Goal: Transaction & Acquisition: Purchase product/service

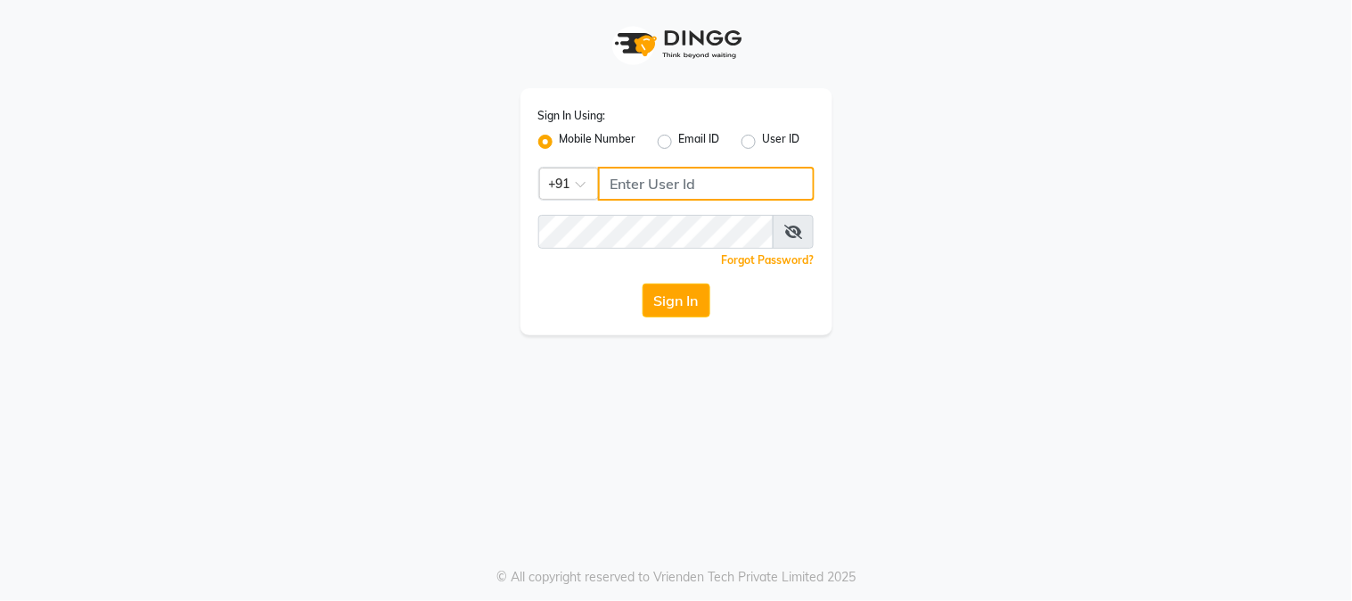
type input "9503033368"
click at [636, 297] on div "Sign In" at bounding box center [676, 300] width 276 height 34
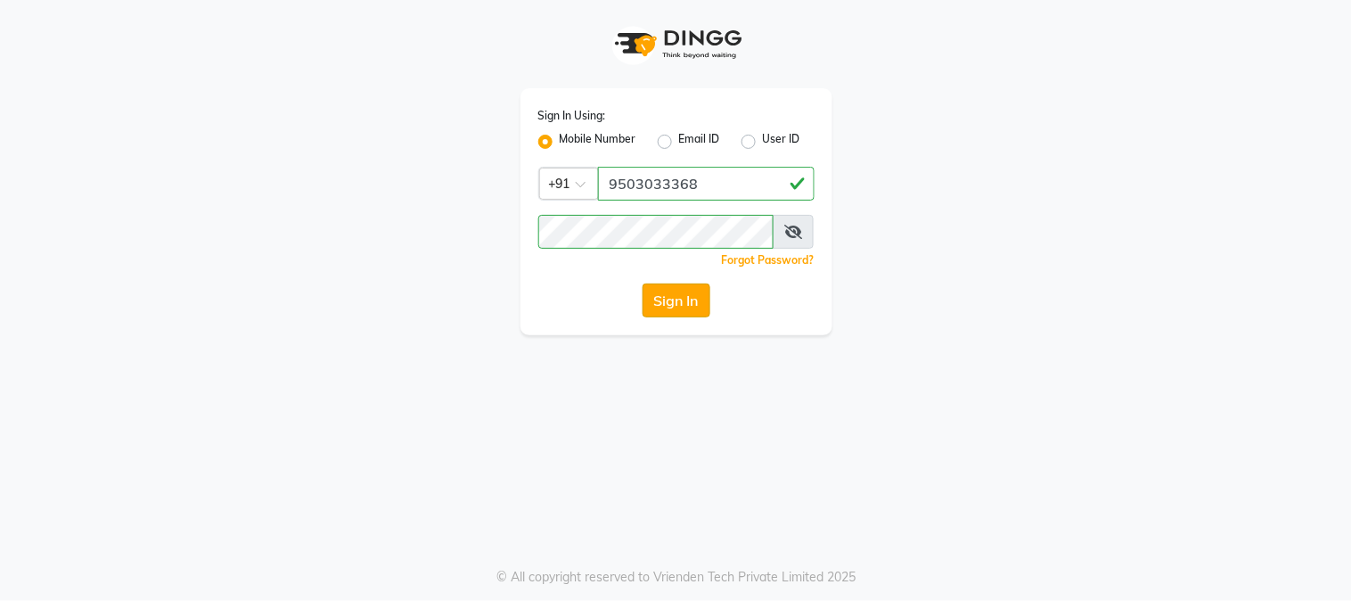
click at [672, 300] on button "Sign In" at bounding box center [677, 300] width 68 height 34
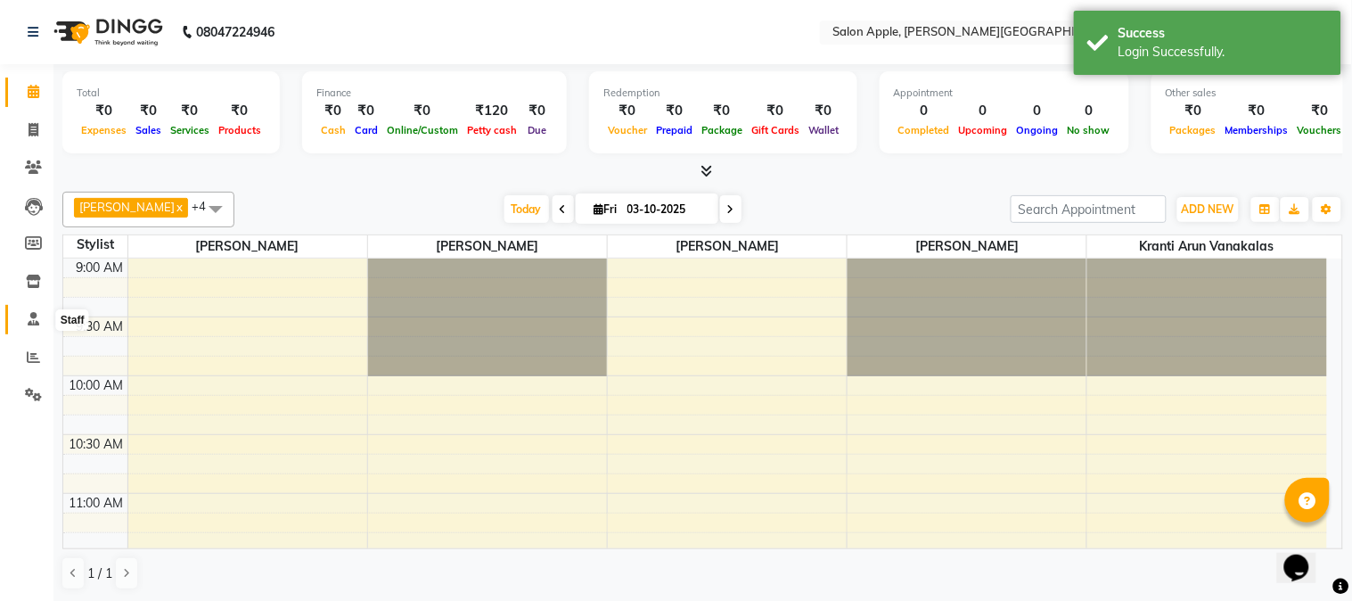
click at [34, 323] on icon at bounding box center [34, 318] width 12 height 13
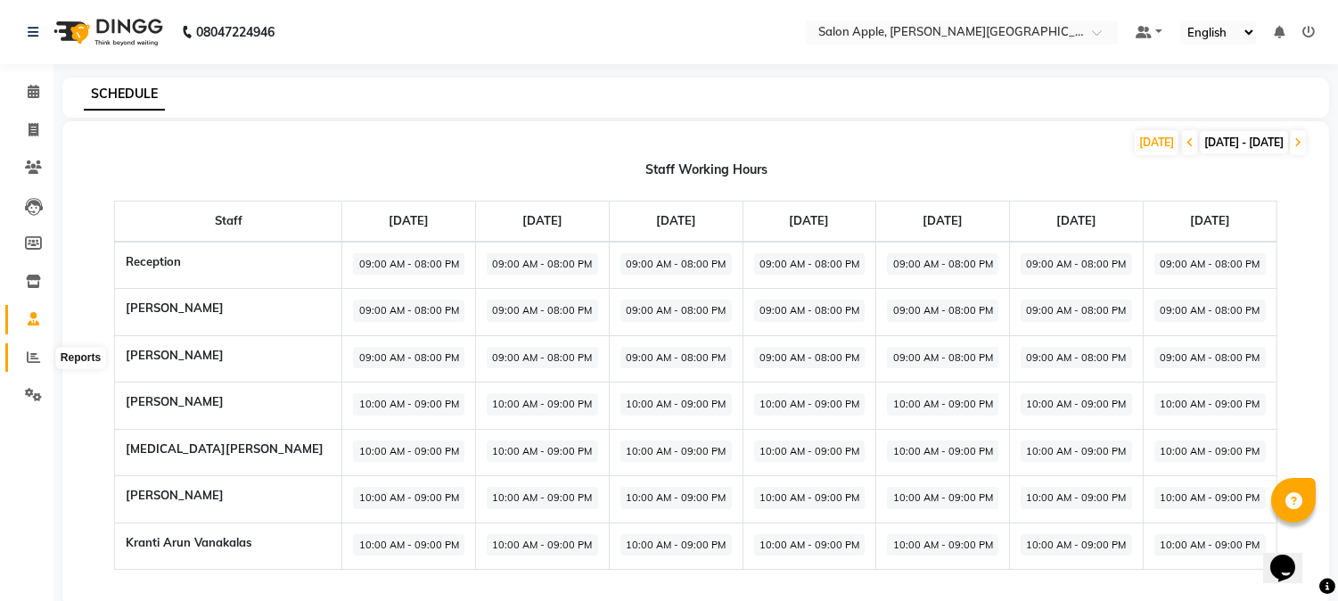
click at [36, 361] on icon at bounding box center [33, 356] width 13 height 13
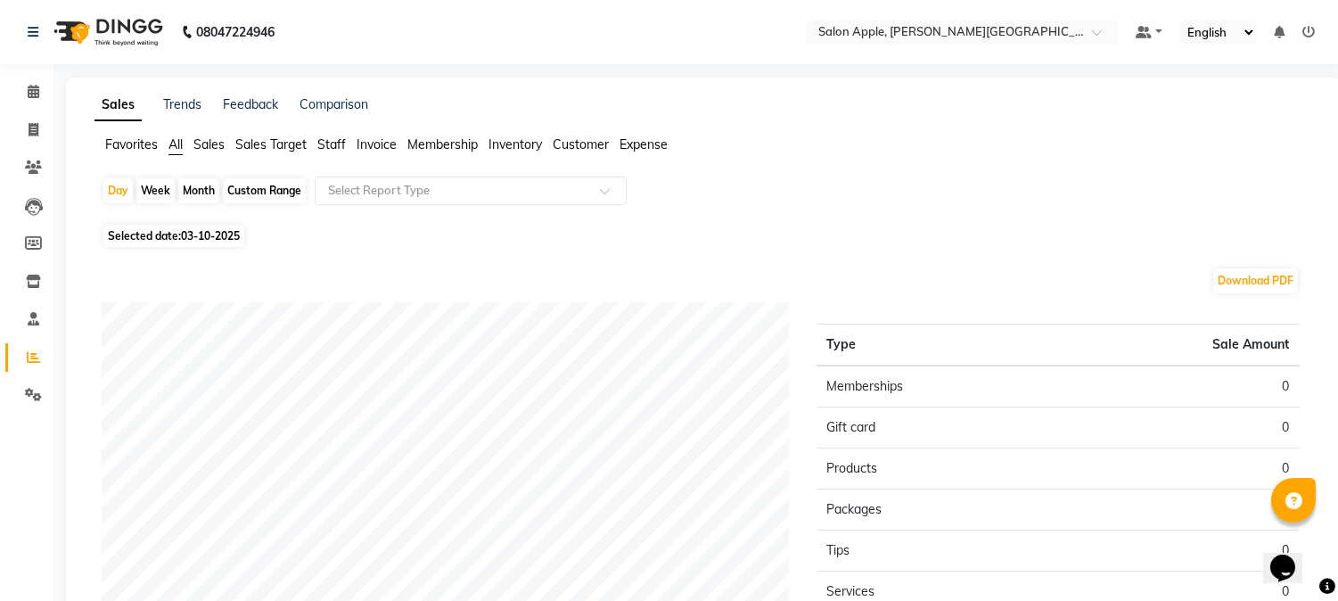
click at [220, 150] on span "Sales" at bounding box center [208, 144] width 31 height 16
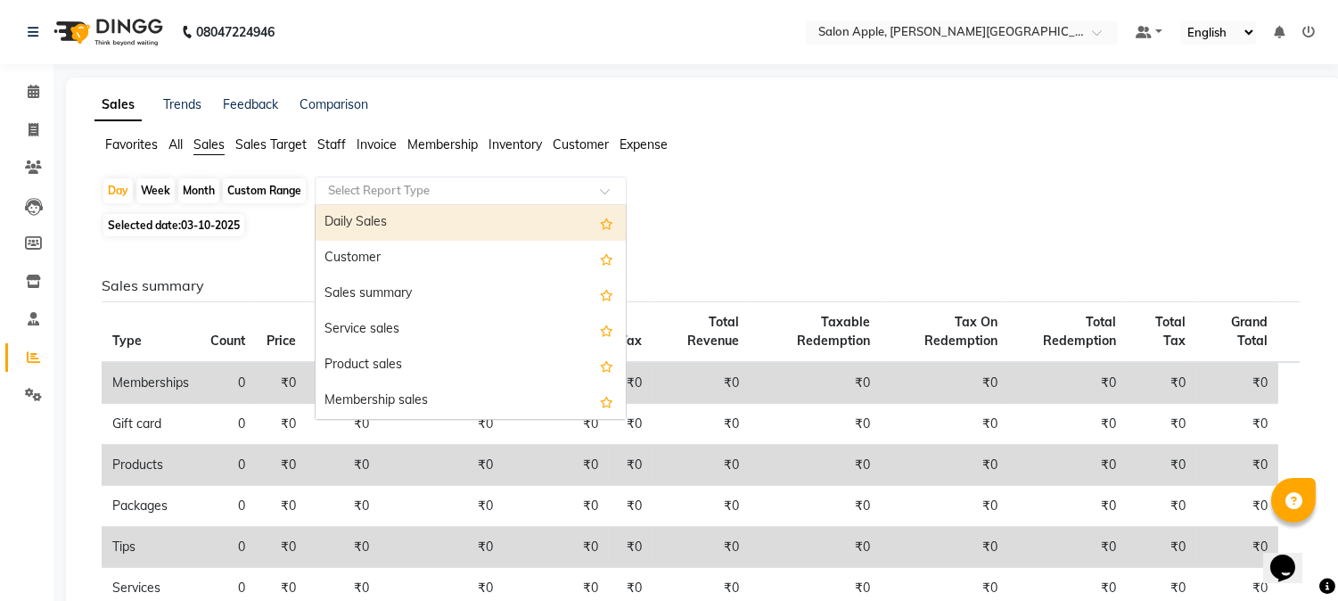
click at [441, 196] on input "text" at bounding box center [452, 191] width 257 height 18
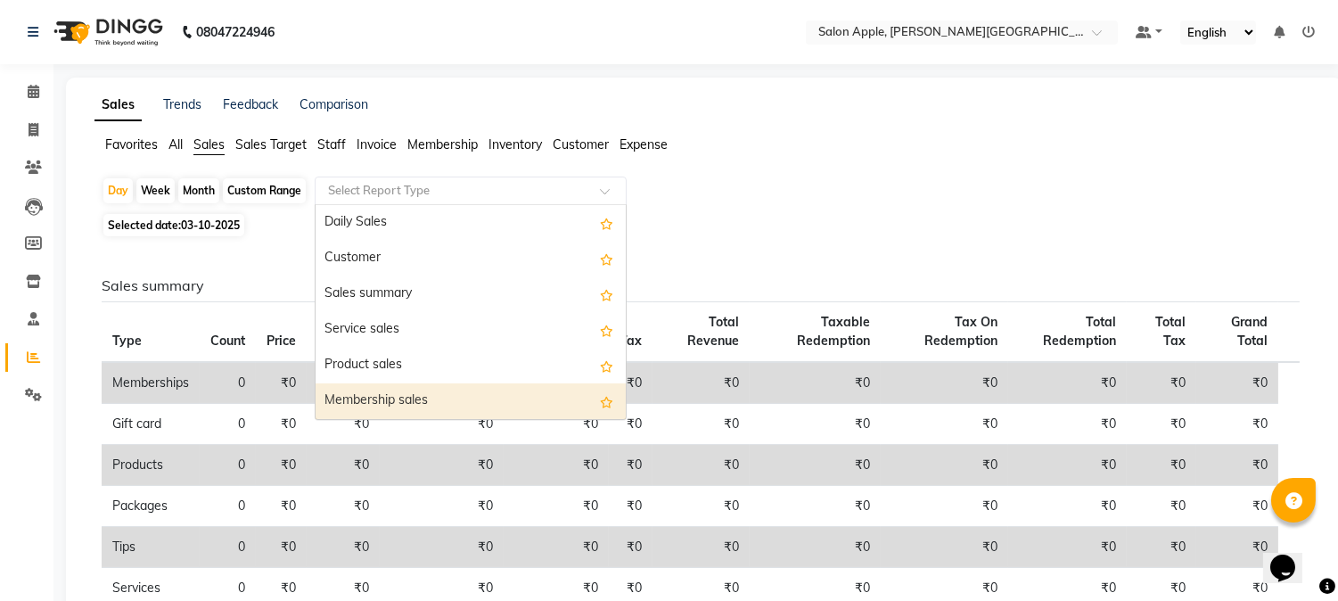
click at [443, 385] on div "Membership sales" at bounding box center [471, 401] width 310 height 36
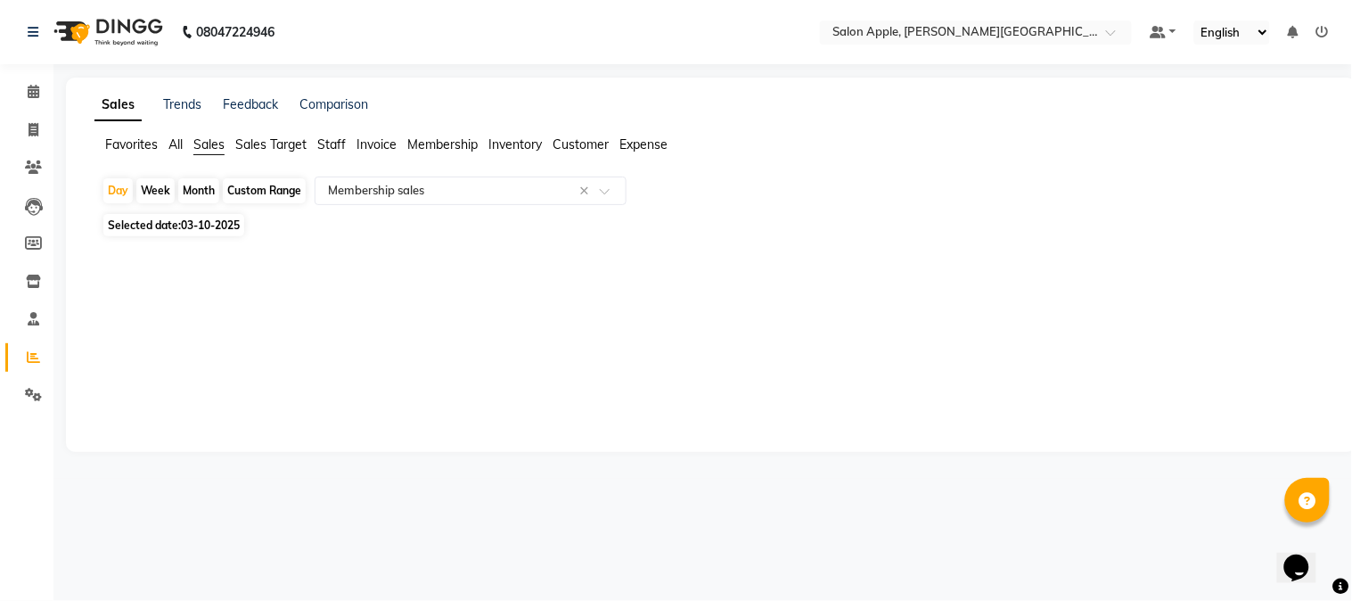
click at [261, 193] on div "Custom Range" at bounding box center [264, 190] width 83 height 25
select select "10"
select select "2025"
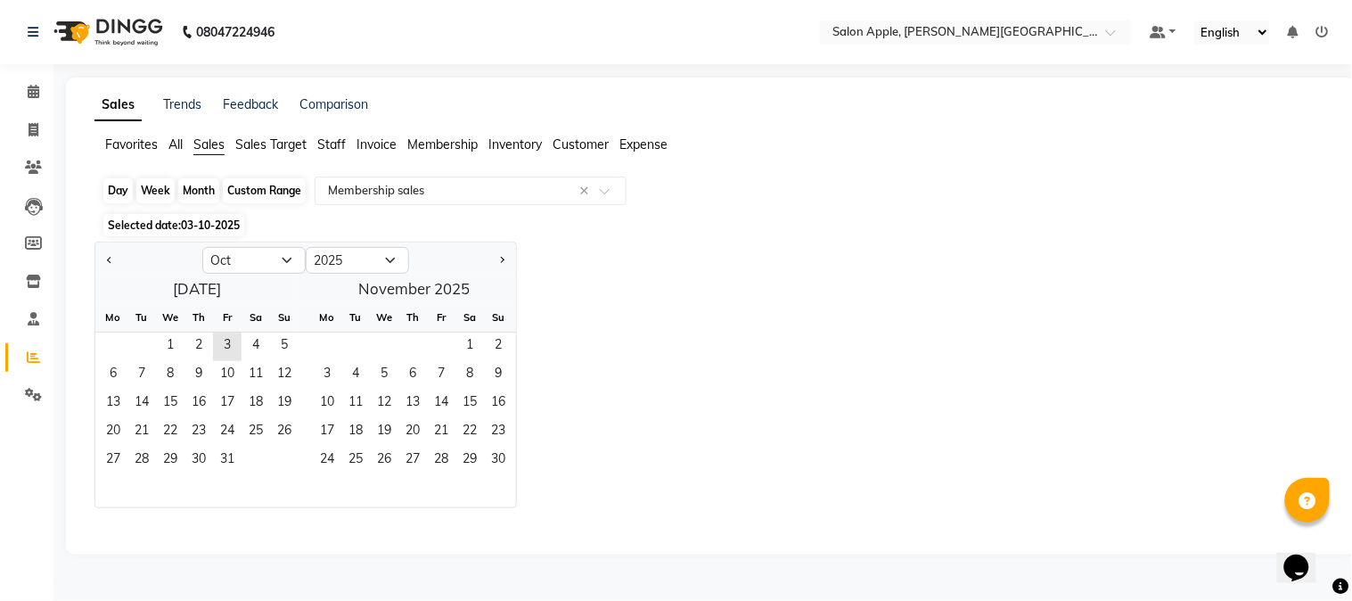
click at [265, 191] on div "Custom Range" at bounding box center [264, 190] width 83 height 25
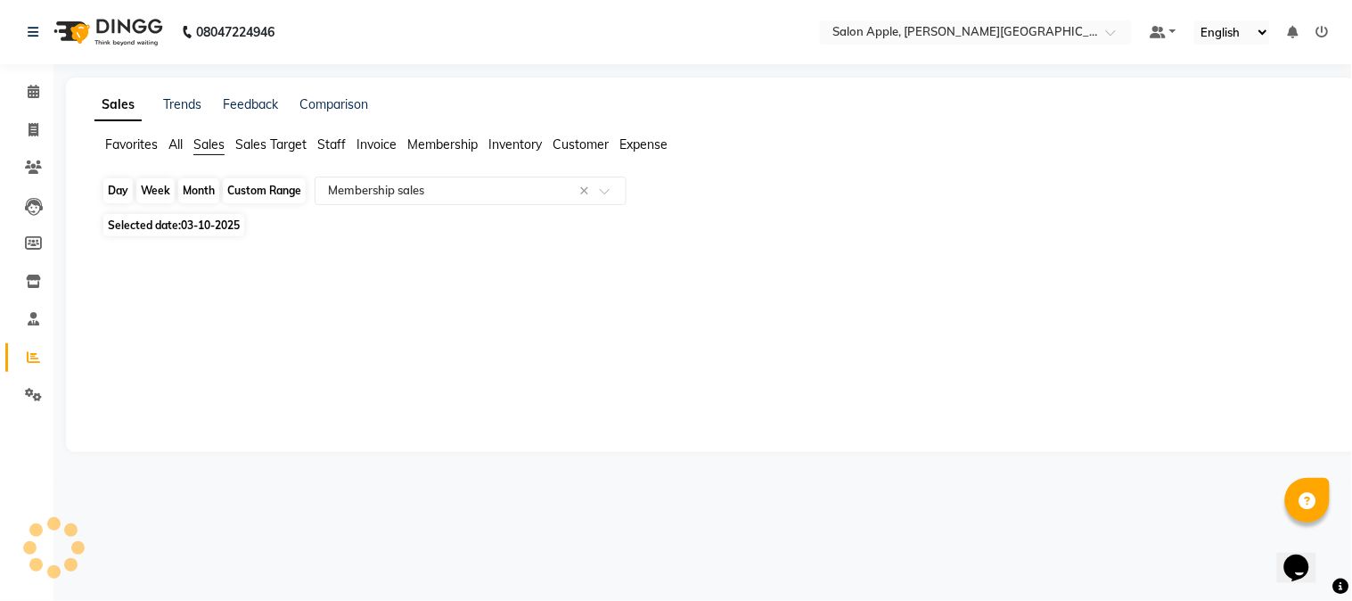
click at [265, 187] on div "Custom Range" at bounding box center [264, 190] width 83 height 25
select select "10"
select select "2025"
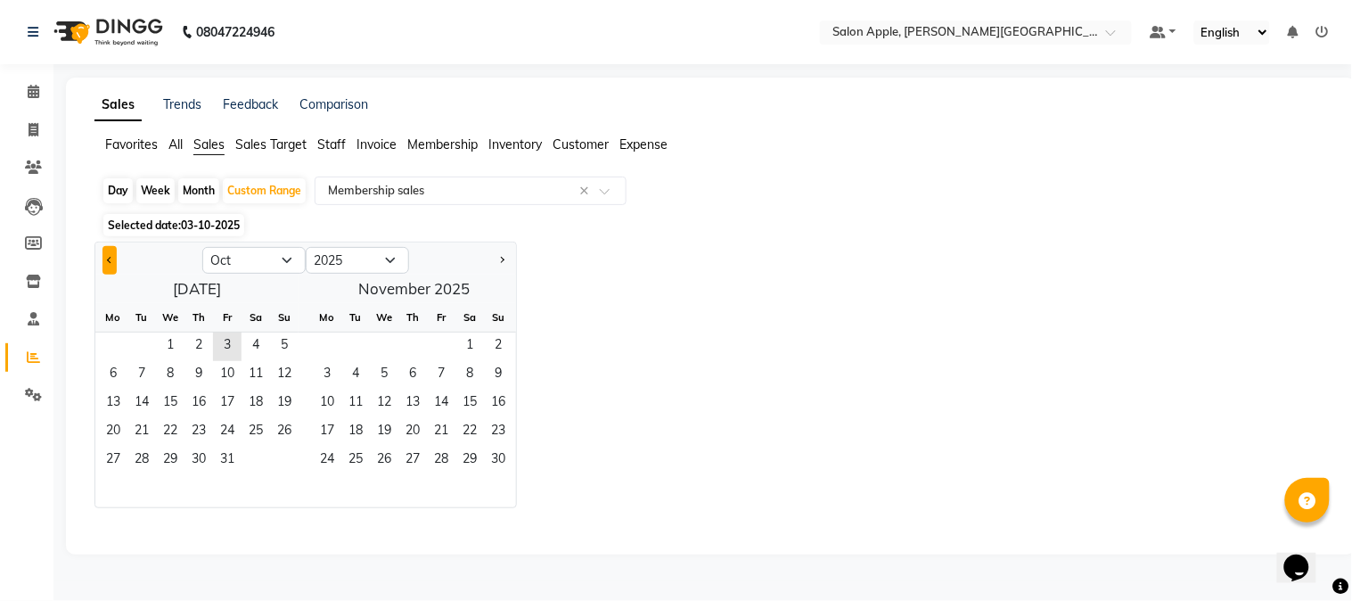
click at [112, 261] on button "Previous month" at bounding box center [110, 260] width 14 height 29
click at [116, 262] on button "Previous month" at bounding box center [110, 260] width 14 height 29
click at [118, 262] on div at bounding box center [148, 260] width 107 height 29
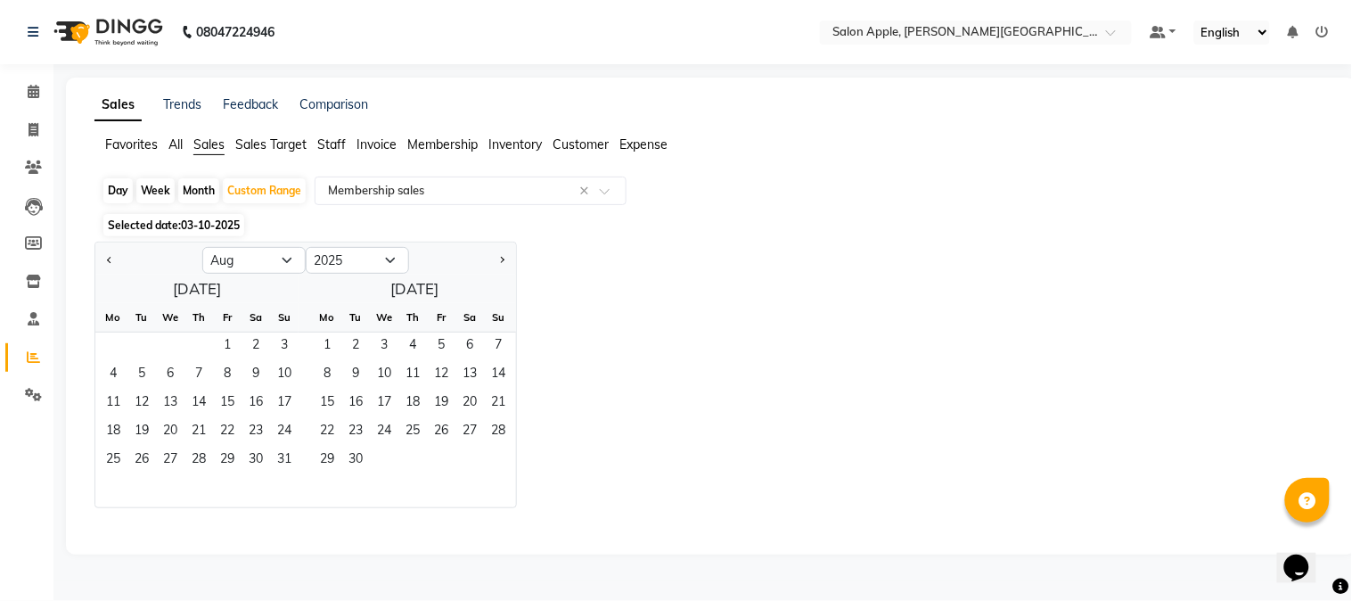
click at [118, 262] on div at bounding box center [148, 260] width 107 height 29
click at [114, 262] on button "Previous month" at bounding box center [110, 260] width 14 height 29
select select "7"
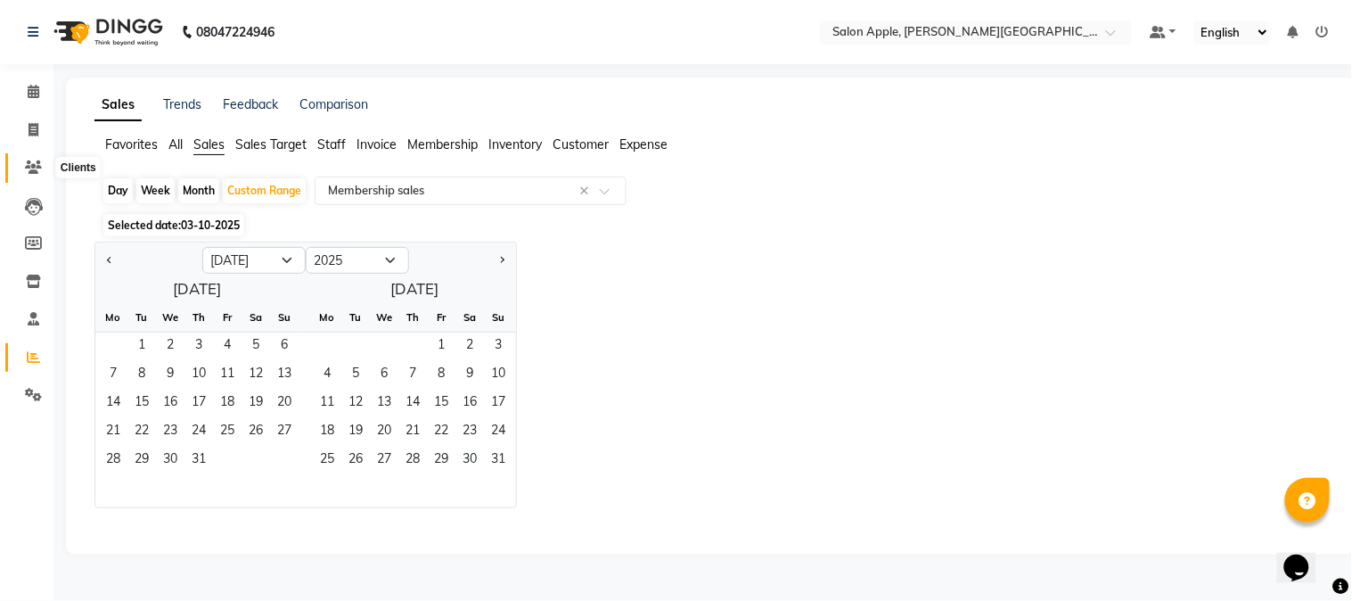
click at [34, 175] on span at bounding box center [33, 168] width 31 height 21
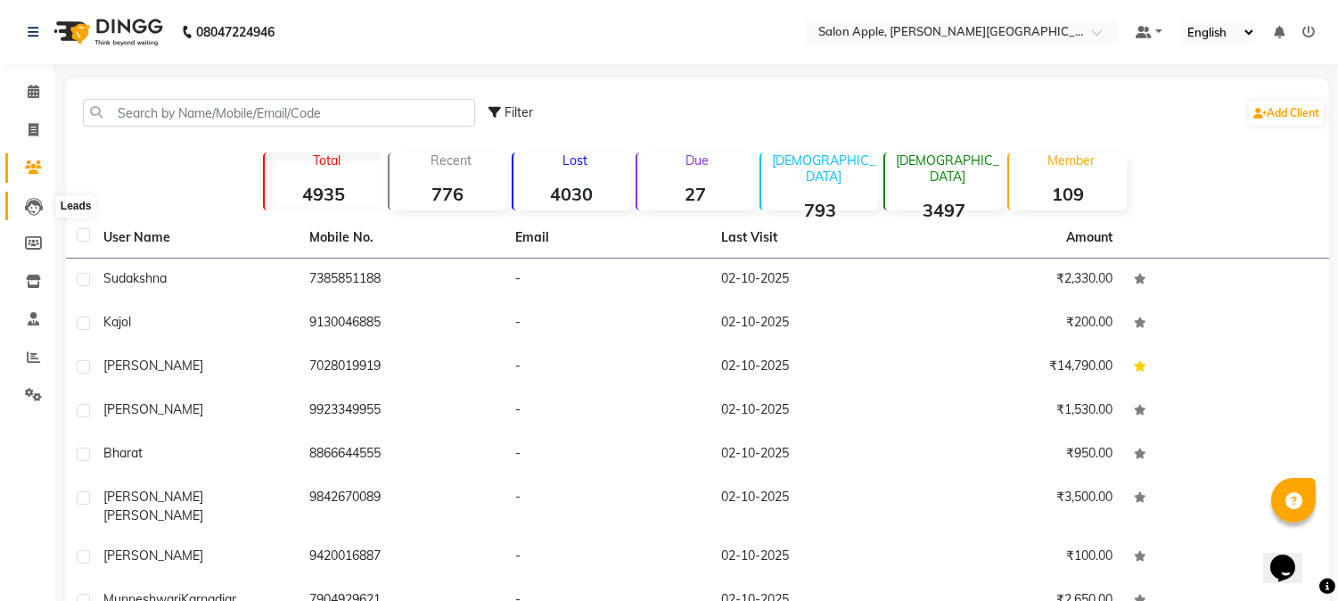
click at [36, 201] on icon at bounding box center [34, 207] width 18 height 18
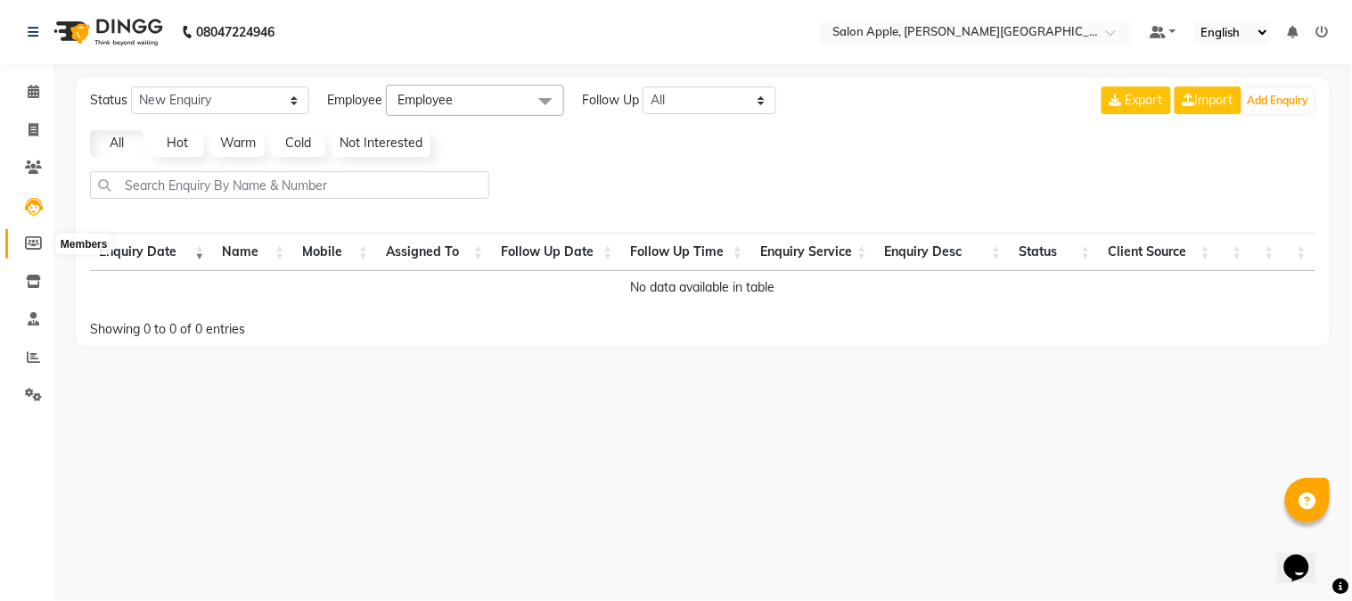
click at [31, 243] on icon at bounding box center [33, 242] width 17 height 13
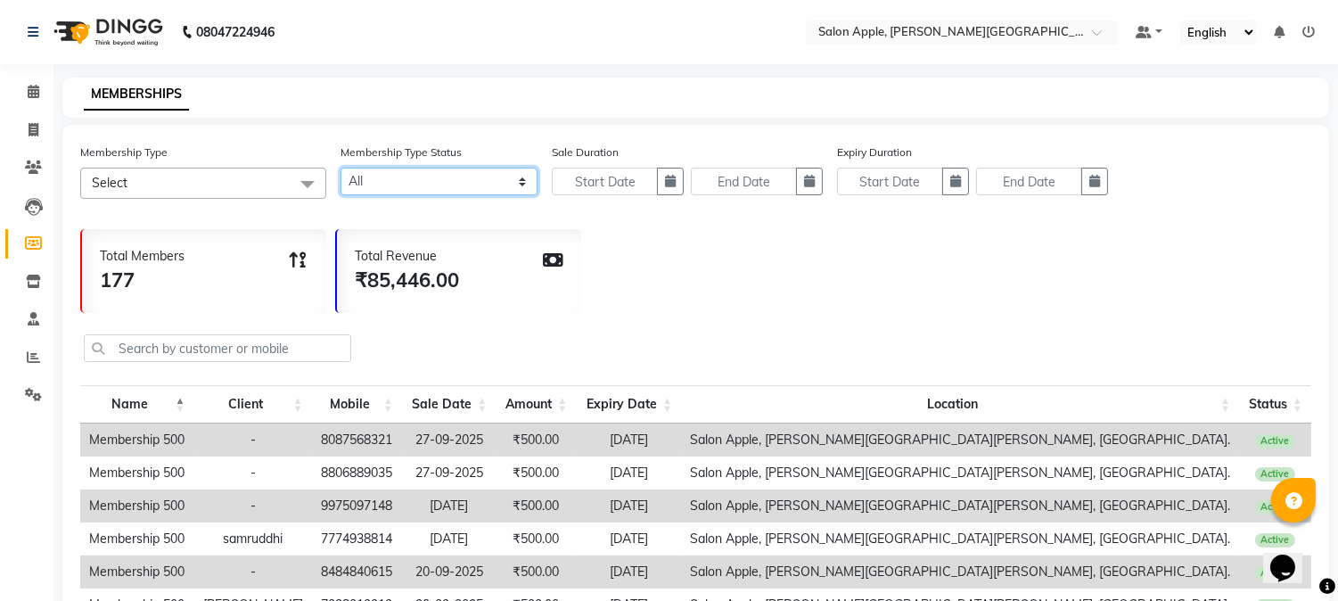
click at [413, 185] on select "Active Expired All" at bounding box center [439, 182] width 197 height 28
select select "true"
click at [341, 168] on select "Active Expired All" at bounding box center [439, 182] width 197 height 28
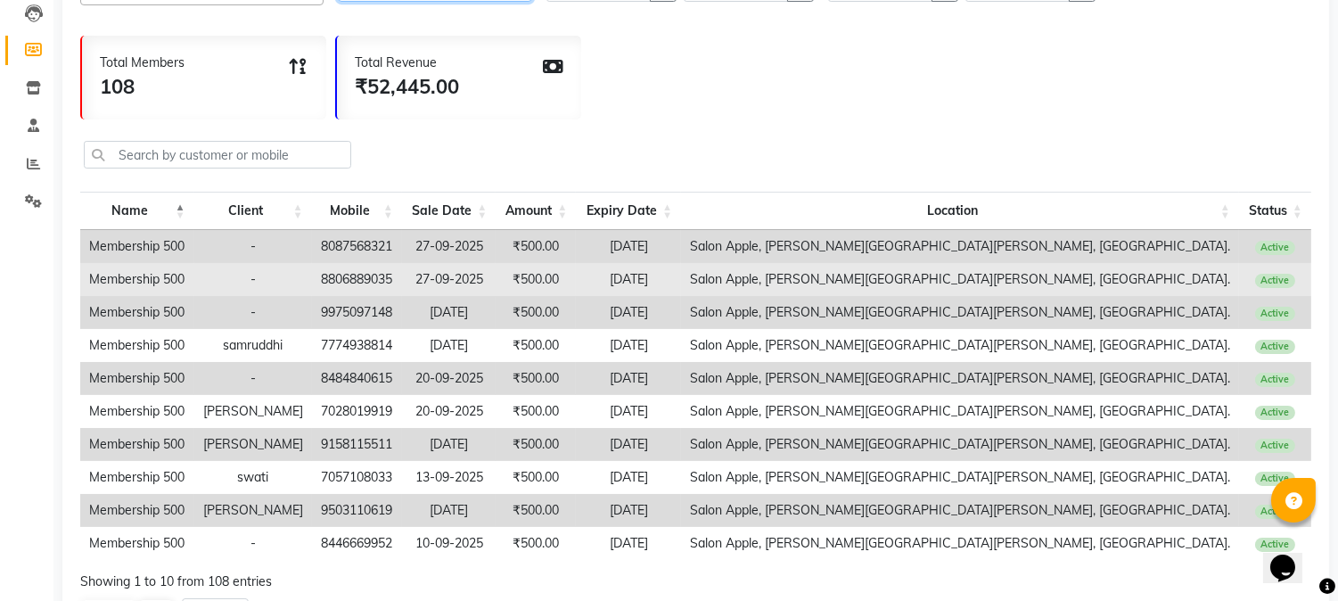
scroll to position [286, 0]
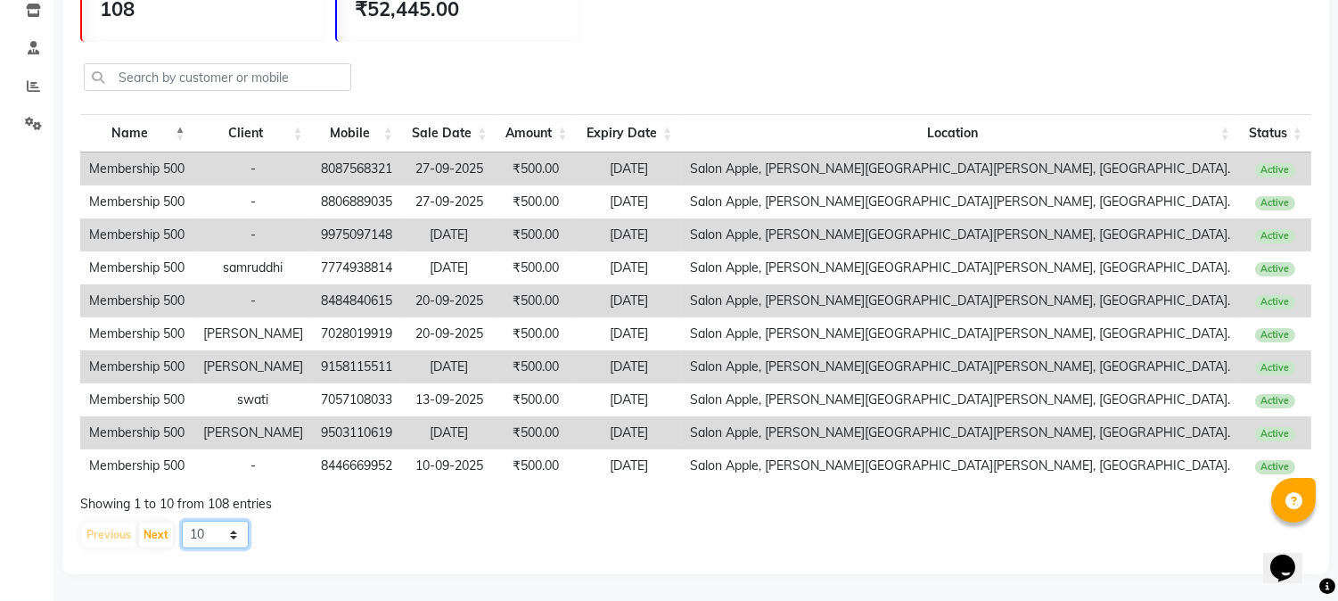
click at [214, 535] on select "10 20 50 100" at bounding box center [215, 535] width 67 height 28
select select "100"
click at [182, 521] on select "10 20 50 100" at bounding box center [215, 535] width 67 height 28
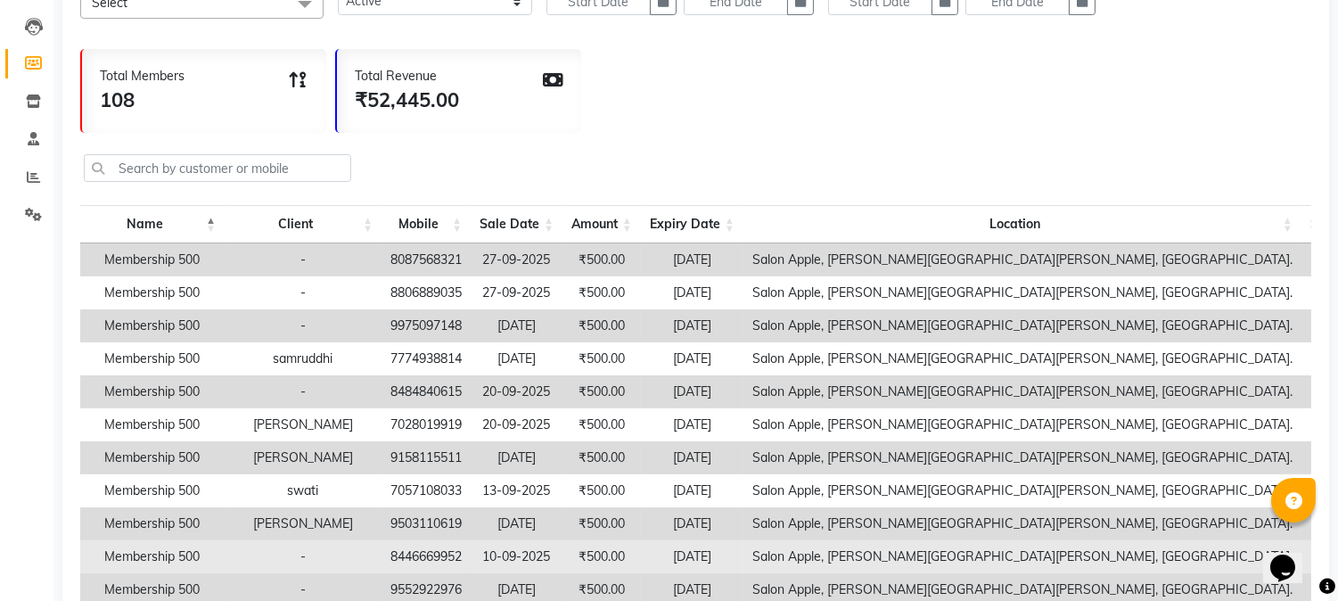
scroll to position [0, 0]
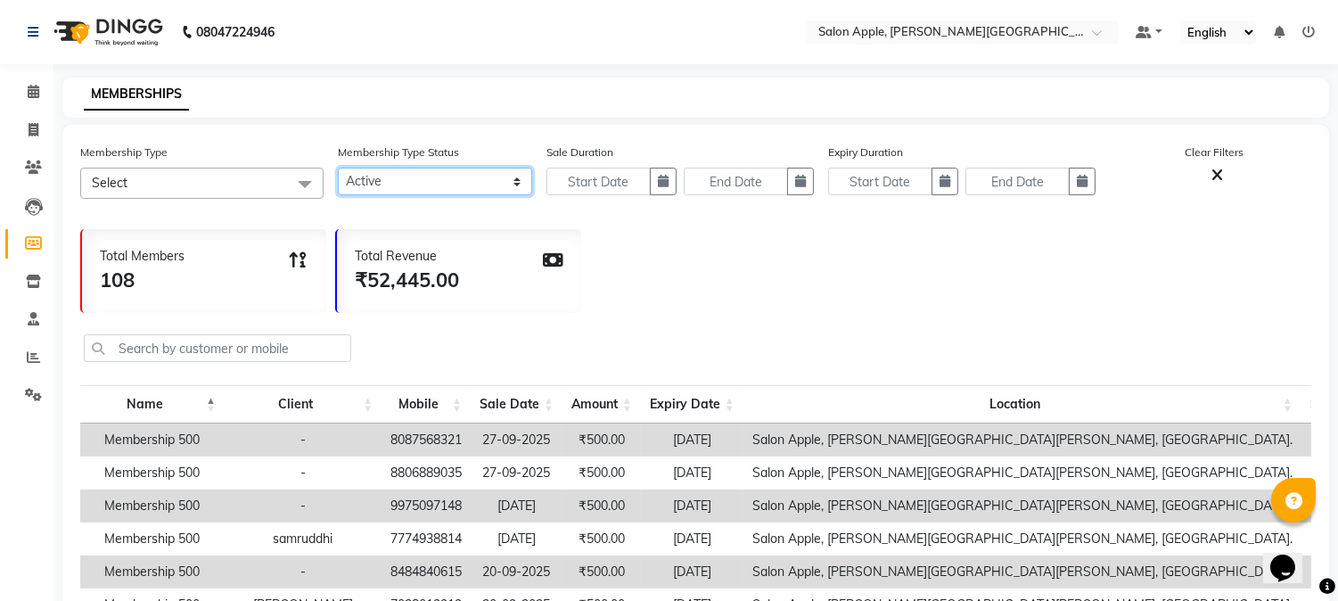
click at [448, 188] on select "Active Expired All" at bounding box center [435, 182] width 194 height 28
select select "false"
click at [338, 168] on select "Active Expired All" at bounding box center [435, 182] width 194 height 28
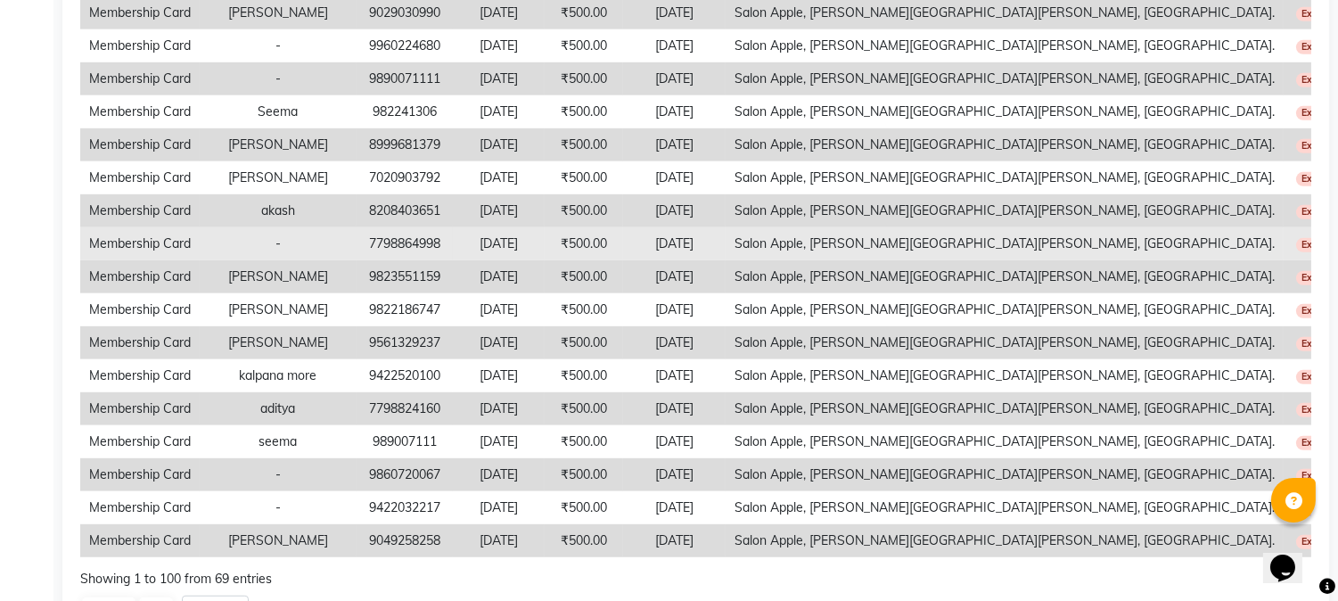
scroll to position [2229, 0]
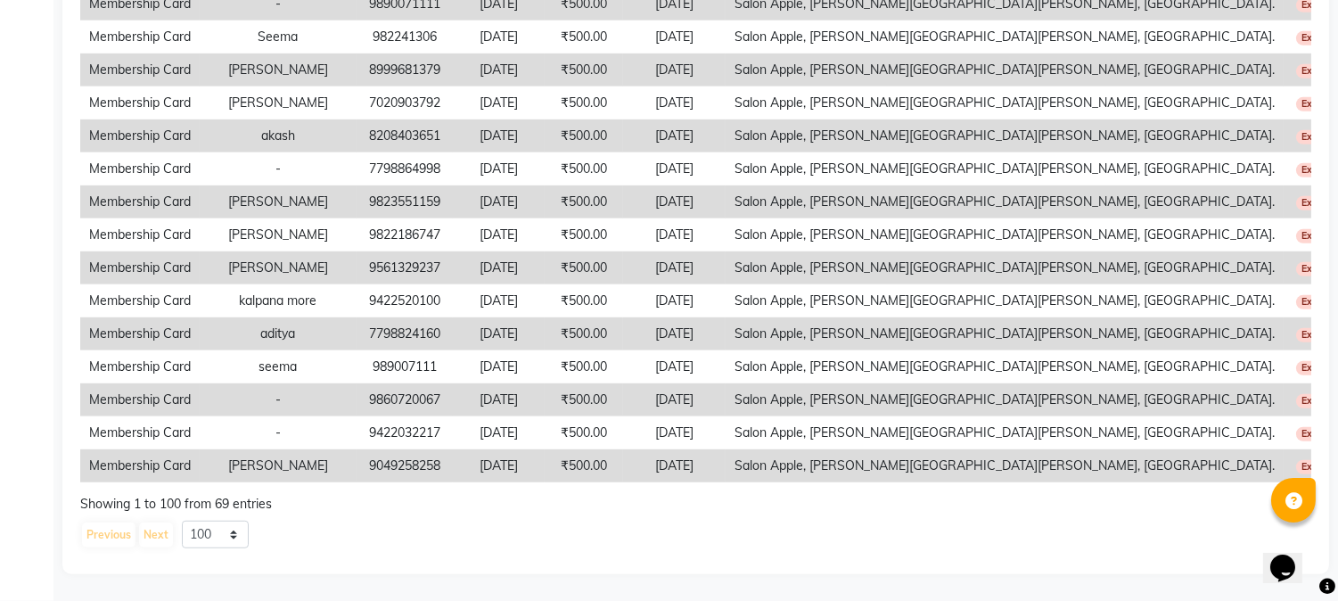
click at [623, 319] on td "₹500.00" at bounding box center [584, 333] width 78 height 33
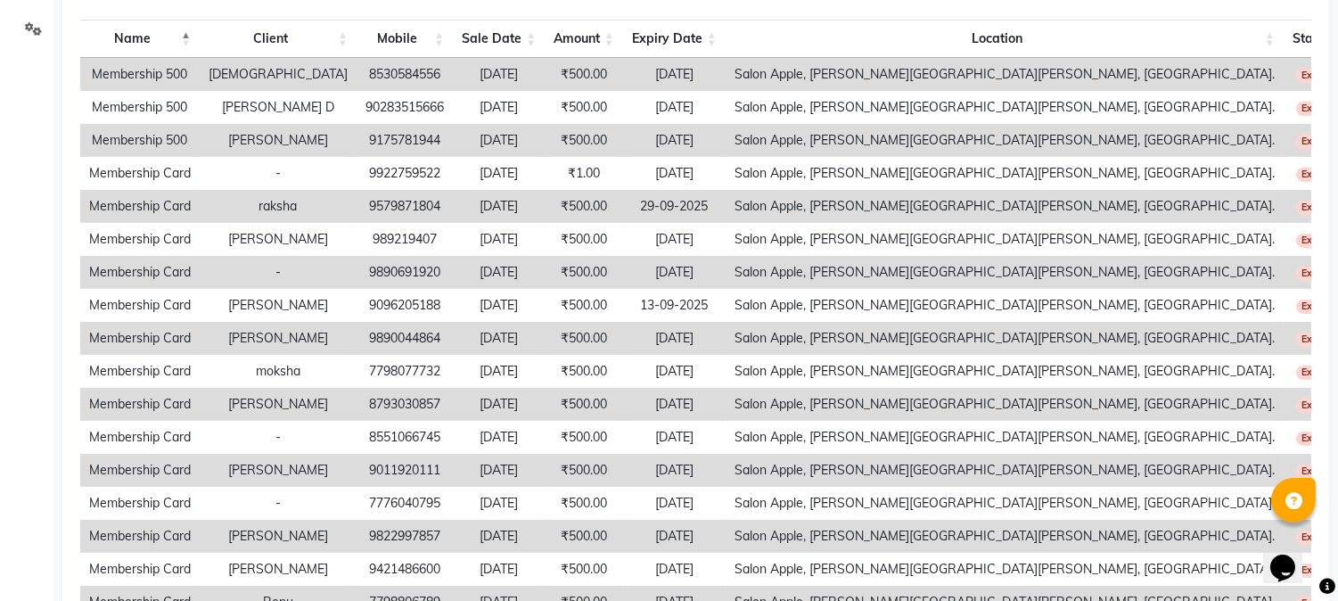
scroll to position [149, 0]
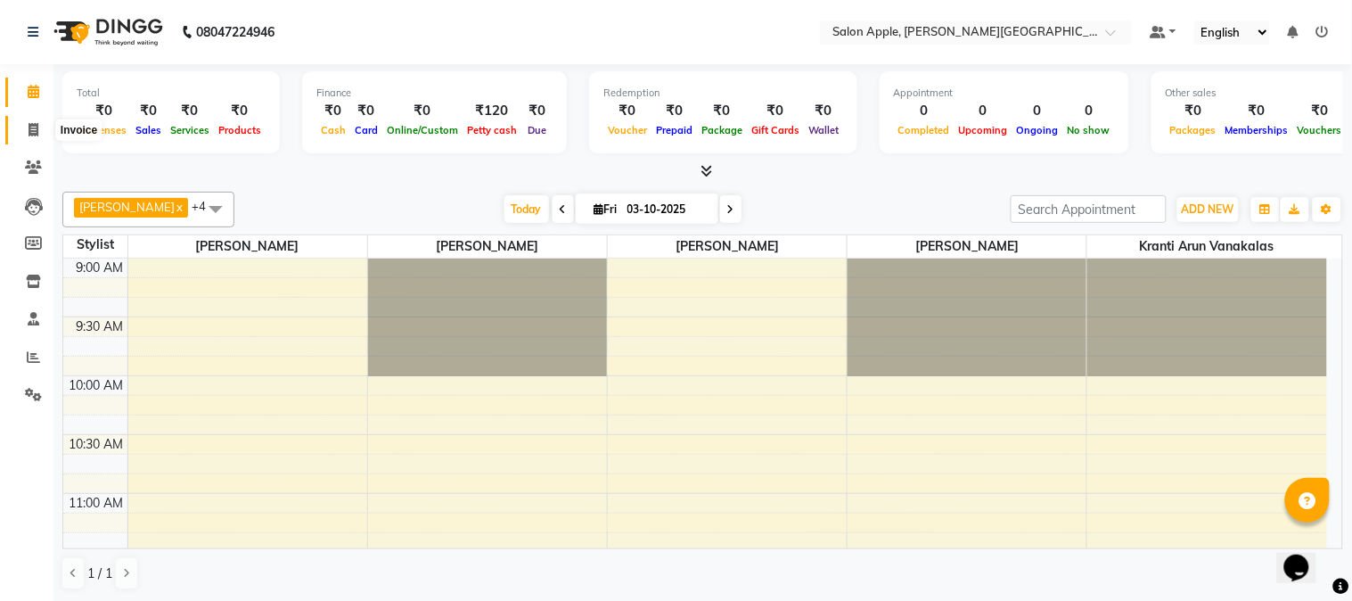
click at [43, 126] on span at bounding box center [33, 130] width 31 height 21
select select "4128"
select select "service"
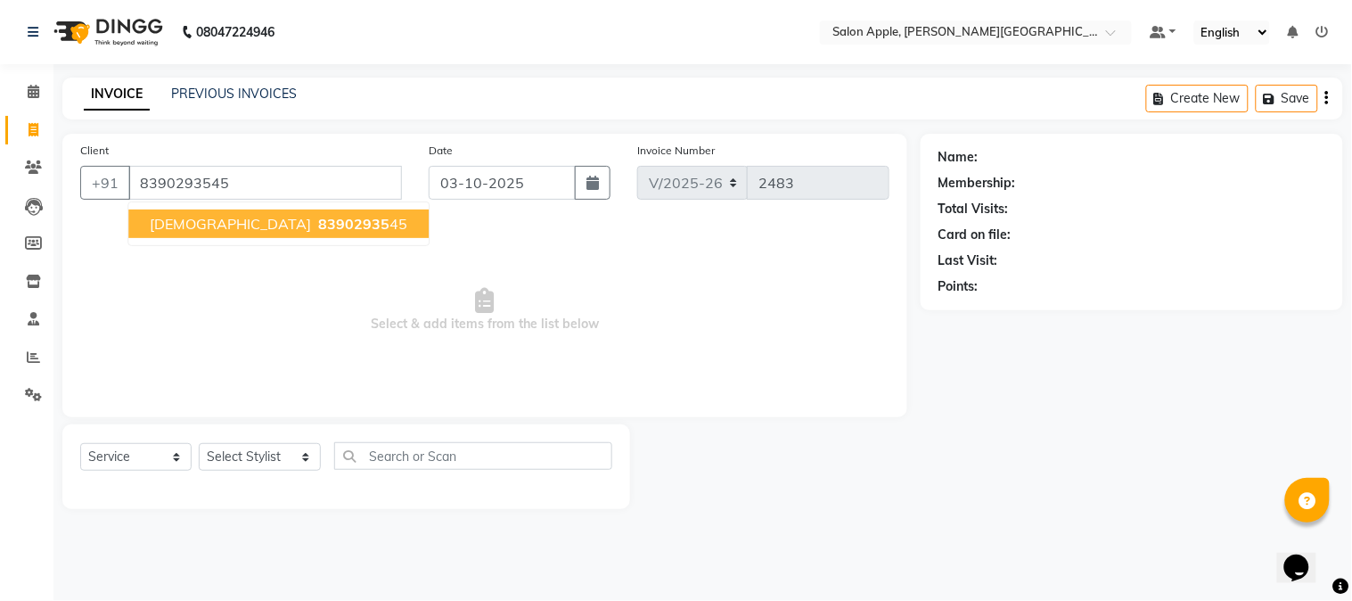
type input "8390293545"
click at [183, 225] on span "shivani" at bounding box center [230, 224] width 161 height 18
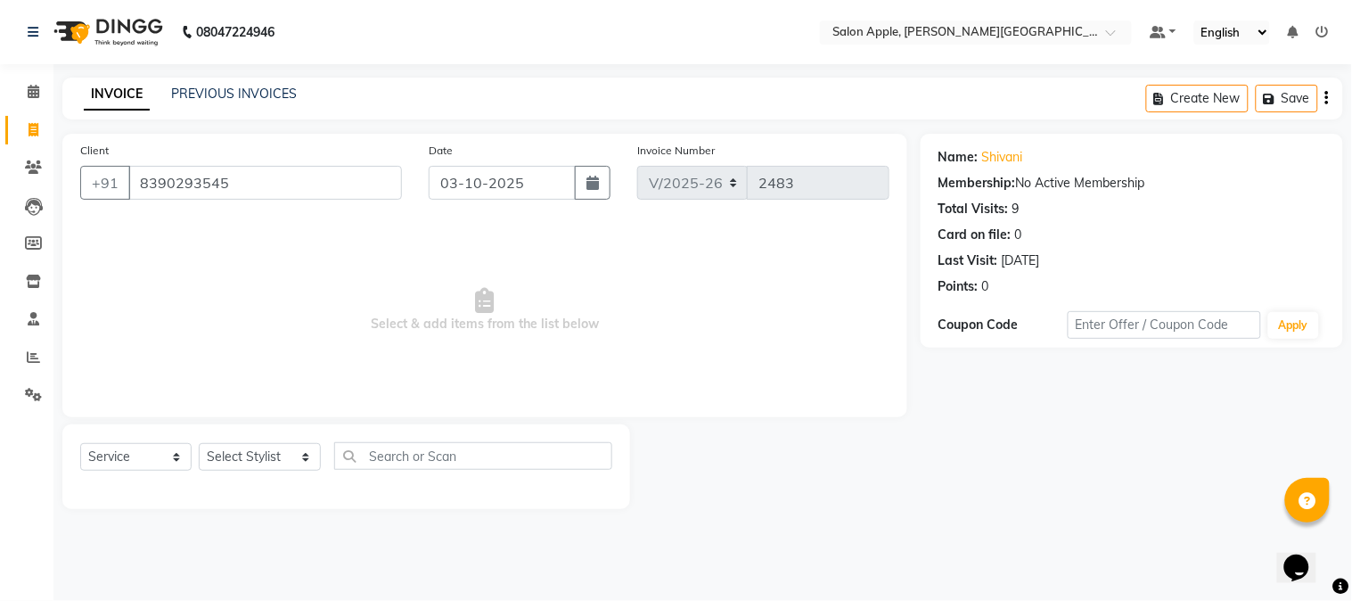
click at [998, 144] on div "Name: Shivani Membership: No Active Membership Total Visits: 9 Card on file: 0 …" at bounding box center [1132, 218] width 387 height 155
click at [1003, 161] on link "Shivani" at bounding box center [1002, 157] width 41 height 19
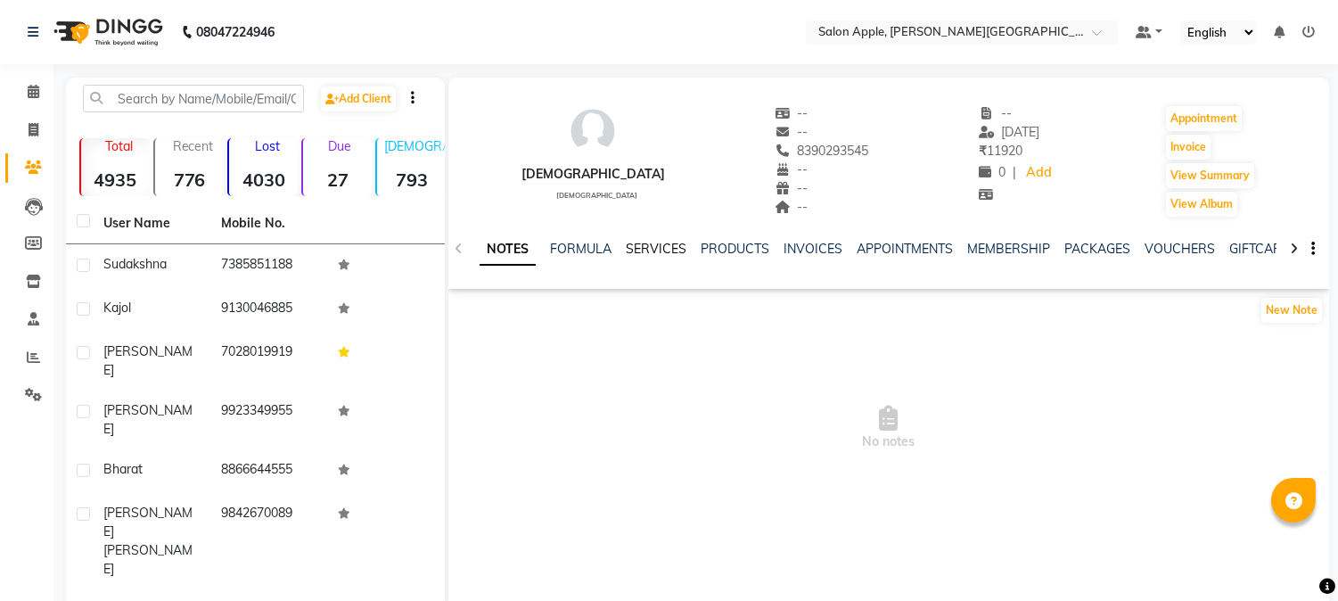
click at [652, 254] on link "SERVICES" at bounding box center [656, 249] width 61 height 16
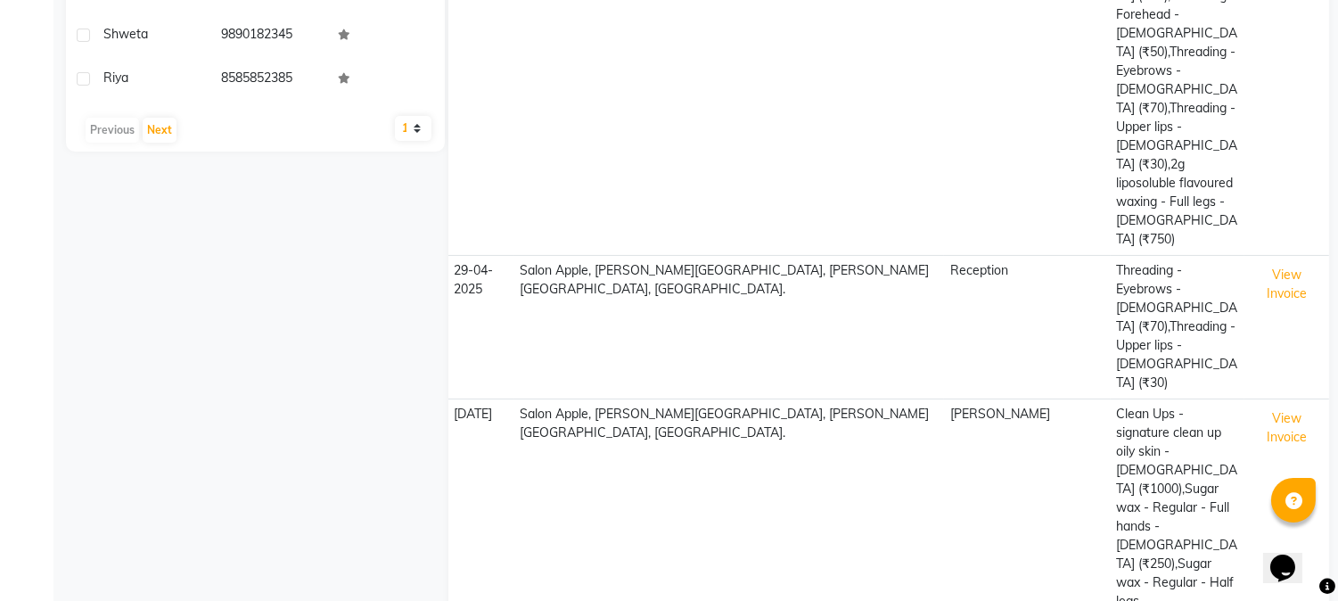
scroll to position [1202, 0]
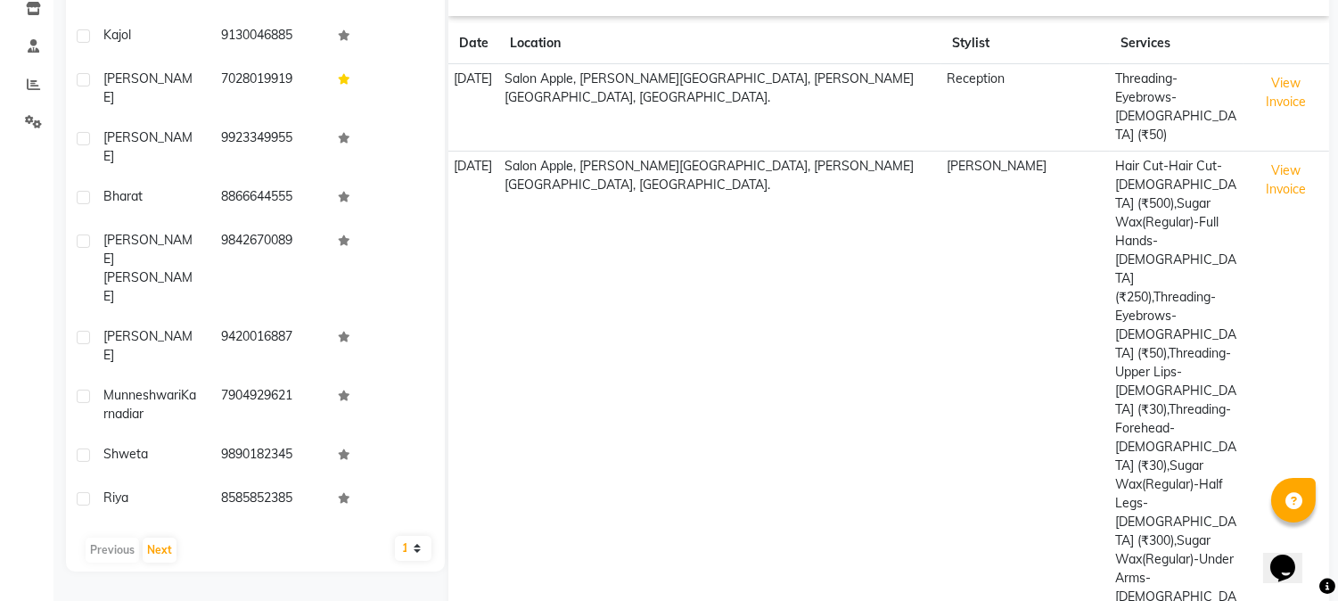
scroll to position [129, 0]
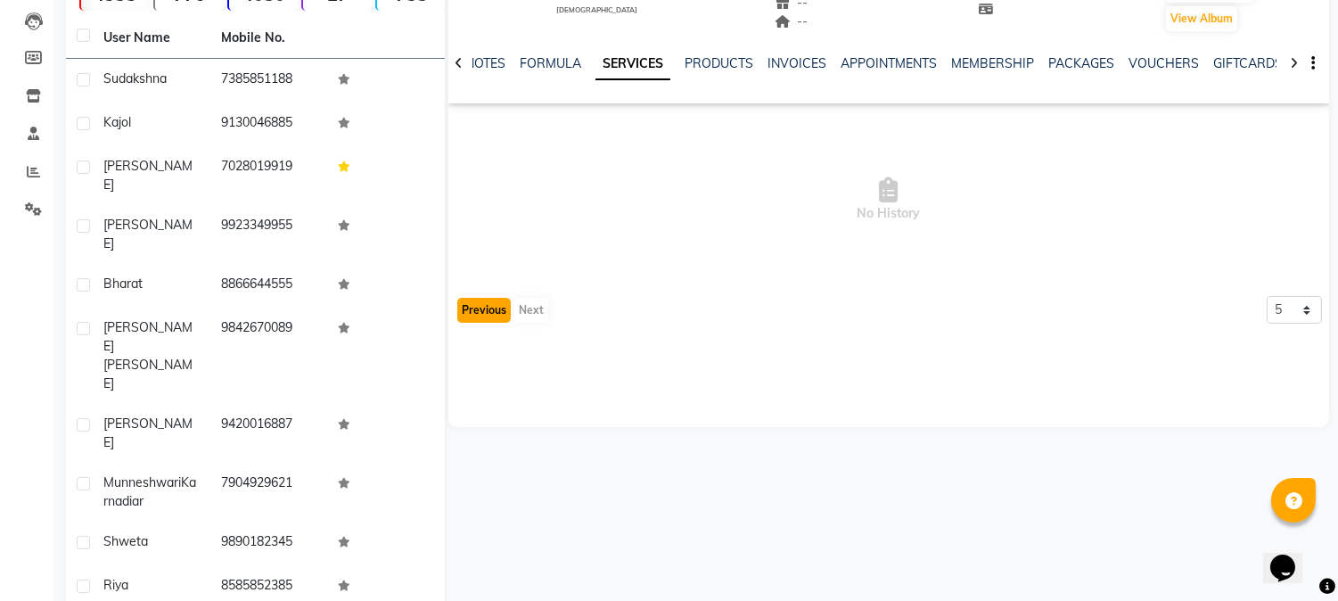
click at [497, 318] on button "Previous" at bounding box center [483, 310] width 53 height 25
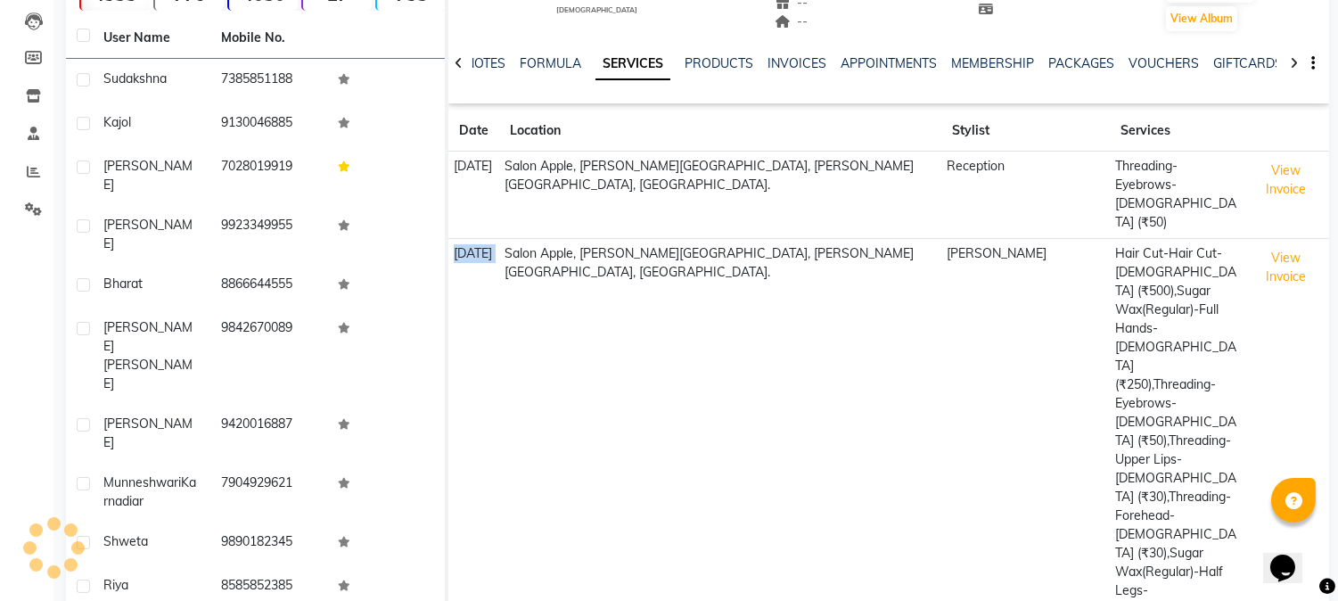
click at [497, 318] on td "25-10-2024" at bounding box center [473, 478] width 51 height 480
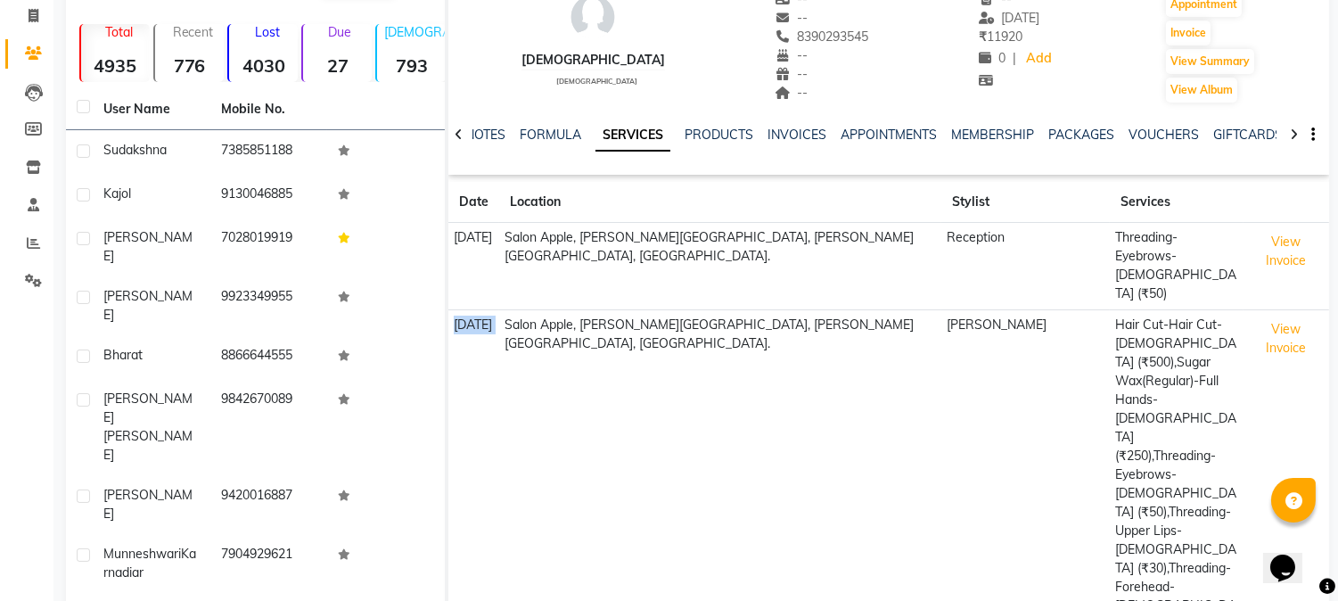
scroll to position [0, 0]
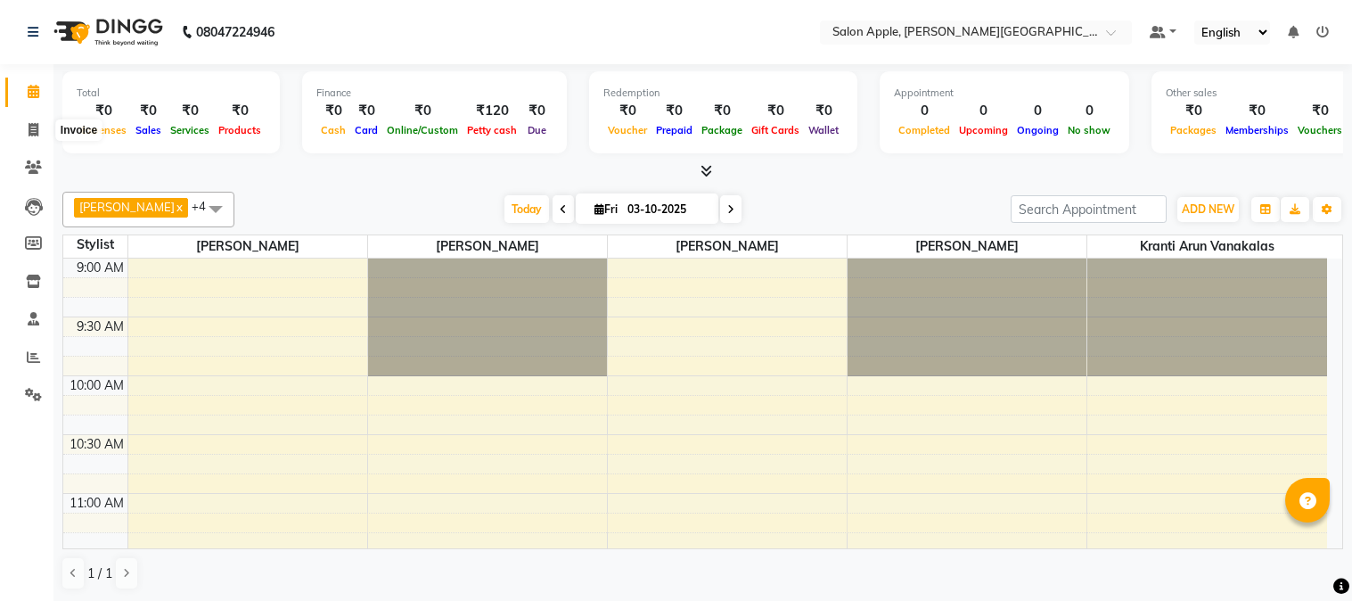
click at [41, 132] on span at bounding box center [33, 130] width 31 height 21
select select "service"
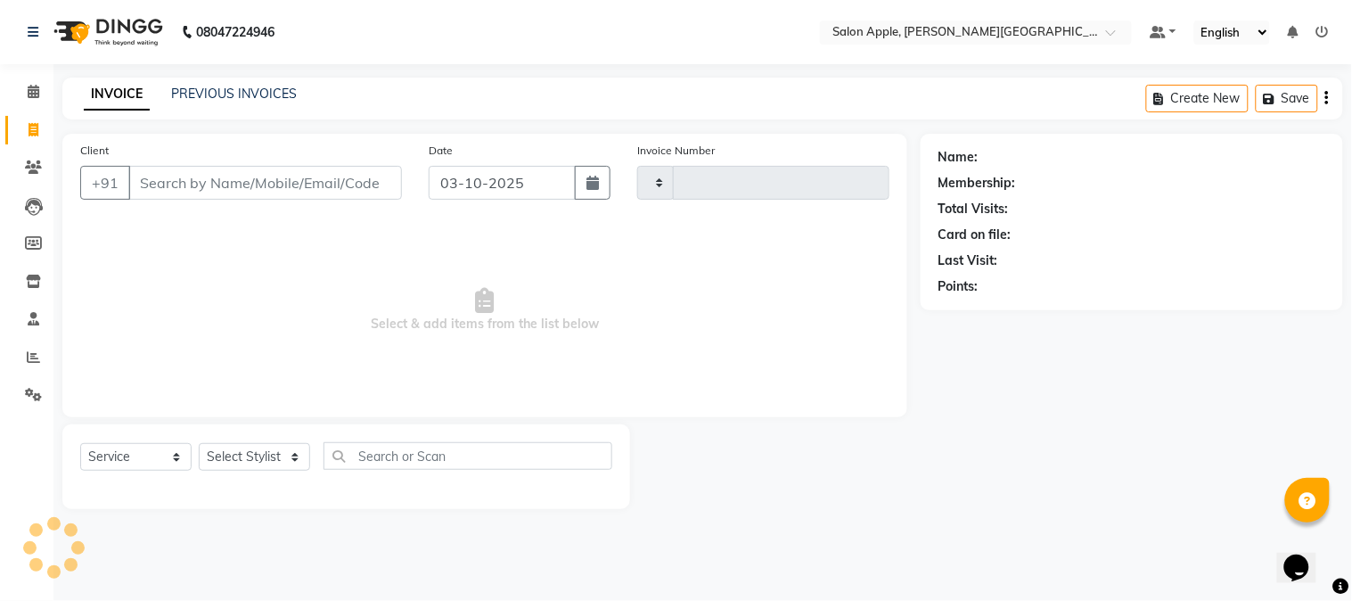
type input "2483"
select select "4128"
click at [185, 184] on input "9028425499" at bounding box center [219, 183] width 183 height 34
type input "9028425499"
click at [363, 184] on span "Add Client" at bounding box center [356, 183] width 70 height 18
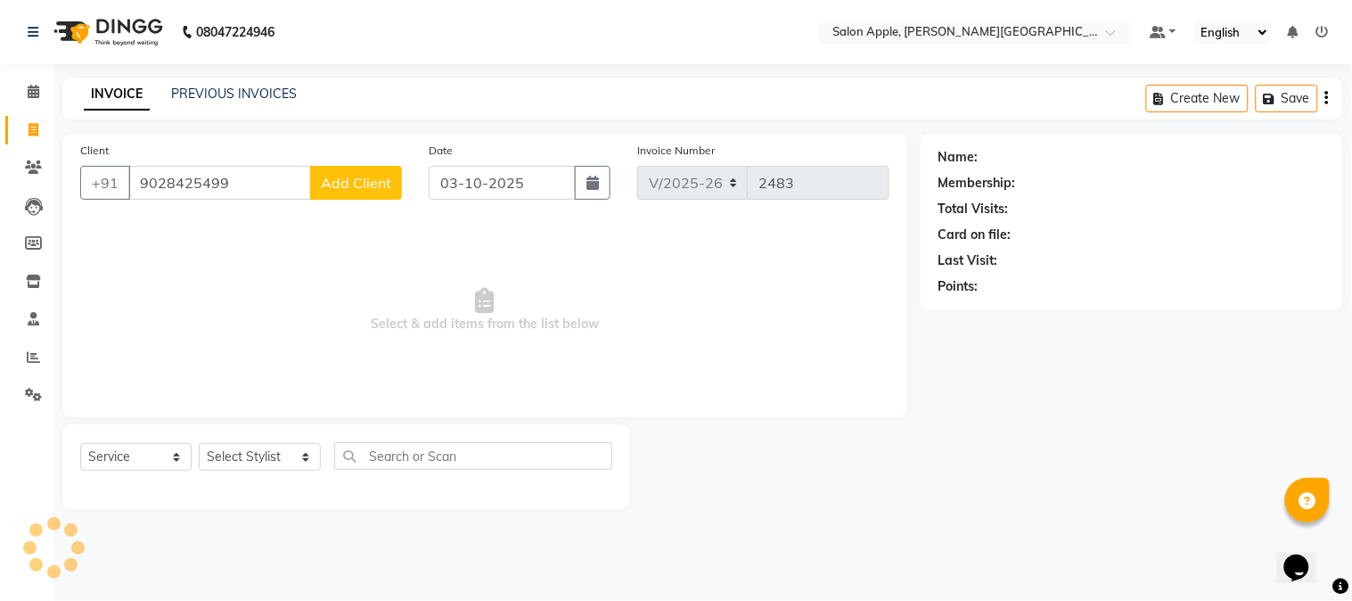
select select "22"
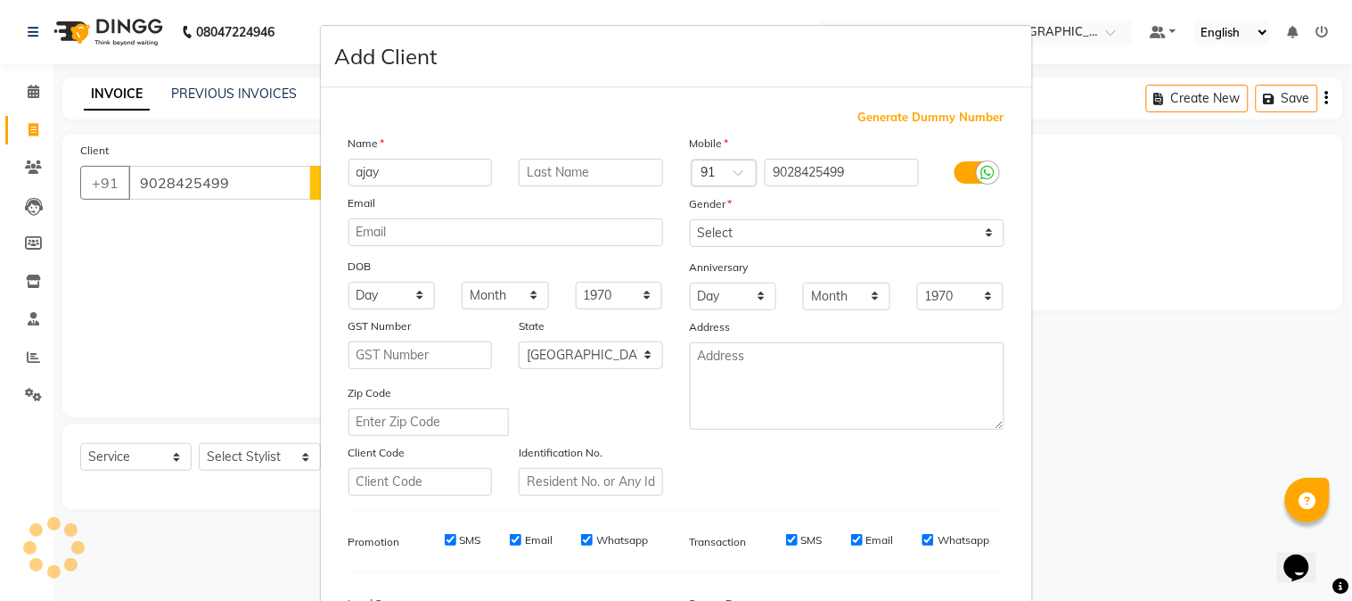
type input "ajay"
drag, startPoint x: 694, startPoint y: 214, endPoint x: 706, endPoint y: 225, distance: 16.4
click at [705, 224] on div "Mobile Country Code × 91 9028425499 Gender Select Male Female Other Prefer Not …" at bounding box center [847, 315] width 341 height 362
drag, startPoint x: 708, startPoint y: 226, endPoint x: 719, endPoint y: 243, distance: 20.0
click at [708, 226] on select "Select [DEMOGRAPHIC_DATA] [DEMOGRAPHIC_DATA] Other Prefer Not To Say" at bounding box center [847, 233] width 315 height 28
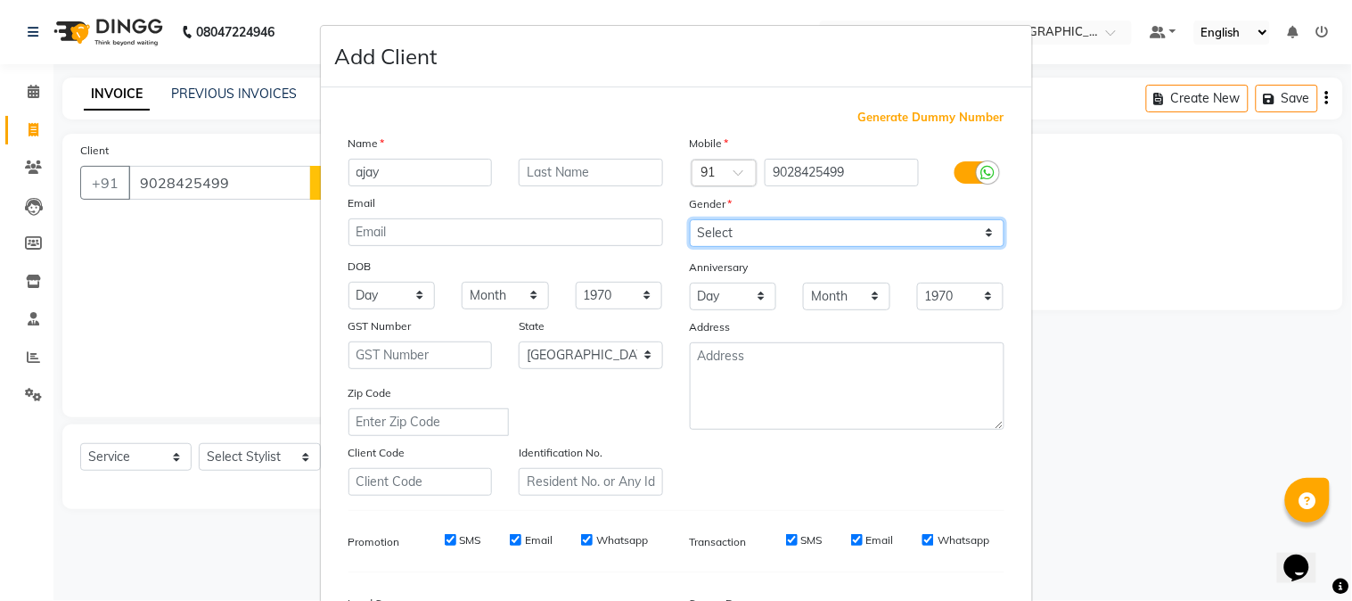
click at [690, 219] on select "Select [DEMOGRAPHIC_DATA] [DEMOGRAPHIC_DATA] Other Prefer Not To Say" at bounding box center [847, 233] width 315 height 28
click at [735, 237] on select "Select [DEMOGRAPHIC_DATA] [DEMOGRAPHIC_DATA] Other Prefer Not To Say" at bounding box center [847, 233] width 315 height 28
click at [690, 219] on select "Select [DEMOGRAPHIC_DATA] [DEMOGRAPHIC_DATA] Other Prefer Not To Say" at bounding box center [847, 233] width 315 height 28
click at [743, 242] on select "Select [DEMOGRAPHIC_DATA] [DEMOGRAPHIC_DATA] Other Prefer Not To Say" at bounding box center [847, 233] width 315 height 28
select select "[DEMOGRAPHIC_DATA]"
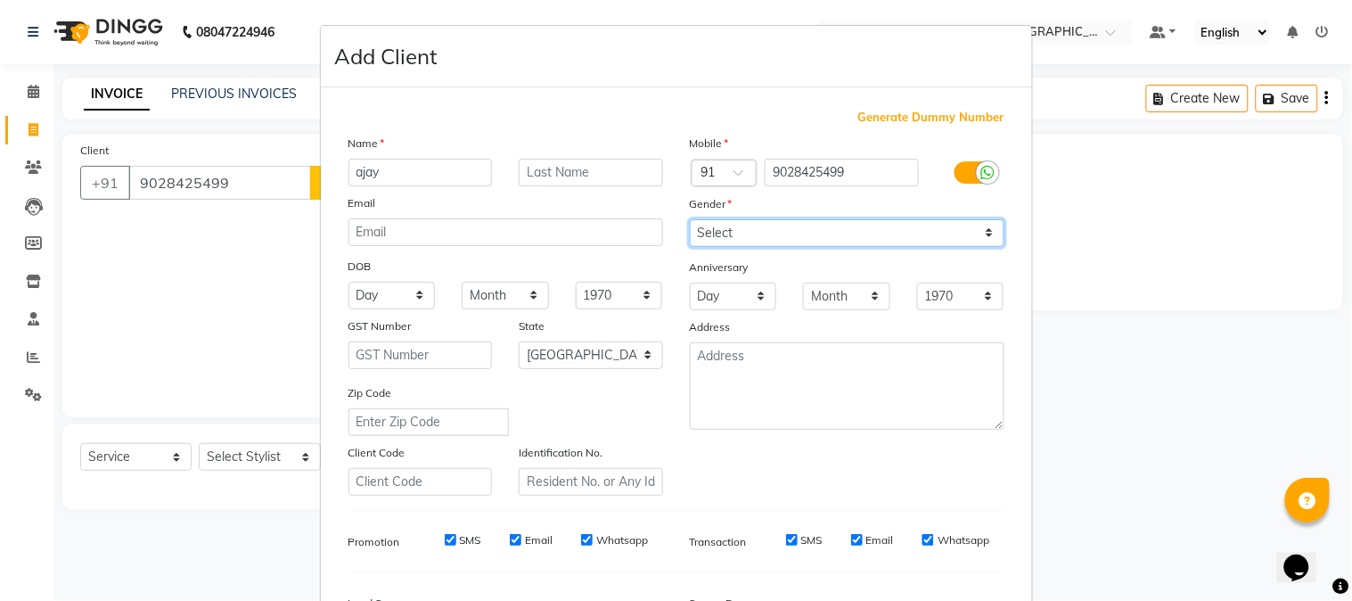
click at [690, 219] on select "Select [DEMOGRAPHIC_DATA] [DEMOGRAPHIC_DATA] Other Prefer Not To Say" at bounding box center [847, 233] width 315 height 28
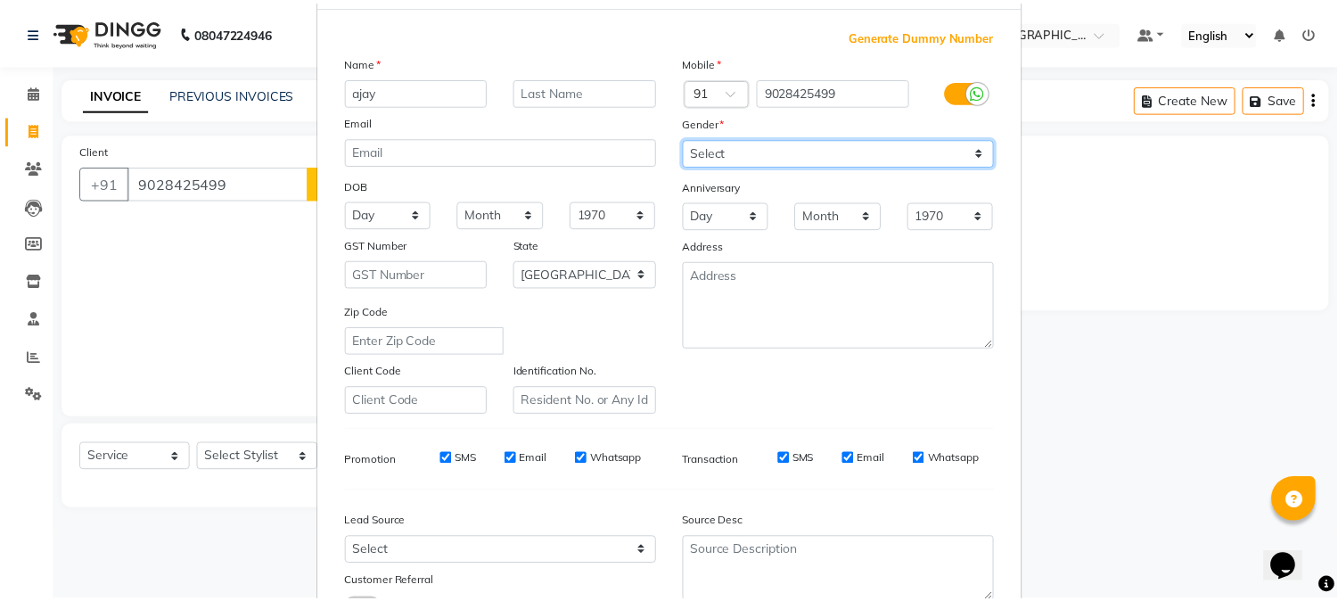
scroll to position [223, 0]
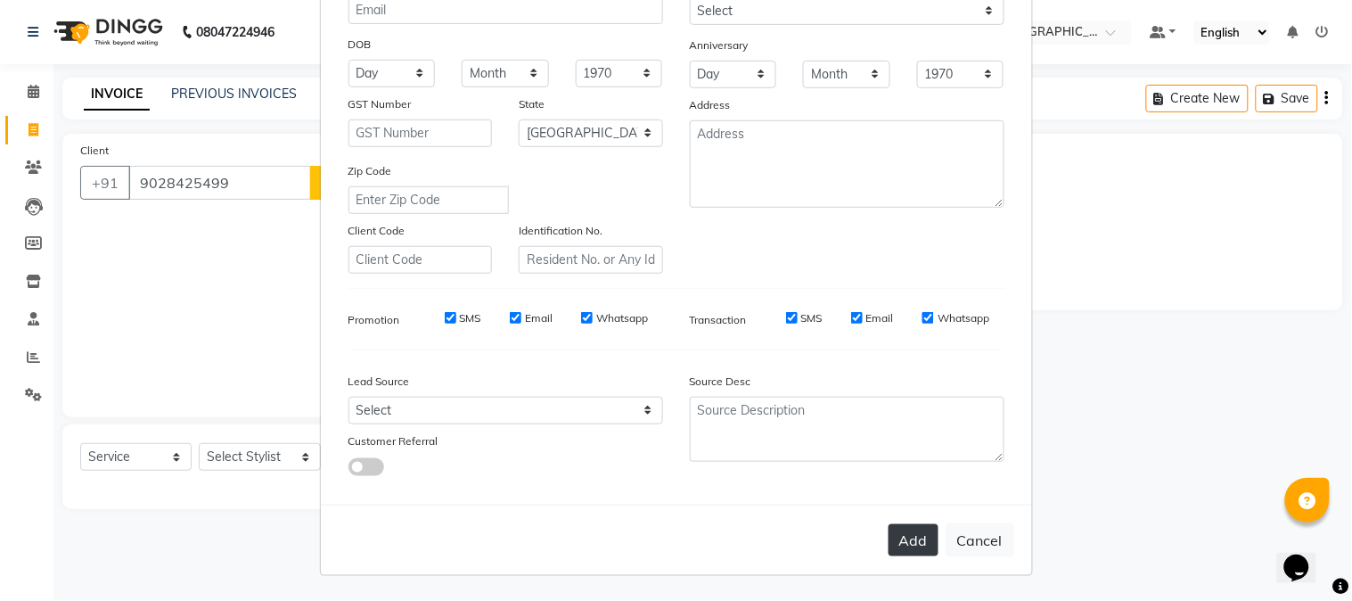
click at [918, 526] on button "Add" at bounding box center [914, 540] width 50 height 32
select select
select select "null"
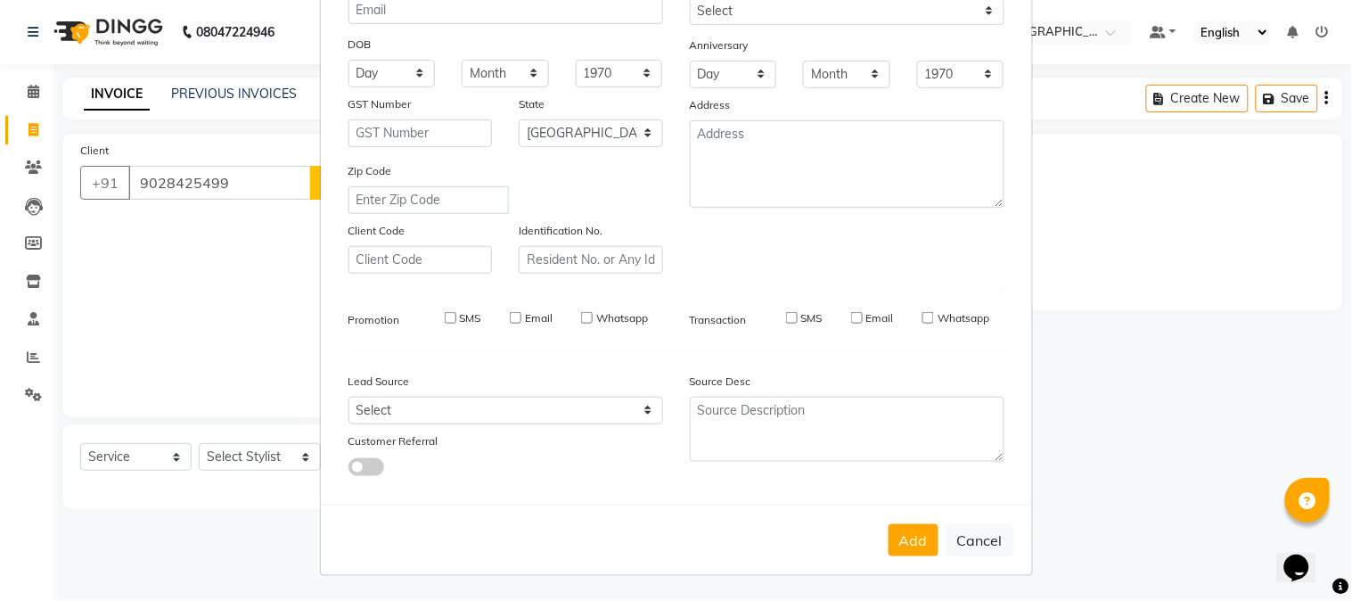
select select
checkbox input "false"
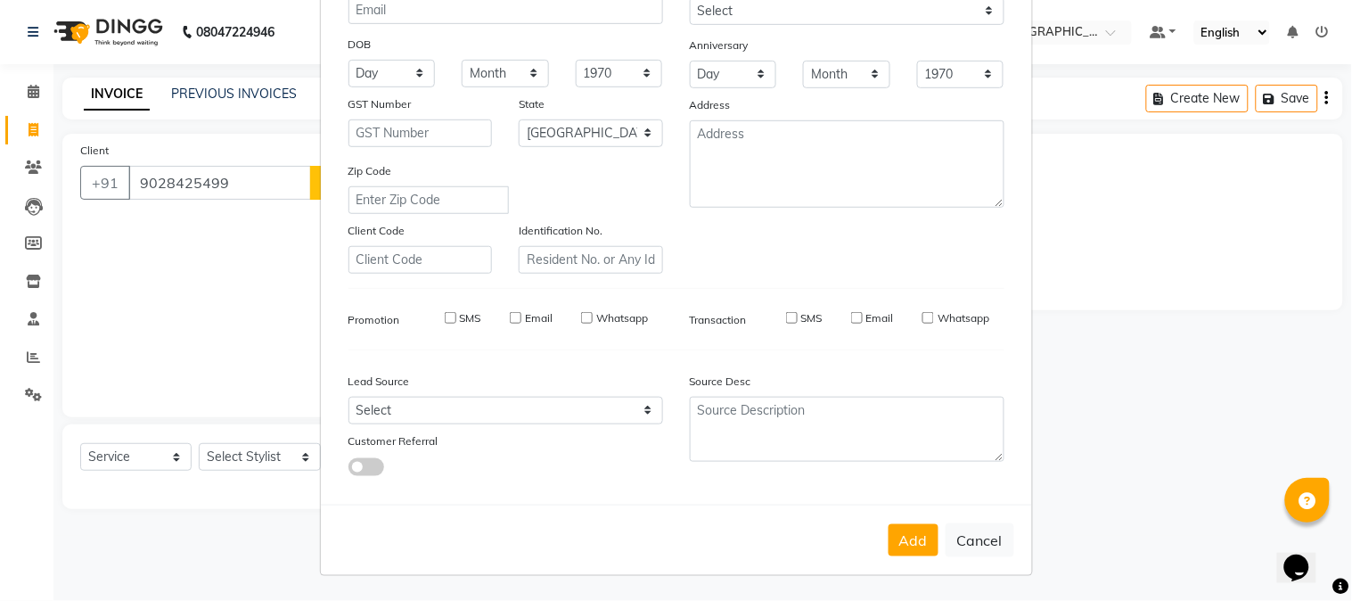
checkbox input "false"
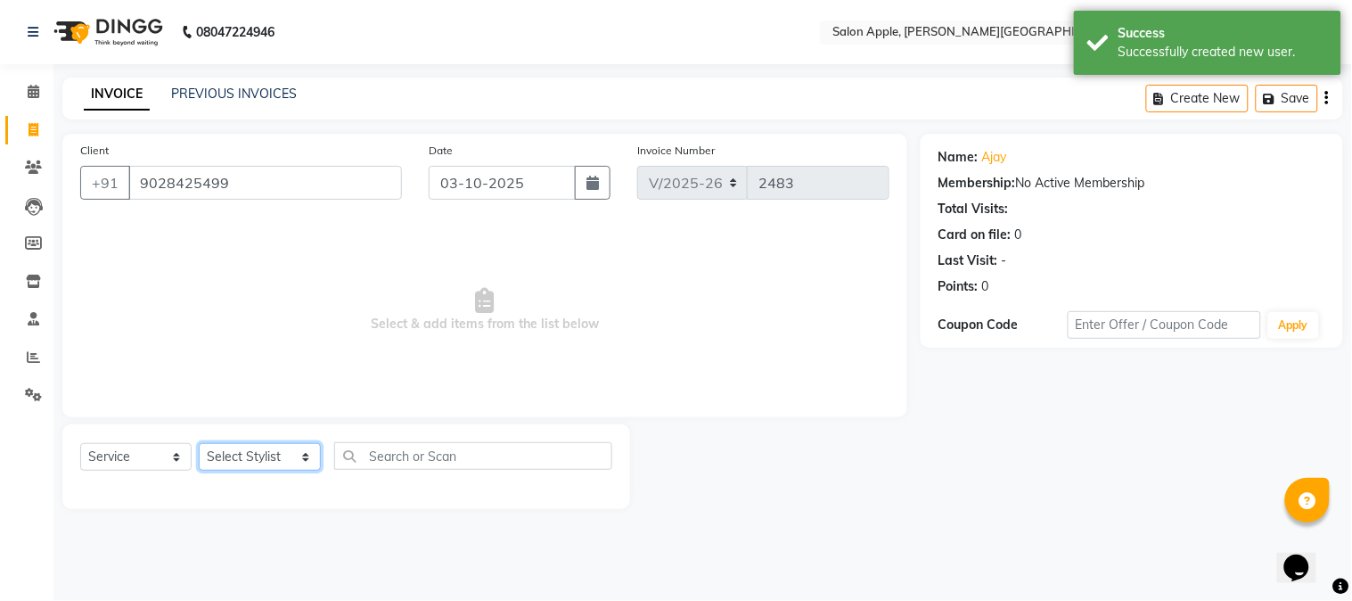
click at [290, 464] on select "Select Stylist [PERSON_NAME] [PERSON_NAME] Kranti arun Vanakalas [MEDICAL_DATA]…" at bounding box center [260, 457] width 122 height 28
select select "21401"
click at [199, 444] on select "Select Stylist [PERSON_NAME] [PERSON_NAME] Kranti arun Vanakalas [MEDICAL_DATA]…" at bounding box center [260, 457] width 122 height 28
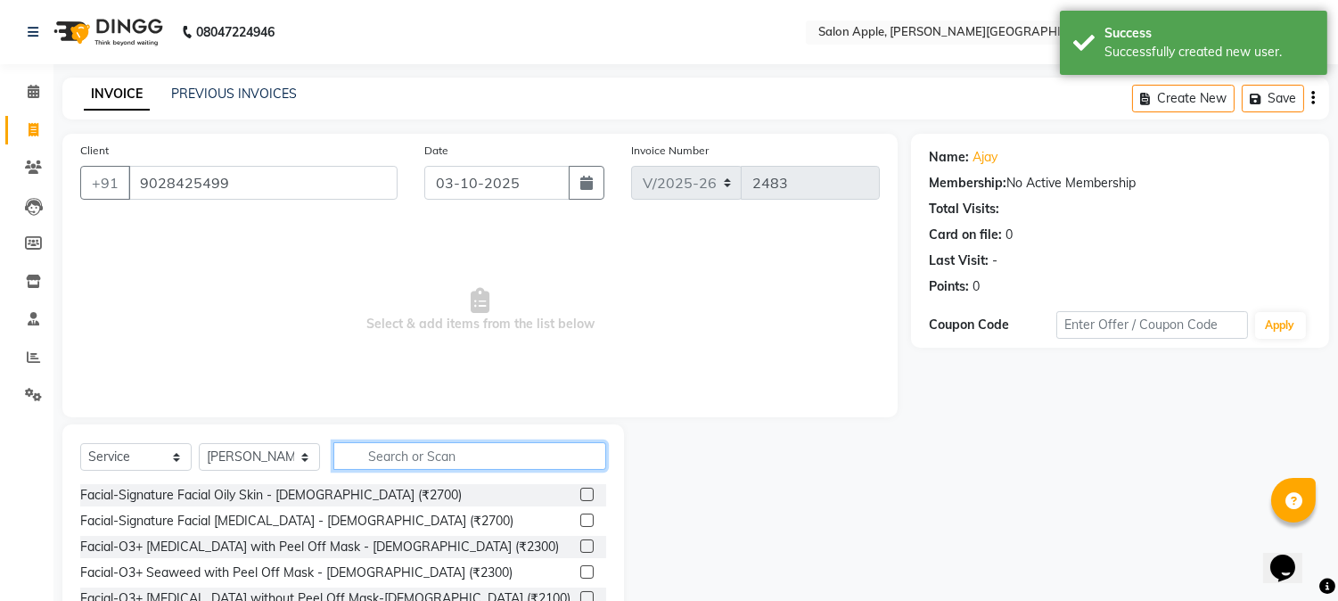
click at [440, 460] on input "text" at bounding box center [469, 456] width 273 height 28
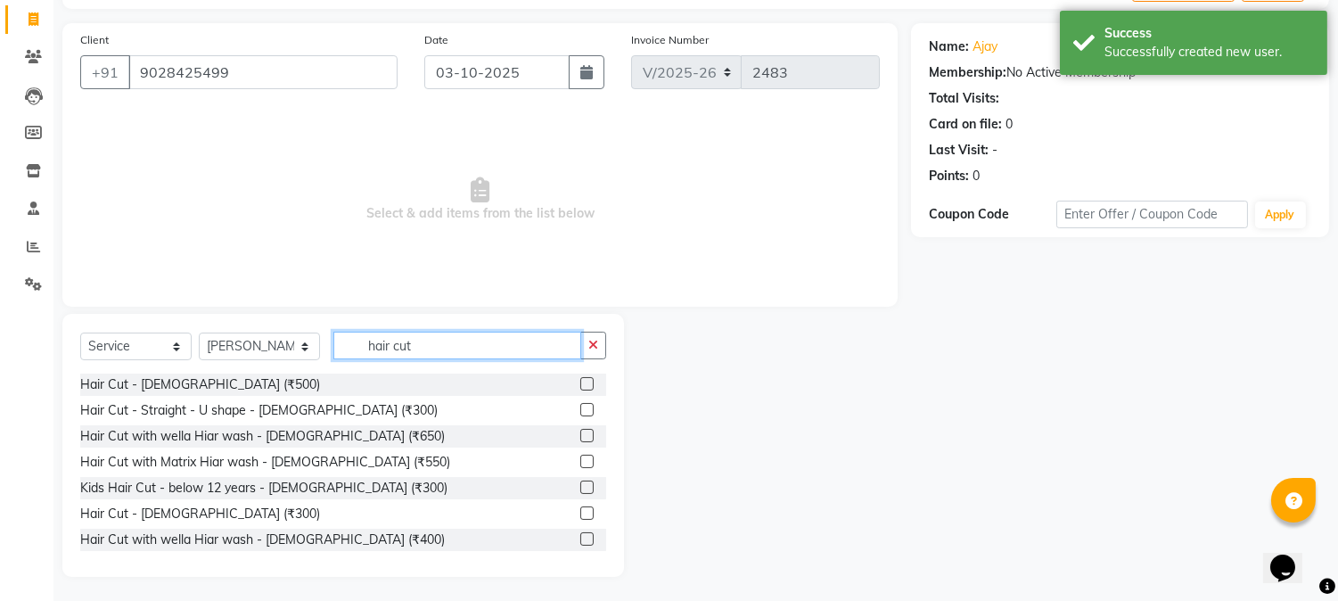
scroll to position [112, 0]
type input "hair cut"
click at [580, 380] on label at bounding box center [586, 381] width 13 height 13
click at [580, 380] on input "checkbox" at bounding box center [586, 383] width 12 height 12
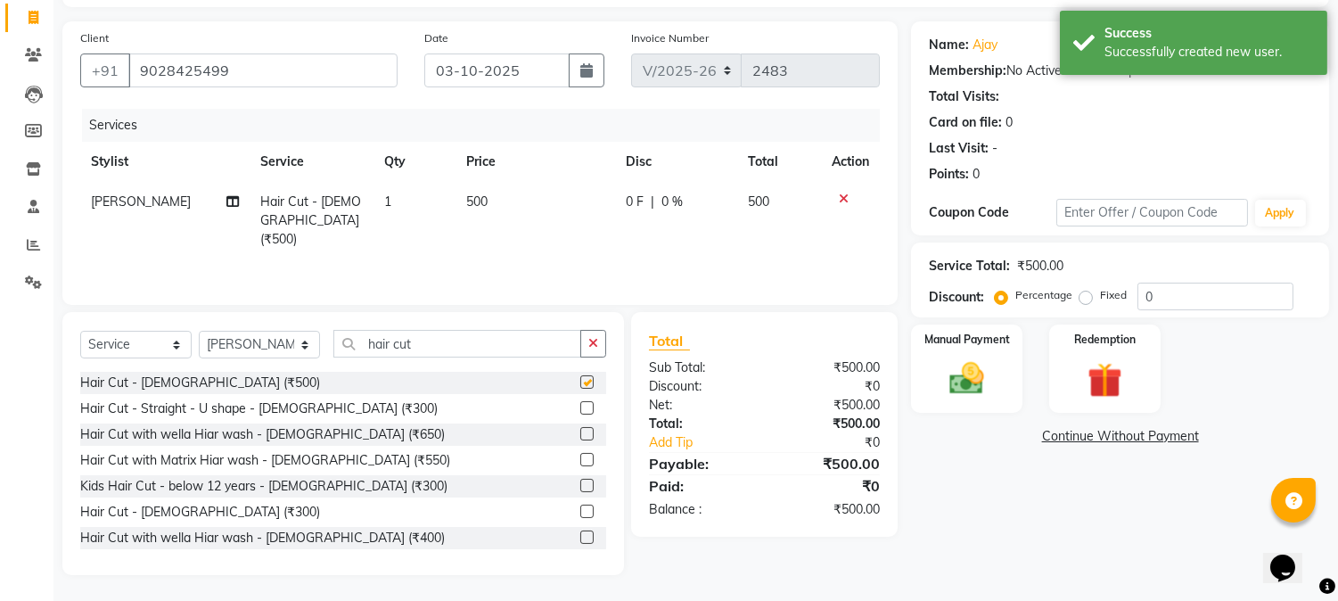
checkbox input "false"
click at [580, 501] on div at bounding box center [593, 512] width 26 height 22
click at [580, 506] on label at bounding box center [586, 511] width 13 height 13
click at [580, 506] on input "checkbox" at bounding box center [586, 512] width 12 height 12
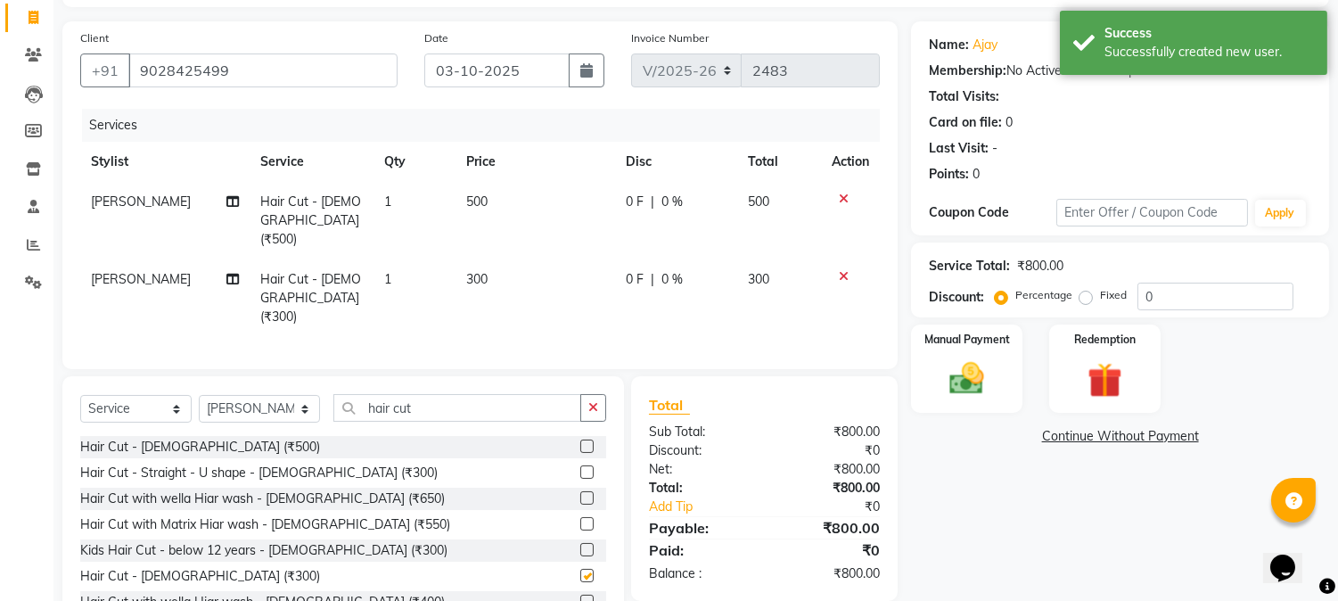
checkbox input "false"
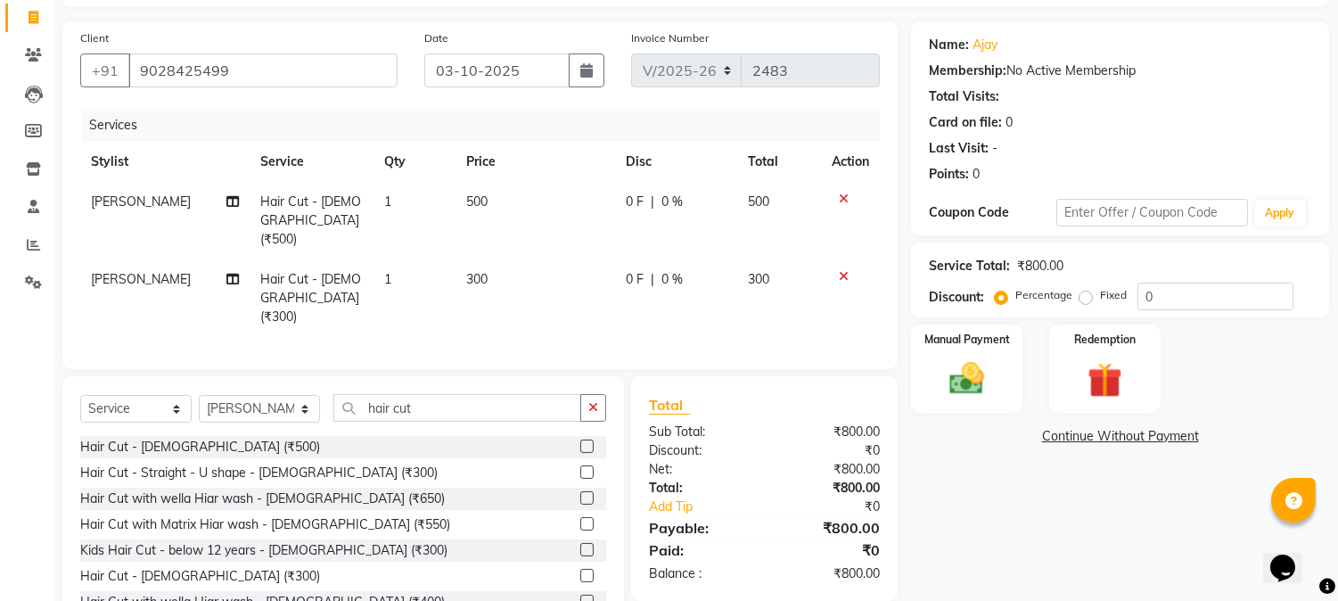
click at [847, 193] on icon at bounding box center [844, 199] width 10 height 12
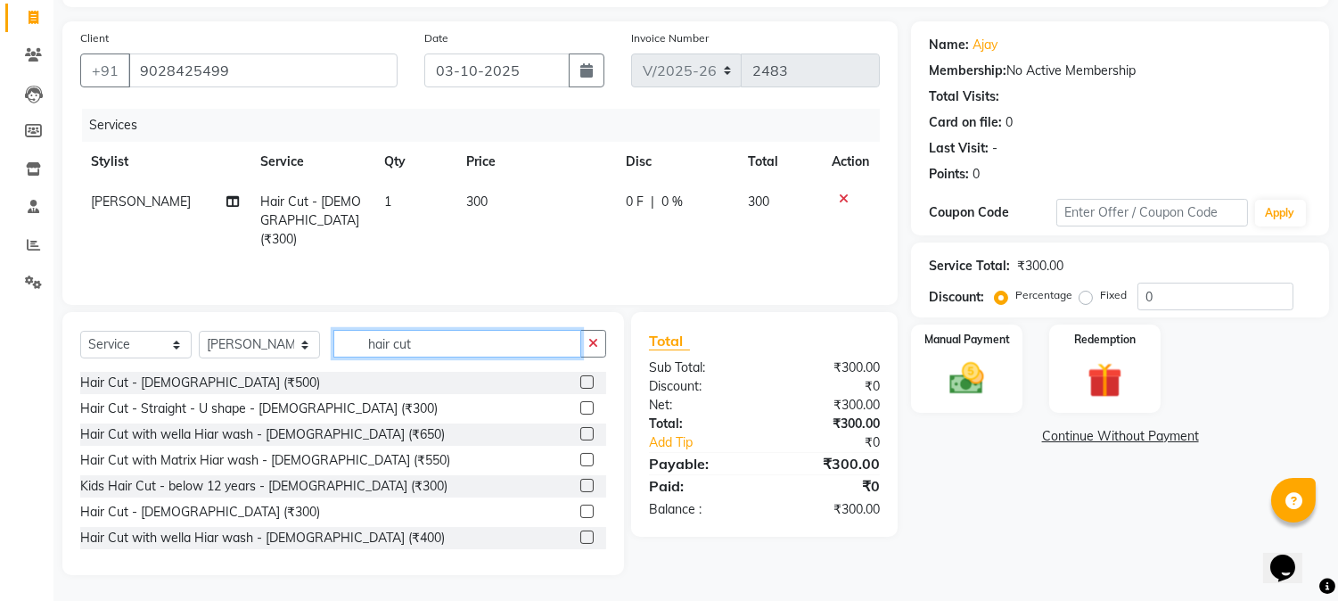
drag, startPoint x: 502, startPoint y: 336, endPoint x: 13, endPoint y: 361, distance: 489.1
click at [27, 363] on app-home "08047224946 Select Location × Salon Apple, Mukund Nagar, Mukund Nagar, Pune. De…" at bounding box center [669, 245] width 1338 height 714
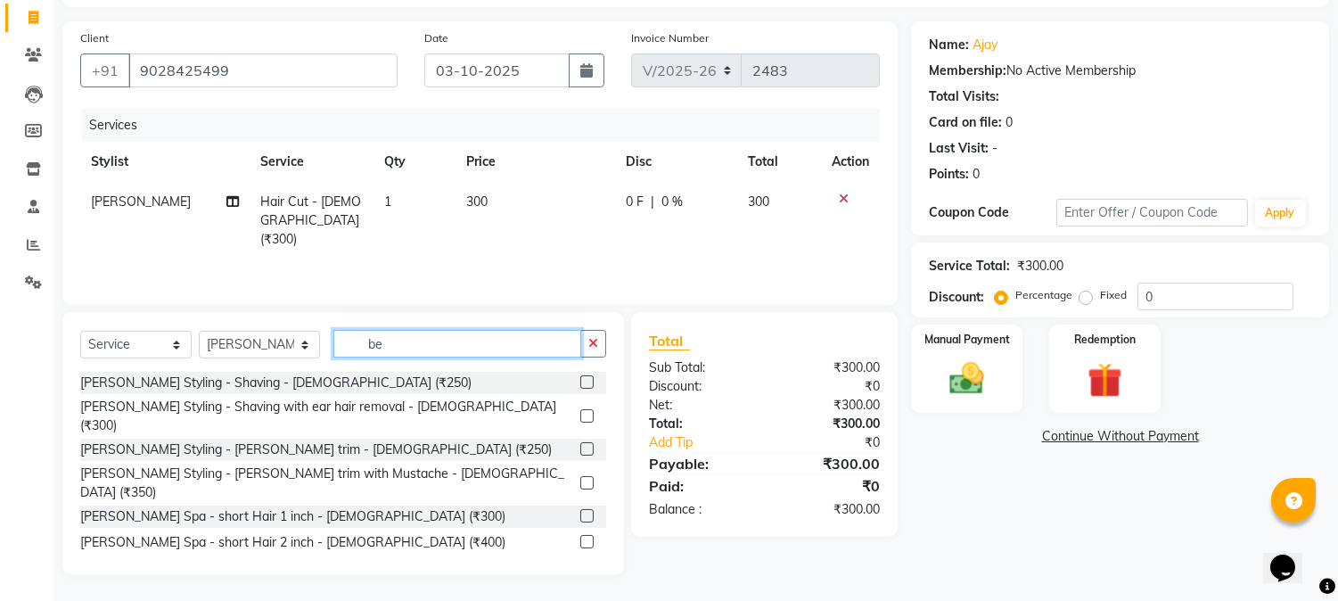
type input "be"
click at [580, 442] on label at bounding box center [586, 448] width 13 height 13
click at [580, 444] on input "checkbox" at bounding box center [586, 450] width 12 height 12
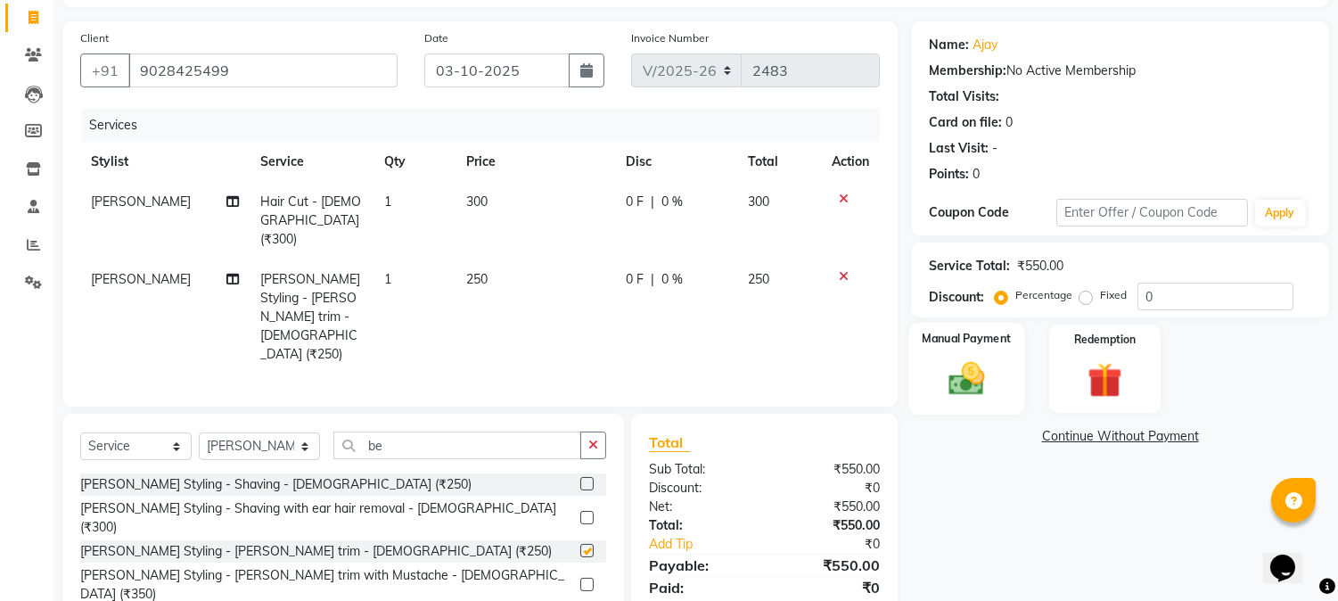
checkbox input "false"
click at [923, 336] on label "Manual Payment" at bounding box center [967, 338] width 89 height 17
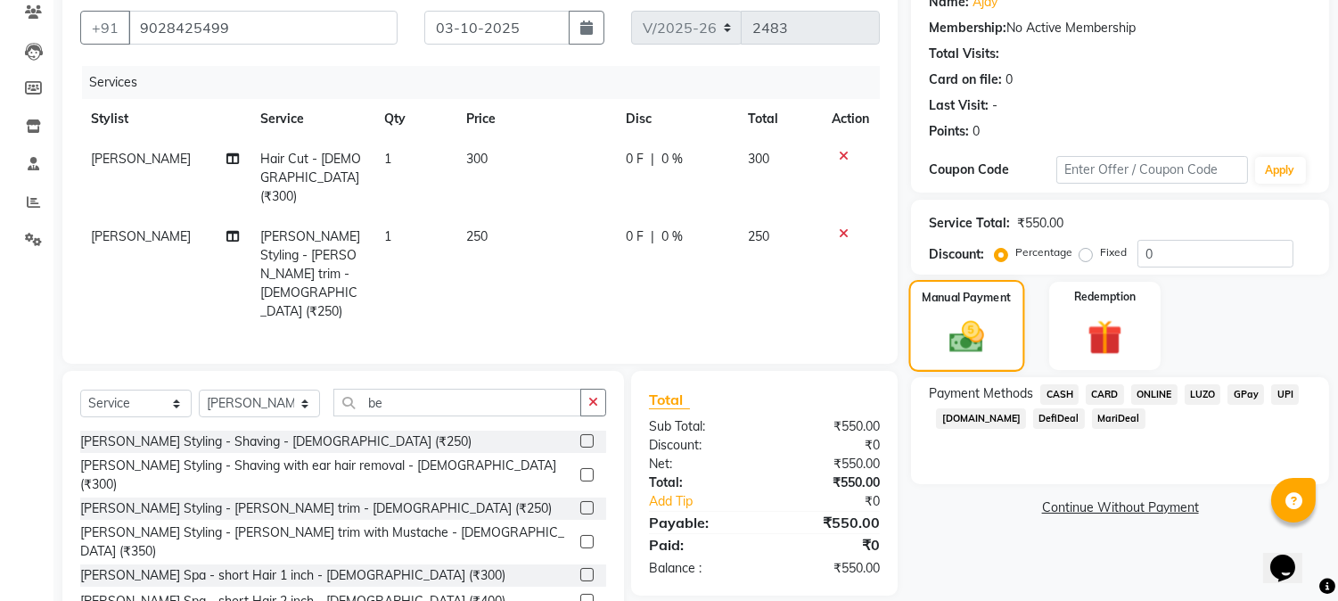
scroll to position [173, 0]
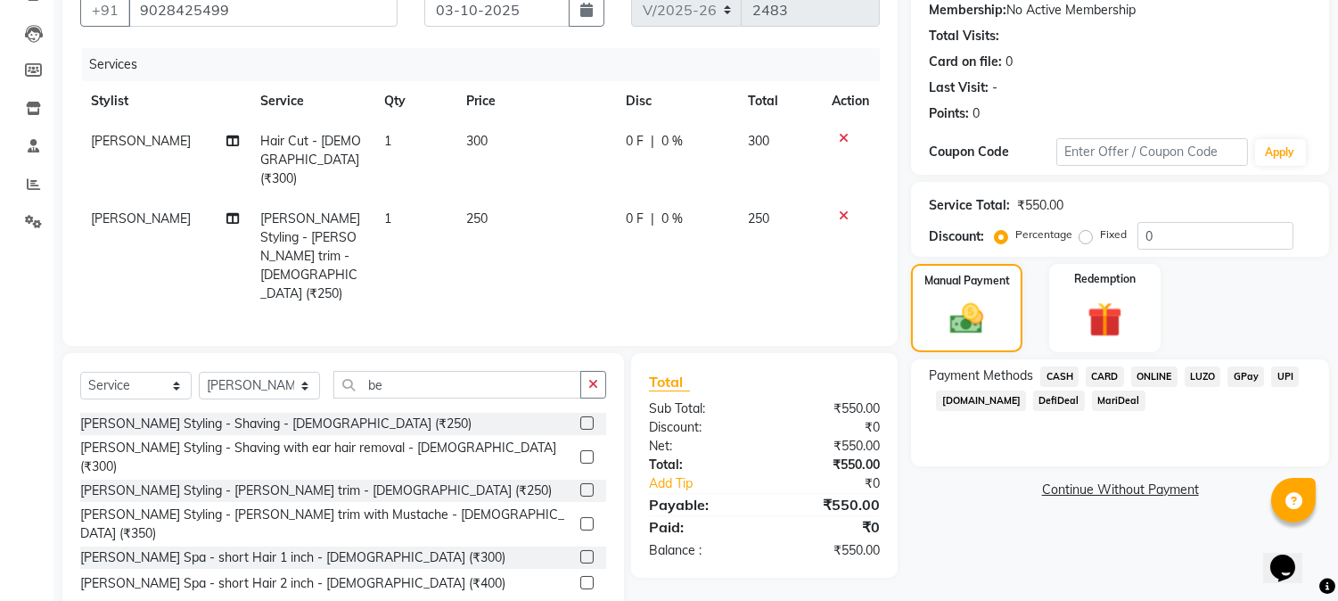
click at [1148, 366] on div "ONLINE" at bounding box center [1150, 378] width 53 height 24
click at [1150, 372] on span "ONLINE" at bounding box center [1154, 376] width 46 height 21
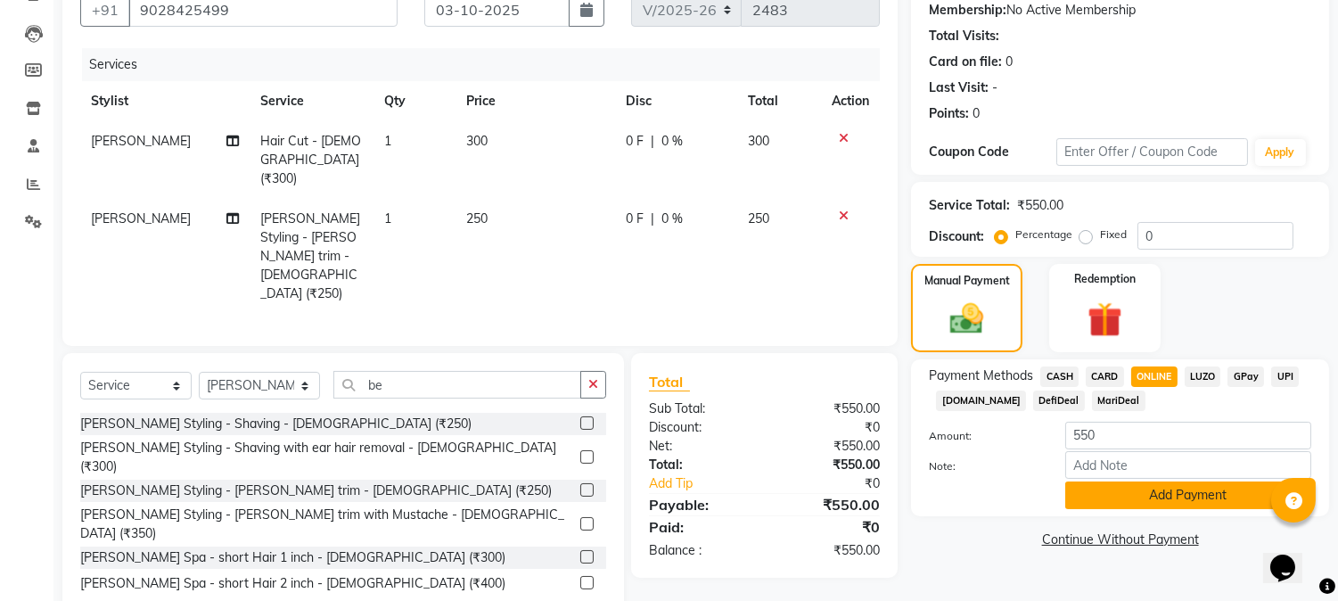
click at [1164, 488] on button "Add Payment" at bounding box center [1188, 495] width 246 height 28
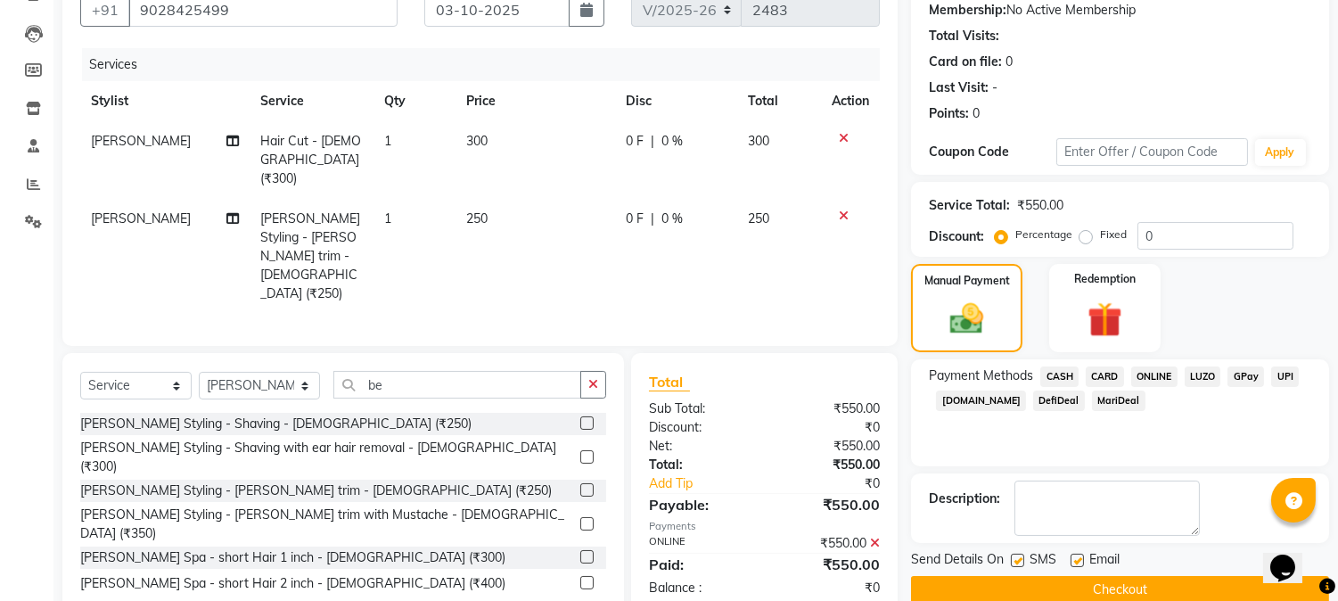
click at [1157, 576] on button "Checkout" at bounding box center [1120, 590] width 418 height 28
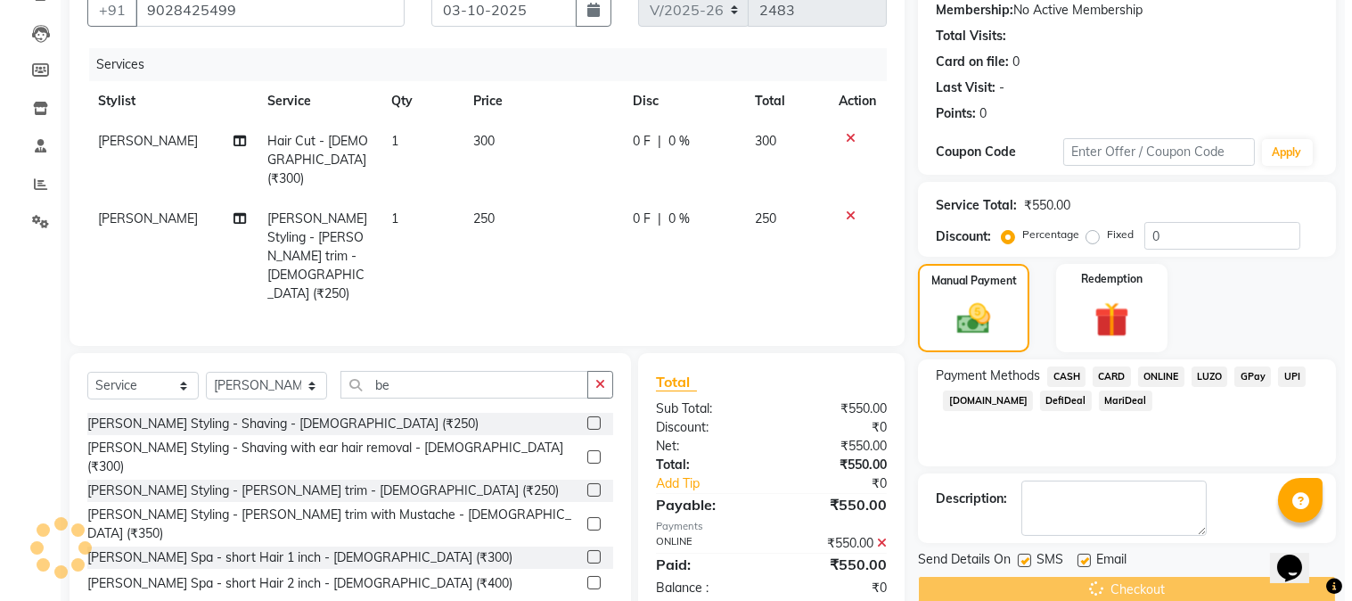
scroll to position [0, 0]
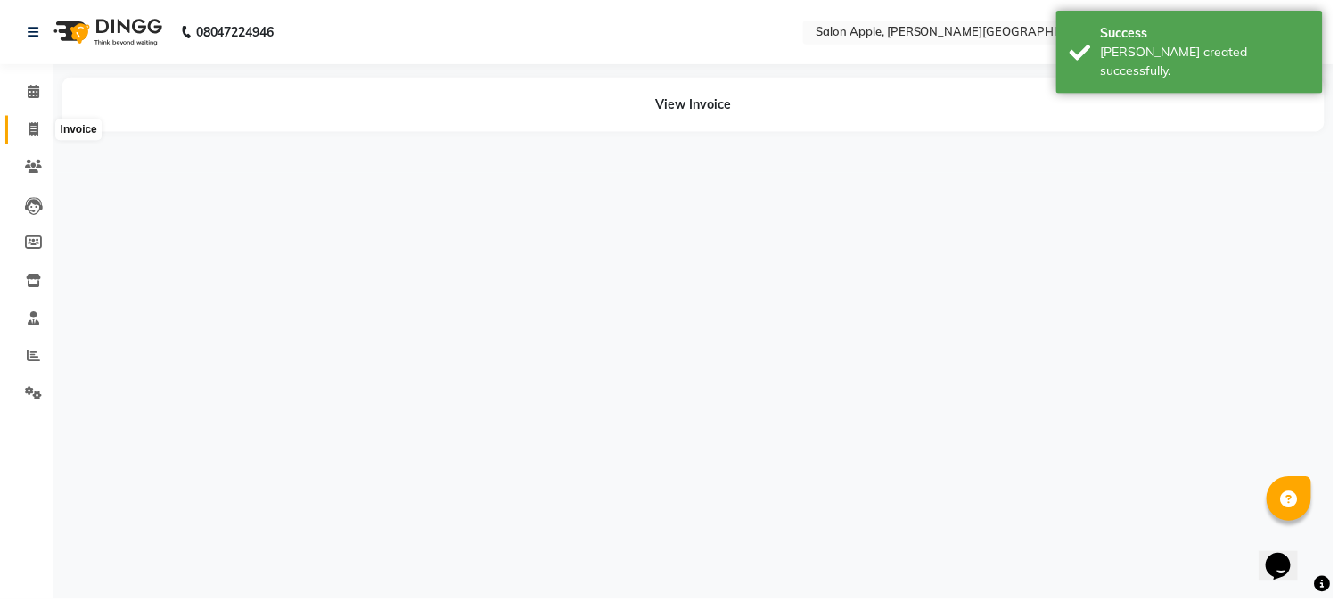
drag, startPoint x: 31, startPoint y: 127, endPoint x: 55, endPoint y: 127, distance: 24.1
click at [31, 127] on icon at bounding box center [34, 129] width 10 height 13
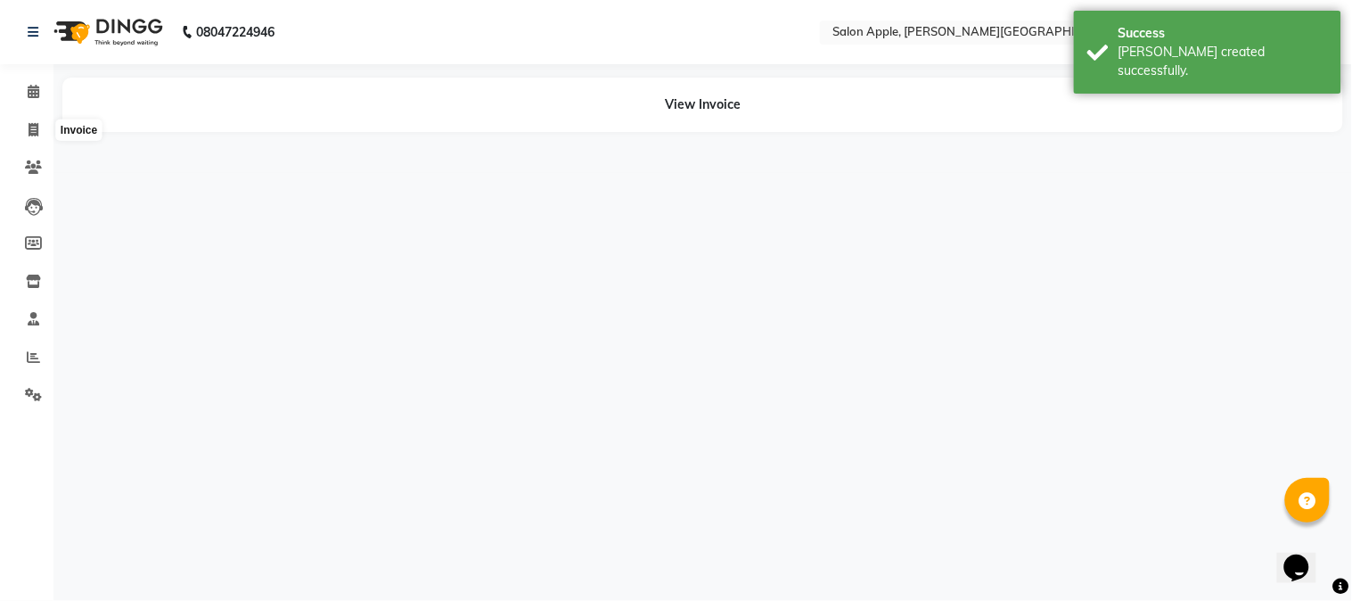
select select "4128"
select select "service"
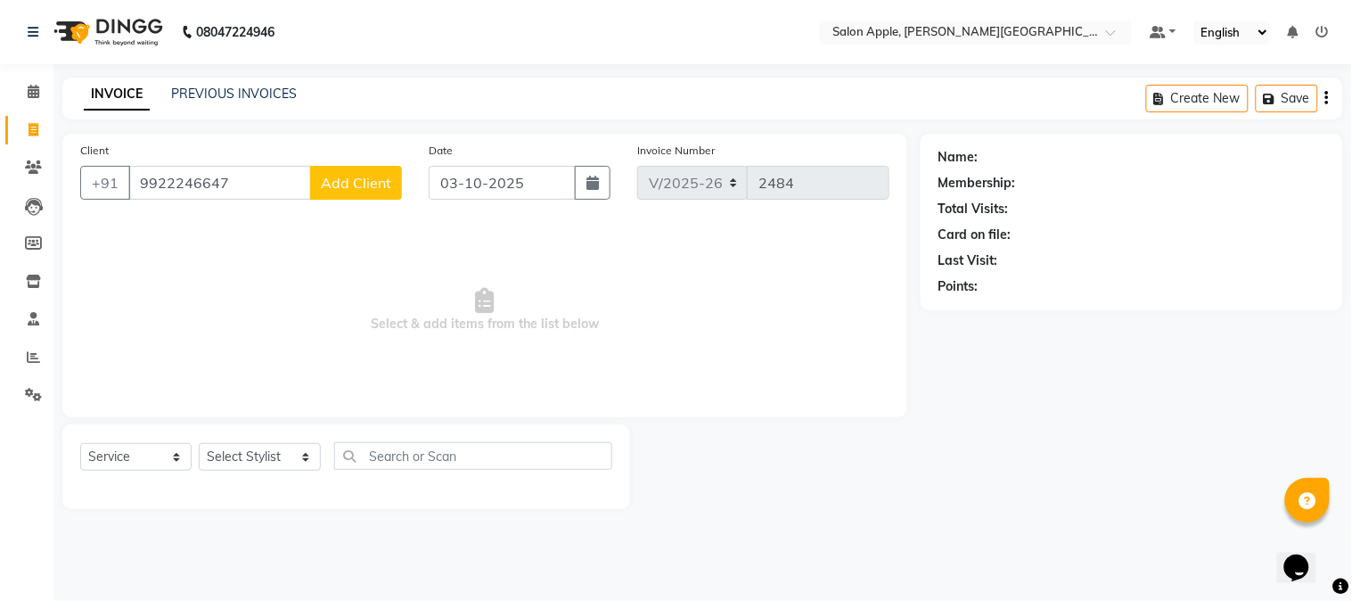
click at [180, 182] on input "9922246647" at bounding box center [219, 183] width 183 height 34
drag, startPoint x: 301, startPoint y: 182, endPoint x: 334, endPoint y: 182, distance: 33.0
click at [306, 182] on input "9922246647" at bounding box center [219, 183] width 183 height 34
type input "9922246647"
click at [334, 182] on span "Add Client" at bounding box center [356, 183] width 70 height 18
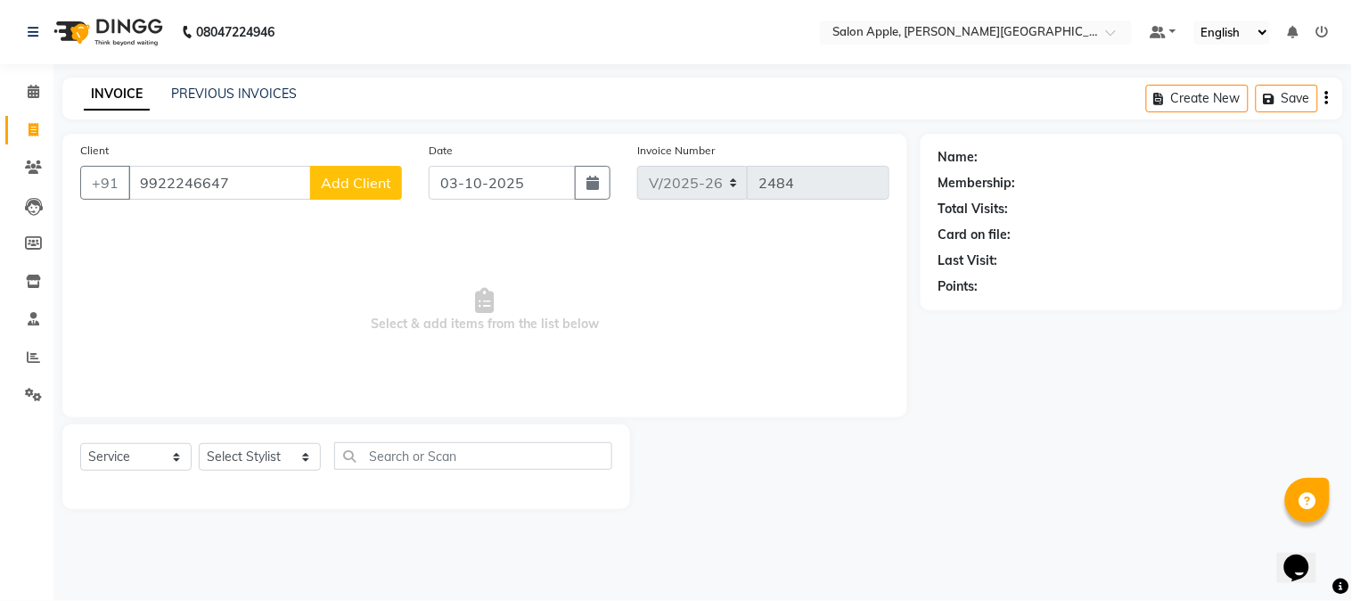
select select "22"
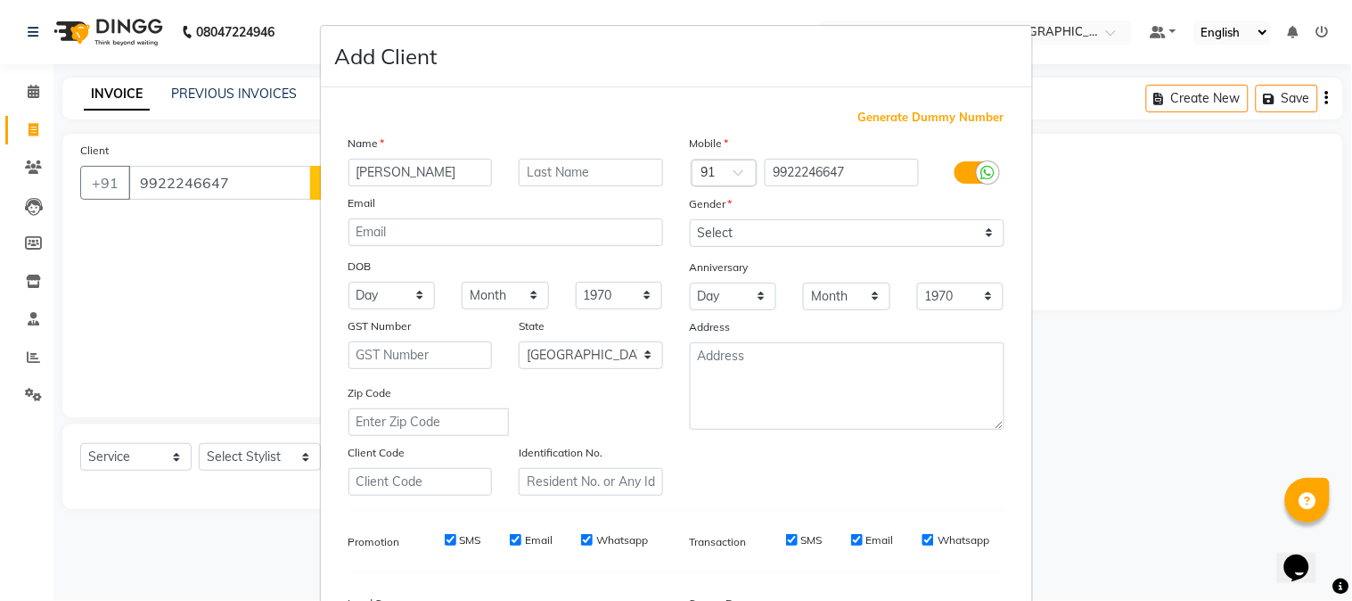
type input "[PERSON_NAME]"
click at [744, 228] on select "Select [DEMOGRAPHIC_DATA] [DEMOGRAPHIC_DATA] Other Prefer Not To Say" at bounding box center [847, 233] width 315 height 28
select select "female"
click at [690, 219] on select "Select [DEMOGRAPHIC_DATA] [DEMOGRAPHIC_DATA] Other Prefer Not To Say" at bounding box center [847, 233] width 315 height 28
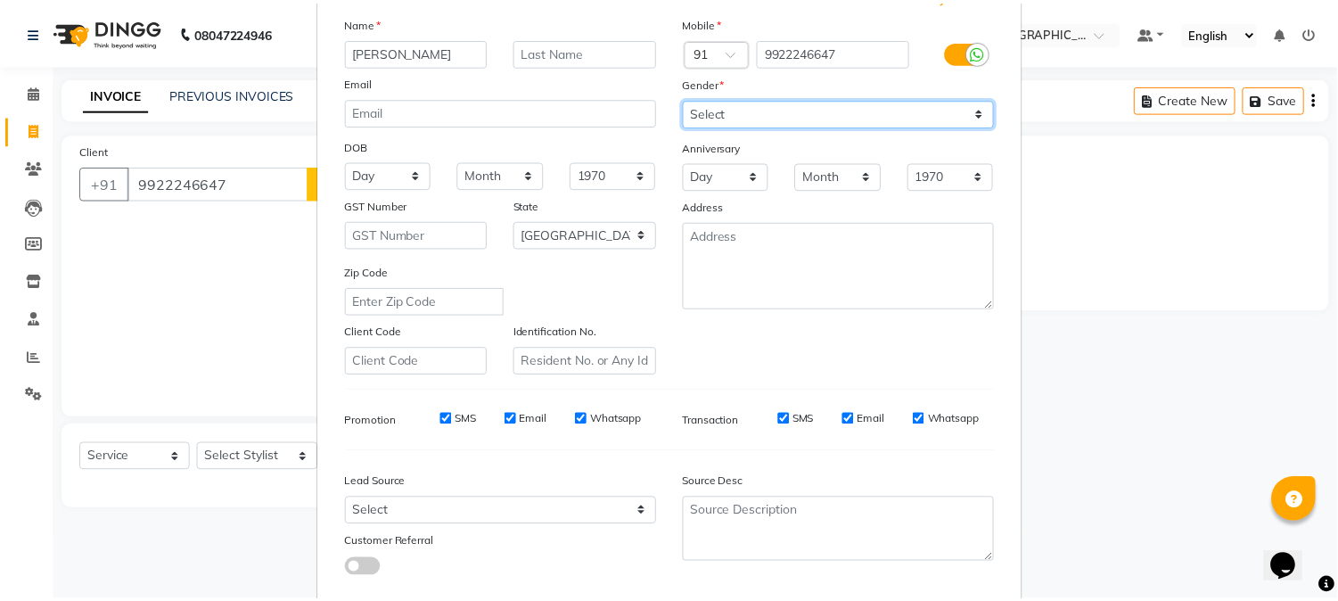
scroll to position [223, 0]
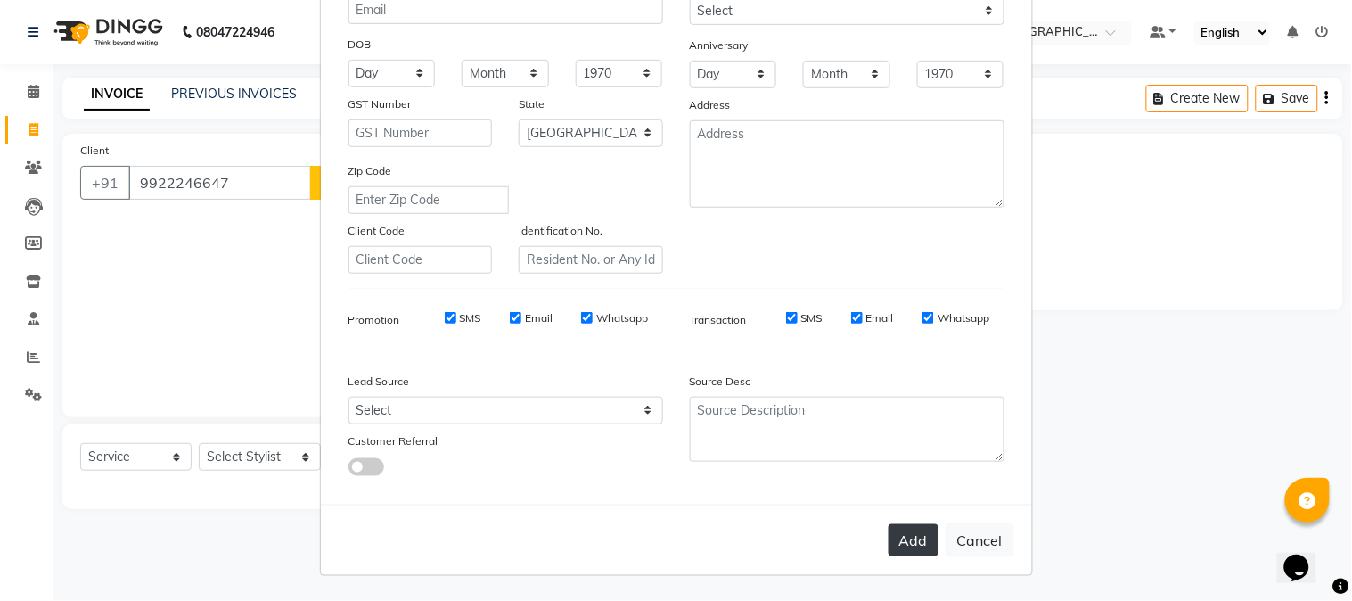
click at [903, 538] on button "Add" at bounding box center [914, 540] width 50 height 32
select select
select select "null"
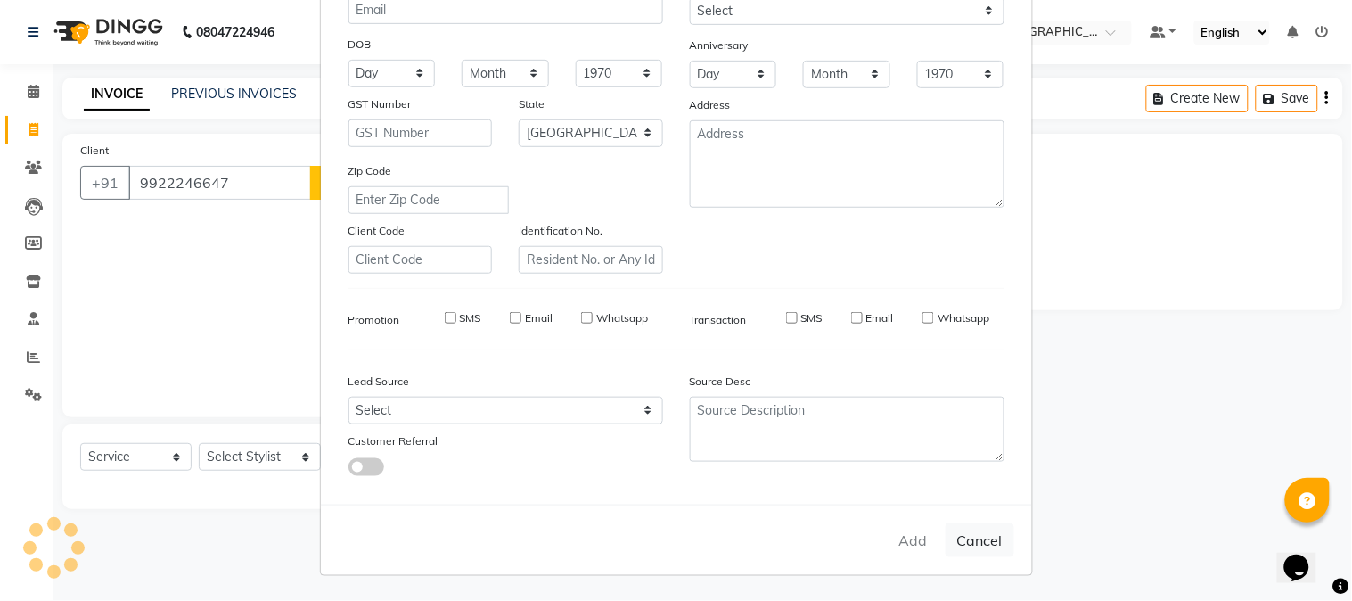
select select
checkbox input "false"
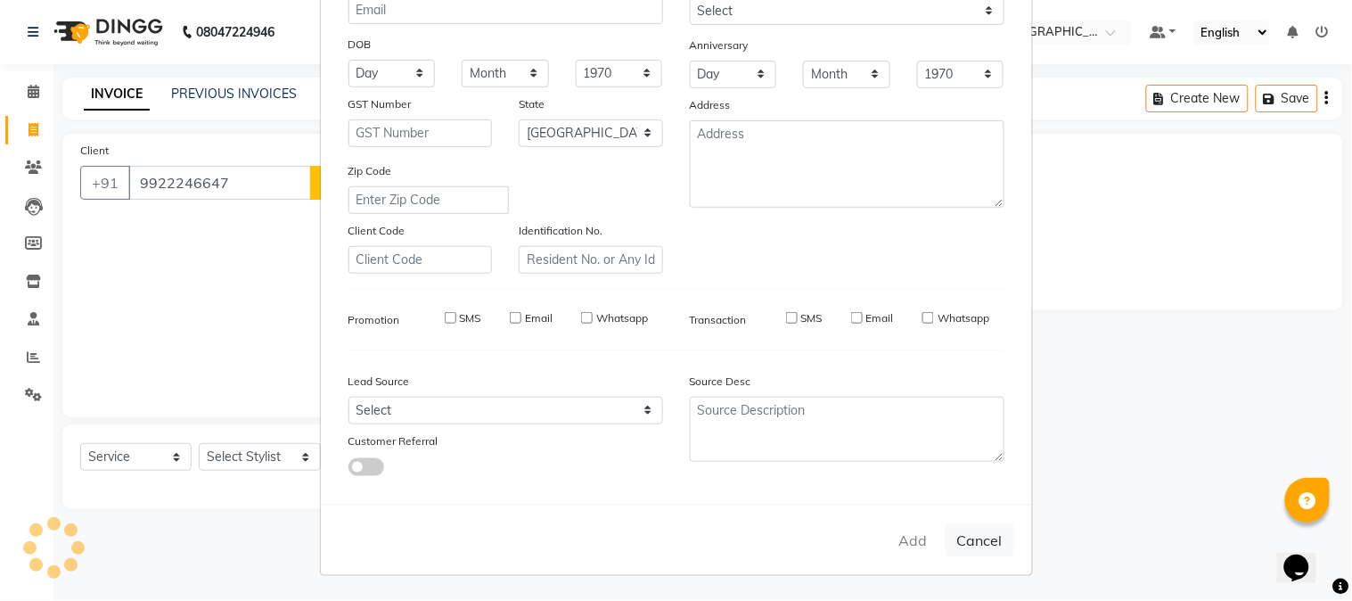
checkbox input "false"
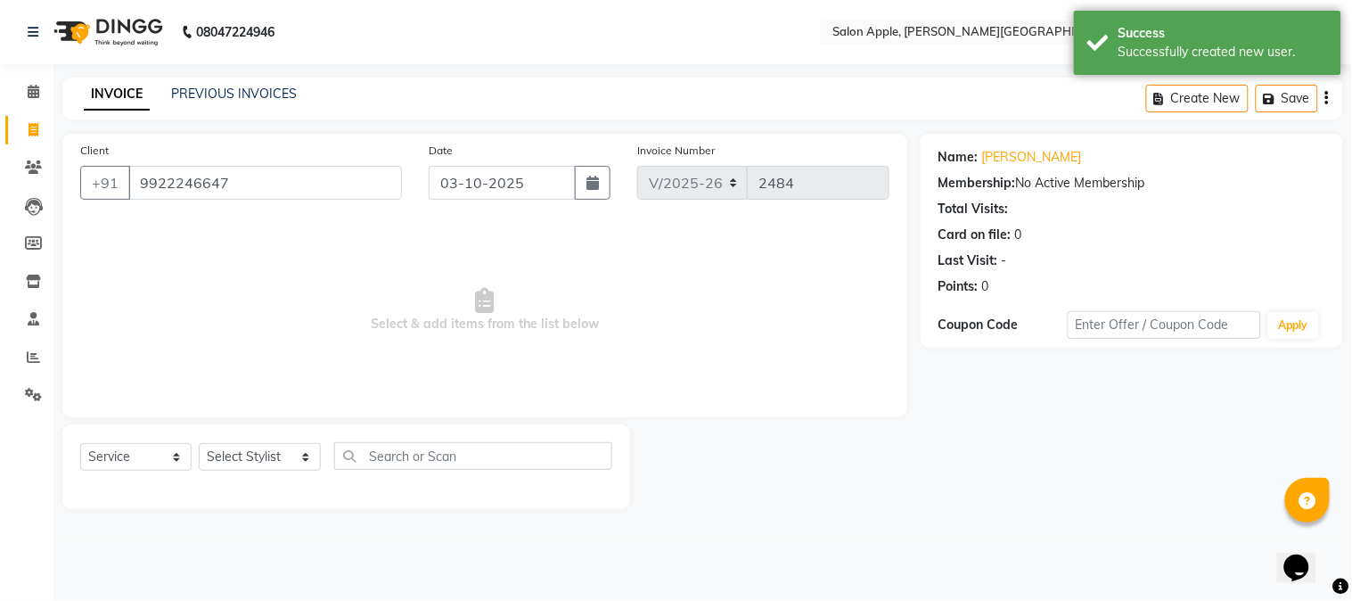
click at [256, 434] on div "Select Service Product Membership Package Voucher Prepaid Gift Card Select Styl…" at bounding box center [346, 466] width 568 height 85
click at [277, 455] on select "Select Stylist [PERSON_NAME] [PERSON_NAME] Kranti arun Vanakalas [MEDICAL_DATA]…" at bounding box center [260, 457] width 122 height 28
select select "21401"
click at [199, 444] on select "Select Stylist [PERSON_NAME] [PERSON_NAME] Kranti arun Vanakalas [MEDICAL_DATA]…" at bounding box center [260, 457] width 122 height 28
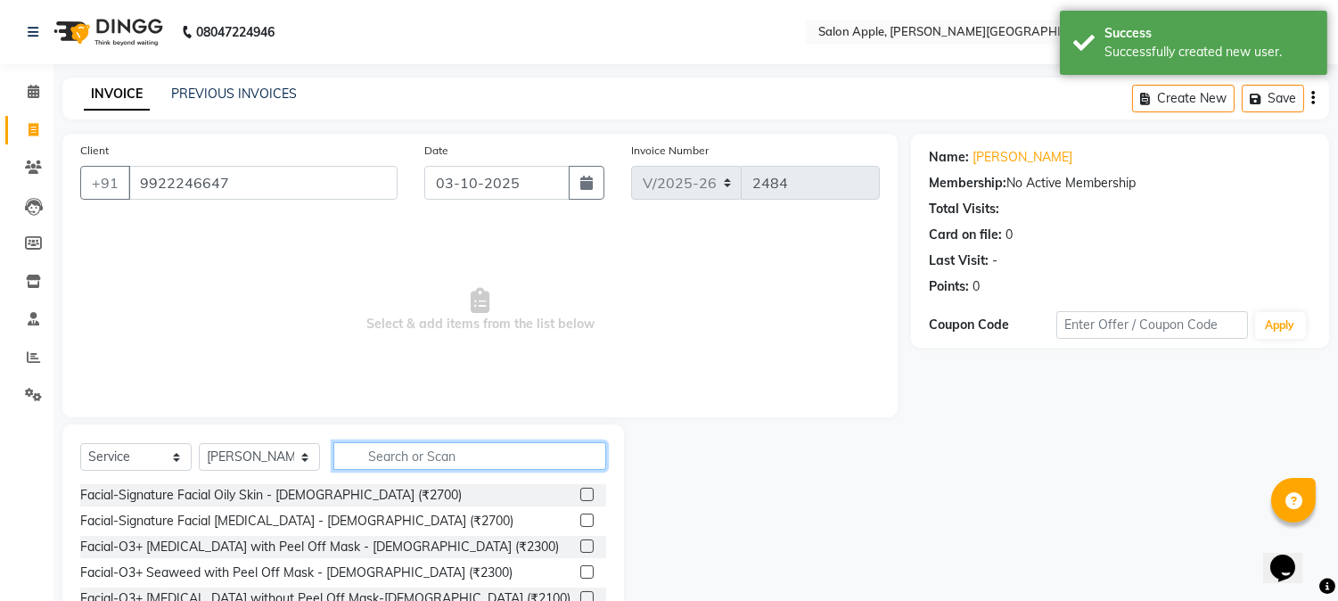
click at [403, 465] on input "text" at bounding box center [469, 456] width 273 height 28
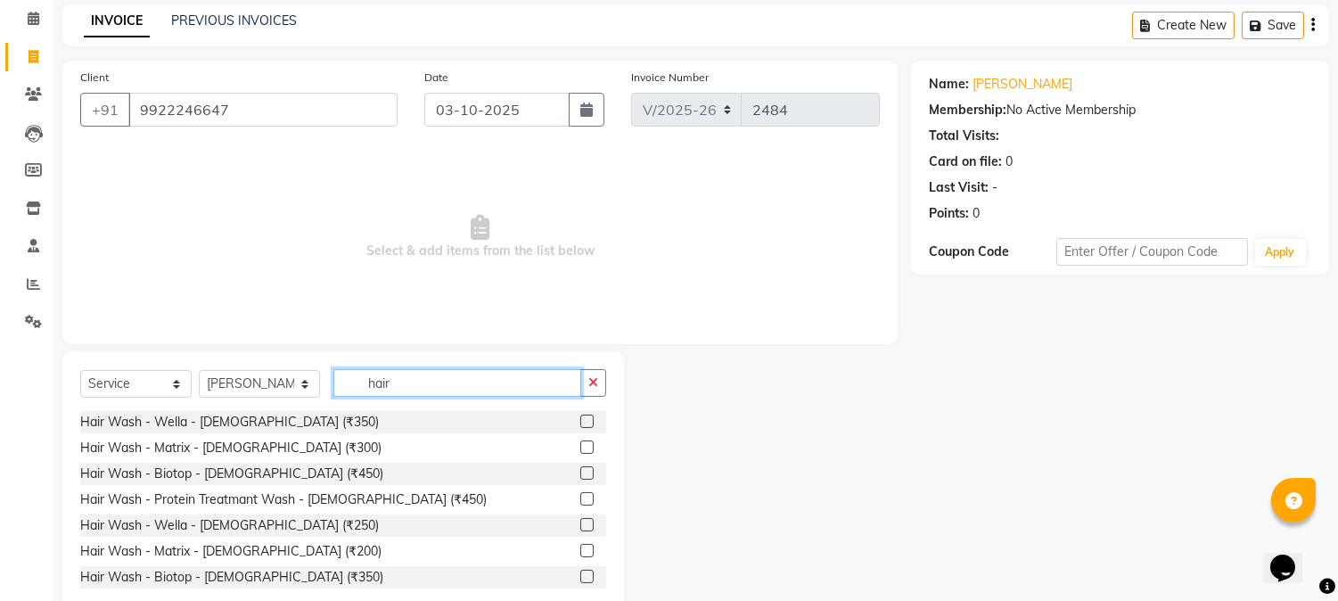
scroll to position [112, 0]
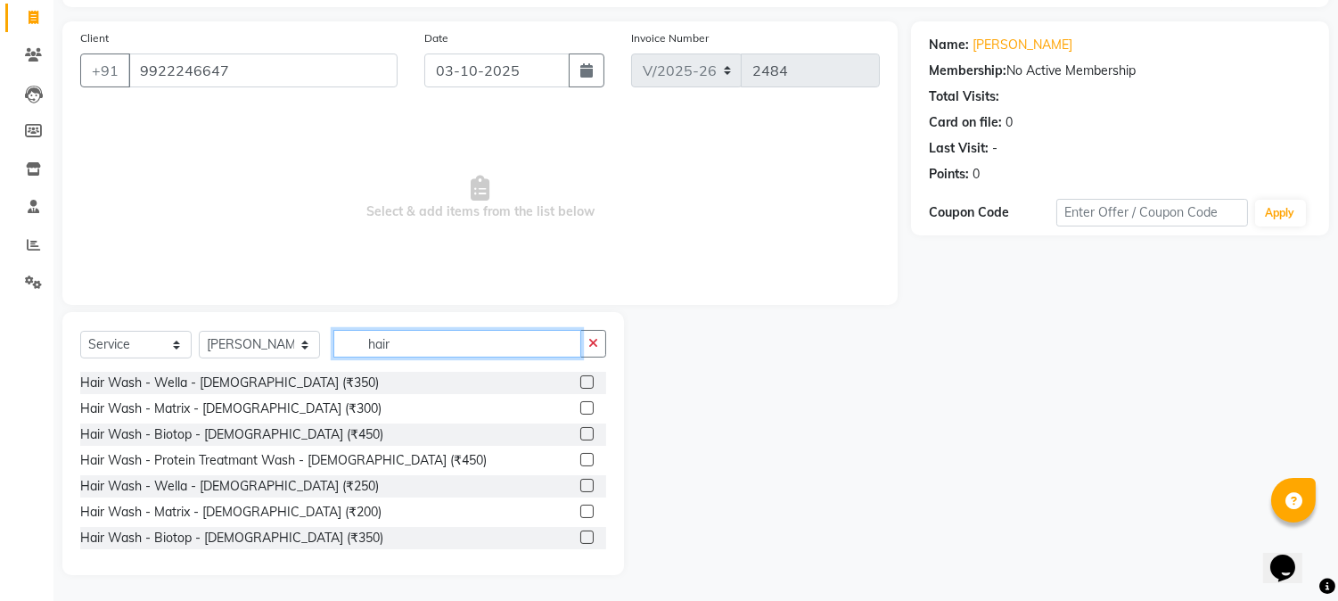
type input "hair"
click at [580, 384] on label at bounding box center [586, 381] width 13 height 13
click at [580, 384] on input "checkbox" at bounding box center [586, 383] width 12 height 12
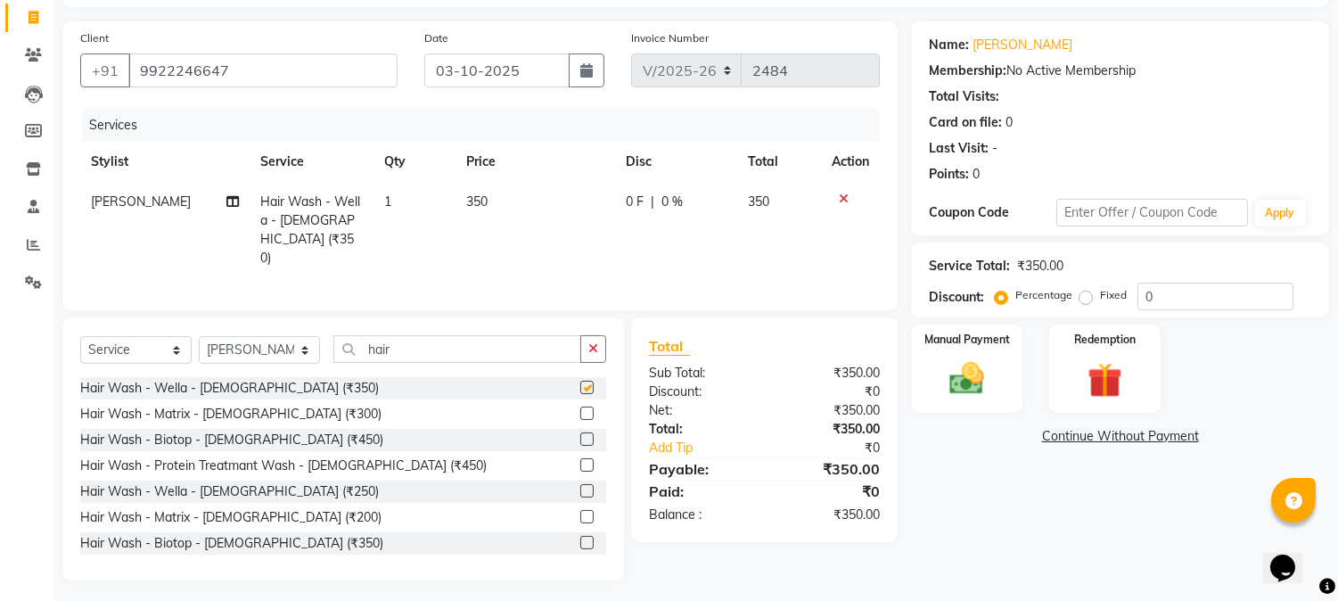
checkbox input "false"
click at [460, 351] on input "hair" at bounding box center [457, 349] width 248 height 28
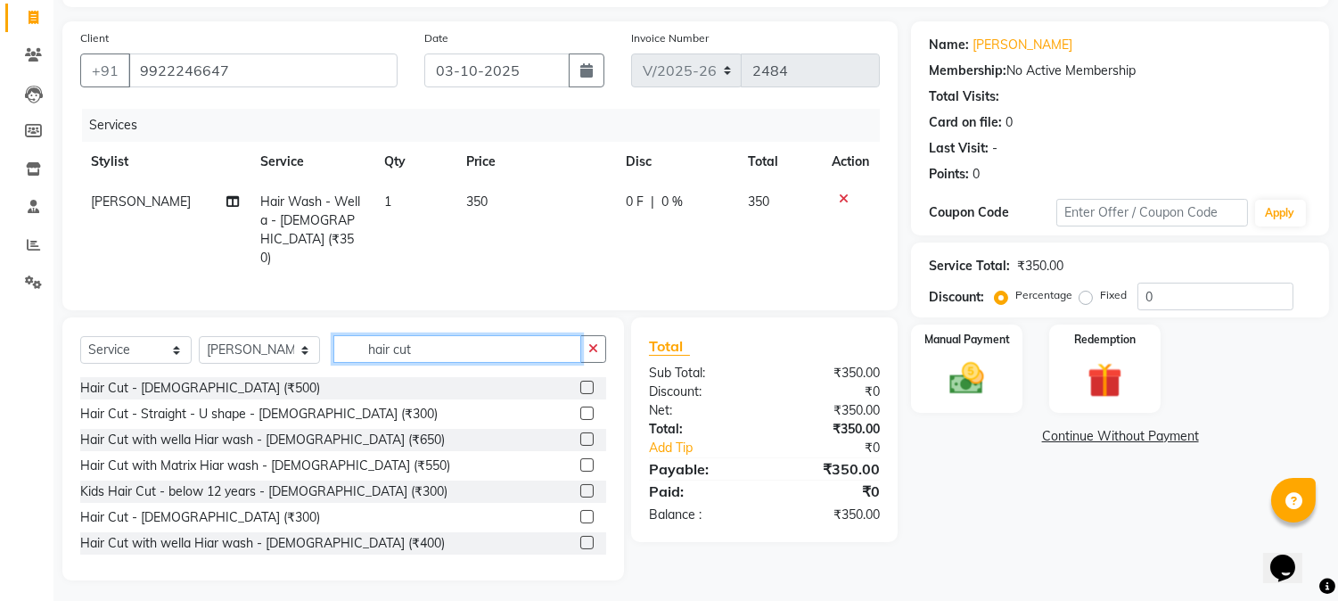
type input "hair cut"
click at [580, 383] on label at bounding box center [586, 387] width 13 height 13
click at [580, 383] on input "checkbox" at bounding box center [586, 388] width 12 height 12
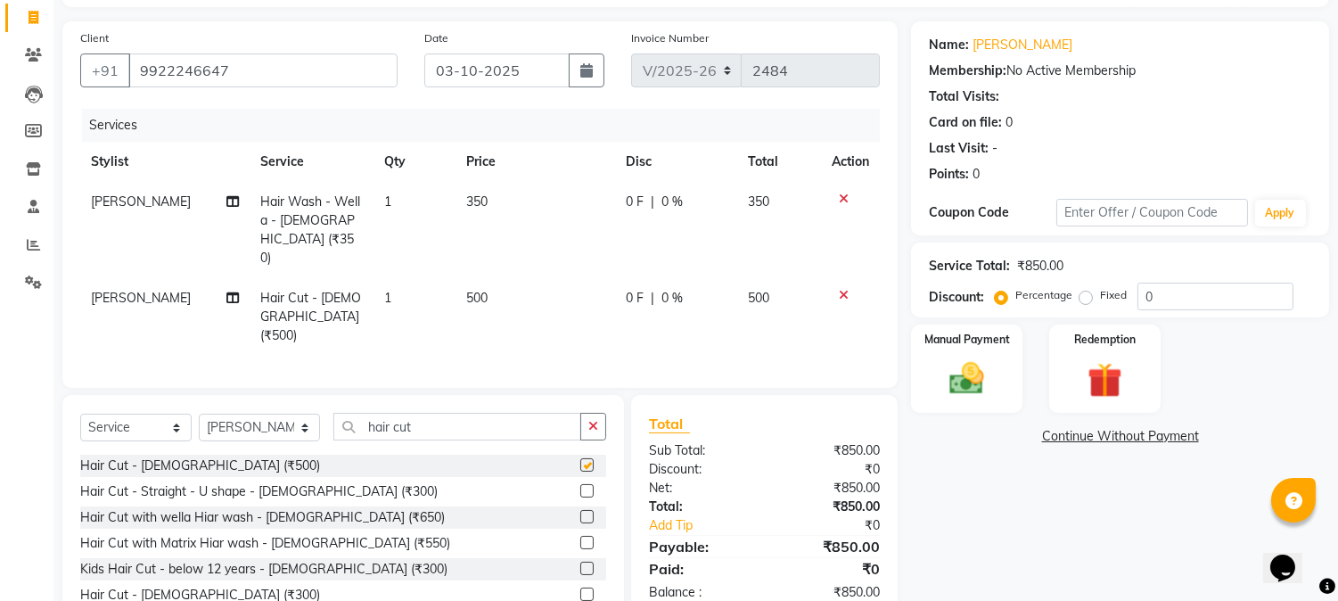
checkbox input "false"
drag, startPoint x: 444, startPoint y: 383, endPoint x: 226, endPoint y: 403, distance: 218.4
click at [226, 413] on div "Select Service Product Membership Package Voucher Prepaid Gift Card Select Styl…" at bounding box center [343, 434] width 526 height 42
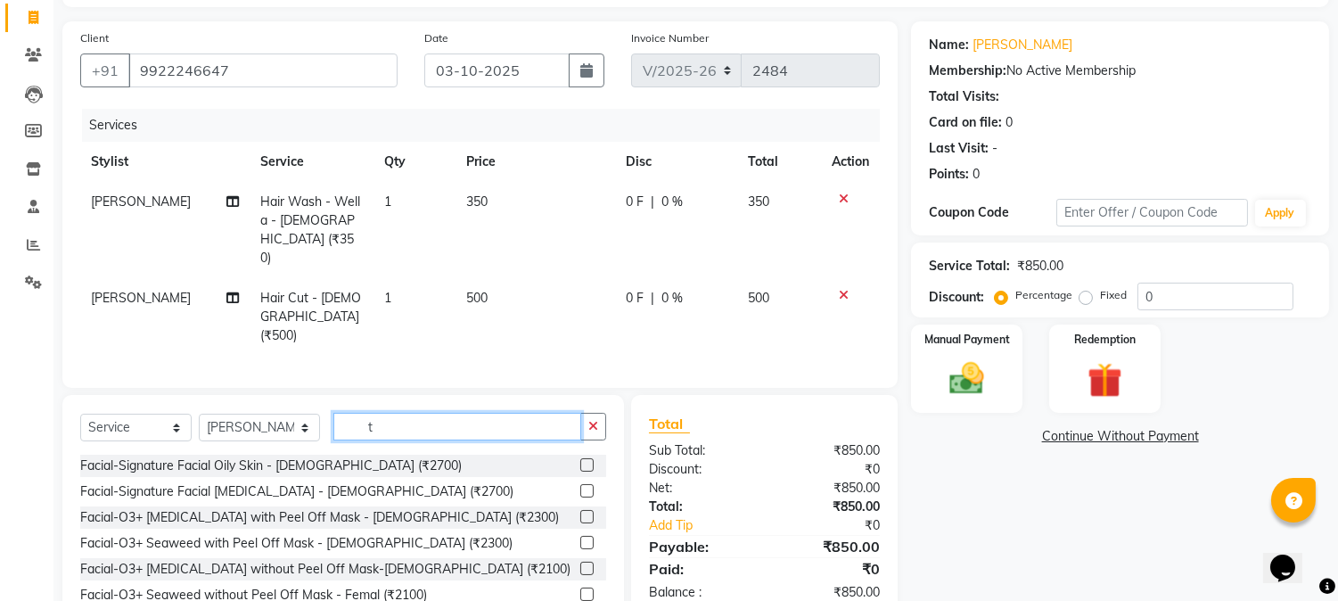
type input "t"
click at [252, 414] on select "Select Stylist [PERSON_NAME] [PERSON_NAME] Kranti arun Vanakalas [MEDICAL_DATA]…" at bounding box center [259, 428] width 121 height 28
select select "21399"
click at [199, 414] on select "Select Stylist [PERSON_NAME] [PERSON_NAME] Kranti arun Vanakalas [MEDICAL_DATA]…" at bounding box center [259, 428] width 121 height 28
click at [379, 413] on input "t" at bounding box center [457, 427] width 248 height 28
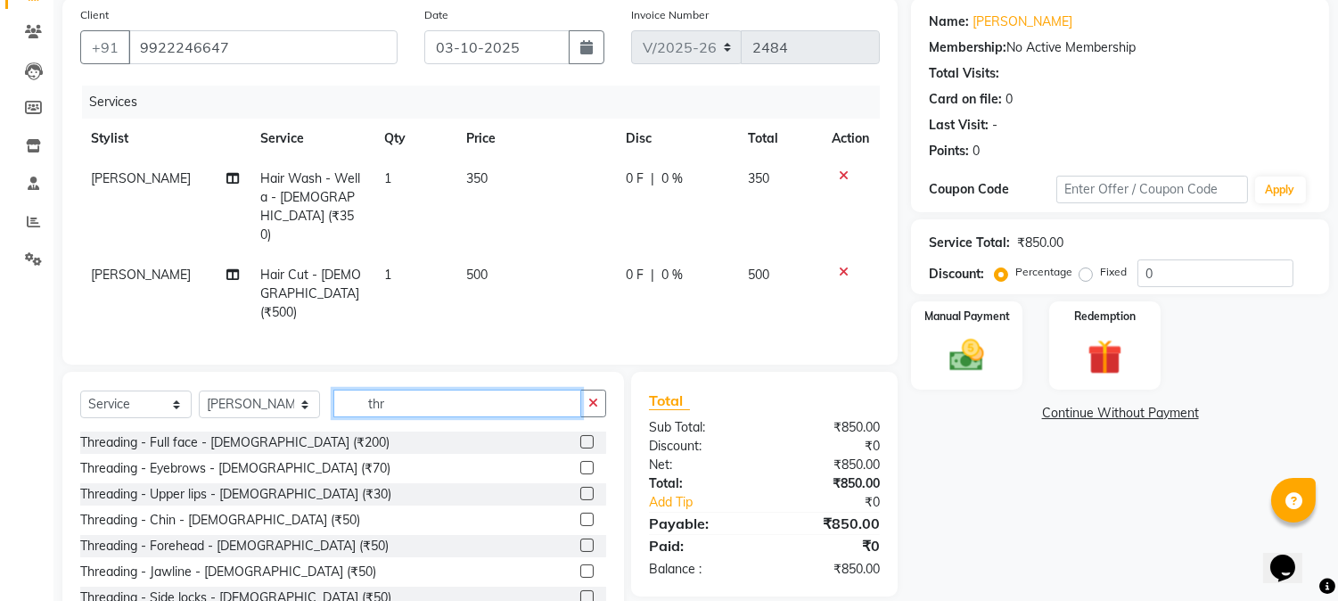
scroll to position [154, 0]
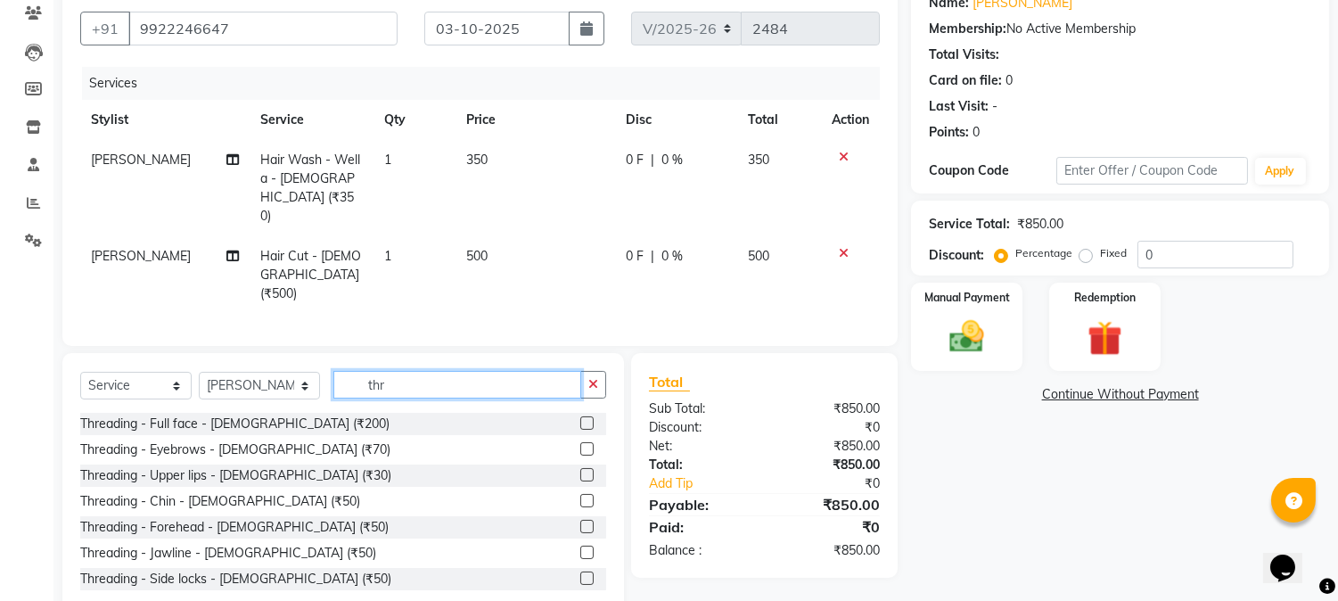
type input "thr"
click at [580, 442] on label at bounding box center [586, 448] width 13 height 13
click at [580, 444] on input "checkbox" at bounding box center [586, 450] width 12 height 12
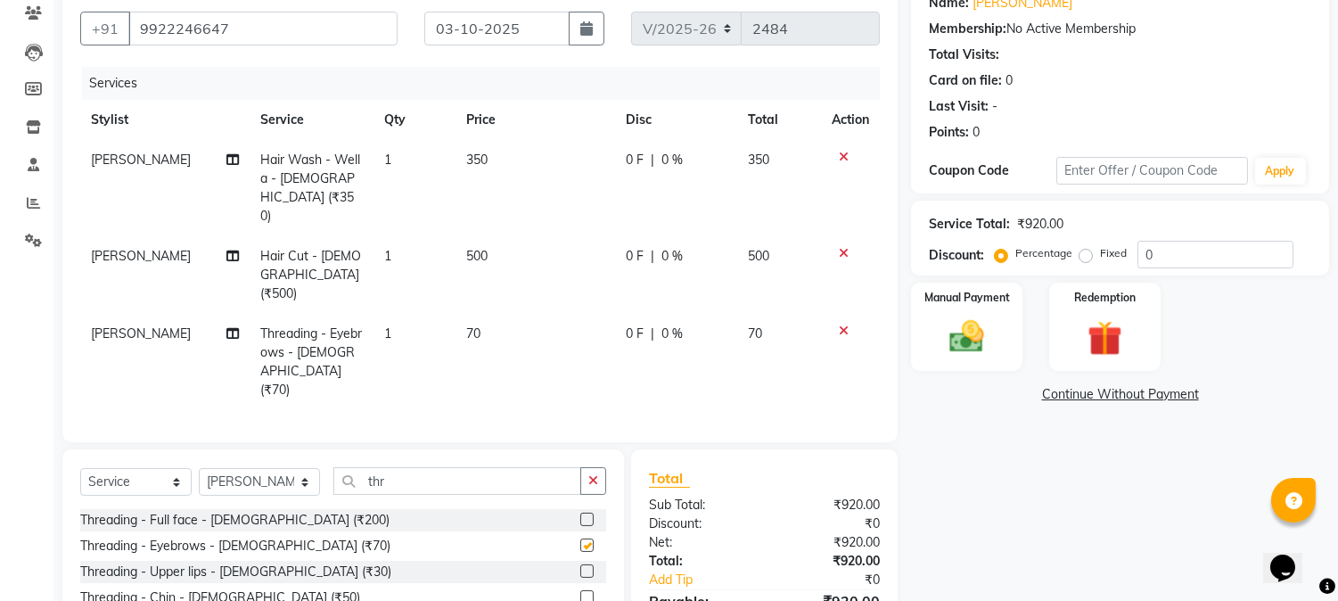
checkbox input "false"
drag, startPoint x: 574, startPoint y: 456, endPoint x: 585, endPoint y: 493, distance: 38.9
click at [585, 509] on div "Threading - Full face - Female (₹200) Threading - Eyebrows - Female (₹70) Threa…" at bounding box center [343, 598] width 526 height 178
click at [580, 561] on div at bounding box center [593, 572] width 26 height 22
click at [580, 564] on label at bounding box center [586, 570] width 13 height 13
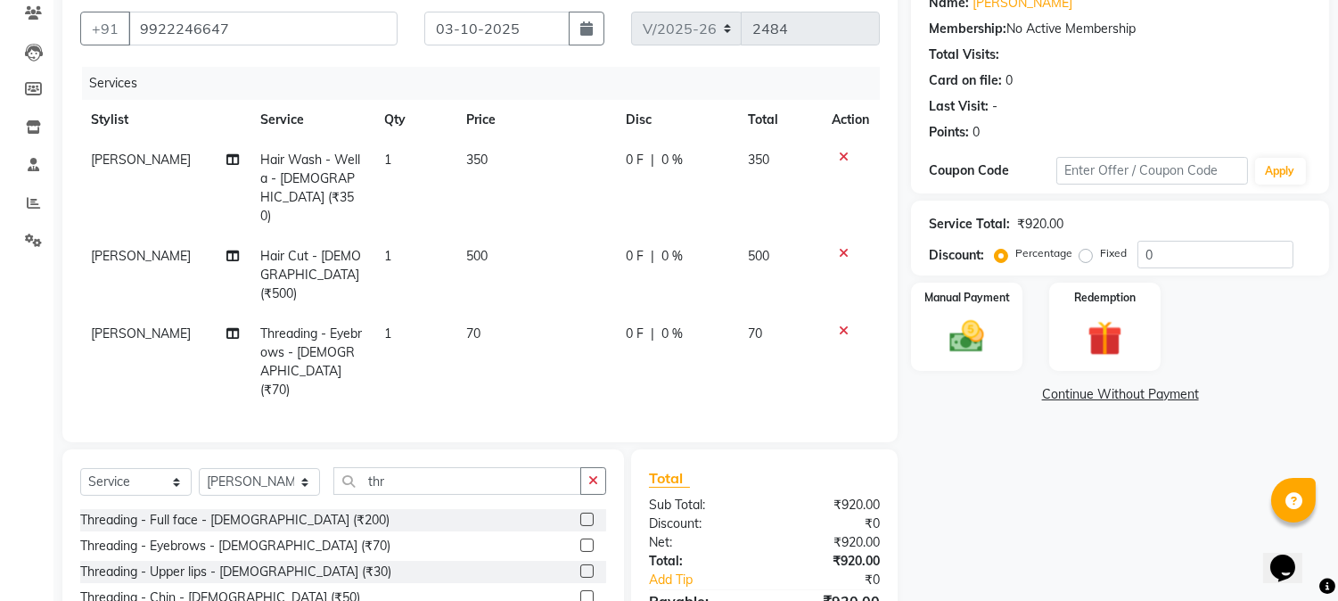
click at [580, 566] on input "checkbox" at bounding box center [586, 572] width 12 height 12
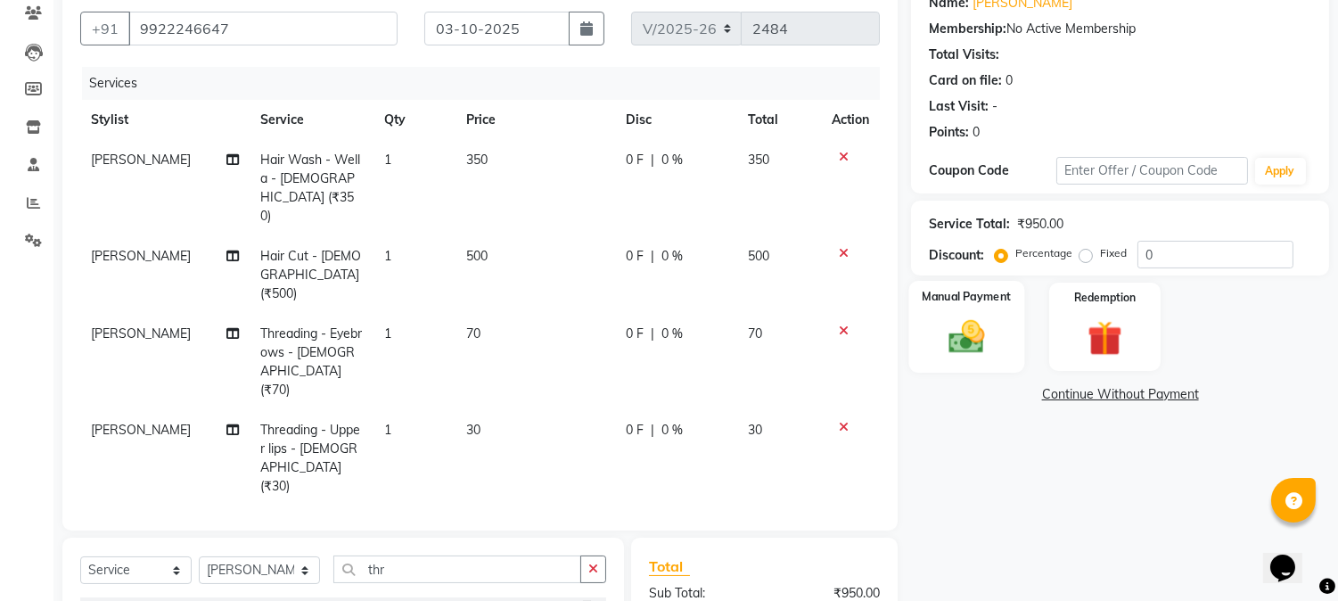
checkbox input "false"
click at [940, 345] on img at bounding box center [967, 337] width 59 height 42
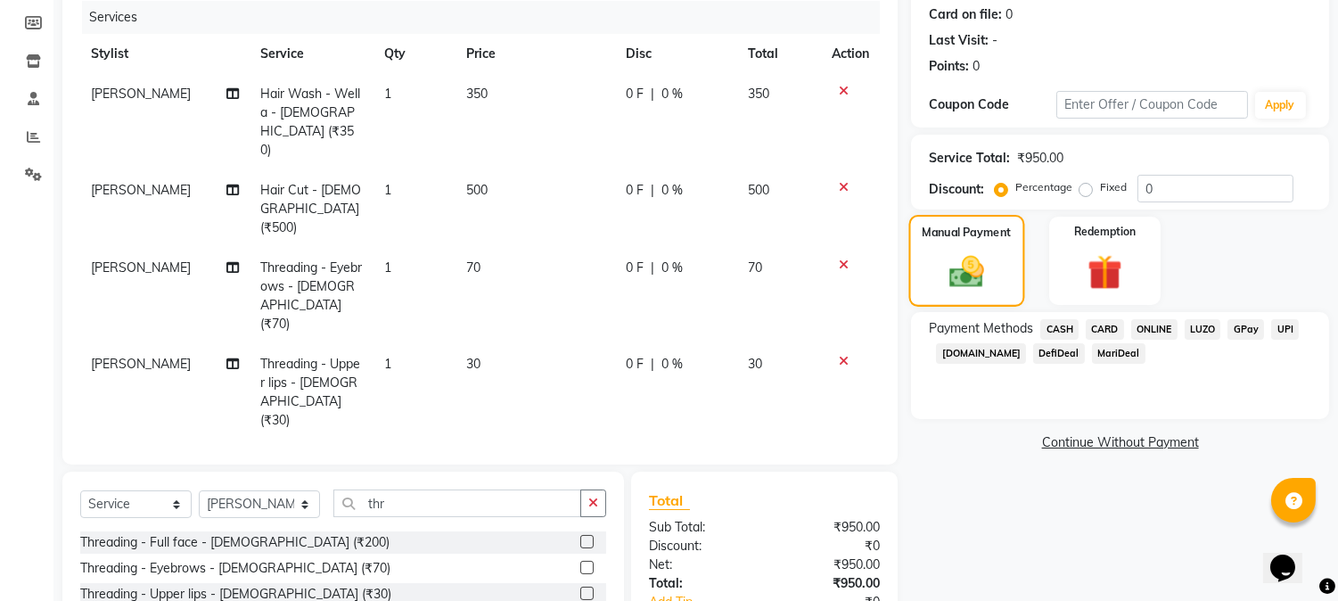
scroll to position [309, 0]
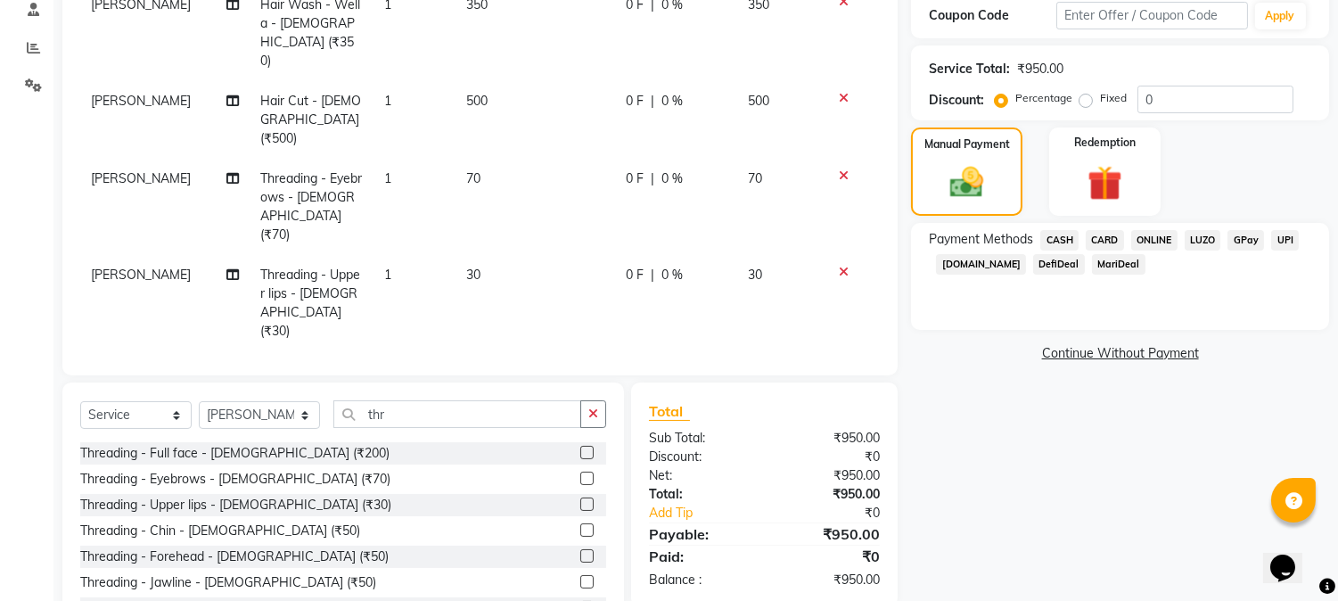
click at [1050, 236] on span "CASH" at bounding box center [1059, 240] width 38 height 21
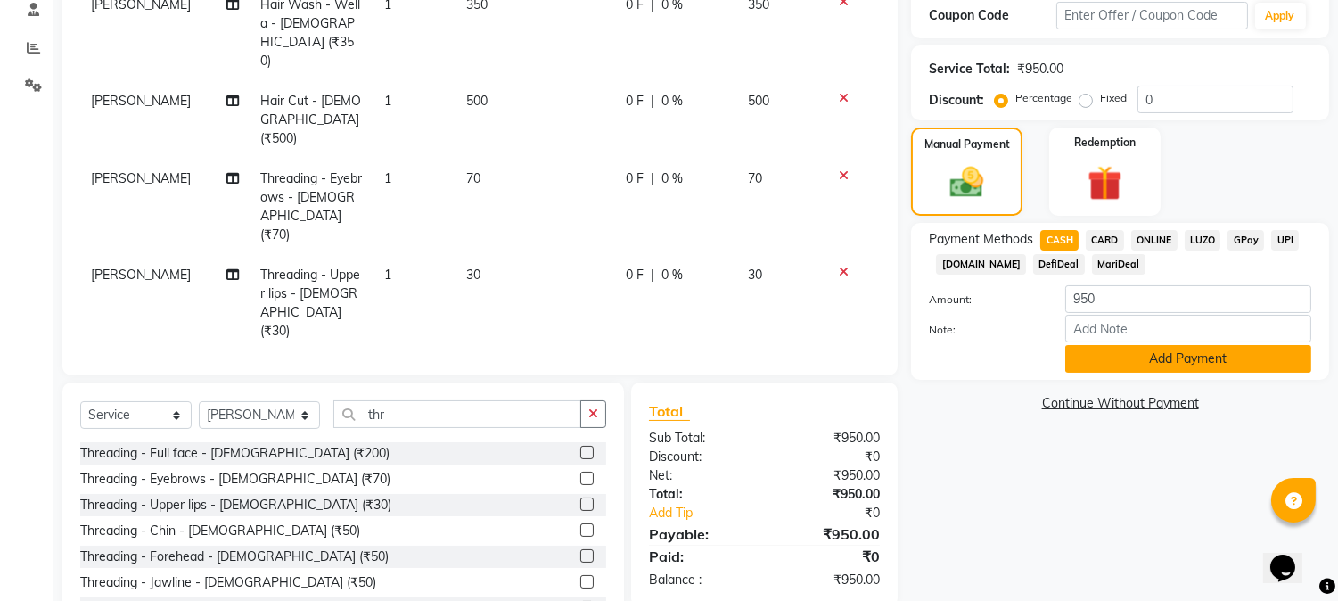
click at [1118, 366] on button "Add Payment" at bounding box center [1188, 359] width 246 height 28
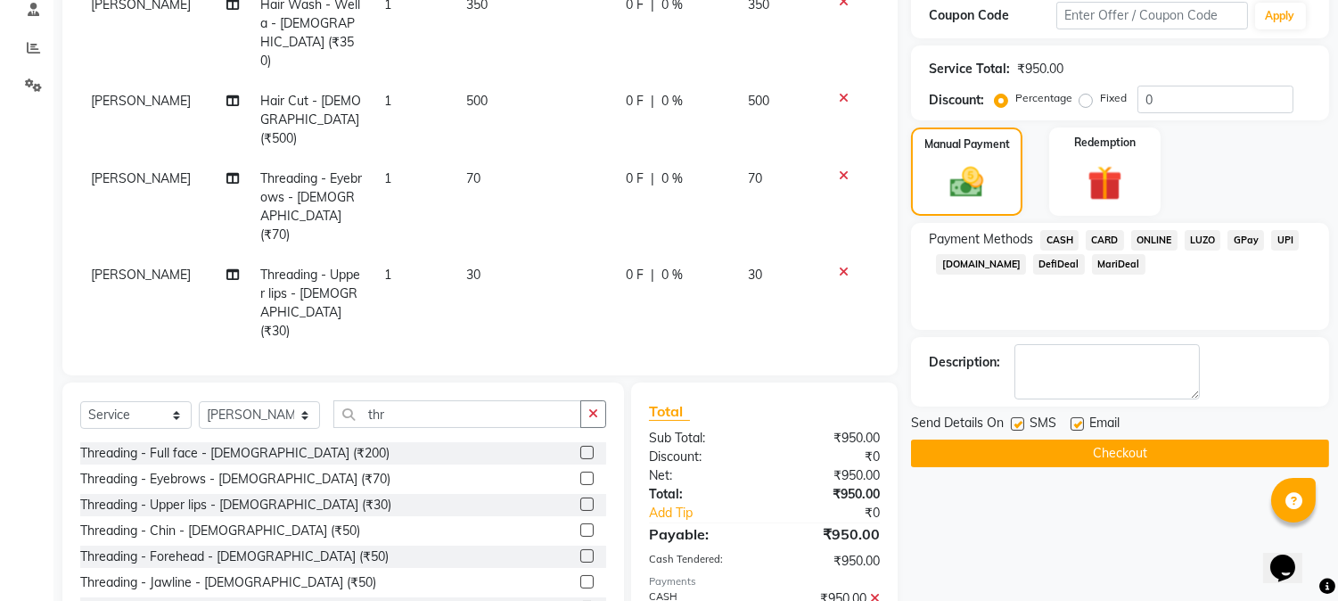
click at [1111, 455] on button "Checkout" at bounding box center [1120, 453] width 418 height 28
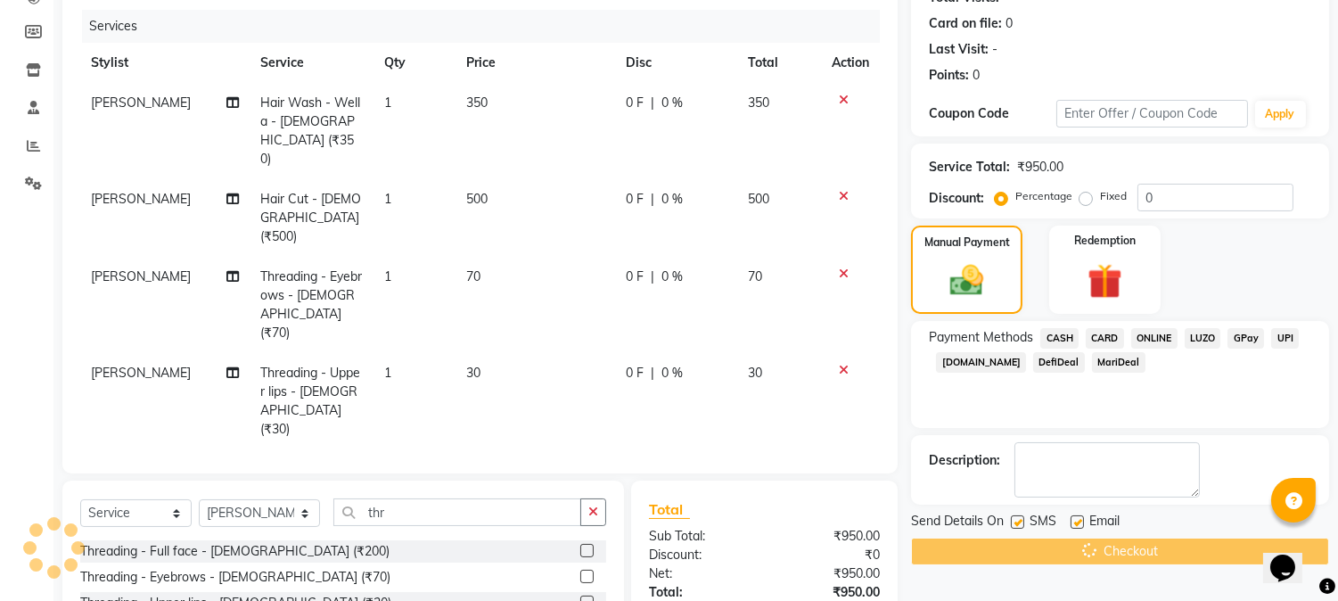
scroll to position [111, 0]
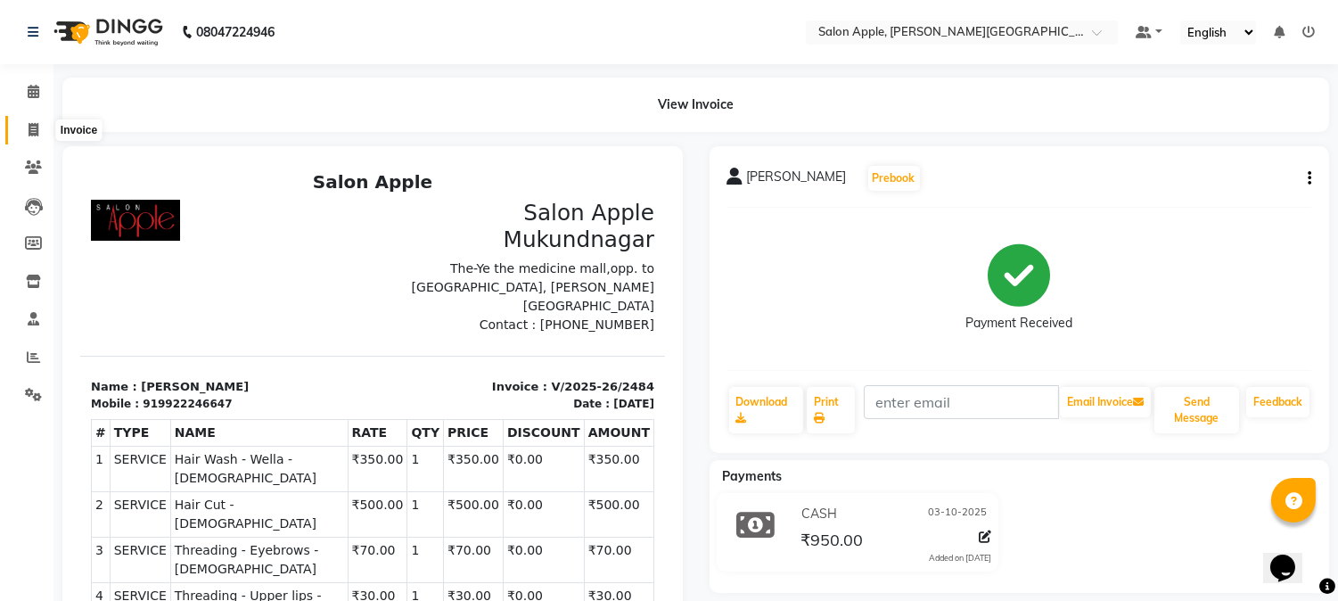
click at [43, 127] on span at bounding box center [33, 130] width 31 height 21
select select "4128"
select select "service"
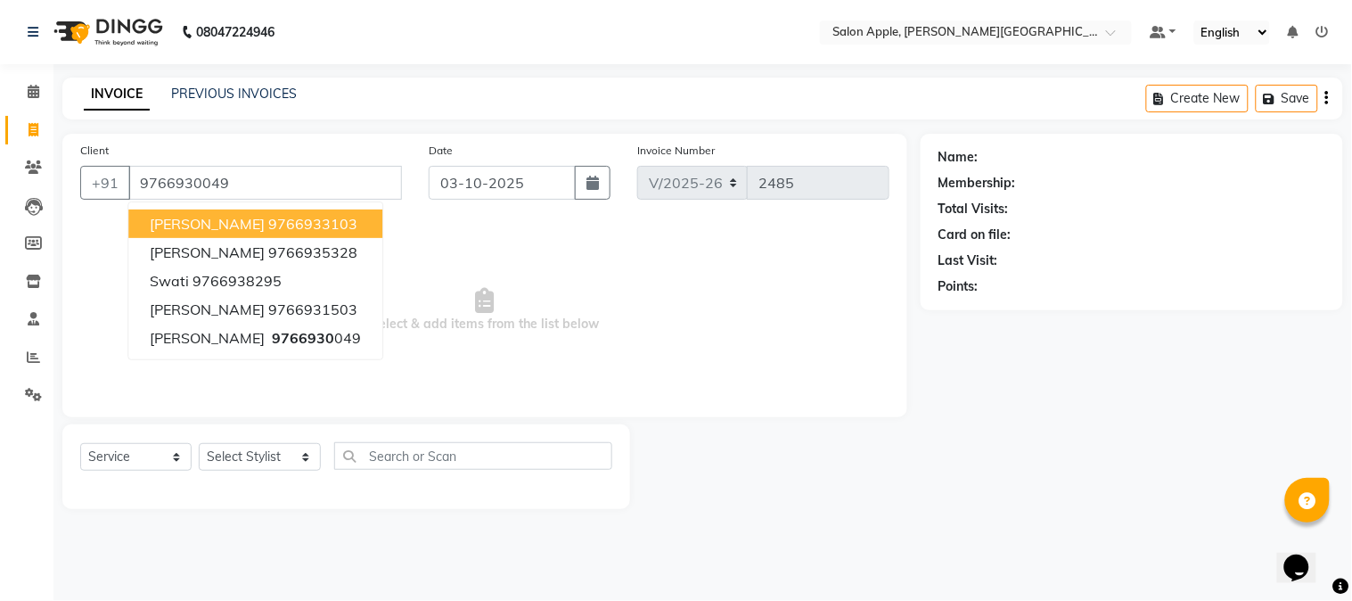
type input "9766930049"
select select "1: Object"
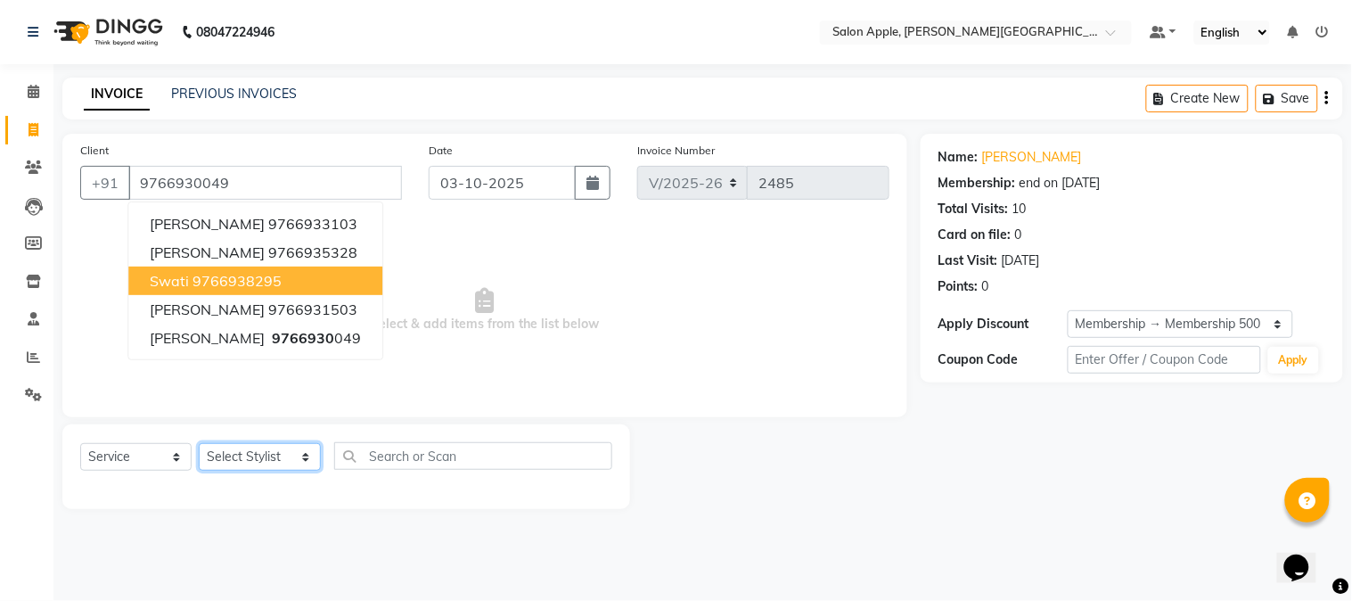
click at [279, 470] on select "Select Stylist [PERSON_NAME] [PERSON_NAME] Kranti arun Vanakalas [MEDICAL_DATA]…" at bounding box center [260, 457] width 122 height 28
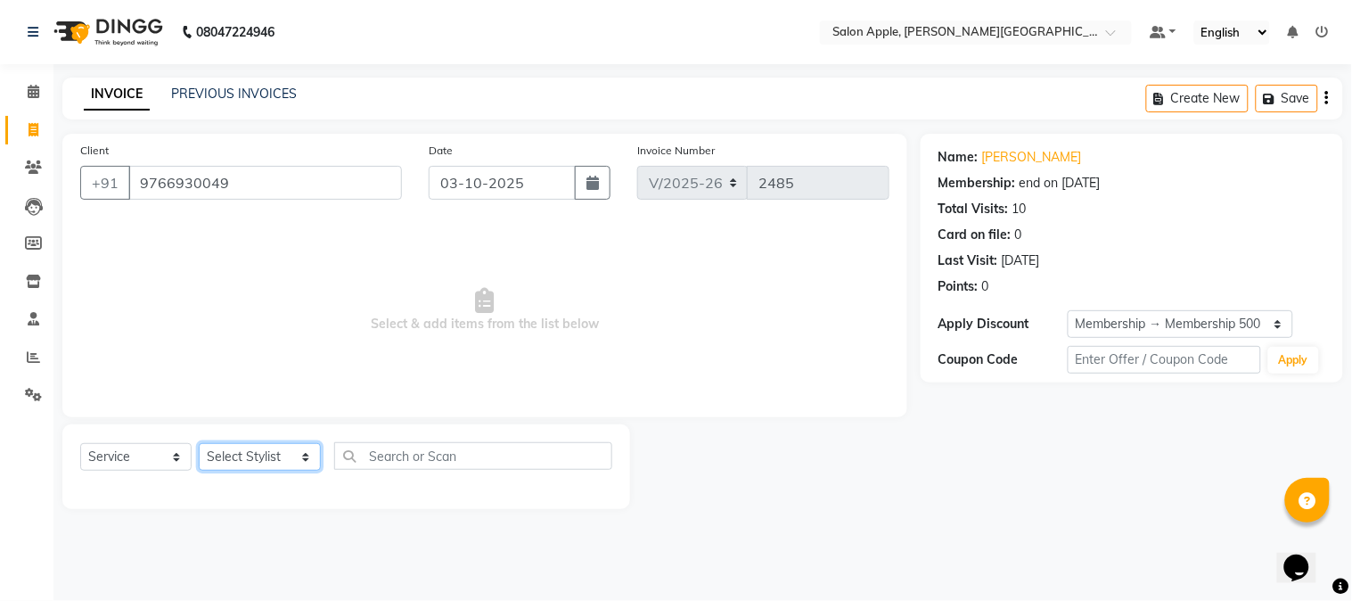
select select "46529"
click at [199, 444] on select "Select Stylist [PERSON_NAME] [PERSON_NAME] Kranti arun Vanakalas [MEDICAL_DATA]…" at bounding box center [260, 457] width 122 height 28
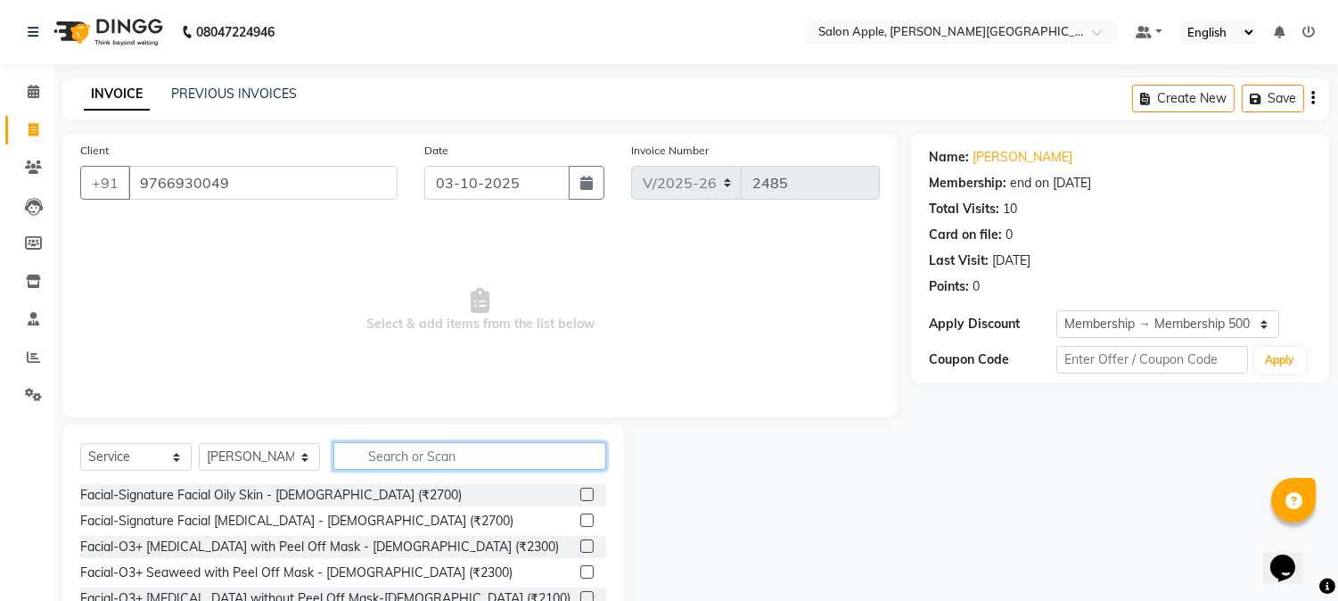
click at [404, 453] on input "text" at bounding box center [469, 456] width 273 height 28
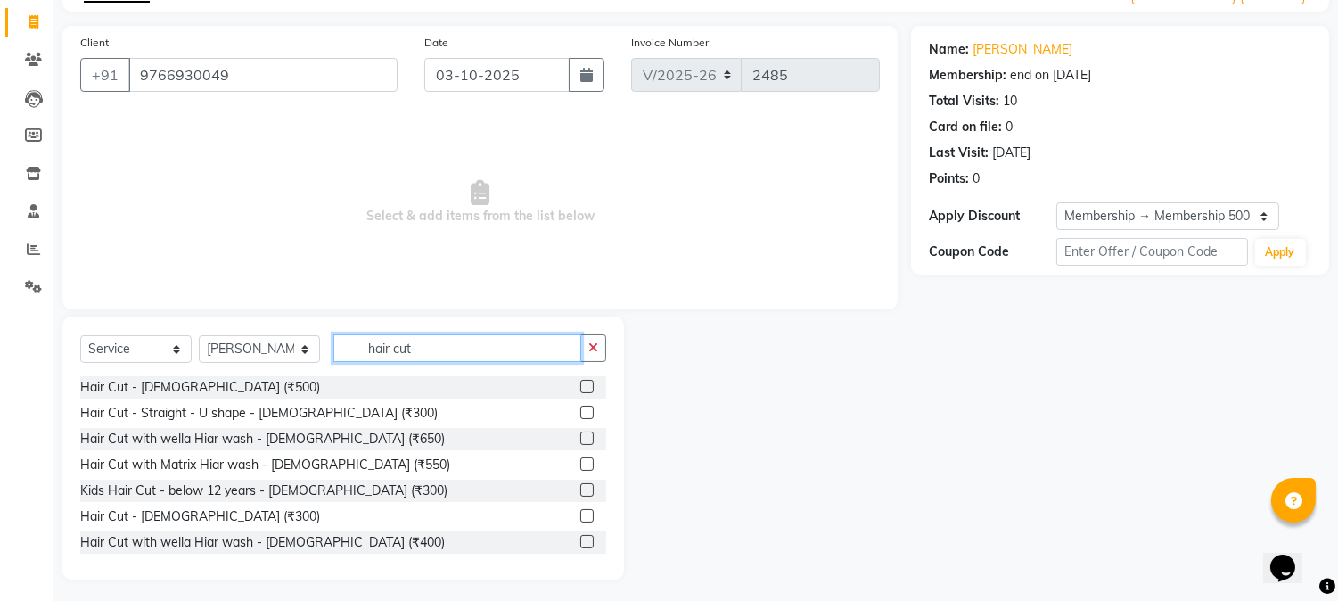
scroll to position [112, 0]
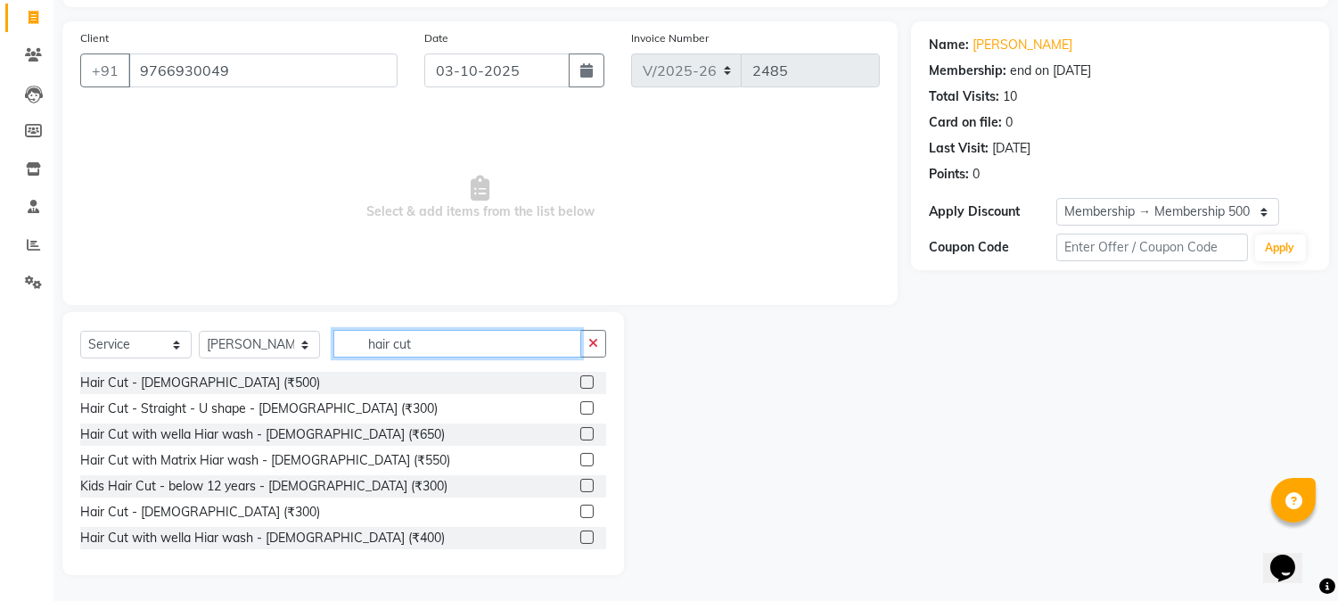
type input "hair cut"
click at [580, 515] on label at bounding box center [586, 511] width 13 height 13
click at [580, 515] on input "checkbox" at bounding box center [586, 512] width 12 height 12
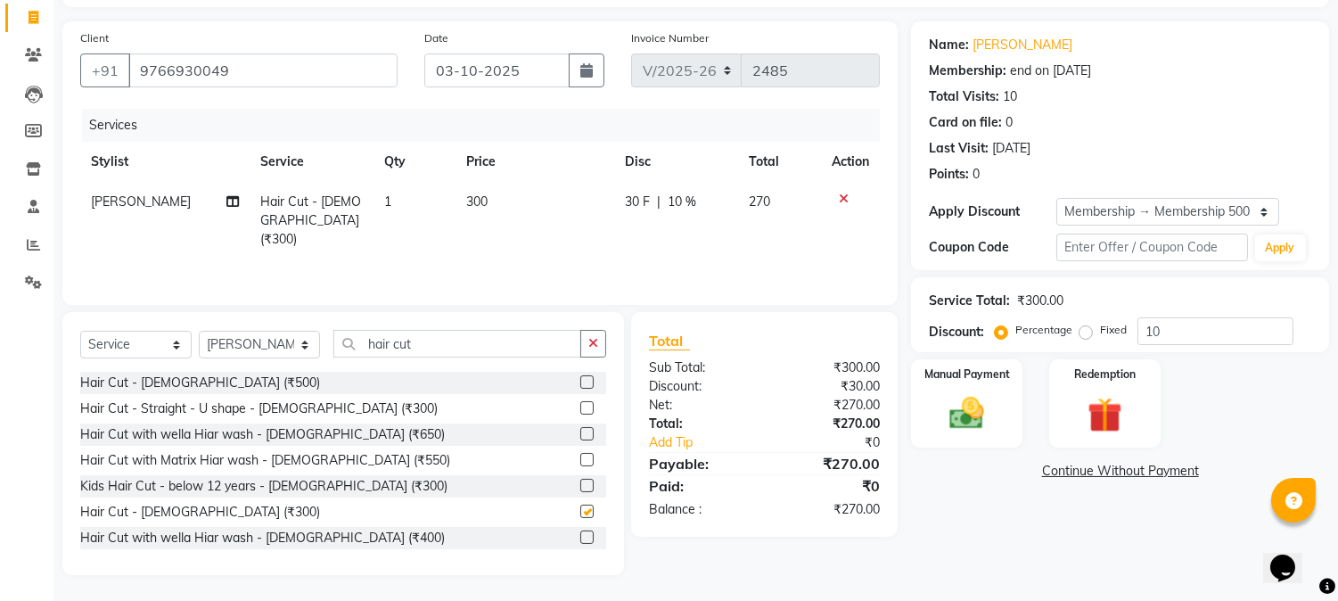
checkbox input "false"
drag, startPoint x: 442, startPoint y: 350, endPoint x: 59, endPoint y: 411, distance: 388.1
click at [59, 411] on div "Select Service Product Membership Package Voucher Prepaid Gift Card Select Styl…" at bounding box center [336, 443] width 575 height 263
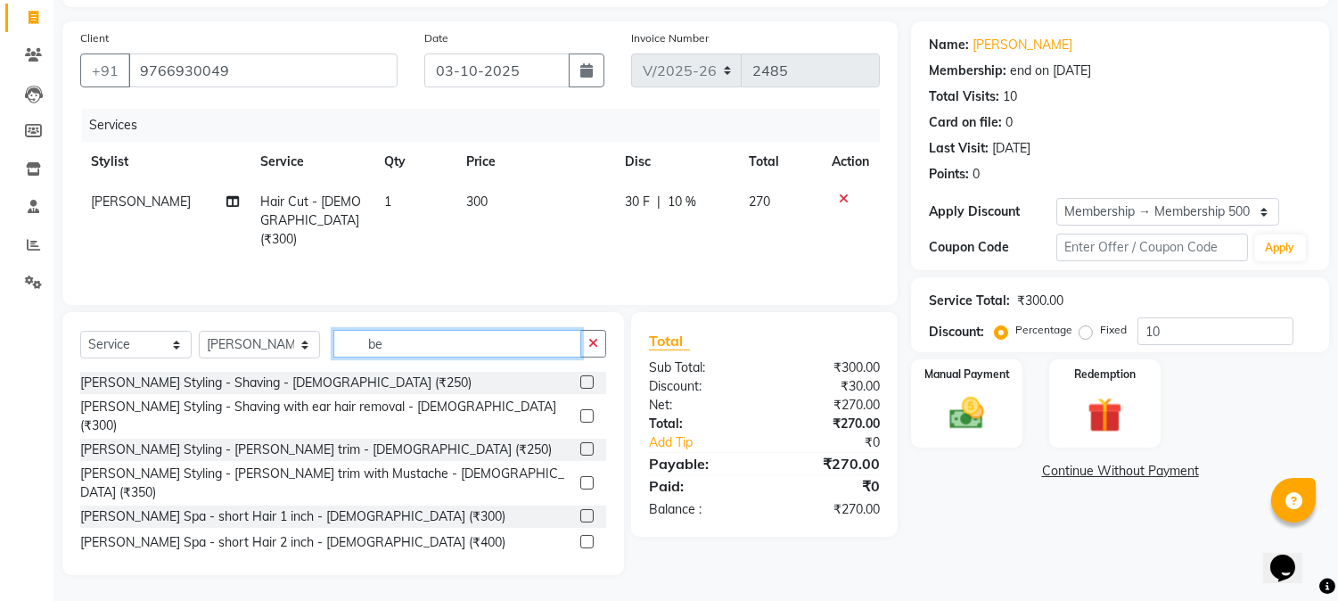
type input "be"
click at [580, 442] on label at bounding box center [586, 448] width 13 height 13
click at [580, 444] on input "checkbox" at bounding box center [586, 450] width 12 height 12
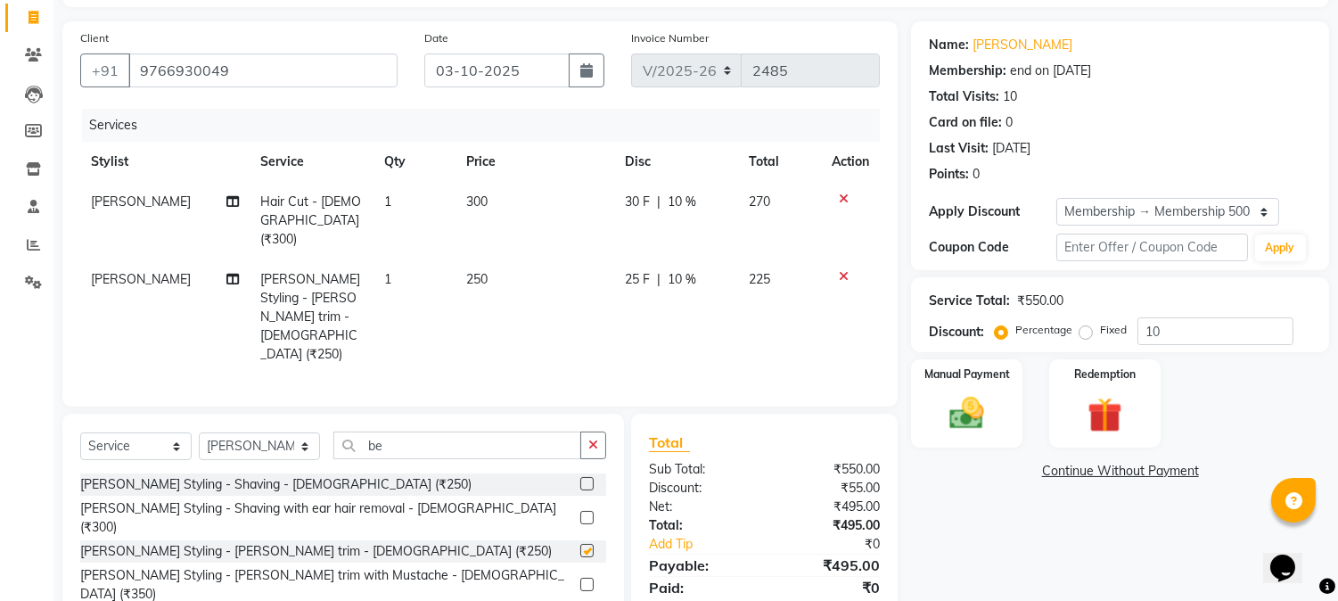
checkbox input "false"
click at [999, 413] on div "Manual Payment" at bounding box center [967, 402] width 116 height 91
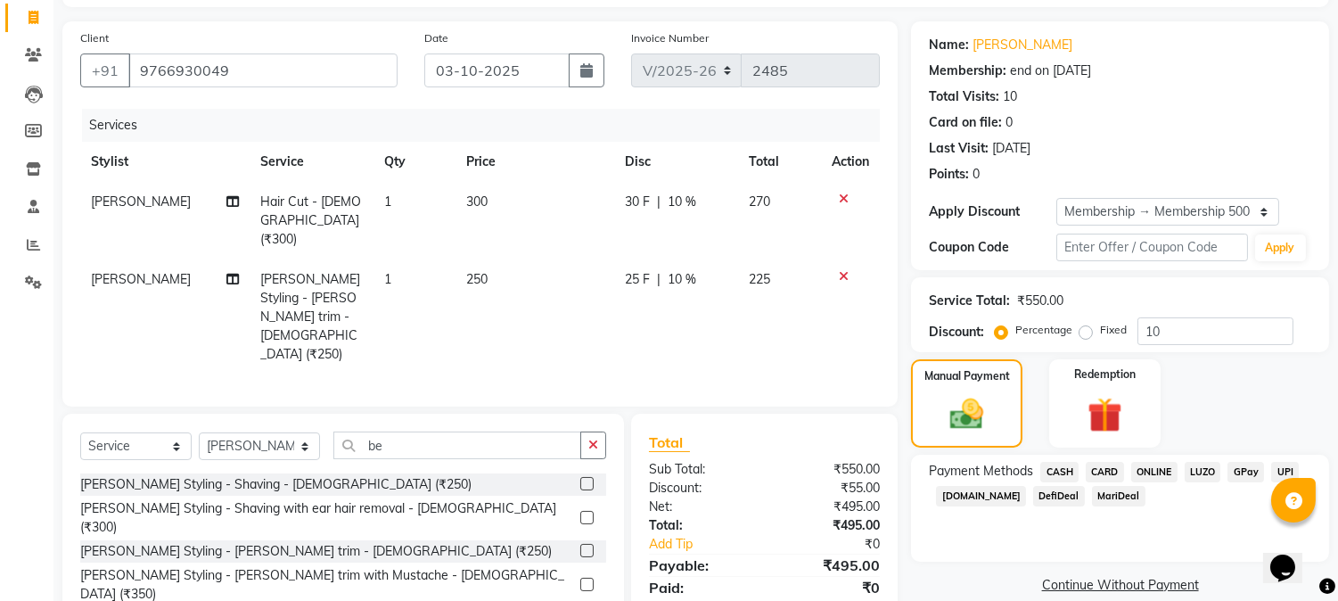
click at [1157, 468] on span "ONLINE" at bounding box center [1154, 472] width 46 height 21
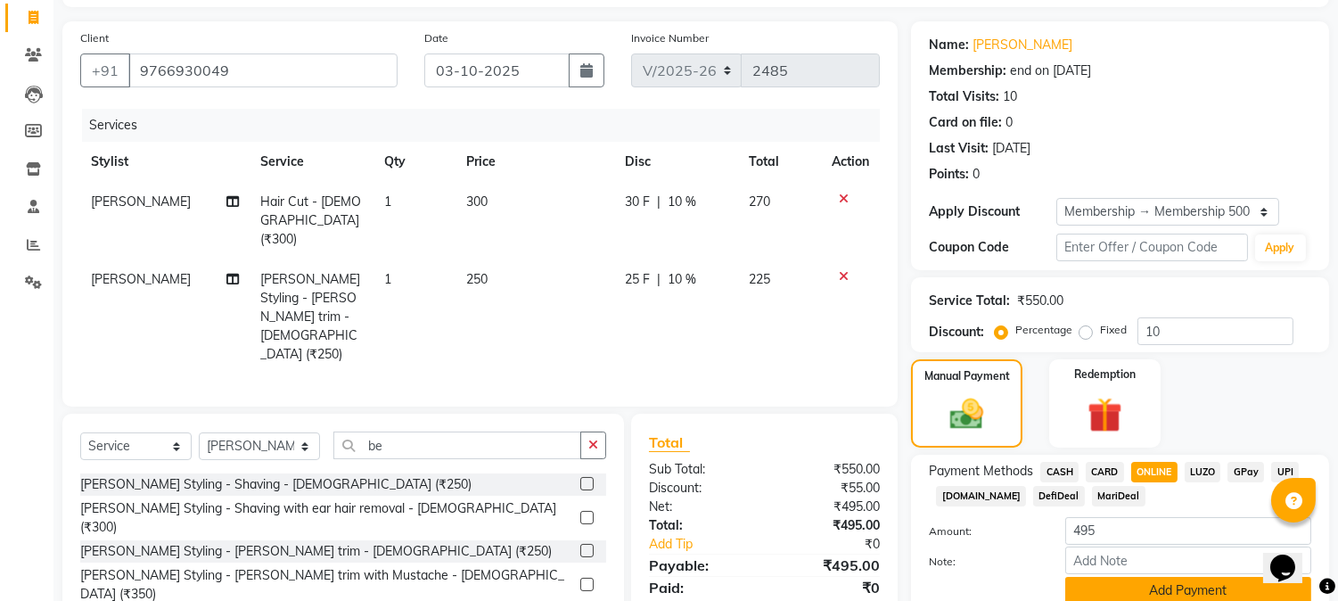
click at [1164, 581] on button "Add Payment" at bounding box center [1188, 591] width 246 height 28
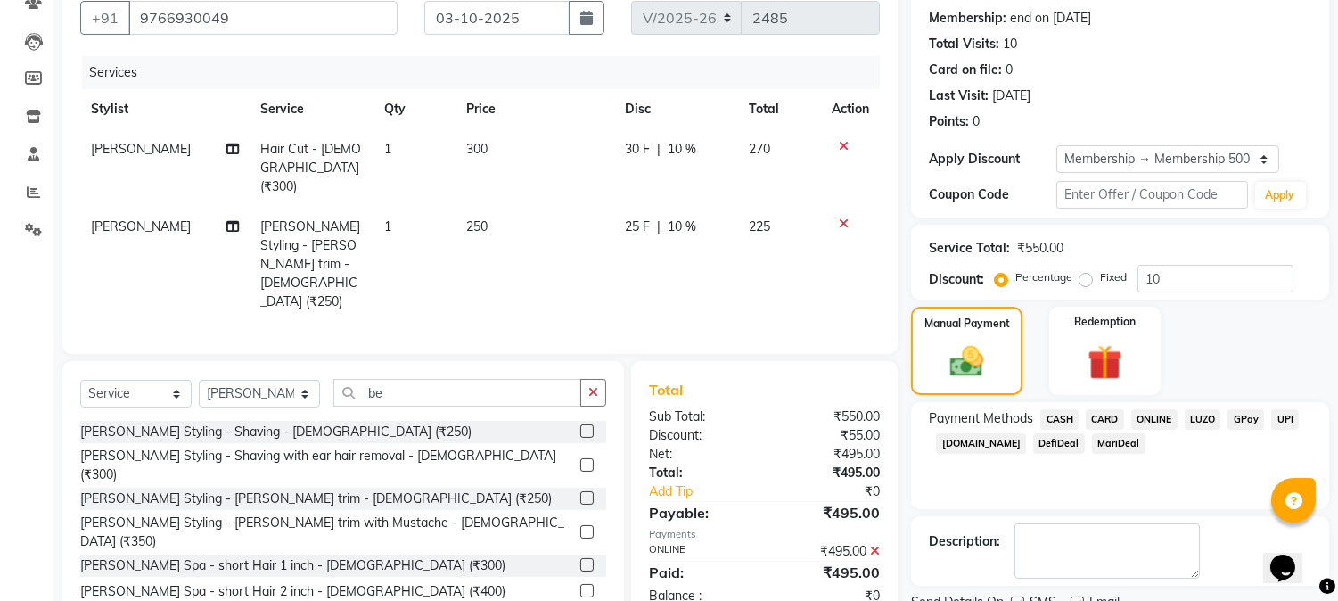
scroll to position [236, 0]
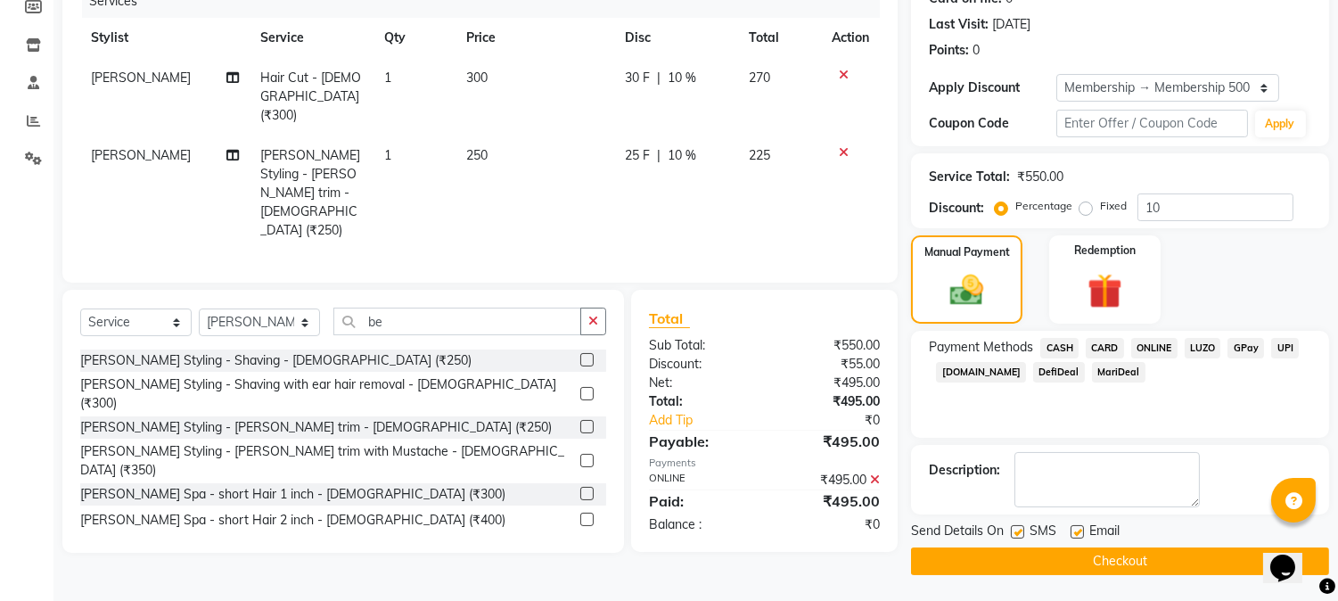
click at [1164, 581] on main "INVOICE PREVIOUS INVOICES Create New Save Client +91 9766930049 Date 03-10-2025…" at bounding box center [695, 221] width 1285 height 760
click at [1126, 578] on main "INVOICE PREVIOUS INVOICES Create New Save Client +91 9766930049 Date 03-10-2025…" at bounding box center [695, 221] width 1285 height 760
click at [1125, 572] on button "Checkout" at bounding box center [1120, 561] width 418 height 28
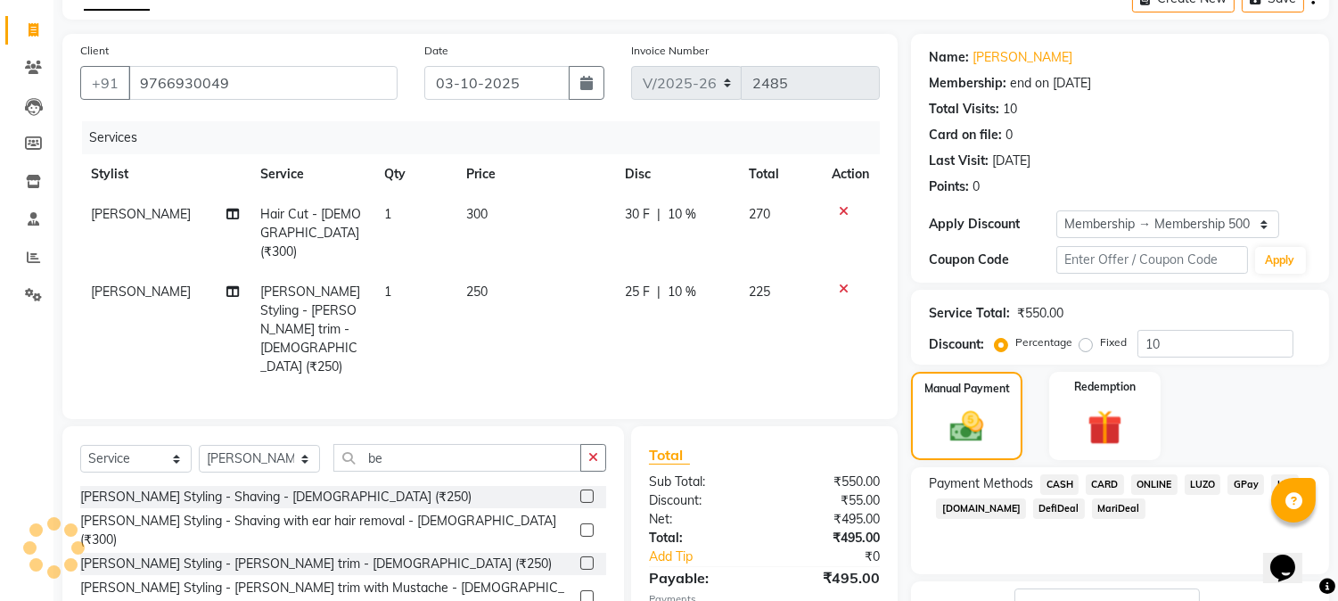
scroll to position [0, 0]
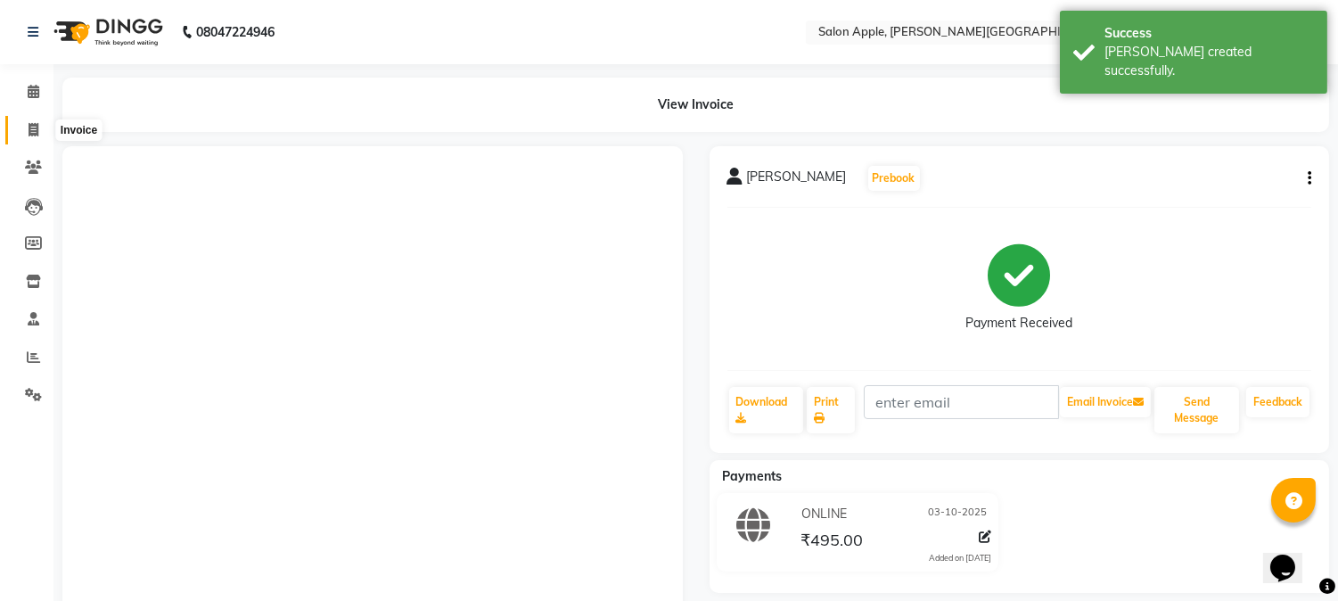
drag, startPoint x: 37, startPoint y: 128, endPoint x: 89, endPoint y: 134, distance: 52.0
click at [40, 128] on span at bounding box center [33, 130] width 31 height 21
select select "4128"
select select "service"
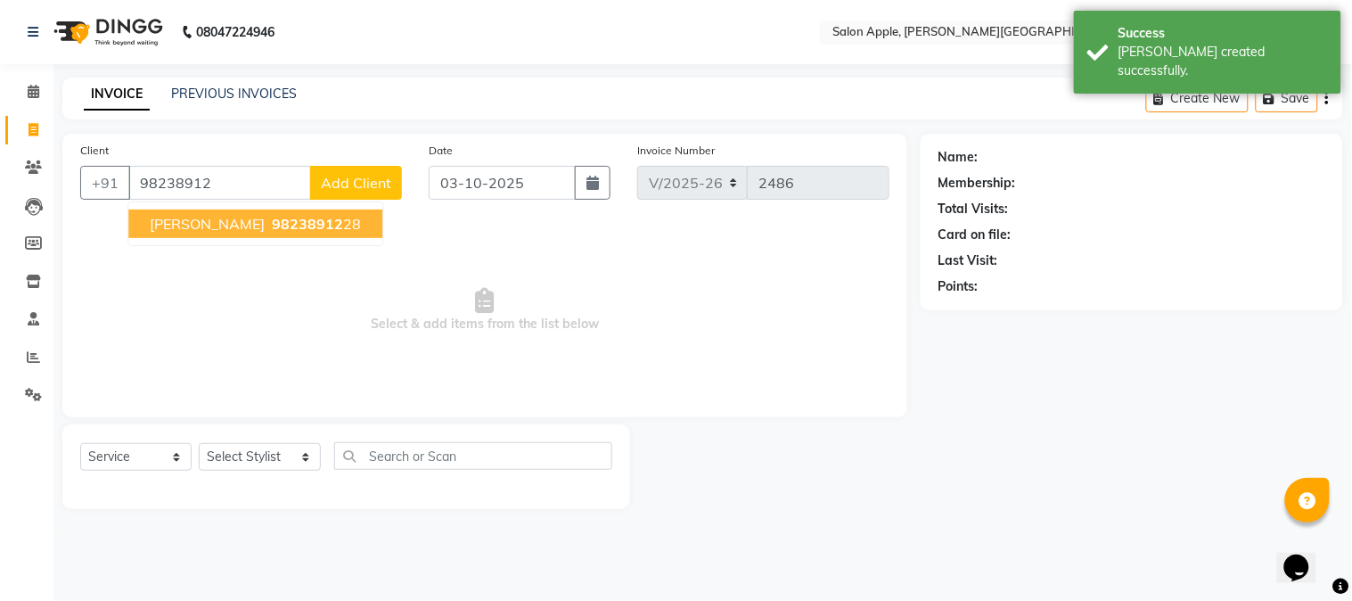
click at [274, 218] on span "98238912" at bounding box center [307, 224] width 71 height 18
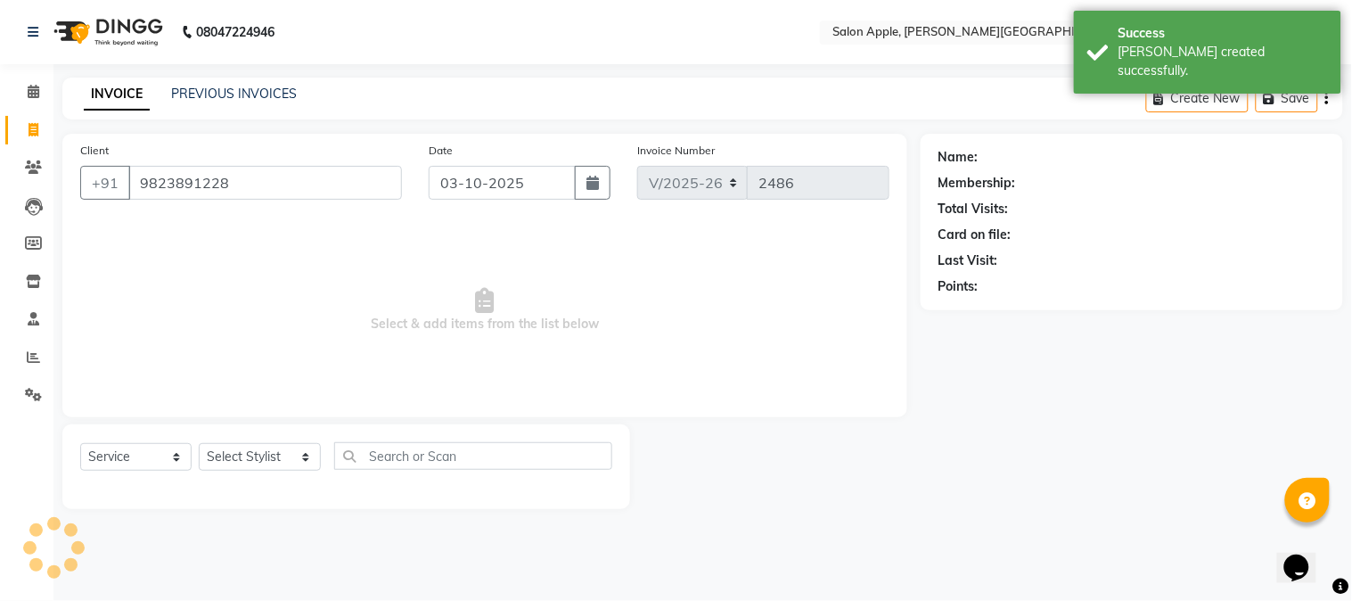
type input "9823891228"
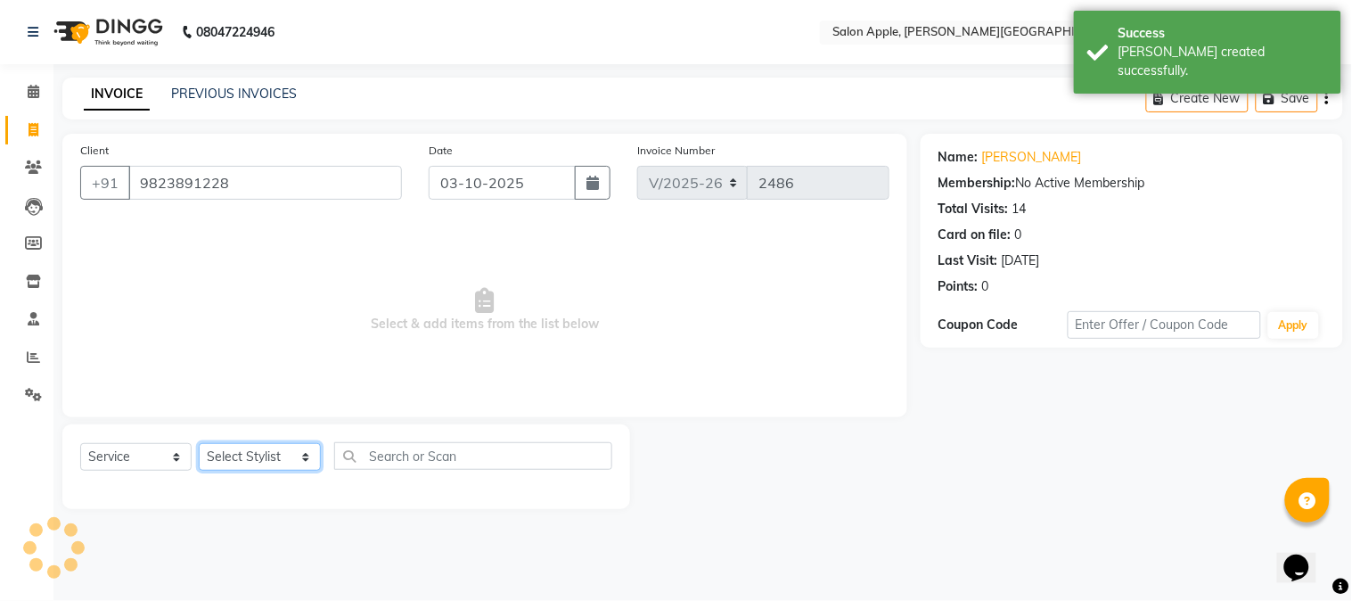
click at [295, 453] on select "Select Stylist [PERSON_NAME] [PERSON_NAME] Kranti arun Vanakalas [MEDICAL_DATA]…" at bounding box center [260, 457] width 122 height 28
select select "85967"
click at [199, 444] on select "Select Stylist [PERSON_NAME] [PERSON_NAME] Kranti arun Vanakalas [MEDICAL_DATA]…" at bounding box center [260, 457] width 122 height 28
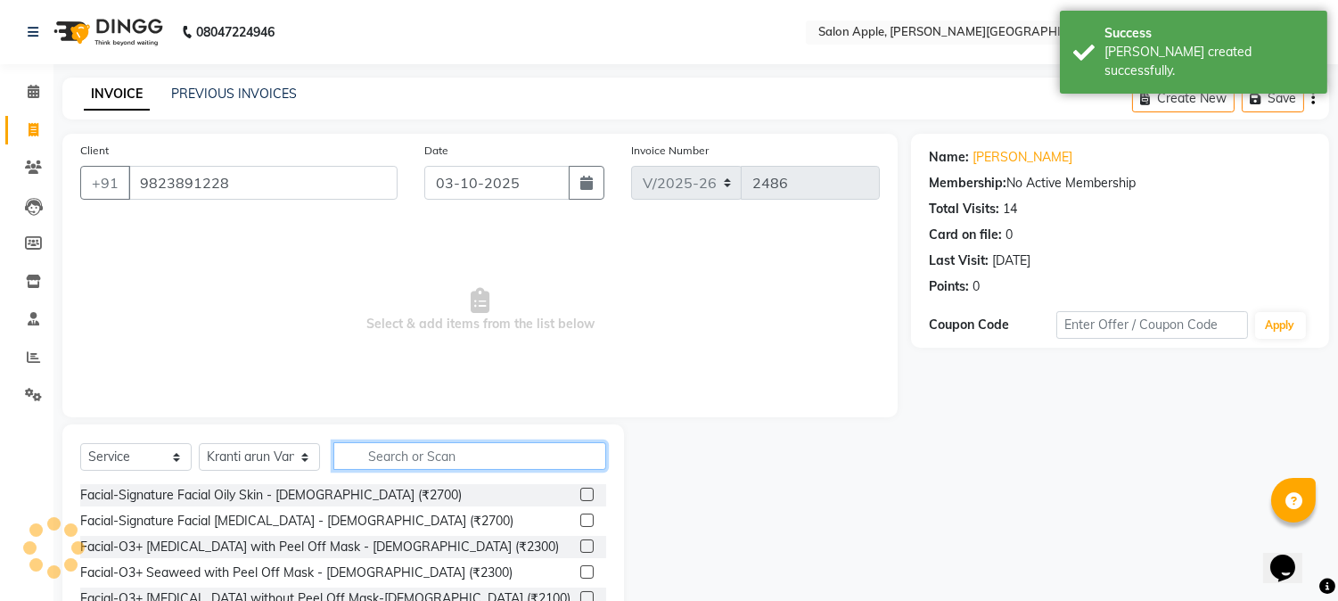
click at [419, 455] on input "text" at bounding box center [469, 456] width 273 height 28
type input "r"
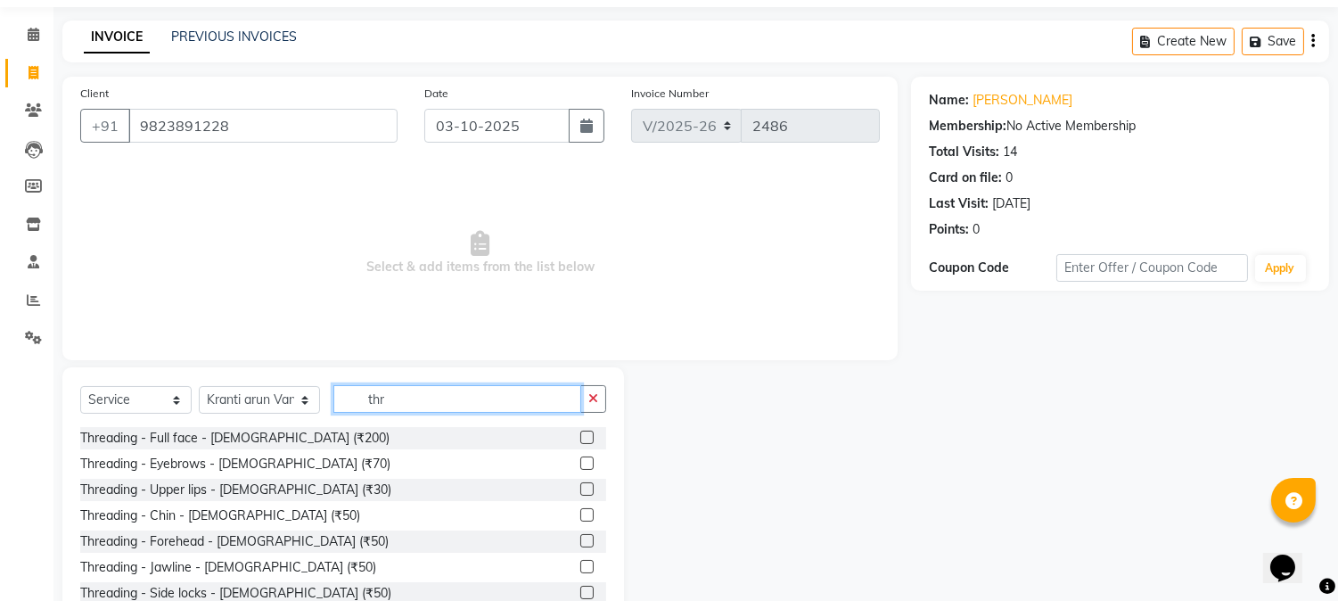
scroll to position [112, 0]
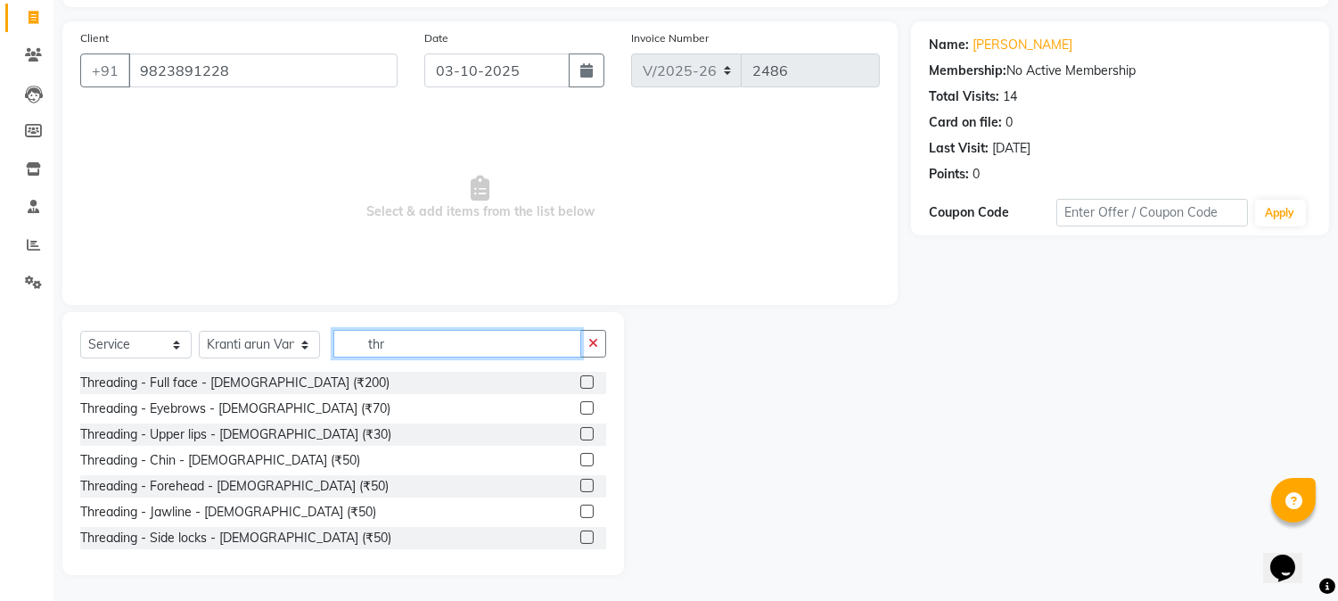
type input "thr"
click at [580, 412] on label at bounding box center [586, 407] width 13 height 13
click at [580, 412] on input "checkbox" at bounding box center [586, 409] width 12 height 12
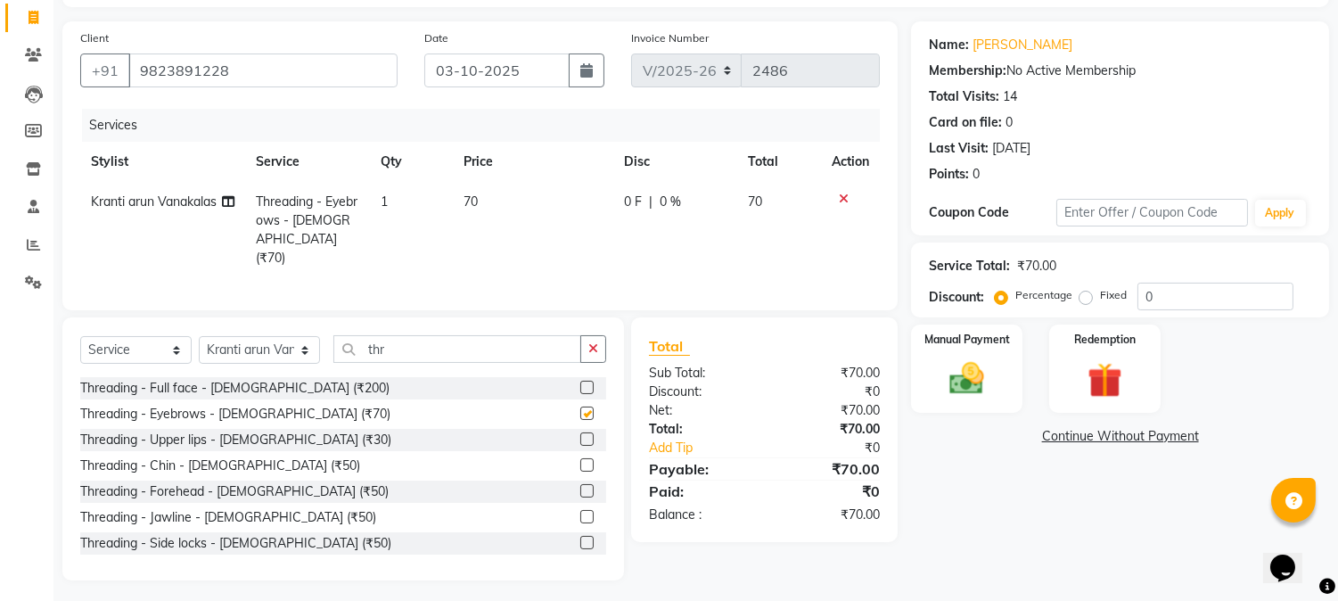
checkbox input "false"
click at [580, 438] on label at bounding box center [586, 438] width 13 height 13
click at [580, 438] on input "checkbox" at bounding box center [586, 440] width 12 height 12
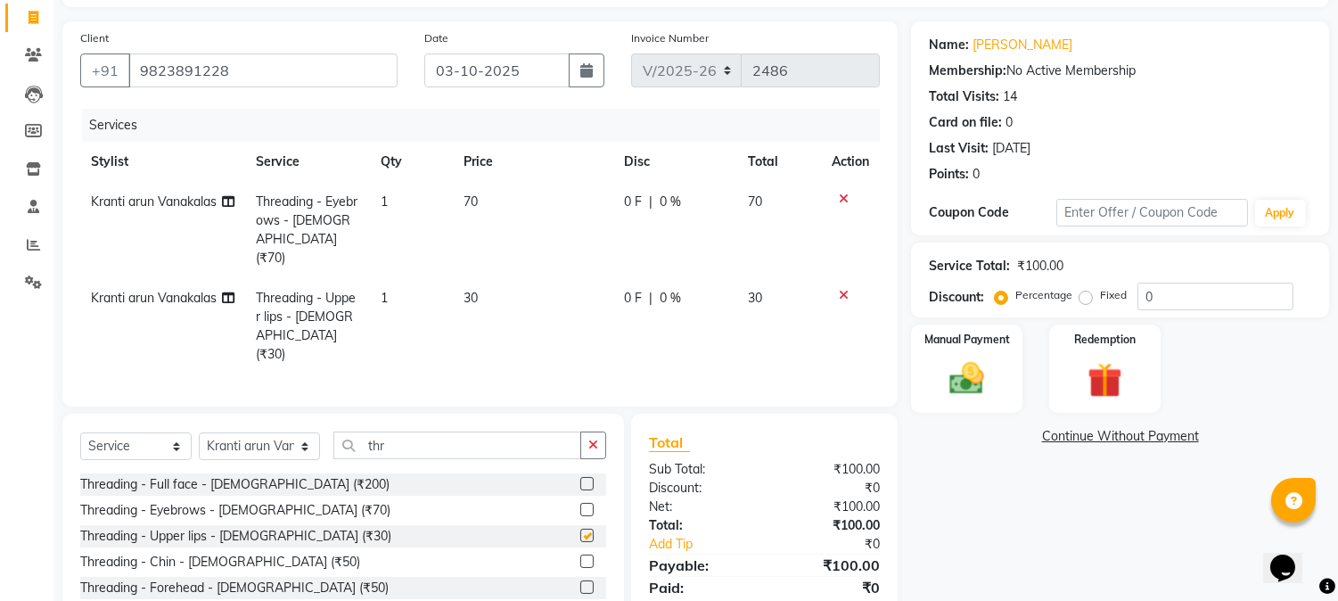
checkbox input "false"
drag, startPoint x: 424, startPoint y: 413, endPoint x: 0, endPoint y: 410, distance: 424.3
click at [0, 412] on app-home "08047224946 Select Location × Salon Apple, Mukund Nagar, Mukund Nagar, Pune. De…" at bounding box center [669, 296] width 1338 height 816
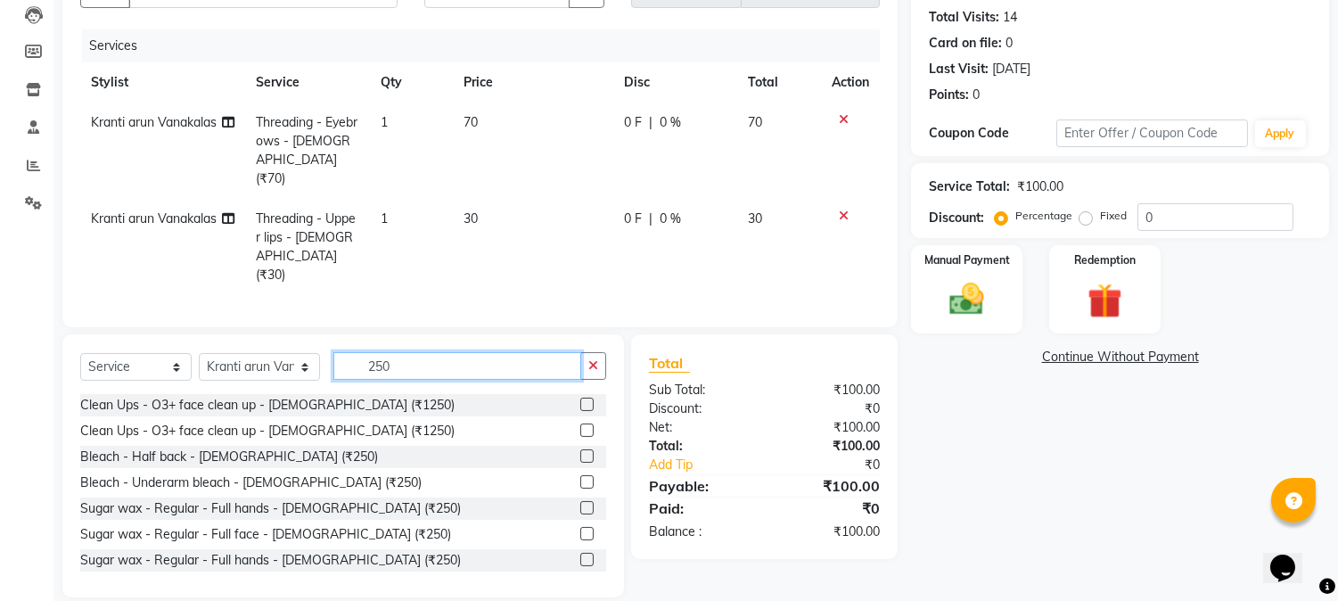
scroll to position [198, 0]
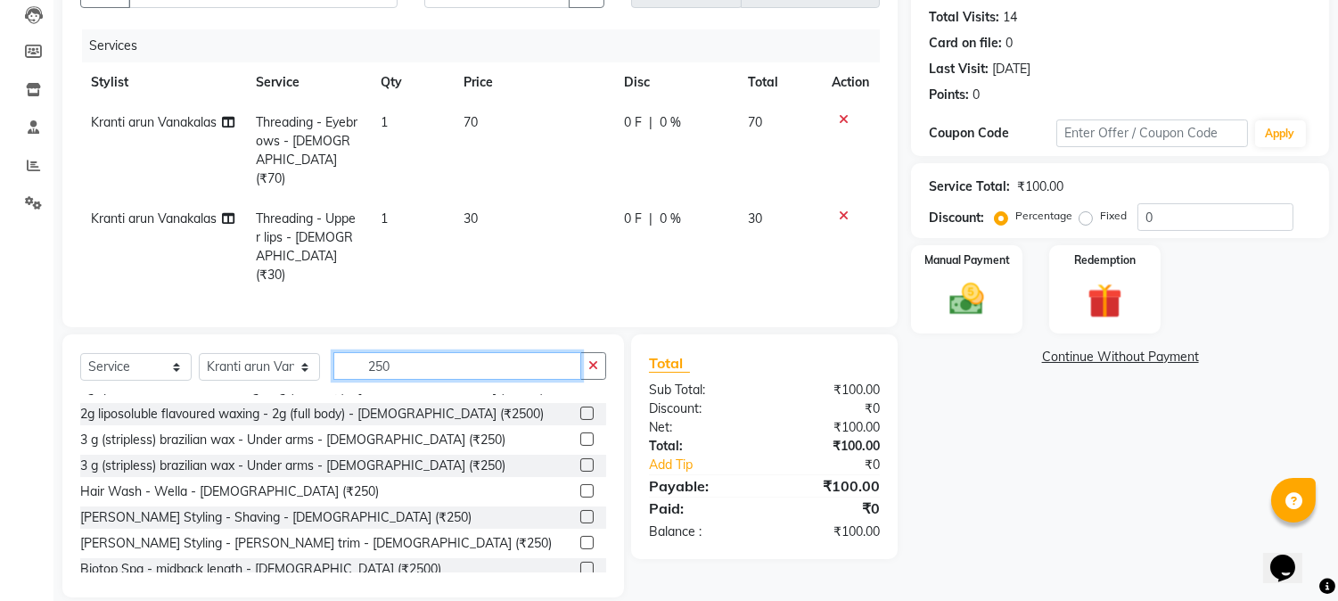
type input "250"
click at [580, 432] on label at bounding box center [586, 438] width 13 height 13
click at [580, 434] on input "checkbox" at bounding box center [586, 440] width 12 height 12
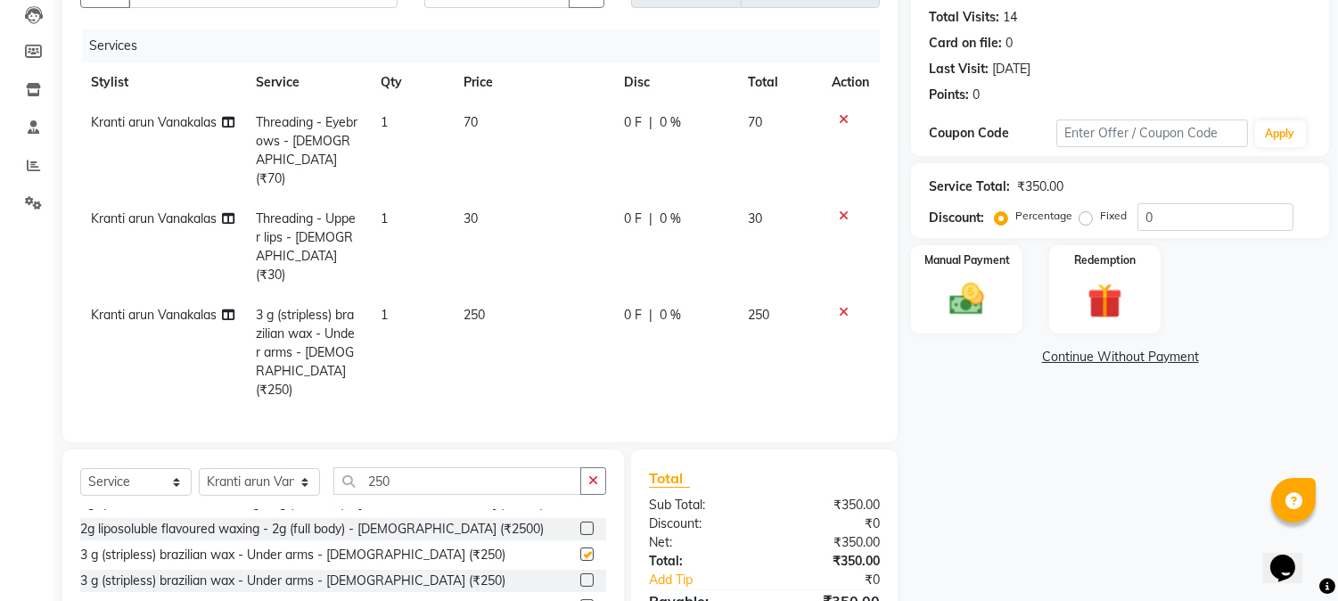
checkbox input "false"
click at [366, 467] on input "250" at bounding box center [457, 481] width 248 height 28
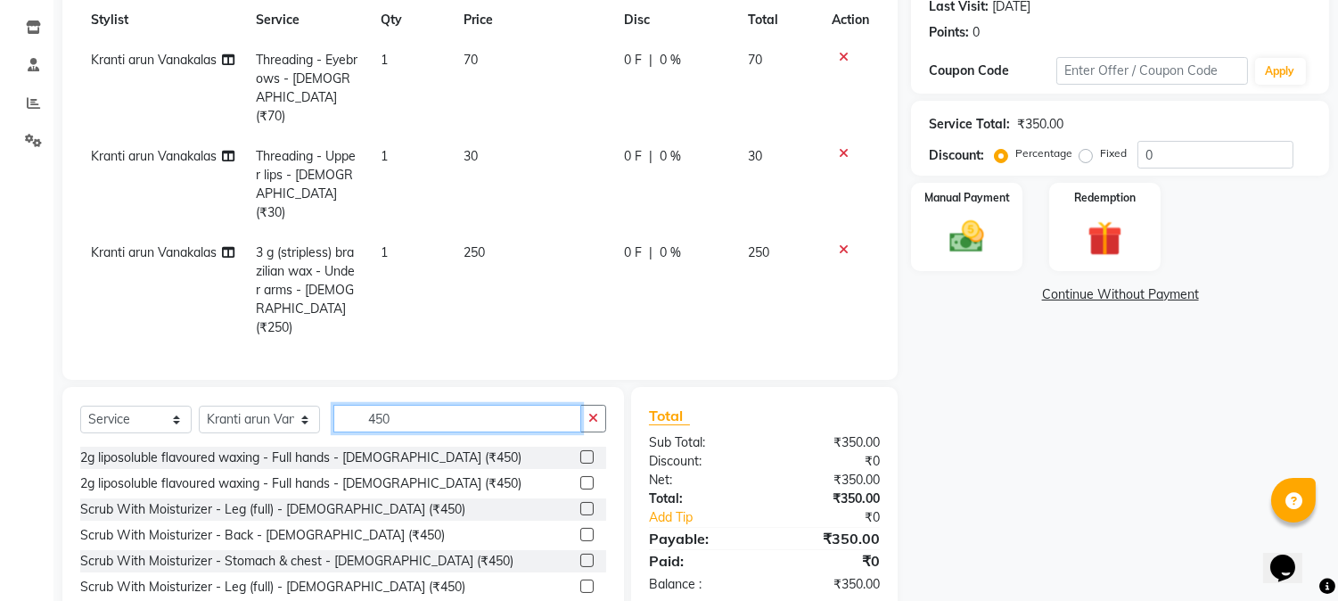
scroll to position [288, 0]
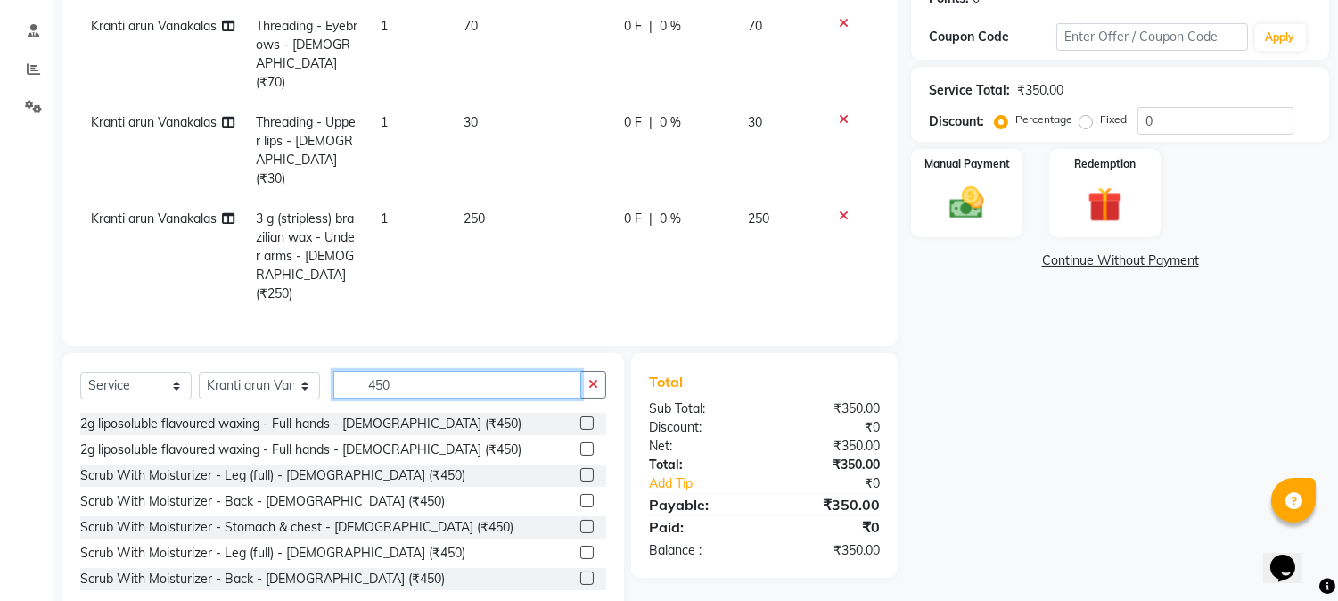
type input "450"
click at [580, 416] on label at bounding box center [586, 422] width 13 height 13
click at [580, 418] on input "checkbox" at bounding box center [586, 424] width 12 height 12
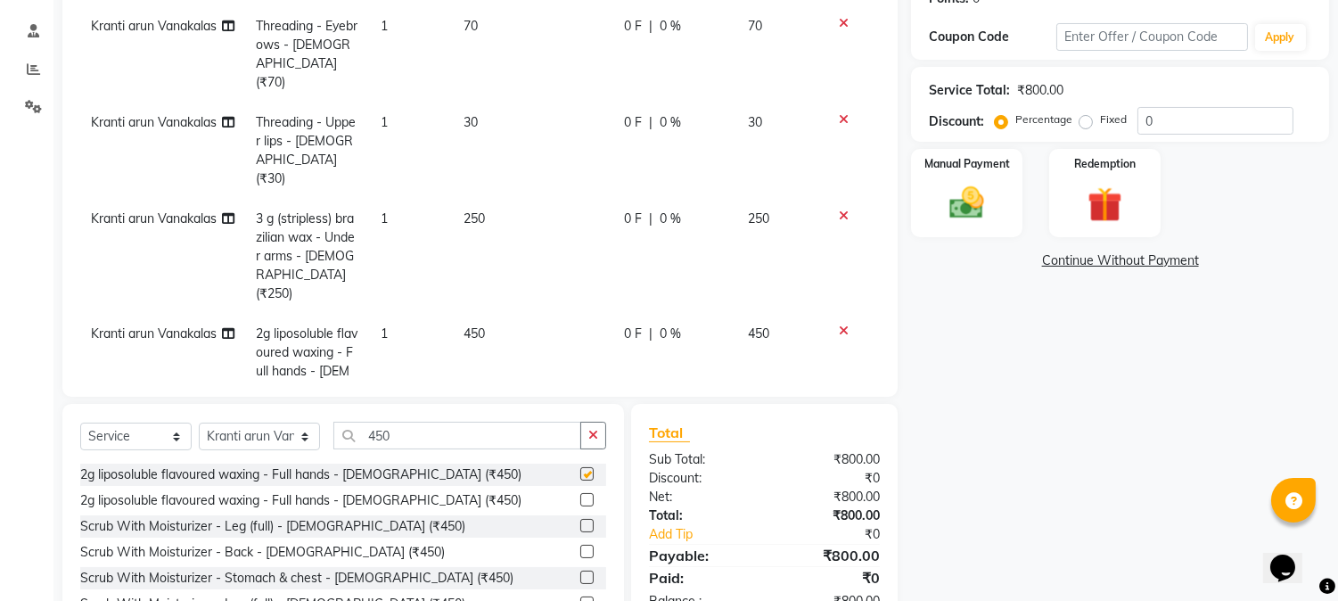
checkbox input "false"
drag, startPoint x: 419, startPoint y: 431, endPoint x: 251, endPoint y: 437, distance: 167.7
click at [251, 437] on div "Select Service Product Membership Package Voucher Prepaid Gift Card Select Styl…" at bounding box center [343, 443] width 526 height 42
click at [216, 423] on select "Select Stylist [PERSON_NAME] [PERSON_NAME] Kranti arun Vanakalas [MEDICAL_DATA]…" at bounding box center [259, 437] width 121 height 28
select select "21401"
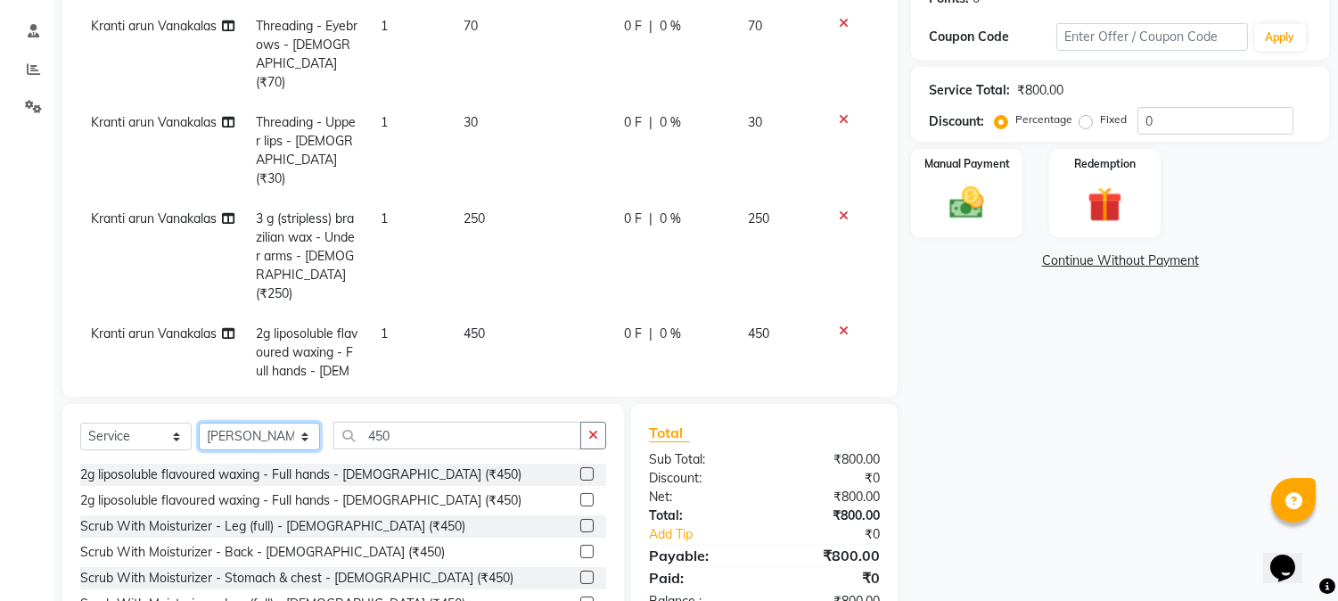
click at [199, 423] on select "Select Stylist [PERSON_NAME] [PERSON_NAME] Kranti arun Vanakalas [MEDICAL_DATA]…" at bounding box center [259, 437] width 121 height 28
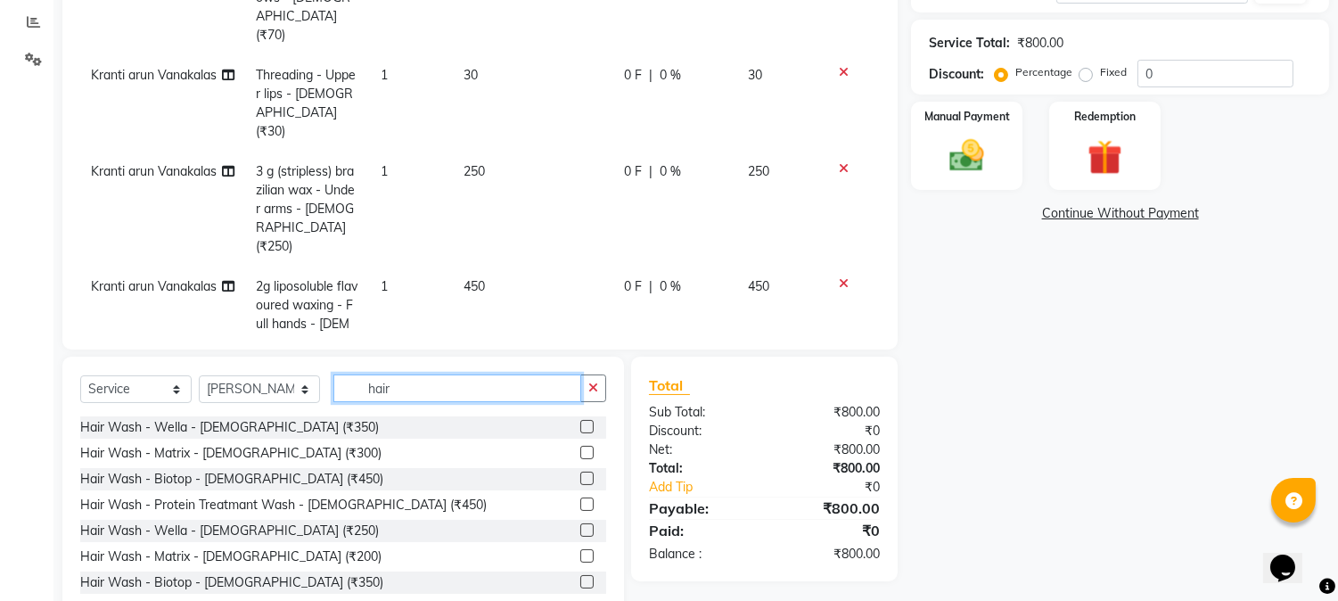
scroll to position [380, 0]
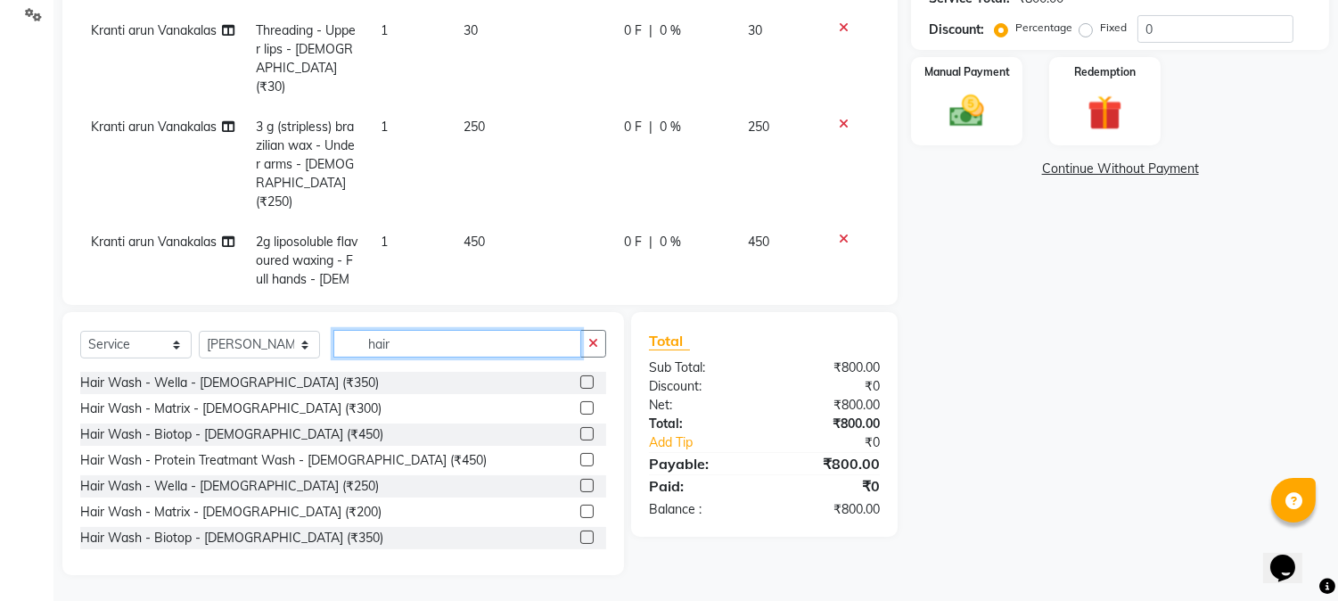
type input "hair"
click at [580, 435] on label at bounding box center [586, 433] width 13 height 13
click at [580, 435] on input "checkbox" at bounding box center [586, 435] width 12 height 12
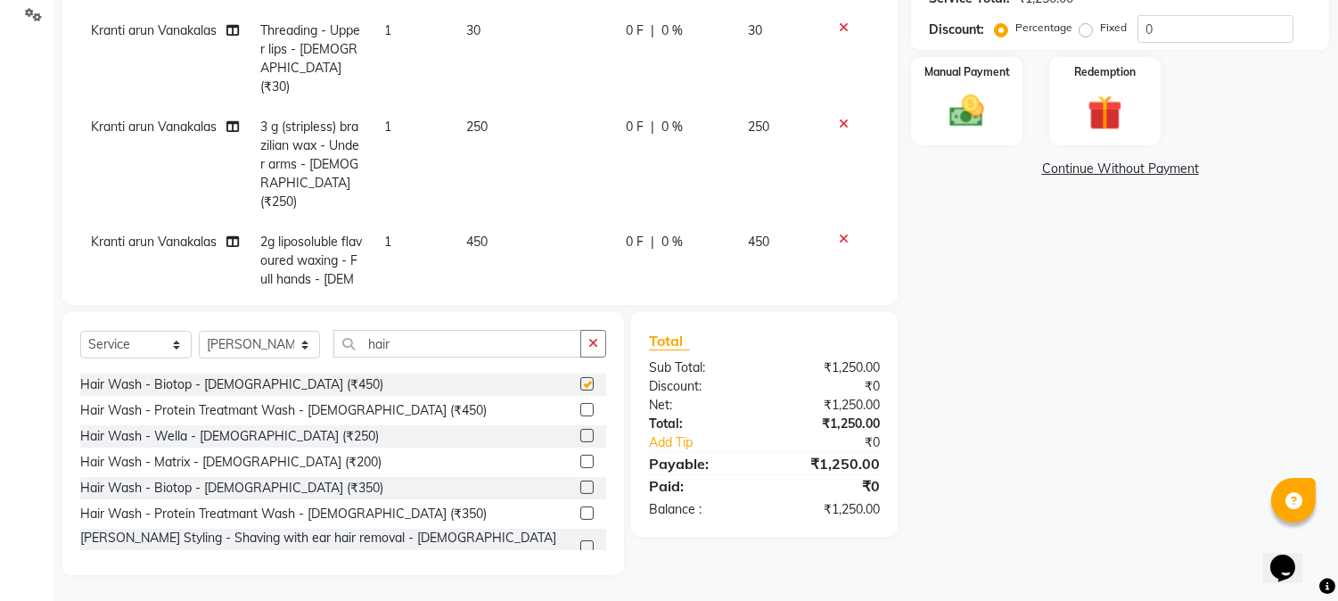
checkbox input "false"
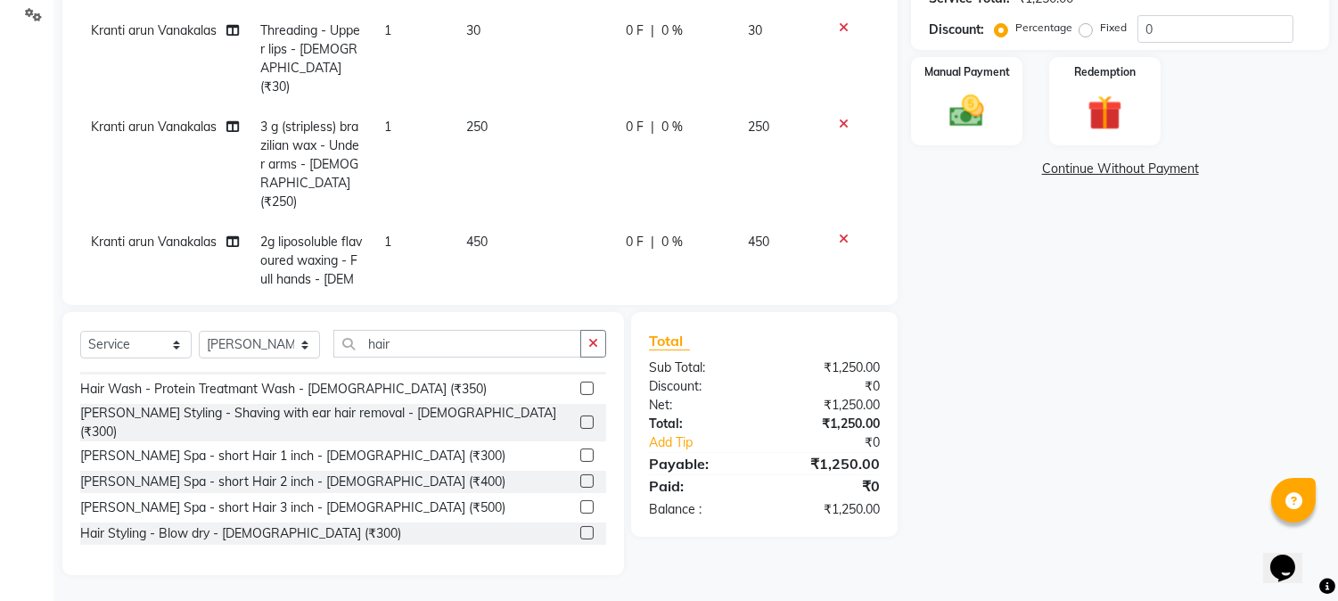
scroll to position [198, 0]
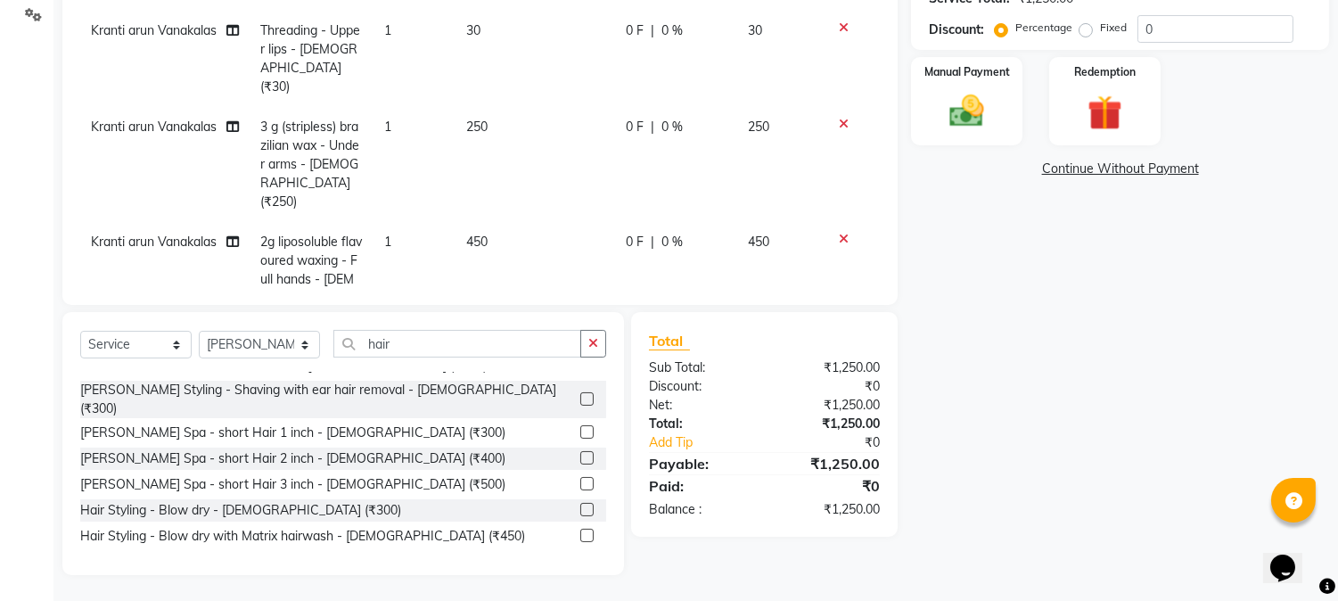
click at [580, 503] on label at bounding box center [586, 509] width 13 height 13
click at [580, 505] on input "checkbox" at bounding box center [586, 511] width 12 height 12
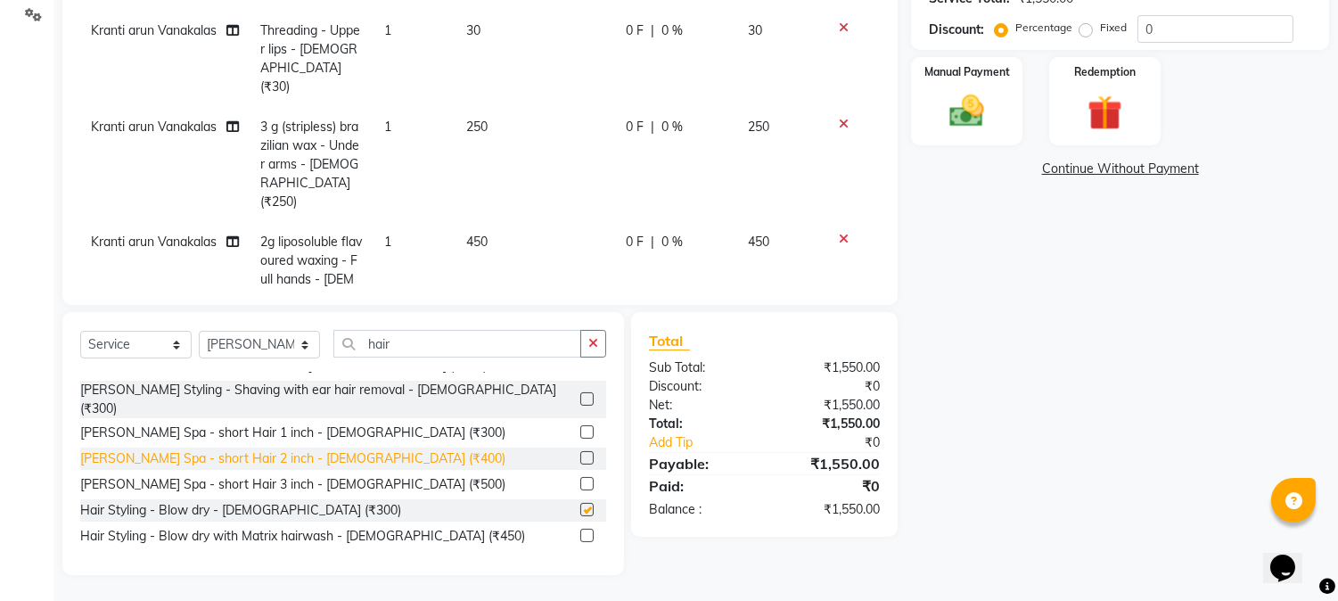
checkbox input "false"
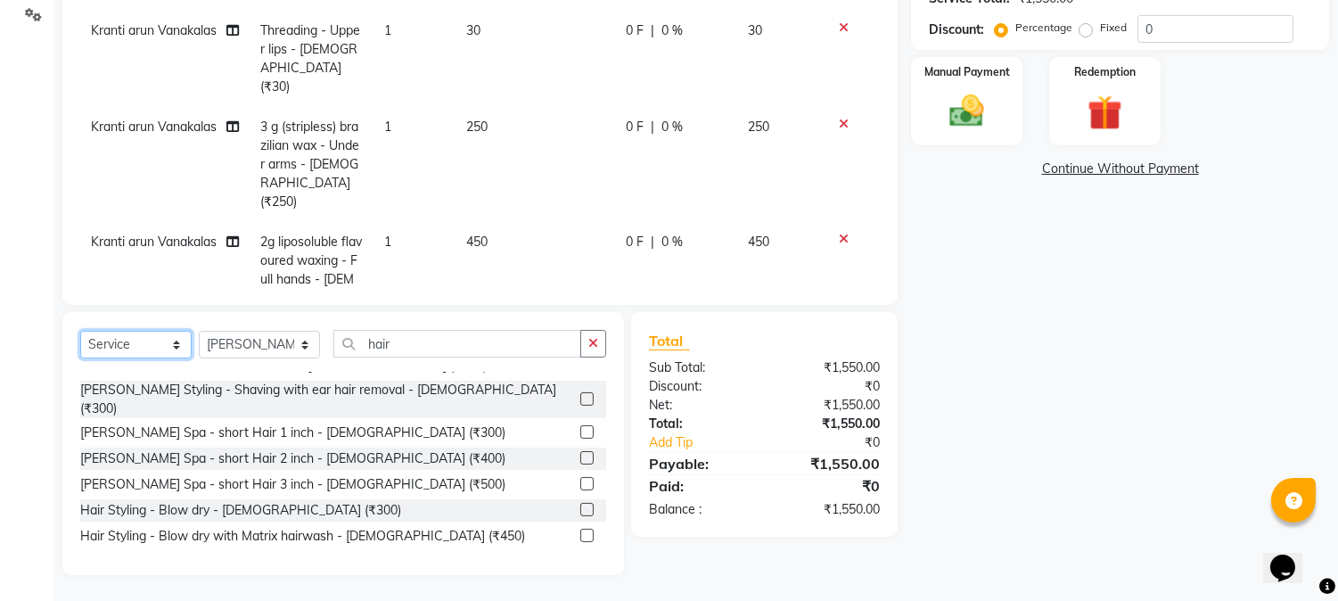
click at [157, 351] on select "Select Service Product Membership Package Voucher Prepaid Gift Card" at bounding box center [135, 345] width 111 height 28
click at [80, 358] on select "Select Service Product Membership Package Voucher Prepaid Gift Card" at bounding box center [135, 345] width 111 height 28
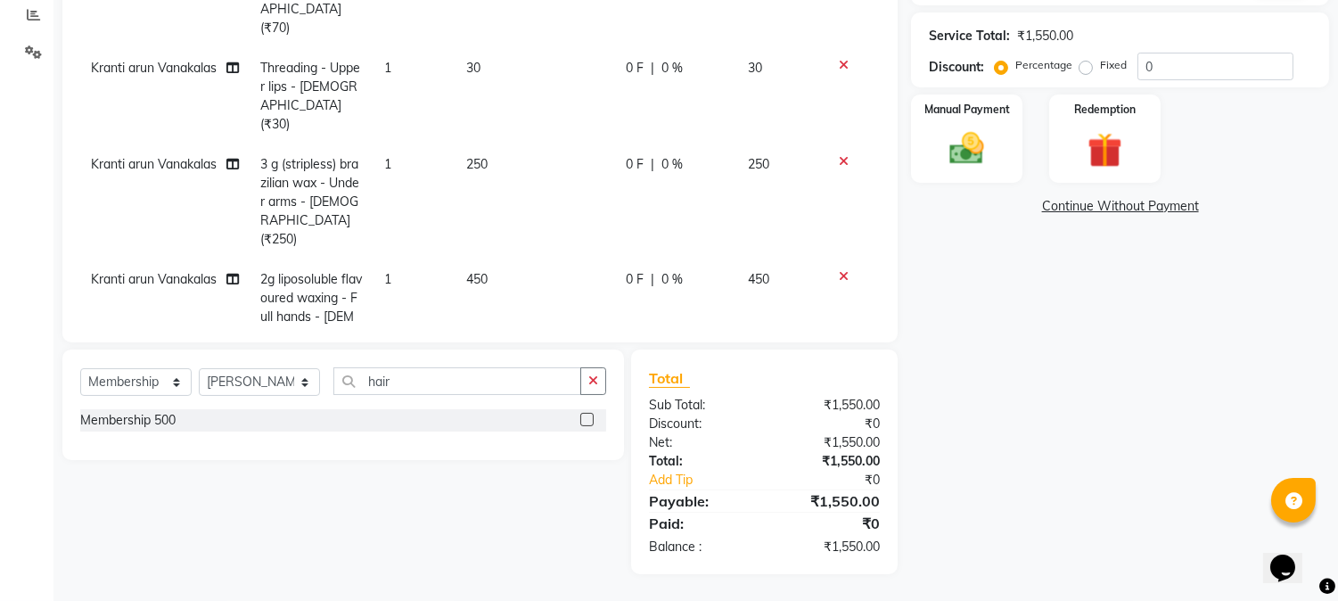
click at [583, 420] on label at bounding box center [586, 419] width 13 height 13
click at [583, 420] on input "checkbox" at bounding box center [586, 421] width 12 height 12
select select "select"
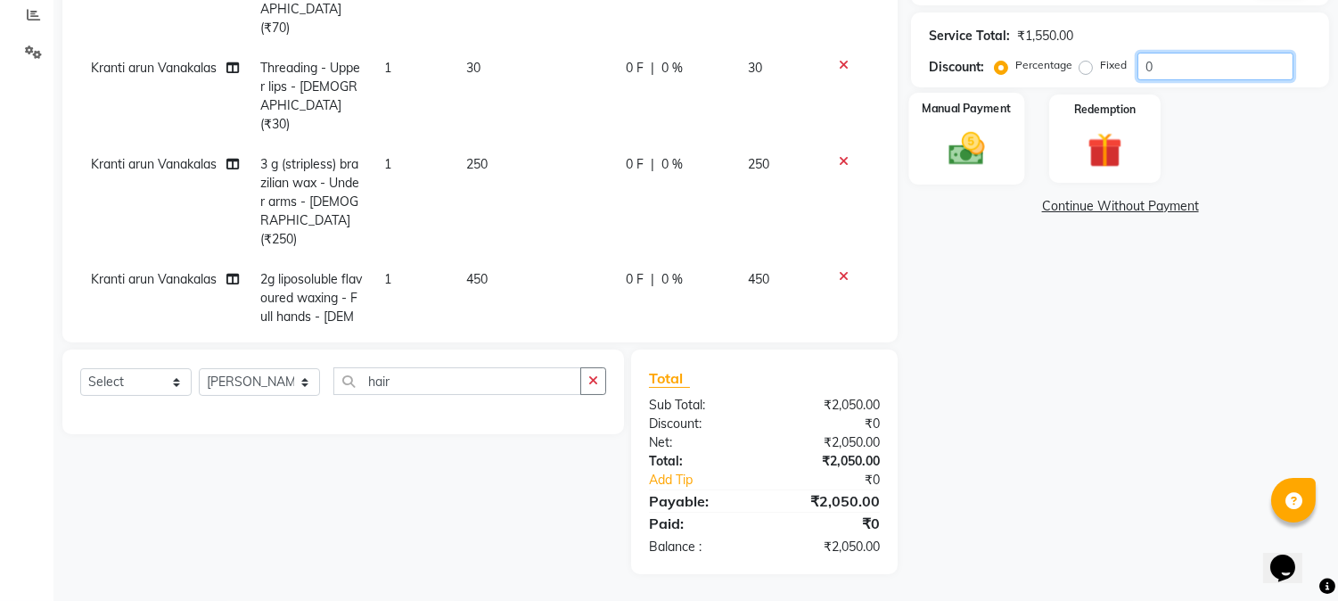
drag, startPoint x: 1166, startPoint y: 65, endPoint x: 927, endPoint y: 117, distance: 244.4
click at [963, 111] on div "Name: Chaitrali Membership: No Active Membership Total Visits: 14 Card on file:…" at bounding box center [1126, 182] width 431 height 783
click at [965, 136] on img at bounding box center [967, 149] width 59 height 42
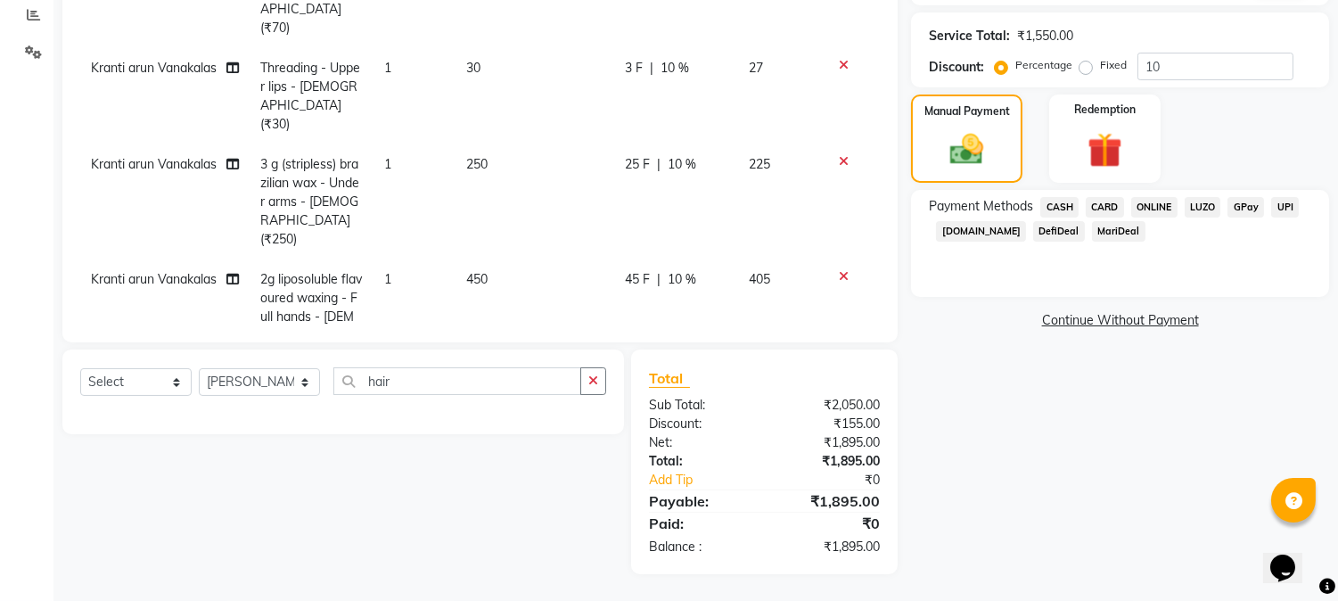
scroll to position [286, 0]
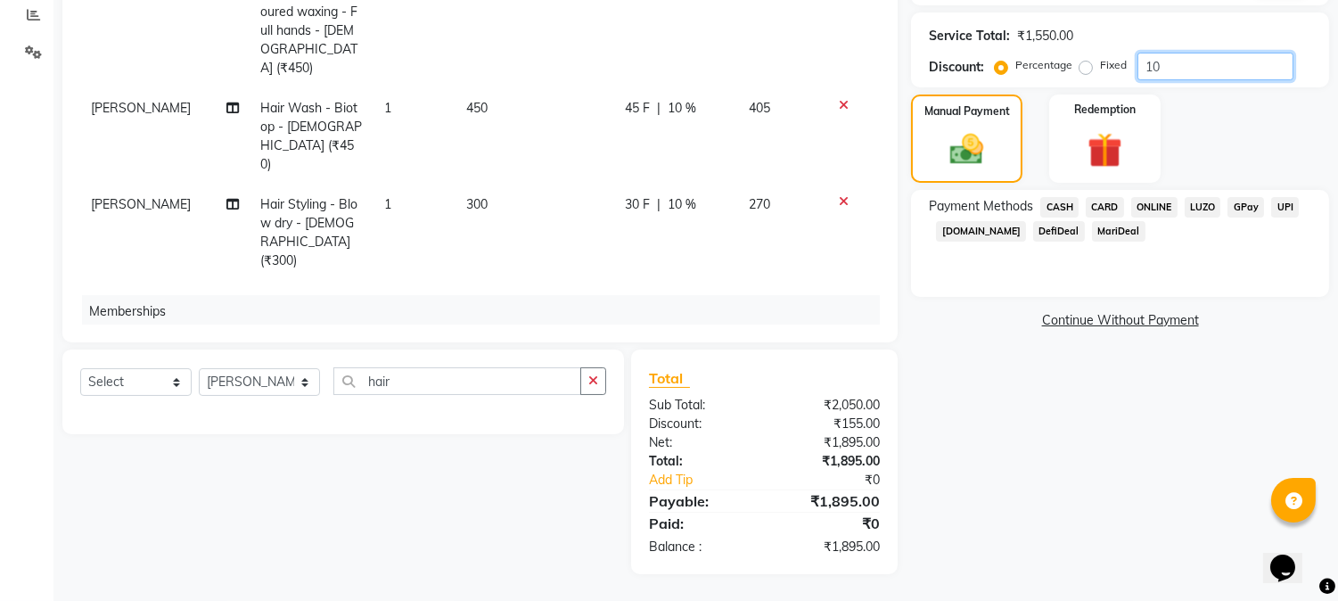
click at [1174, 65] on input "10" at bounding box center [1215, 67] width 156 height 28
type input "15"
click at [1137, 197] on span "ONLINE" at bounding box center [1154, 207] width 46 height 21
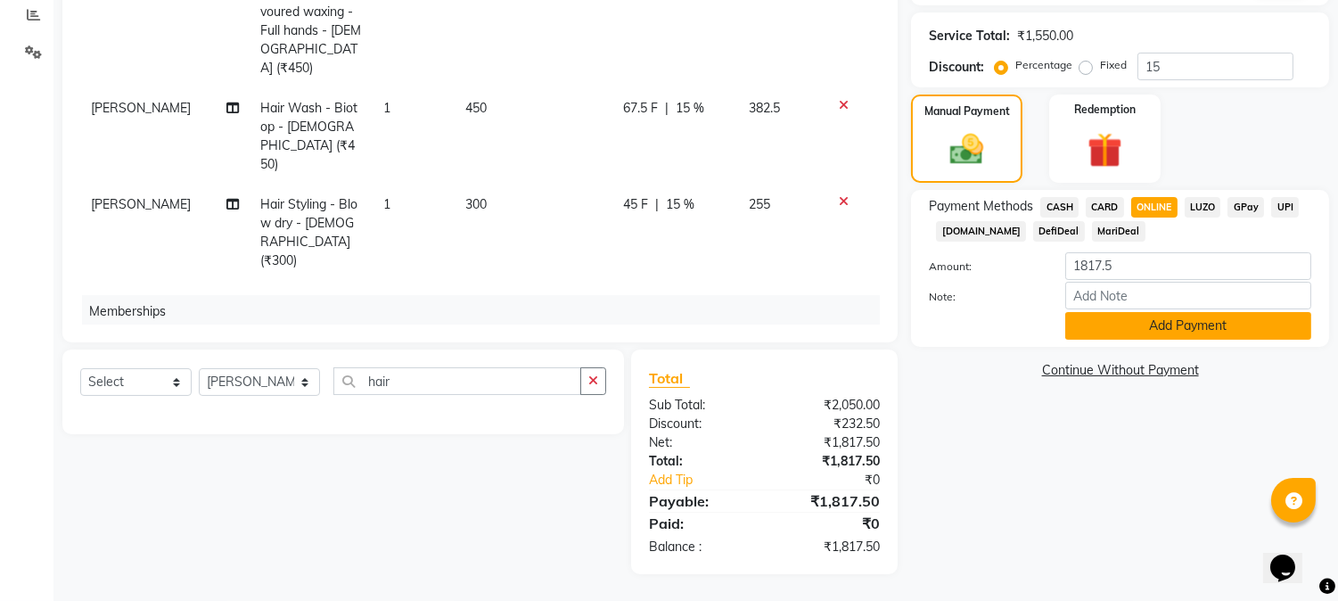
click at [1155, 322] on button "Add Payment" at bounding box center [1188, 326] width 246 height 28
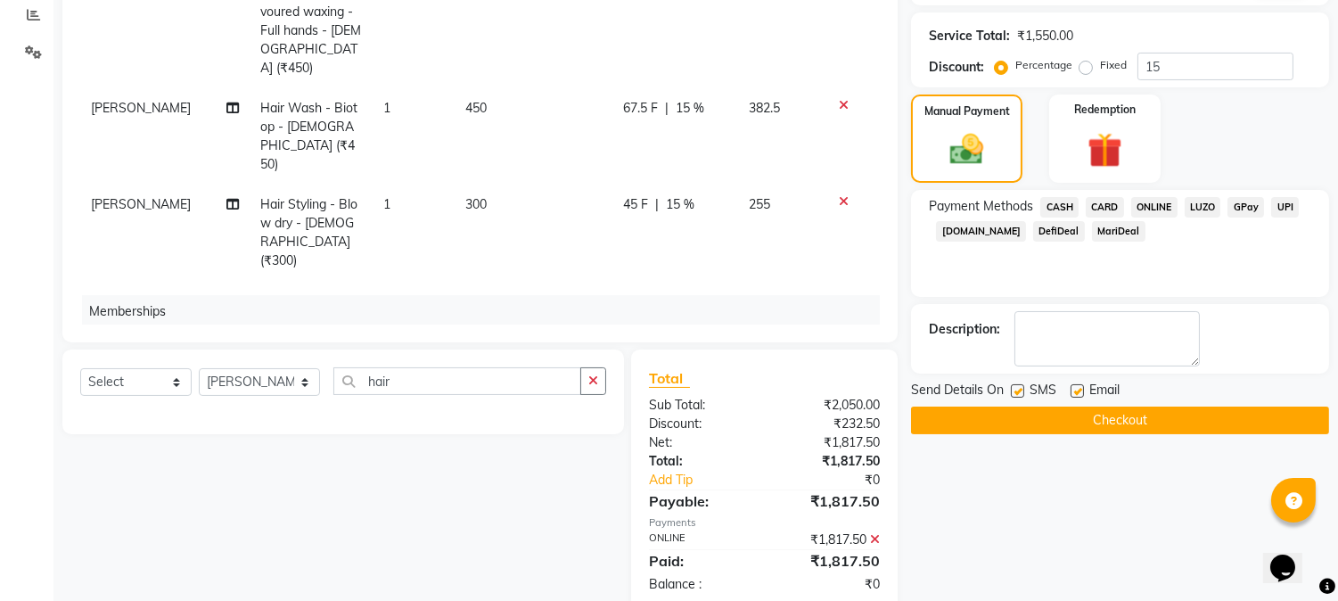
click at [1155, 422] on button "Checkout" at bounding box center [1120, 420] width 418 height 28
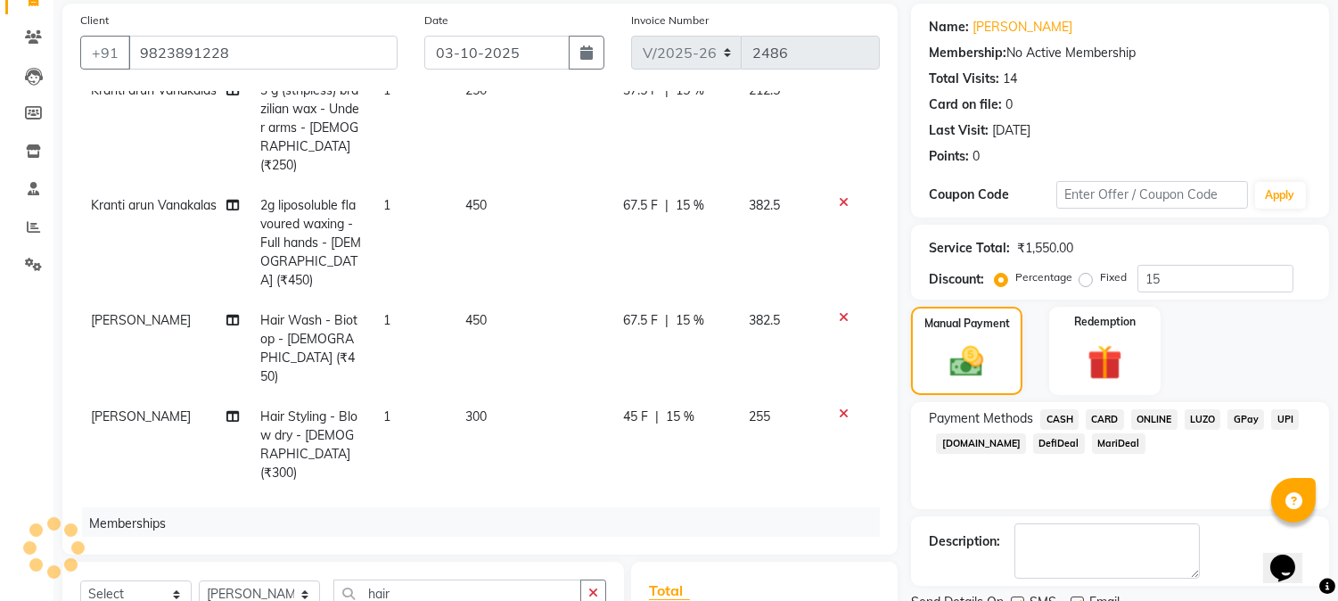
scroll to position [0, 0]
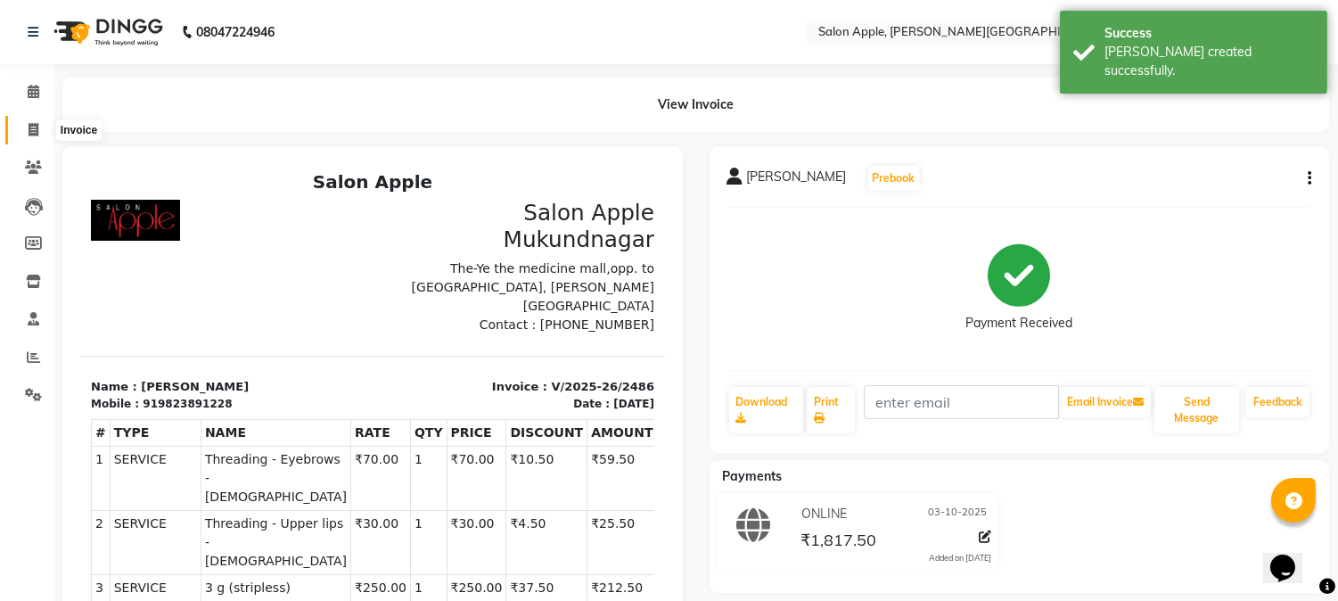
click at [25, 130] on span at bounding box center [33, 130] width 31 height 21
select select "4128"
select select "service"
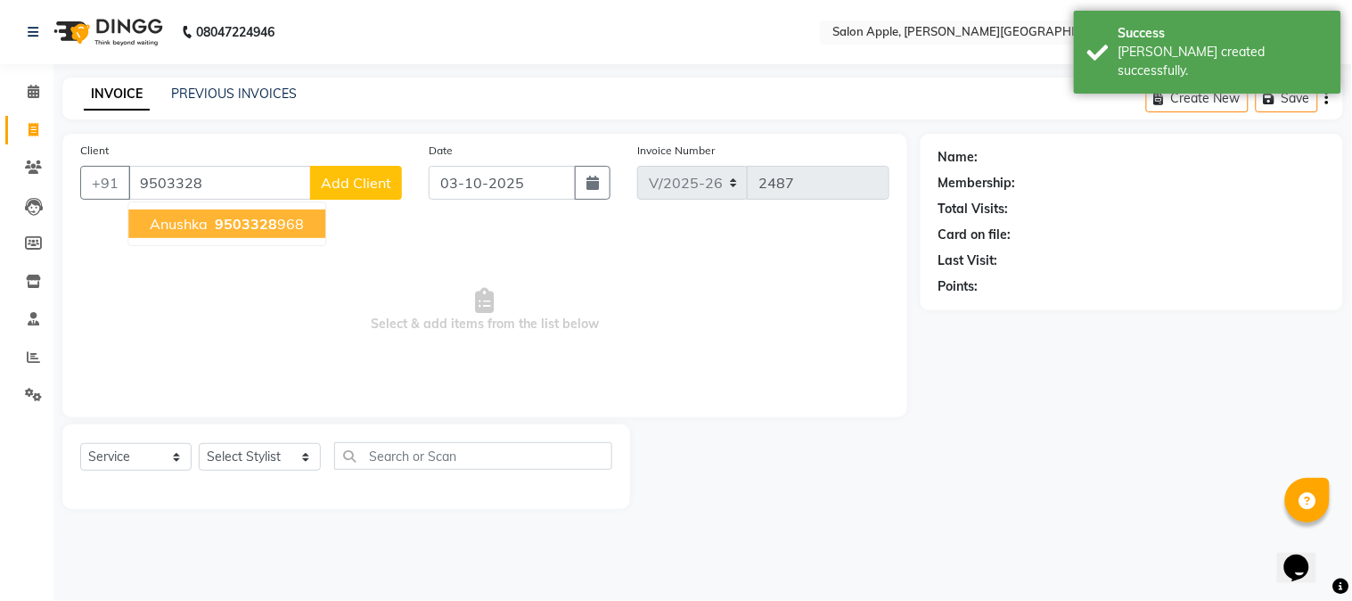
click at [209, 219] on button "anushka 9503328 968" at bounding box center [226, 223] width 197 height 29
type input "9503328968"
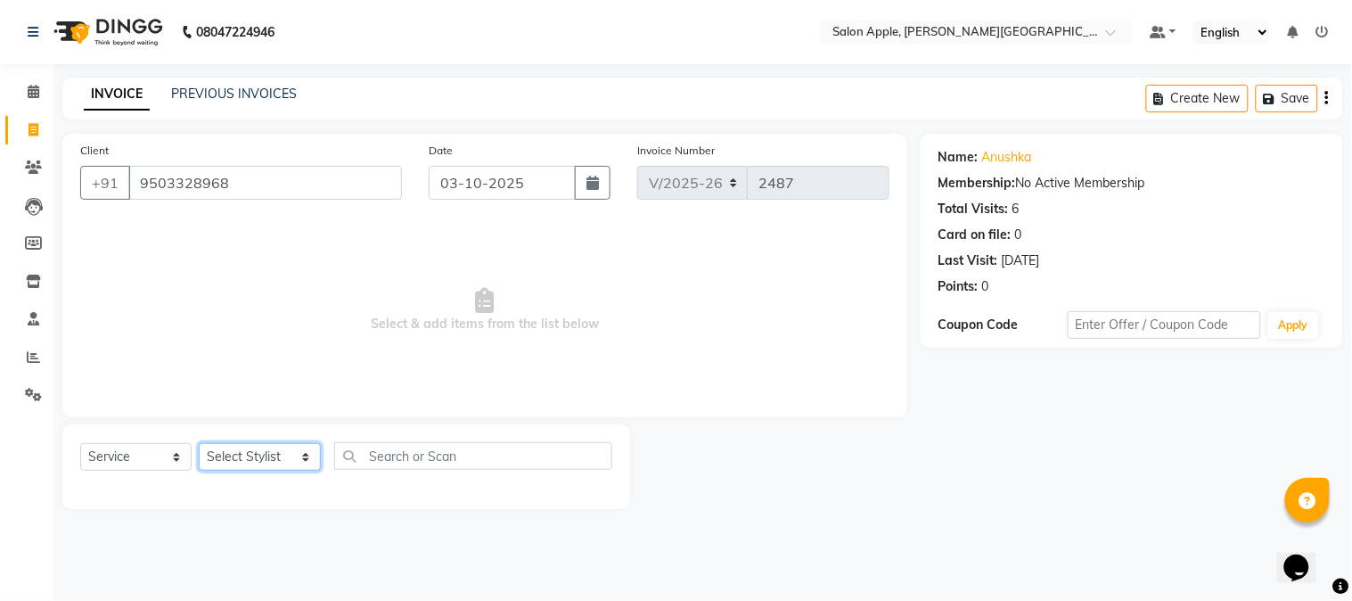
click at [225, 456] on select "Select Stylist [PERSON_NAME] [PERSON_NAME] Kranti arun Vanakalas [MEDICAL_DATA]…" at bounding box center [260, 457] width 122 height 28
select select "21397"
click at [199, 444] on select "Select Stylist [PERSON_NAME] [PERSON_NAME] Kranti arun Vanakalas [MEDICAL_DATA]…" at bounding box center [260, 457] width 122 height 28
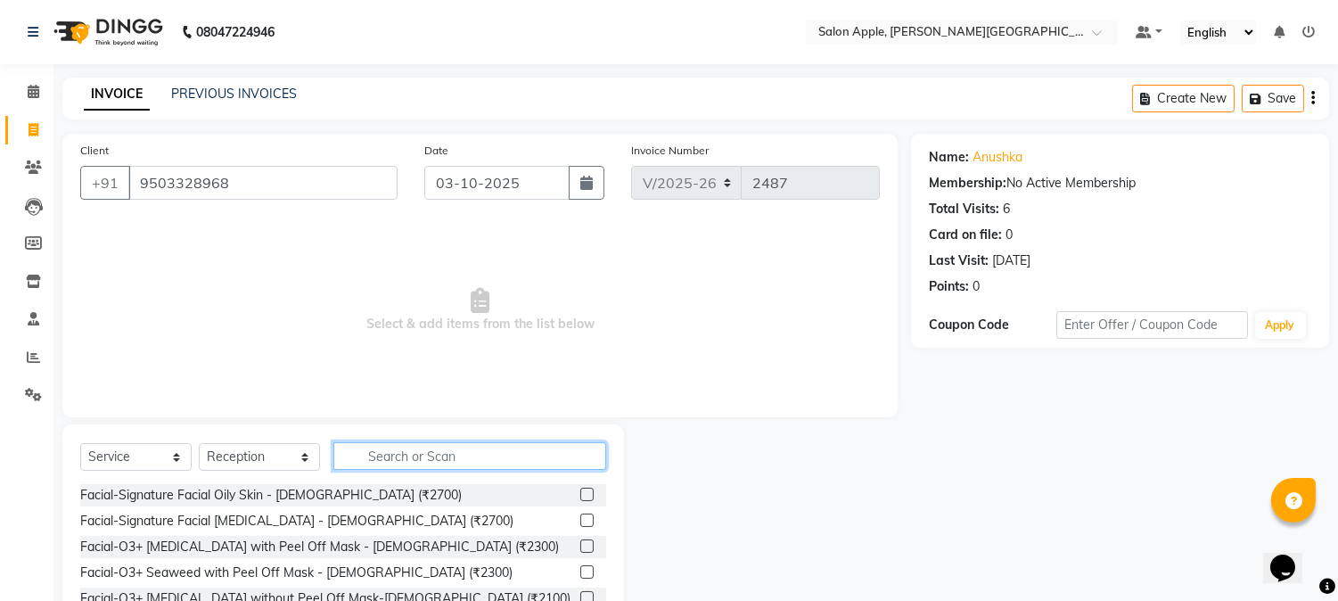
click at [416, 464] on input "text" at bounding box center [469, 456] width 273 height 28
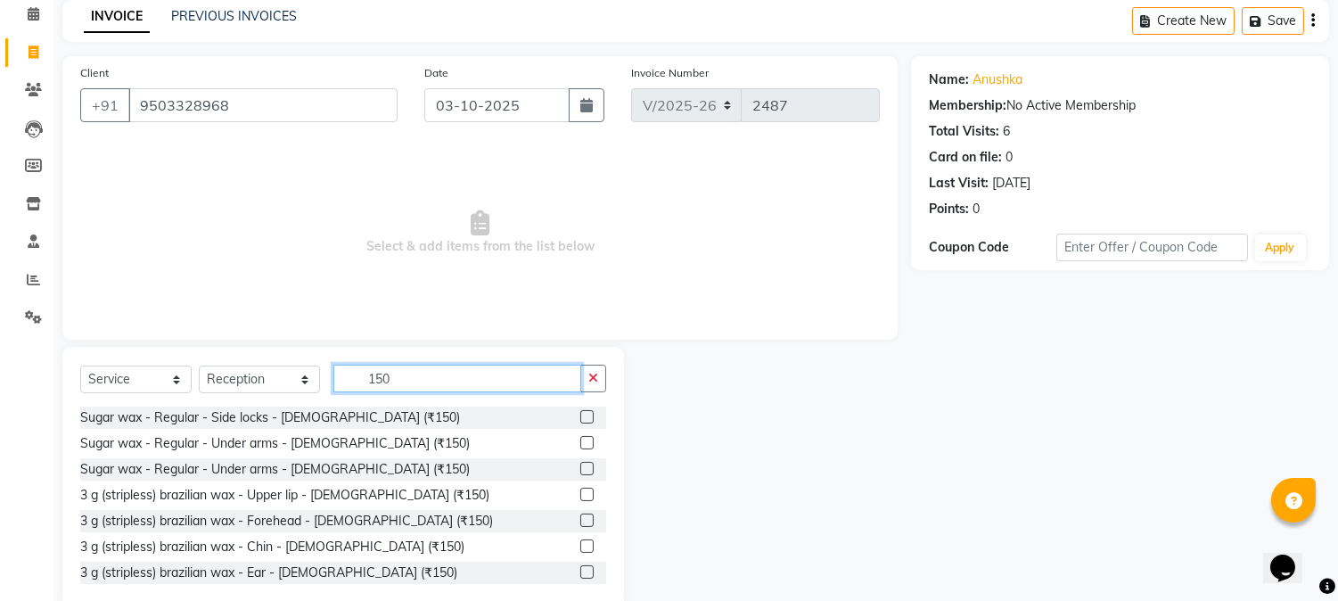
scroll to position [112, 0]
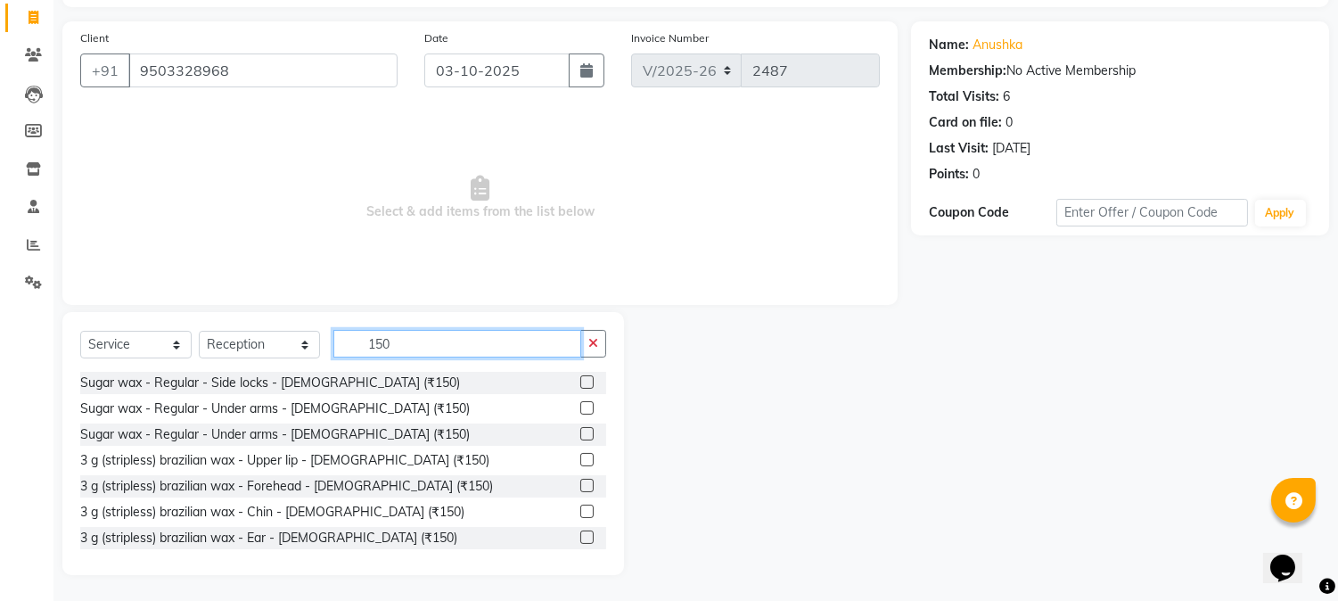
type input "150"
click at [580, 460] on label at bounding box center [586, 459] width 13 height 13
click at [580, 460] on input "checkbox" at bounding box center [586, 461] width 12 height 12
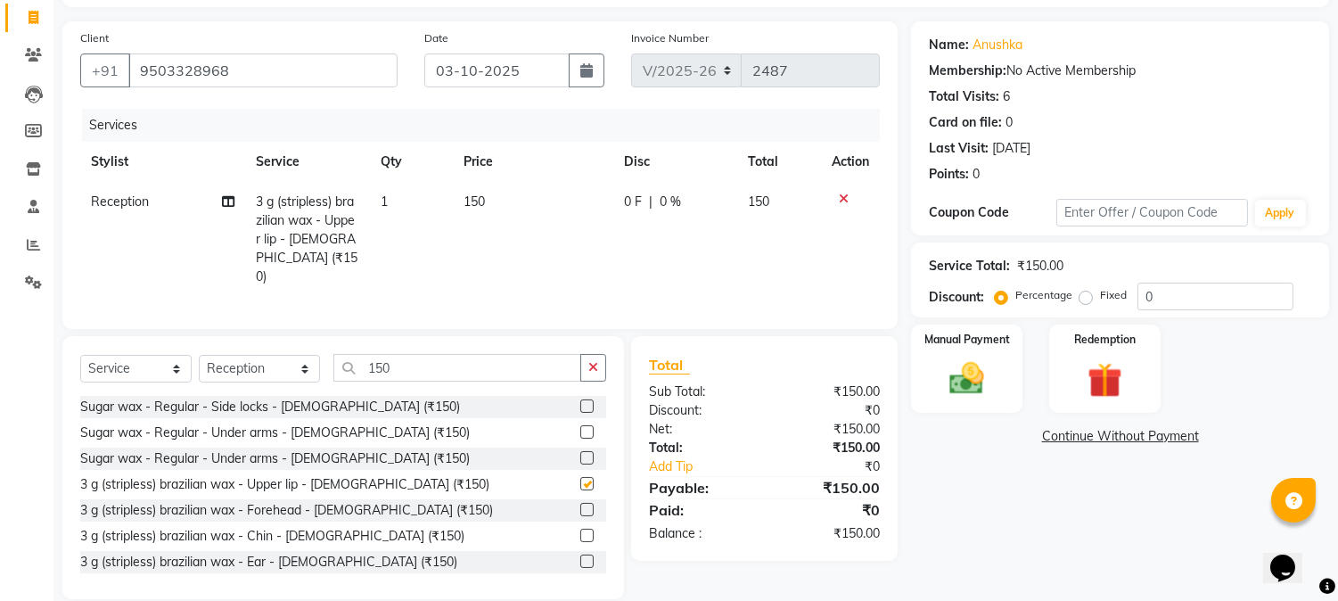
checkbox input "false"
click at [958, 389] on img at bounding box center [967, 379] width 59 height 42
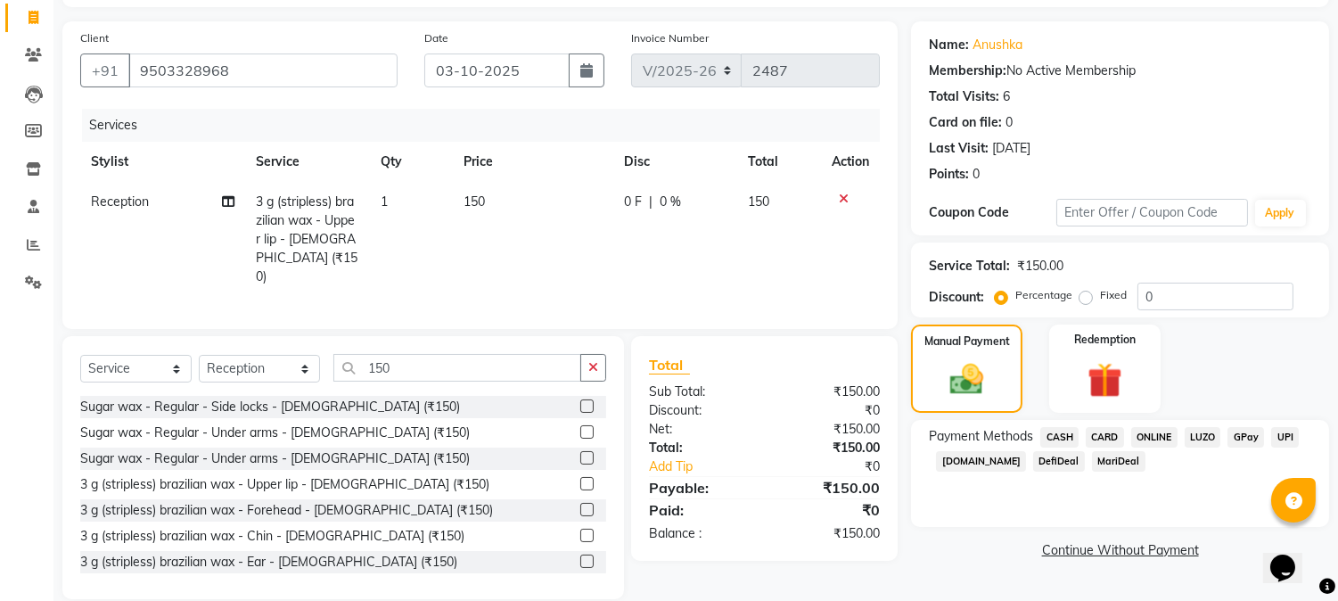
click at [1138, 431] on span "ONLINE" at bounding box center [1154, 437] width 46 height 21
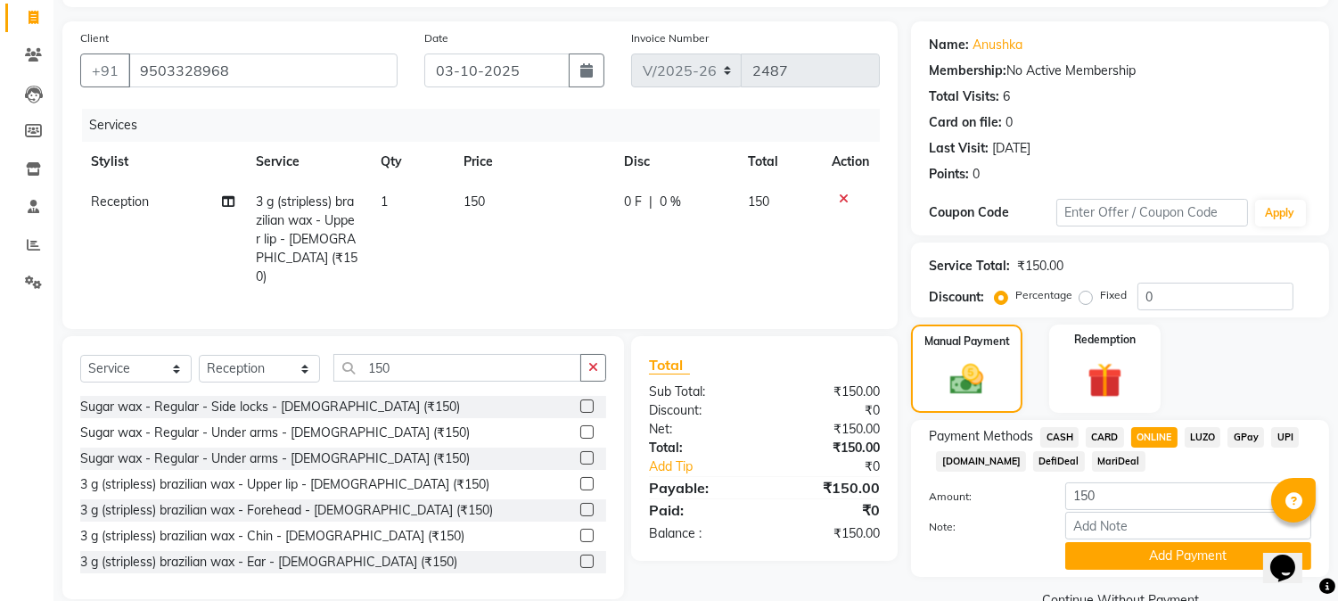
click at [1170, 542] on button "Add Payment" at bounding box center [1188, 556] width 246 height 28
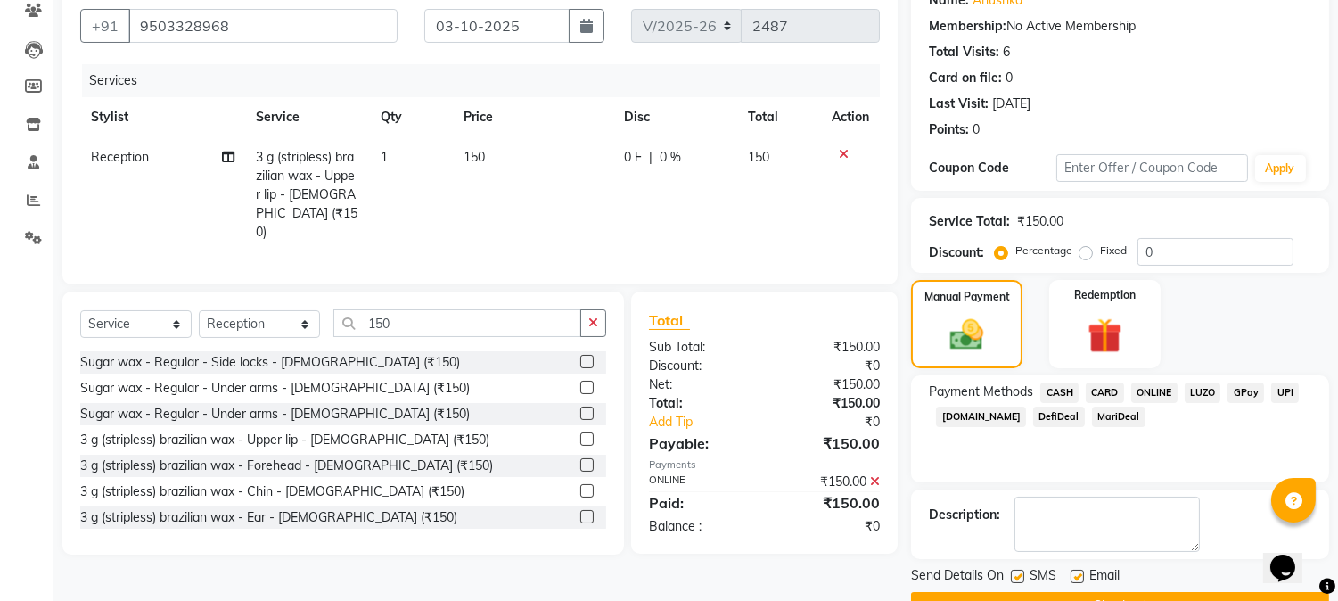
scroll to position [201, 0]
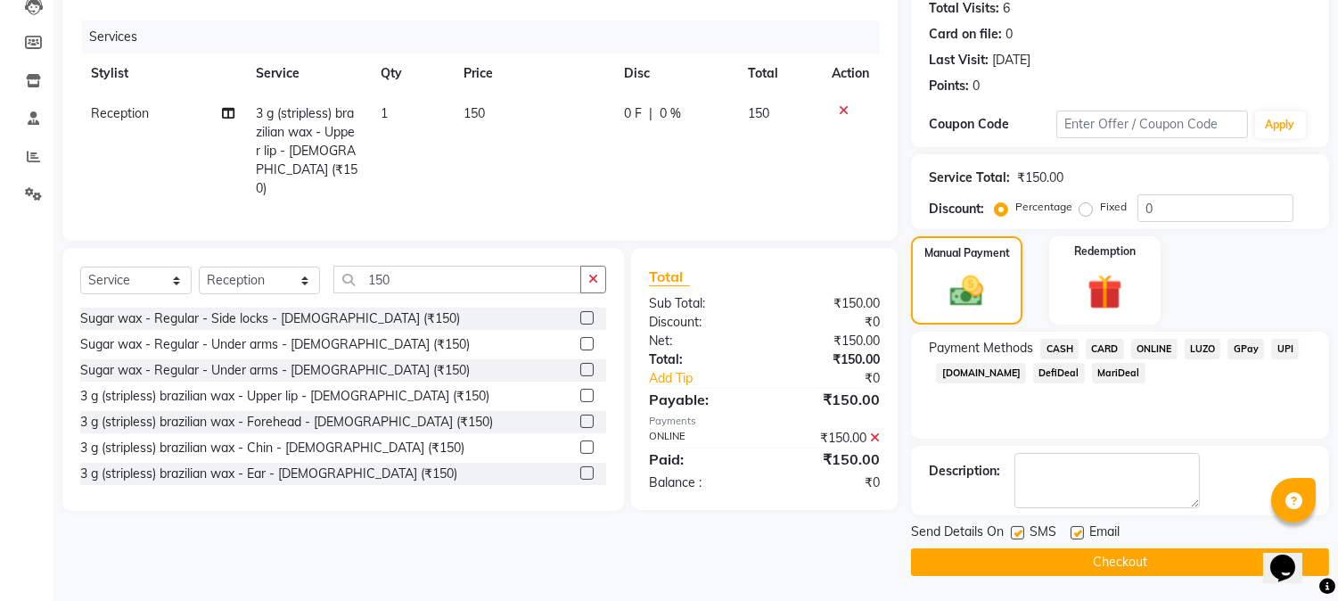
click at [1168, 548] on button "Checkout" at bounding box center [1120, 562] width 418 height 28
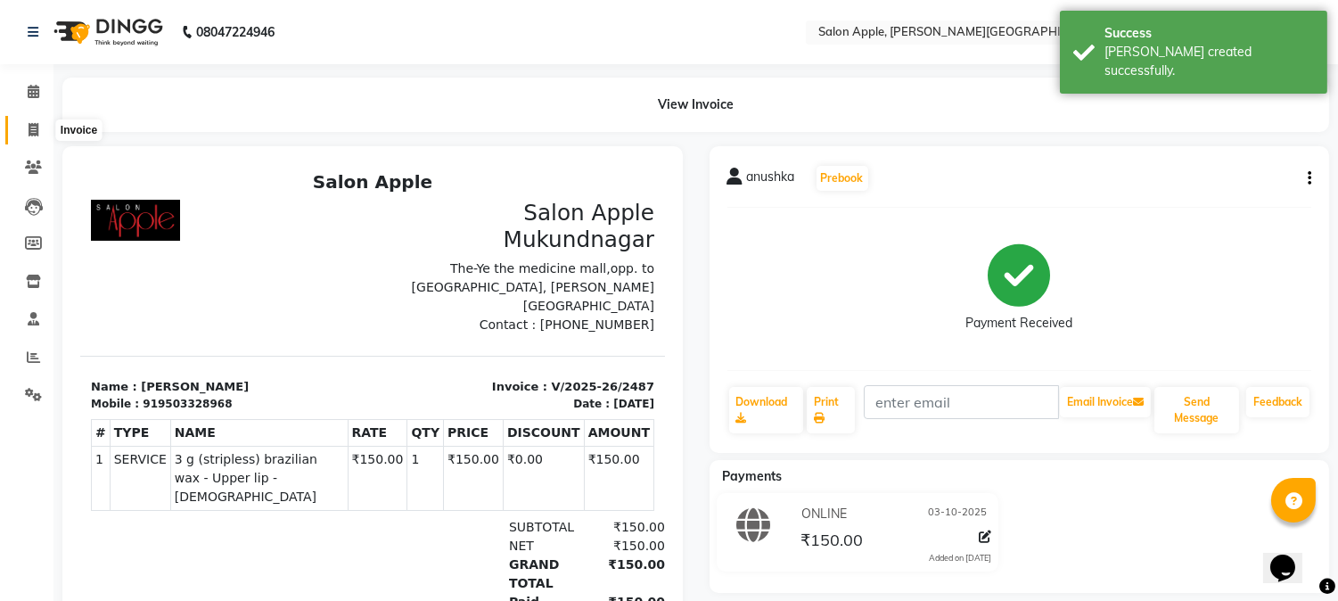
click at [29, 135] on icon at bounding box center [34, 129] width 10 height 13
select select "4128"
select select "service"
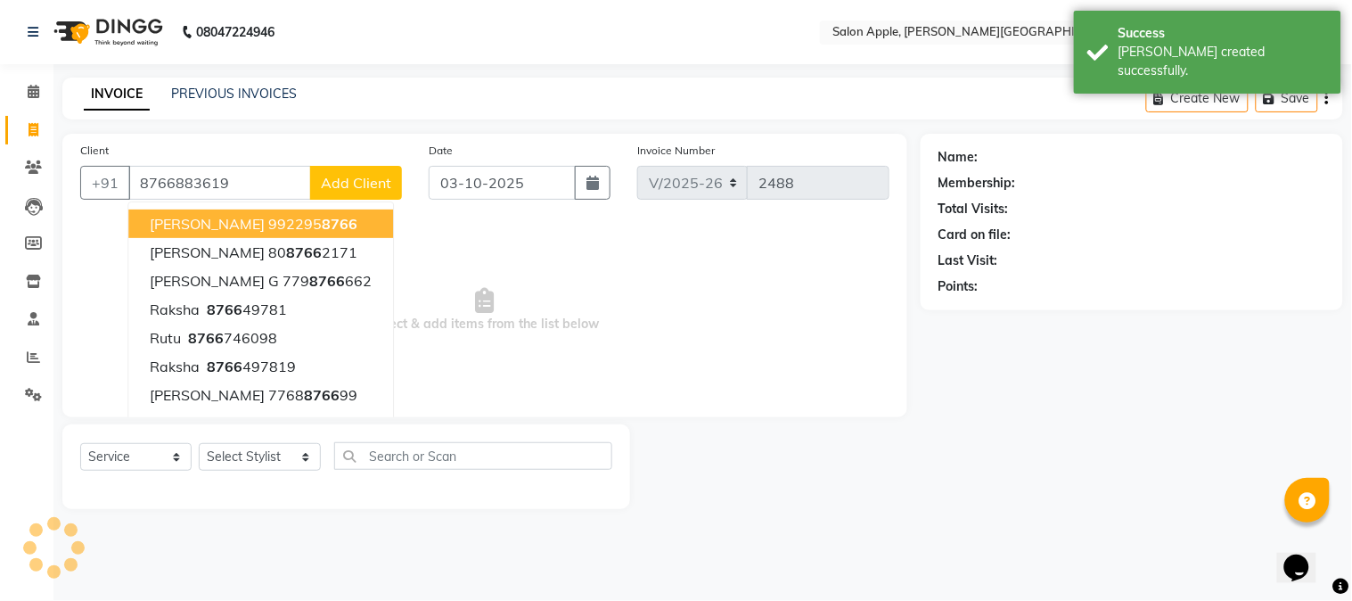
type input "8766883619"
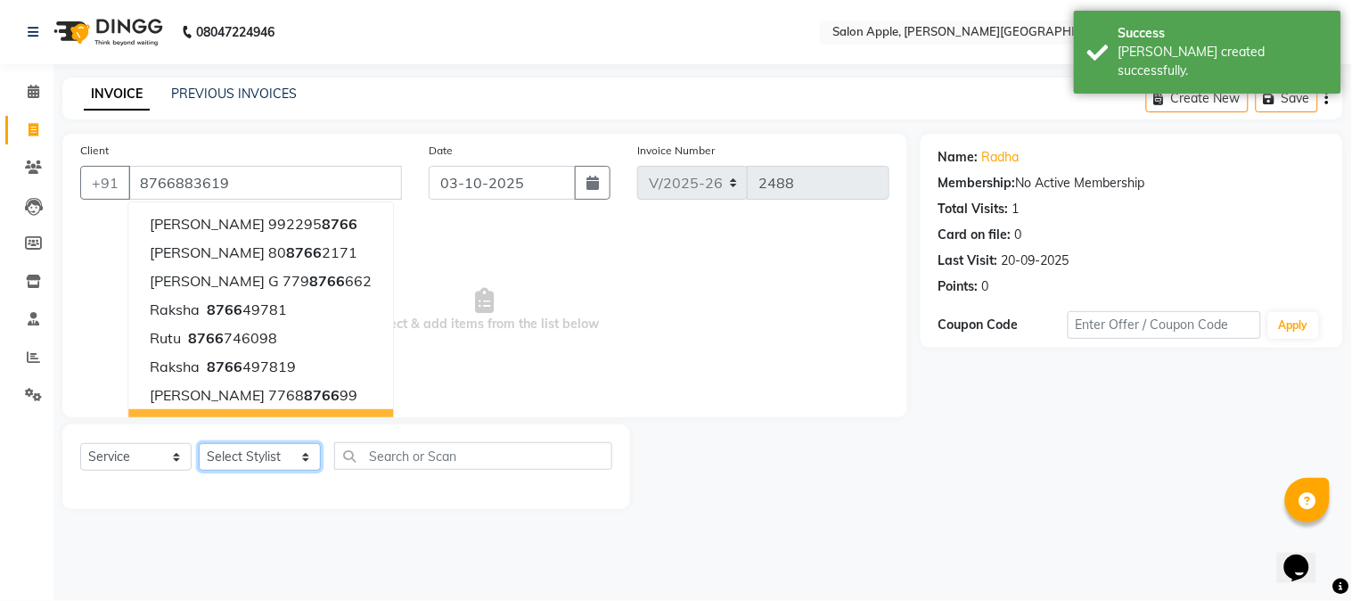
click at [299, 460] on select "Select Stylist [PERSON_NAME] [PERSON_NAME] Kranti arun Vanakalas [MEDICAL_DATA]…" at bounding box center [260, 457] width 122 height 28
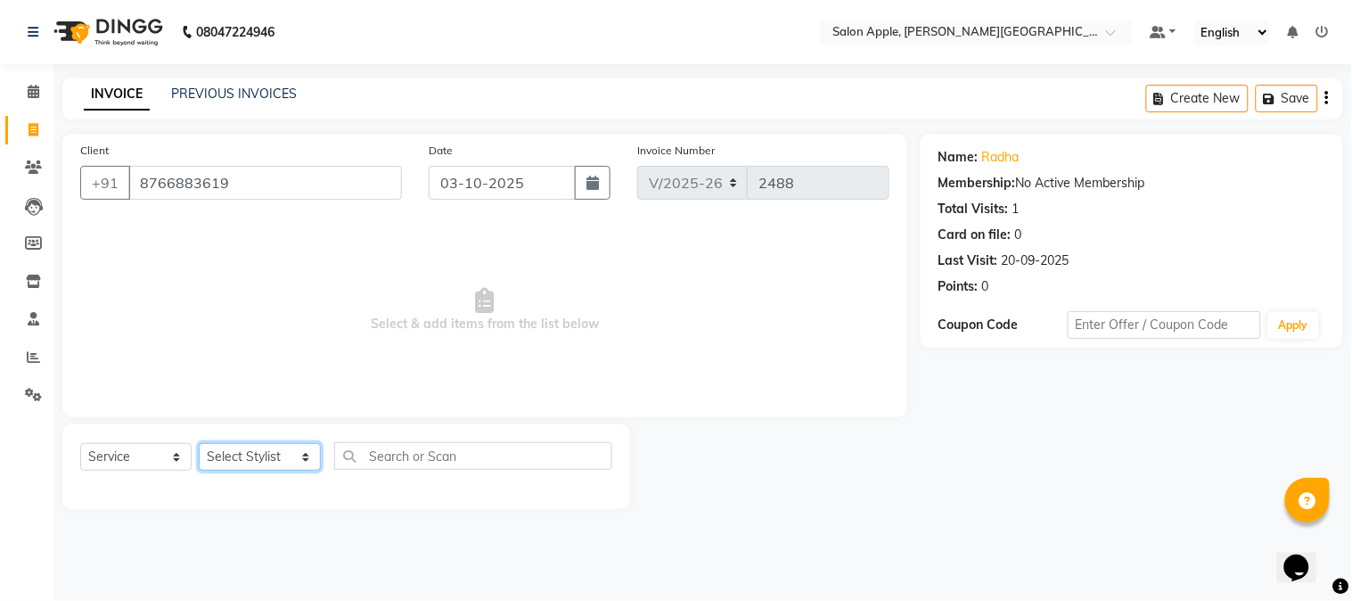
select select "85967"
click at [199, 444] on select "Select Stylist [PERSON_NAME] [PERSON_NAME] Kranti arun Vanakalas [MEDICAL_DATA]…" at bounding box center [260, 457] width 122 height 28
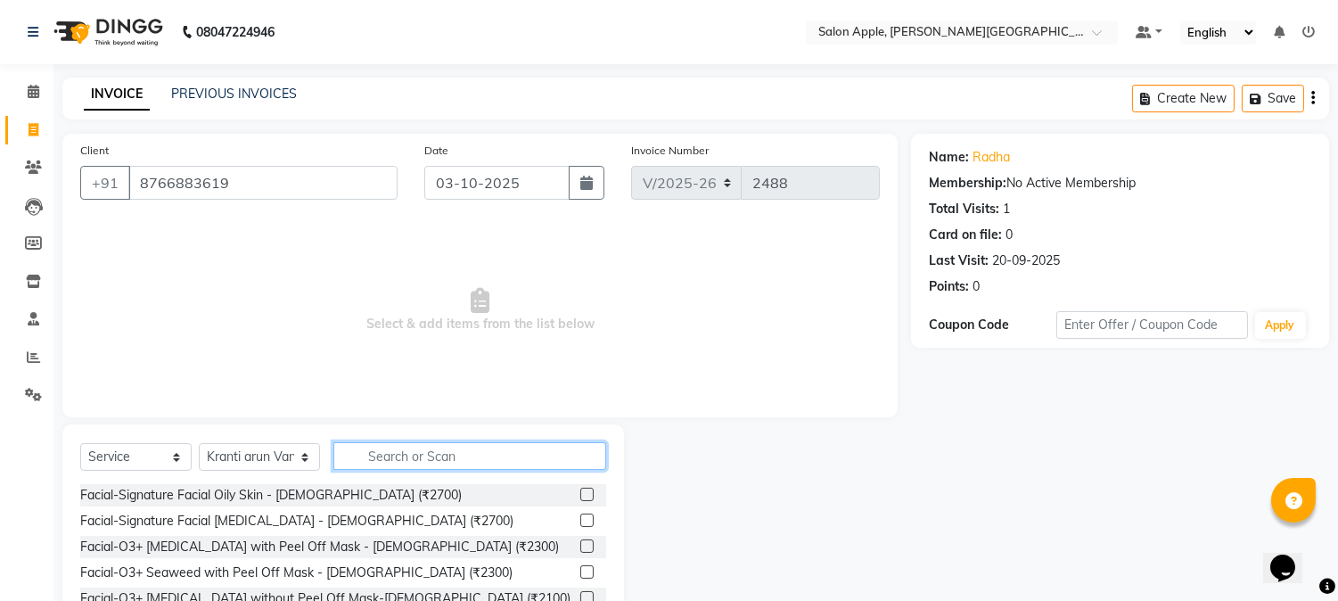
click at [404, 443] on input "text" at bounding box center [469, 456] width 273 height 28
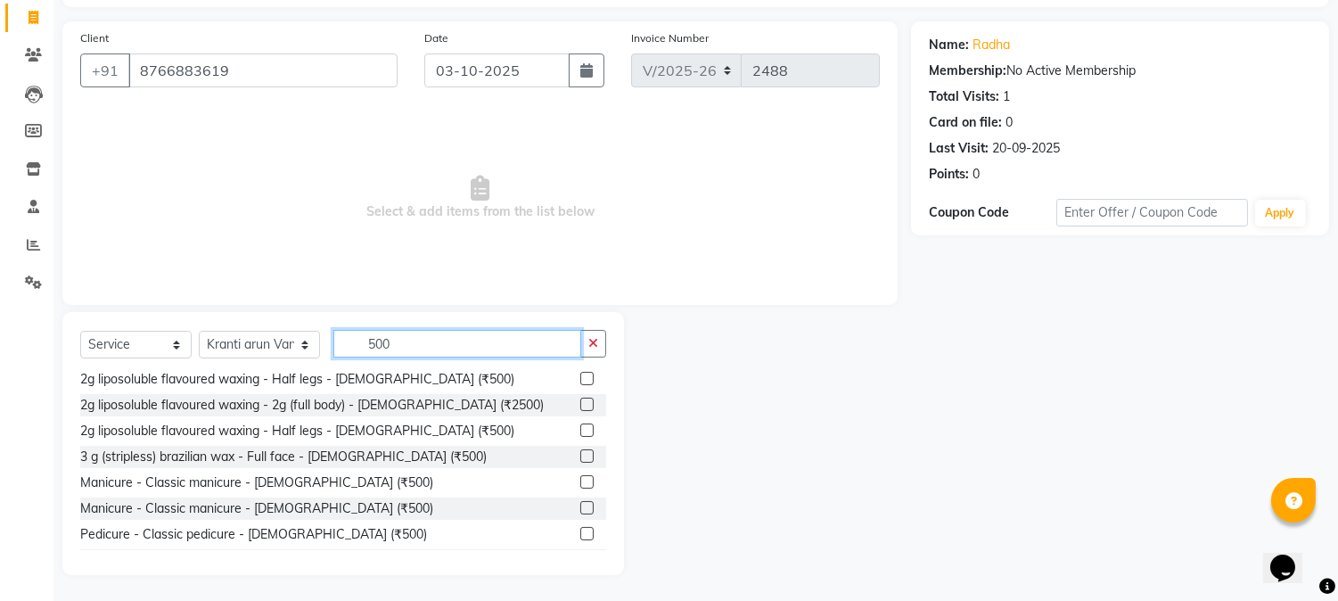
scroll to position [594, 0]
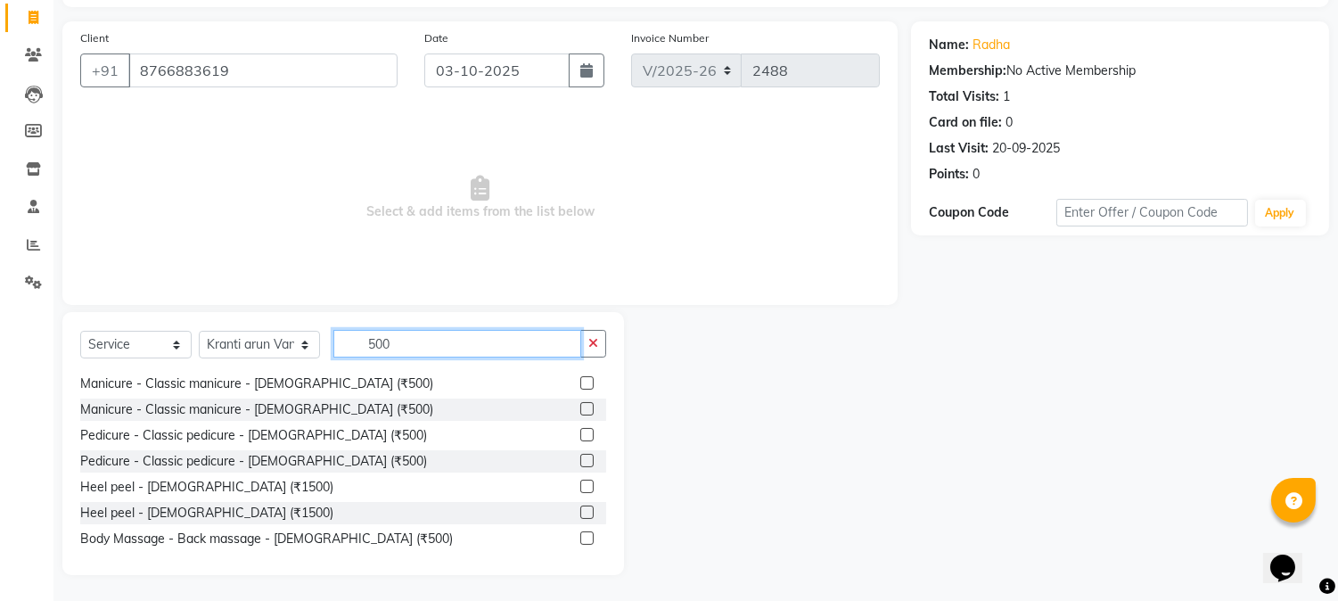
type input "500"
click at [580, 430] on div at bounding box center [593, 435] width 26 height 22
click at [580, 432] on label at bounding box center [586, 434] width 13 height 13
click at [580, 432] on input "checkbox" at bounding box center [586, 436] width 12 height 12
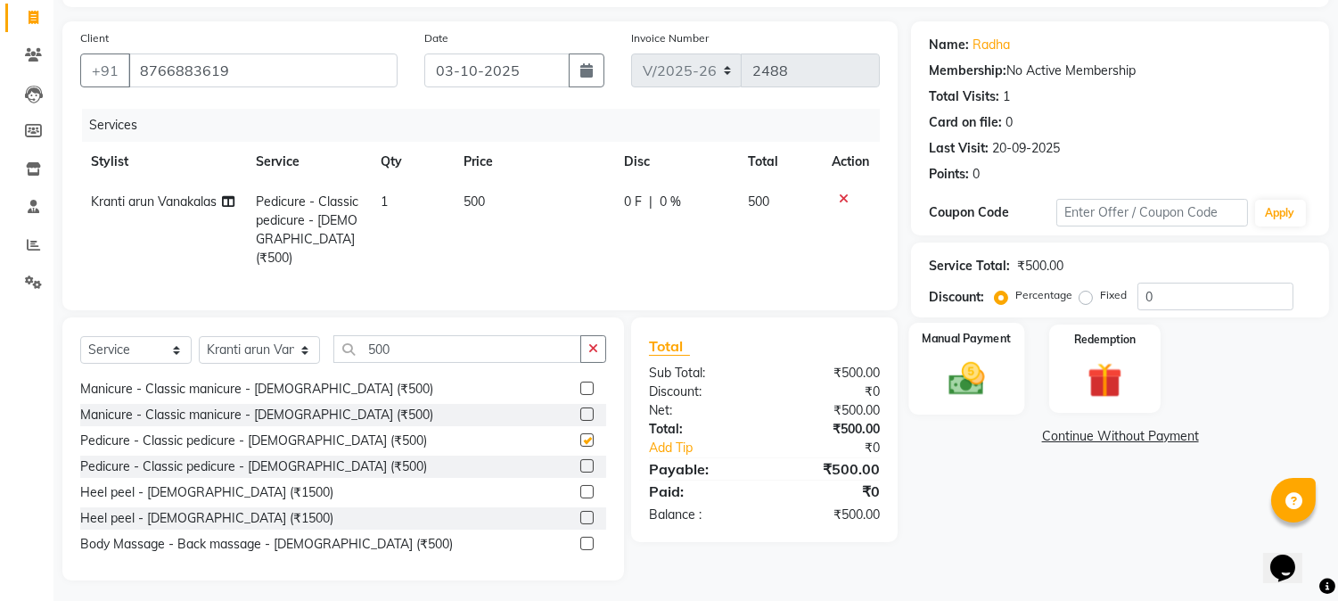
checkbox input "false"
click at [969, 390] on img at bounding box center [967, 379] width 59 height 42
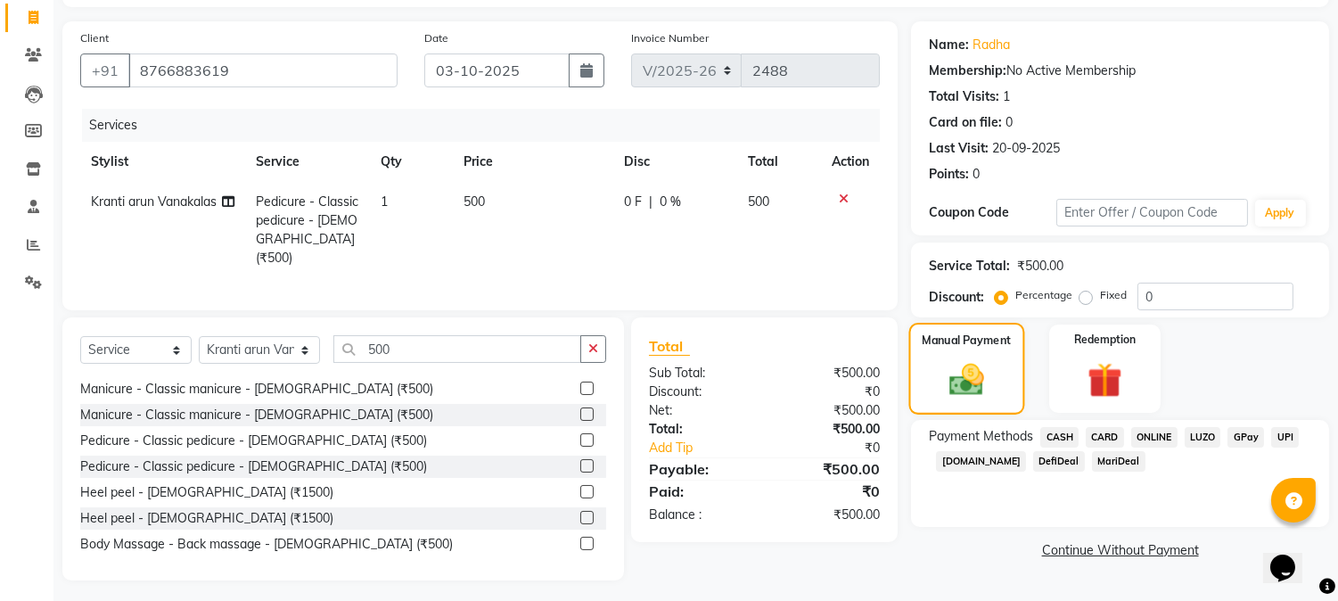
scroll to position [114, 0]
click at [1053, 438] on span "CASH" at bounding box center [1059, 435] width 38 height 21
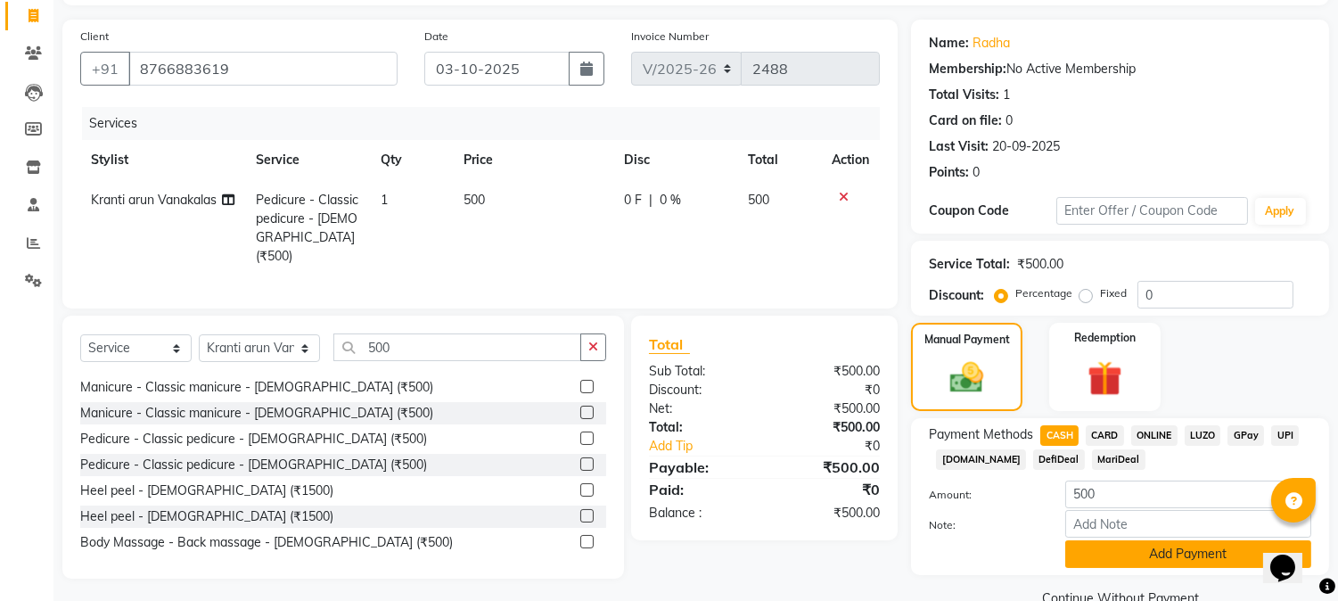
click at [1125, 565] on button "Add Payment" at bounding box center [1188, 554] width 246 height 28
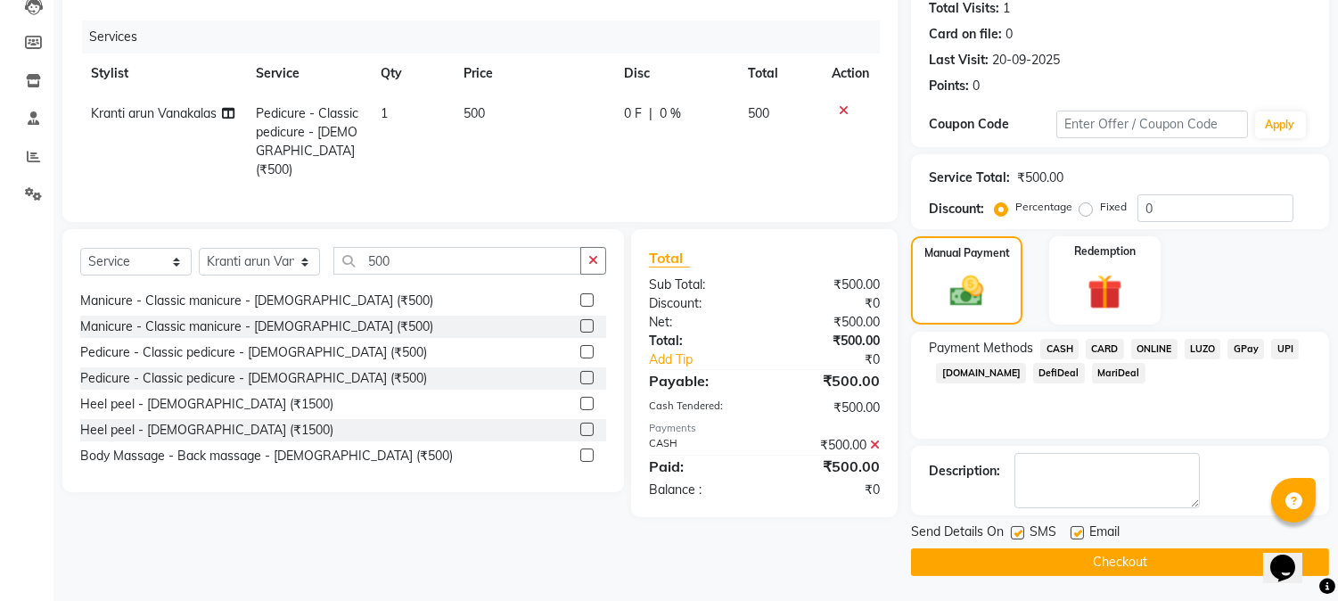
click at [1124, 558] on button "Checkout" at bounding box center [1120, 562] width 418 height 28
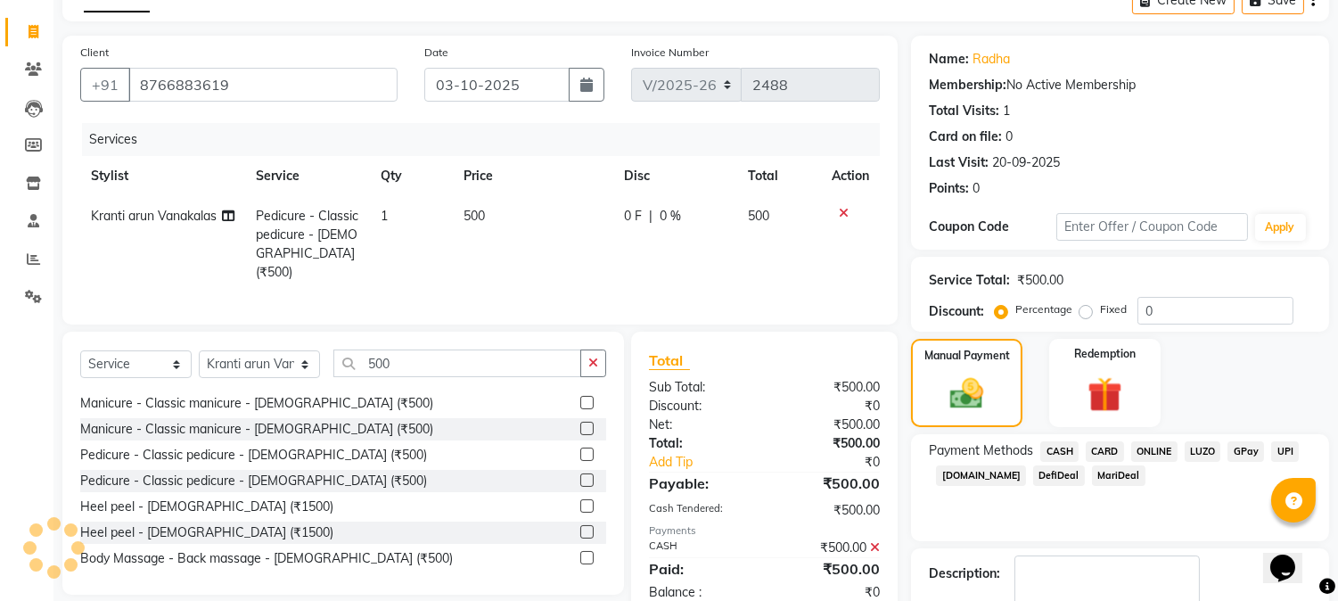
scroll to position [0, 0]
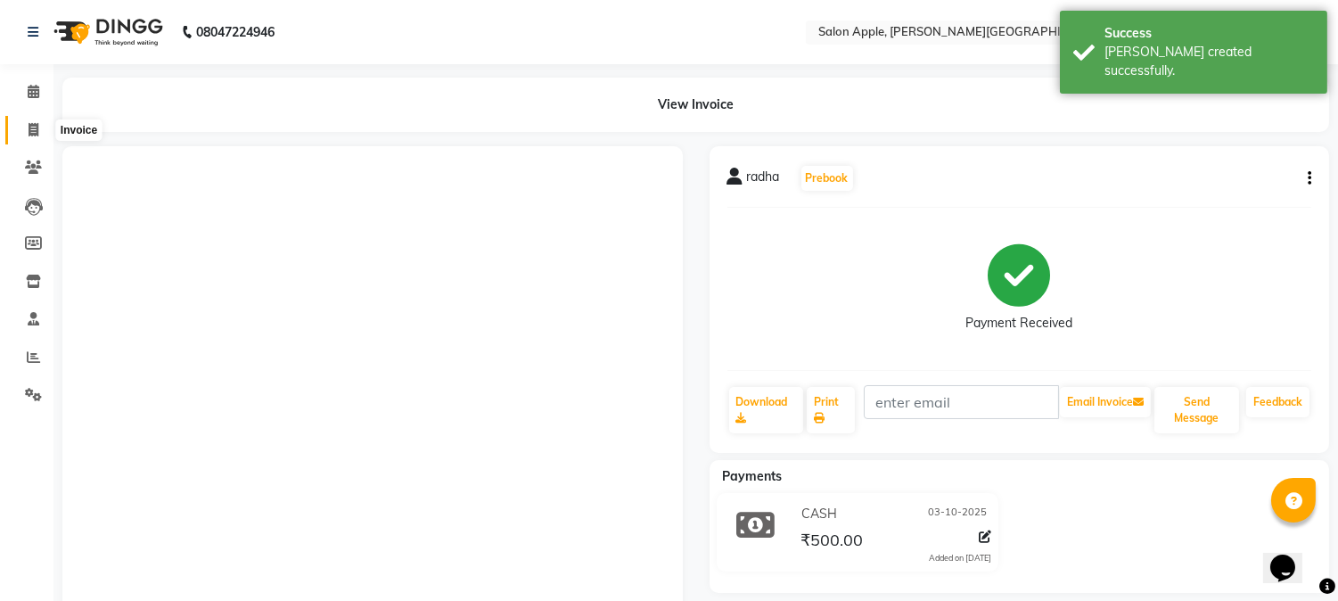
click at [29, 128] on icon at bounding box center [34, 129] width 10 height 13
select select "4128"
select select "service"
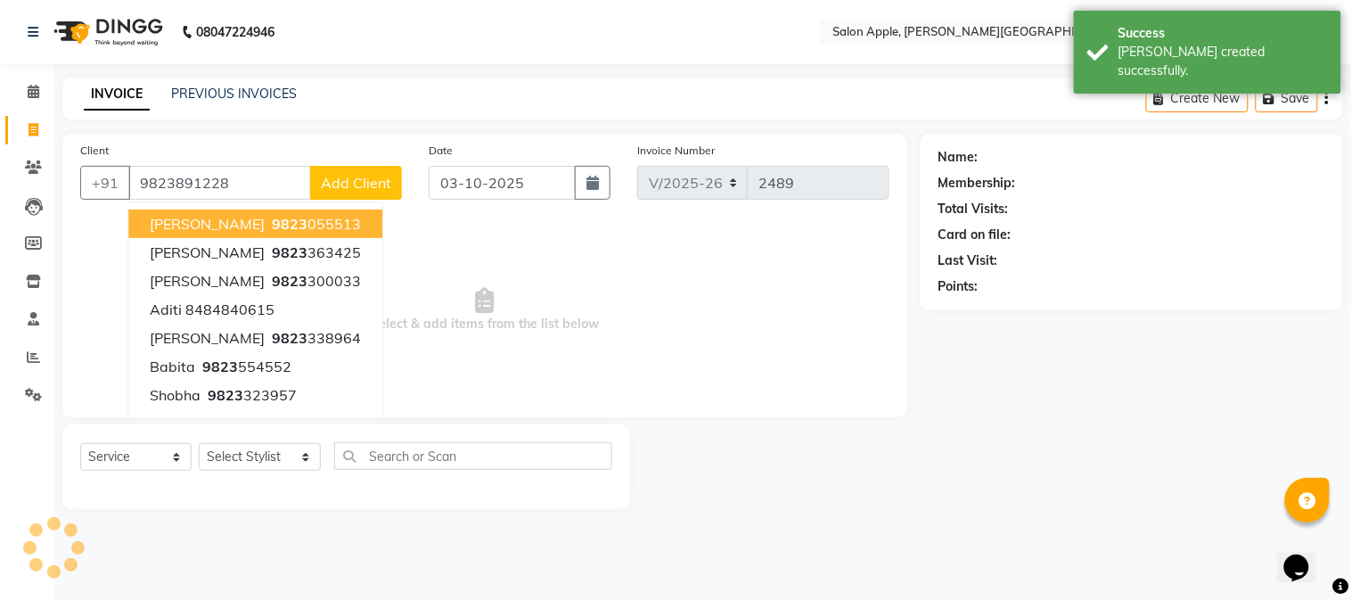
type input "9823891228"
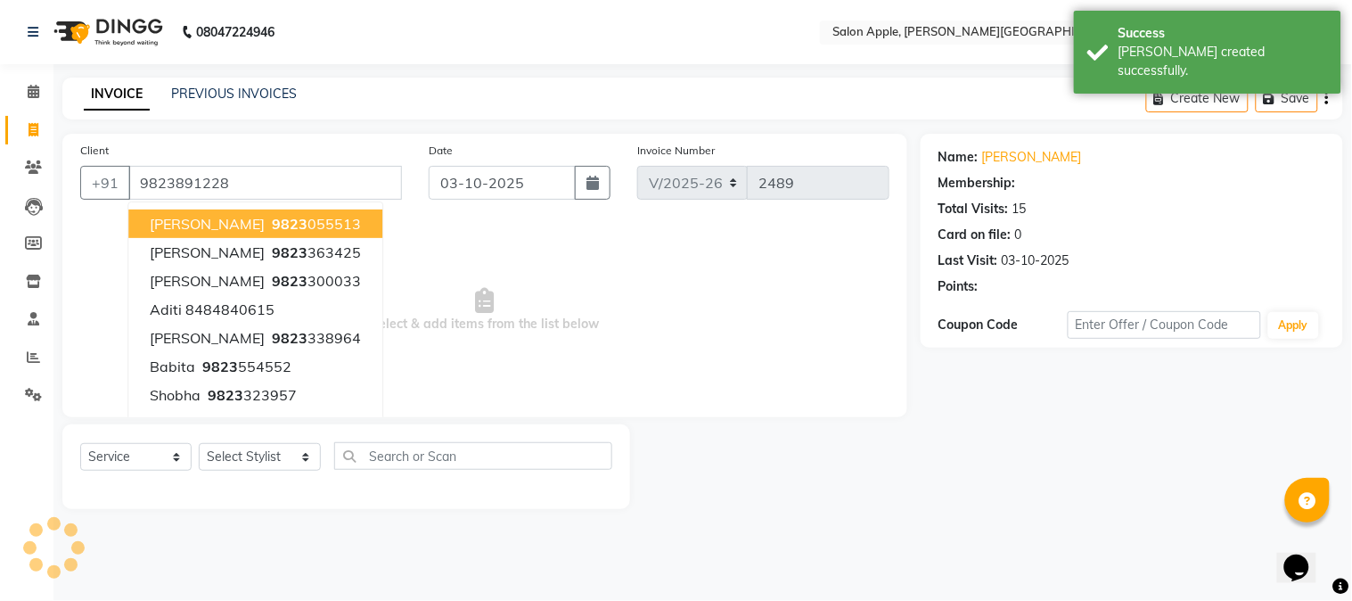
select select "1: Object"
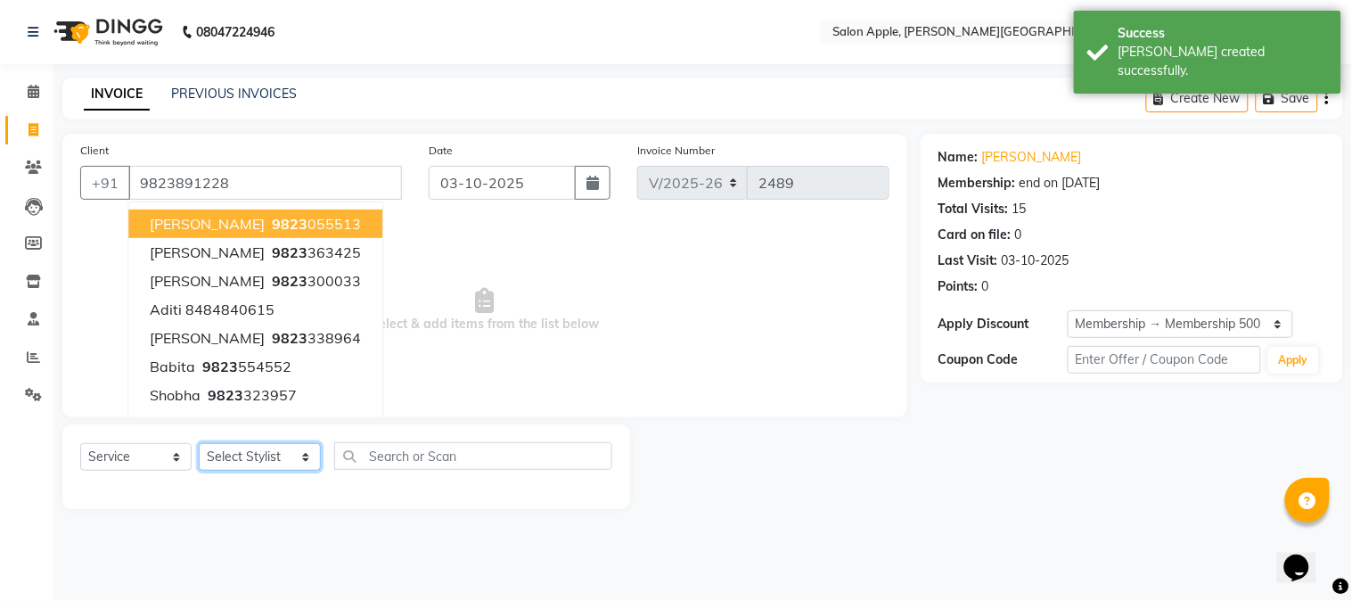
click at [269, 457] on select "Select Stylist [PERSON_NAME] [PERSON_NAME] Kranti arun Vanakalas [MEDICAL_DATA]…" at bounding box center [260, 457] width 122 height 28
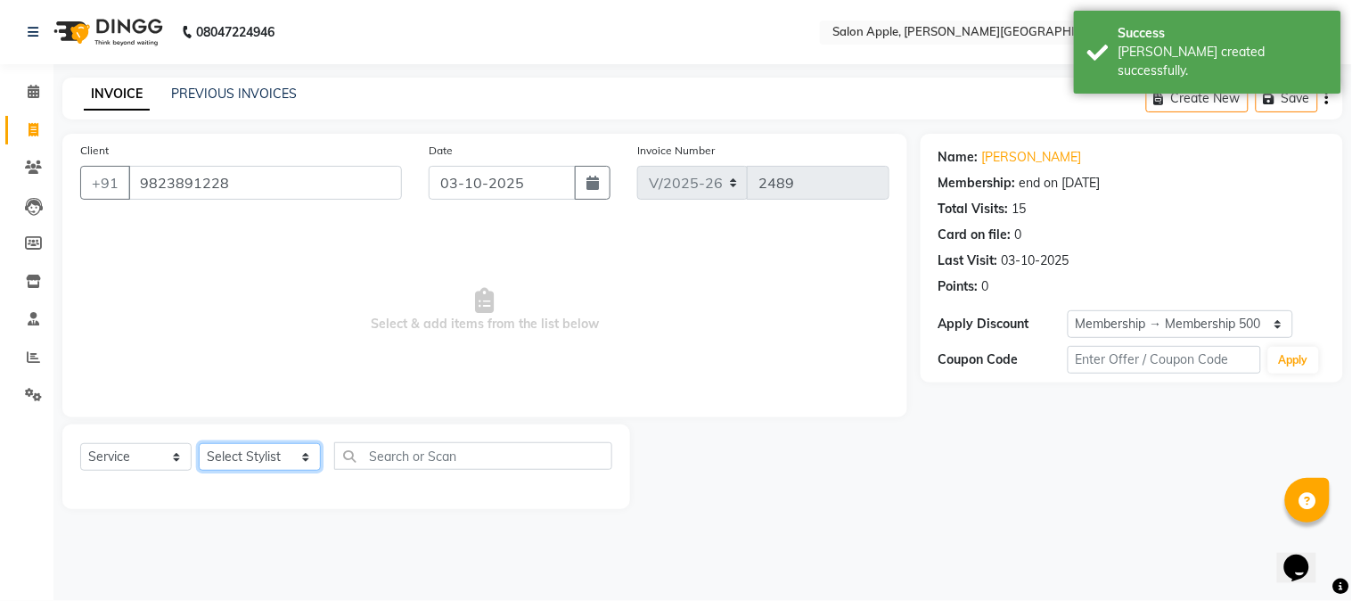
select select "21397"
click at [199, 444] on select "Select Stylist [PERSON_NAME] [PERSON_NAME] Kranti arun Vanakalas [MEDICAL_DATA]…" at bounding box center [260, 457] width 122 height 28
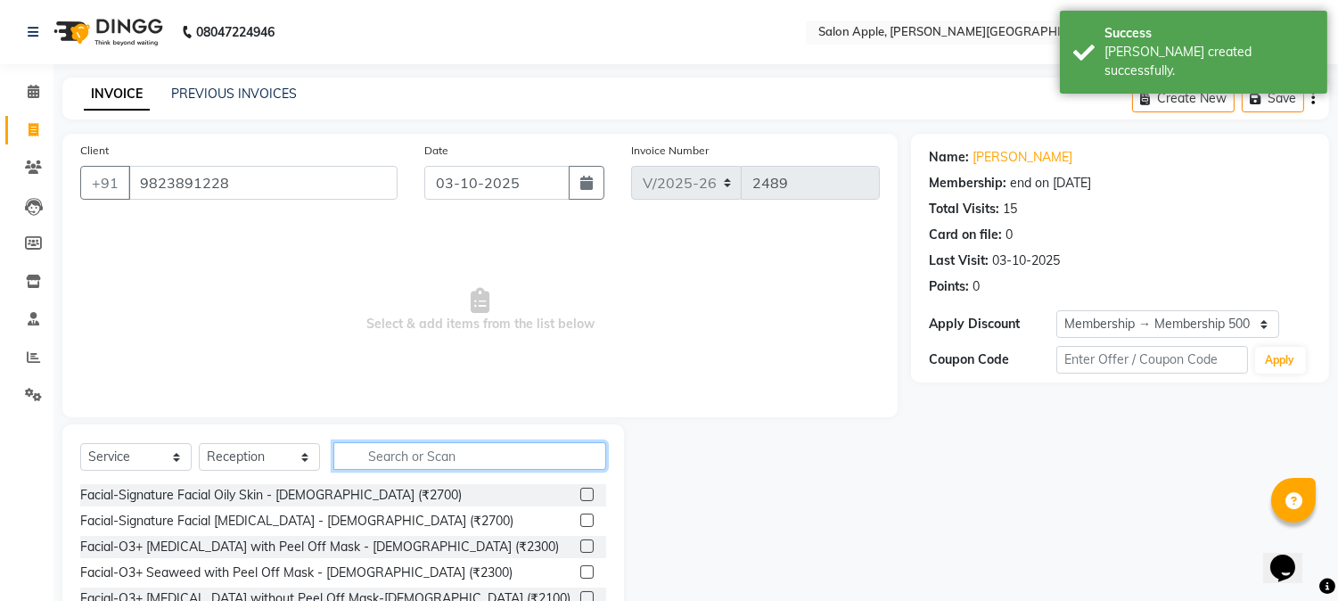
click at [411, 443] on input "text" at bounding box center [469, 456] width 273 height 28
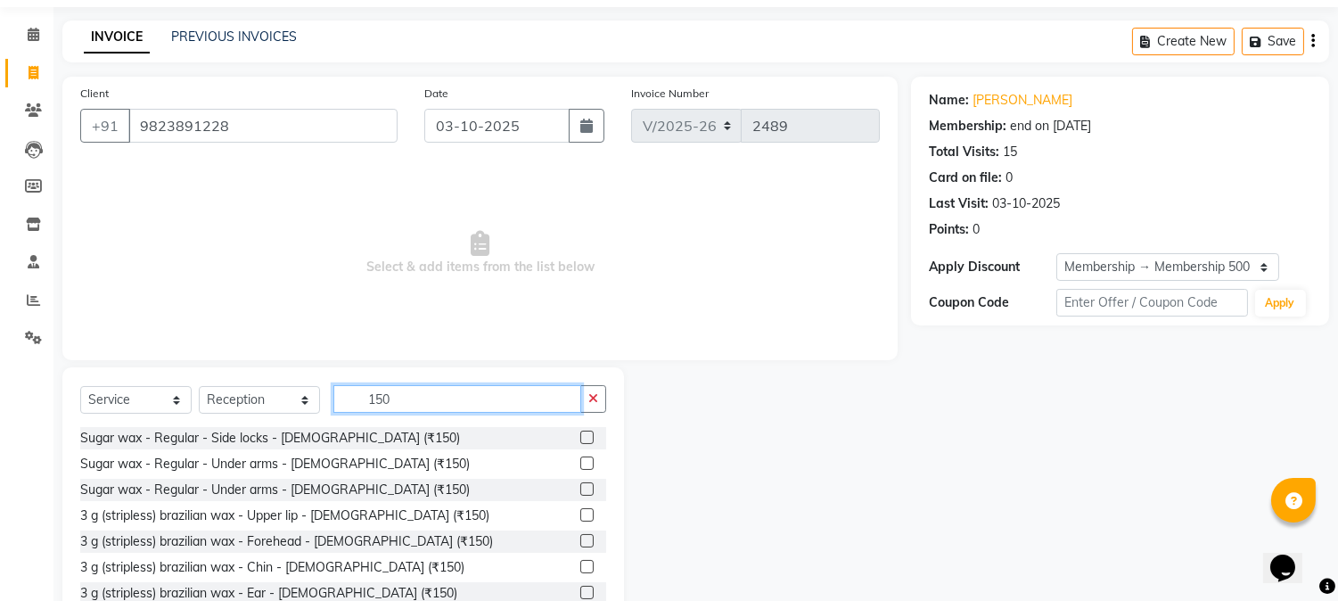
scroll to position [112, 0]
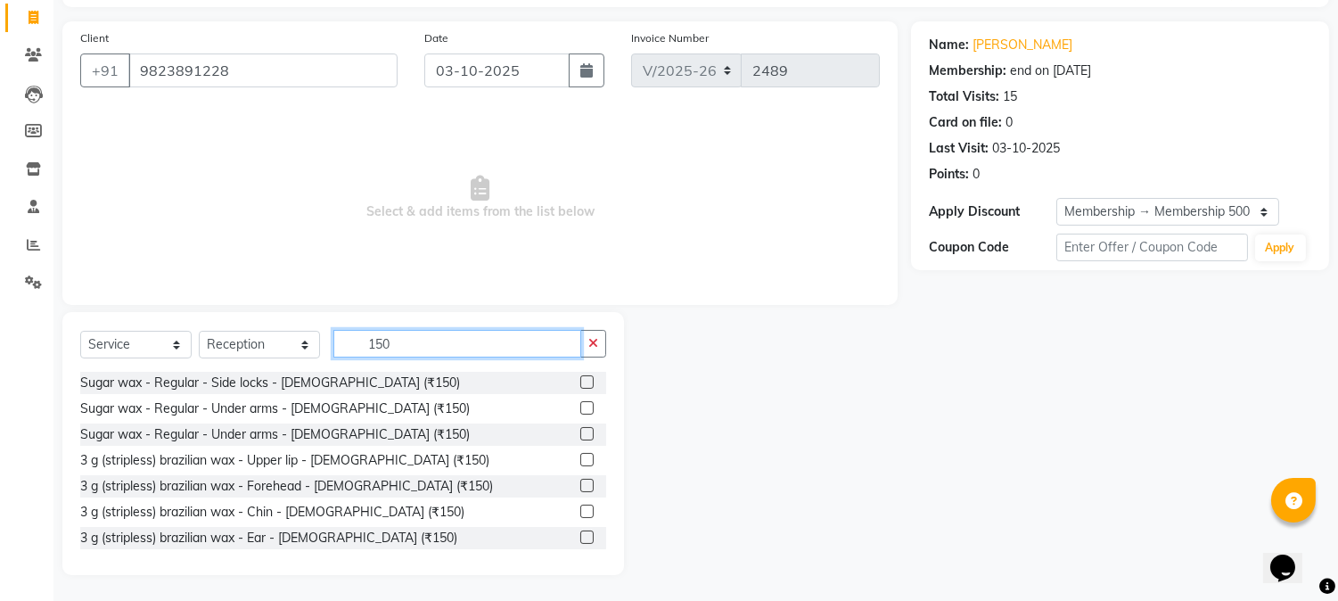
type input "150"
click at [580, 461] on label at bounding box center [586, 459] width 13 height 13
click at [580, 461] on input "checkbox" at bounding box center [586, 461] width 12 height 12
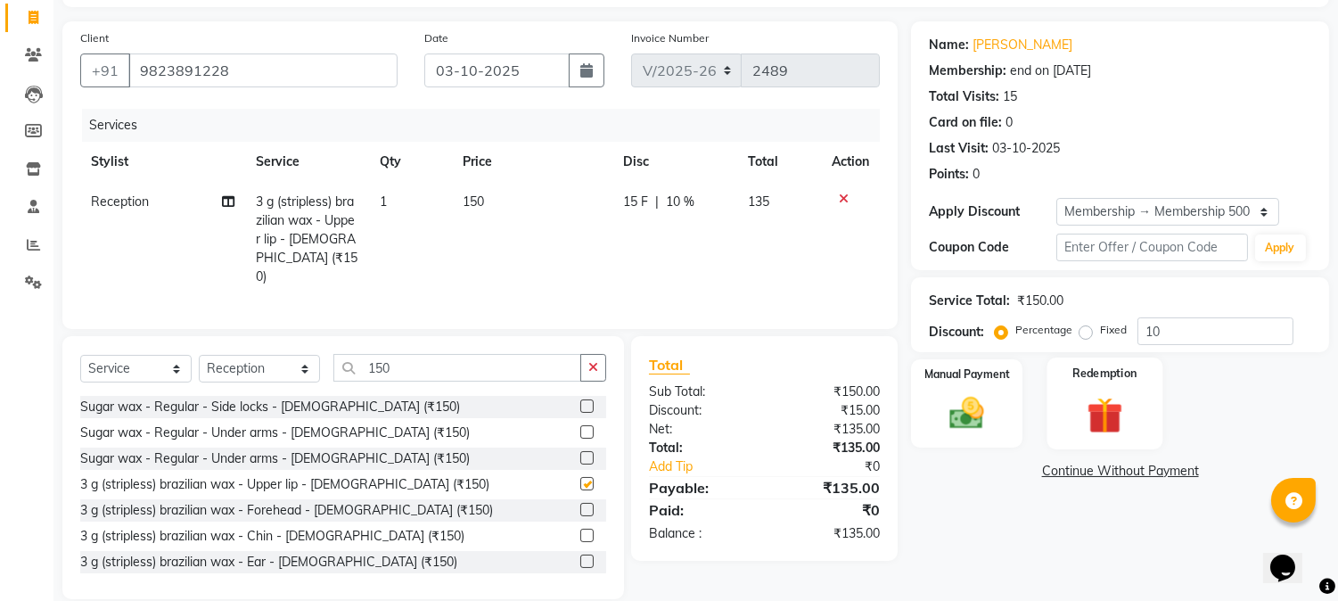
checkbox input "false"
click at [851, 405] on div "₹15.00" at bounding box center [829, 410] width 129 height 19
click at [1005, 430] on div "Manual Payment" at bounding box center [967, 402] width 116 height 91
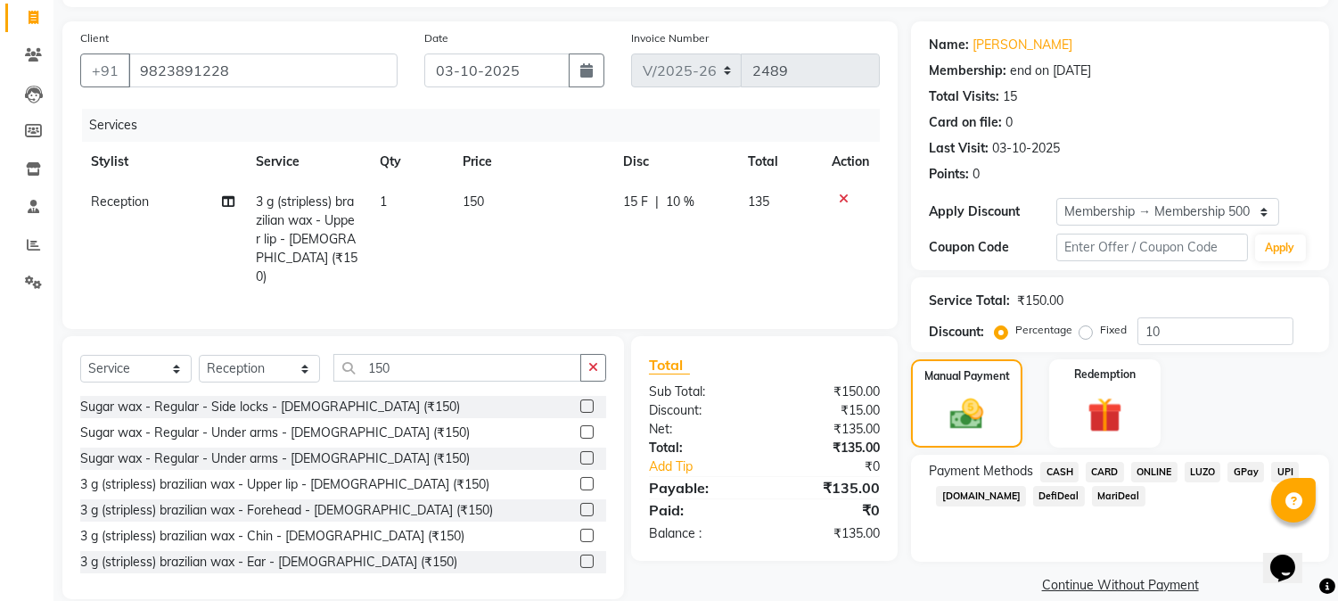
click at [1072, 469] on span "CASH" at bounding box center [1059, 472] width 38 height 21
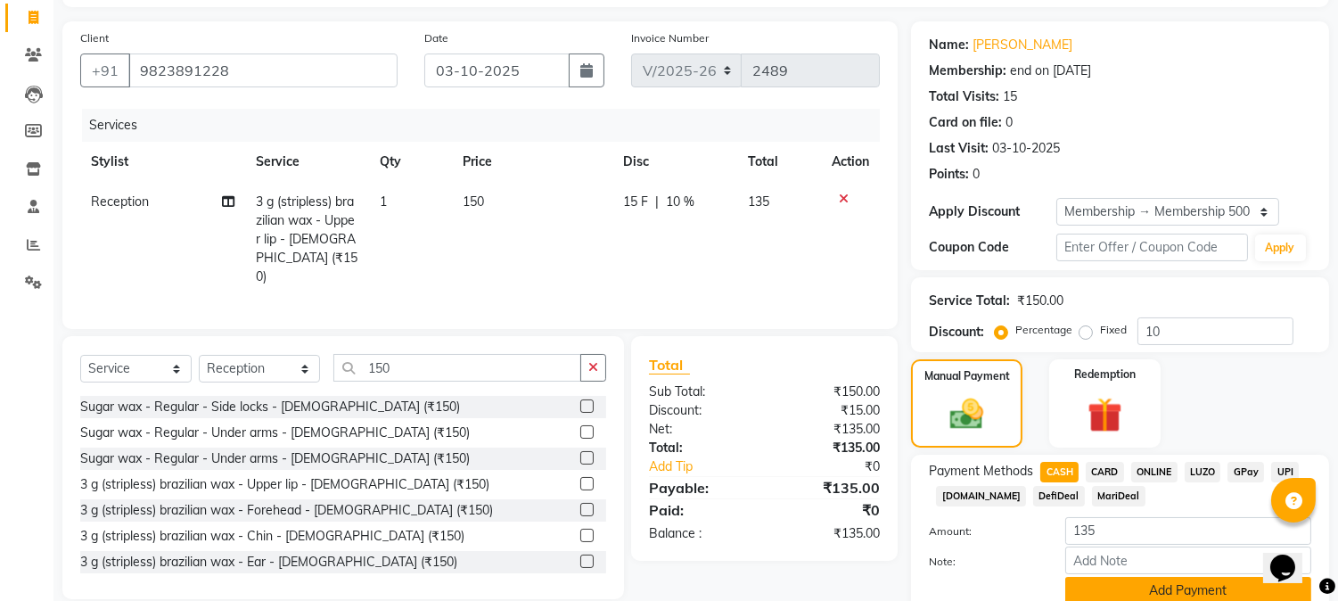
click at [1169, 583] on button "Add Payment" at bounding box center [1188, 591] width 246 height 28
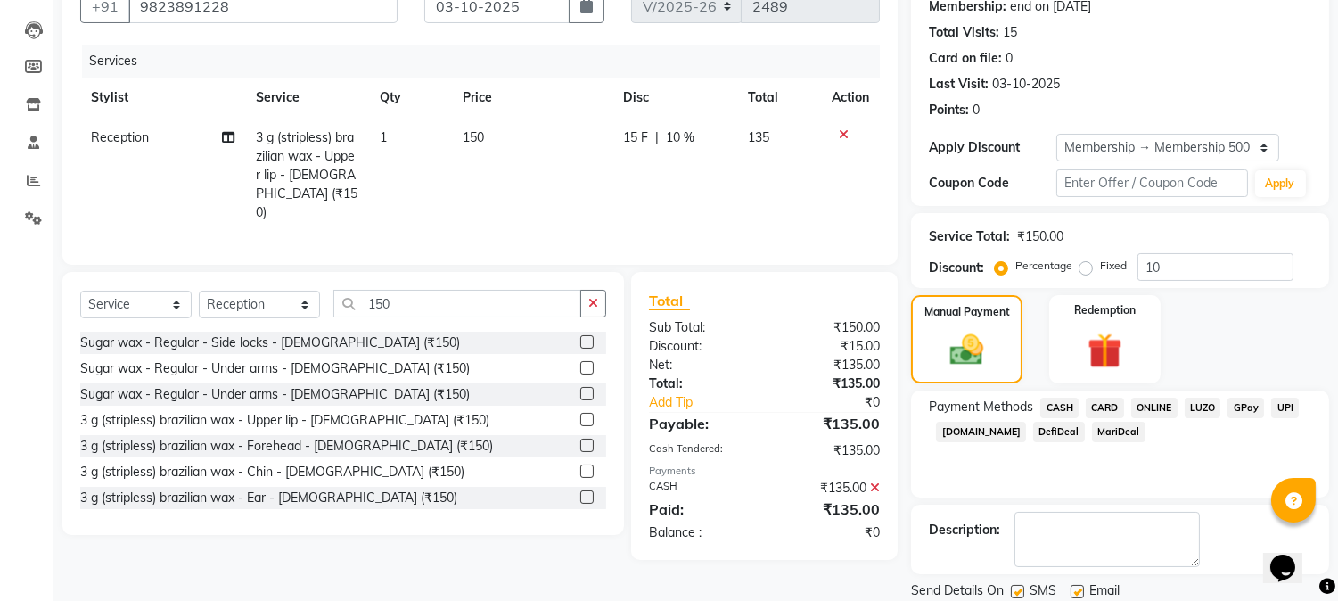
scroll to position [236, 0]
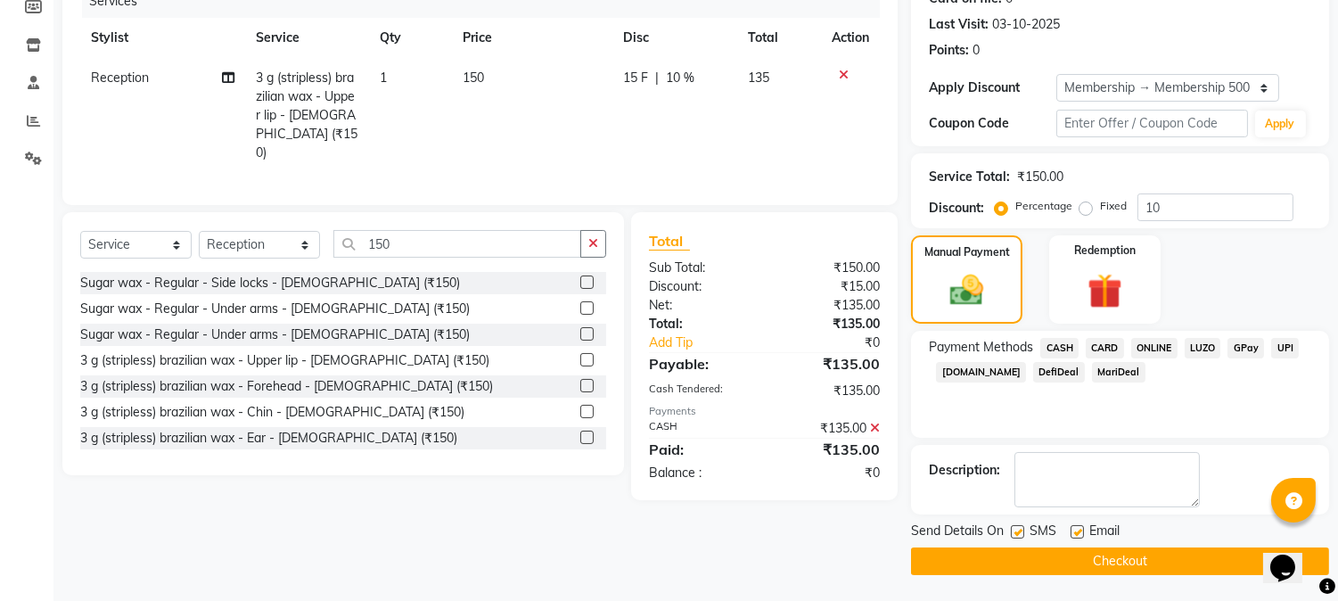
click at [1170, 580] on main "INVOICE PREVIOUS INVOICES Create New Save Client +91 9823891228 Date 03-10-2025…" at bounding box center [695, 221] width 1285 height 760
click at [1151, 558] on button "Checkout" at bounding box center [1120, 561] width 418 height 28
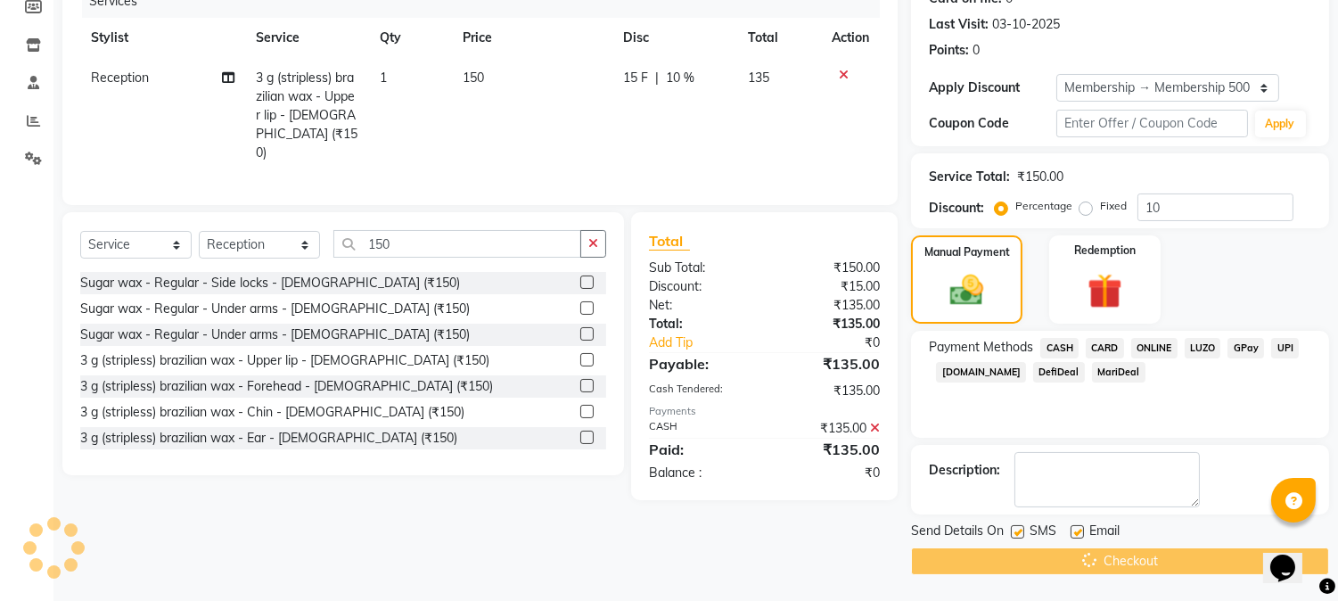
scroll to position [0, 0]
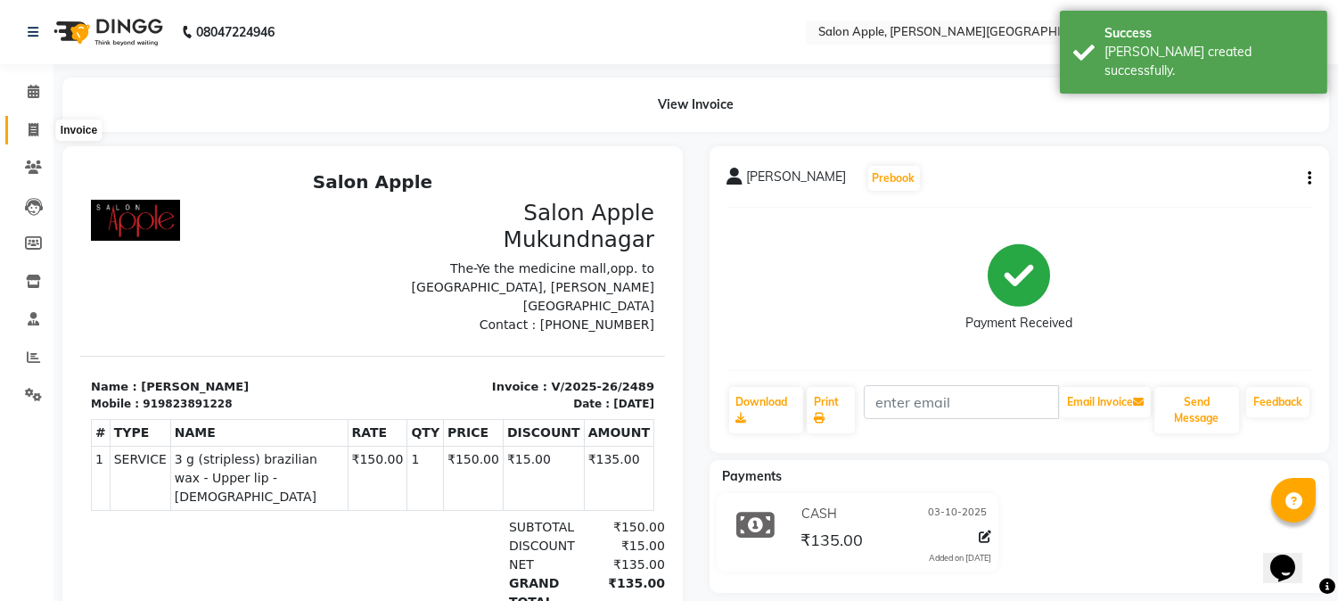
click at [31, 135] on icon at bounding box center [34, 129] width 10 height 13
select select "4128"
select select "service"
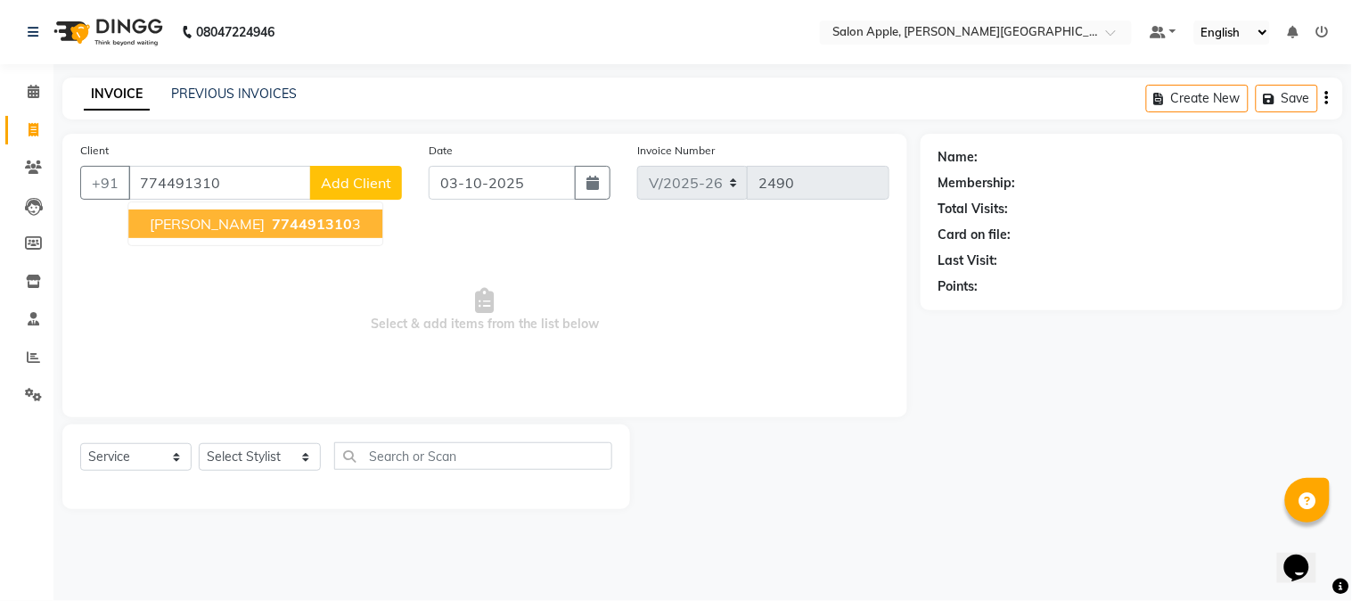
click at [176, 235] on button "joyce 774491310 3" at bounding box center [255, 223] width 254 height 29
type input "7744913103"
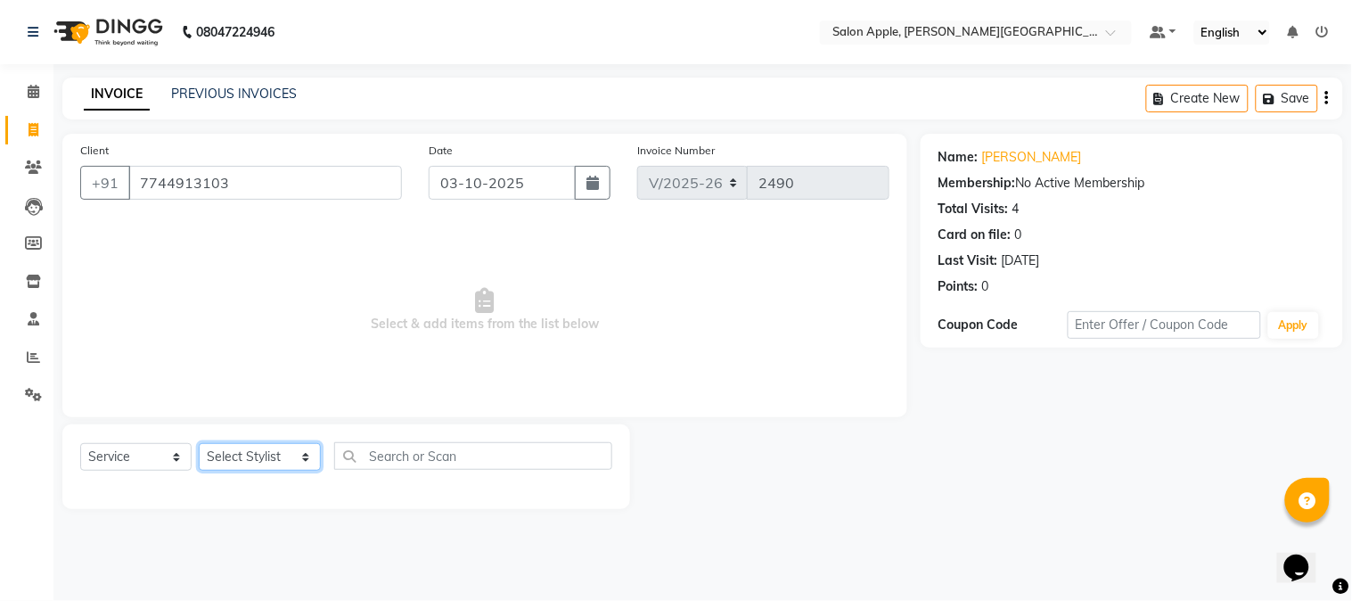
click at [234, 446] on select "Select Stylist [PERSON_NAME] [PERSON_NAME] Kranti arun Vanakalas [MEDICAL_DATA]…" at bounding box center [260, 457] width 122 height 28
select select "21401"
click at [199, 444] on select "Select Stylist [PERSON_NAME] [PERSON_NAME] Kranti arun Vanakalas [MEDICAL_DATA]…" at bounding box center [260, 457] width 122 height 28
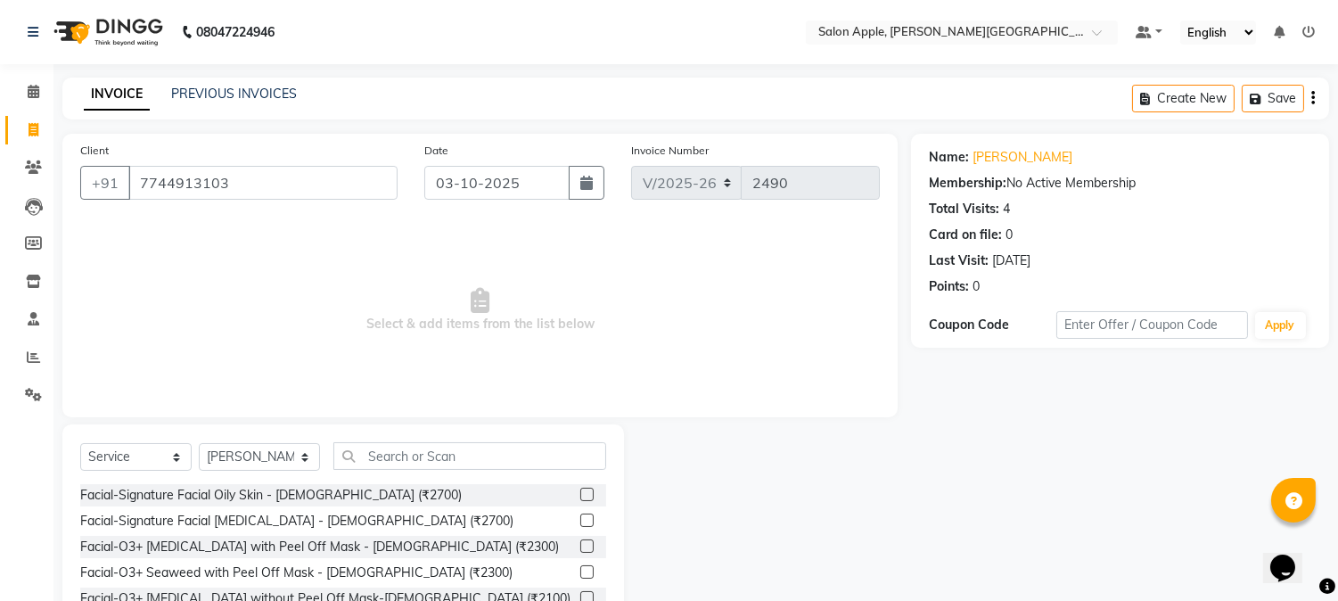
drag, startPoint x: 392, startPoint y: 434, endPoint x: 399, endPoint y: 446, distance: 13.6
click at [394, 435] on div "Select Service Product Membership Package Voucher Prepaid Gift Card Select Styl…" at bounding box center [343, 555] width 562 height 263
click at [399, 446] on input "text" at bounding box center [469, 456] width 273 height 28
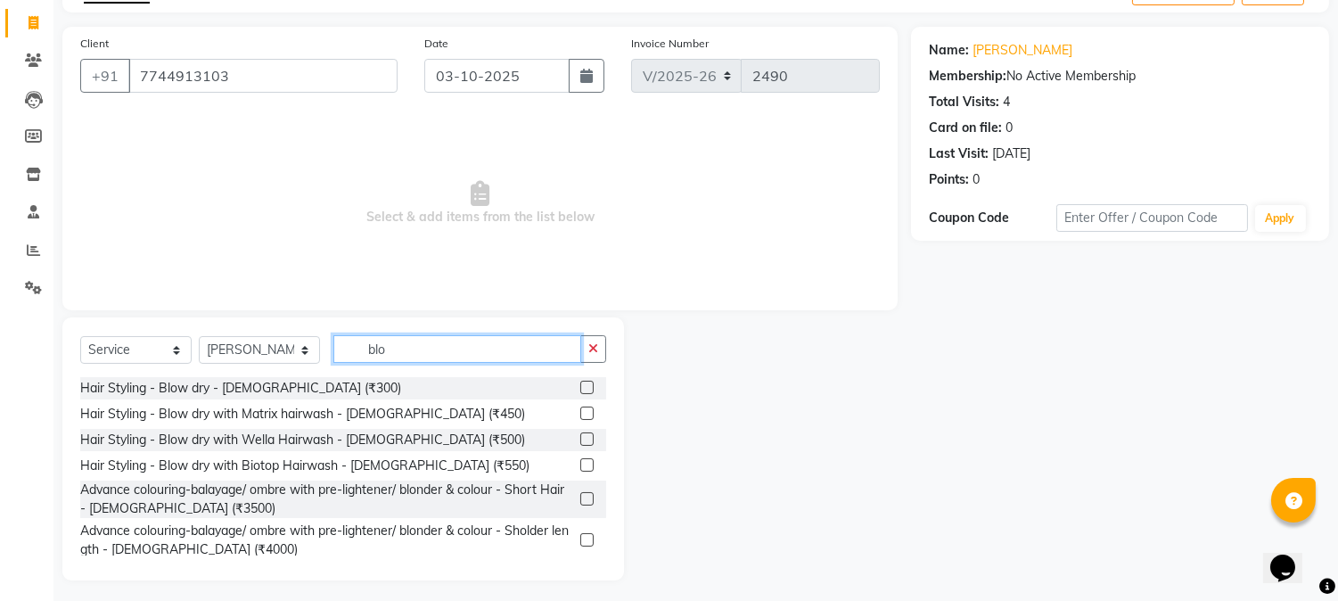
scroll to position [112, 0]
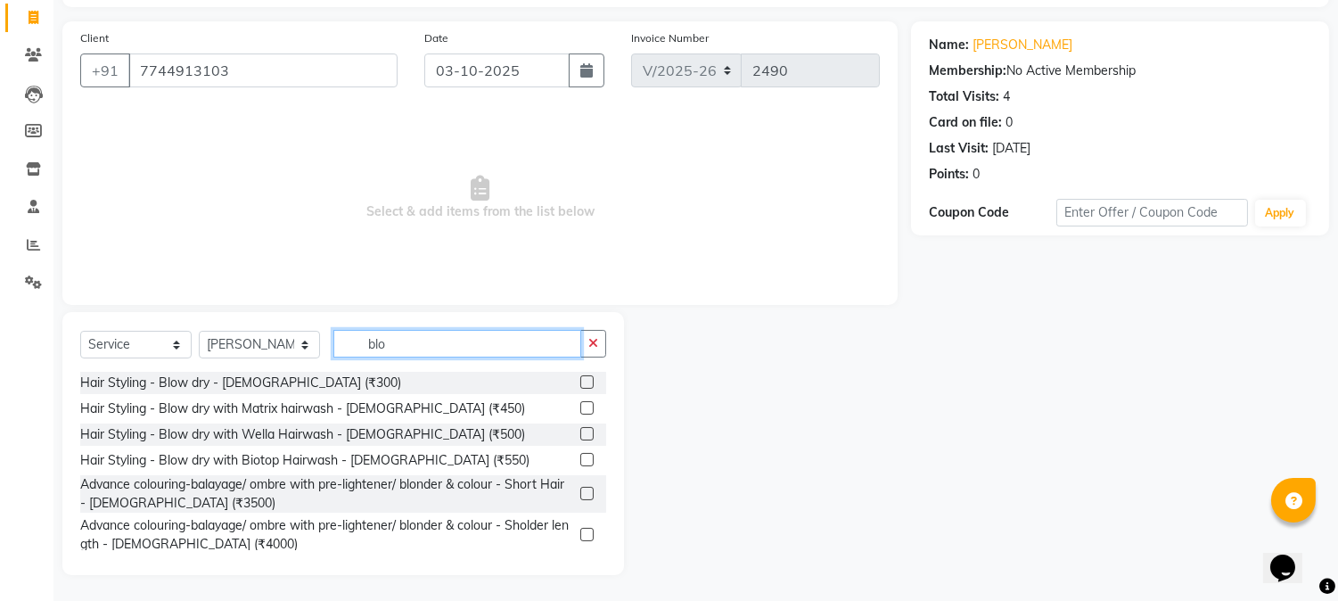
type input "blo"
click at [580, 385] on label at bounding box center [586, 381] width 13 height 13
click at [580, 385] on input "checkbox" at bounding box center [586, 383] width 12 height 12
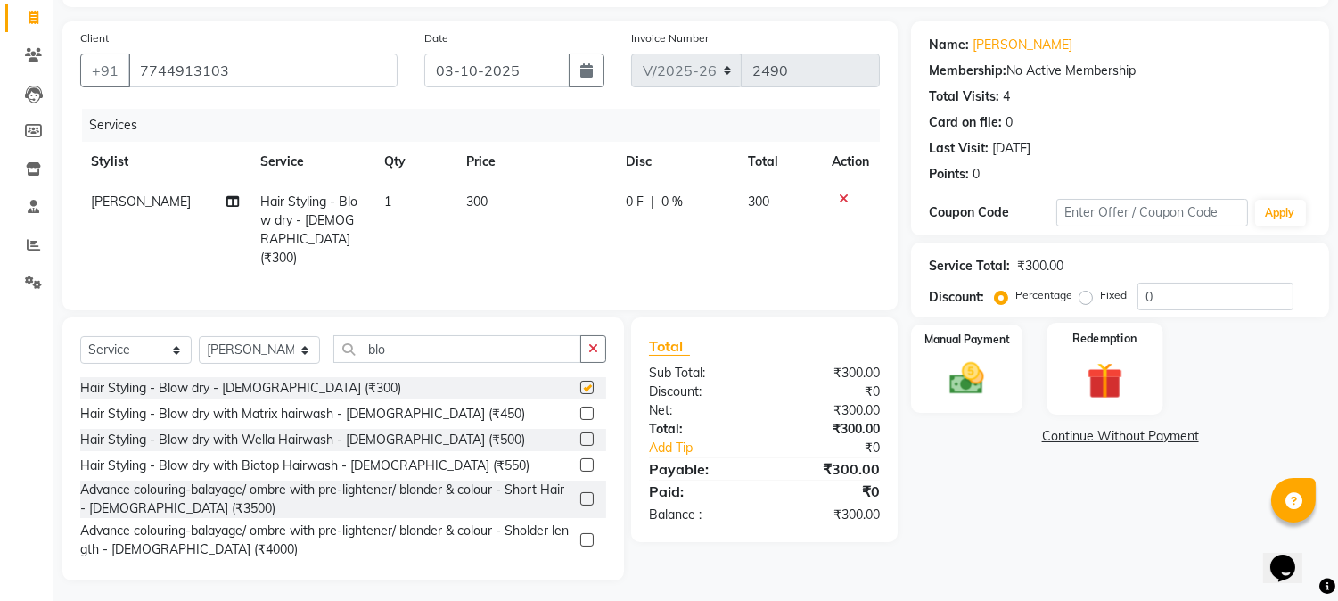
checkbox input "false"
click at [999, 382] on div "Manual Payment" at bounding box center [967, 368] width 116 height 91
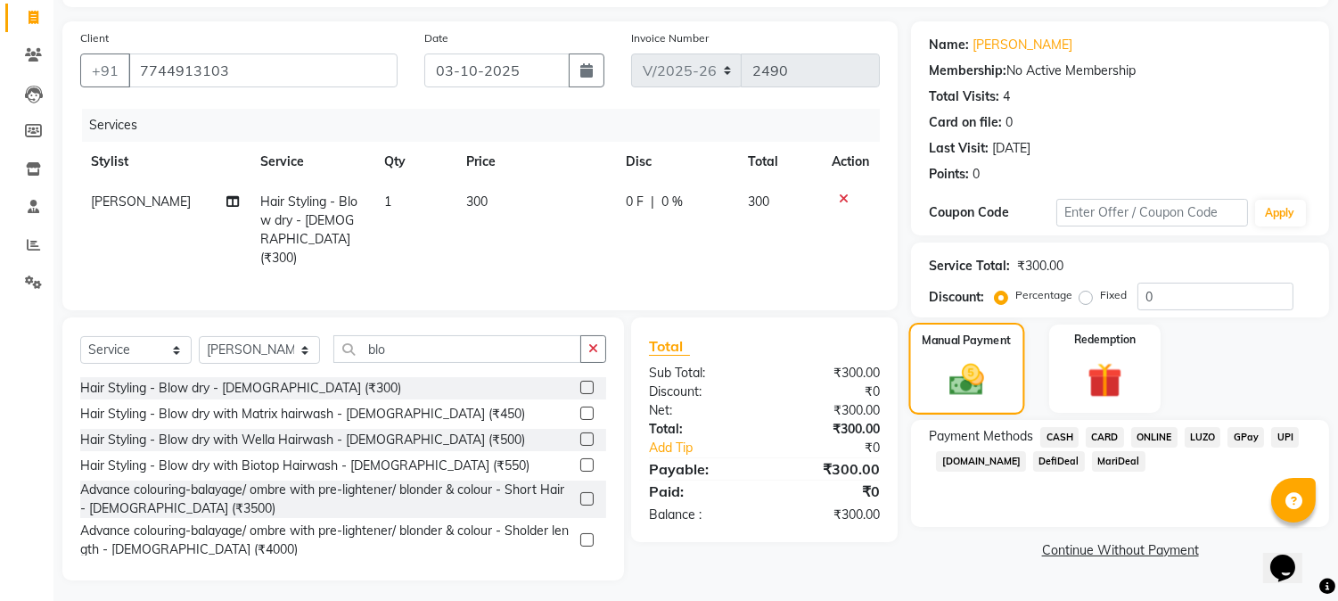
scroll to position [114, 0]
click at [1170, 425] on div "ONLINE" at bounding box center [1150, 437] width 53 height 24
click at [1166, 425] on span "ONLINE" at bounding box center [1154, 435] width 46 height 21
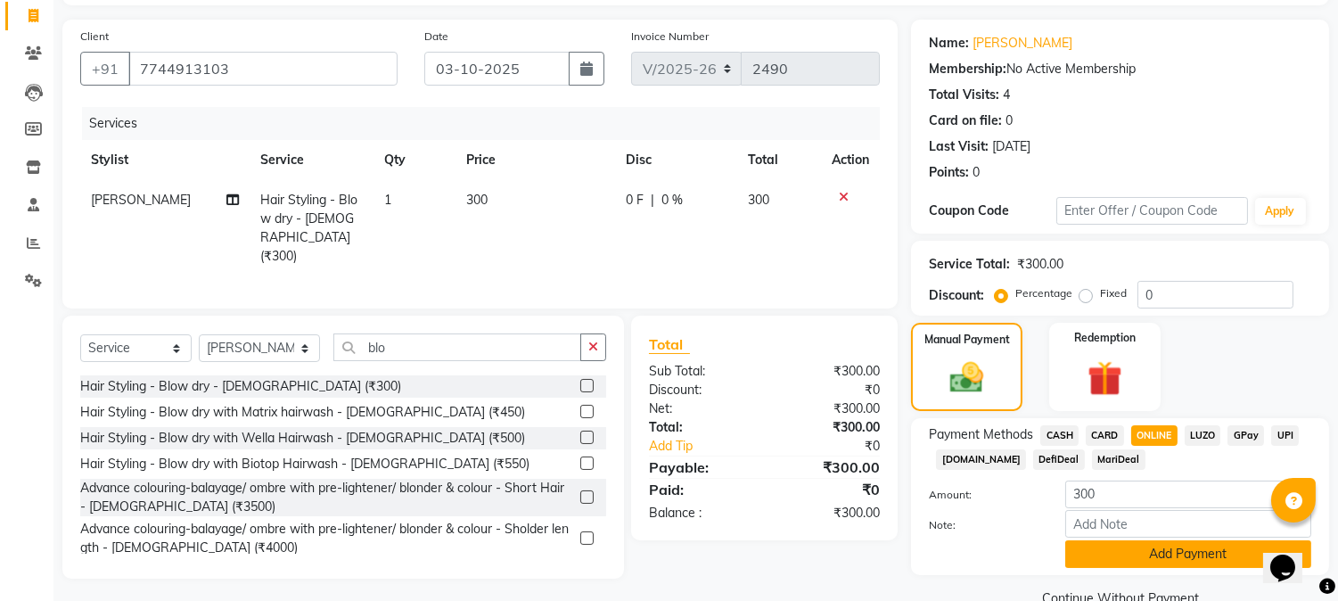
click at [1201, 550] on button "Add Payment" at bounding box center [1188, 554] width 246 height 28
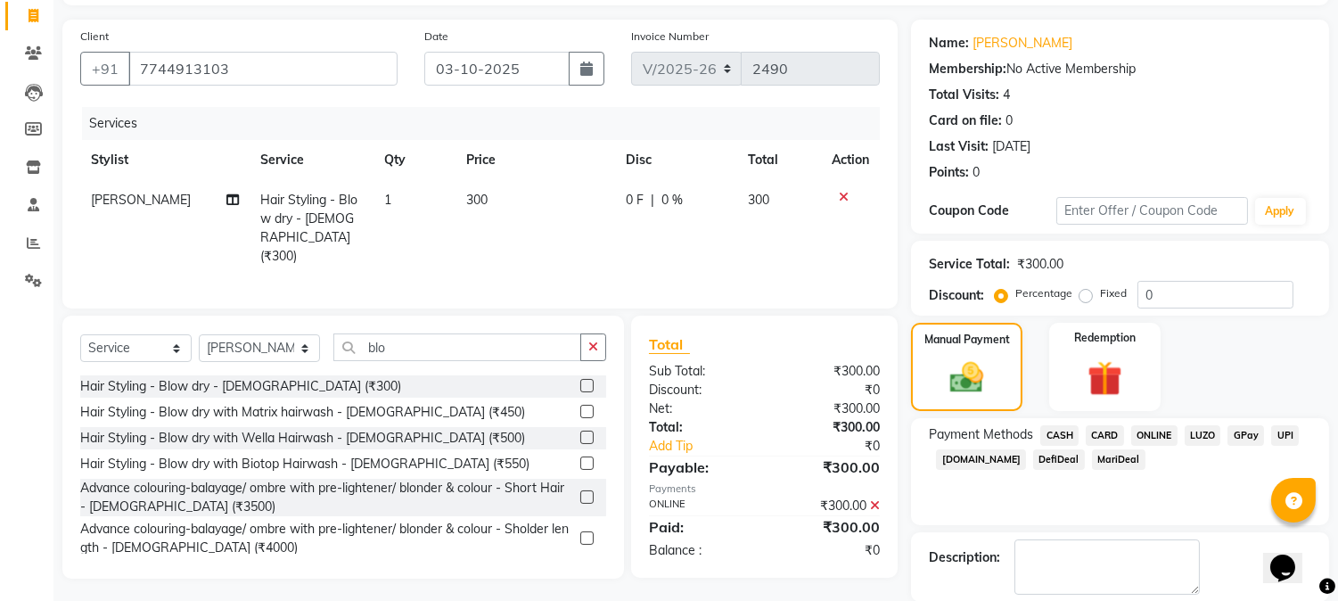
scroll to position [201, 0]
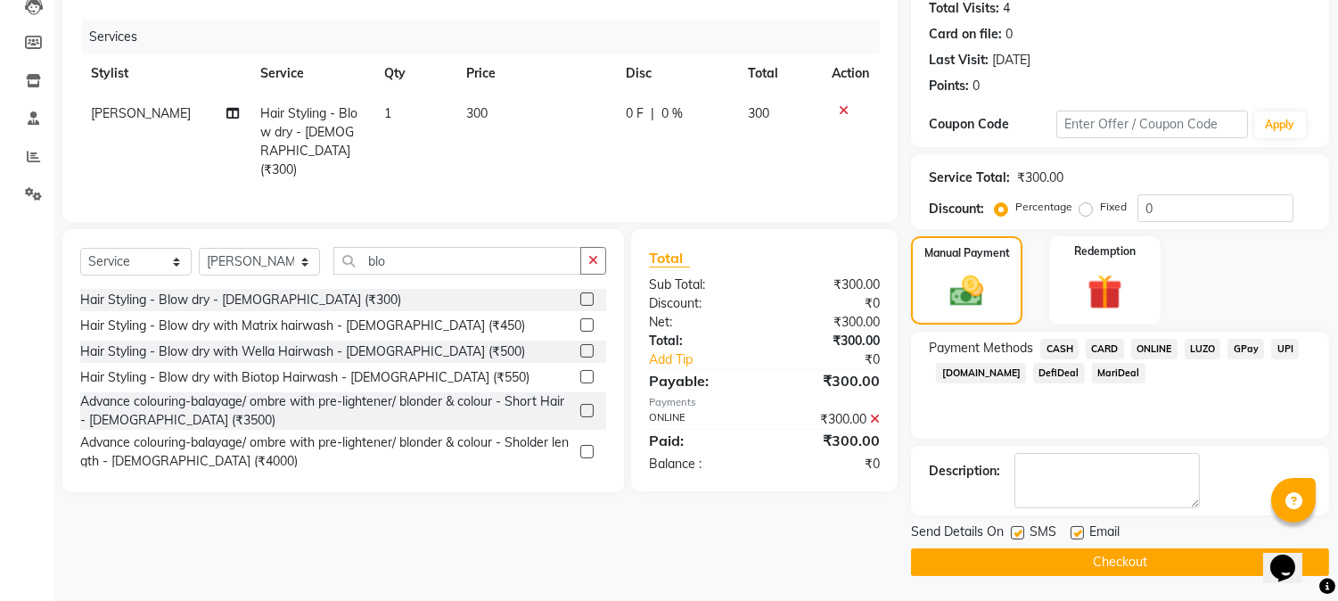
click at [1201, 548] on button "Checkout" at bounding box center [1120, 562] width 418 height 28
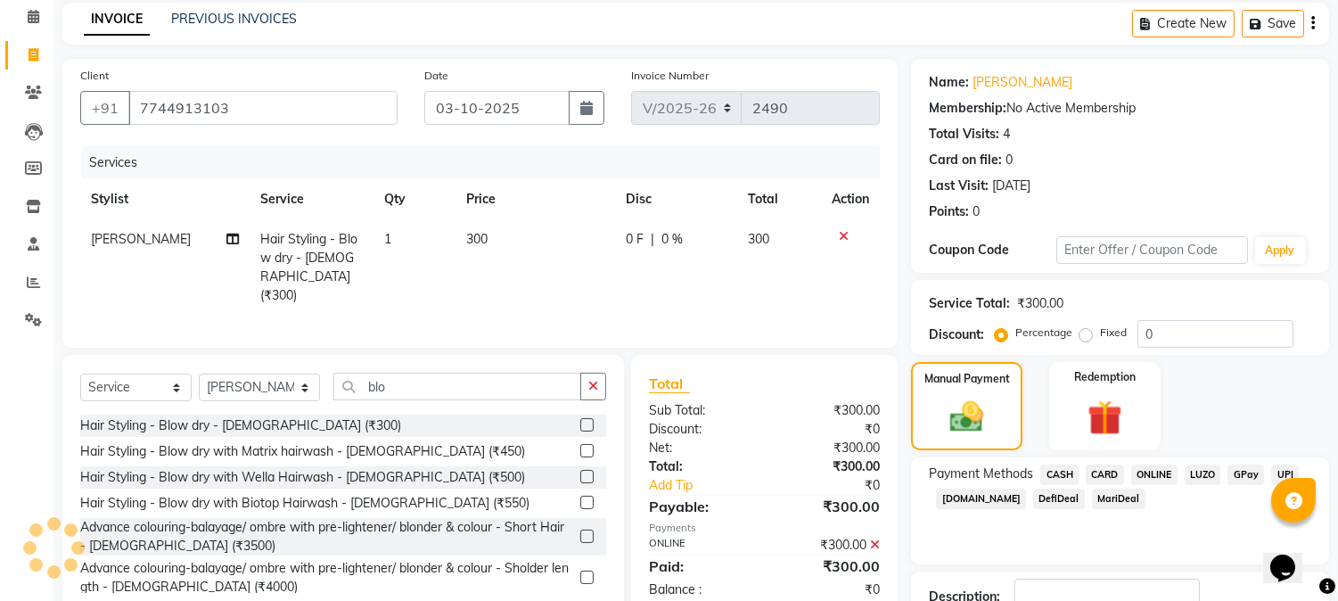
scroll to position [1, 0]
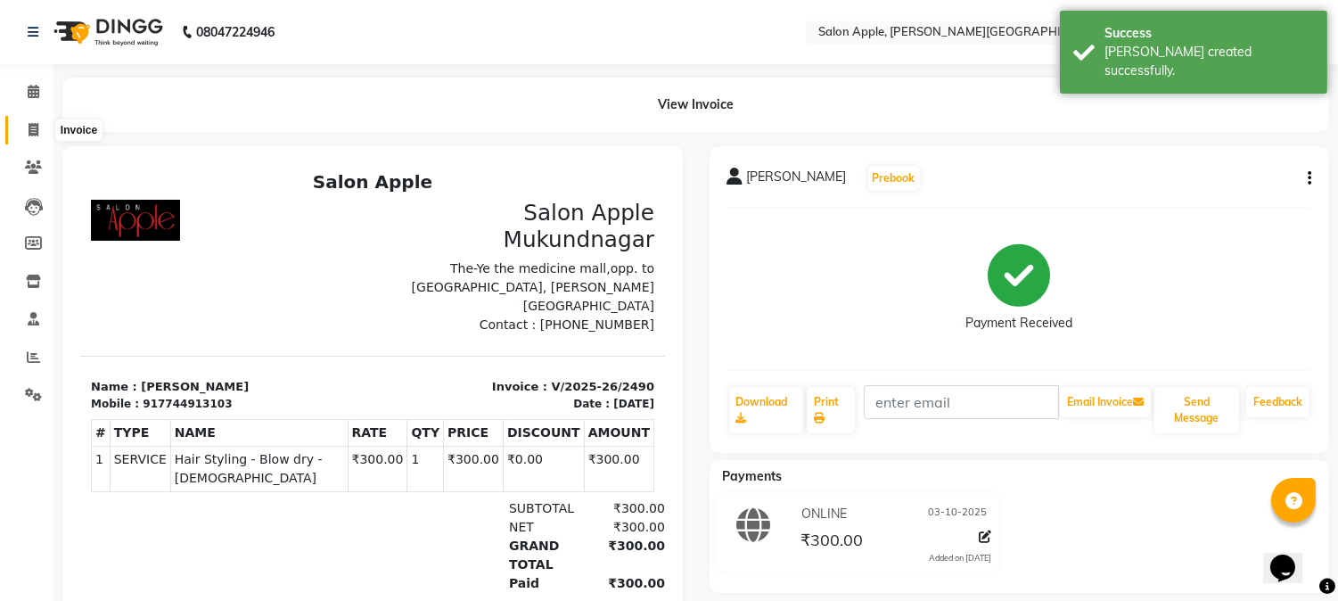
click at [32, 137] on span at bounding box center [33, 130] width 31 height 21
select select "4128"
select select "service"
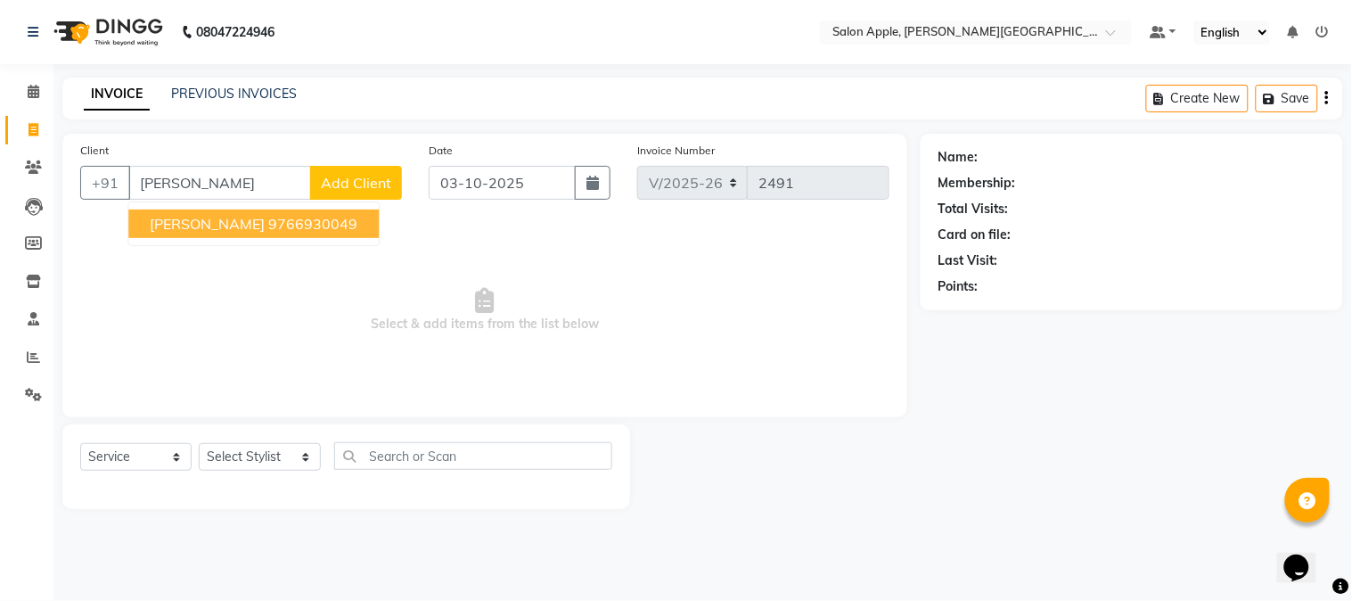
click at [289, 221] on ngb-highlight "9766930049" at bounding box center [312, 224] width 89 height 18
type input "9766930049"
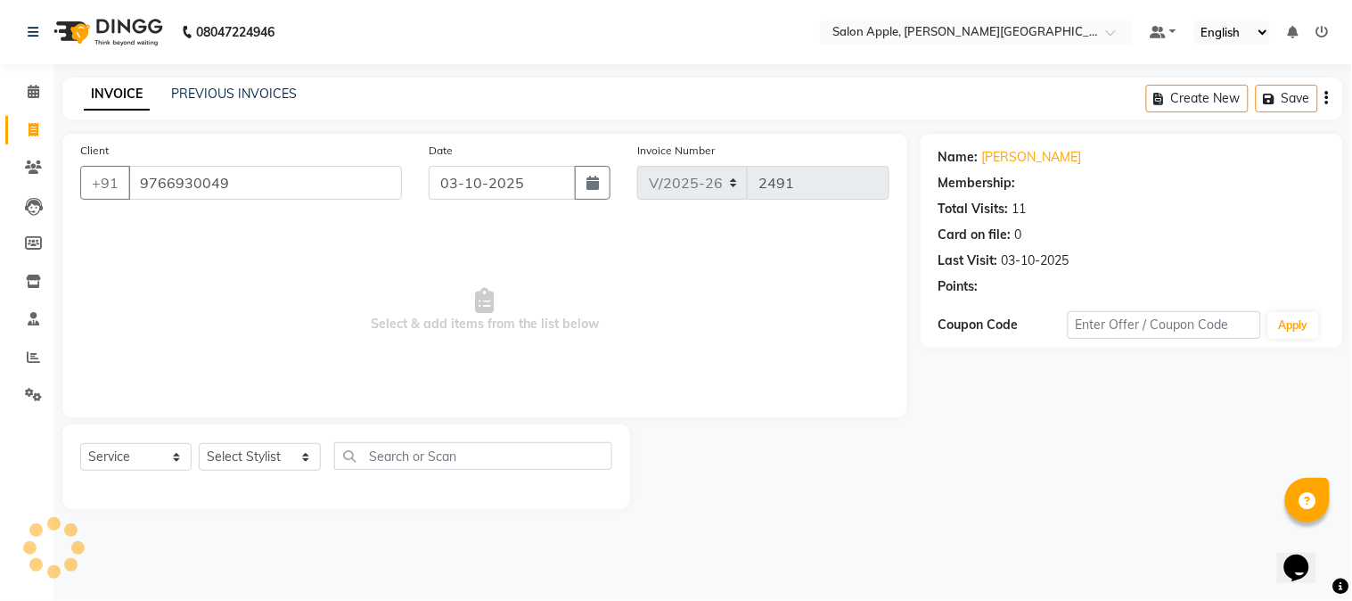
select select "1: Object"
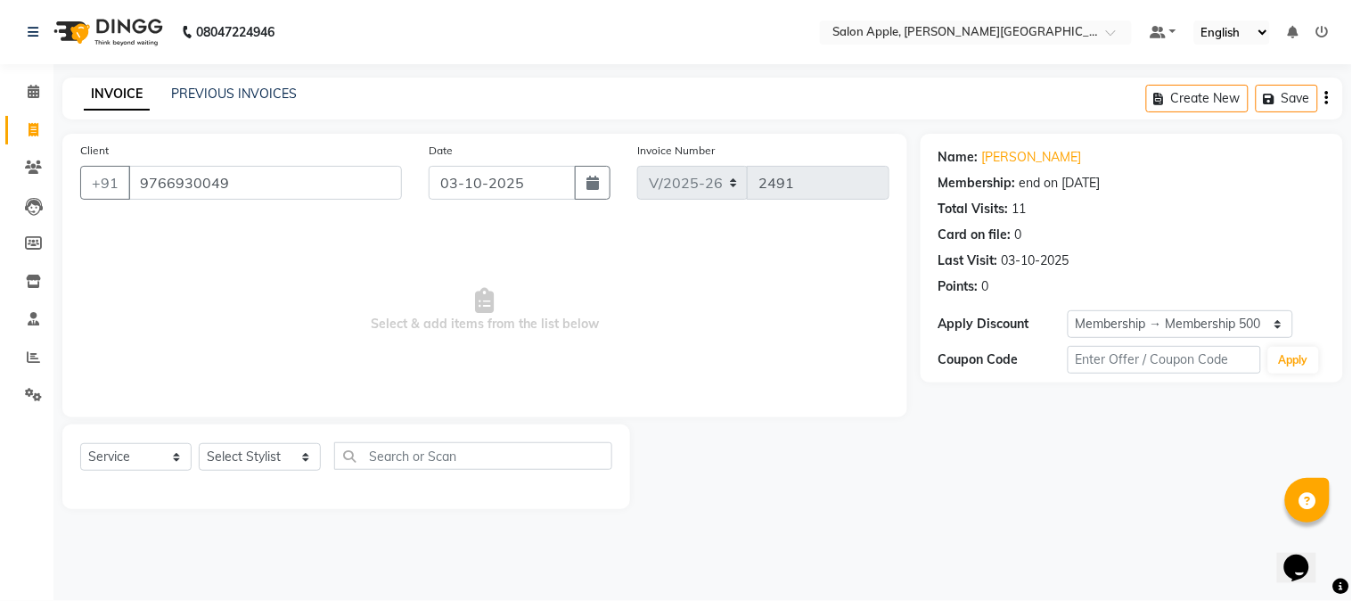
click at [273, 430] on div "Select Service Product Membership Package Voucher Prepaid Gift Card Select Styl…" at bounding box center [346, 466] width 568 height 85
click at [273, 442] on div "Select Service Product Membership Package Voucher Prepaid Gift Card Select Styl…" at bounding box center [346, 463] width 532 height 42
click at [263, 475] on div "Select Service Product Membership Package Voucher Prepaid Gift Card Select Styl…" at bounding box center [346, 463] width 532 height 42
click at [262, 465] on select "Select Stylist [PERSON_NAME] [PERSON_NAME] Kranti arun Vanakalas [MEDICAL_DATA]…" at bounding box center [260, 457] width 122 height 28
select select "85967"
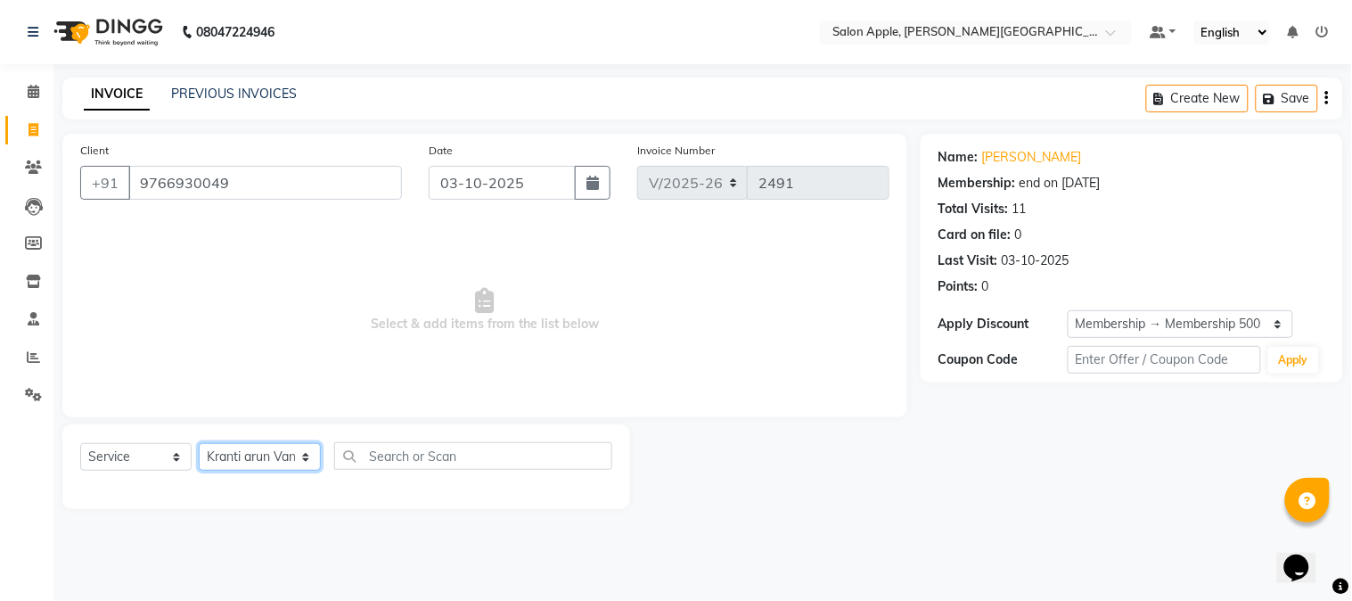
click at [199, 444] on select "Select Stylist [PERSON_NAME] [PERSON_NAME] Kranti arun Vanakalas [MEDICAL_DATA]…" at bounding box center [260, 457] width 122 height 28
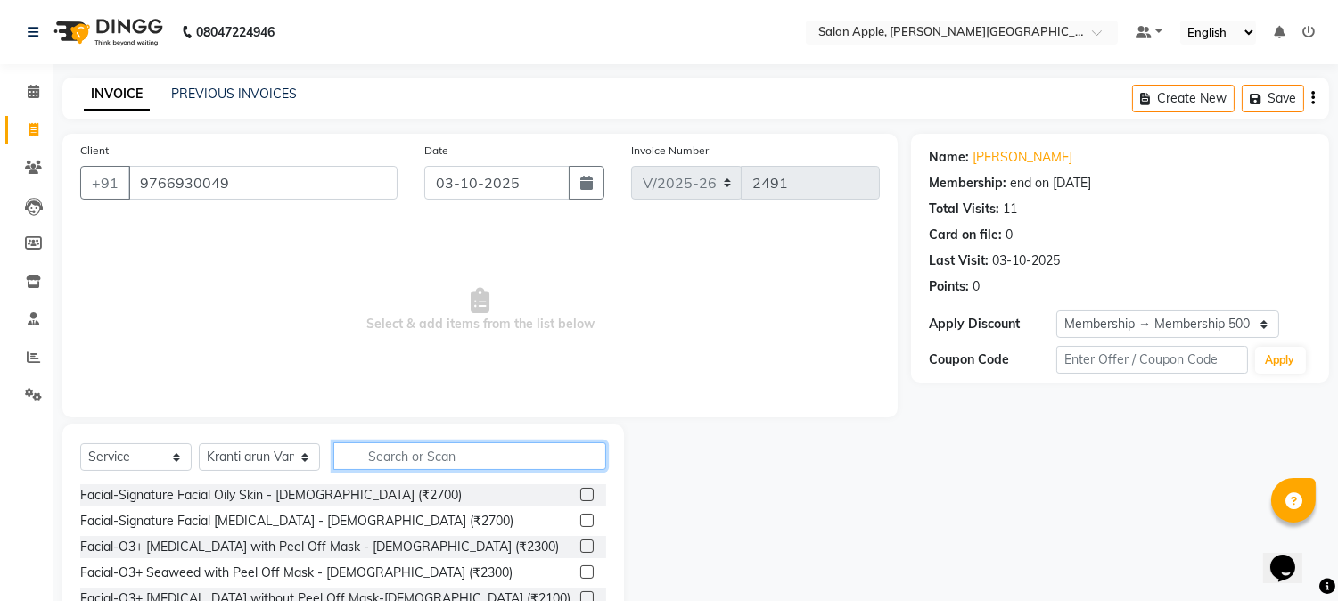
click at [402, 465] on input "text" at bounding box center [469, 456] width 273 height 28
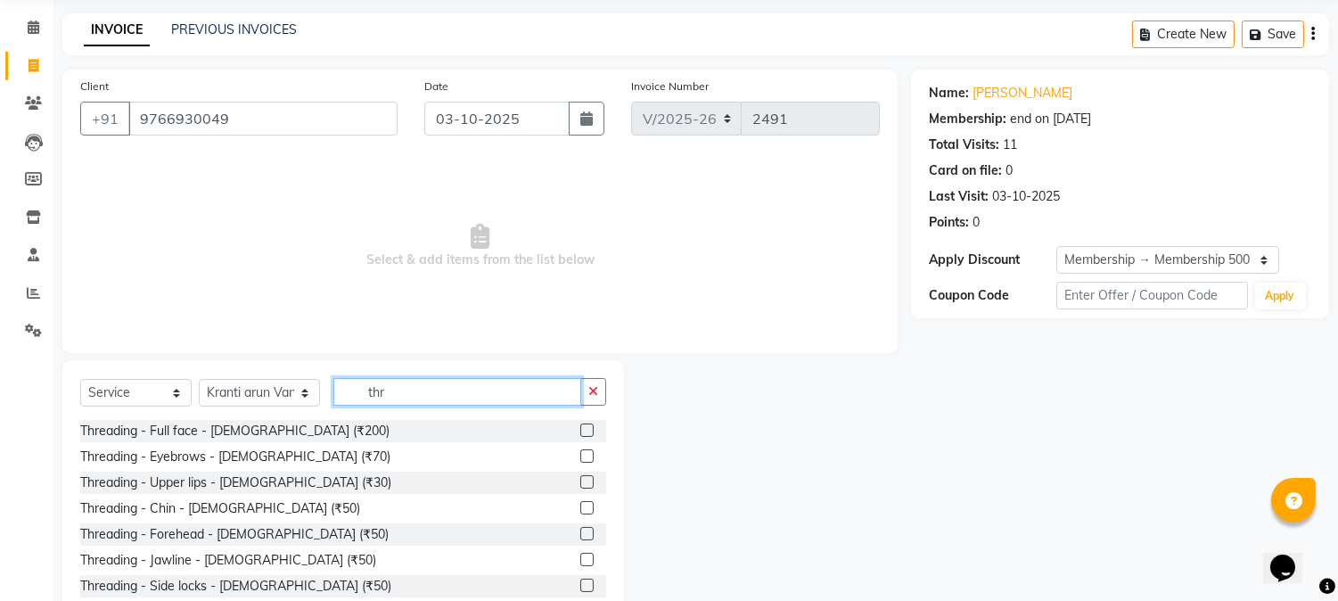
scroll to position [112, 0]
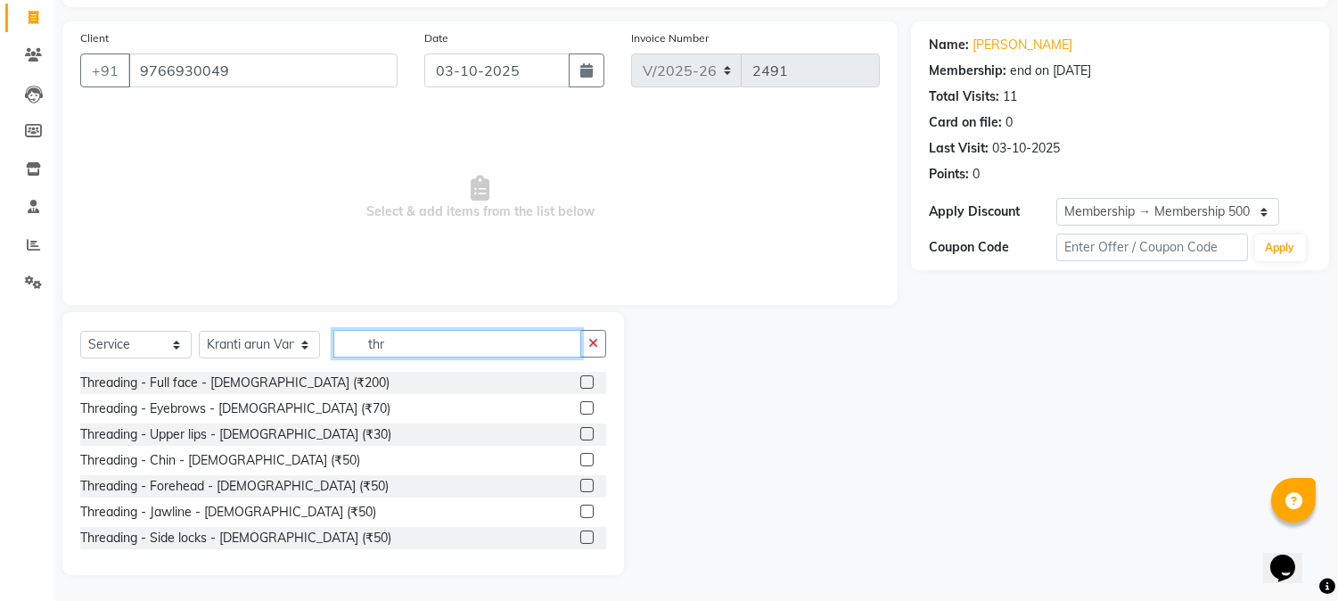
type input "thr"
click at [580, 406] on label at bounding box center [586, 407] width 13 height 13
click at [580, 406] on input "checkbox" at bounding box center [586, 409] width 12 height 12
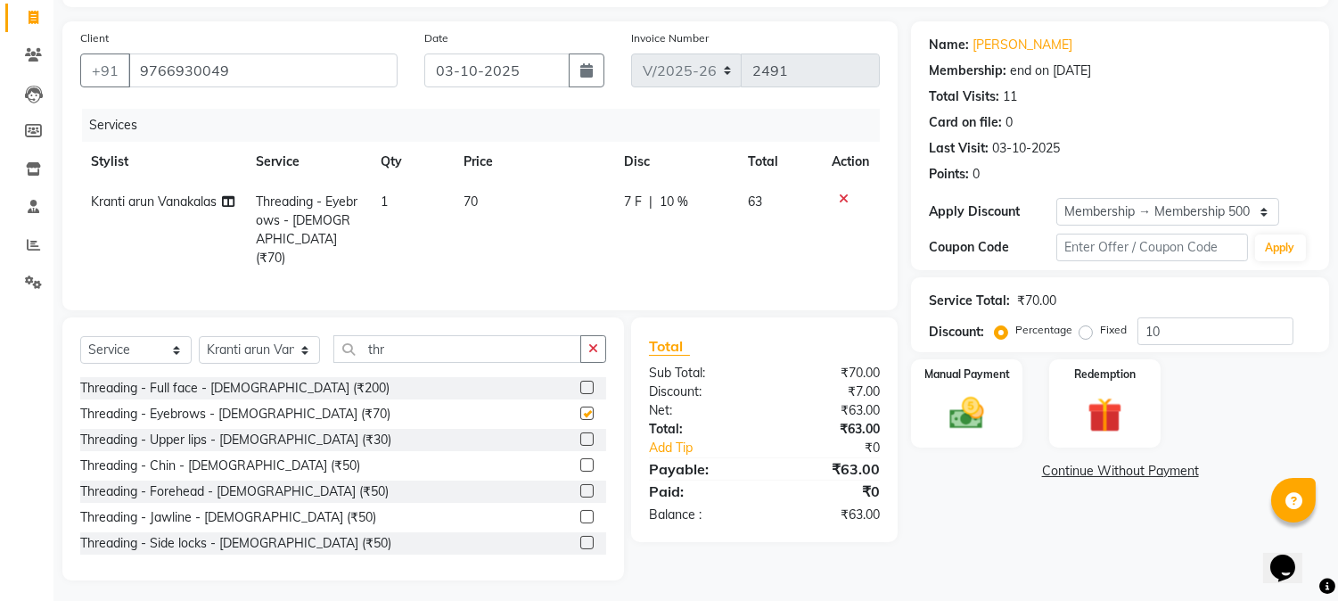
checkbox input "false"
click at [580, 438] on label at bounding box center [586, 438] width 13 height 13
click at [580, 438] on input "checkbox" at bounding box center [586, 440] width 12 height 12
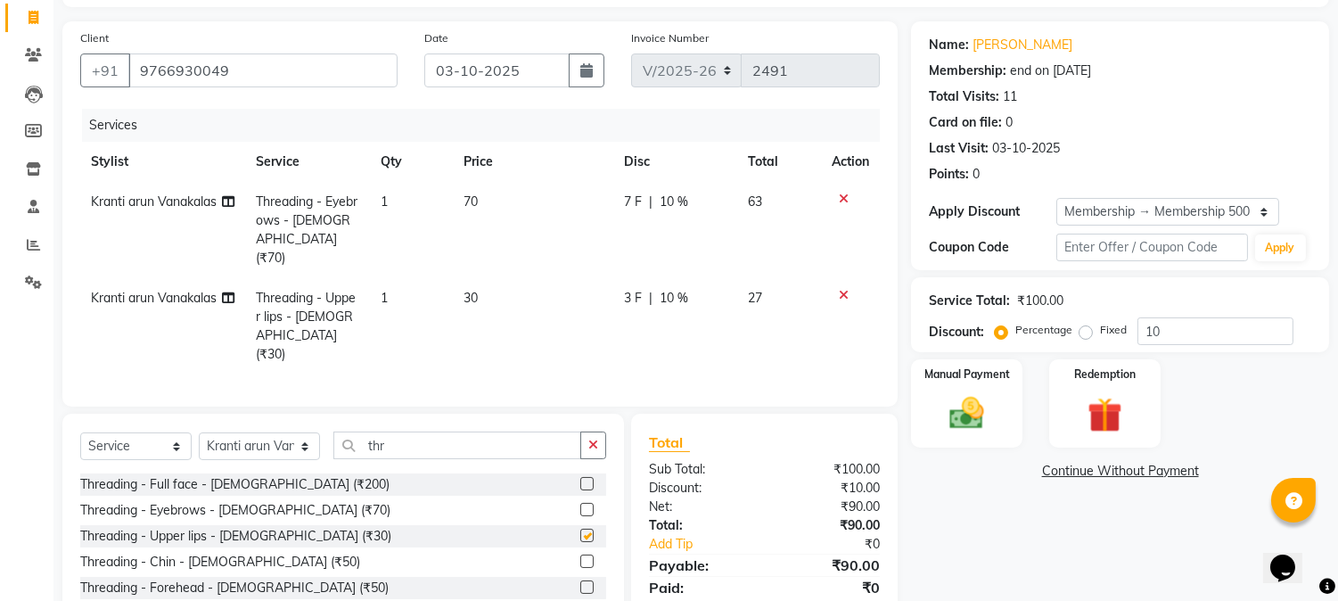
checkbox input "false"
drag, startPoint x: 440, startPoint y: 419, endPoint x: 267, endPoint y: 414, distance: 173.0
click at [267, 431] on div "Select Service Product Membership Package Voucher Prepaid Gift Card Select Styl…" at bounding box center [343, 452] width 526 height 42
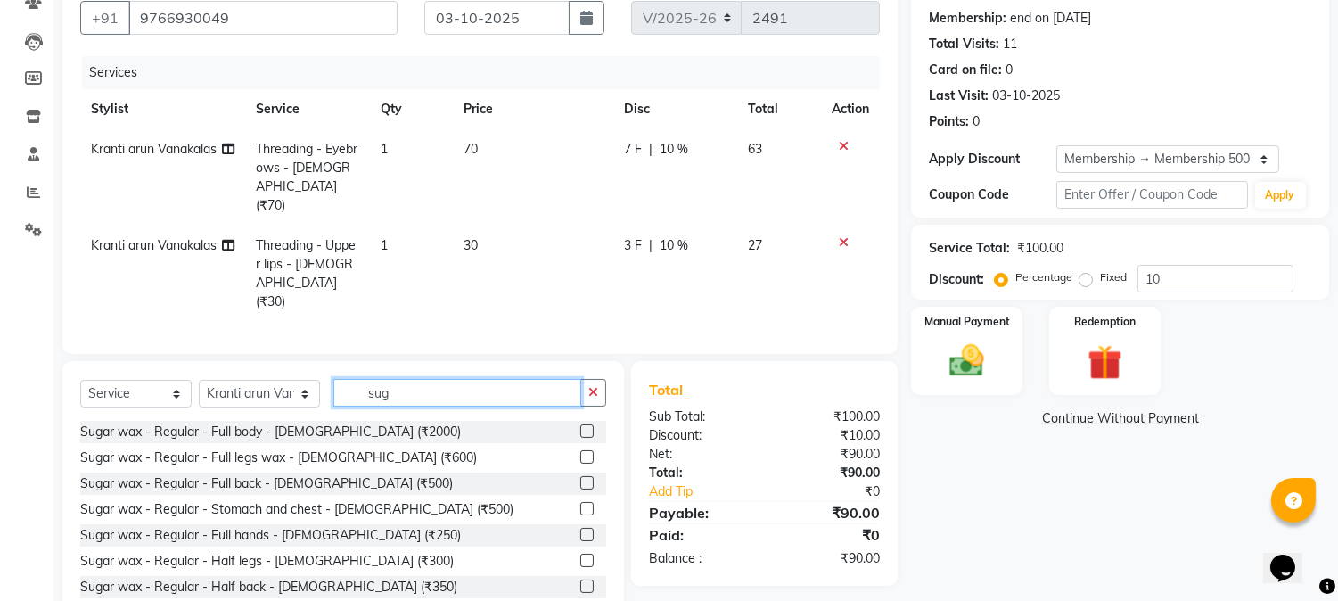
scroll to position [192, 0]
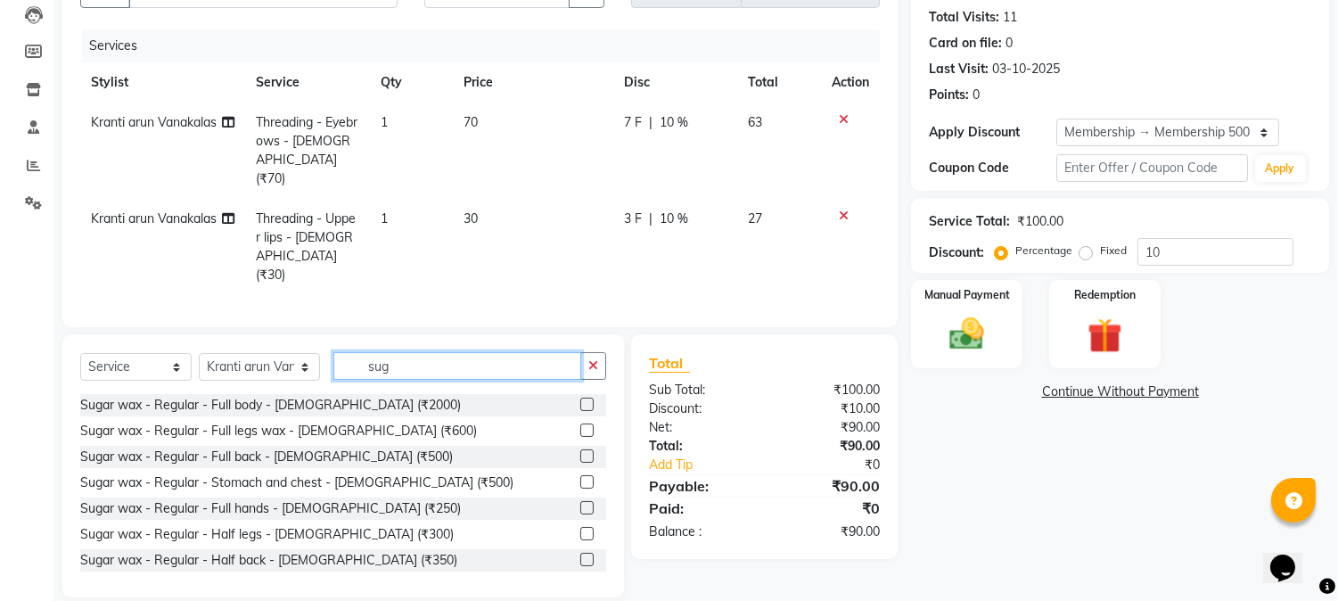
type input "sug"
click at [580, 423] on label at bounding box center [586, 429] width 13 height 13
click at [580, 425] on input "checkbox" at bounding box center [586, 431] width 12 height 12
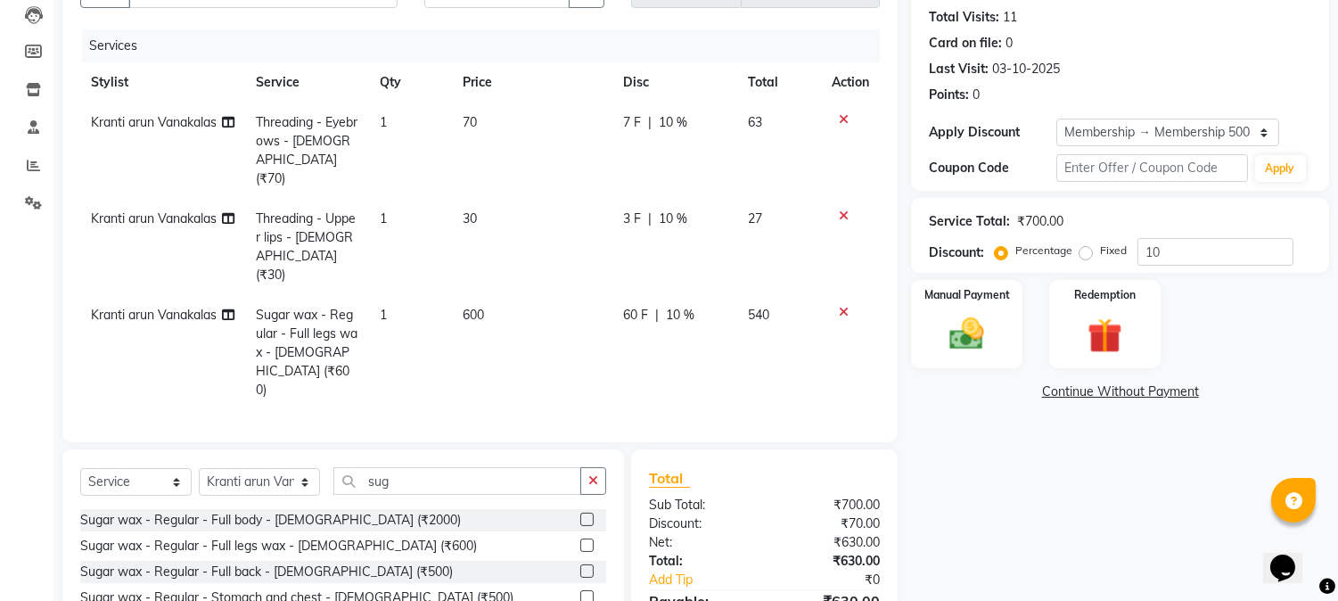
scroll to position [269, 0]
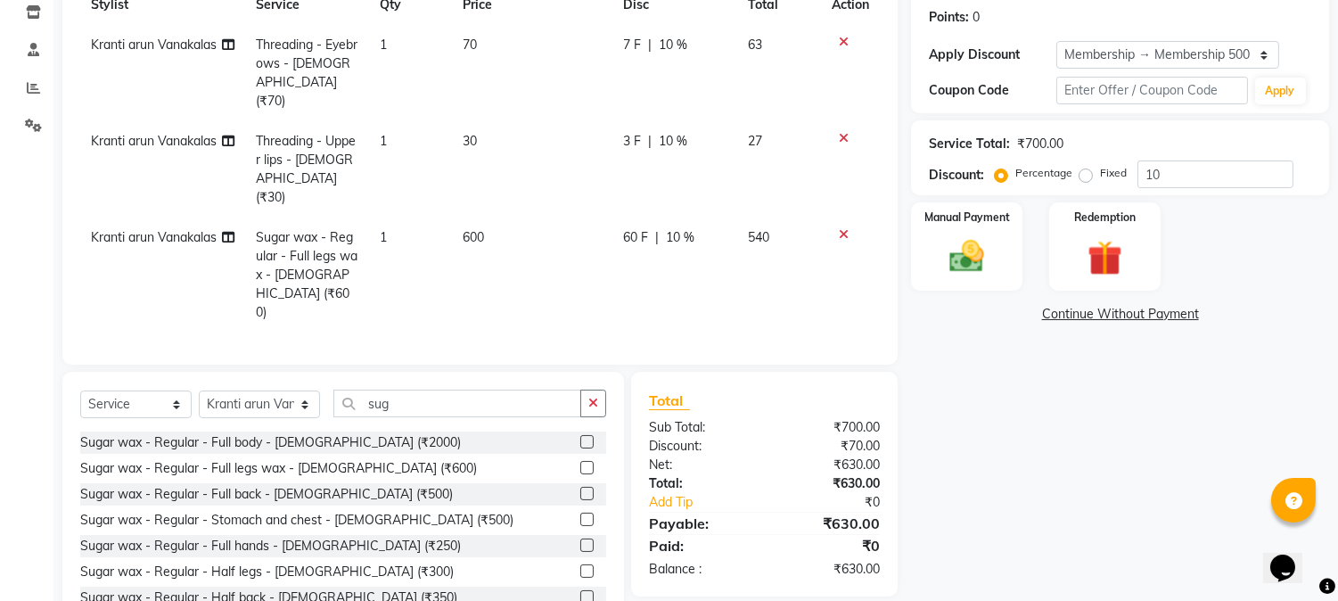
click at [840, 228] on icon at bounding box center [844, 234] width 10 height 12
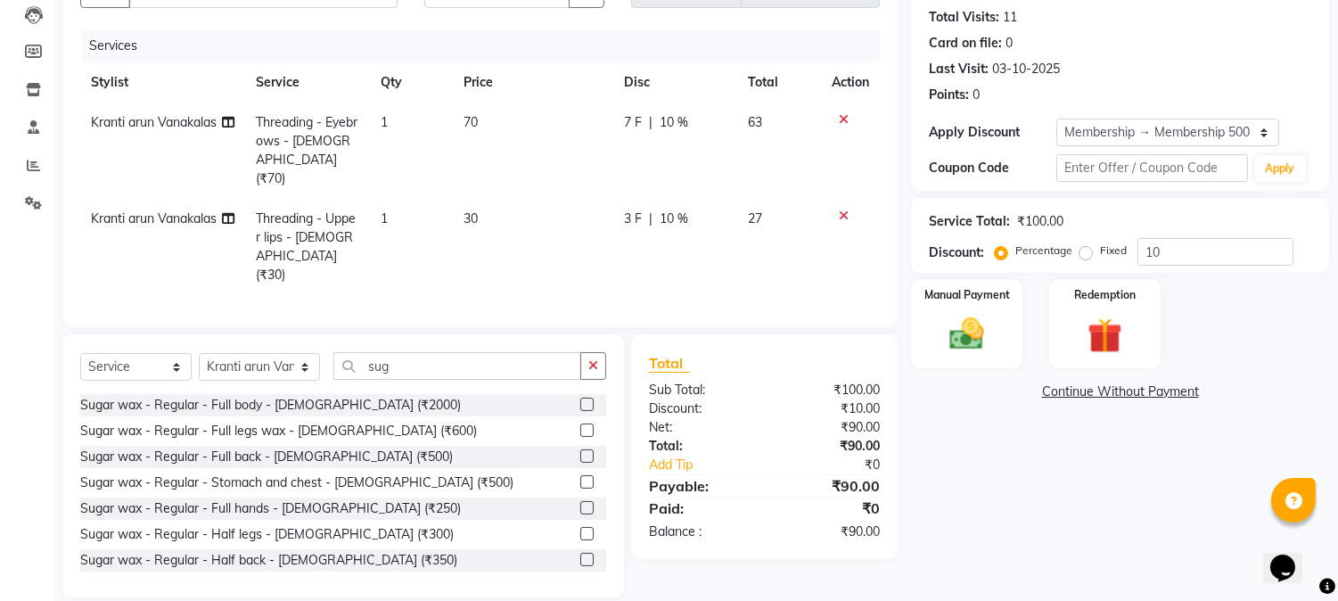
click at [580, 423] on label at bounding box center [586, 429] width 13 height 13
click at [580, 425] on input "checkbox" at bounding box center [586, 431] width 12 height 12
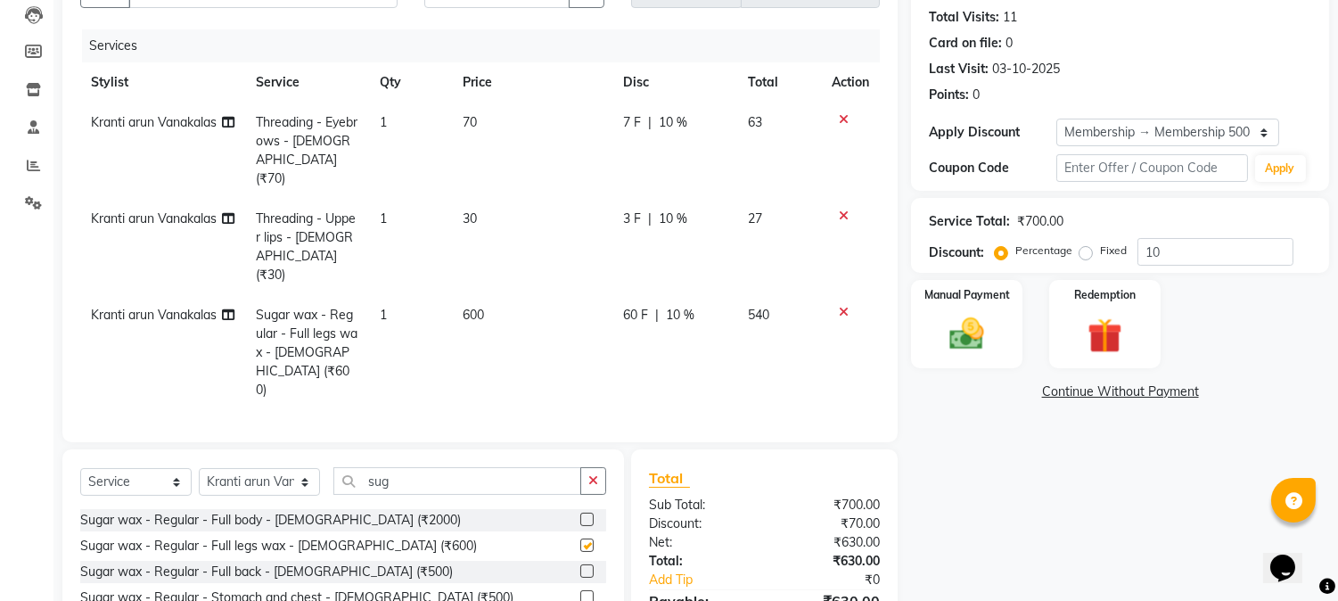
scroll to position [269, 0]
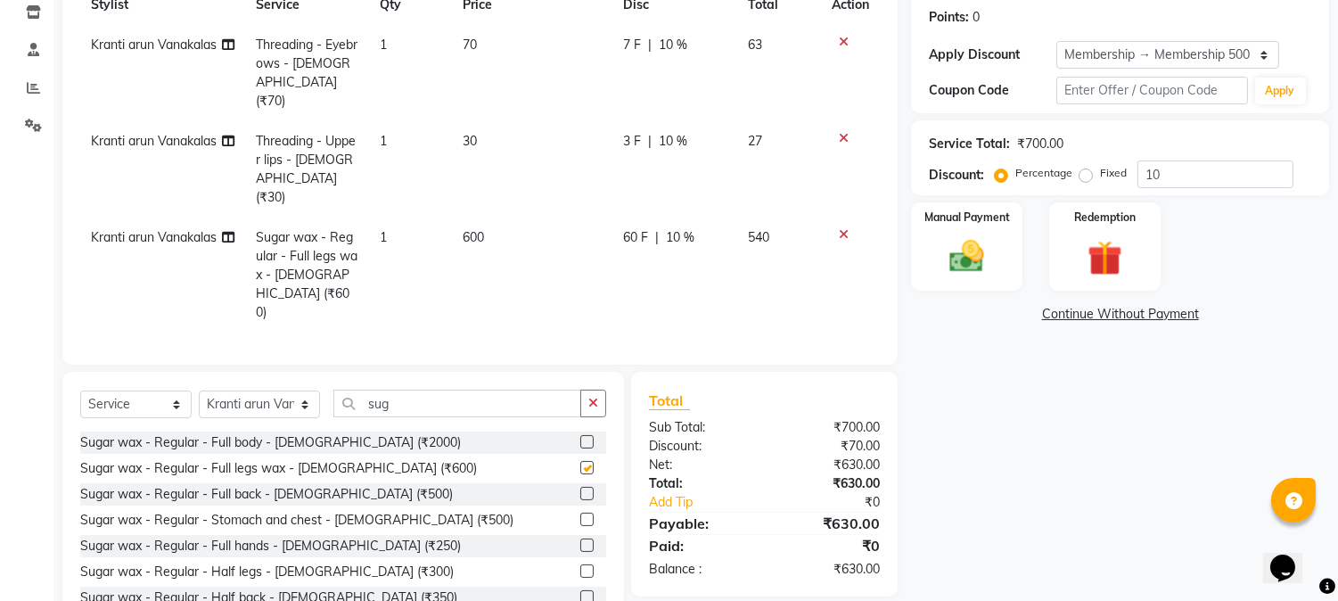
checkbox input "false"
click at [842, 228] on icon at bounding box center [844, 234] width 10 height 12
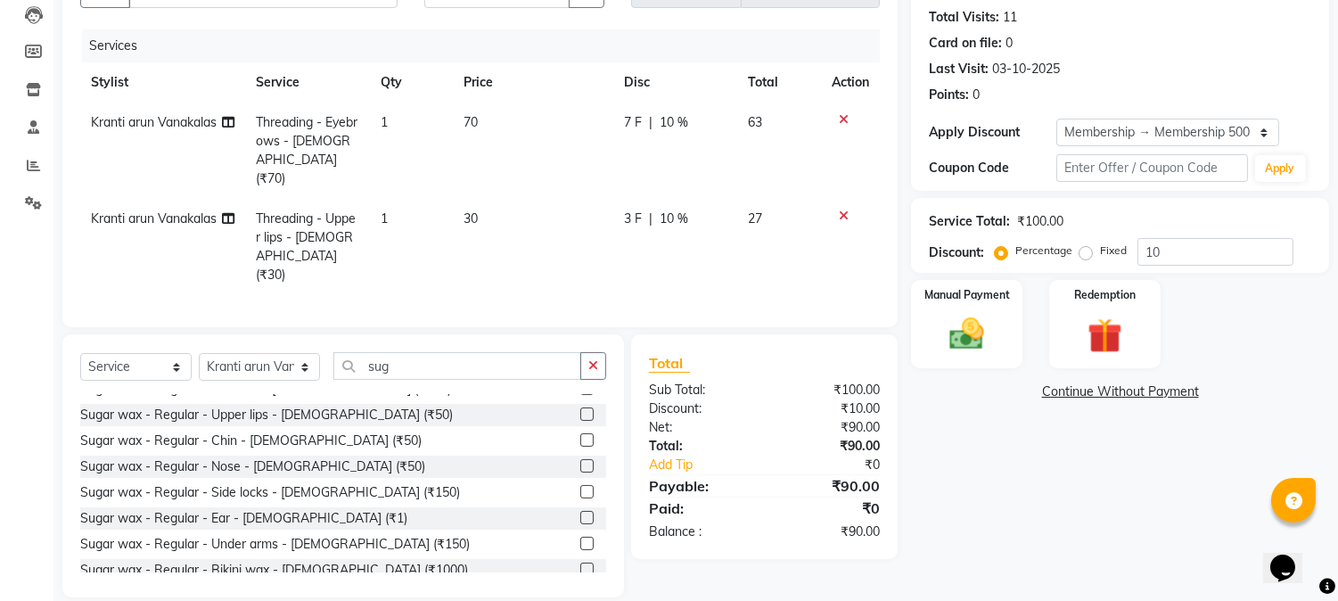
scroll to position [198, 0]
click at [580, 536] on label at bounding box center [586, 542] width 13 height 13
click at [580, 538] on input "checkbox" at bounding box center [586, 544] width 12 height 12
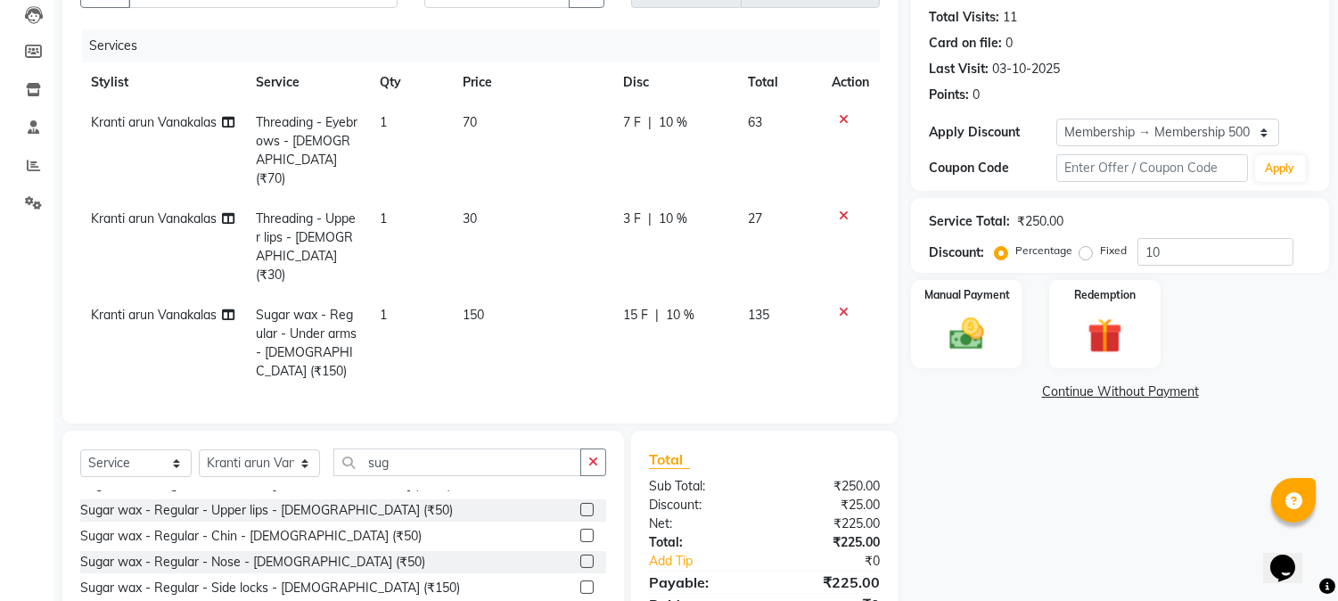
checkbox input "false"
drag, startPoint x: 416, startPoint y: 425, endPoint x: 86, endPoint y: 413, distance: 331.0
click at [86, 448] on div "Select Service Product Membership Package Voucher Prepaid Gift Card Select Styl…" at bounding box center [343, 469] width 526 height 42
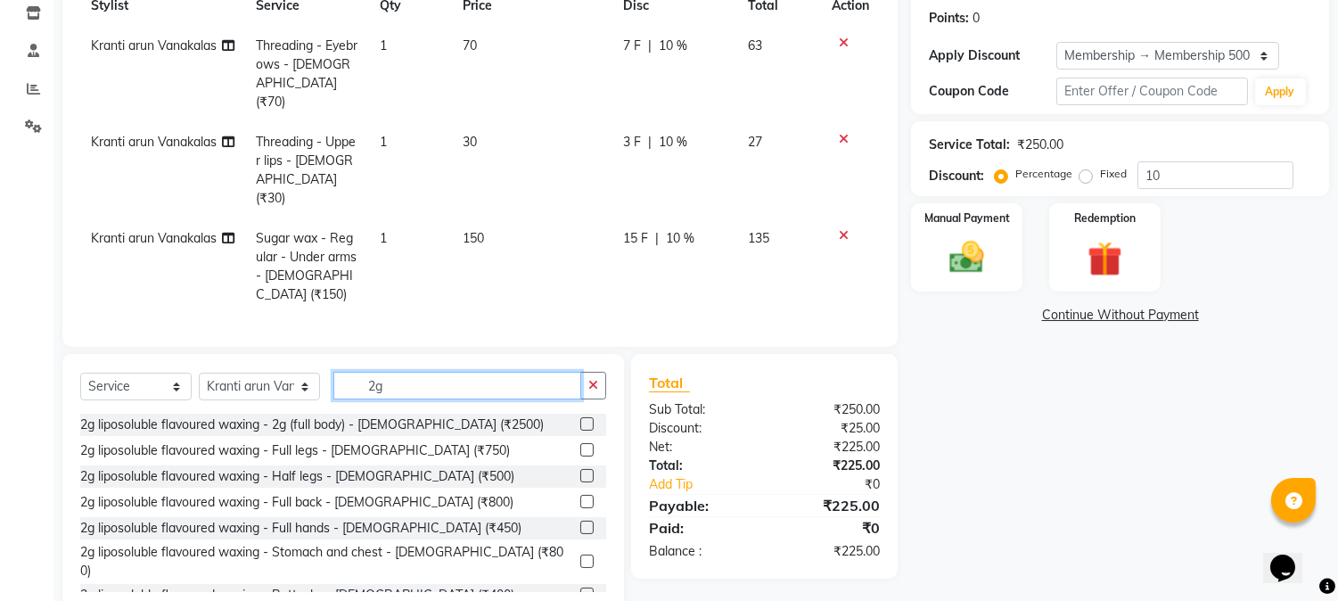
scroll to position [269, 0]
type input "2g"
click at [575, 422] on div "2g liposoluble flavoured waxing - 2g (full body) - Female (₹2500) 2g liposolubl…" at bounding box center [343, 502] width 526 height 178
click at [580, 468] on label at bounding box center [586, 474] width 13 height 13
click at [580, 470] on input "checkbox" at bounding box center [586, 476] width 12 height 12
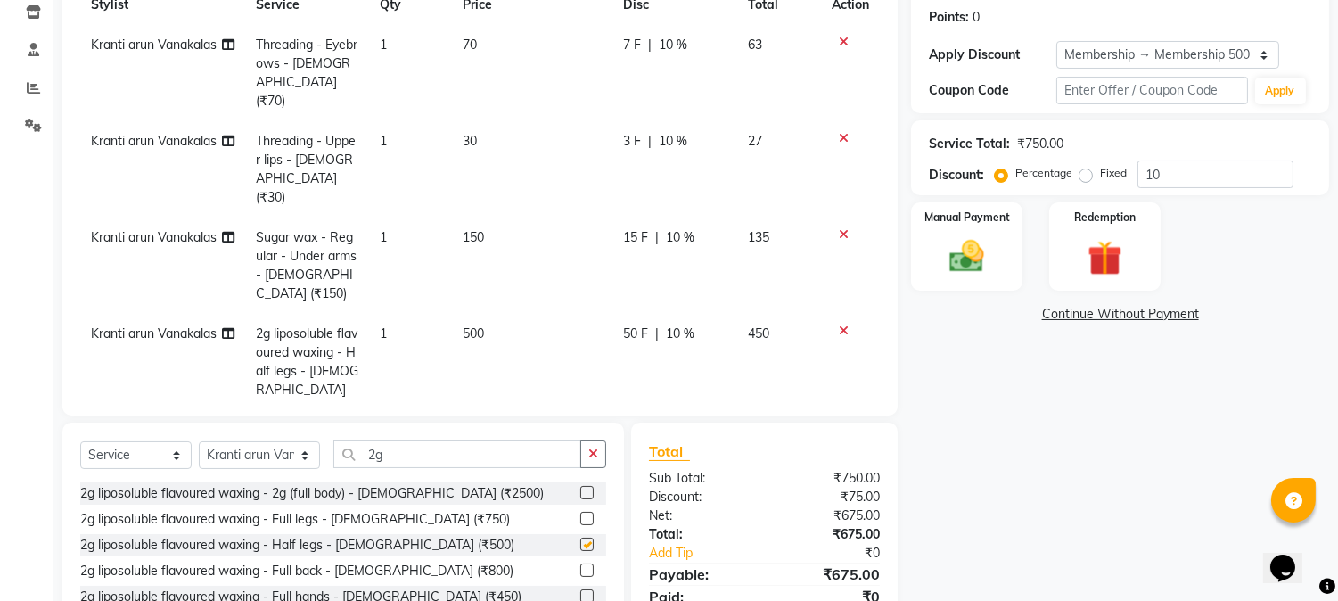
checkbox input "false"
drag, startPoint x: 571, startPoint y: 577, endPoint x: 572, endPoint y: 560, distance: 17.0
click at [580, 589] on label at bounding box center [586, 595] width 13 height 13
click at [580, 591] on input "checkbox" at bounding box center [586, 597] width 12 height 12
checkbox input "false"
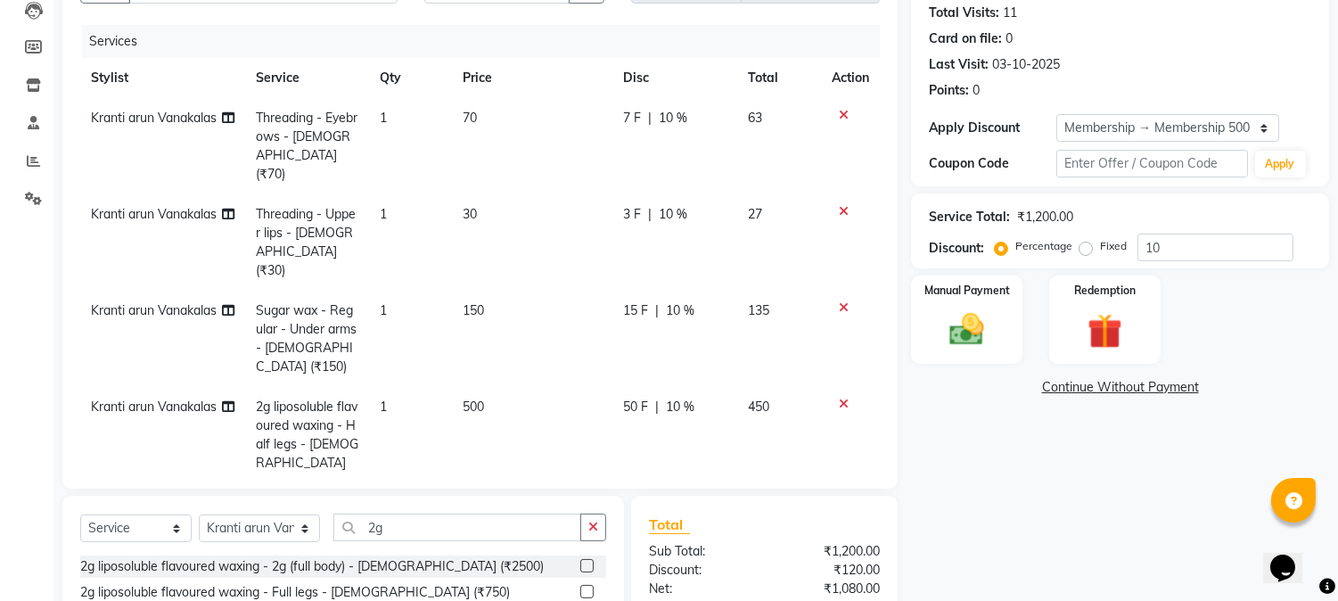
scroll to position [380, 0]
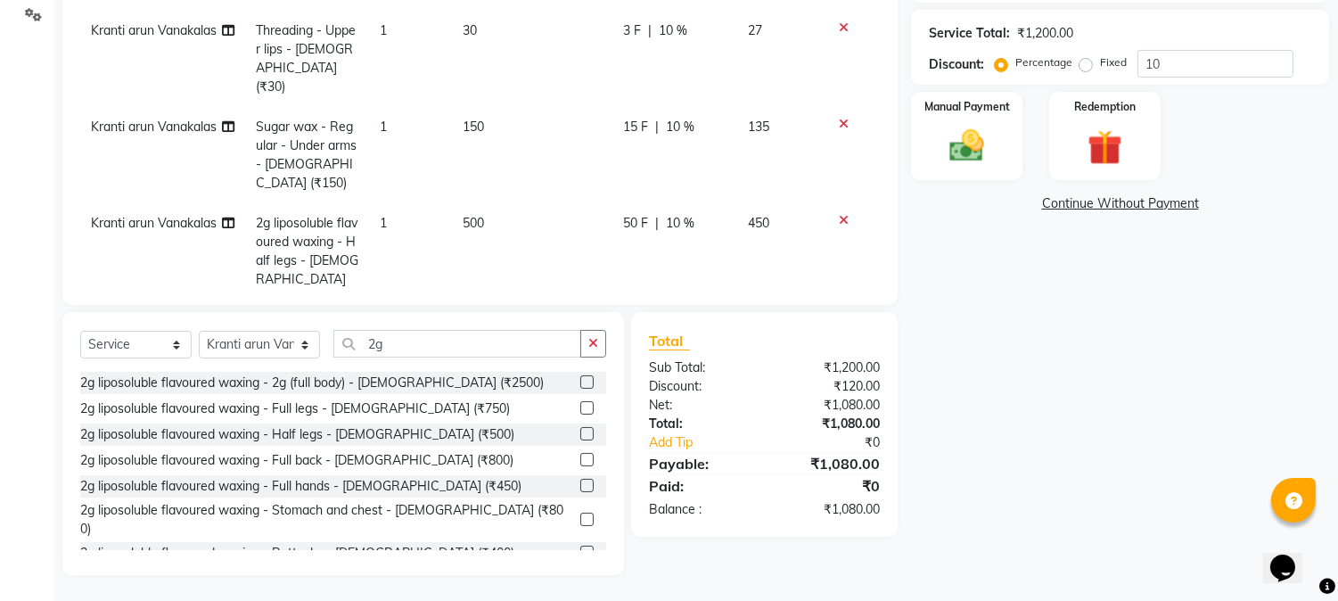
drag, startPoint x: 423, startPoint y: 368, endPoint x: 394, endPoint y: 365, distance: 29.5
click at [394, 365] on div "Select Service Product Membership Package Voucher Prepaid Gift Card Select Styl…" at bounding box center [343, 351] width 526 height 42
drag, startPoint x: 390, startPoint y: 341, endPoint x: 217, endPoint y: 308, distance: 176.8
click at [233, 315] on div "Select Service Product Membership Package Voucher Prepaid Gift Card Select Styl…" at bounding box center [343, 443] width 562 height 263
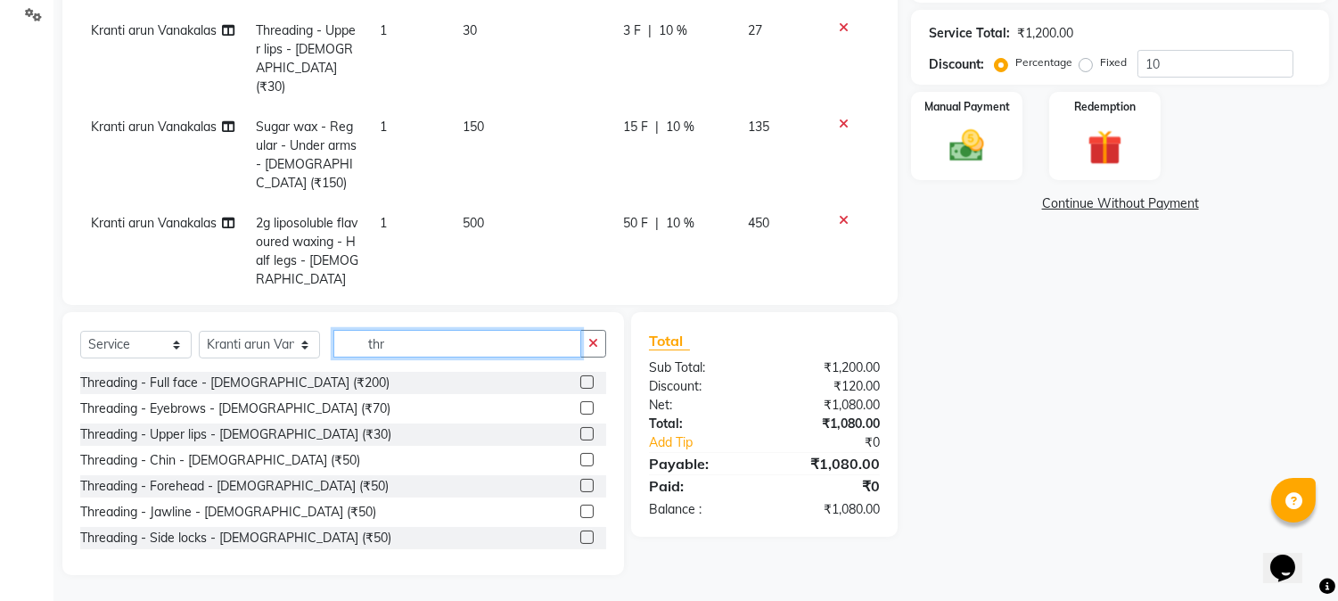
type input "thr"
click at [580, 483] on label at bounding box center [586, 485] width 13 height 13
click at [580, 483] on input "checkbox" at bounding box center [586, 486] width 12 height 12
checkbox input "false"
click at [930, 162] on div "Manual Payment" at bounding box center [967, 135] width 116 height 91
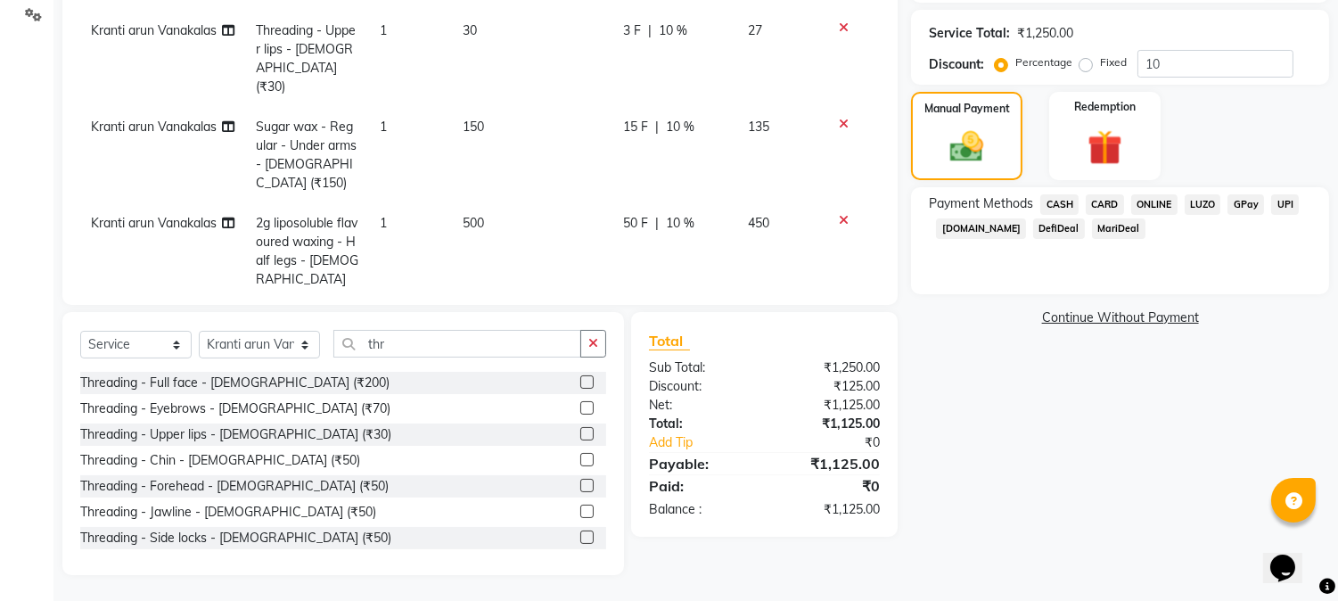
click at [1141, 197] on span "ONLINE" at bounding box center [1154, 204] width 46 height 21
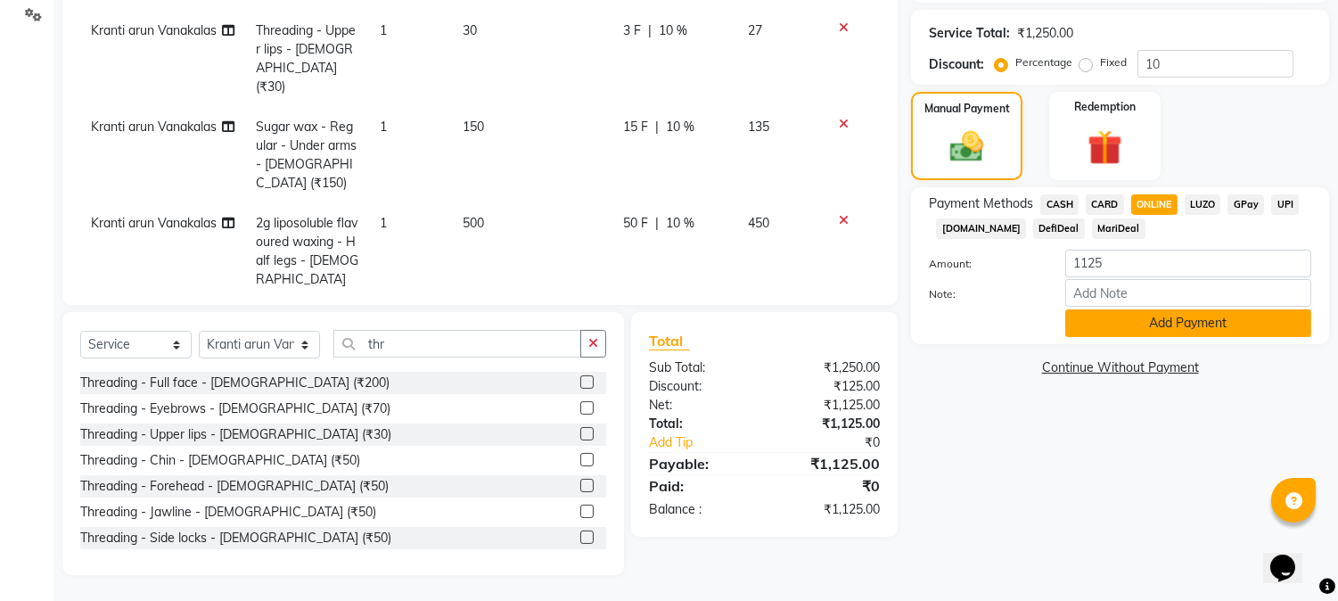
click at [1121, 309] on button "Add Payment" at bounding box center [1188, 323] width 246 height 28
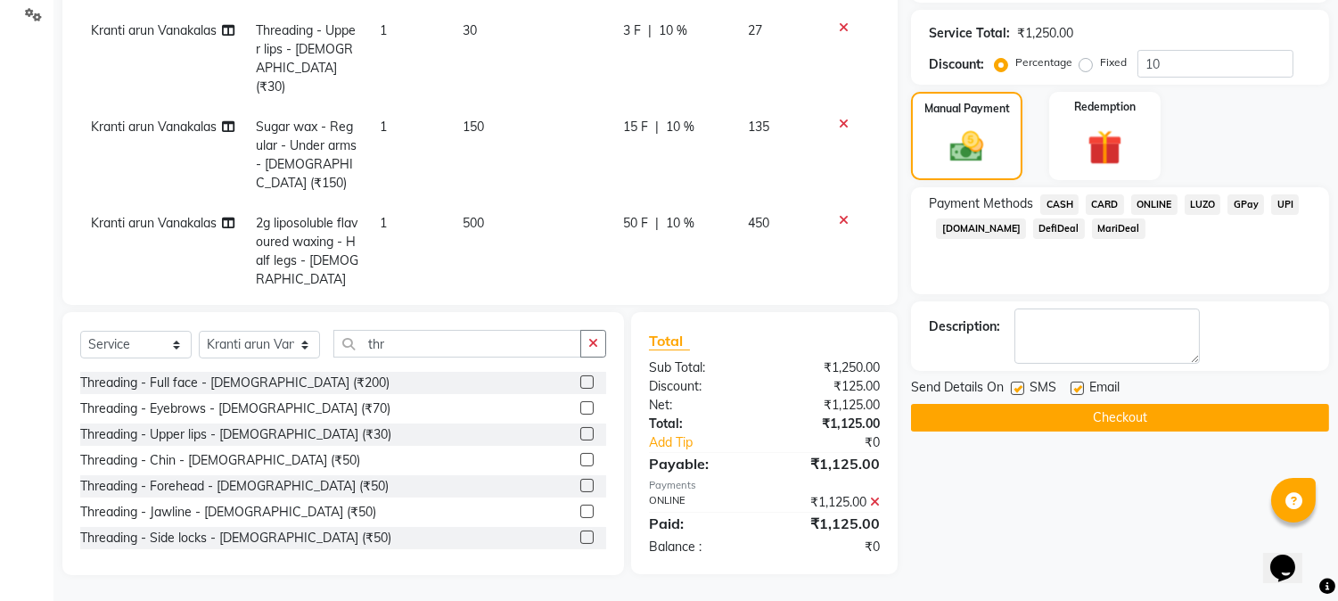
click at [1049, 401] on div "Send Details On SMS Email Checkout" at bounding box center [1120, 404] width 418 height 53
click at [1048, 411] on button "Checkout" at bounding box center [1120, 418] width 418 height 28
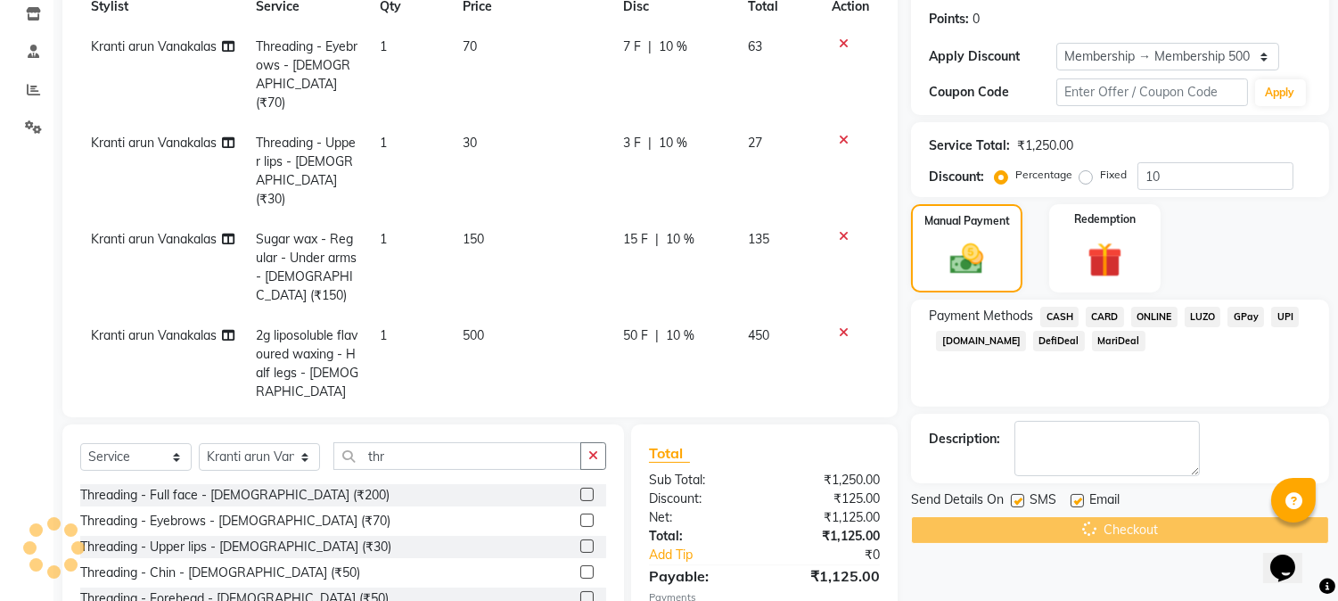
scroll to position [0, 0]
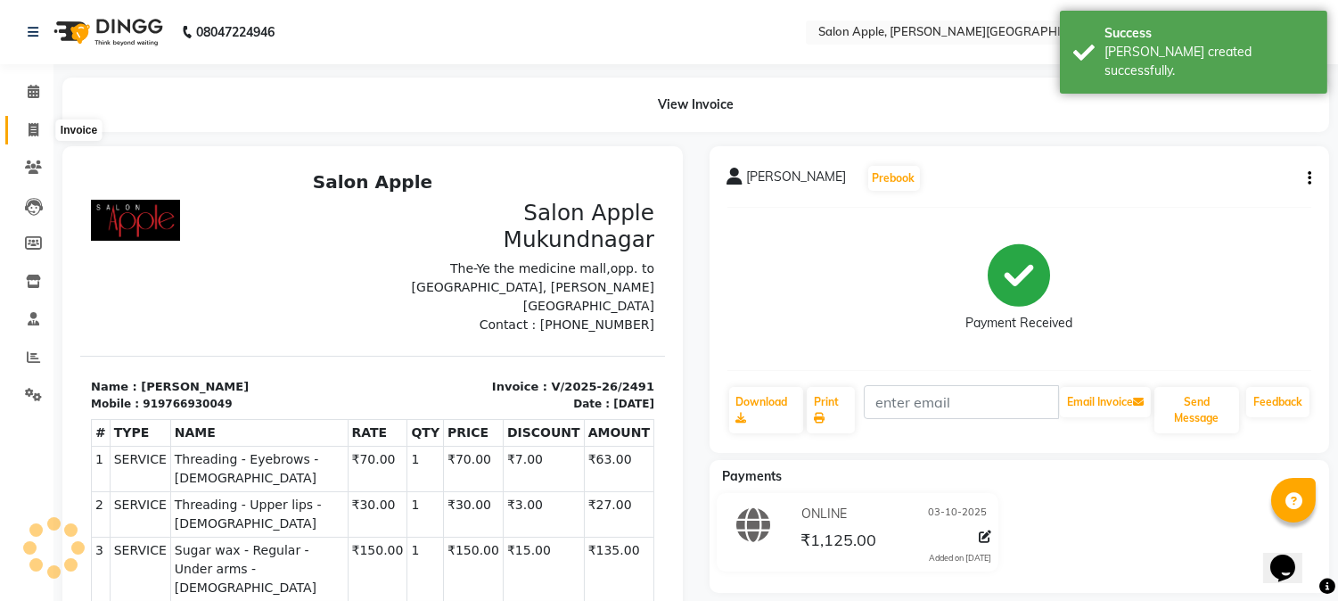
click at [30, 123] on icon at bounding box center [34, 129] width 10 height 13
select select "service"
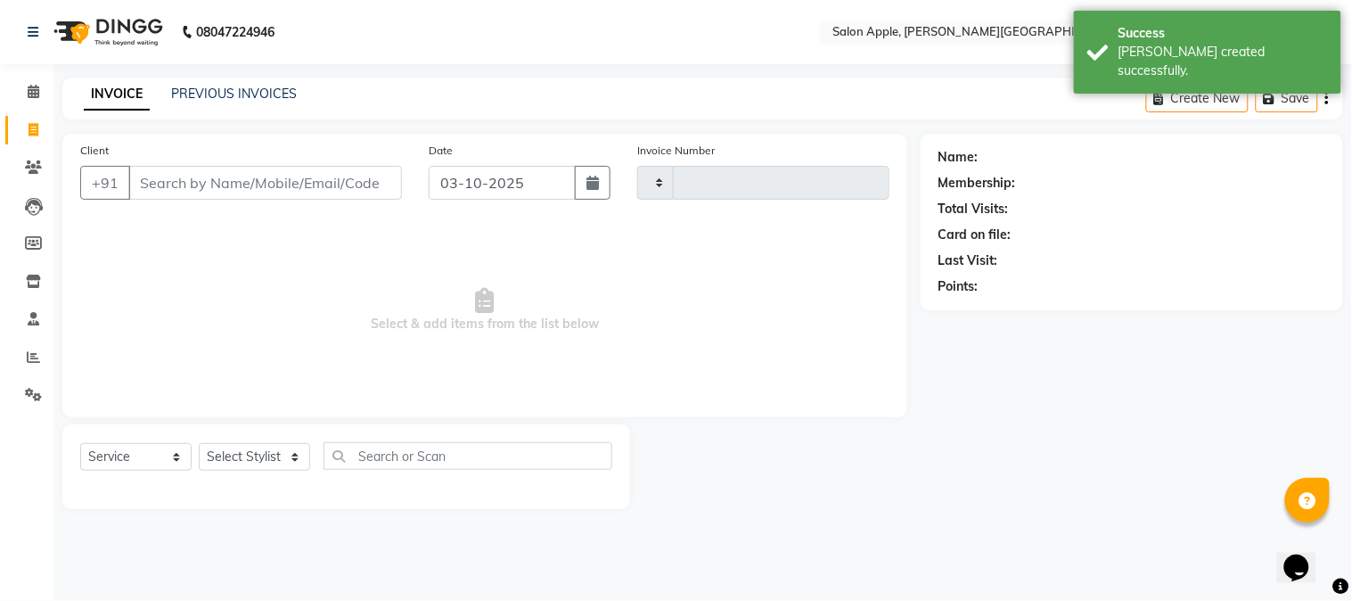
type input "2492"
select select "4128"
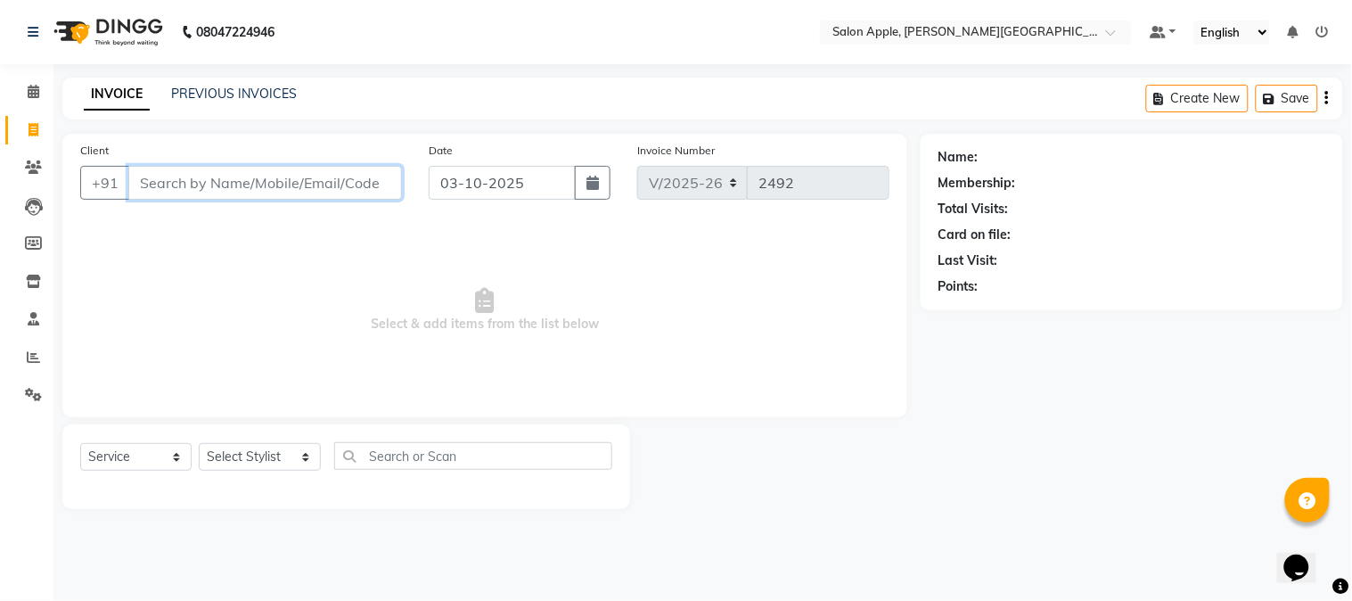
paste input "+91 98600 90003"
click at [218, 188] on input "+91 98600 90003" at bounding box center [219, 183] width 183 height 34
type input "9860090003"
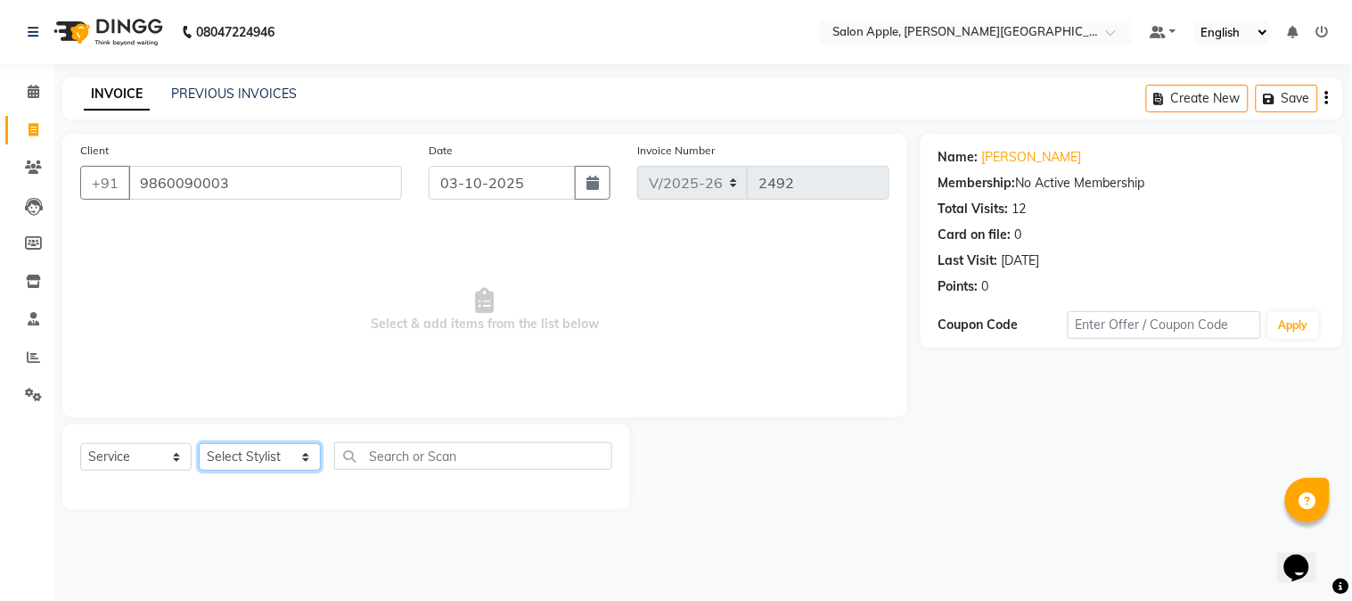
click at [281, 464] on select "Select Stylist [PERSON_NAME] [PERSON_NAME] Kranti arun Vanakalas [MEDICAL_DATA]…" at bounding box center [260, 457] width 122 height 28
select select "21399"
click at [199, 444] on select "Select Stylist [PERSON_NAME] [PERSON_NAME] Kranti arun Vanakalas [MEDICAL_DATA]…" at bounding box center [260, 457] width 122 height 28
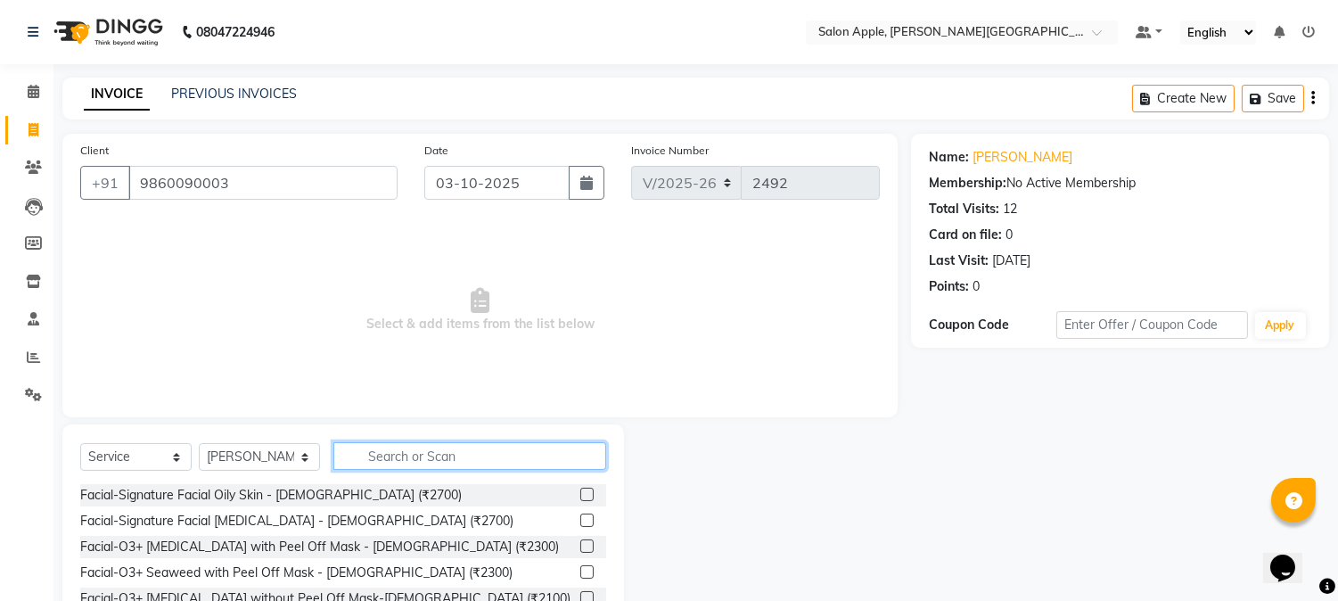
click at [402, 460] on input "text" at bounding box center [469, 456] width 273 height 28
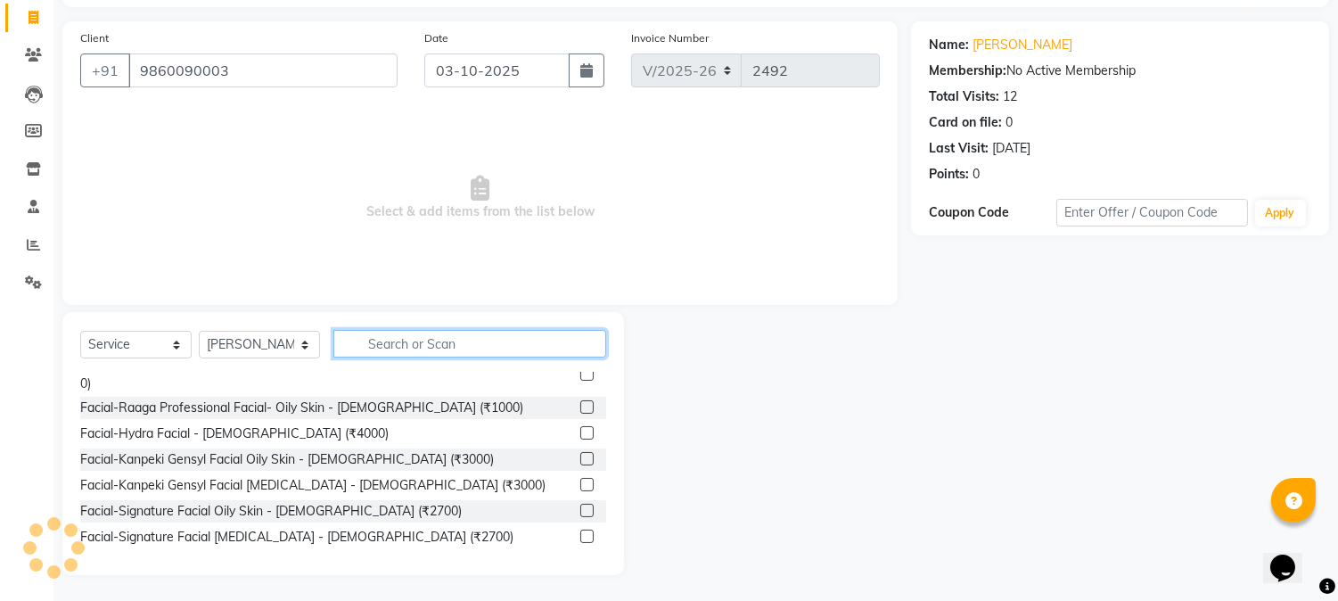
scroll to position [198, 0]
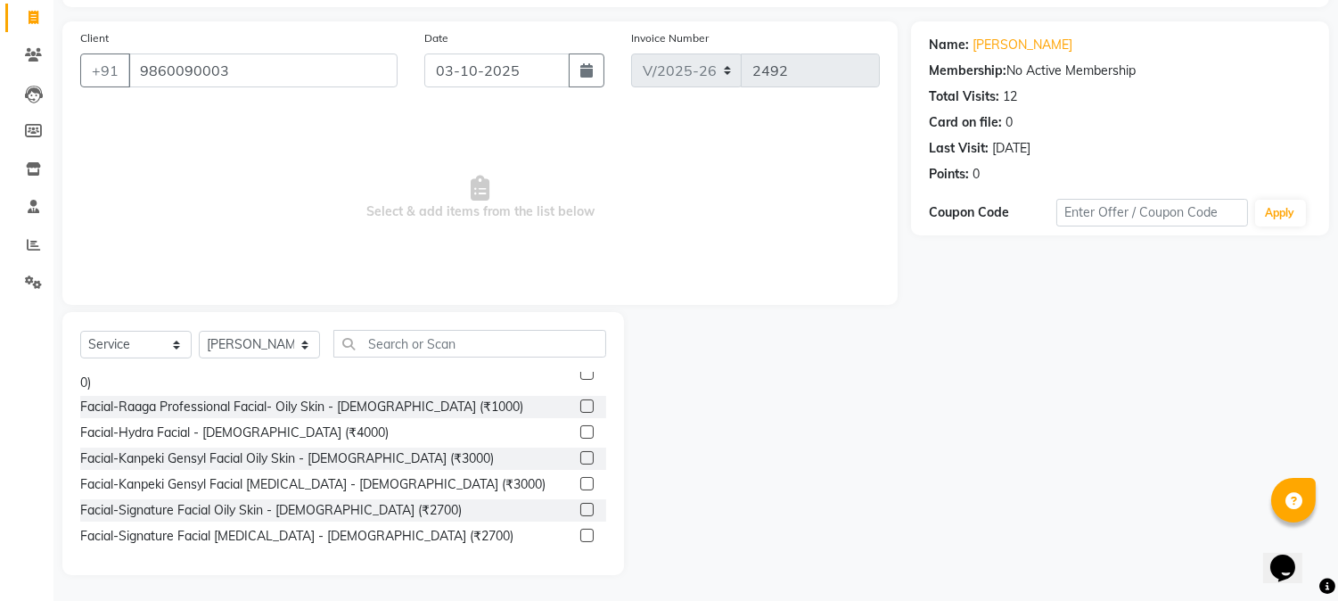
click at [580, 425] on label at bounding box center [586, 431] width 13 height 13
click at [580, 427] on input "checkbox" at bounding box center [586, 433] width 12 height 12
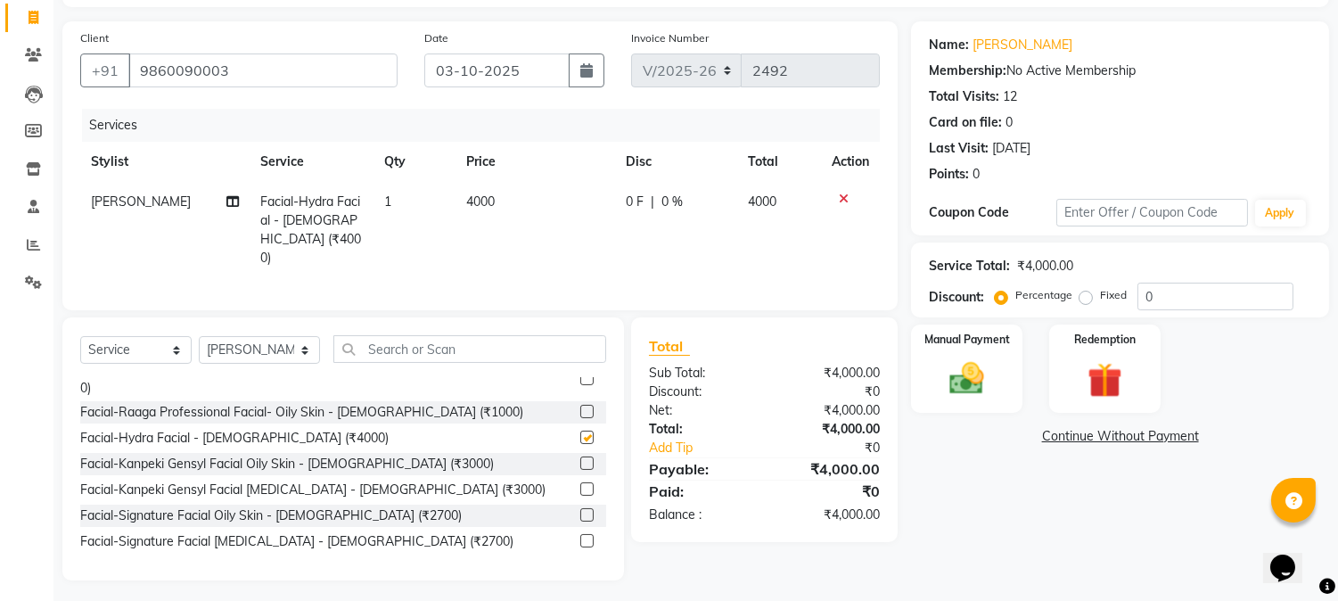
checkbox input "false"
click at [444, 342] on input "text" at bounding box center [469, 349] width 273 height 28
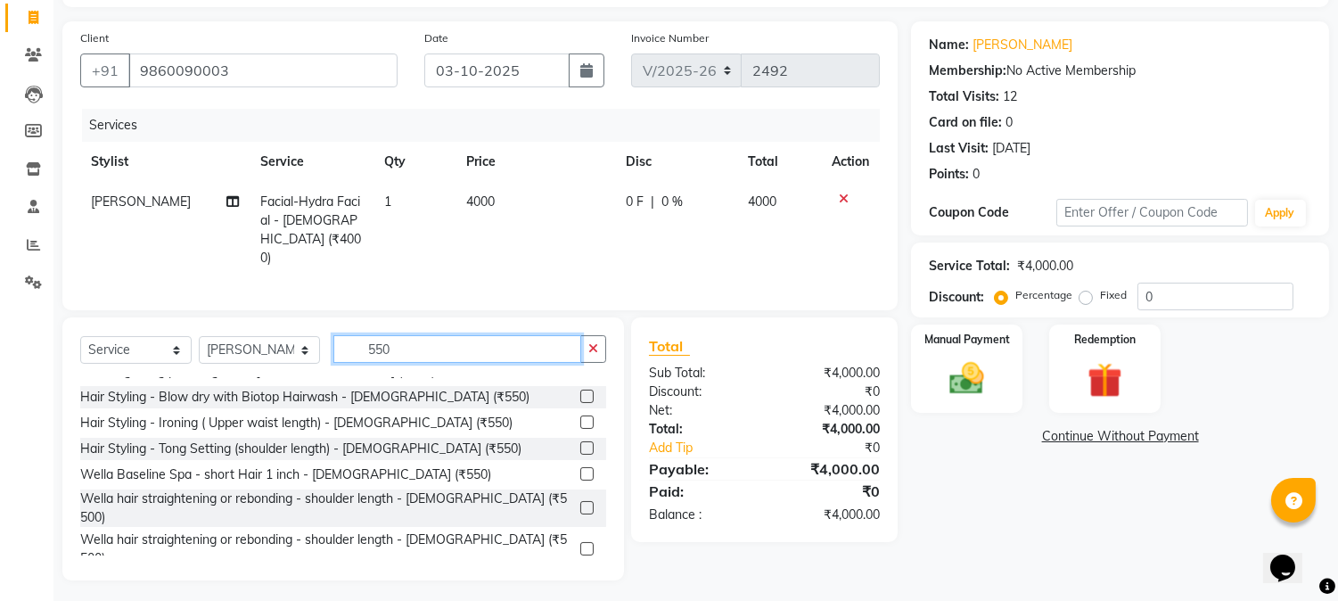
scroll to position [0, 0]
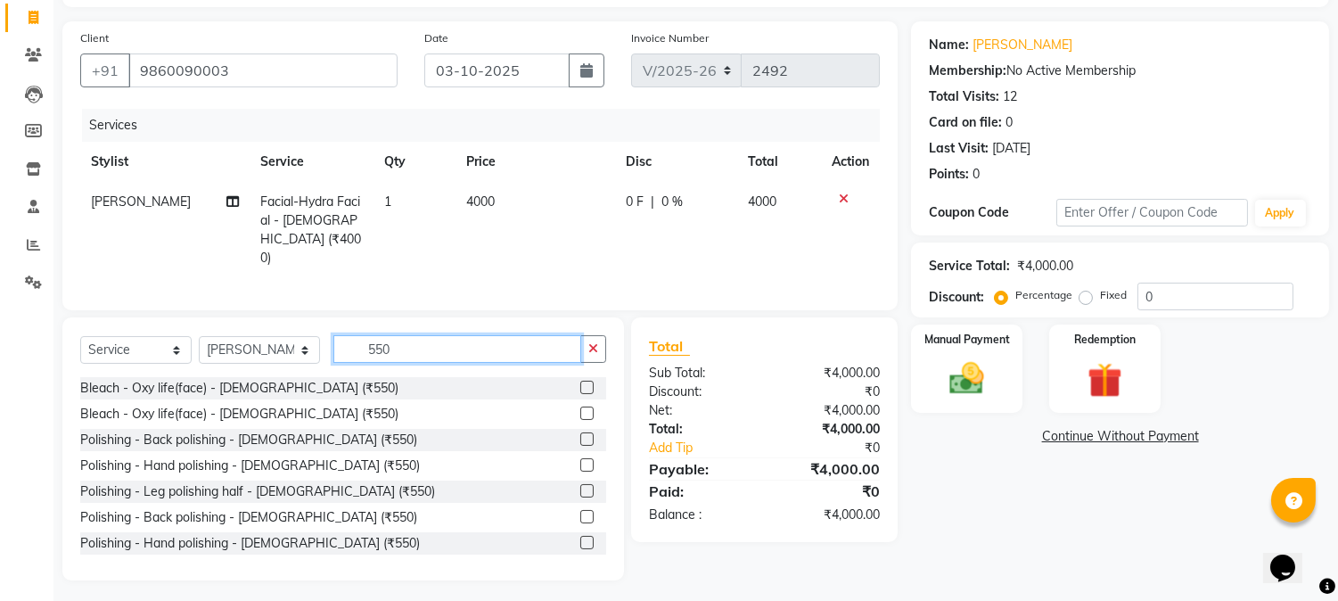
type input "550"
click at [580, 382] on label at bounding box center [586, 387] width 13 height 13
click at [580, 382] on input "checkbox" at bounding box center [586, 388] width 12 height 12
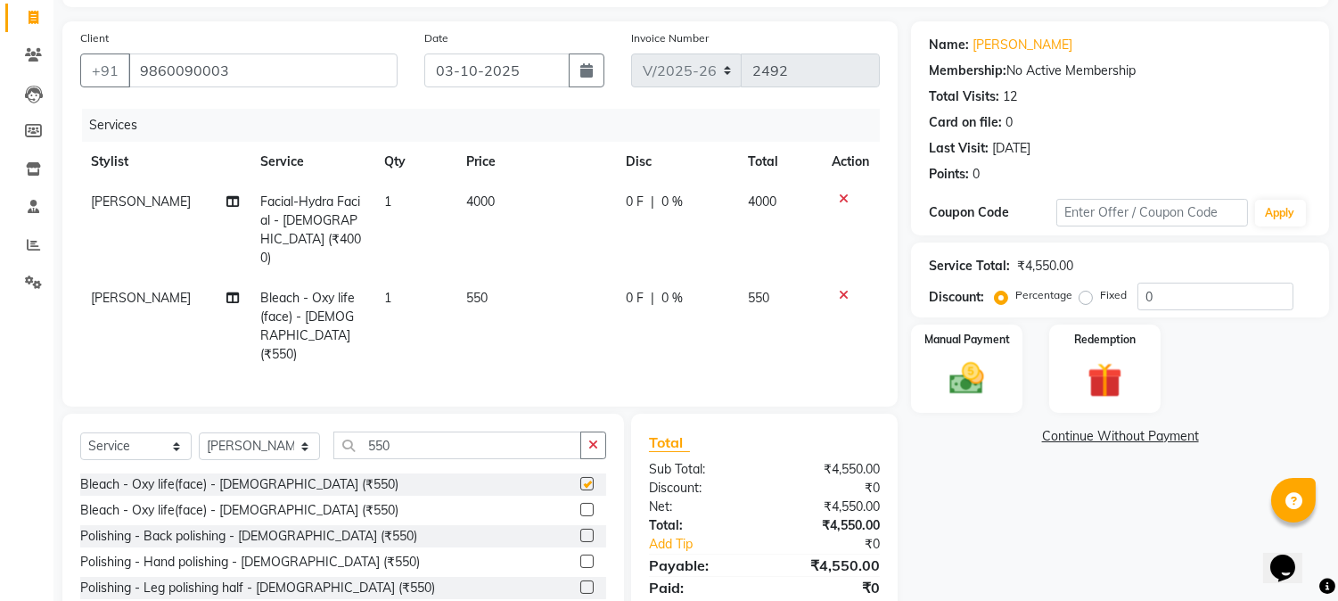
checkbox input "false"
click at [380, 431] on input "550" at bounding box center [457, 445] width 248 height 28
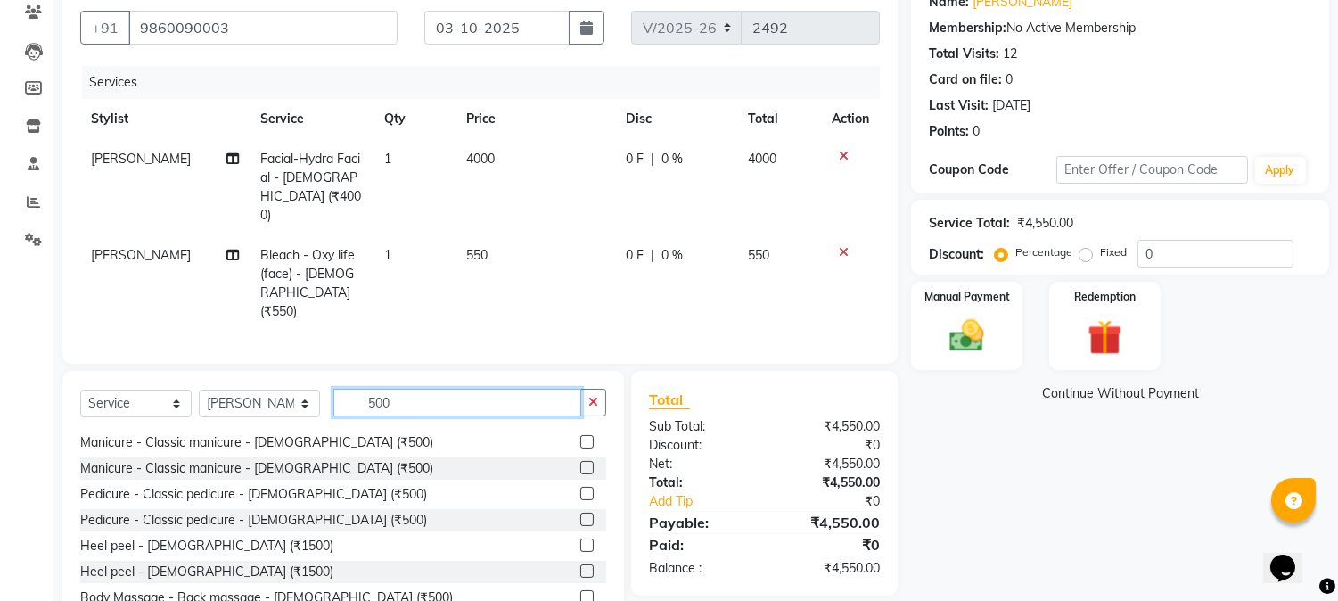
scroll to position [192, 0]
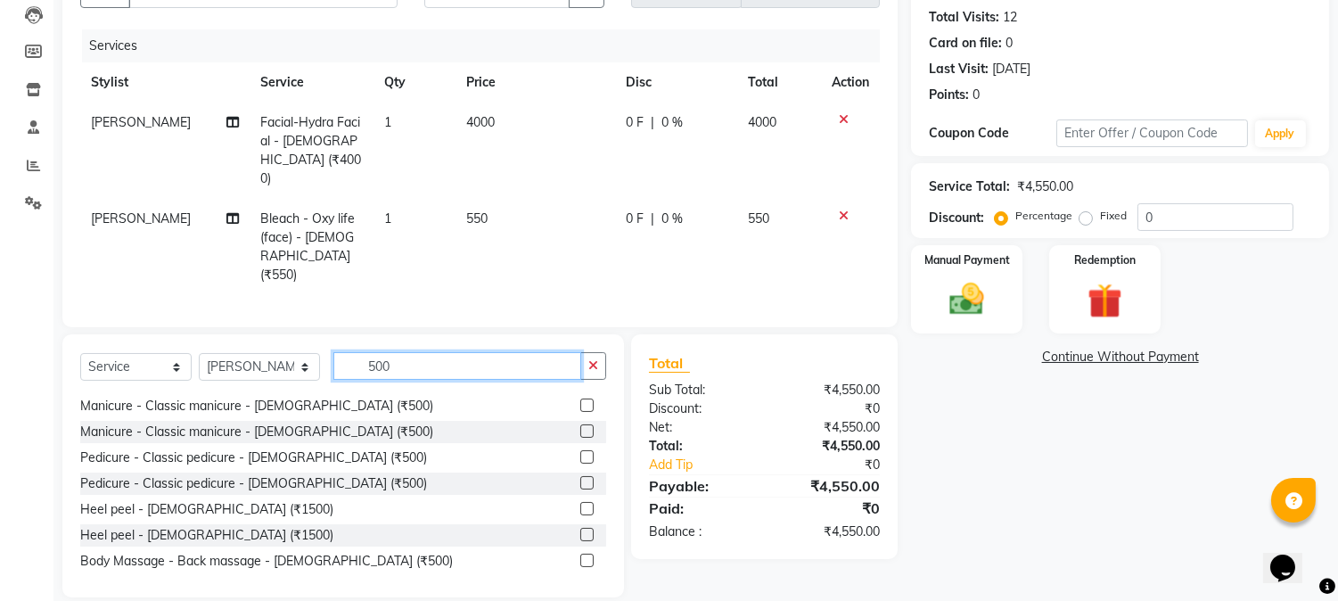
type input "500"
click at [580, 398] on label at bounding box center [586, 404] width 13 height 13
click at [580, 400] on input "checkbox" at bounding box center [586, 406] width 12 height 12
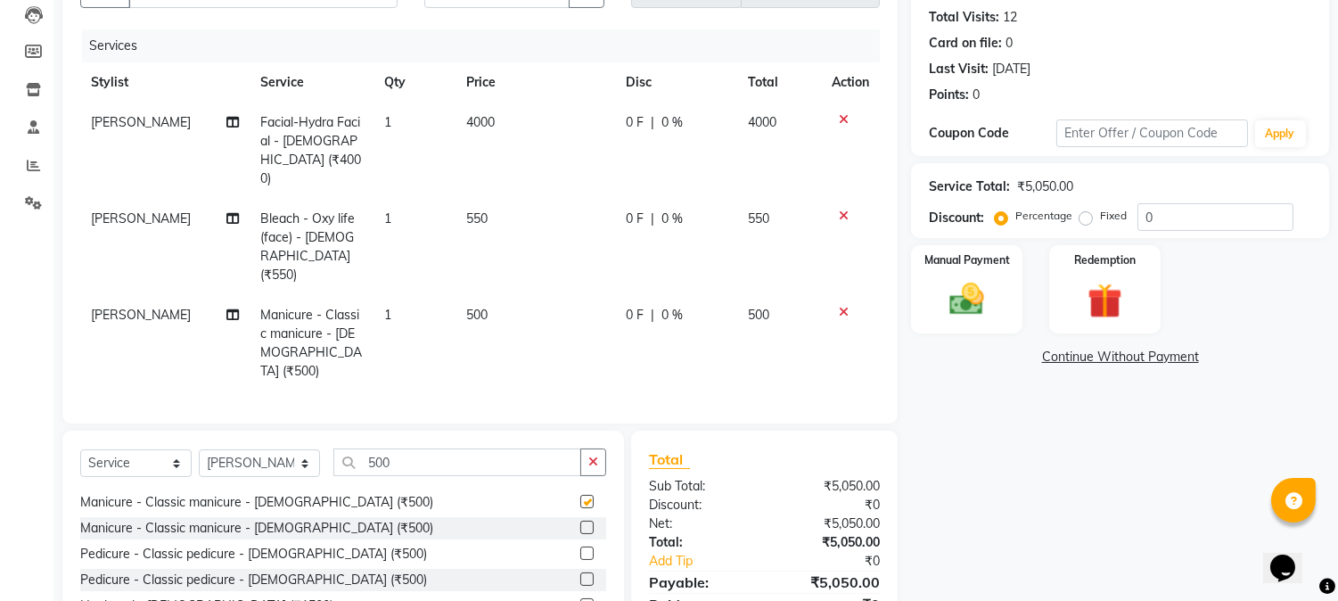
checkbox input "false"
click at [580, 546] on label at bounding box center [586, 552] width 13 height 13
click at [580, 548] on input "checkbox" at bounding box center [586, 554] width 12 height 12
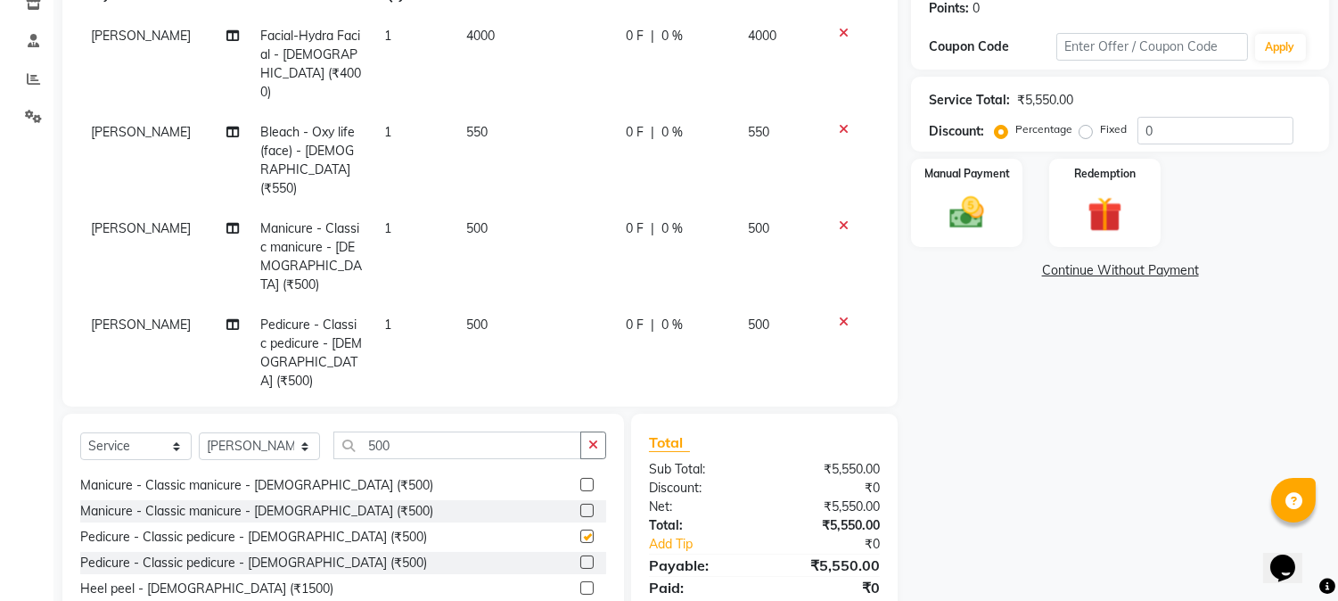
checkbox input "false"
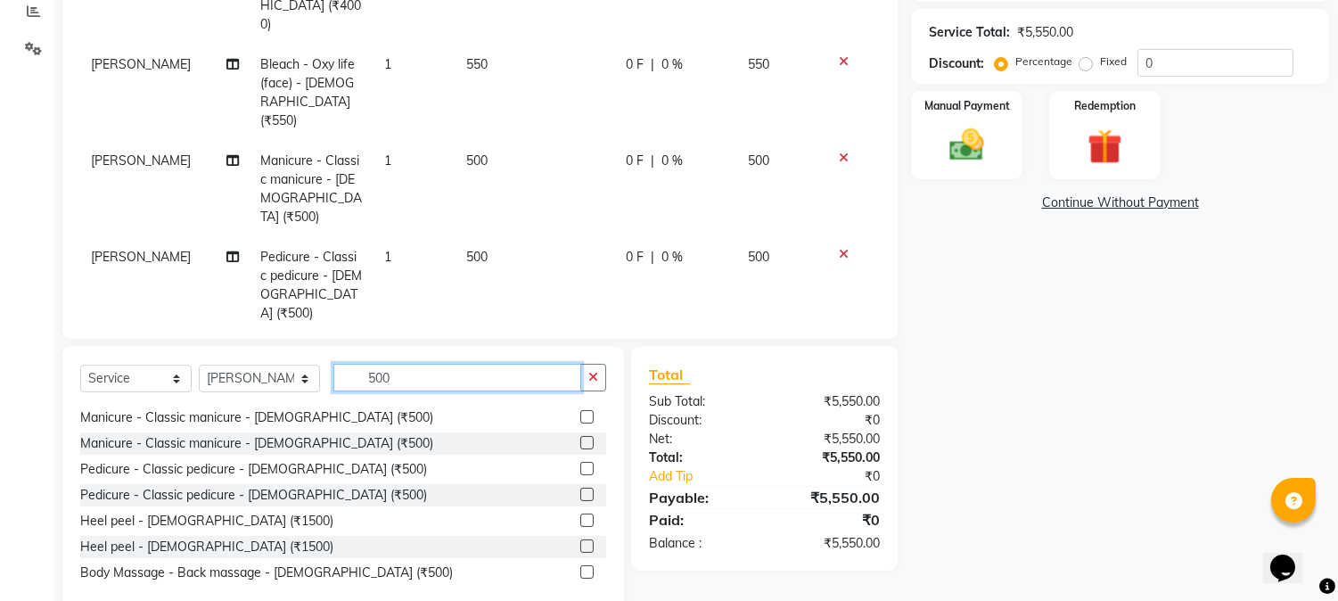
drag, startPoint x: 432, startPoint y: 334, endPoint x: 316, endPoint y: 354, distance: 117.5
click at [316, 364] on div "Select Service Product Membership Package Voucher Prepaid Gift Card Select Styl…" at bounding box center [343, 385] width 526 height 42
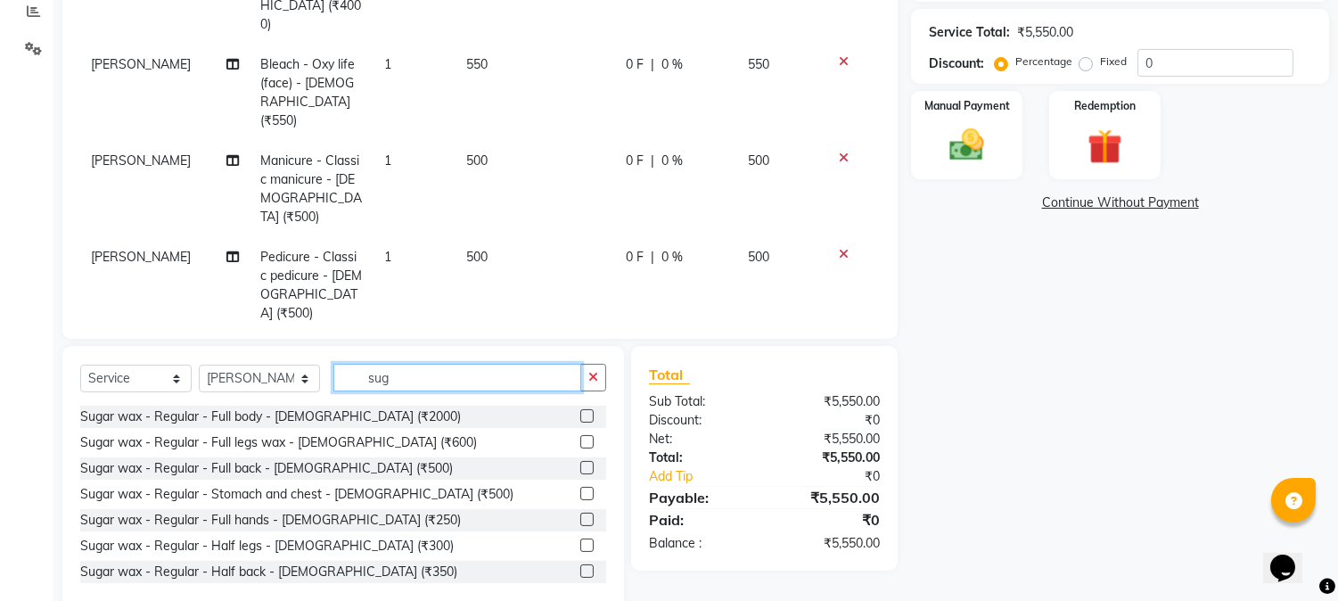
type input "sug"
click at [580, 435] on label at bounding box center [586, 441] width 13 height 13
click at [580, 437] on input "checkbox" at bounding box center [586, 443] width 12 height 12
checkbox input "false"
click at [580, 521] on label at bounding box center [586, 519] width 13 height 13
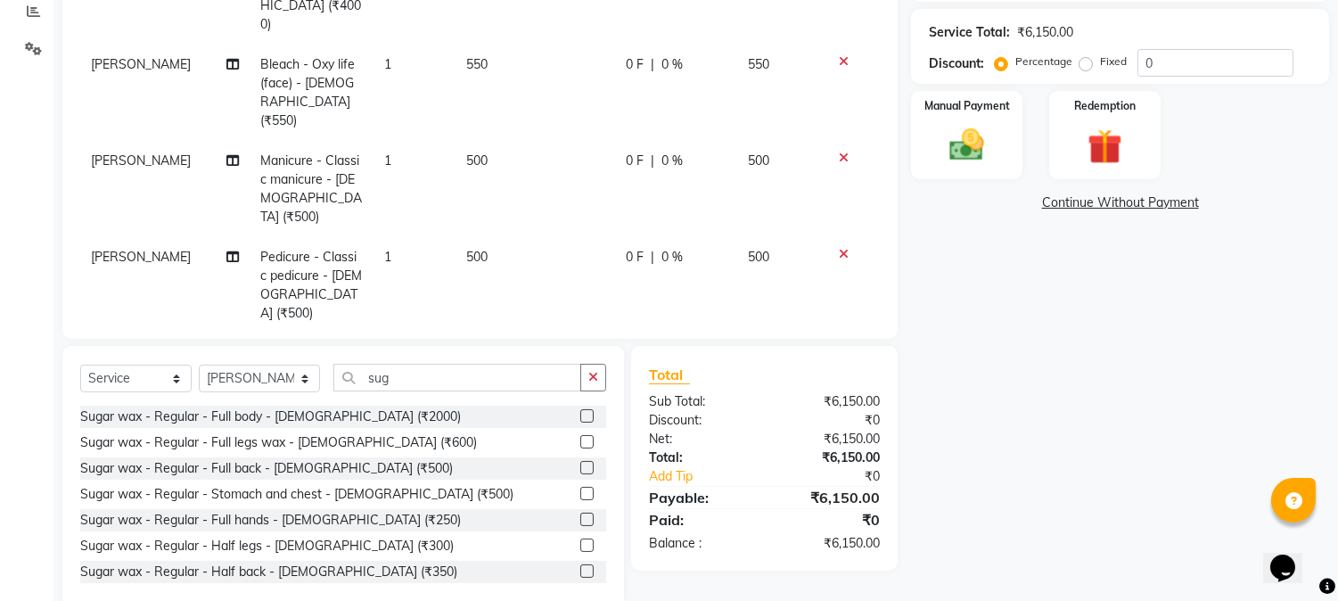
click at [580, 521] on input "checkbox" at bounding box center [586, 520] width 12 height 12
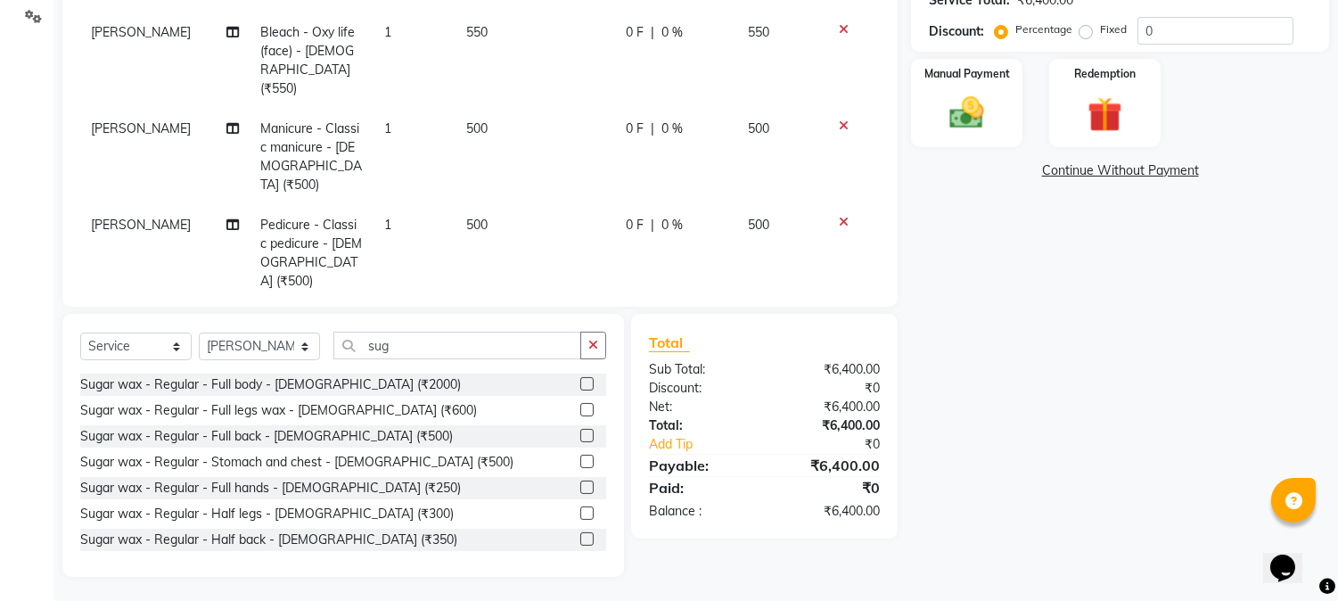
checkbox input "false"
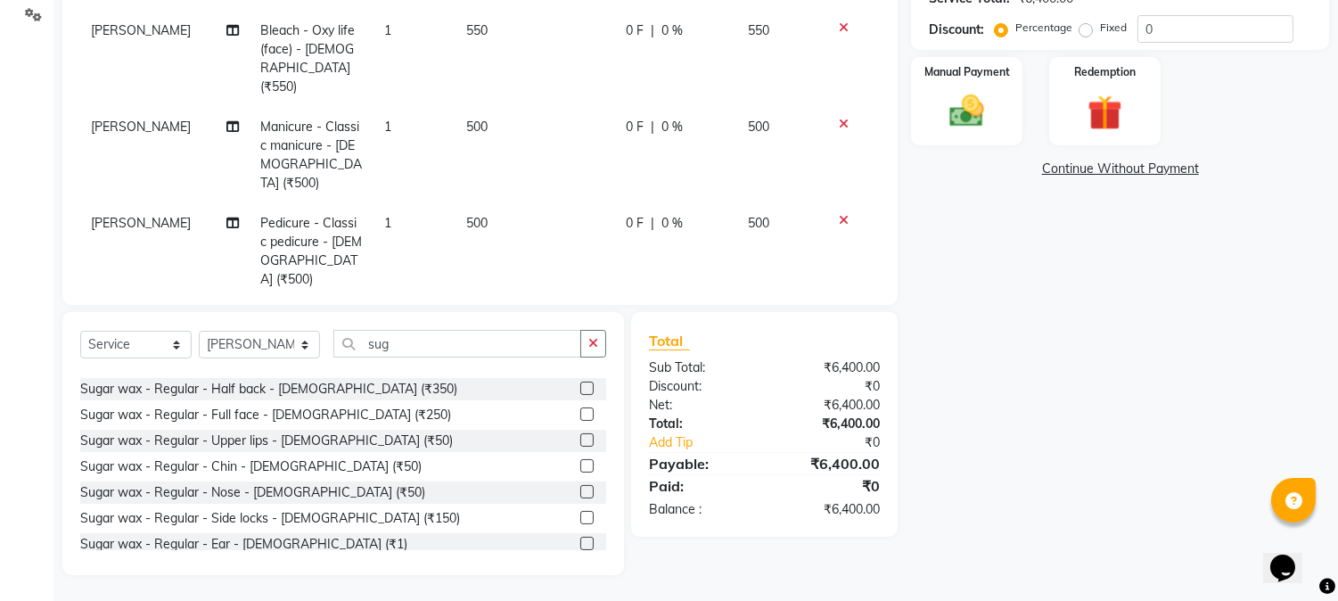
scroll to position [198, 0]
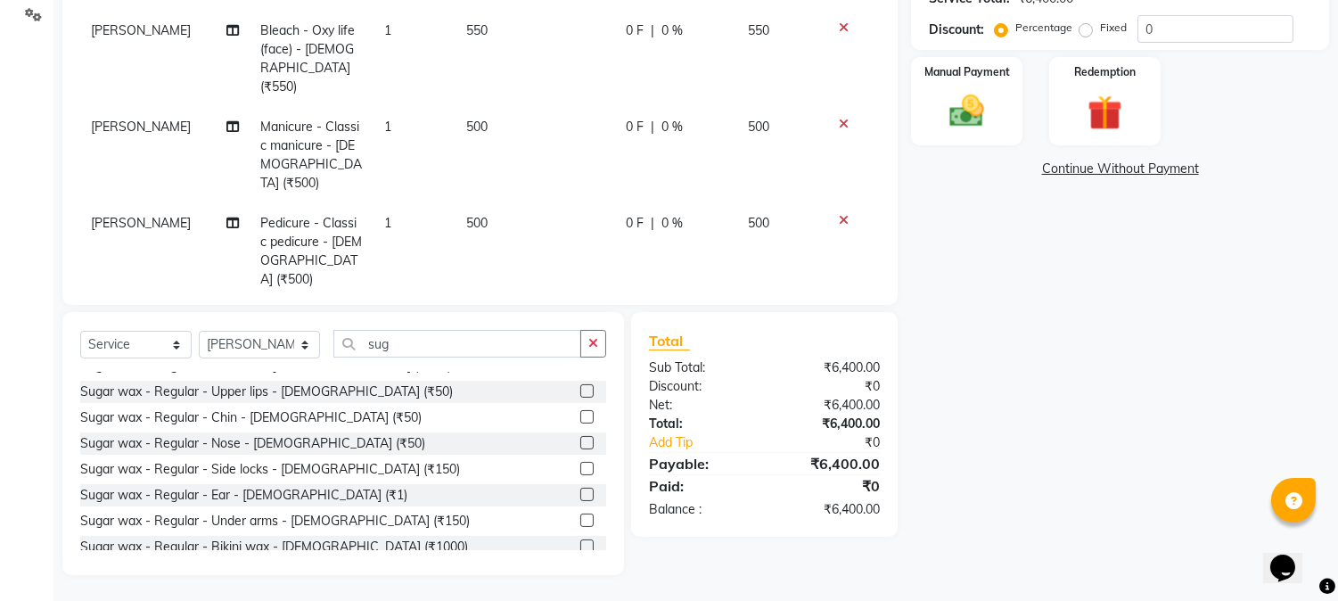
click at [580, 519] on label at bounding box center [586, 519] width 13 height 13
click at [580, 519] on input "checkbox" at bounding box center [586, 521] width 12 height 12
checkbox input "false"
drag, startPoint x: 423, startPoint y: 348, endPoint x: 331, endPoint y: 357, distance: 93.1
click at [333, 357] on input "t" at bounding box center [457, 344] width 248 height 28
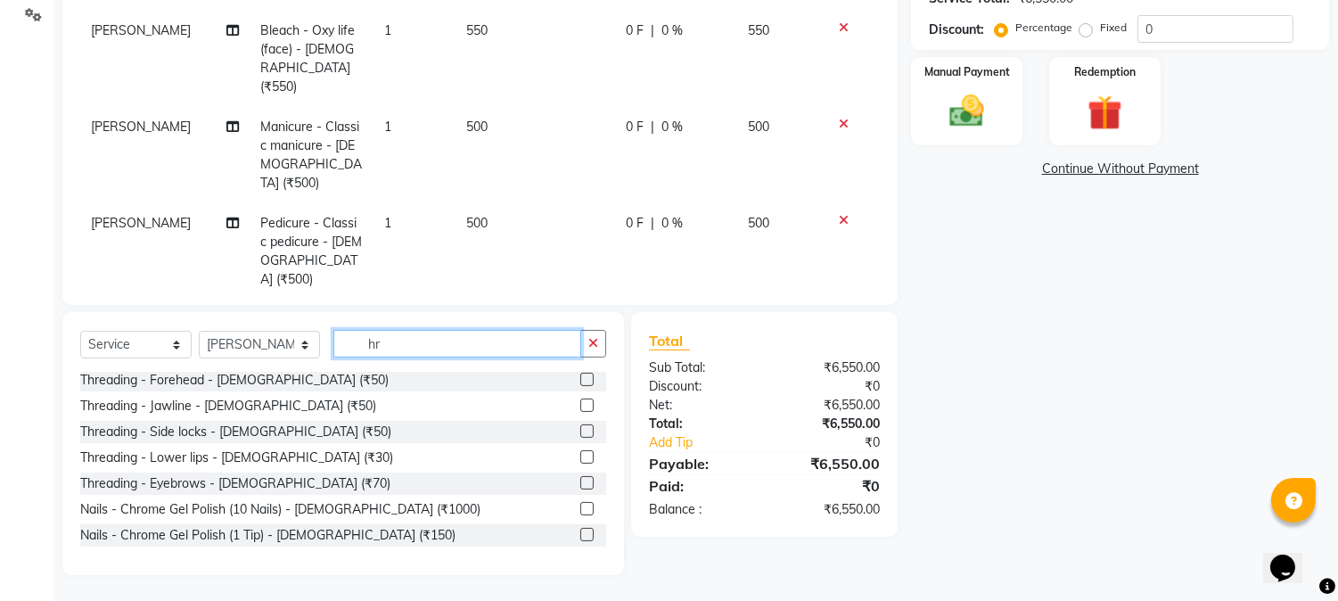
scroll to position [105, 0]
drag, startPoint x: 380, startPoint y: 349, endPoint x: 265, endPoint y: 353, distance: 115.1
click at [265, 353] on div "Select Service Product Membership Package Voucher Prepaid Gift Card Select Styl…" at bounding box center [343, 351] width 526 height 42
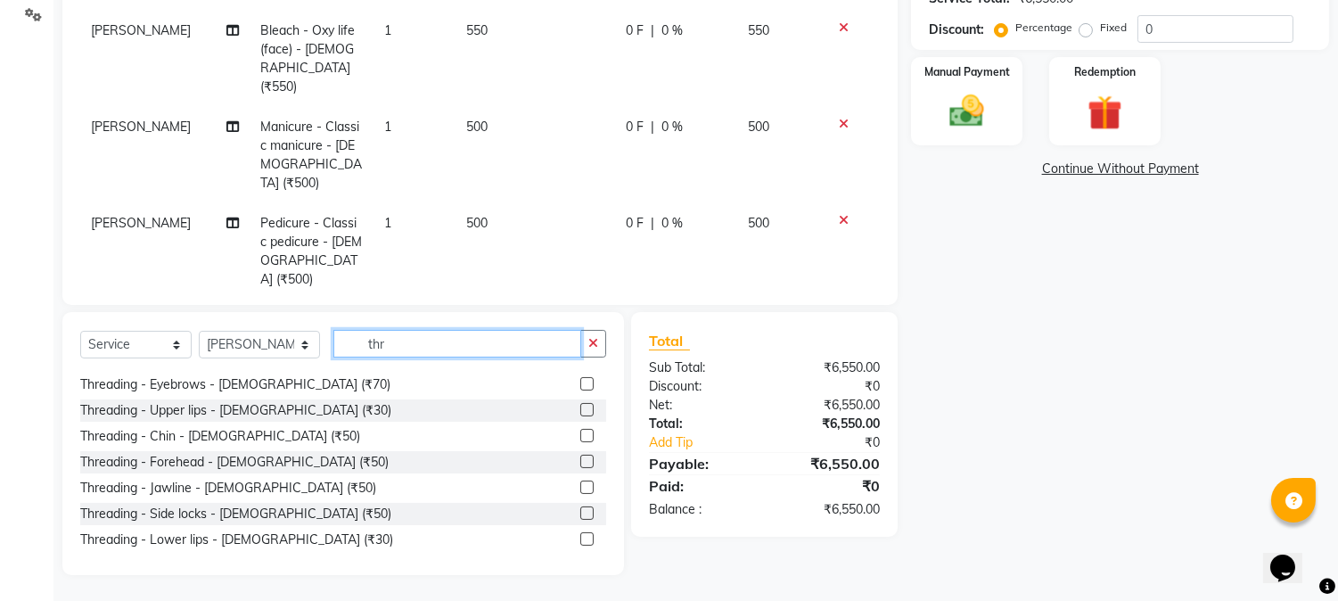
scroll to position [0, 0]
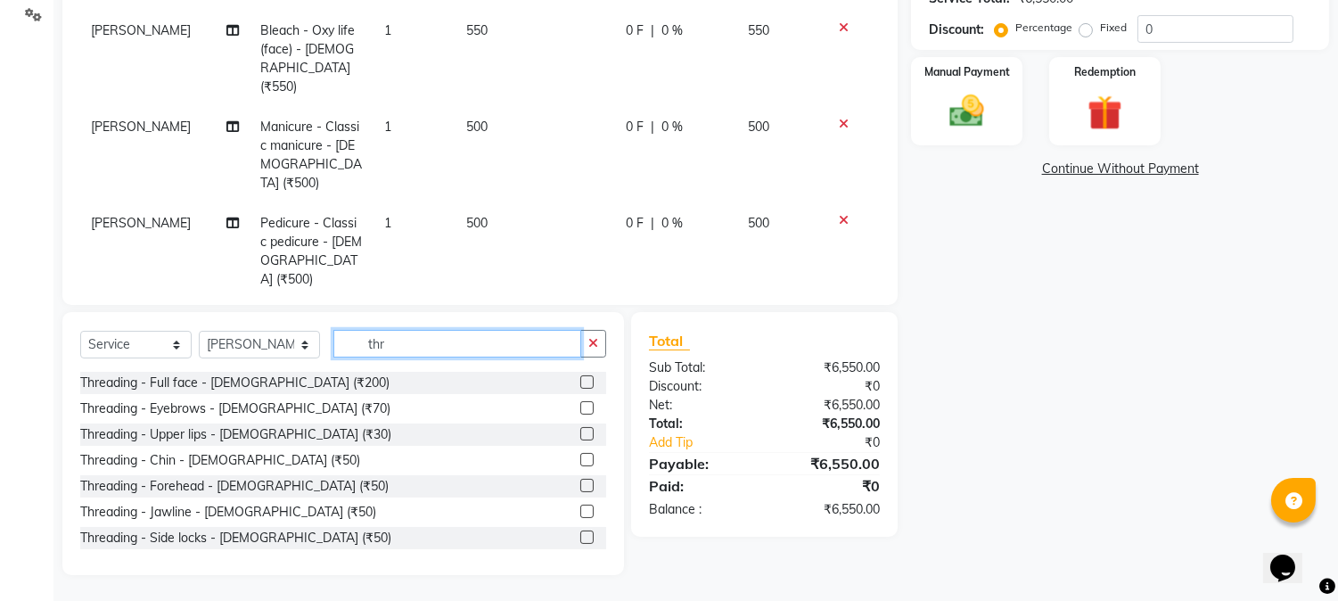
type input "thr"
click at [580, 410] on label at bounding box center [586, 407] width 13 height 13
click at [580, 410] on input "checkbox" at bounding box center [586, 409] width 12 height 12
checkbox input "false"
click at [580, 432] on label at bounding box center [586, 433] width 13 height 13
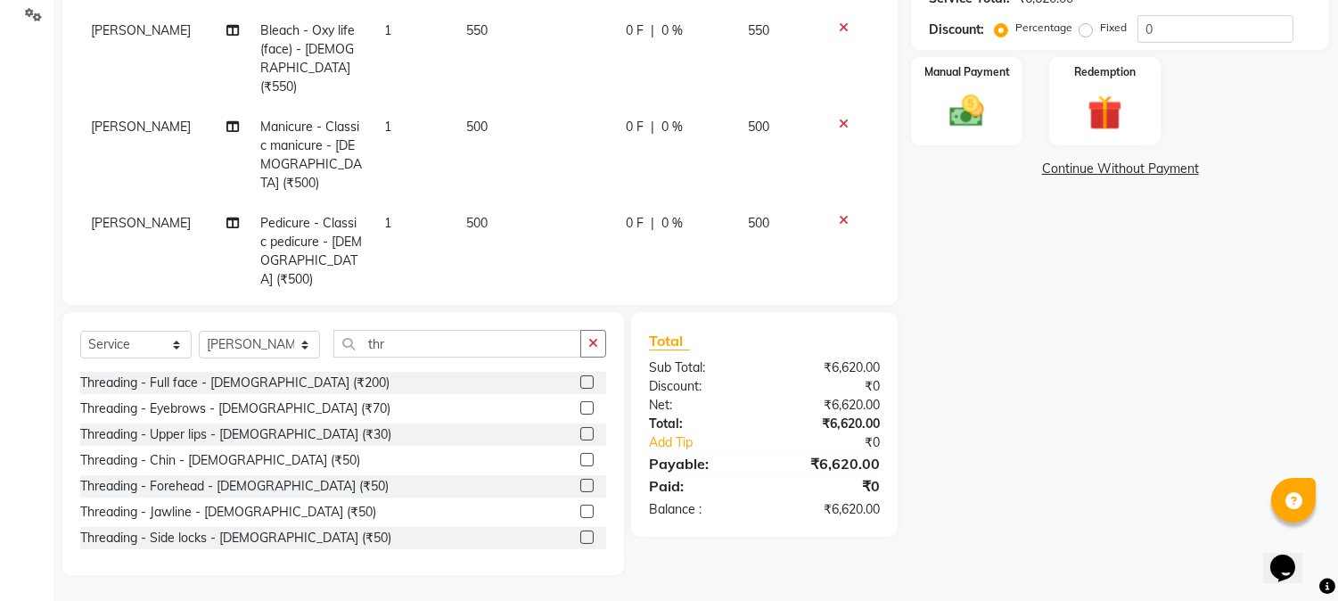
click at [580, 432] on input "checkbox" at bounding box center [586, 435] width 12 height 12
checkbox input "false"
click at [981, 138] on div "Manual Payment" at bounding box center [967, 100] width 116 height 91
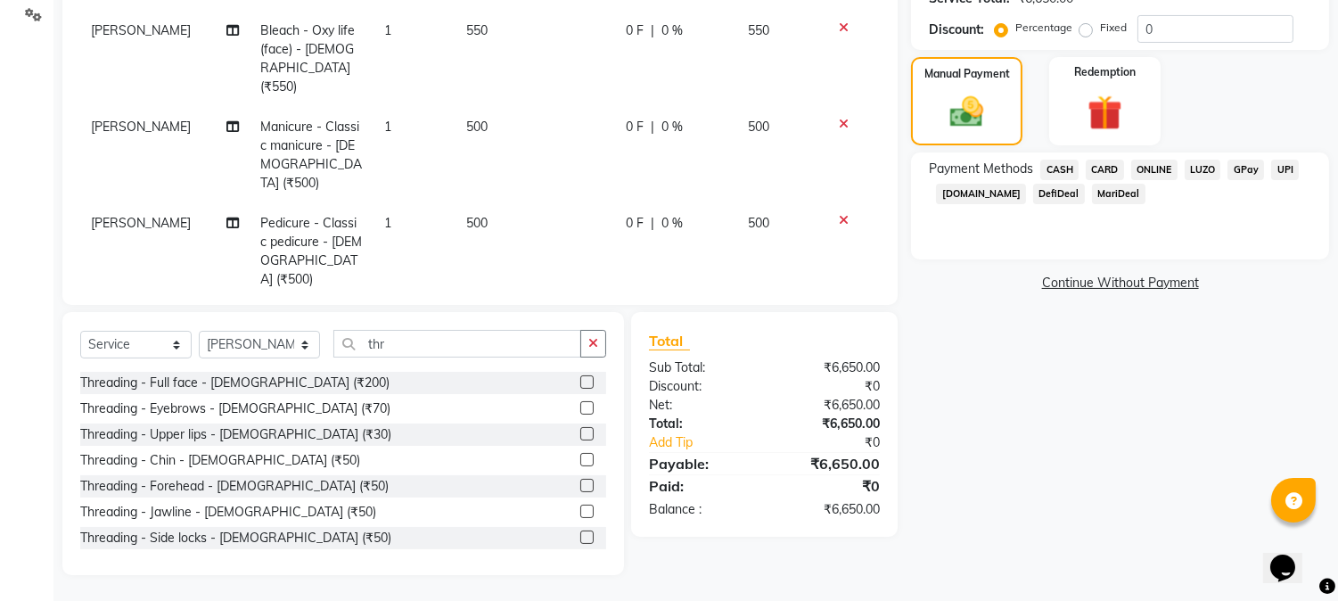
click at [1148, 175] on span "ONLINE" at bounding box center [1154, 170] width 46 height 21
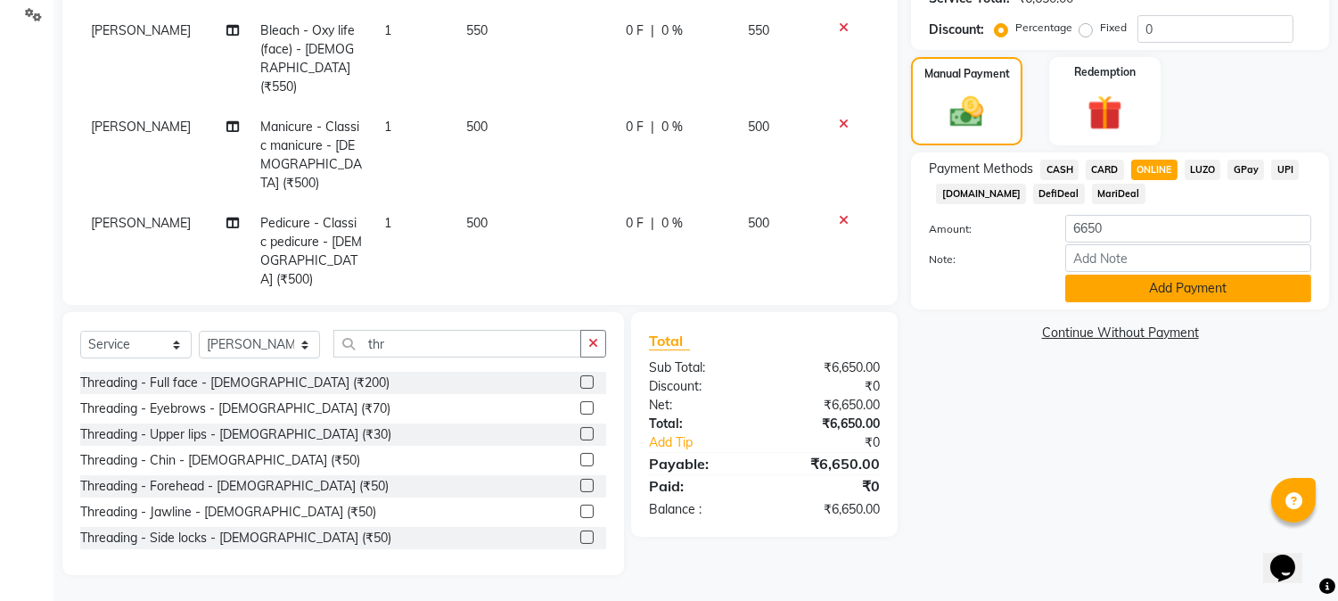
click at [1166, 290] on button "Add Payment" at bounding box center [1188, 289] width 246 height 28
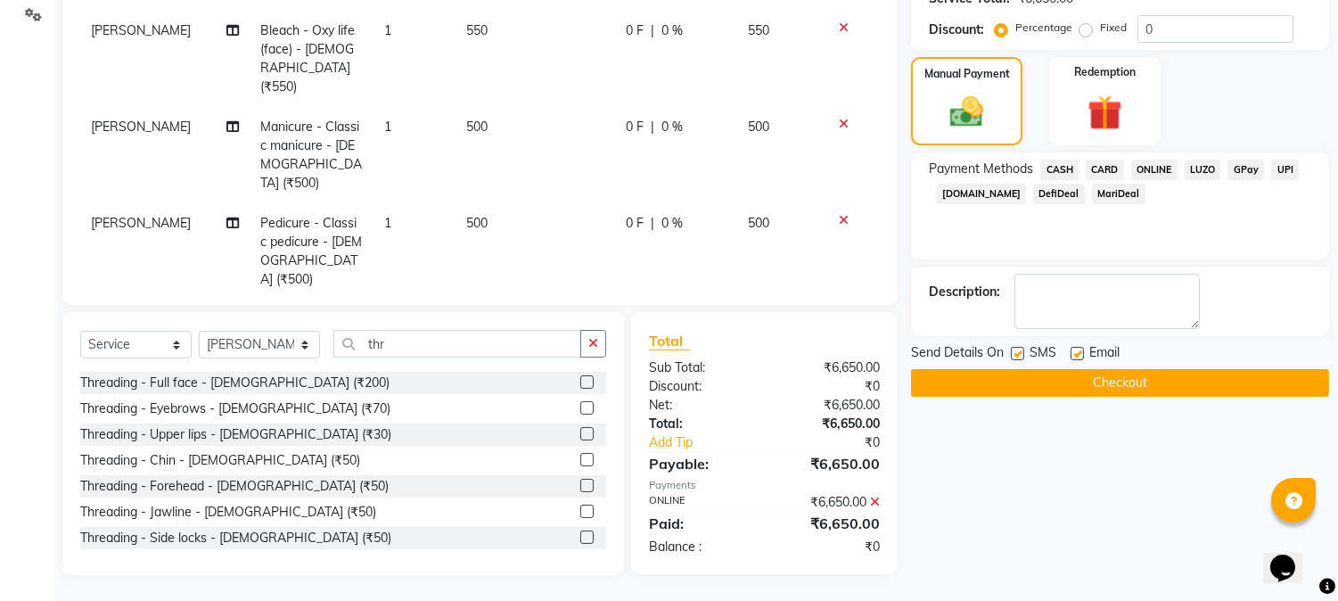
click at [1166, 361] on div "Send Details On SMS Email" at bounding box center [1120, 354] width 418 height 22
click at [1166, 384] on button "Checkout" at bounding box center [1120, 383] width 418 height 28
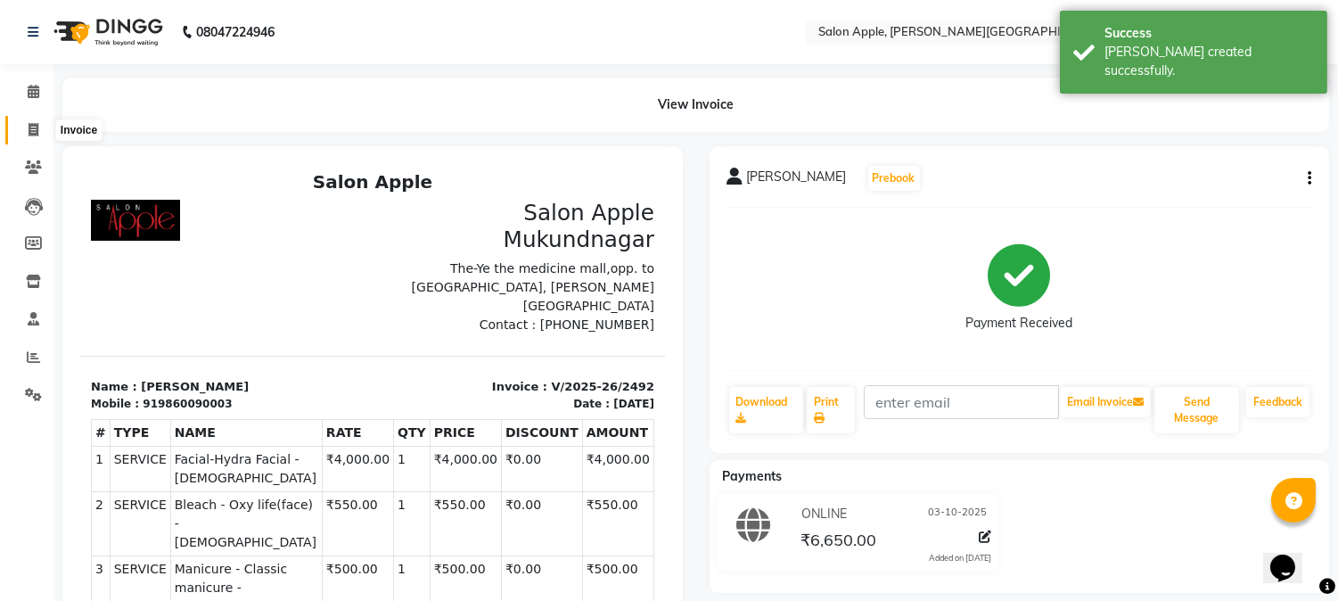
click at [31, 127] on icon at bounding box center [34, 129] width 10 height 13
select select "4128"
select select "service"
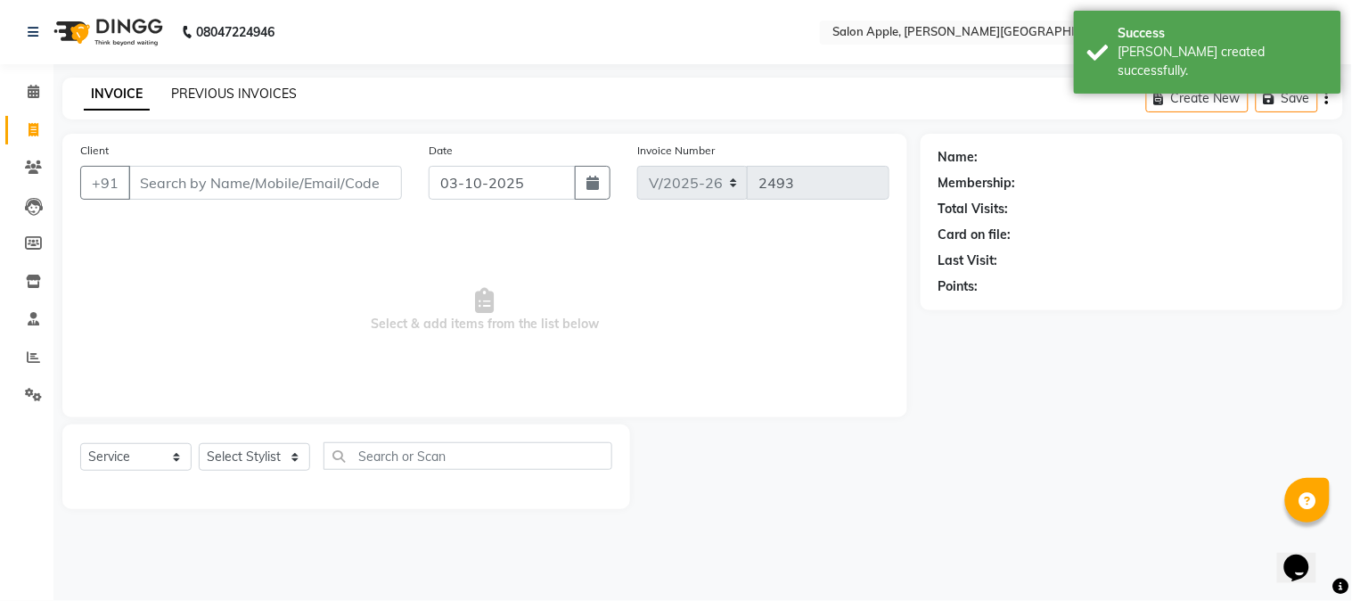
click at [246, 95] on link "PREVIOUS INVOICES" at bounding box center [234, 94] width 126 height 16
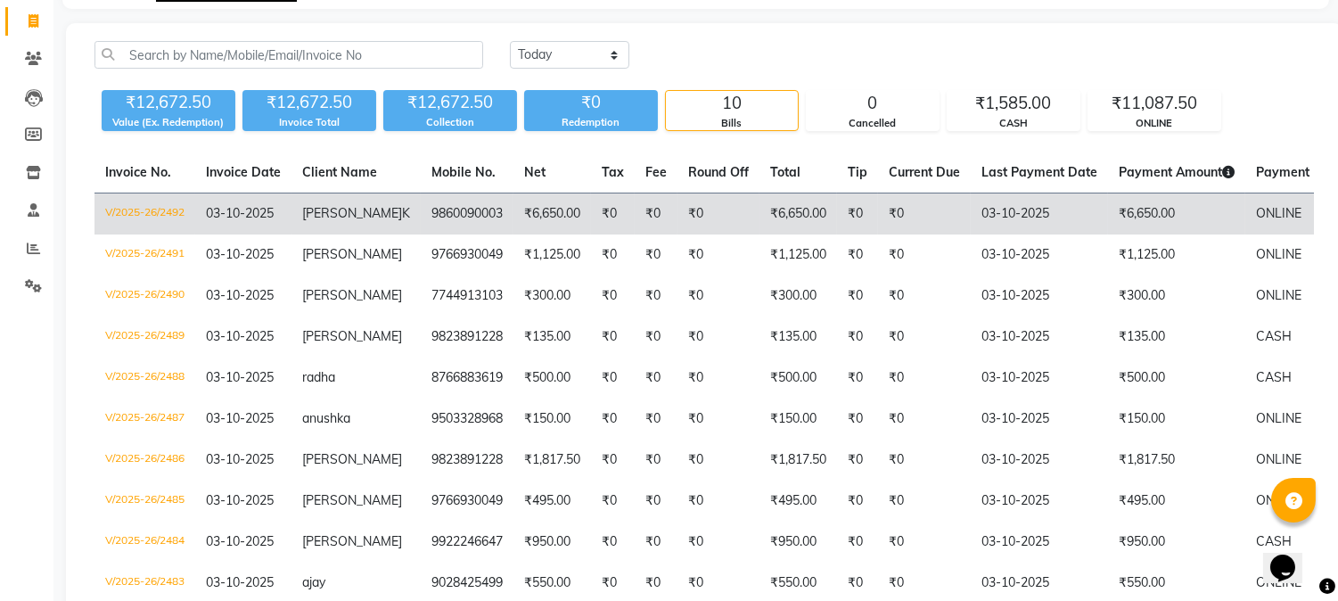
scroll to position [220, 0]
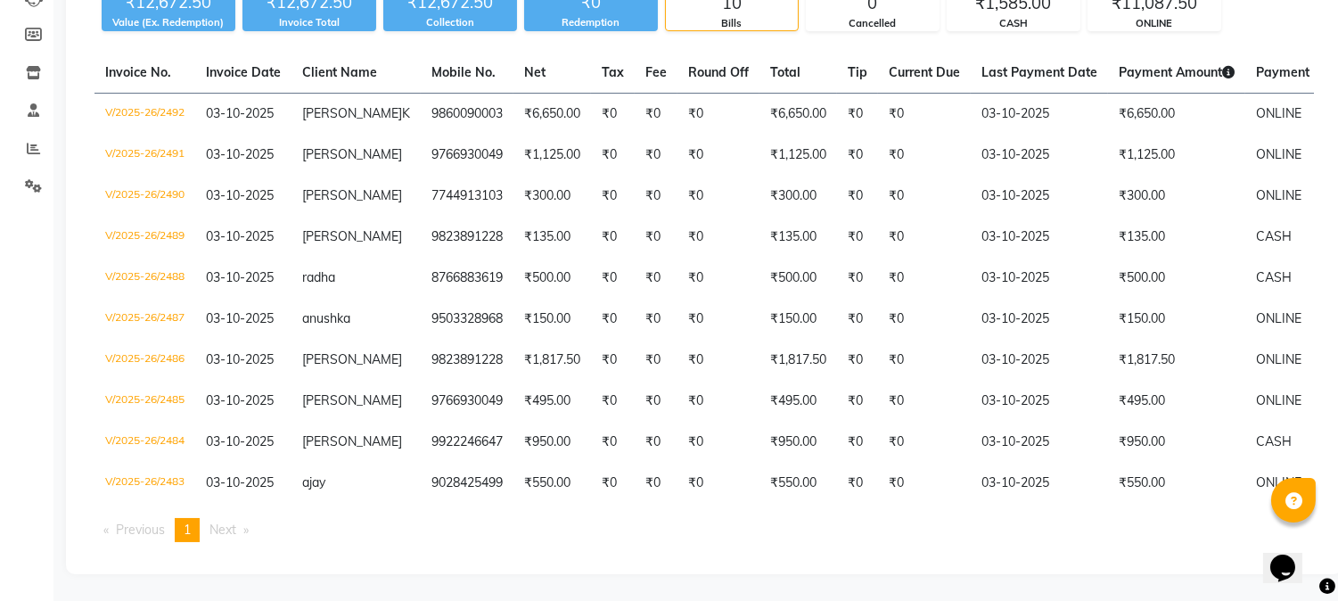
drag, startPoint x: 431, startPoint y: 82, endPoint x: 10, endPoint y: 251, distance: 454.4
click at [10, 251] on div "Calendar Invoice Clients Leads Members Inventory Staff Reports Settings Complet…" at bounding box center [120, 208] width 241 height 732
click at [43, 108] on span at bounding box center [33, 111] width 31 height 21
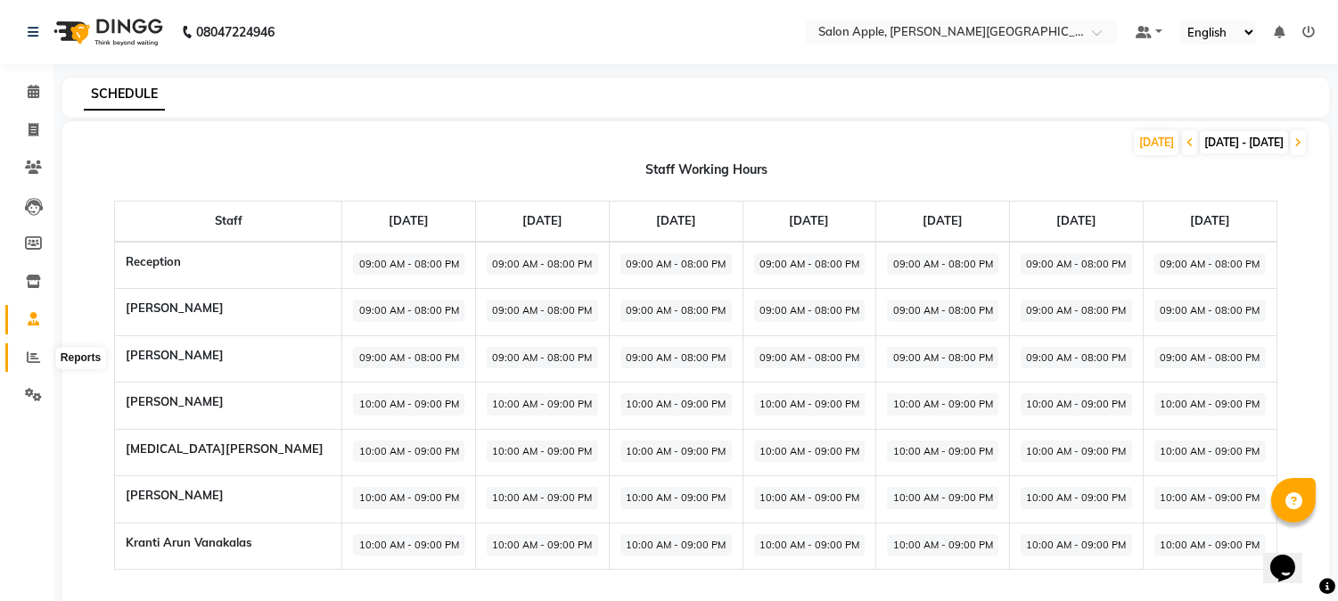
click at [24, 357] on span at bounding box center [33, 358] width 31 height 21
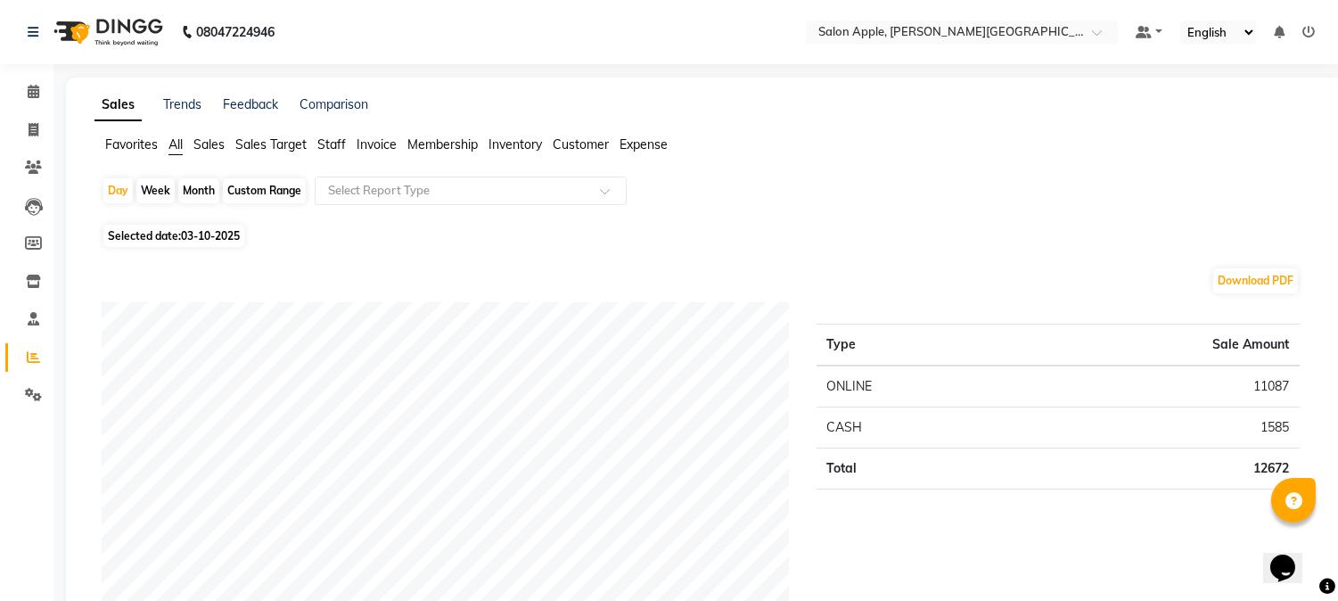
click at [283, 157] on div "Favorites All Sales Sales Target Staff Invoice Membership Inventory Customer Ex…" at bounding box center [704, 152] width 1246 height 34
click at [286, 146] on span "Sales Target" at bounding box center [270, 144] width 71 height 16
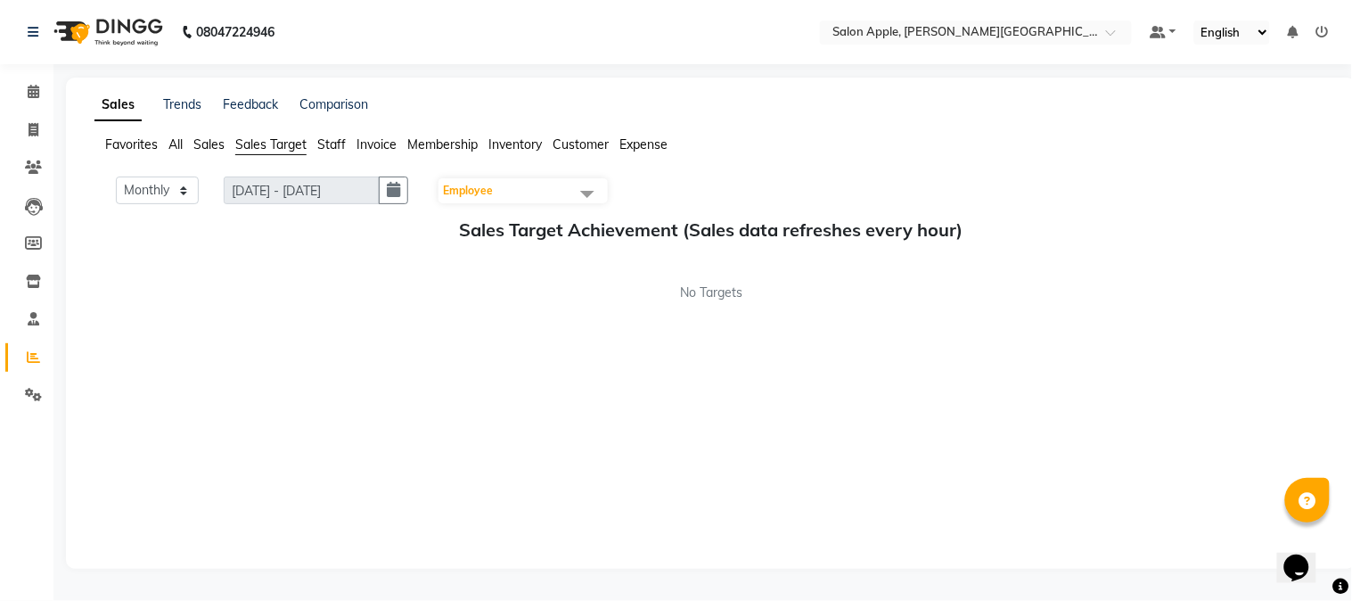
click at [366, 145] on span "Invoice" at bounding box center [377, 144] width 40 height 16
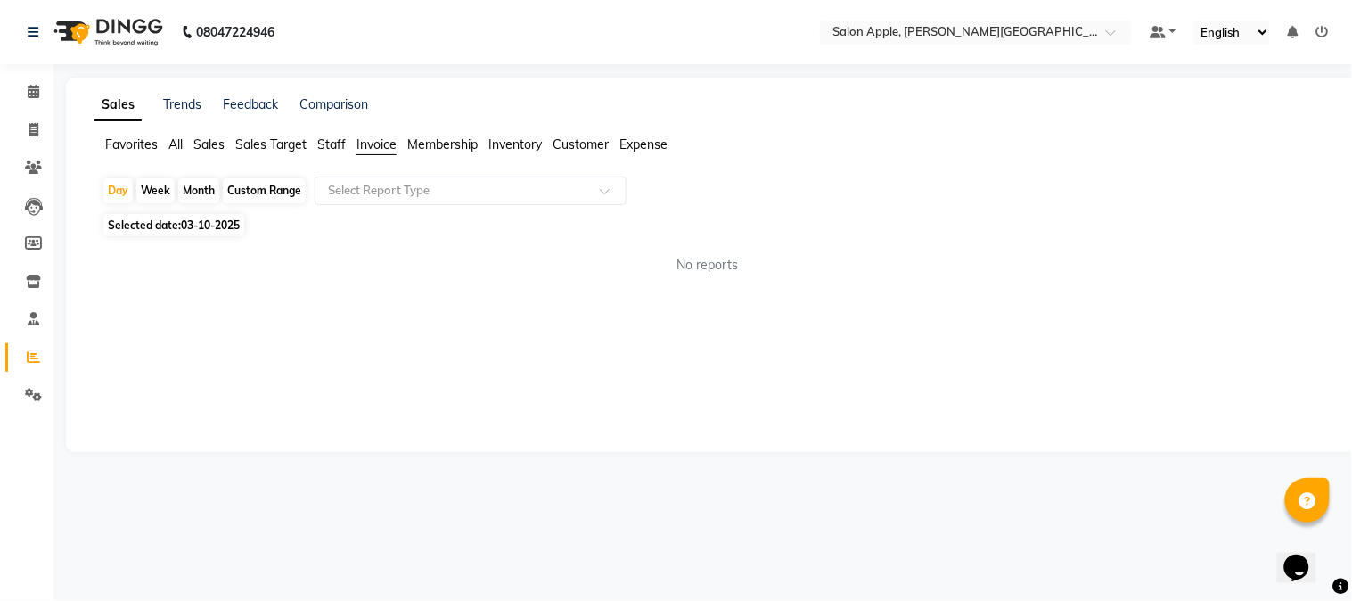
drag, startPoint x: 458, startPoint y: 144, endPoint x: 479, endPoint y: 146, distance: 20.7
click at [459, 144] on span "Membership" at bounding box center [442, 144] width 70 height 16
click at [531, 149] on span "Inventory" at bounding box center [515, 144] width 53 height 16
click at [582, 149] on span "Customer" at bounding box center [581, 144] width 56 height 16
click at [549, 189] on input "text" at bounding box center [452, 191] width 257 height 18
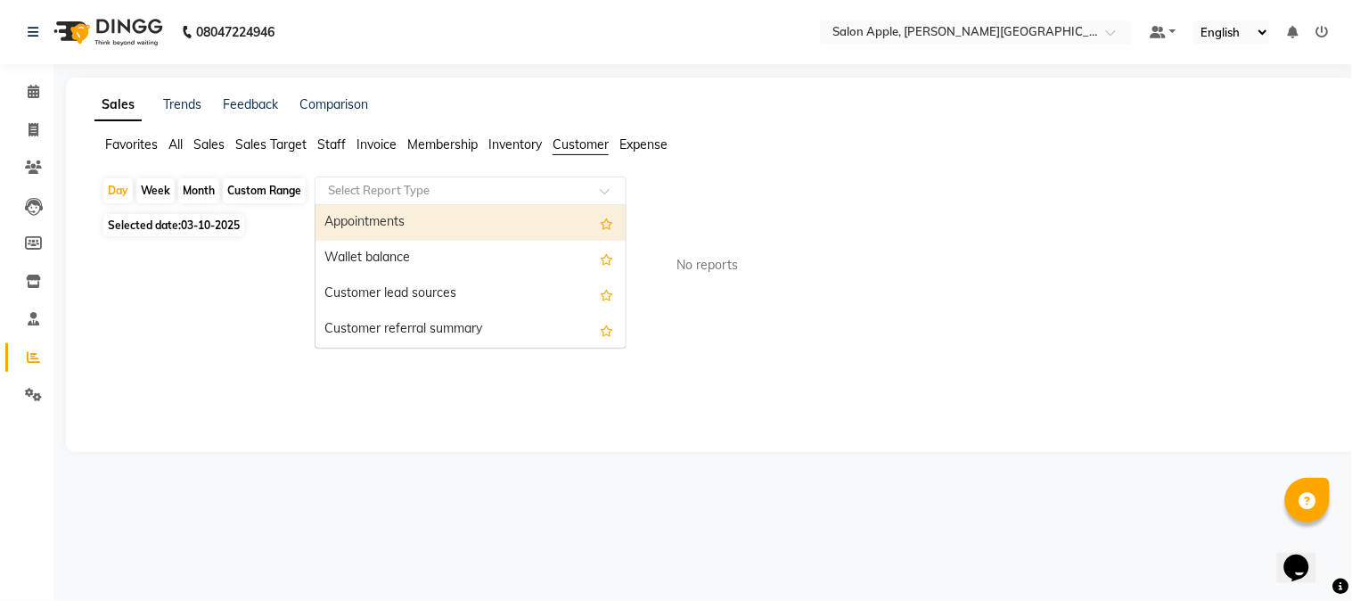
click at [205, 144] on span "Sales" at bounding box center [208, 144] width 31 height 16
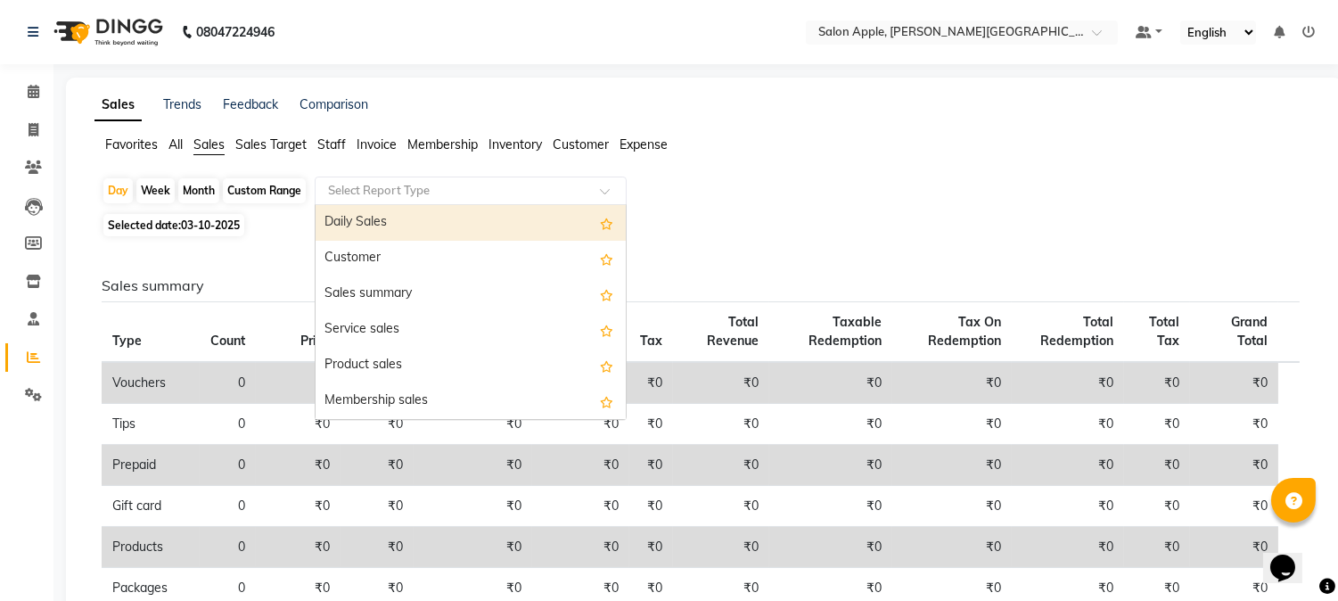
click at [384, 198] on input "text" at bounding box center [452, 191] width 257 height 18
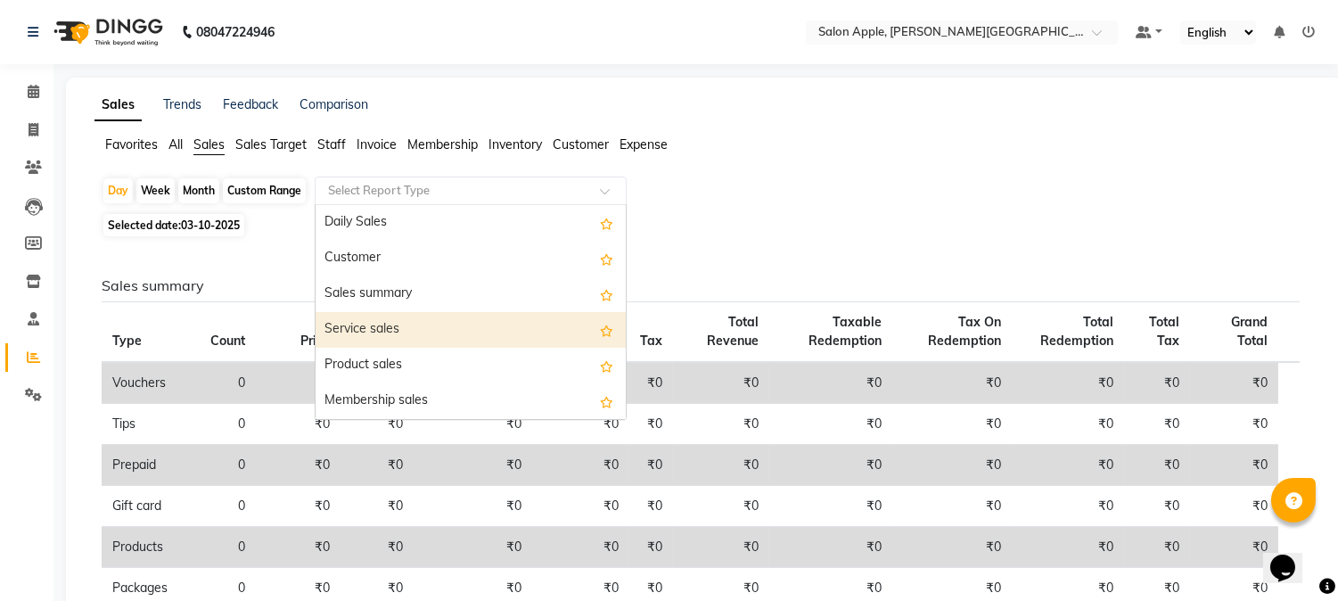
click at [411, 325] on div "Service sales" at bounding box center [471, 330] width 310 height 36
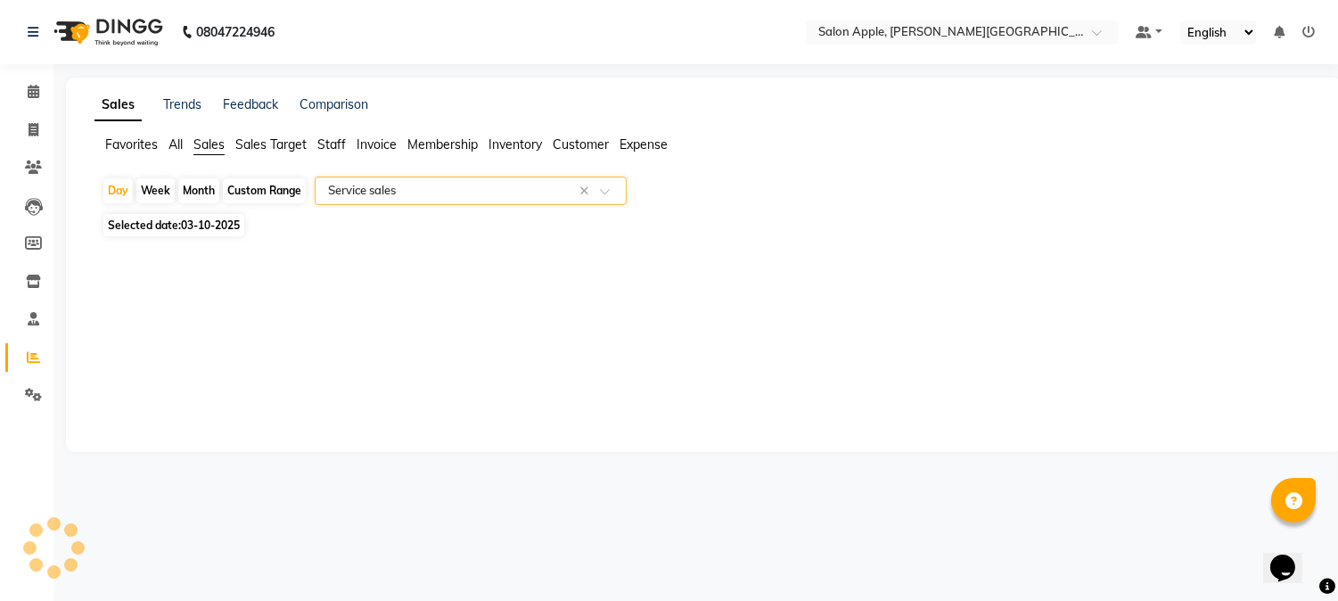
select select "filtered_report"
select select "csv"
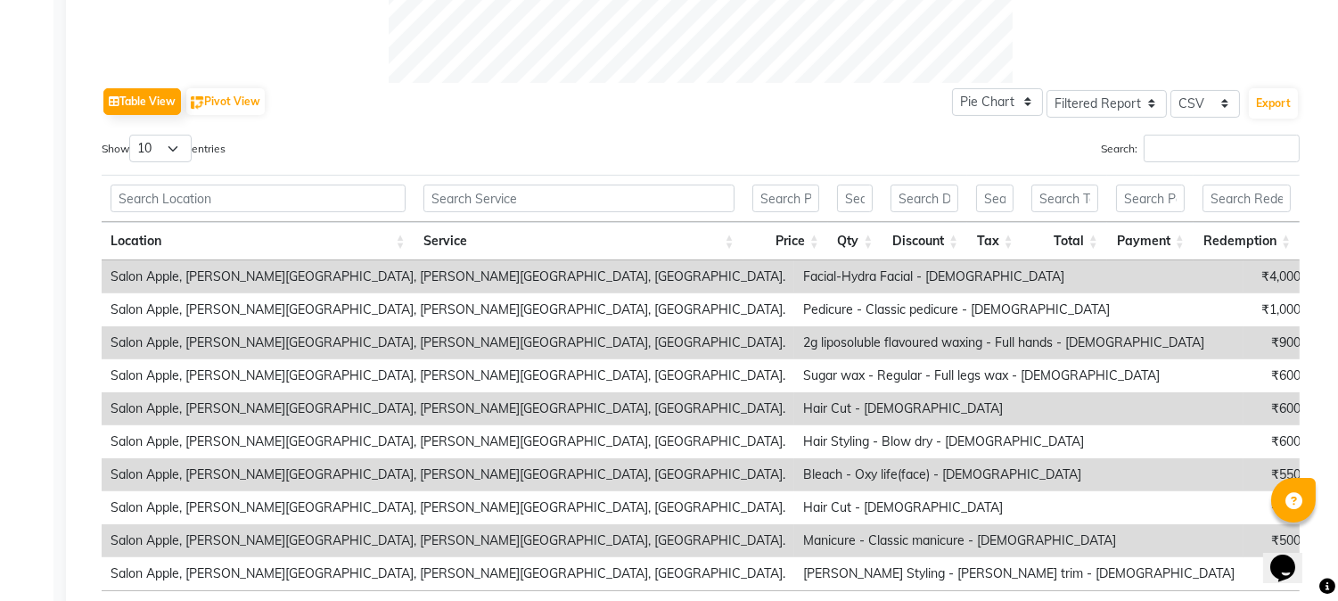
scroll to position [957, 0]
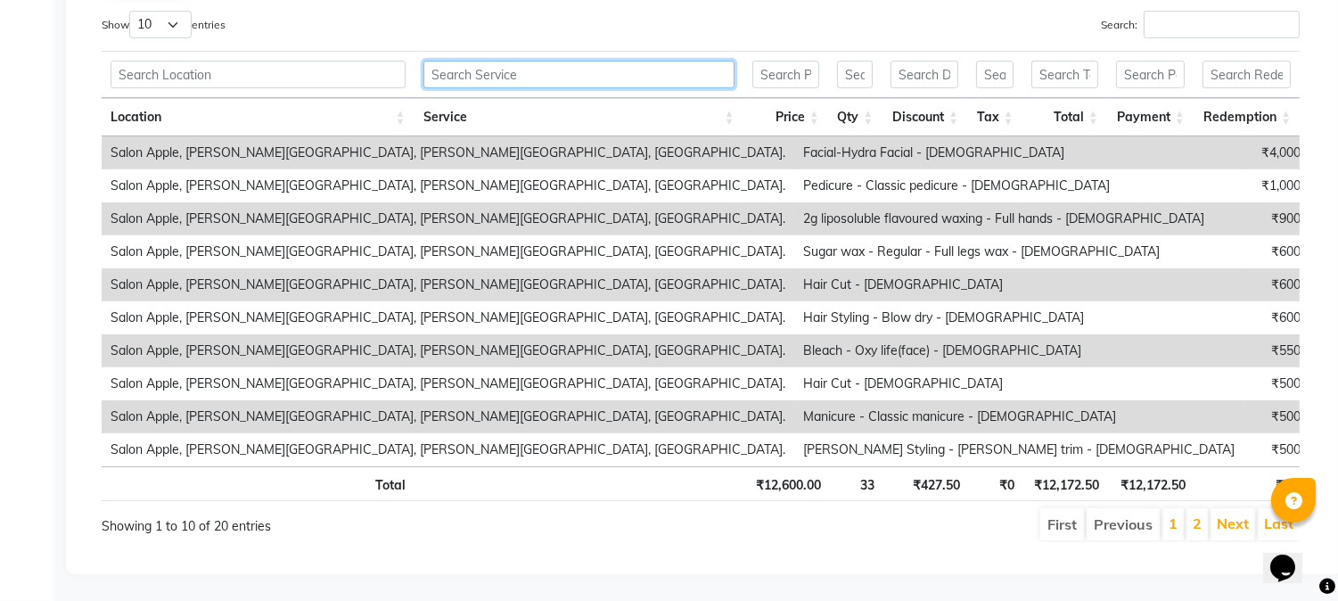
click at [556, 63] on input "text" at bounding box center [578, 75] width 311 height 28
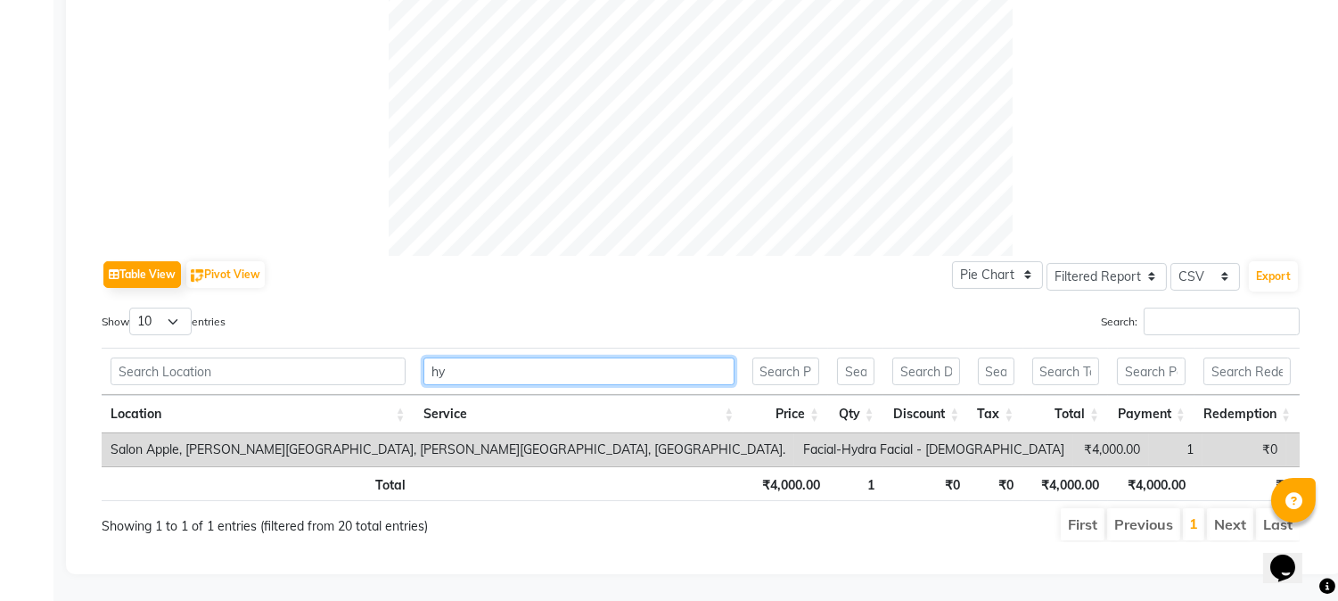
scroll to position [661, 0]
type input "hydr"
click at [161, 314] on select "10 25 50 100" at bounding box center [160, 322] width 62 height 28
select select "100"
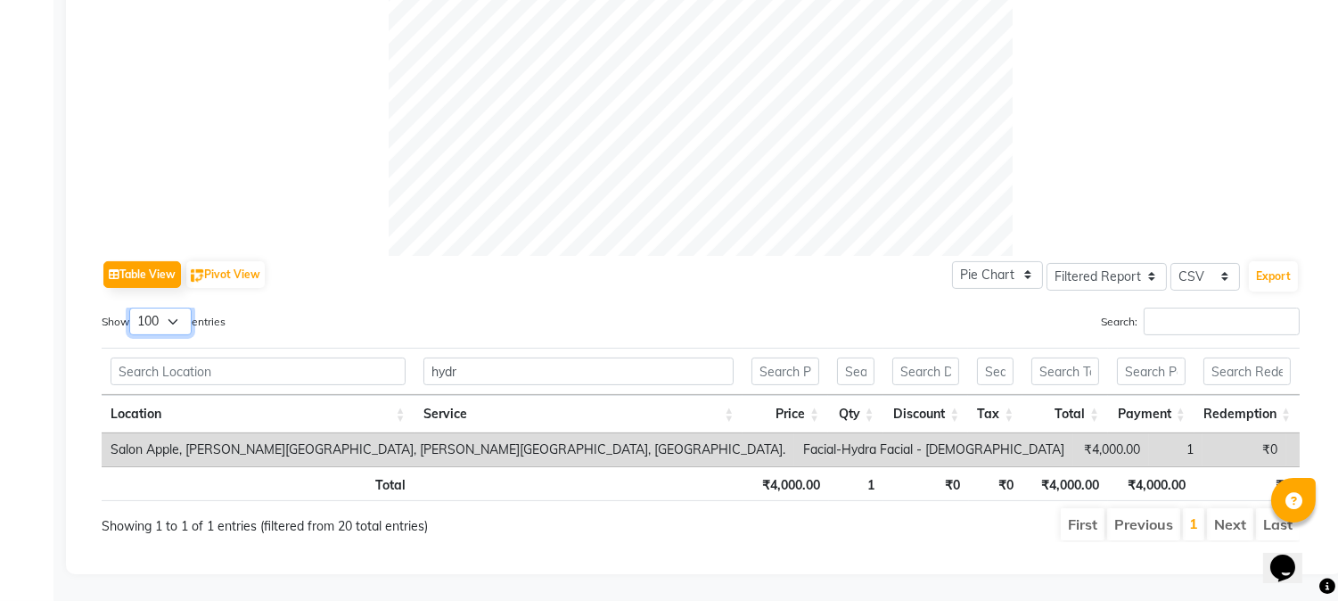
click at [132, 308] on select "10 25 50 100" at bounding box center [160, 322] width 62 height 28
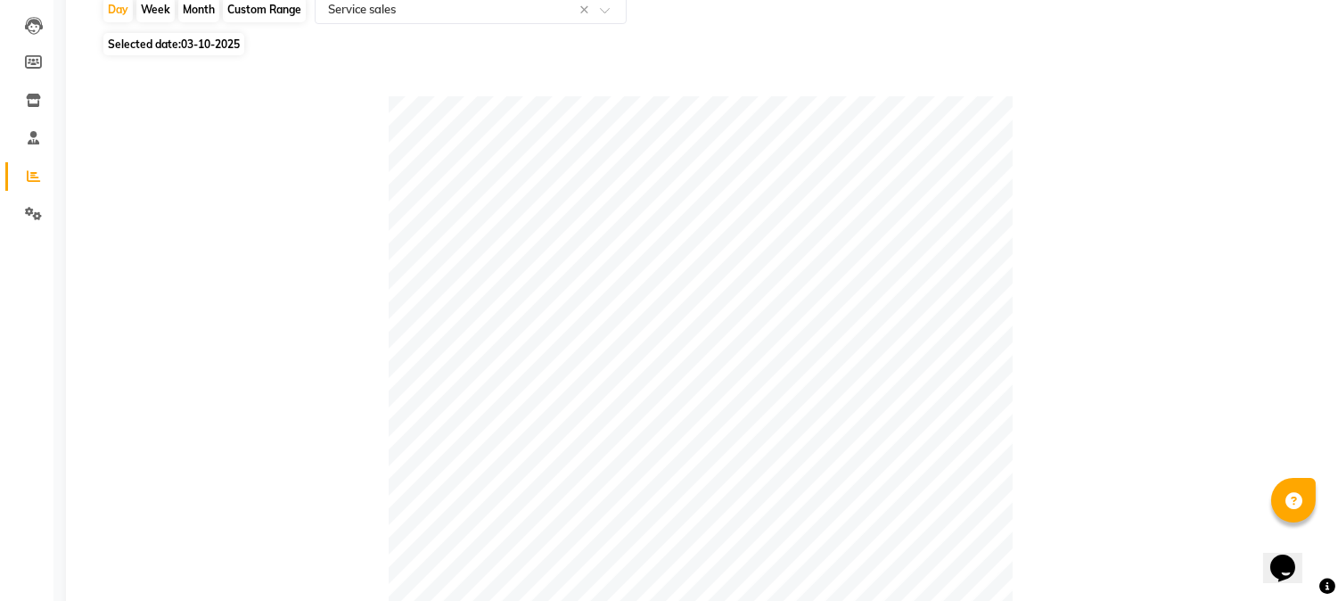
scroll to position [0, 0]
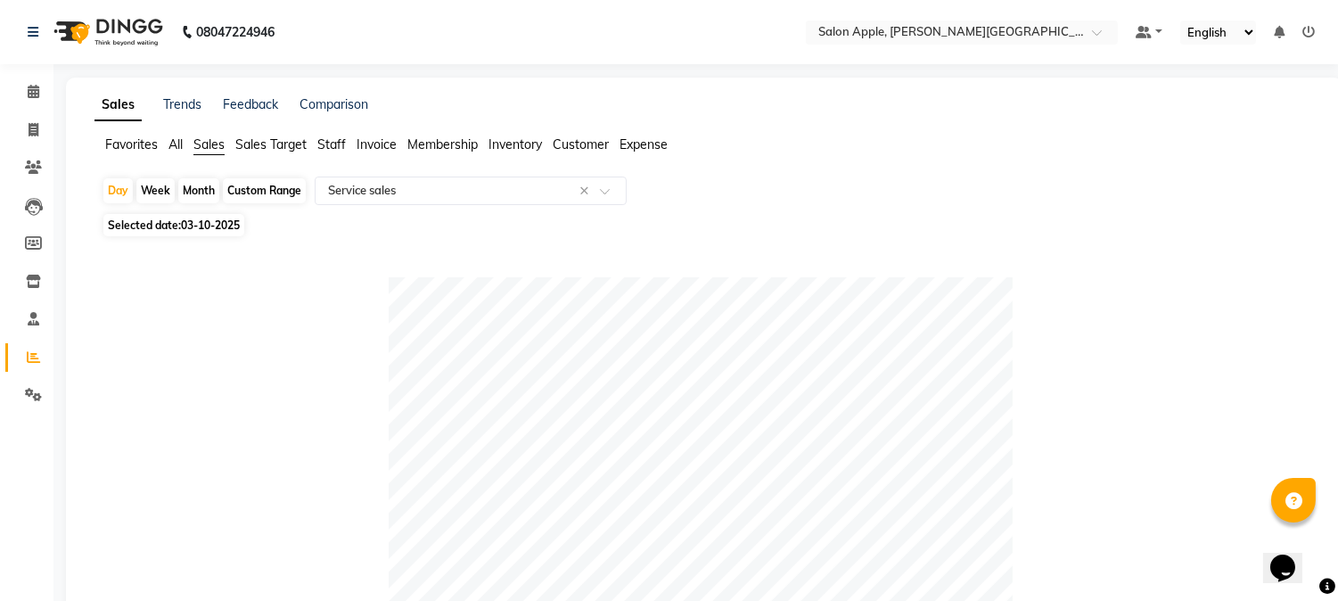
click at [279, 201] on div "Custom Range" at bounding box center [264, 190] width 83 height 25
select select "10"
select select "2025"
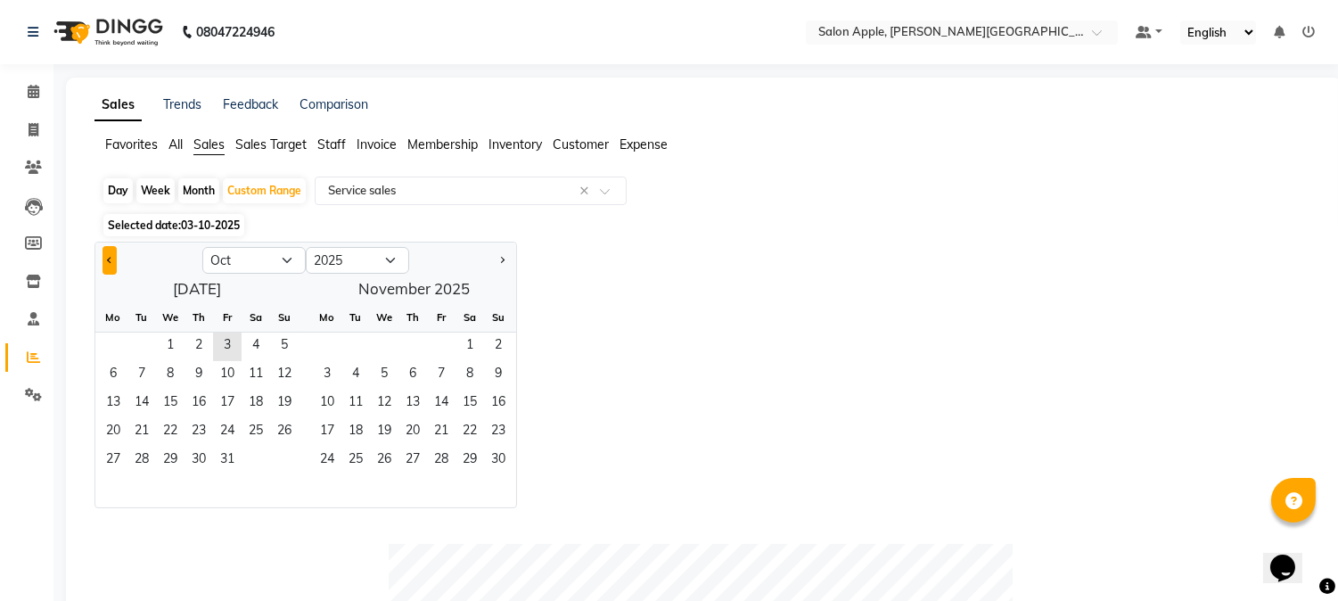
click at [111, 256] on button "Previous month" at bounding box center [110, 260] width 14 height 29
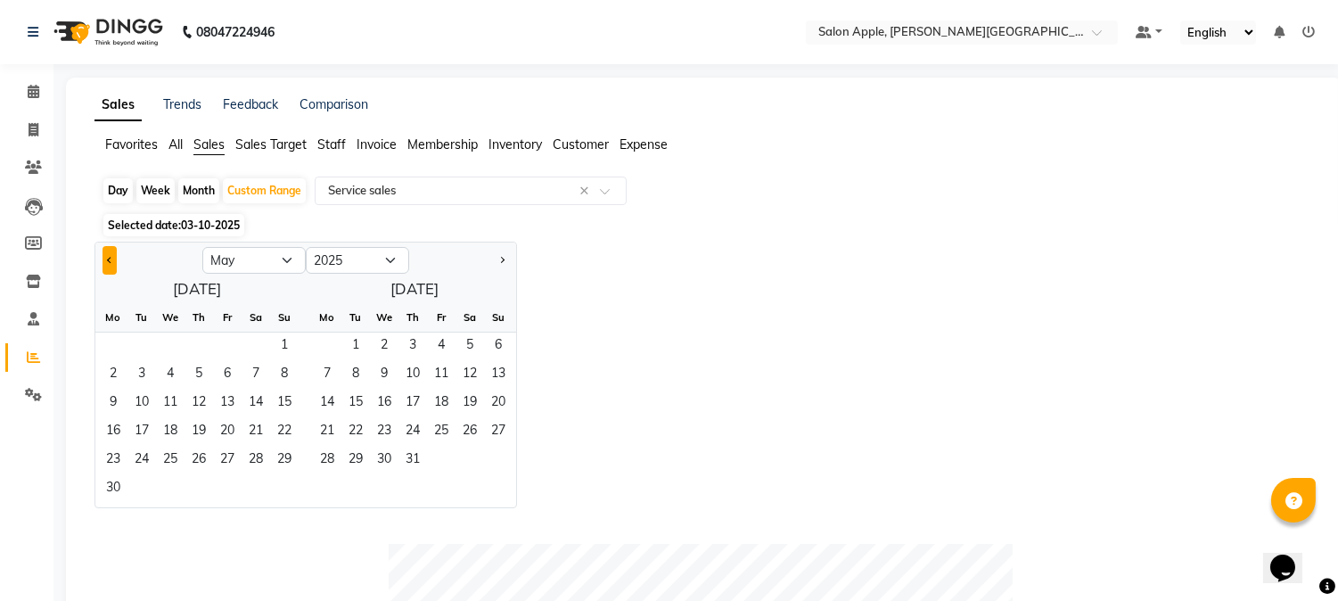
click at [111, 259] on button "Previous month" at bounding box center [110, 260] width 14 height 29
click at [111, 259] on span "Previous month" at bounding box center [110, 260] width 6 height 6
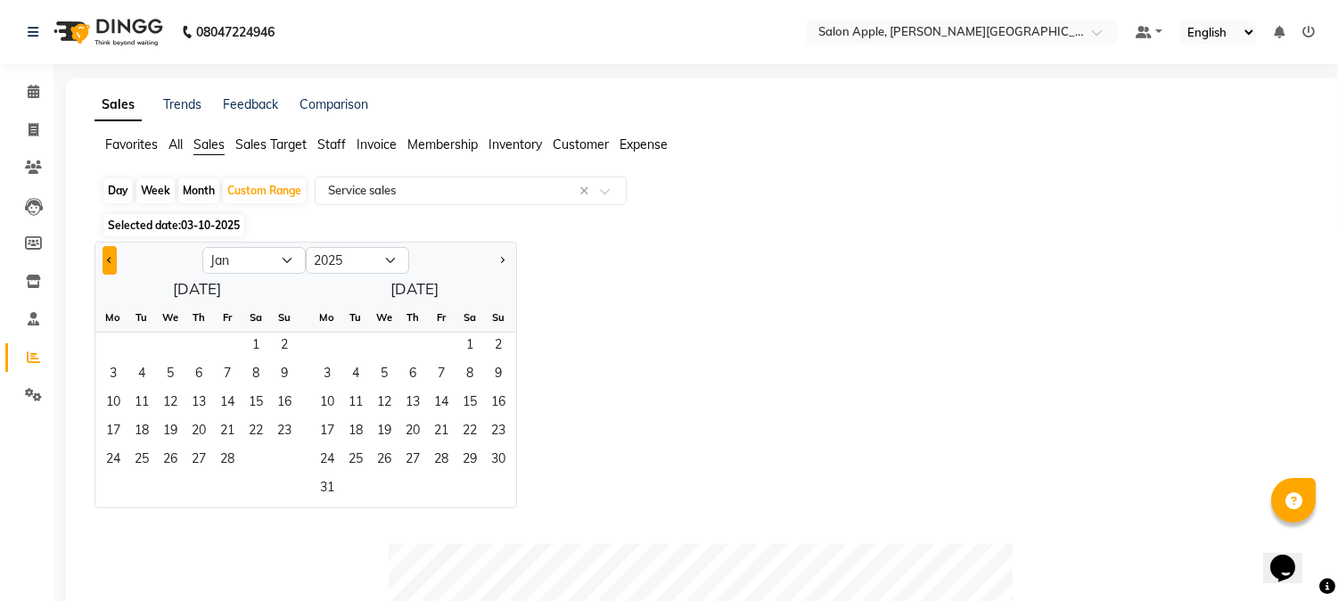
select select "12"
select select "2024"
click at [111, 259] on span "Previous month" at bounding box center [110, 260] width 6 height 6
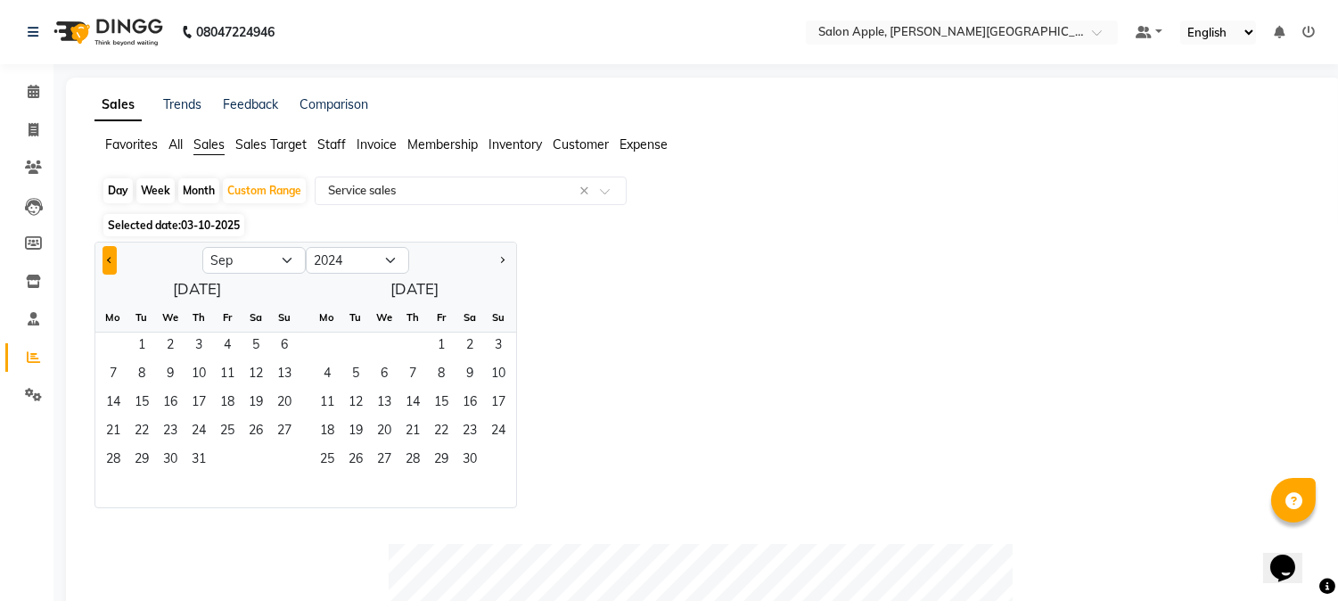
click at [111, 259] on span "Previous month" at bounding box center [110, 260] width 6 height 6
select select "8"
click at [203, 345] on span "1" at bounding box center [199, 347] width 29 height 29
click at [316, 490] on span "30" at bounding box center [327, 489] width 29 height 29
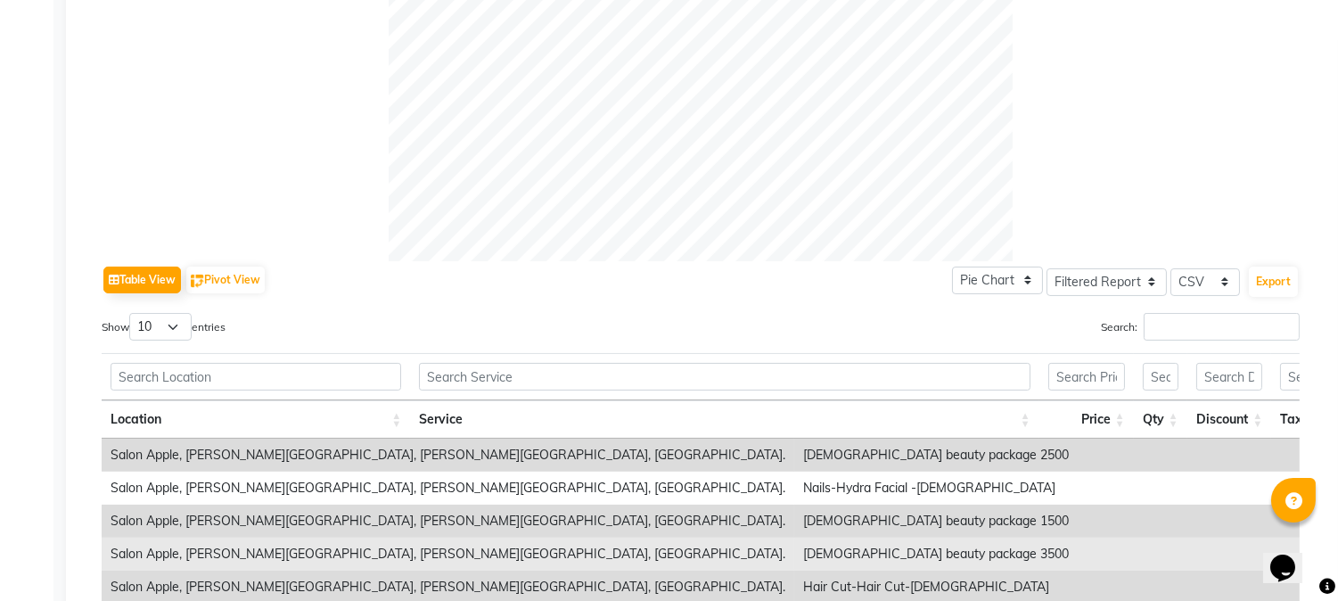
scroll to position [792, 0]
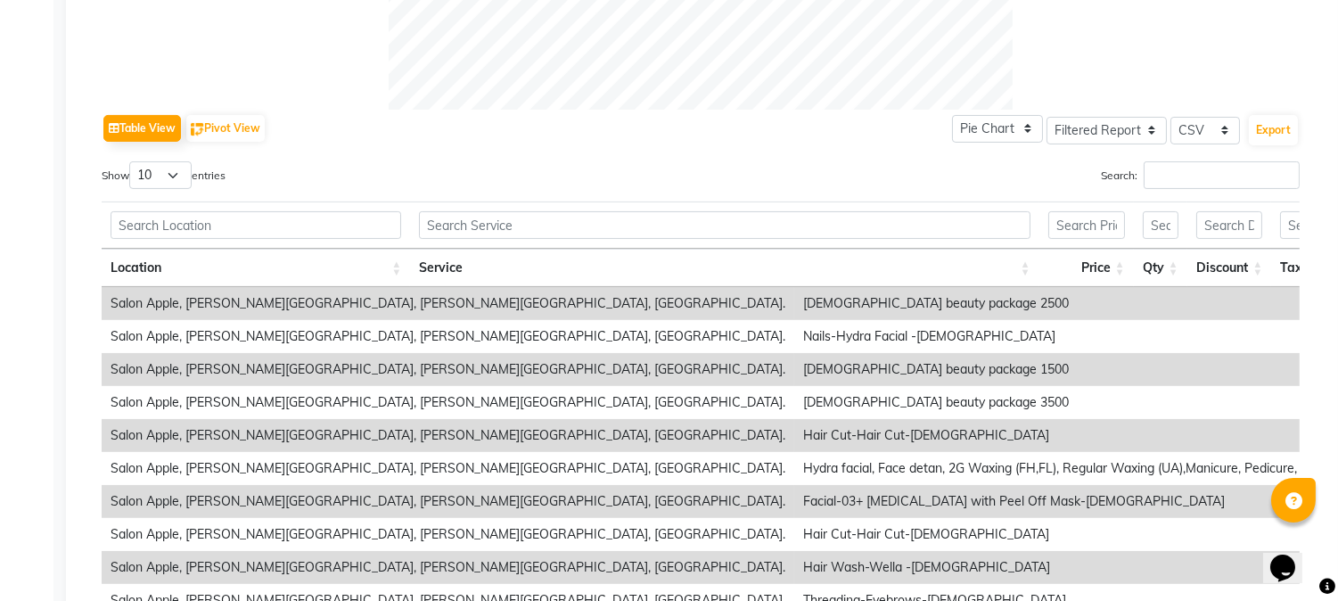
click at [680, 209] on th at bounding box center [724, 224] width 628 height 47
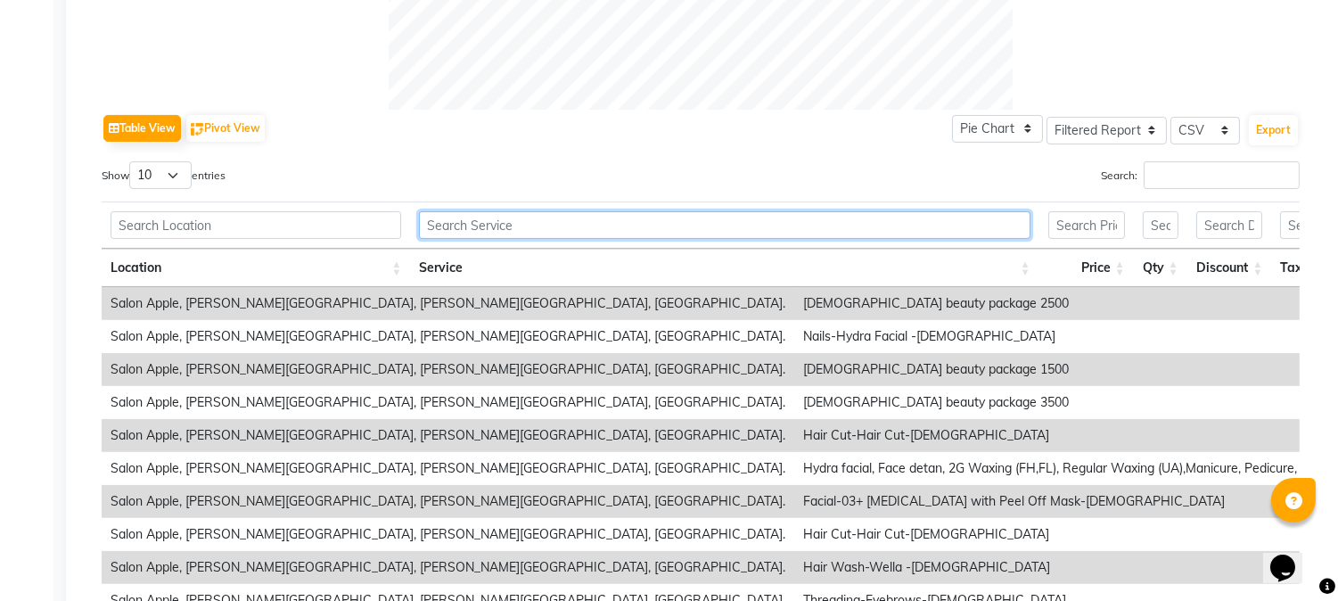
click at [678, 218] on input "text" at bounding box center [724, 225] width 611 height 28
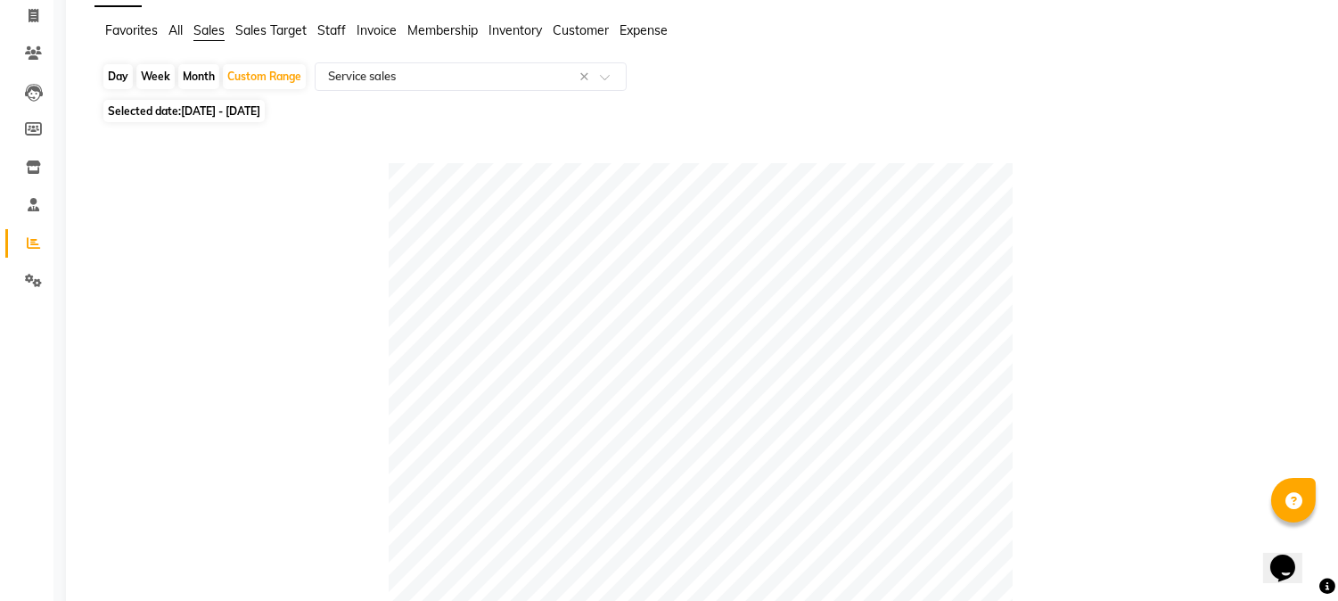
scroll to position [0, 0]
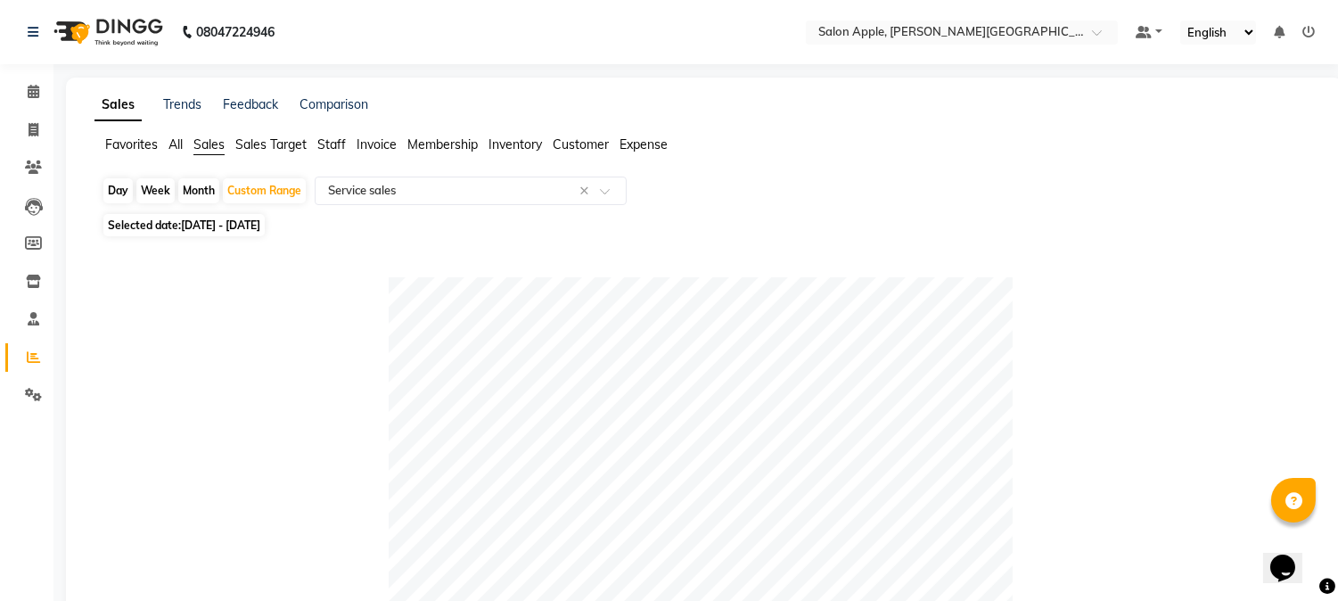
type input "hy"
click at [594, 145] on span "Customer" at bounding box center [581, 144] width 56 height 16
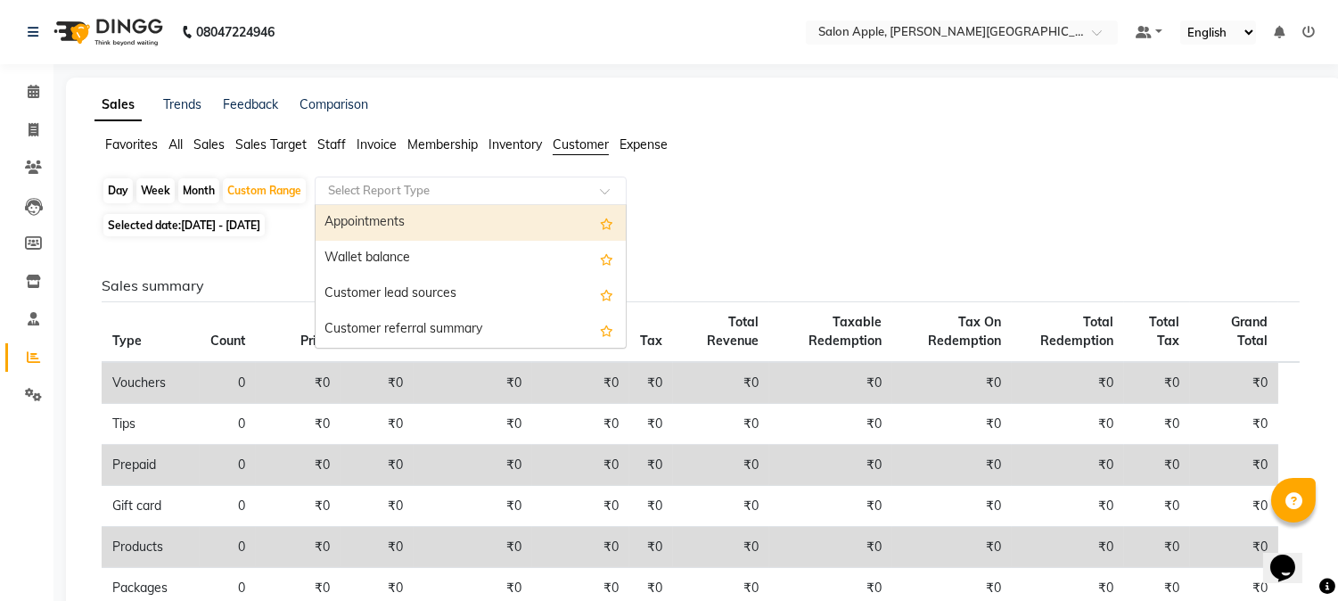
drag, startPoint x: 443, startPoint y: 177, endPoint x: 443, endPoint y: 188, distance: 11.6
click at [443, 185] on div "Select Report Type" at bounding box center [471, 191] width 312 height 29
click at [443, 218] on div "Appointments" at bounding box center [471, 223] width 310 height 36
select select "filtered_report"
select select "csv"
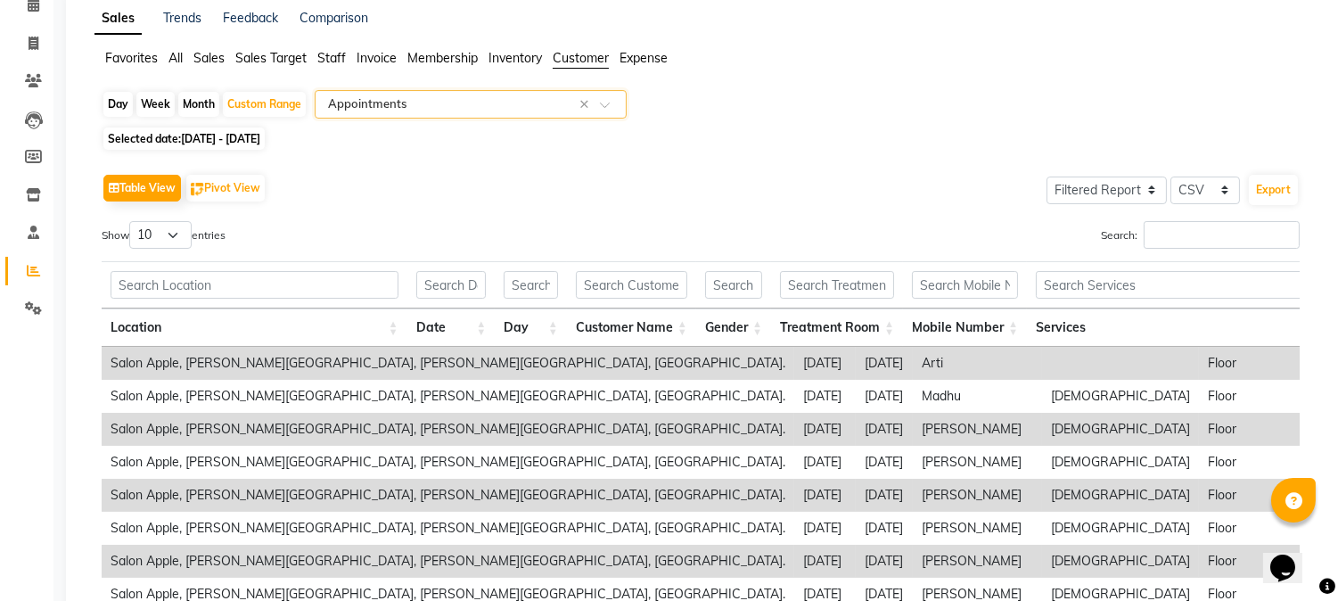
scroll to position [198, 0]
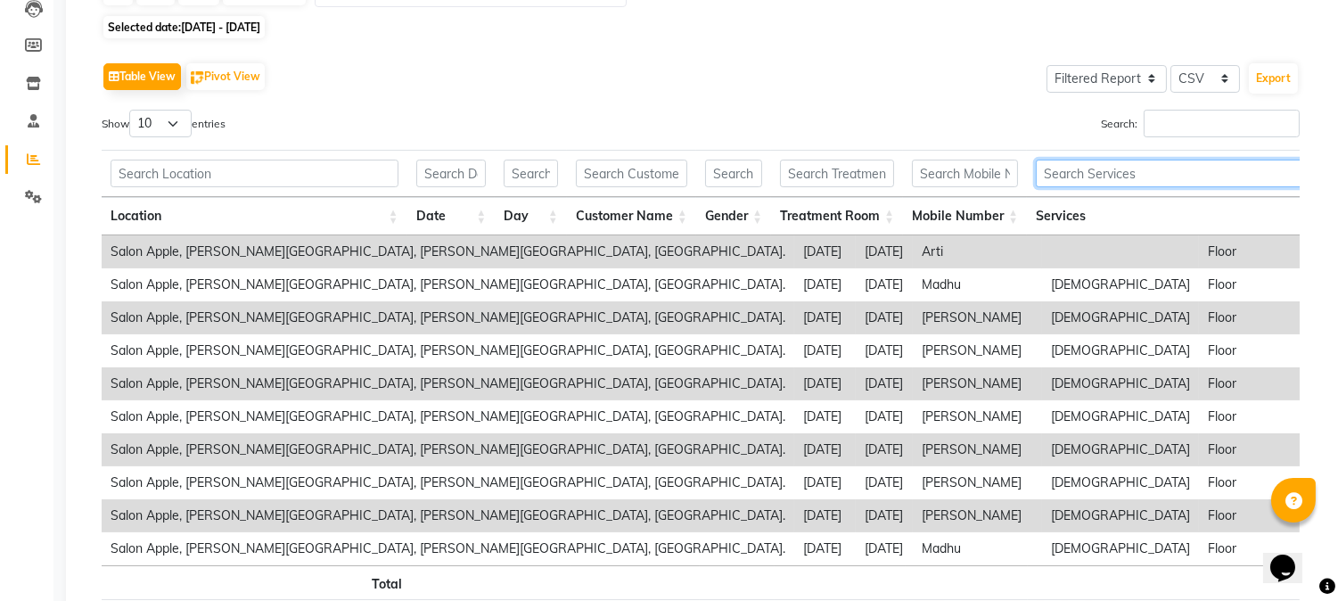
click at [1142, 174] on input "text" at bounding box center [1346, 174] width 620 height 28
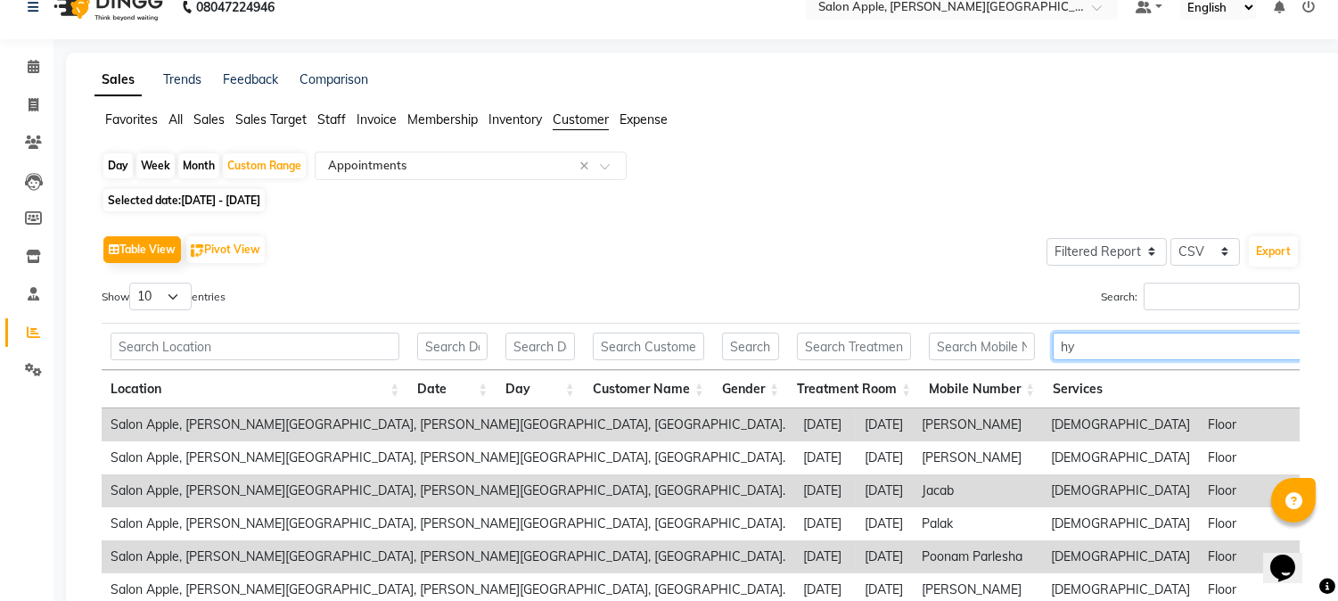
scroll to position [0, 0]
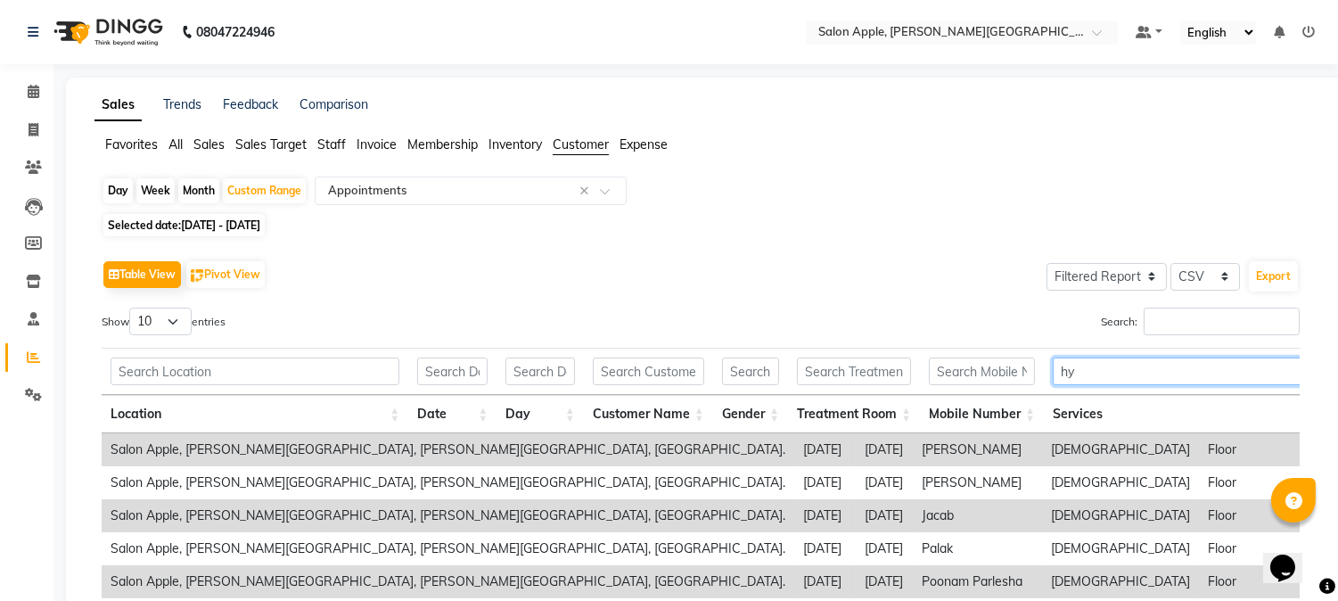
type input "hy"
drag, startPoint x: 159, startPoint y: 312, endPoint x: 163, endPoint y: 334, distance: 22.7
click at [159, 312] on select "10 25 50 100" at bounding box center [160, 322] width 62 height 28
select select "100"
click at [132, 308] on select "10 25 50 100" at bounding box center [160, 322] width 62 height 28
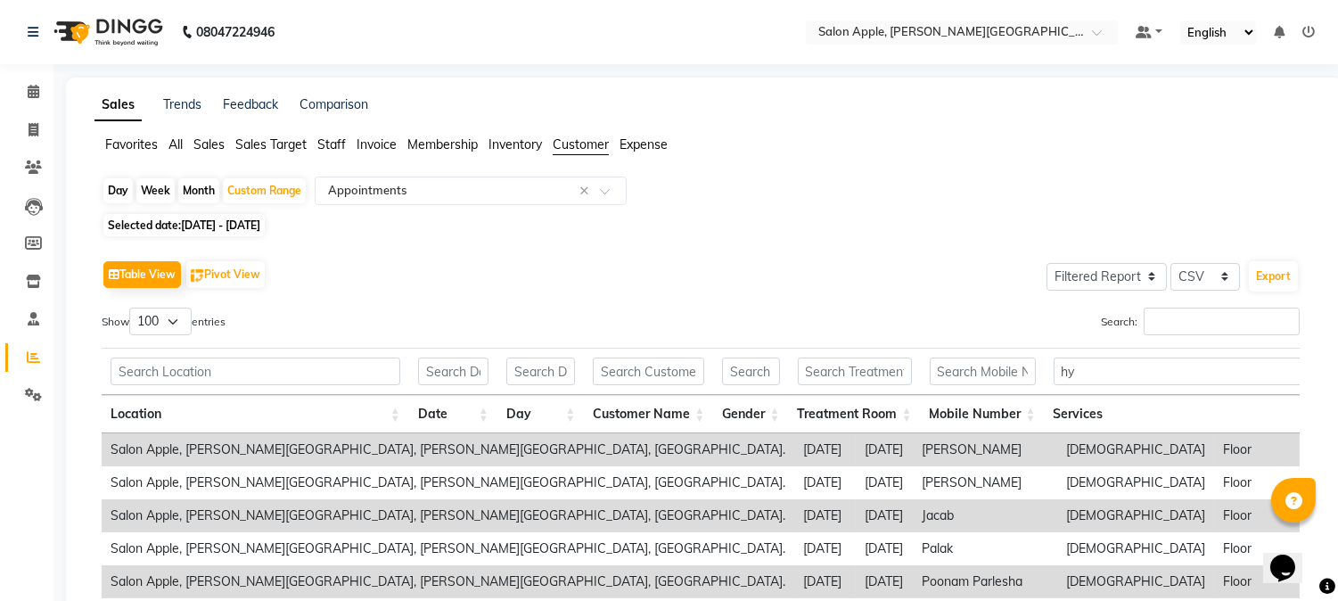
click at [254, 229] on span "01-08-2024 - 30-09-2024" at bounding box center [220, 224] width 79 height 13
select select "8"
select select "2024"
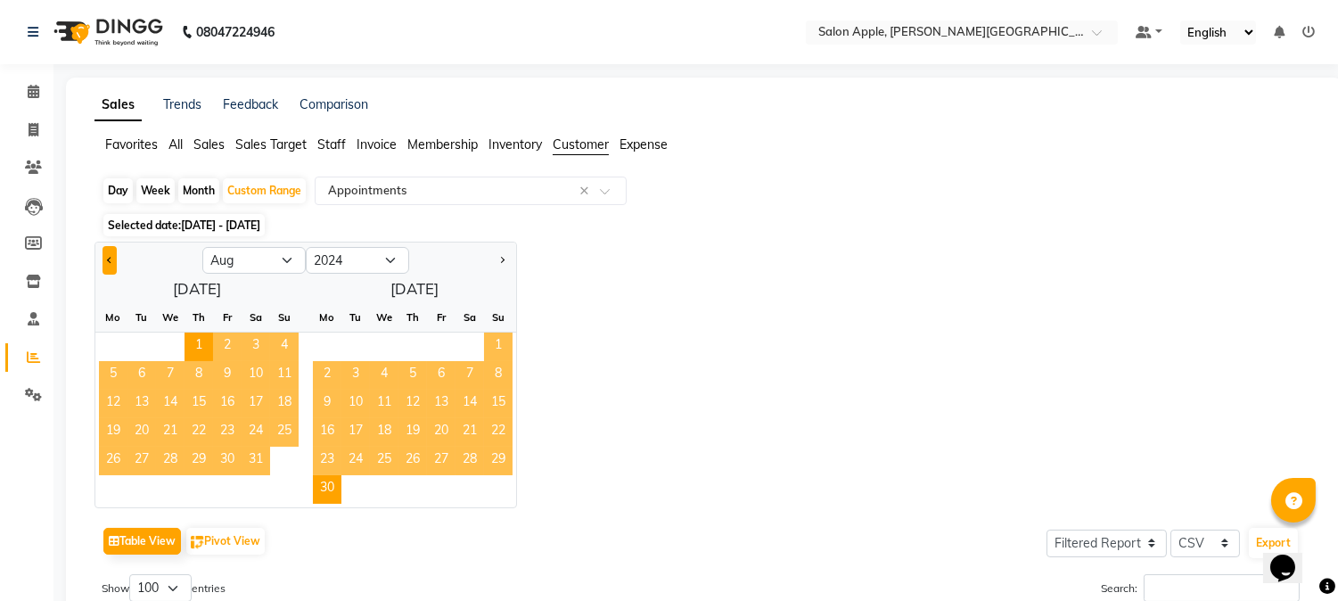
click at [111, 260] on span "Previous month" at bounding box center [110, 260] width 6 height 6
select select "7"
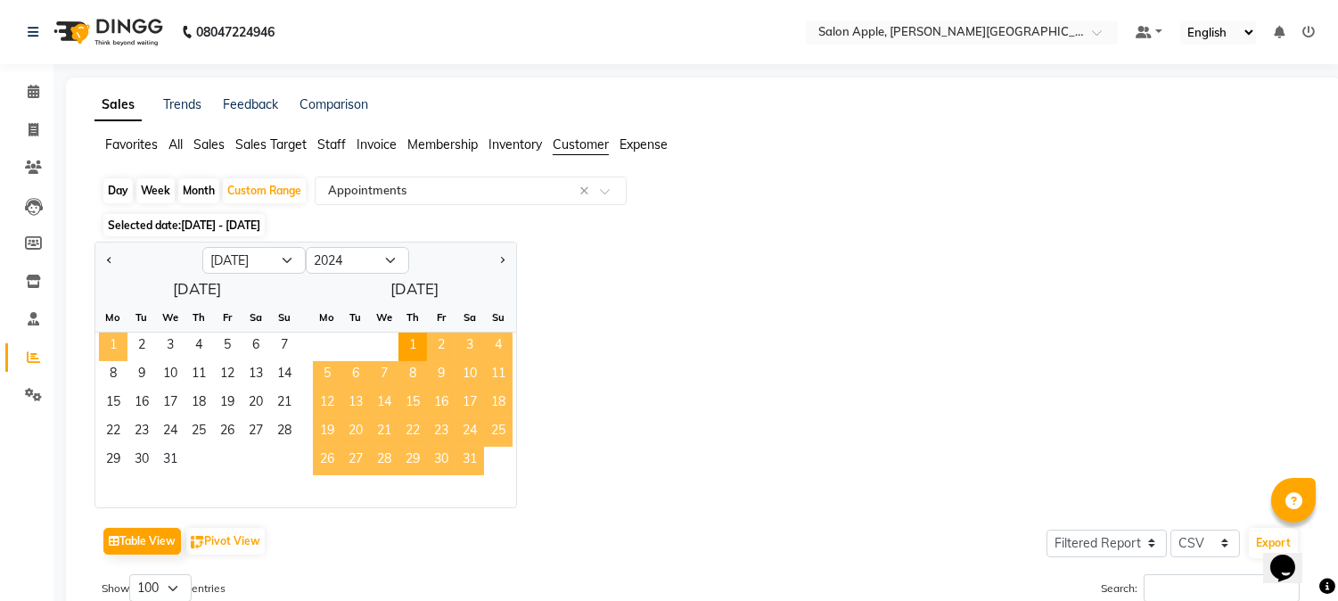
click at [114, 341] on span "1" at bounding box center [113, 347] width 29 height 29
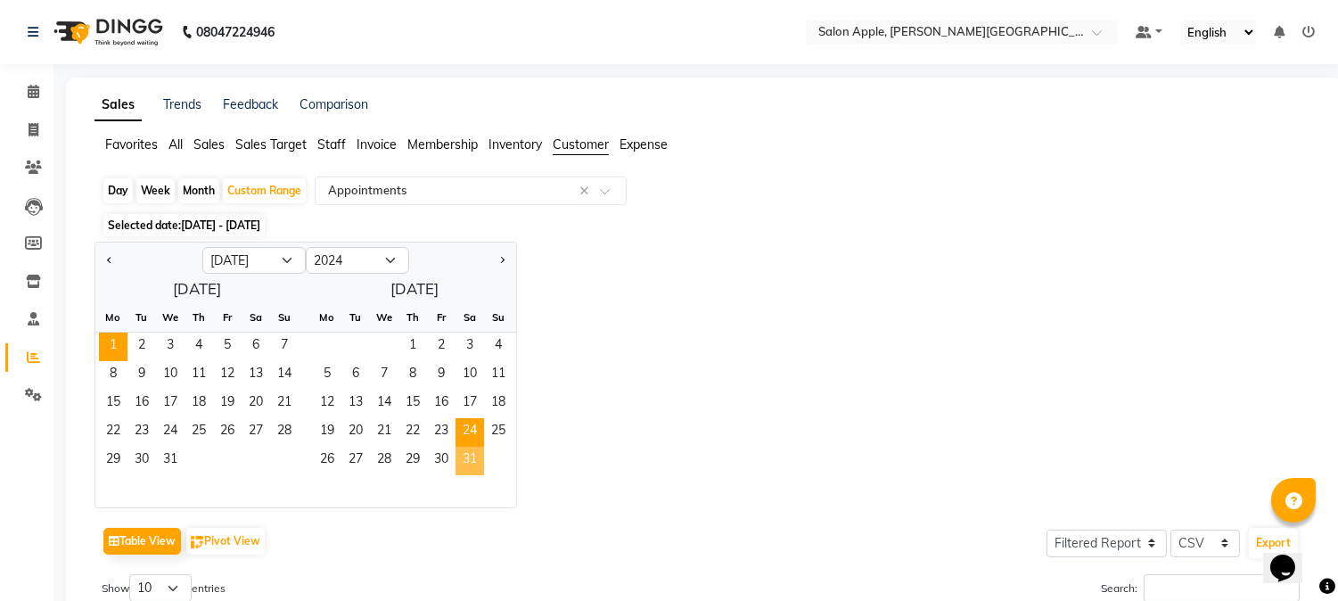
drag, startPoint x: 480, startPoint y: 461, endPoint x: 458, endPoint y: 446, distance: 26.2
click at [479, 461] on span "31" at bounding box center [470, 461] width 29 height 29
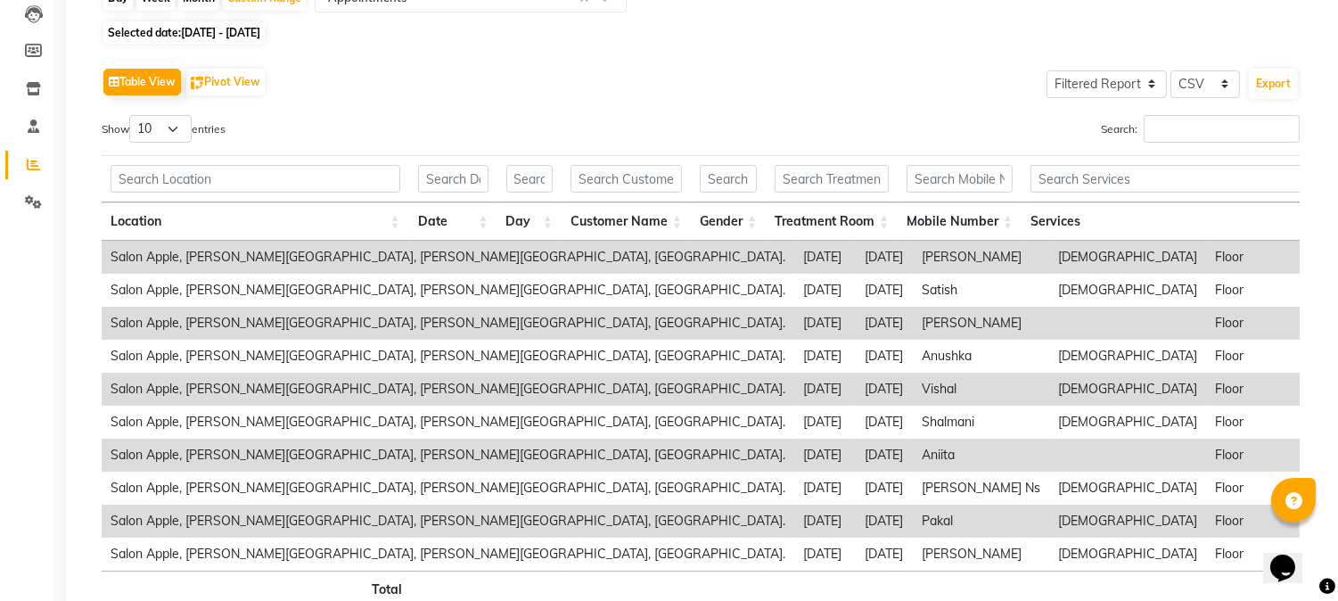
scroll to position [198, 0]
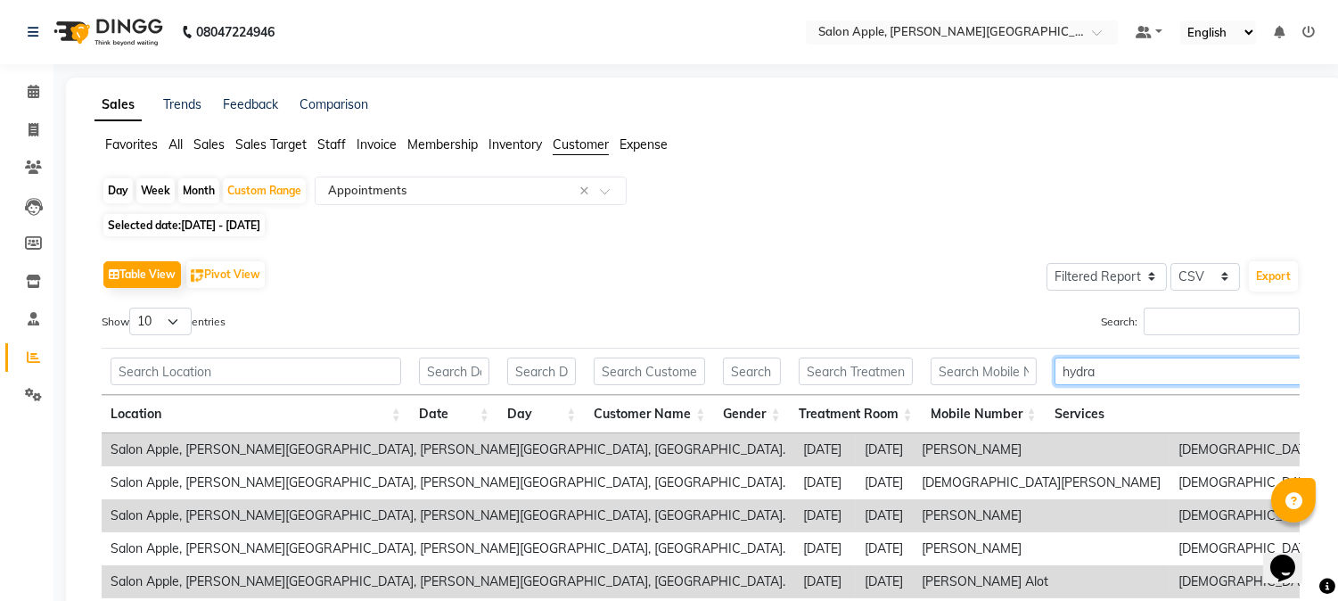
scroll to position [297, 0]
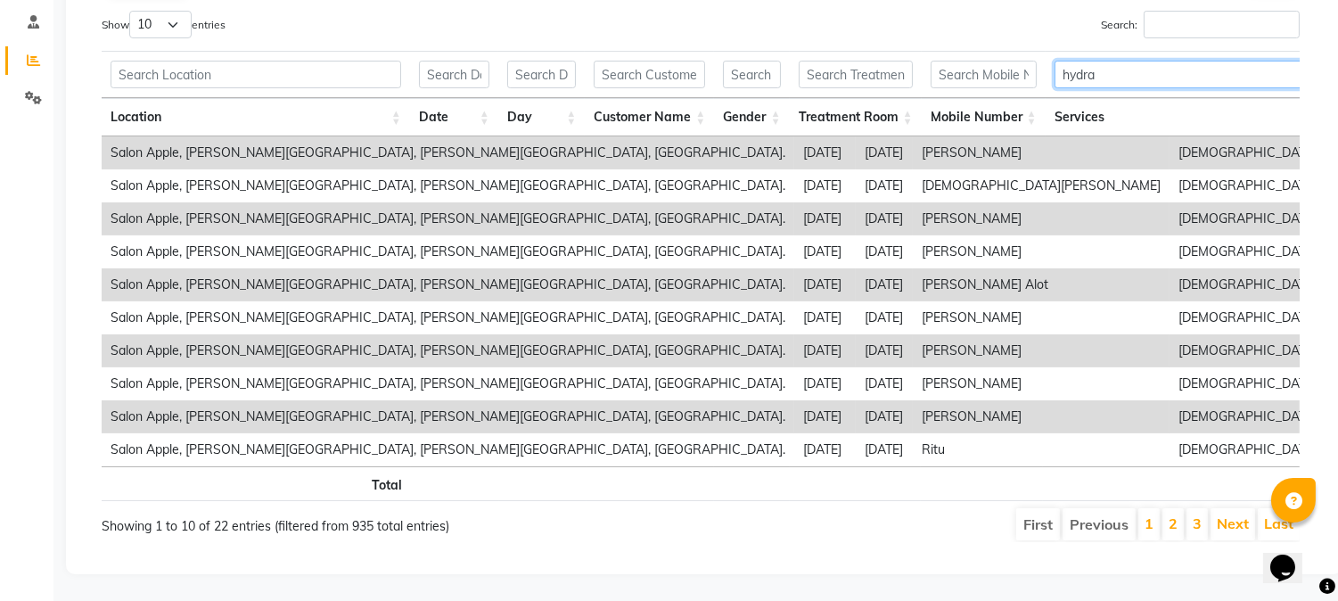
type input "hydra"
click at [174, 31] on select "10 25 50 100" at bounding box center [160, 25] width 62 height 28
select select "100"
click at [132, 11] on select "10 25 50 100" at bounding box center [160, 25] width 62 height 28
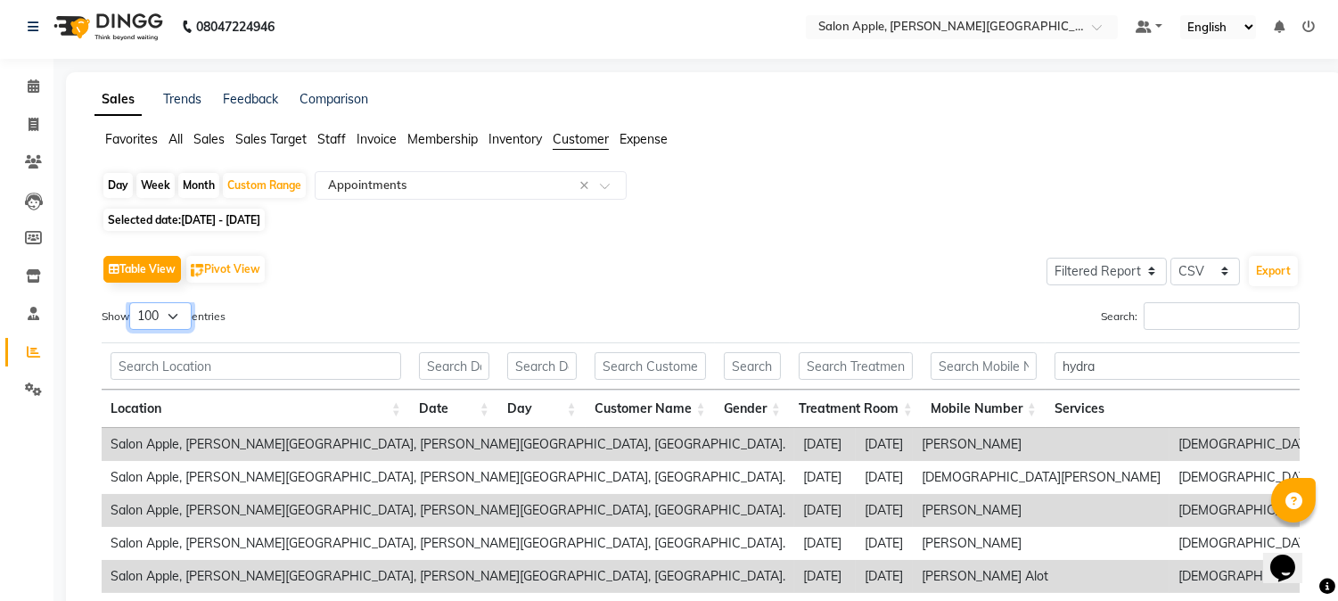
scroll to position [0, 0]
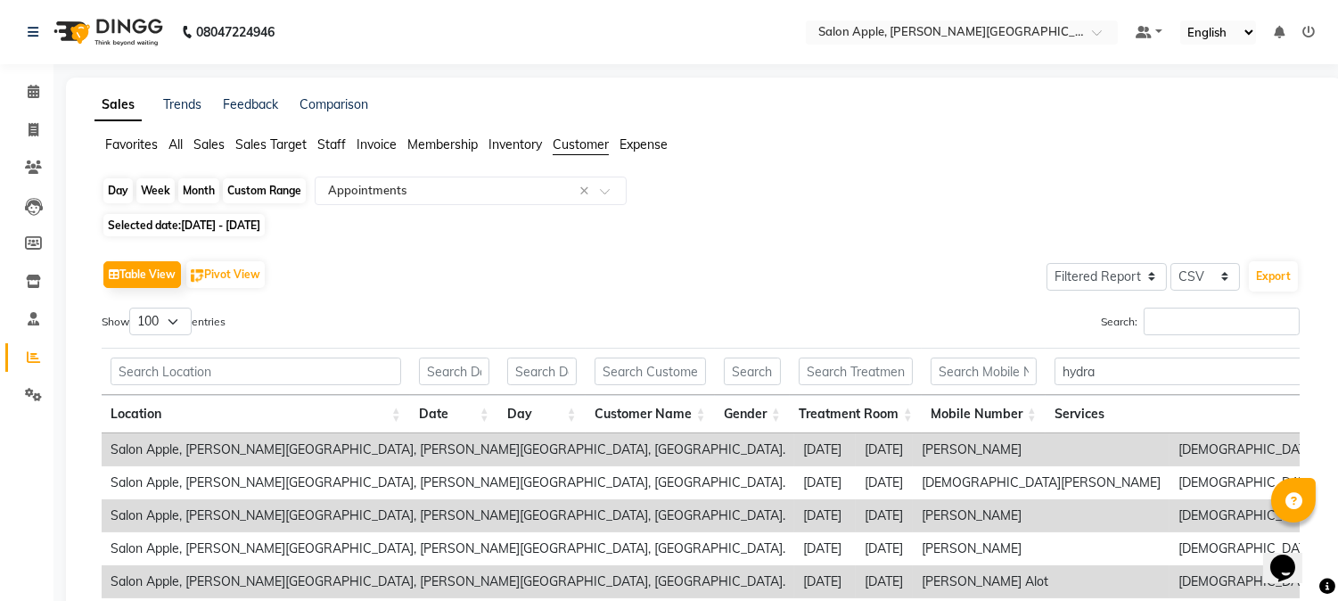
click at [286, 196] on div "Custom Range" at bounding box center [264, 190] width 83 height 25
select select "7"
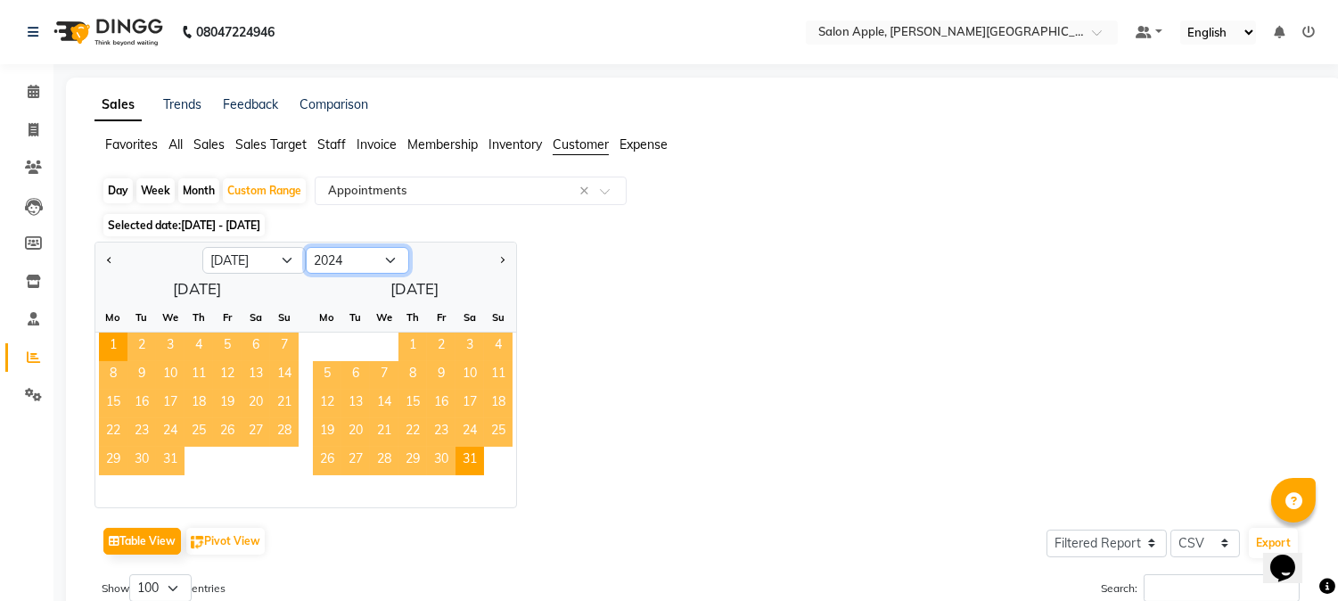
click at [327, 256] on select "2014 2015 2016 2017 2018 2019 2020 2021 2022 2023 2024 2025 2026 2027 2028 2029…" at bounding box center [357, 260] width 103 height 27
select select "2023"
click at [306, 247] on select "2014 2015 2016 2017 2018 2019 2020 2021 2022 2023 2024 2025 2026 2027 2028 2029…" at bounding box center [357, 260] width 103 height 27
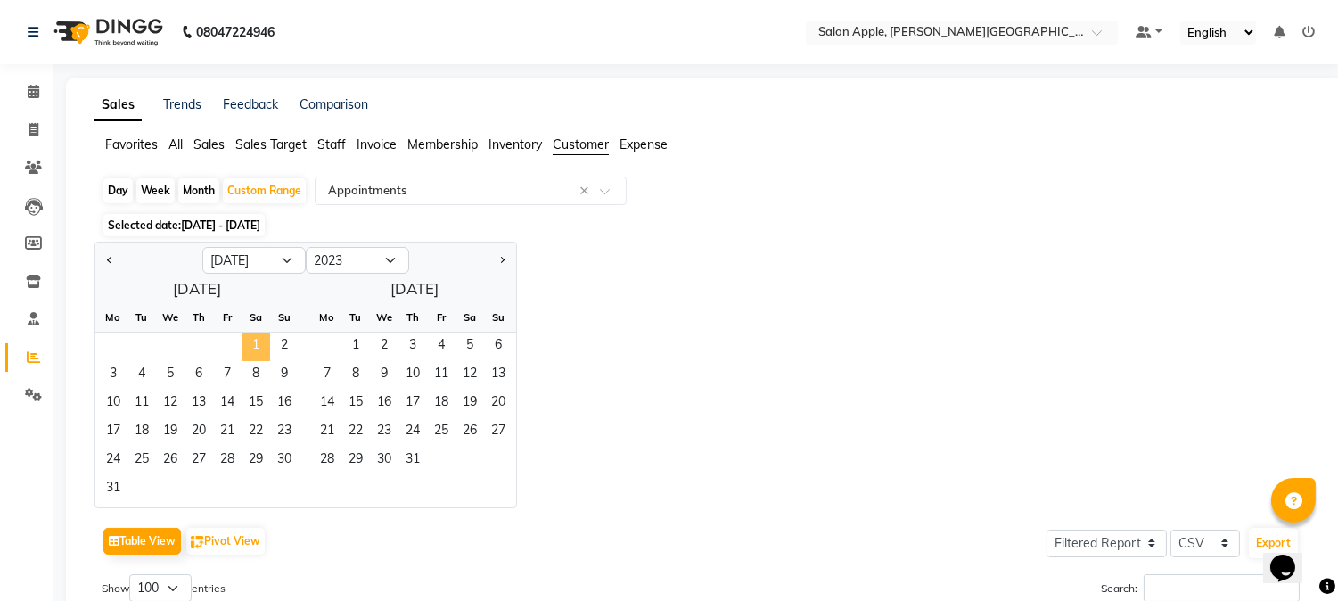
click at [244, 345] on span "1" at bounding box center [256, 347] width 29 height 29
click at [422, 464] on span "31" at bounding box center [412, 461] width 29 height 29
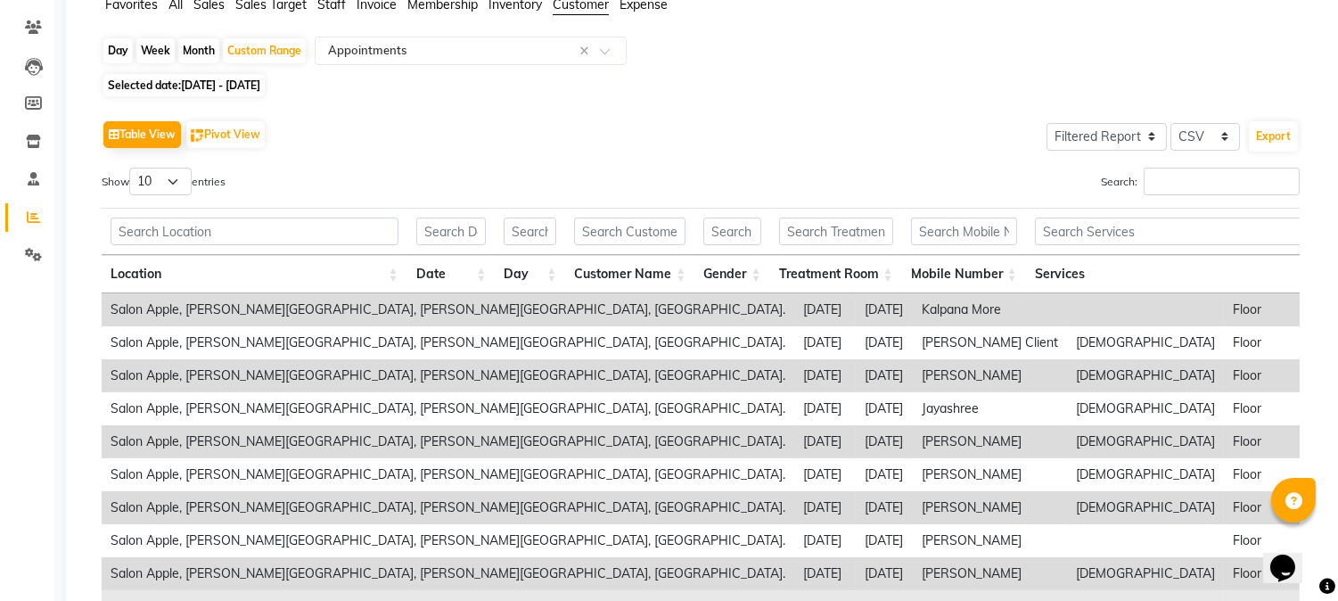
scroll to position [327, 0]
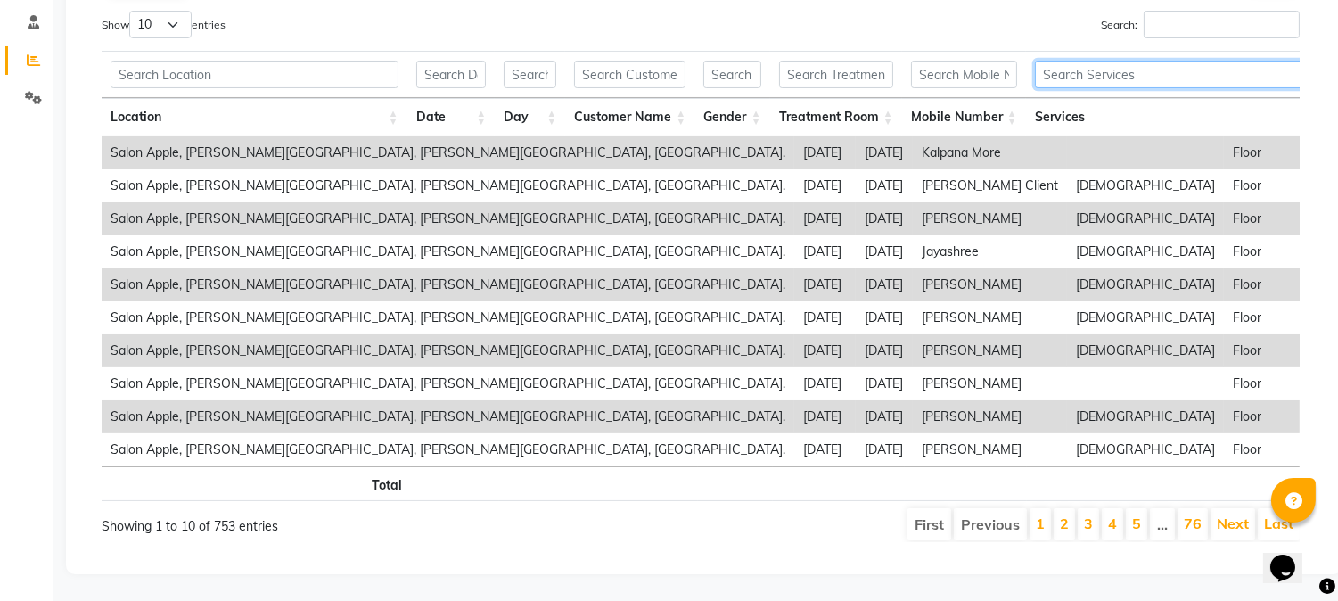
click at [1117, 61] on input "text" at bounding box center [1354, 75] width 639 height 28
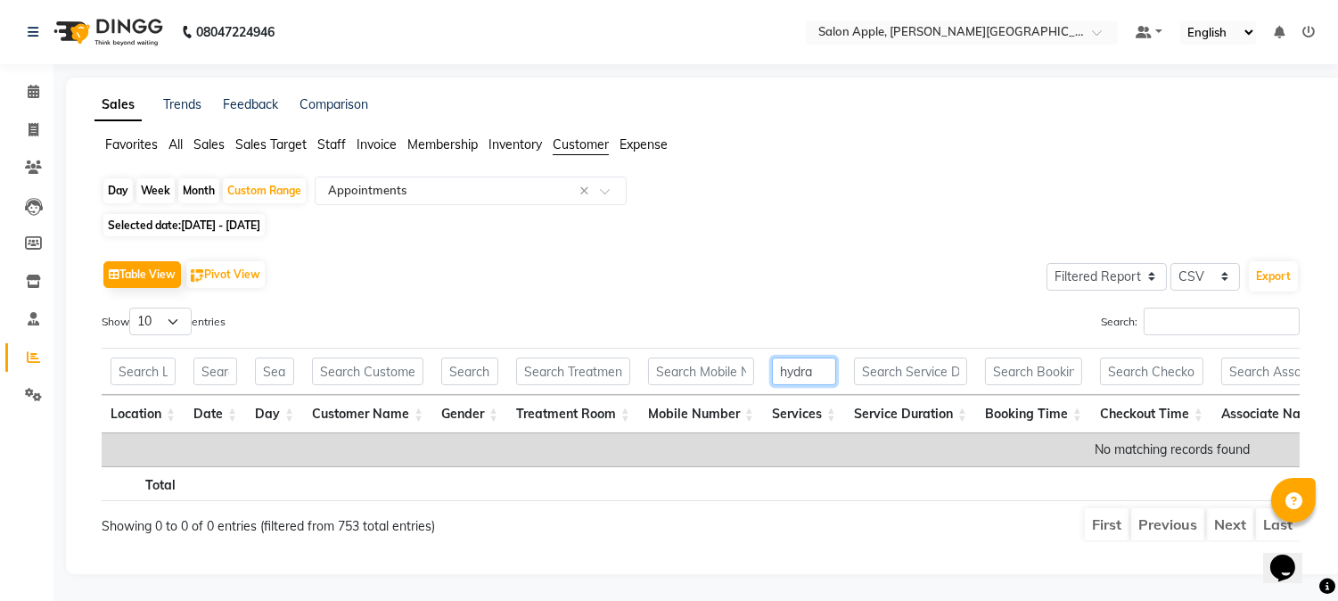
type input "hydra"
click at [260, 218] on span "01-07-2023 - 31-08-2023" at bounding box center [220, 224] width 79 height 13
select select "7"
select select "2023"
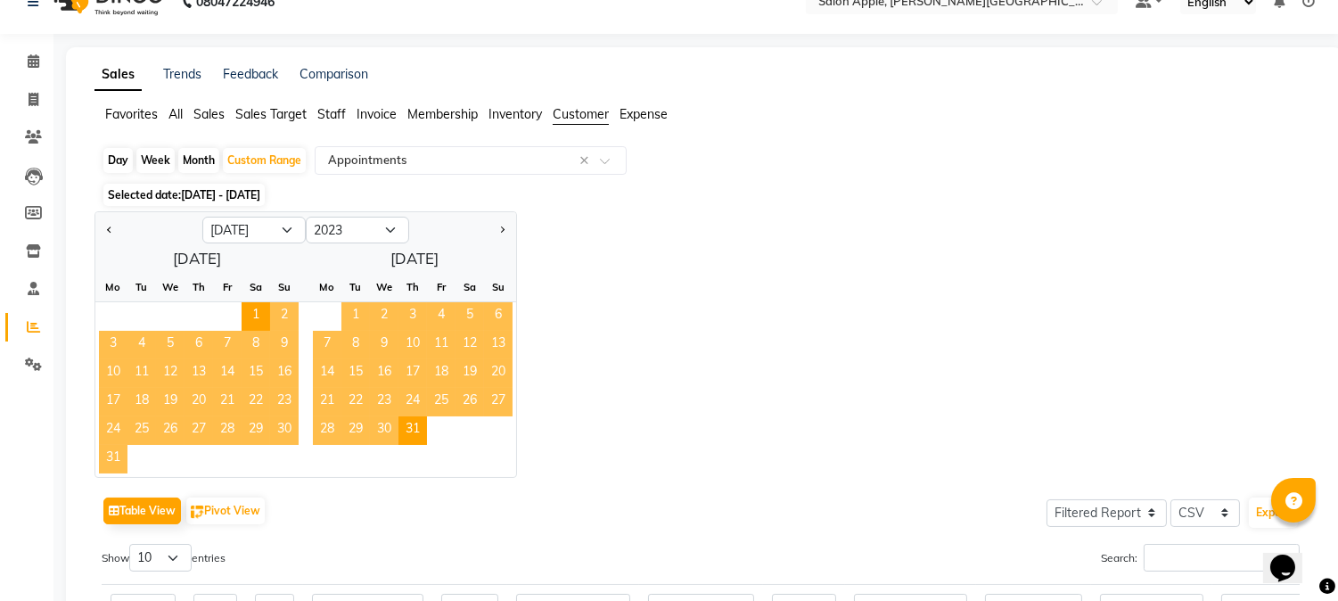
click at [354, 319] on span "1" at bounding box center [355, 316] width 29 height 29
select select "8"
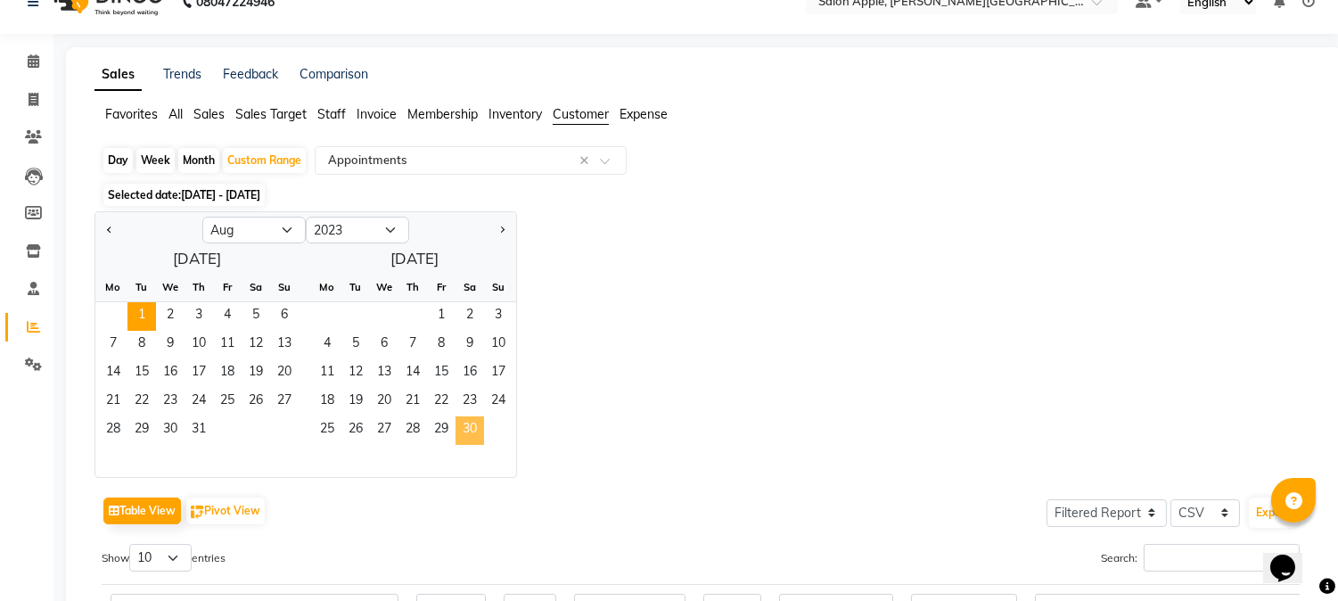
click at [469, 423] on span "30" at bounding box center [470, 430] width 29 height 29
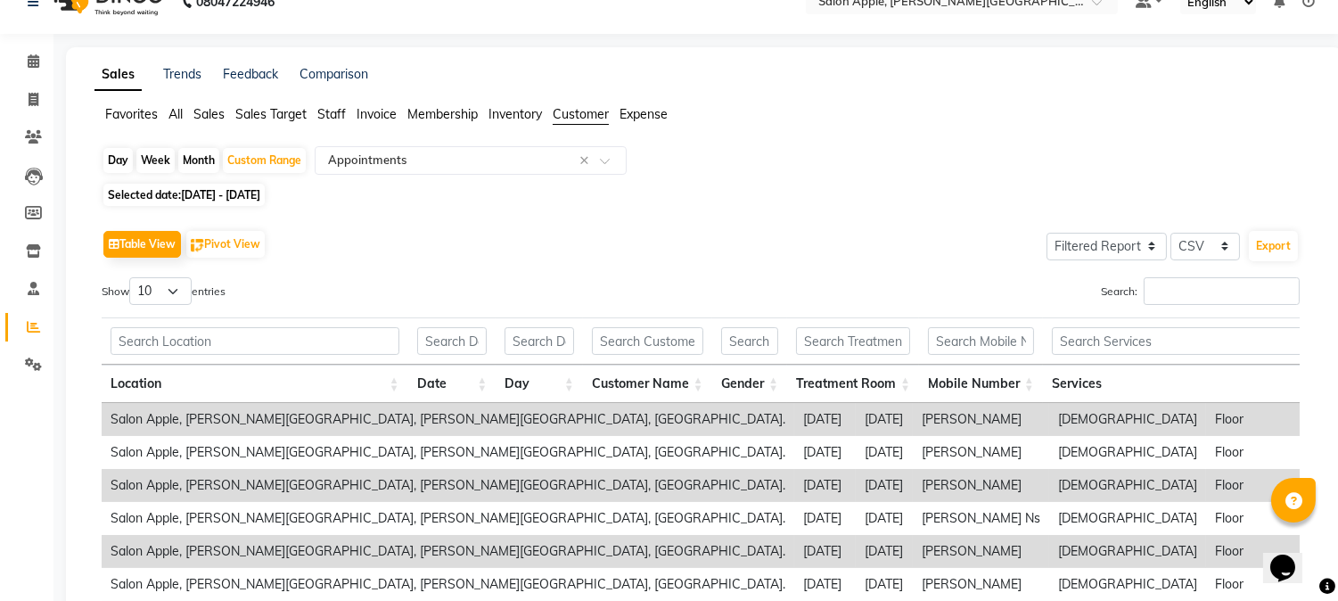
scroll to position [0, 0]
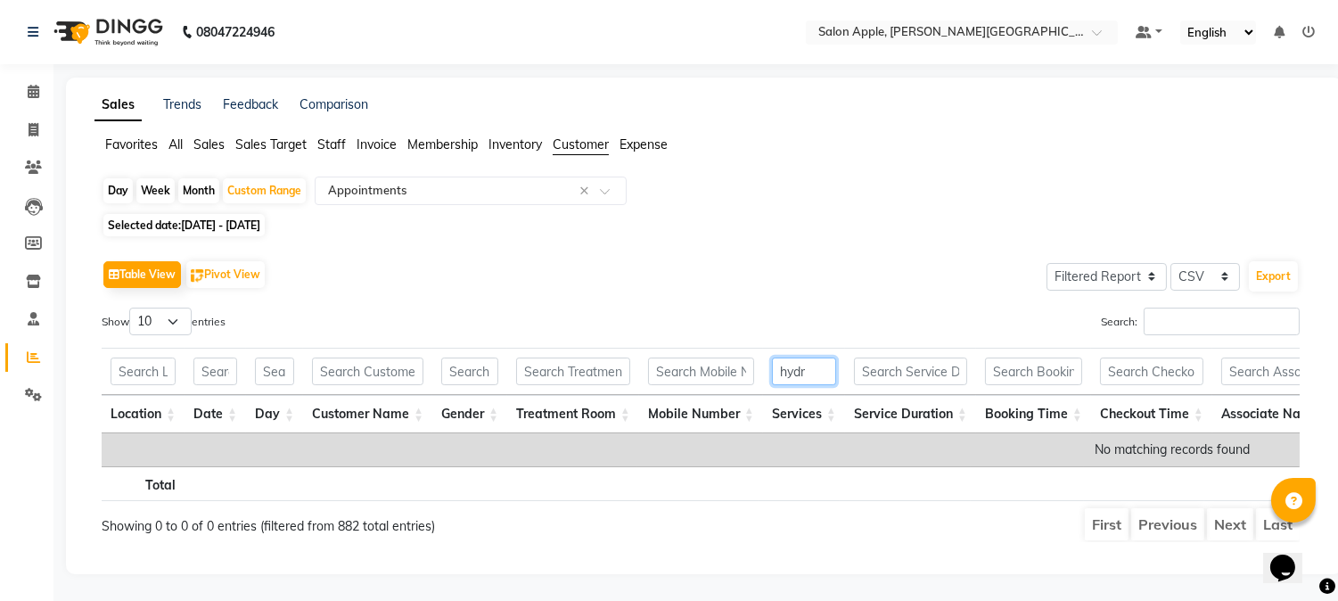
type input "hydr"
click at [229, 226] on span "01-08-2023 - 30-09-2023" at bounding box center [220, 224] width 79 height 13
select select "8"
select select "2023"
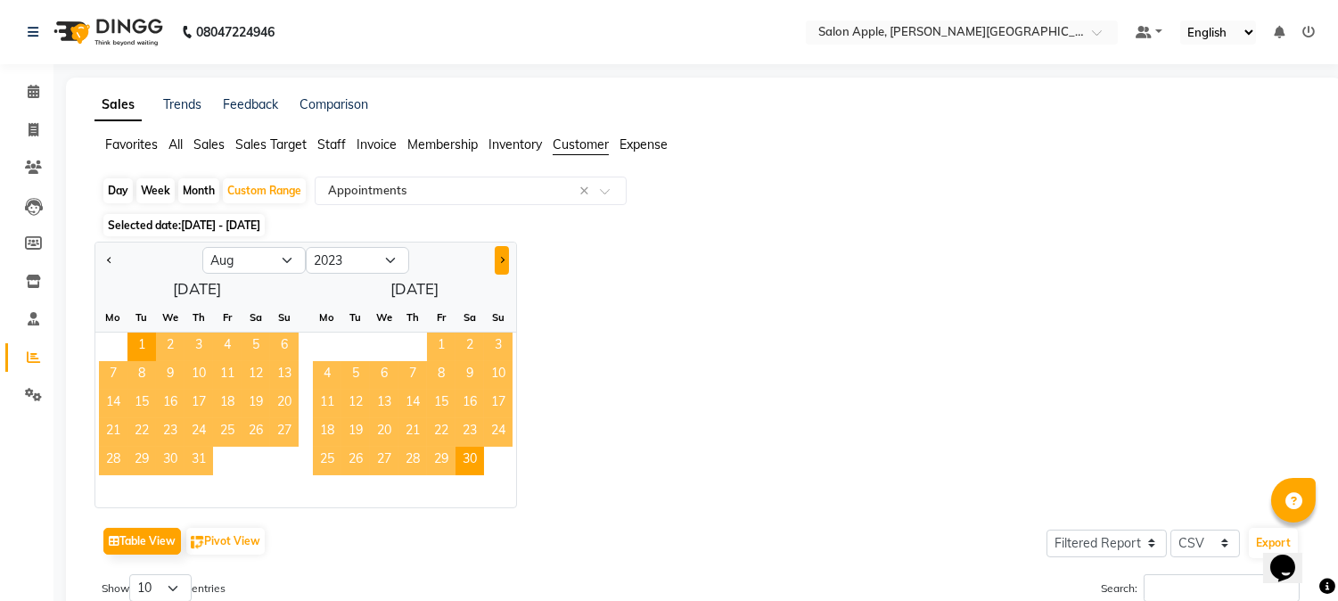
click at [501, 259] on span "Next month" at bounding box center [501, 260] width 6 height 6
select select "9"
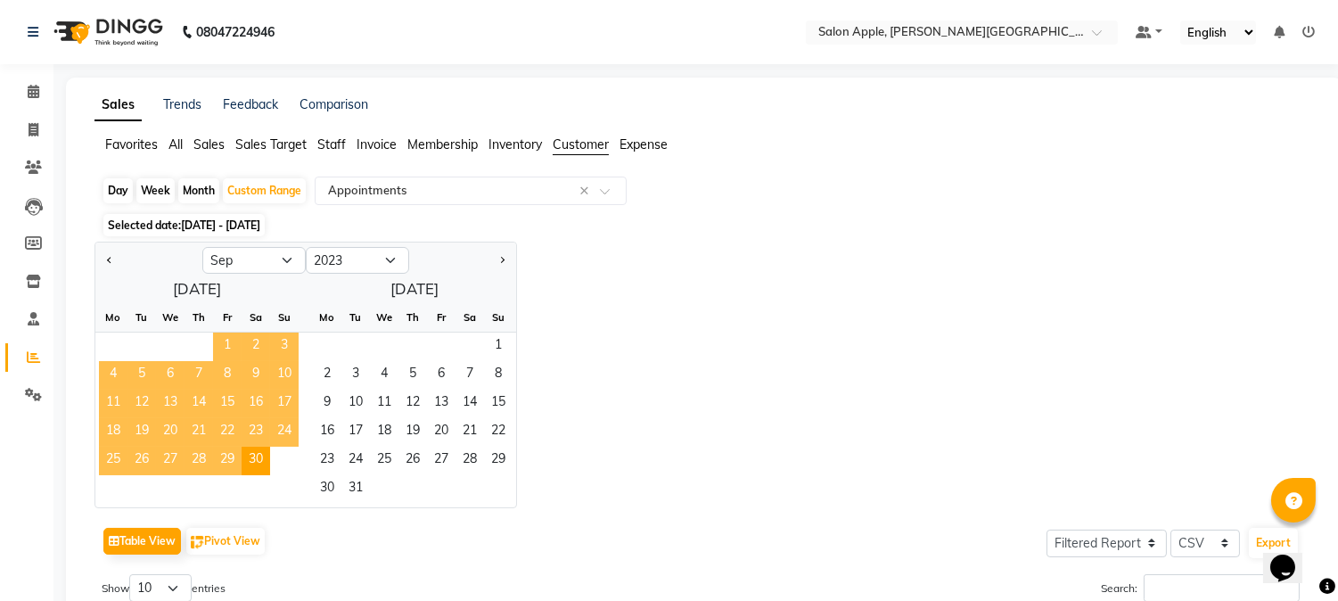
click at [201, 337] on div "1 2 3" at bounding box center [196, 347] width 203 height 29
click at [221, 343] on span "1" at bounding box center [227, 347] width 29 height 29
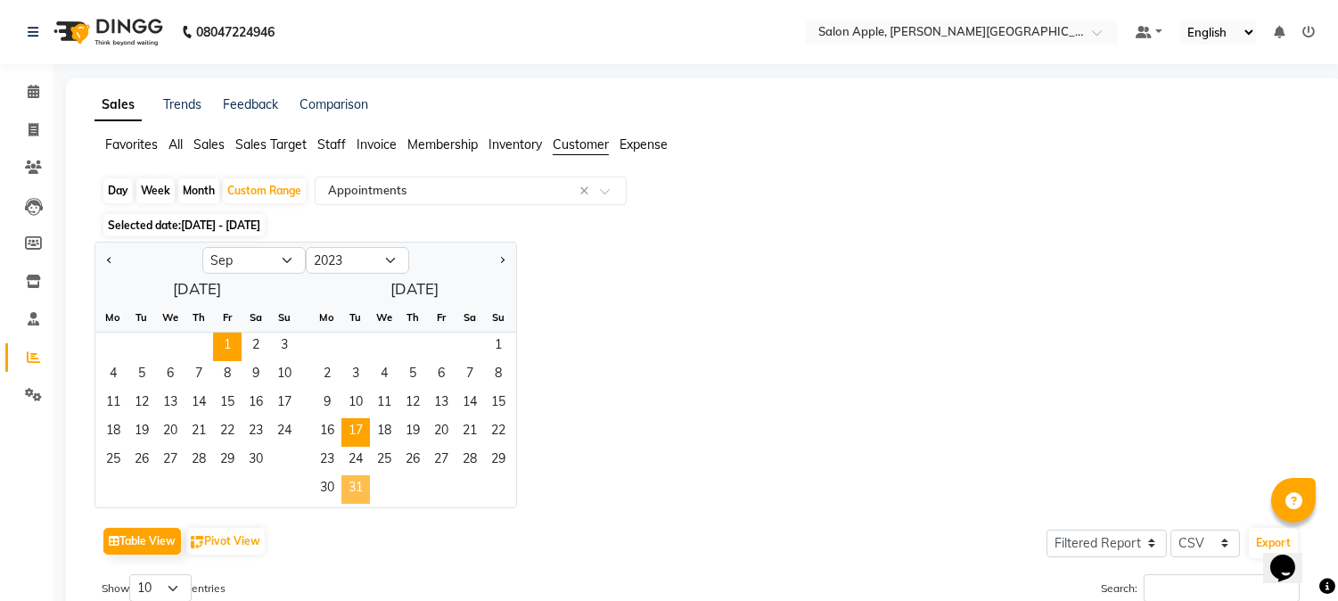
drag, startPoint x: 364, startPoint y: 489, endPoint x: 357, endPoint y: 419, distance: 69.8
click at [365, 487] on span "31" at bounding box center [355, 489] width 29 height 29
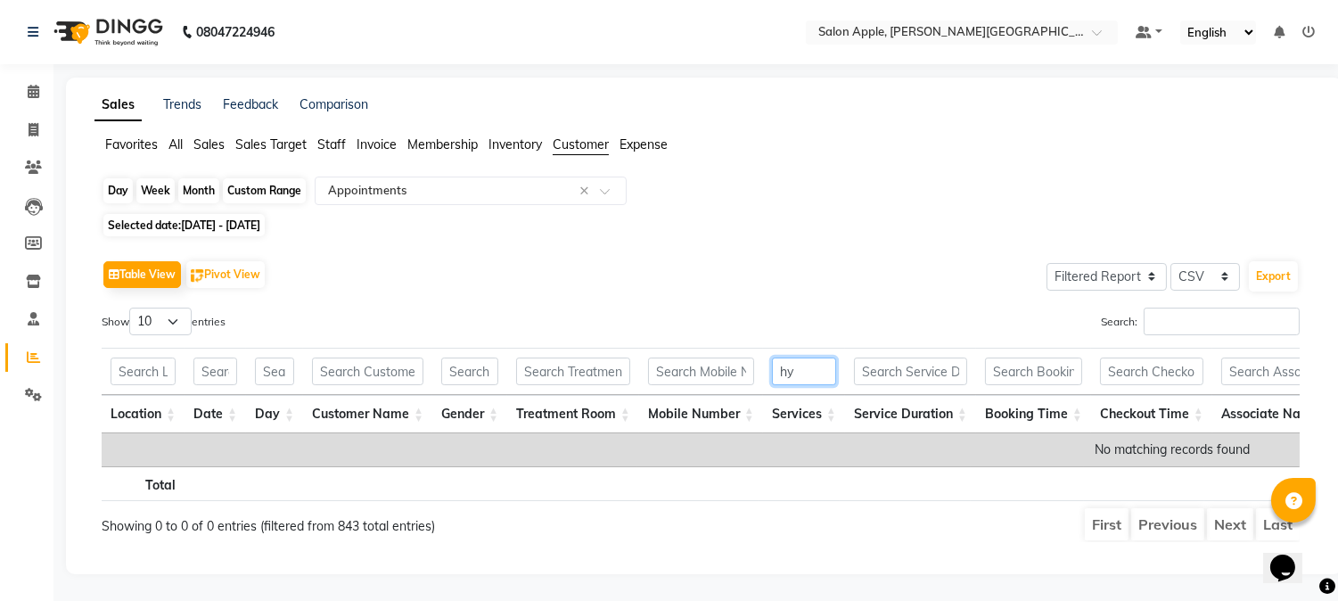
type input "hy"
click at [224, 185] on div "Custom Range" at bounding box center [264, 190] width 83 height 25
select select "9"
select select "2023"
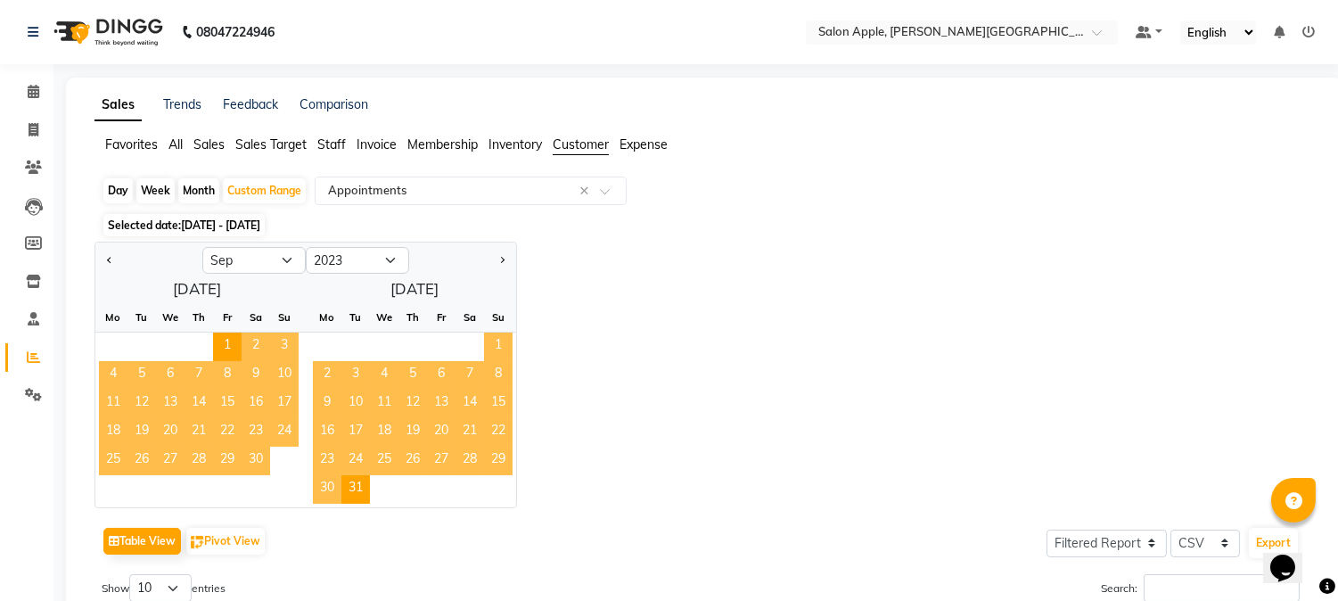
click at [519, 266] on div "Jan Feb Mar Apr May Jun Jul Aug Sep Oct Nov Dec 2013 2014 2015 2016 2017 2018 2…" at bounding box center [703, 375] width 1219 height 267
click at [496, 277] on div "September 2023 Mo Tu We Th Fr Sa Su 1 2 3 4 5 6 7 8 9 10 11 12 13 14 15 16 17 1…" at bounding box center [305, 391] width 421 height 233
click at [495, 263] on button "Next month" at bounding box center [502, 260] width 14 height 29
select select "10"
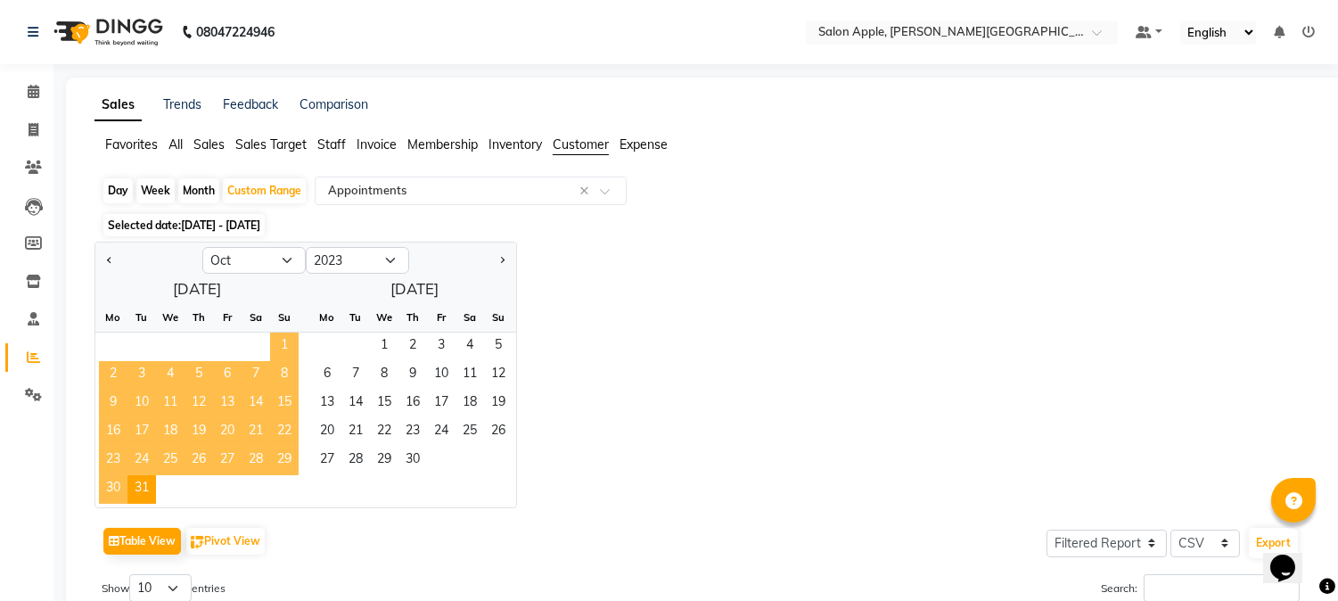
click at [282, 337] on span "1" at bounding box center [284, 347] width 29 height 29
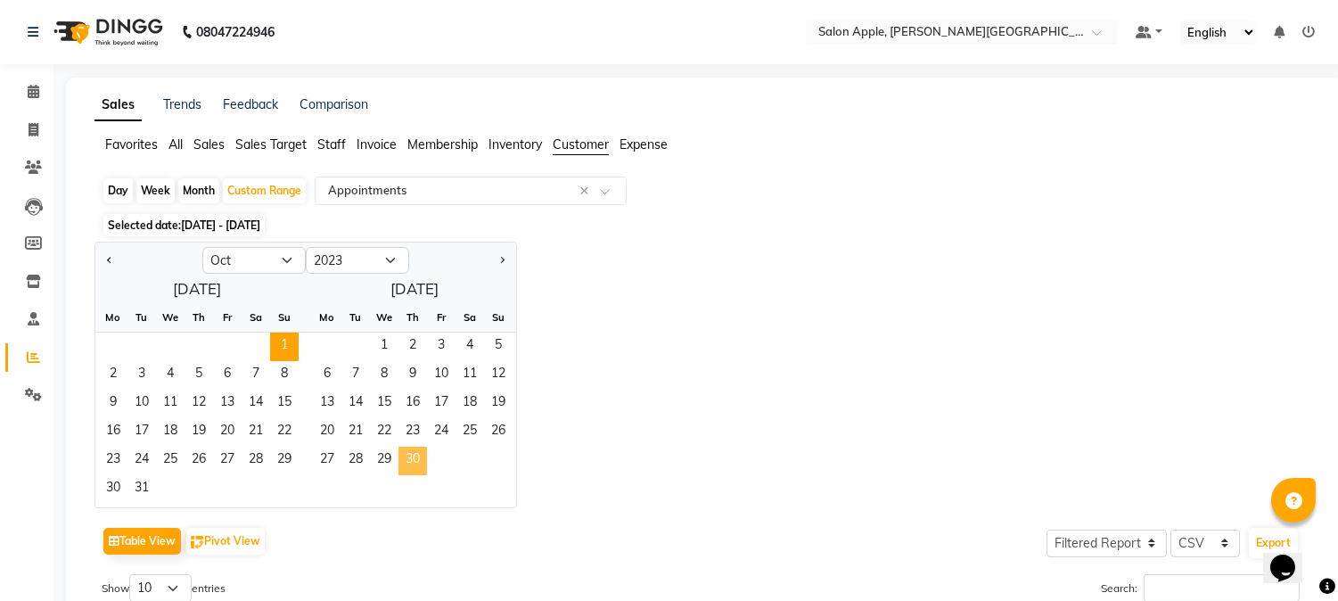
click at [429, 470] on div "27 28 29 30" at bounding box center [408, 461] width 218 height 29
drag, startPoint x: 424, startPoint y: 467, endPoint x: 392, endPoint y: 431, distance: 48.6
click at [422, 467] on span "30" at bounding box center [412, 461] width 29 height 29
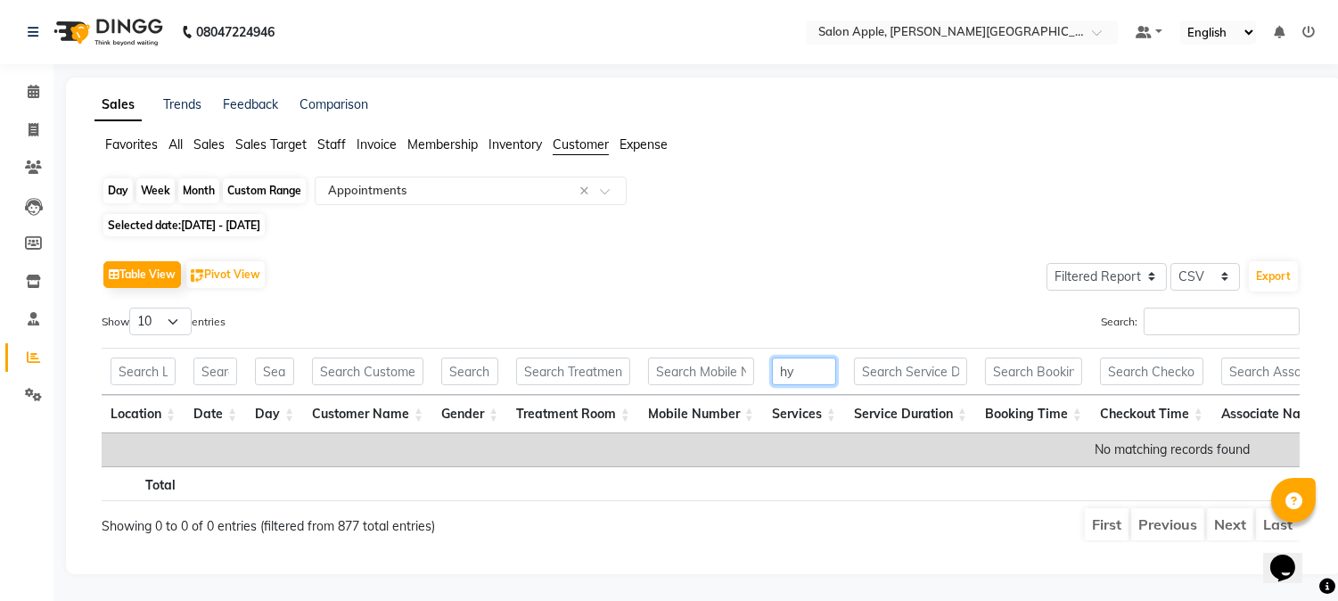
type input "hy"
click at [275, 194] on div "Custom Range" at bounding box center [264, 190] width 83 height 25
select select "10"
select select "2023"
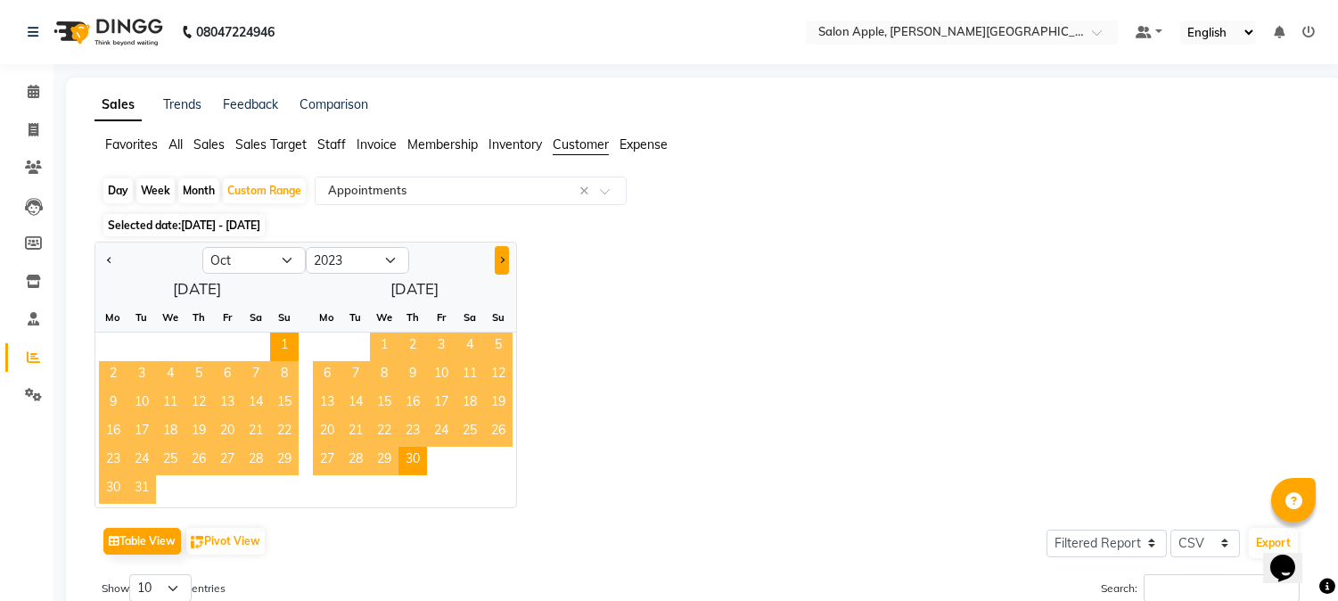
click at [495, 253] on button "Next month" at bounding box center [502, 260] width 14 height 29
select select "11"
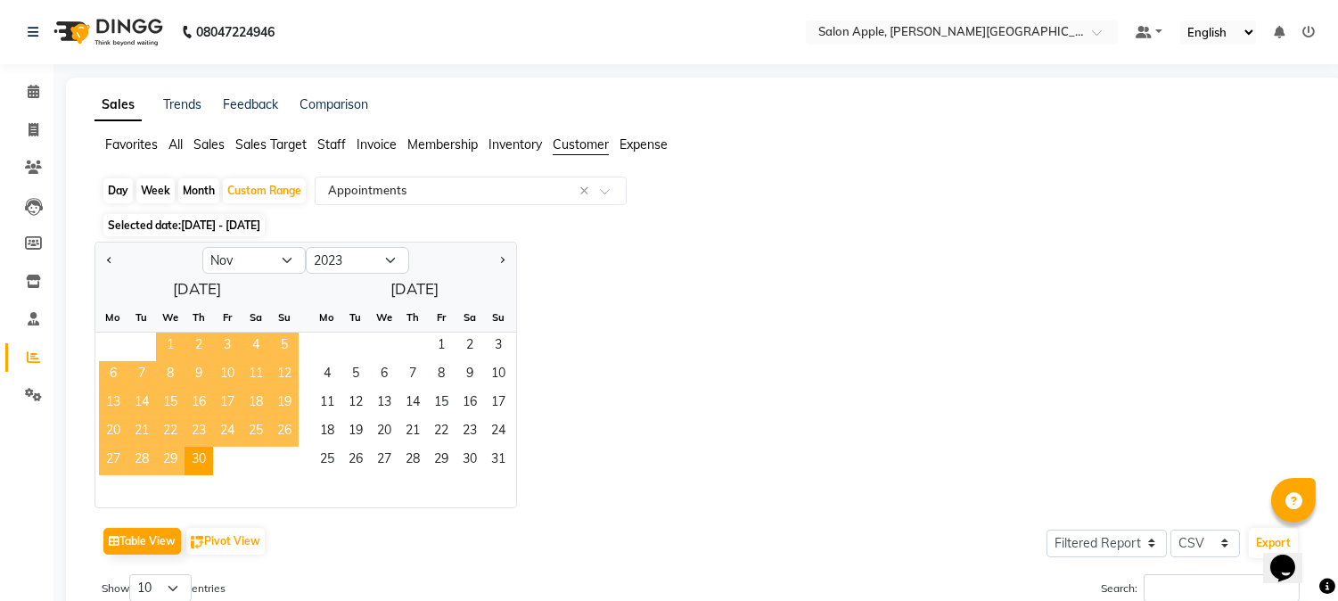
click at [164, 341] on span "1" at bounding box center [170, 347] width 29 height 29
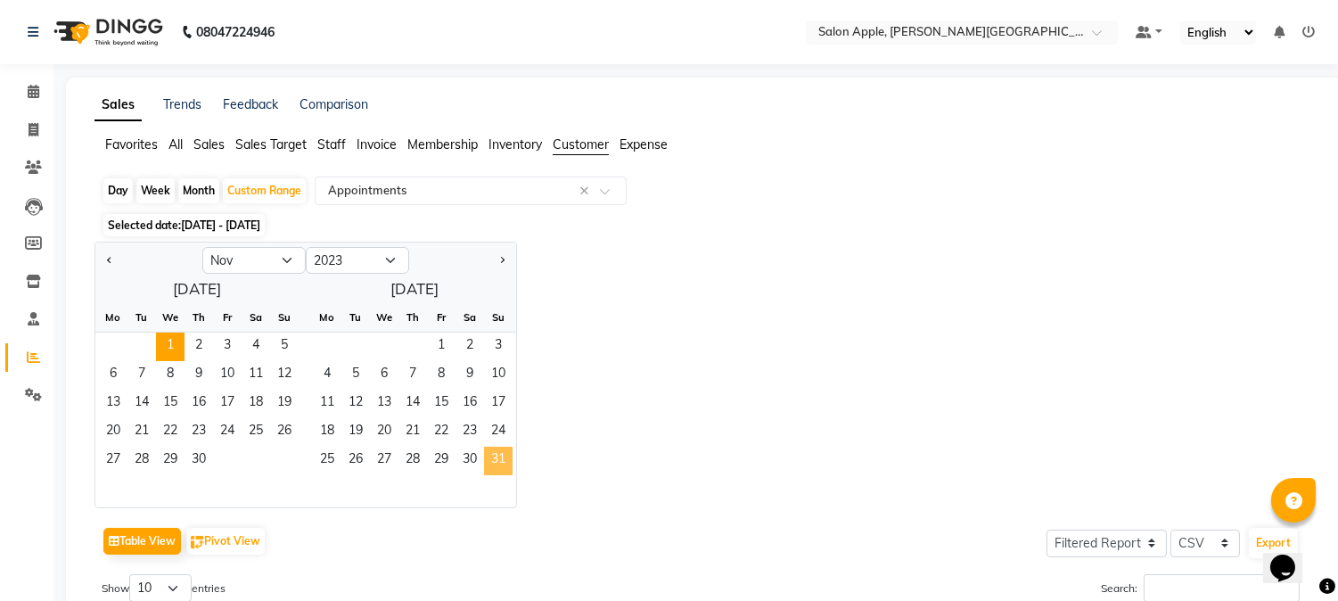
click at [500, 460] on span "31" at bounding box center [498, 461] width 29 height 29
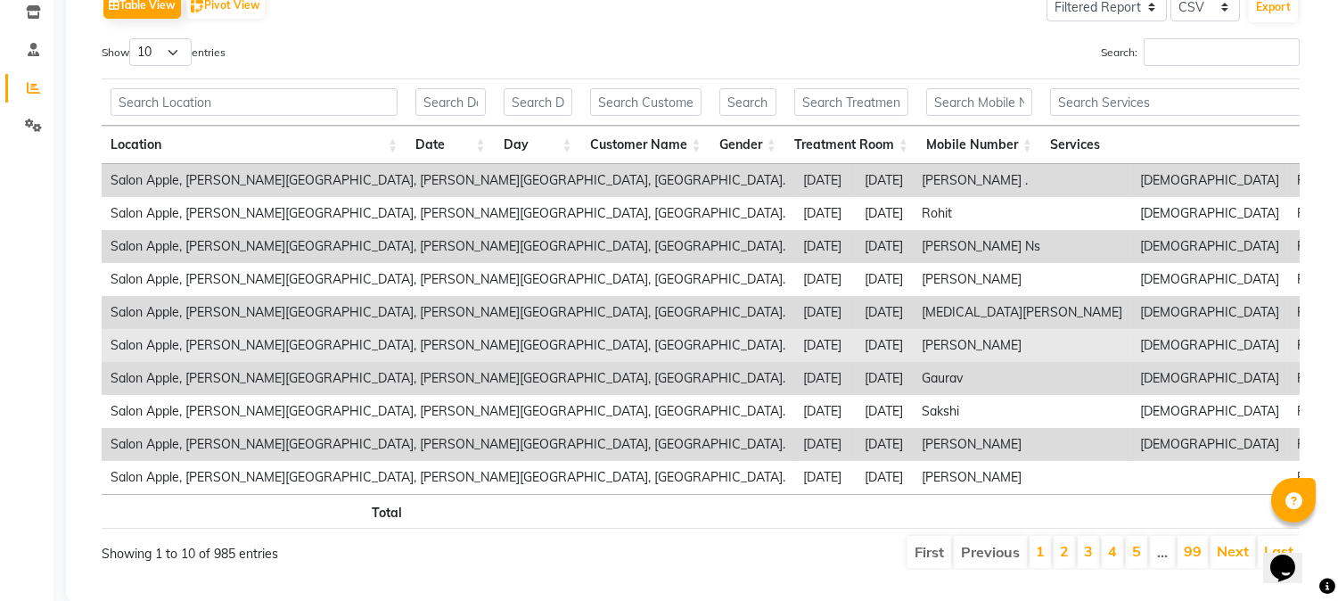
scroll to position [297, 0]
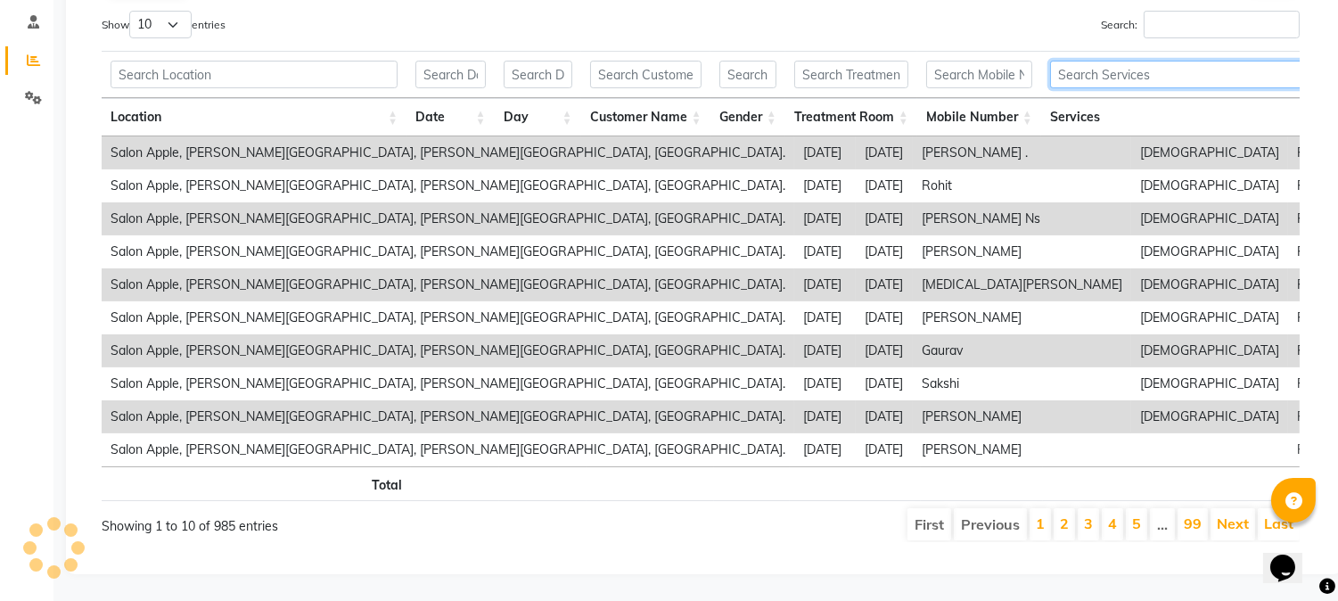
click at [1076, 72] on input "text" at bounding box center [1303, 75] width 507 height 28
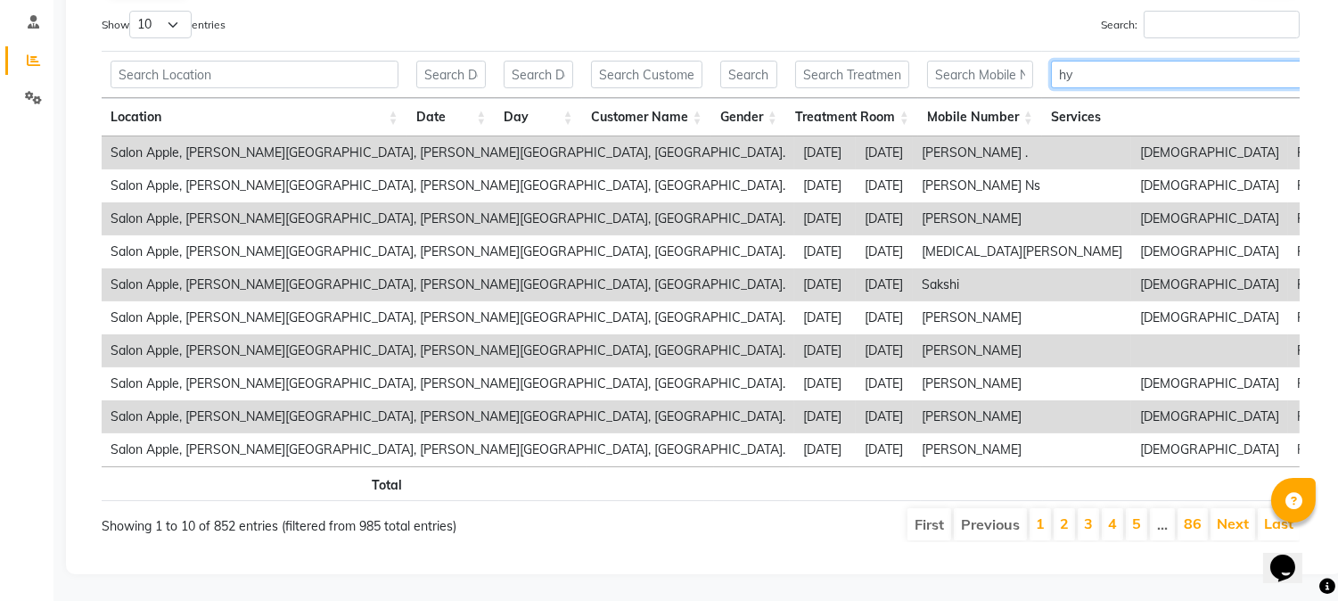
scroll to position [30, 0]
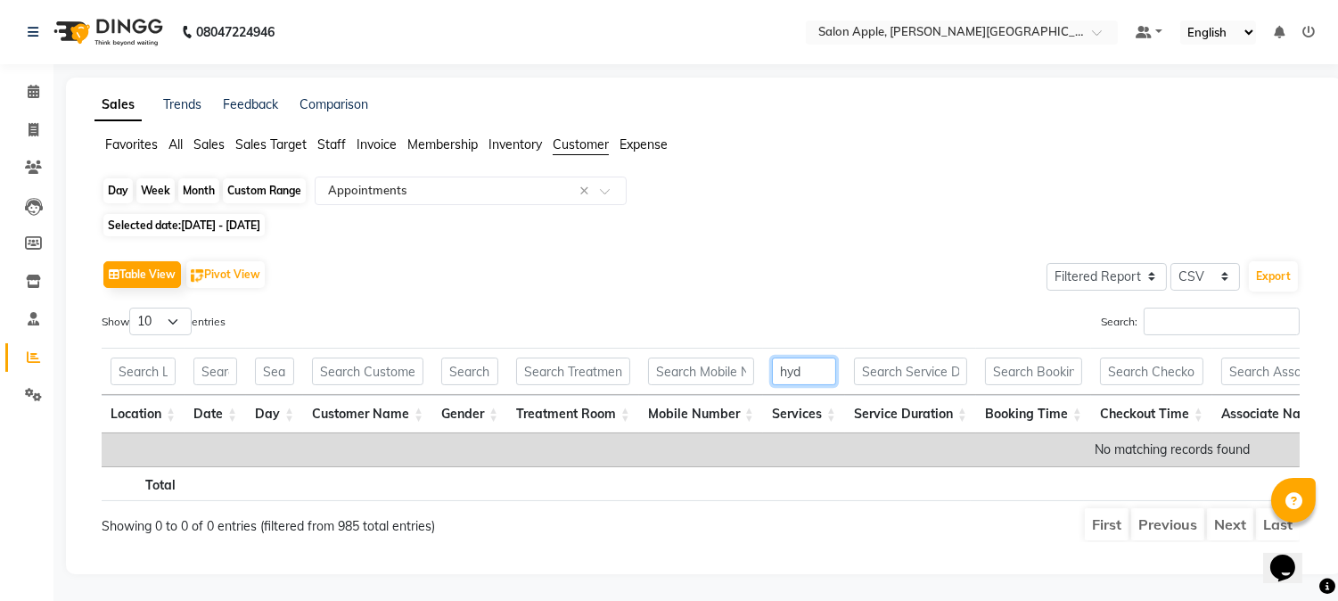
type input "hyd"
click at [265, 178] on div "Custom Range" at bounding box center [264, 190] width 83 height 25
select select "11"
select select "2023"
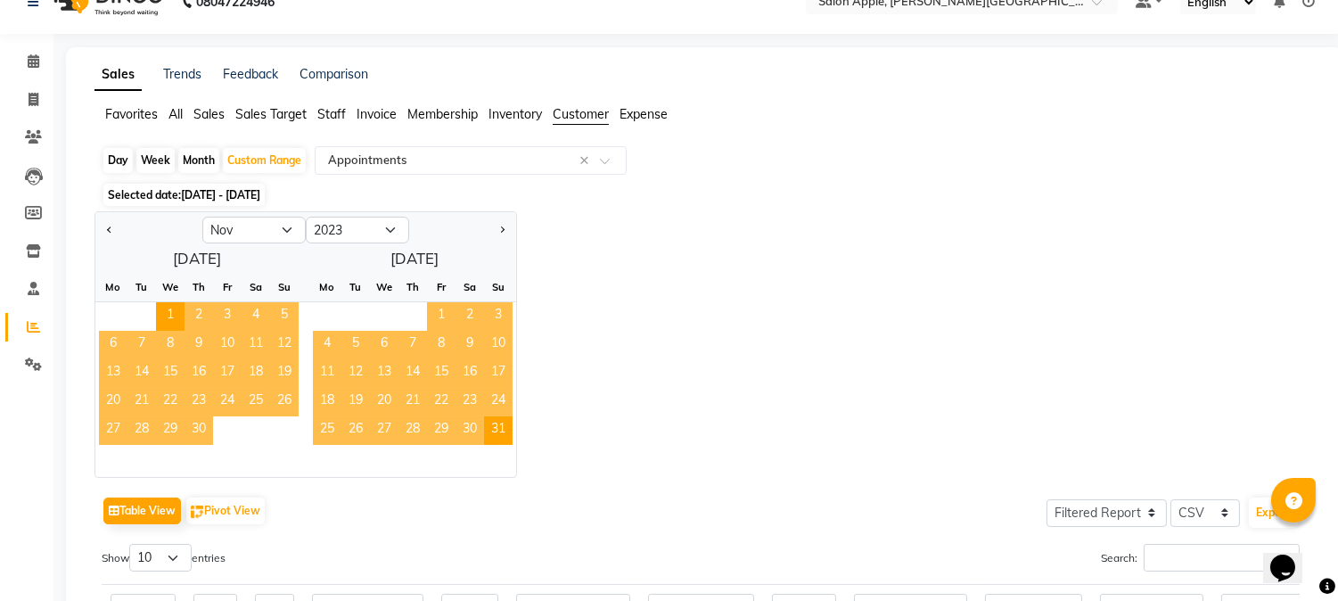
click at [672, 324] on div "Jan Feb Mar Apr May Jun Jul Aug Sep Oct Nov Dec 2013 2014 2015 2016 2017 2018 2…" at bounding box center [703, 344] width 1219 height 267
click at [105, 230] on button "Previous month" at bounding box center [110, 230] width 14 height 29
select select "10"
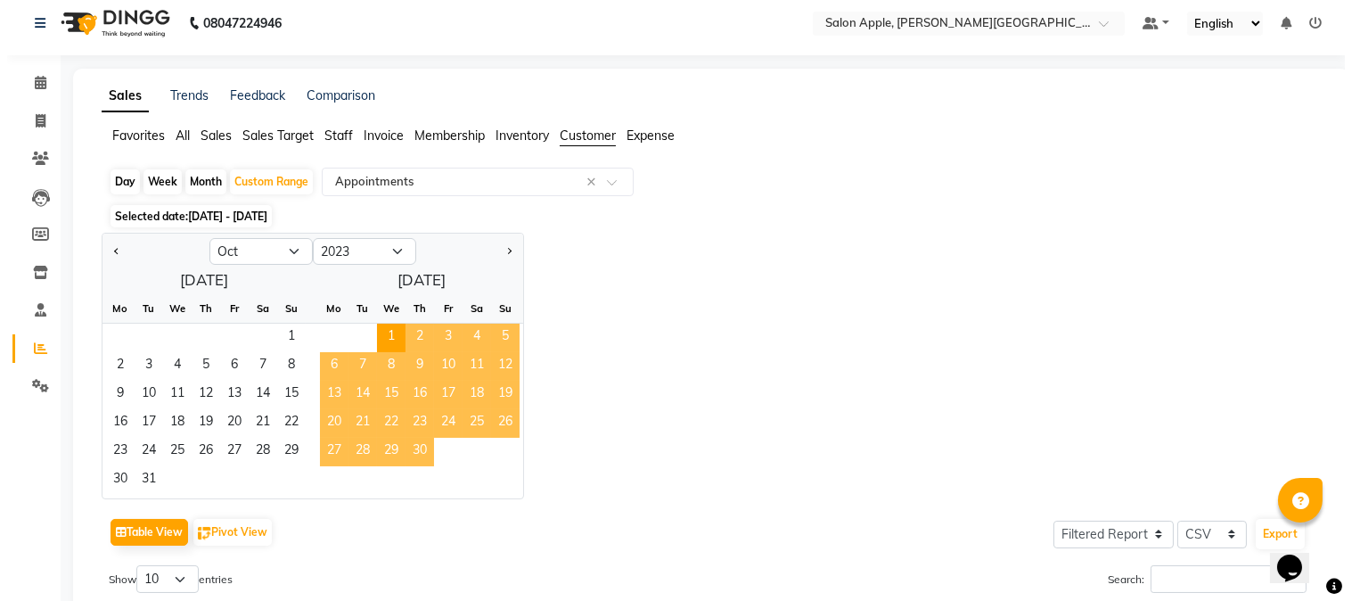
scroll to position [0, 0]
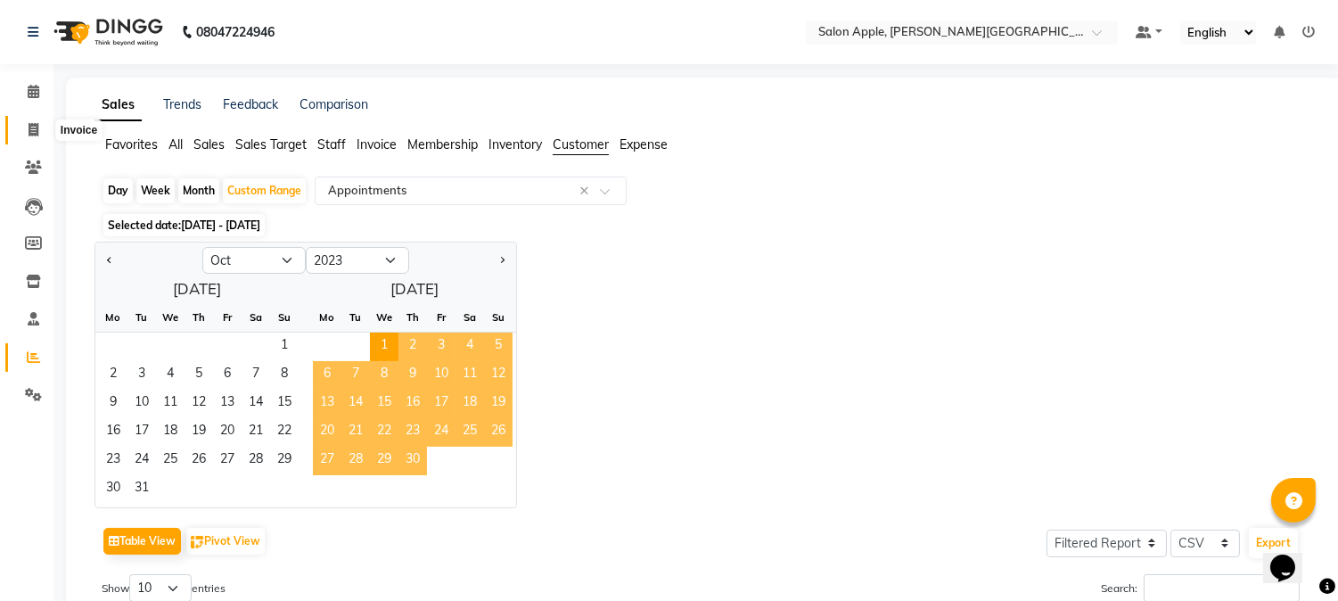
click at [36, 134] on icon at bounding box center [34, 129] width 10 height 13
select select "4128"
select select "service"
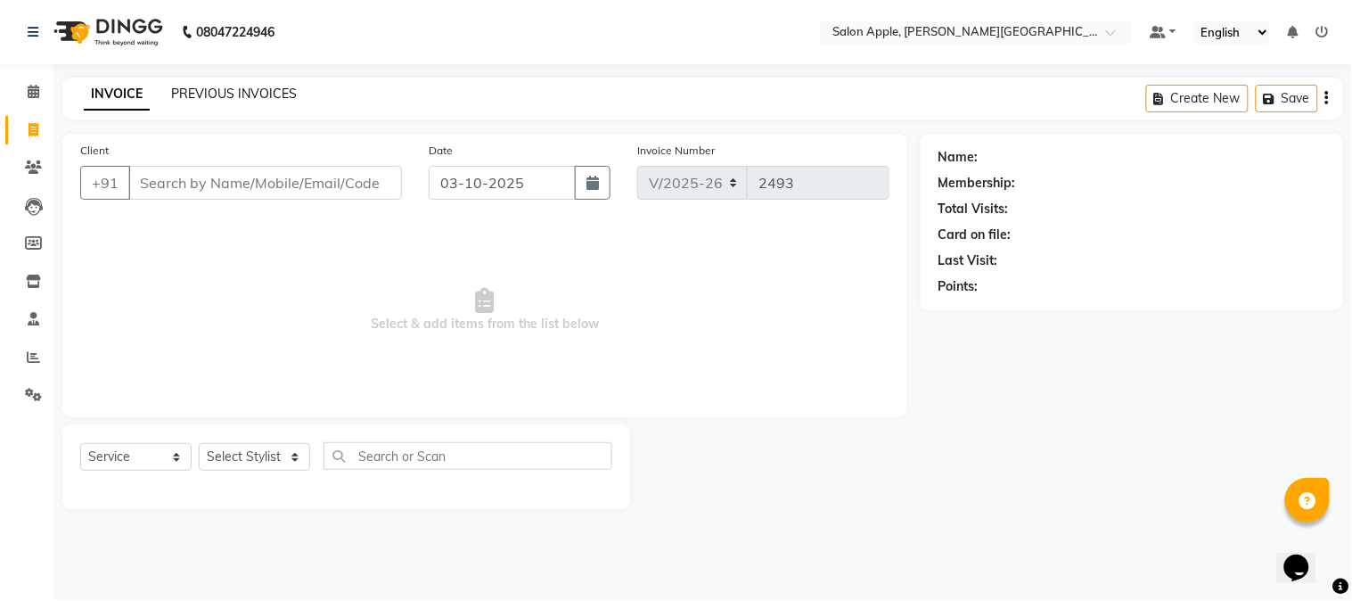
click at [201, 91] on link "PREVIOUS INVOICES" at bounding box center [234, 94] width 126 height 16
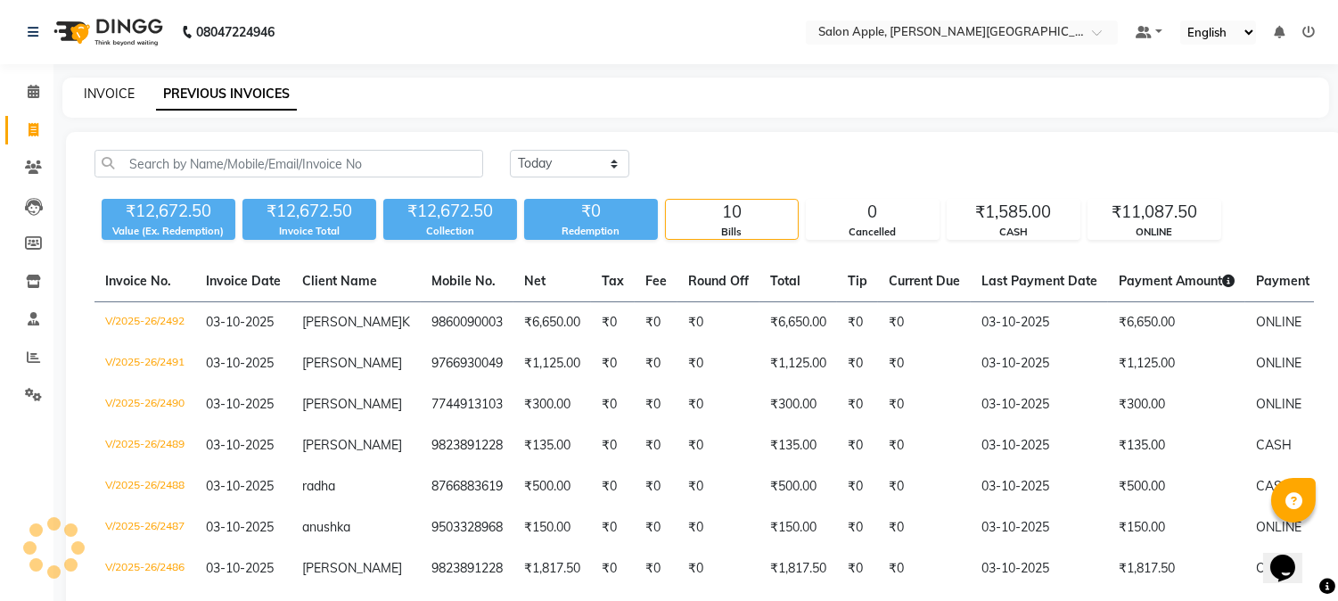
click at [87, 100] on link "INVOICE" at bounding box center [109, 94] width 51 height 16
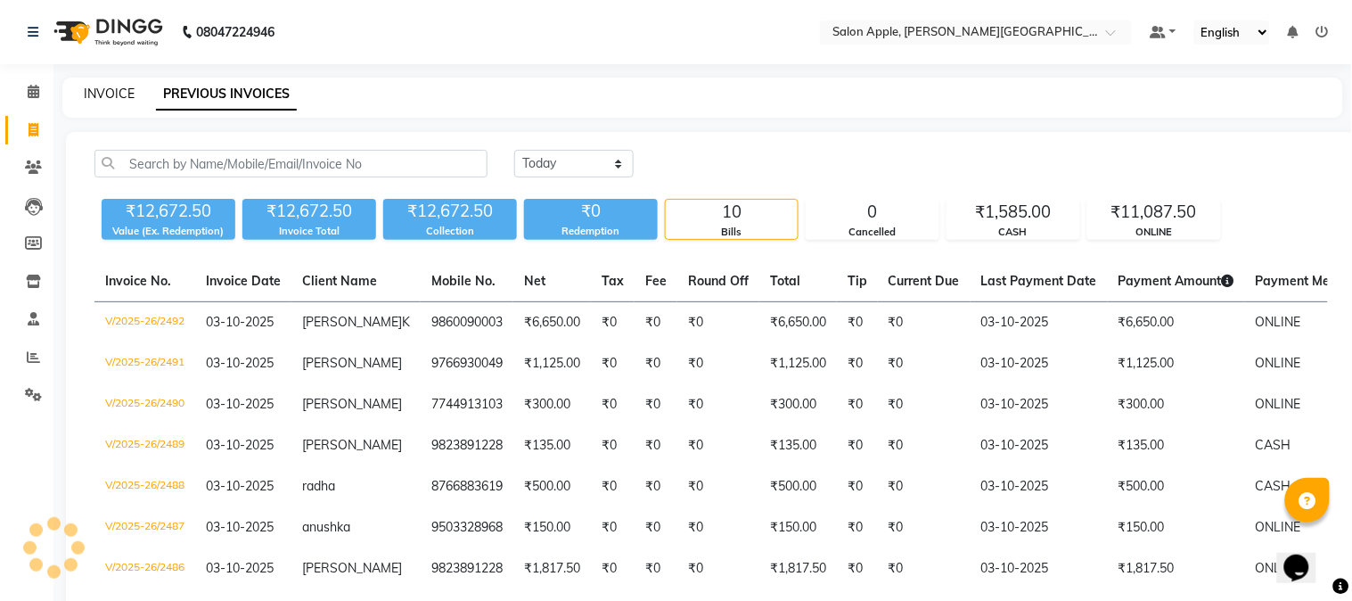
select select "4128"
select select "service"
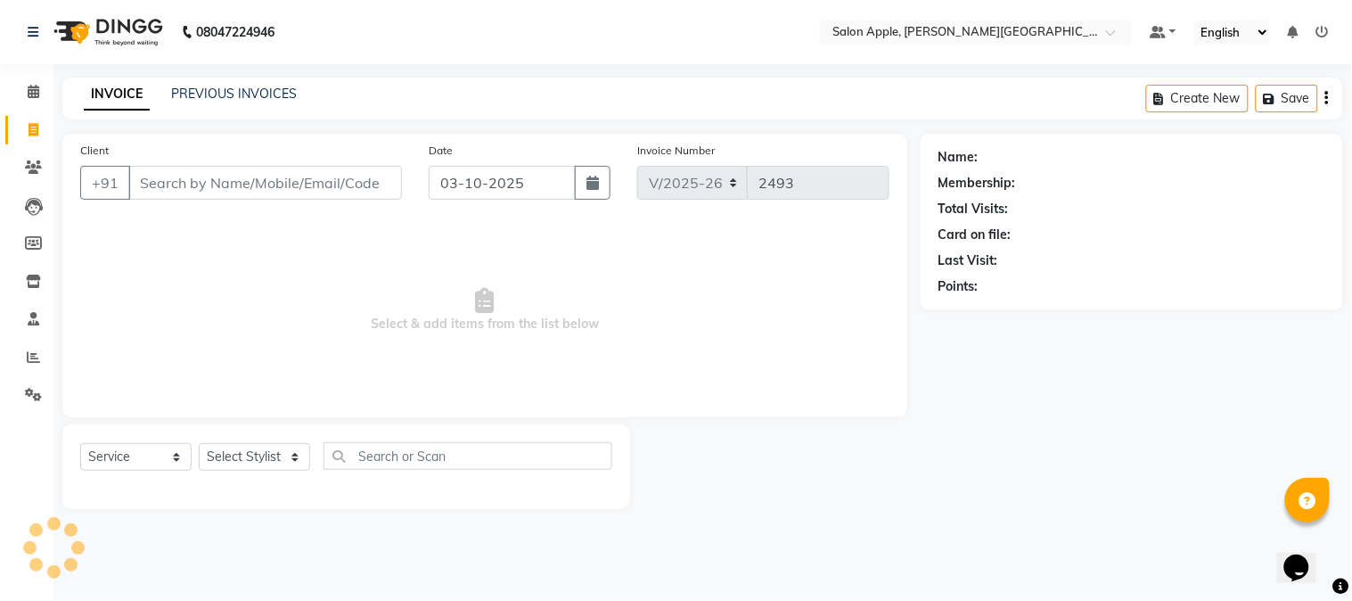
click at [105, 94] on link "INVOICE" at bounding box center [117, 94] width 66 height 32
click at [264, 94] on link "PREVIOUS INVOICES" at bounding box center [234, 94] width 126 height 16
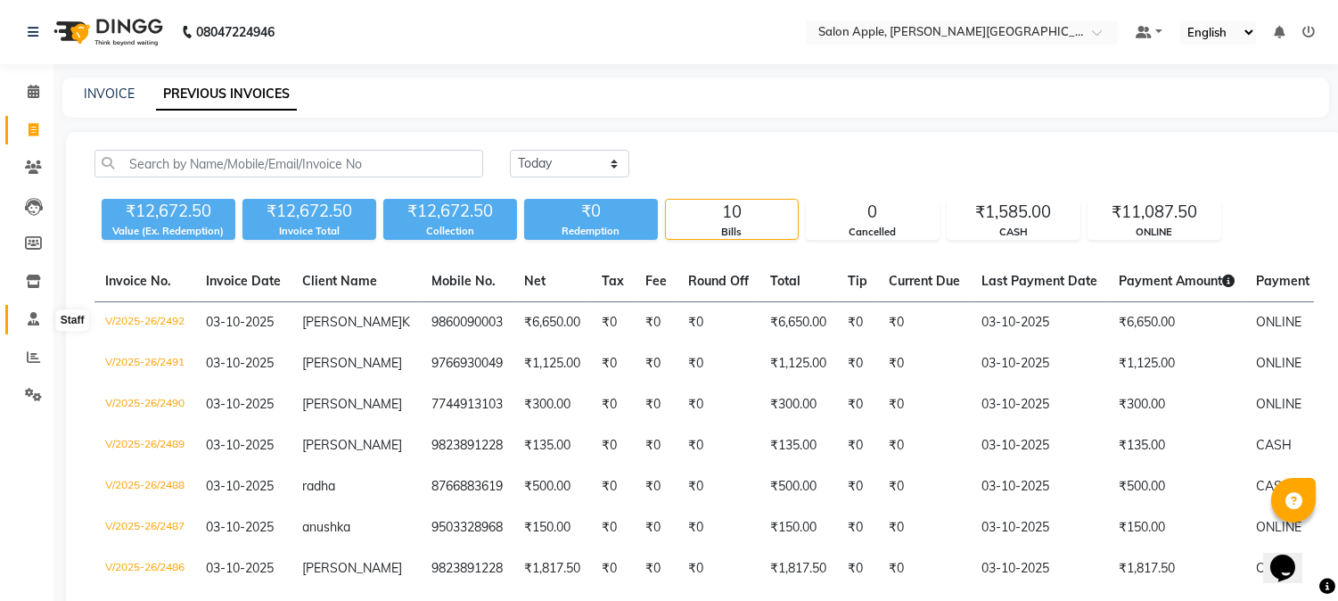
click at [18, 315] on span at bounding box center [33, 319] width 31 height 21
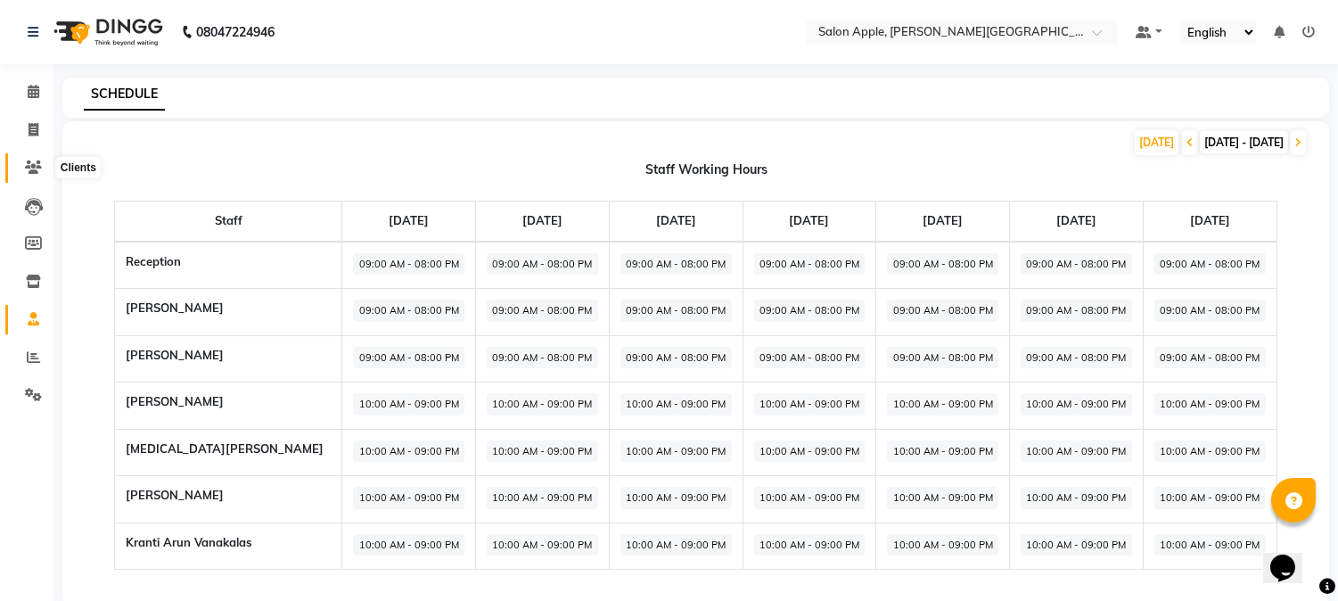
click at [25, 174] on icon at bounding box center [33, 166] width 17 height 13
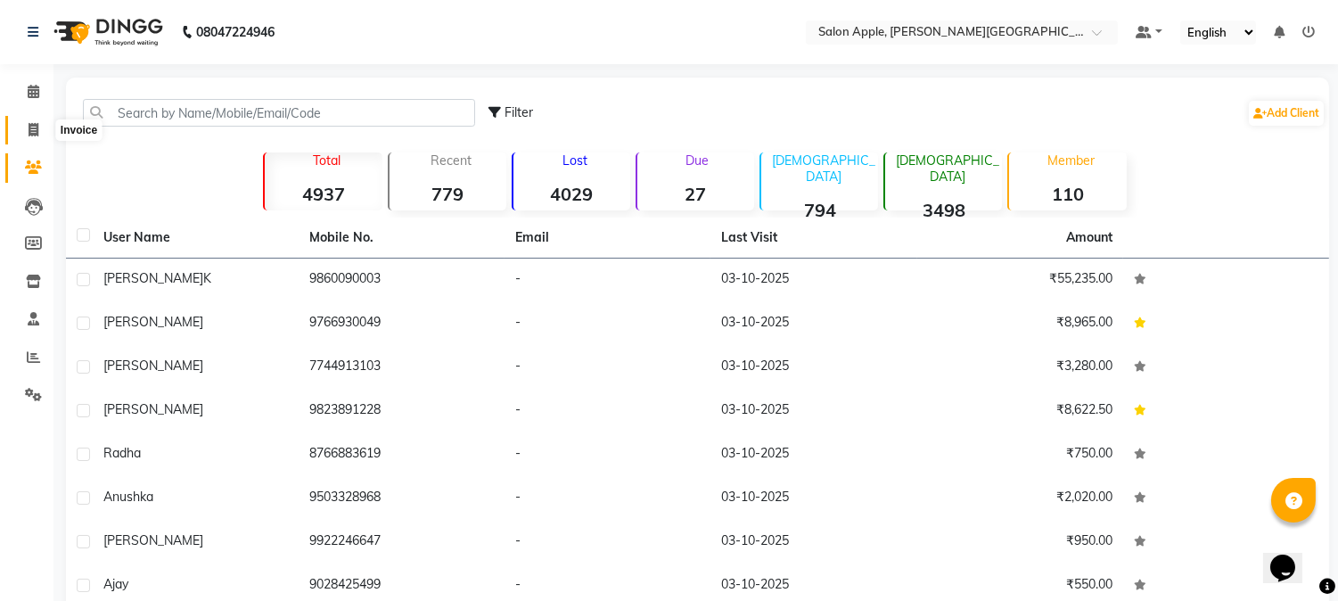
click at [30, 123] on icon at bounding box center [34, 129] width 10 height 13
select select "service"
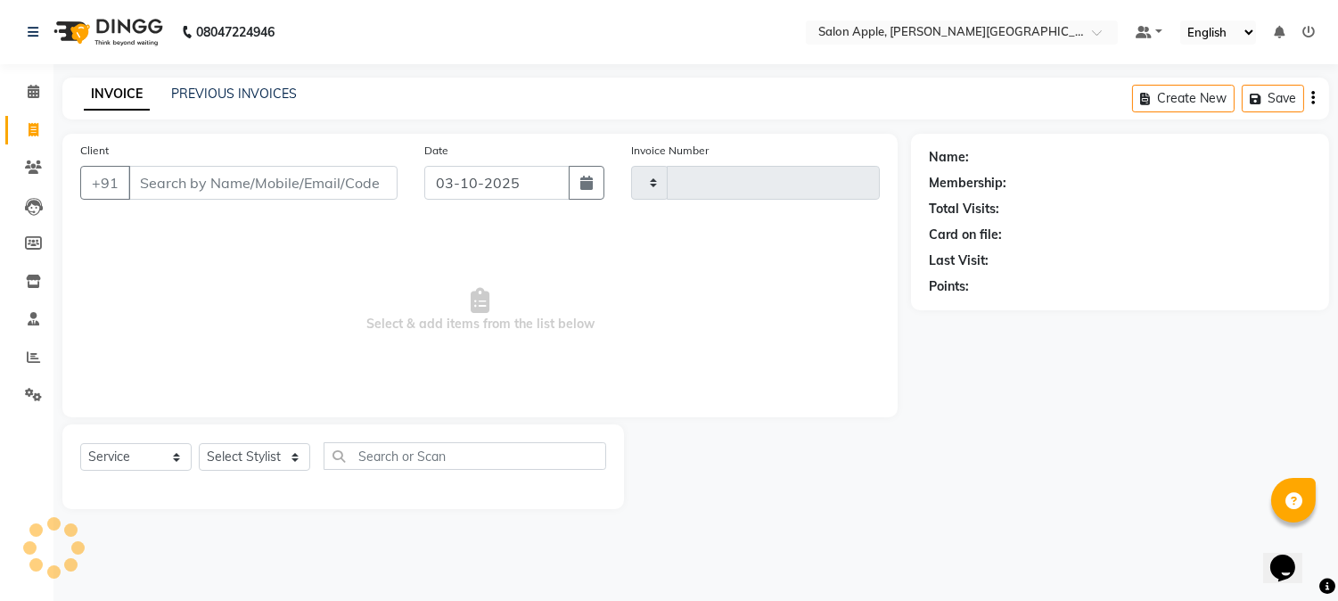
type input "2493"
select select "4128"
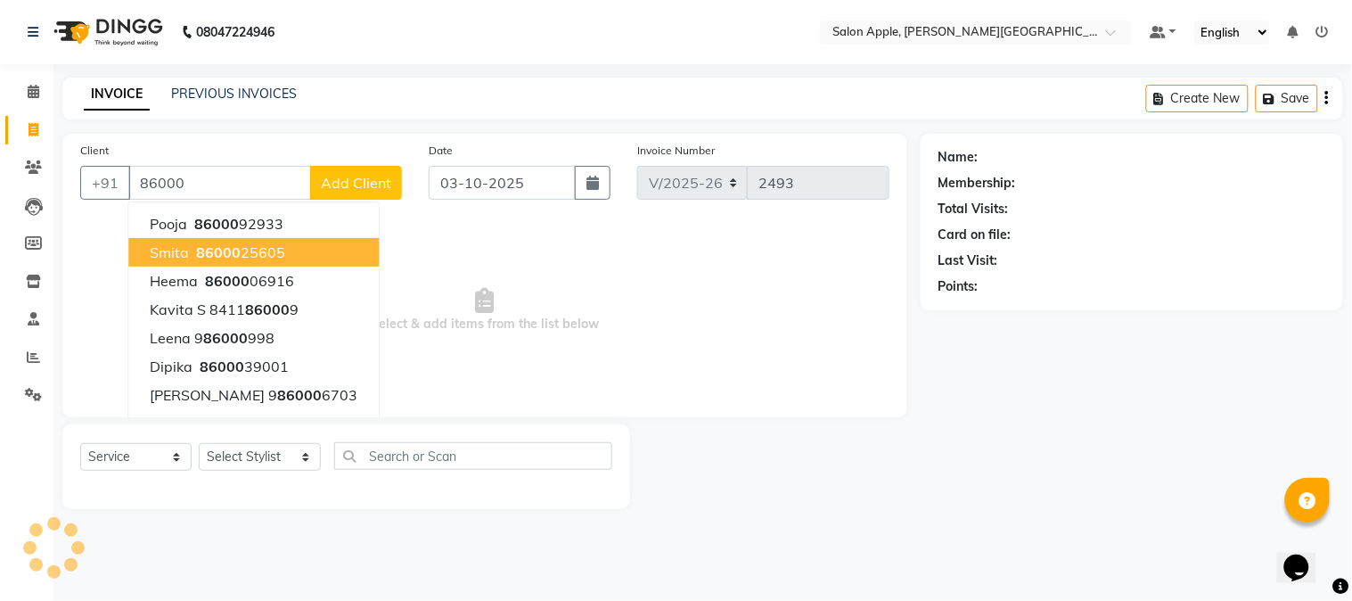
click at [193, 257] on ngb-highlight "86000 25605" at bounding box center [239, 252] width 93 height 18
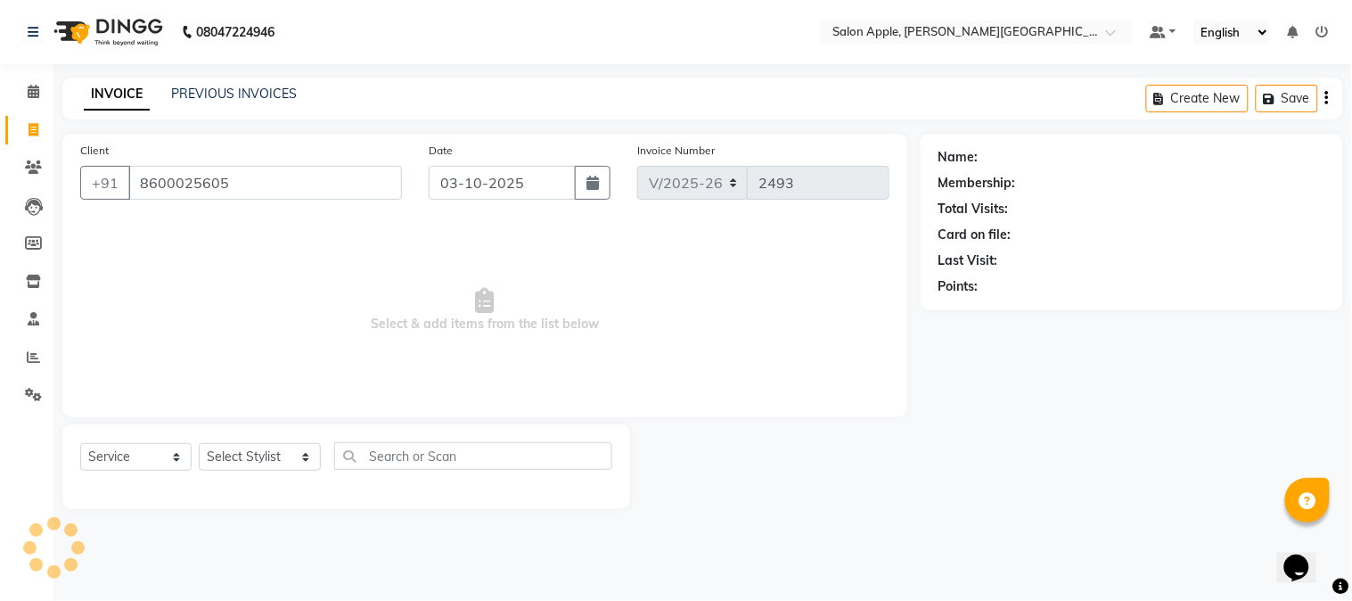
type input "8600025605"
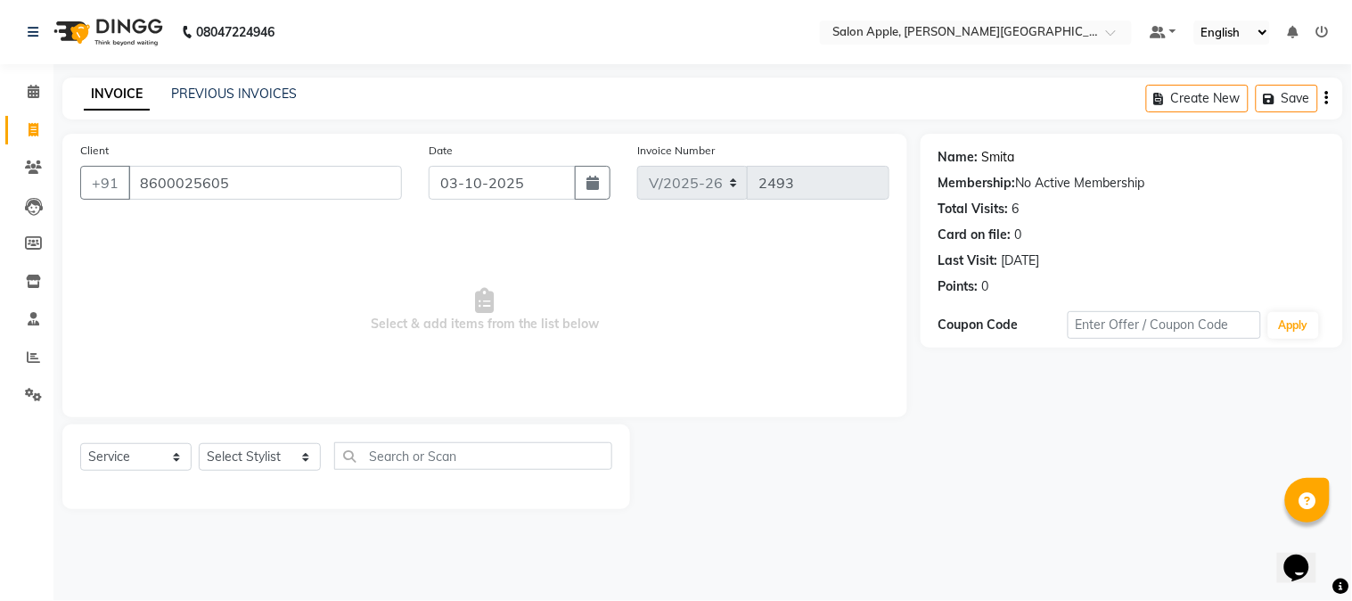
click at [991, 160] on link "Smita" at bounding box center [998, 157] width 33 height 19
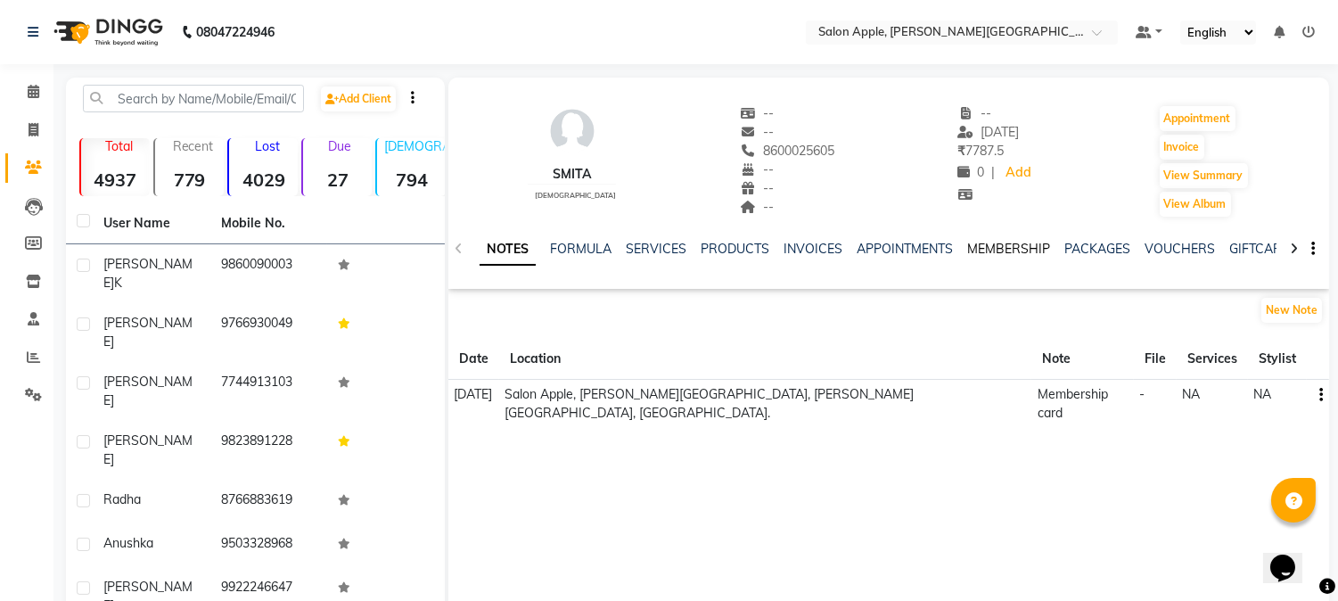
click at [989, 250] on link "MEMBERSHIP" at bounding box center [1008, 249] width 83 height 16
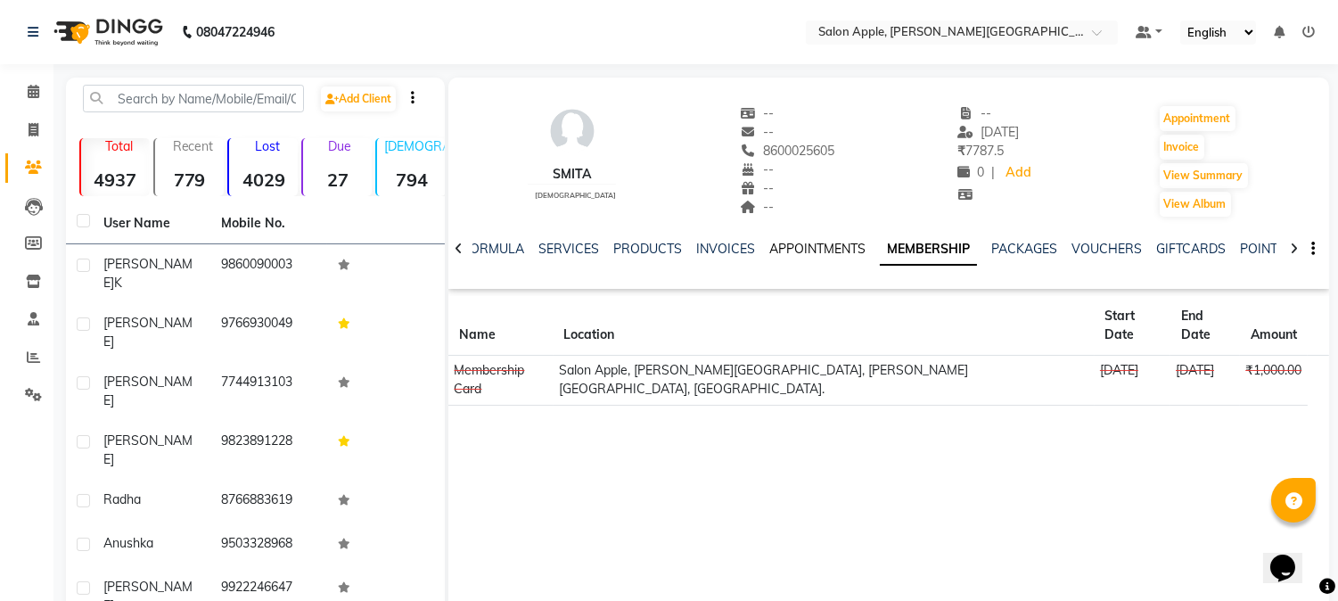
click at [842, 248] on link "APPOINTMENTS" at bounding box center [817, 249] width 96 height 16
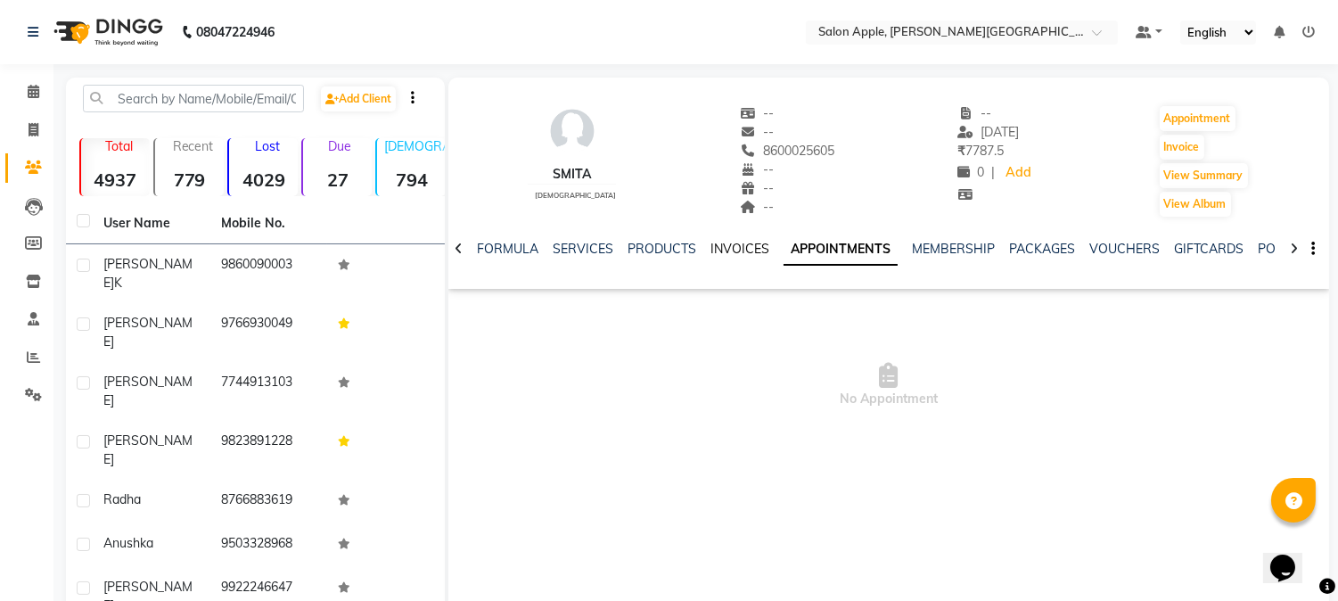
click at [710, 248] on link "INVOICES" at bounding box center [739, 249] width 59 height 16
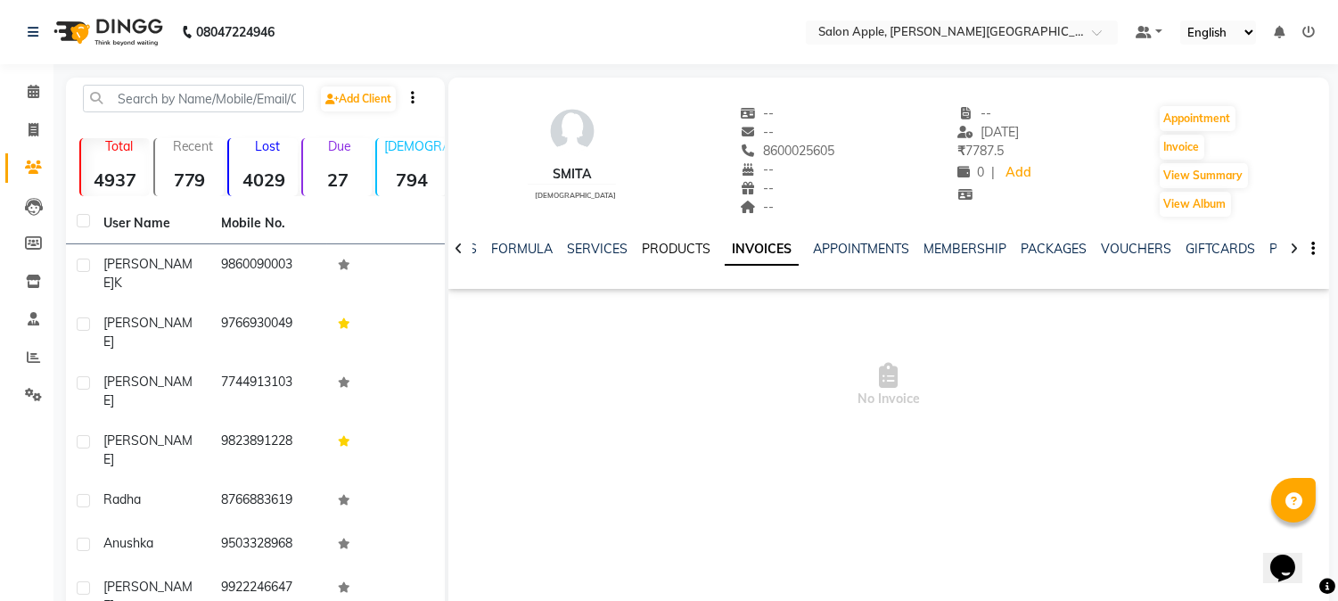
click at [654, 247] on link "PRODUCTS" at bounding box center [676, 249] width 69 height 16
click at [620, 243] on link "SERVICES" at bounding box center [611, 249] width 61 height 16
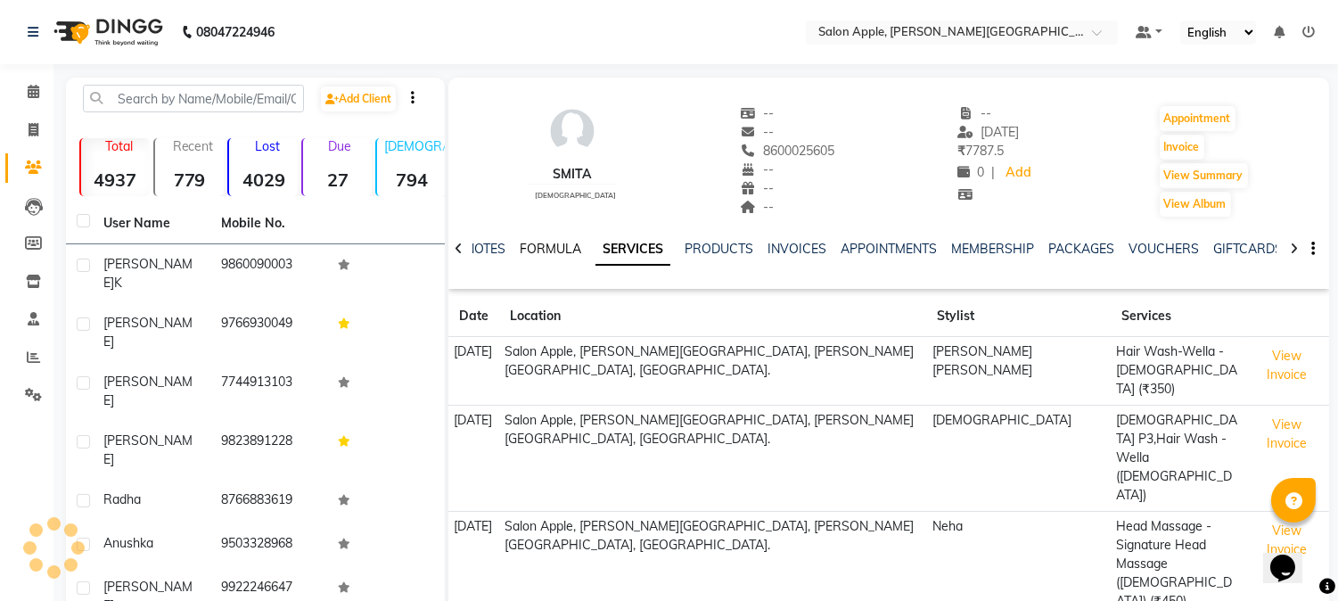
click at [538, 252] on link "FORMULA" at bounding box center [551, 249] width 62 height 16
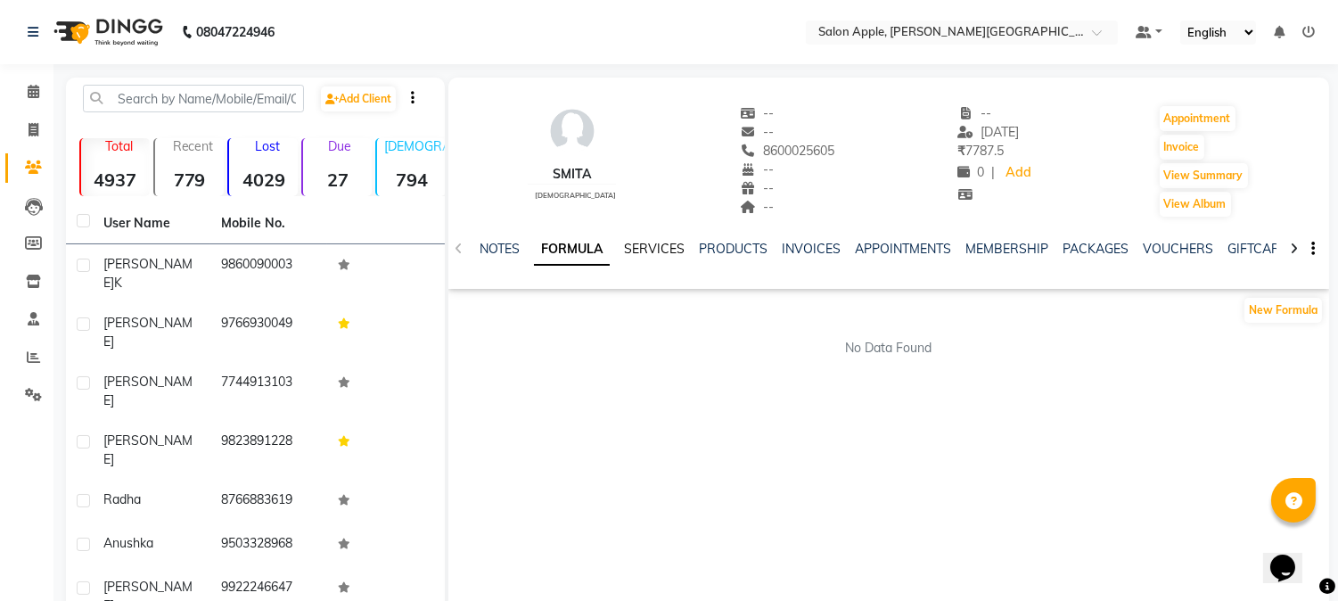
click at [633, 254] on link "SERVICES" at bounding box center [654, 249] width 61 height 16
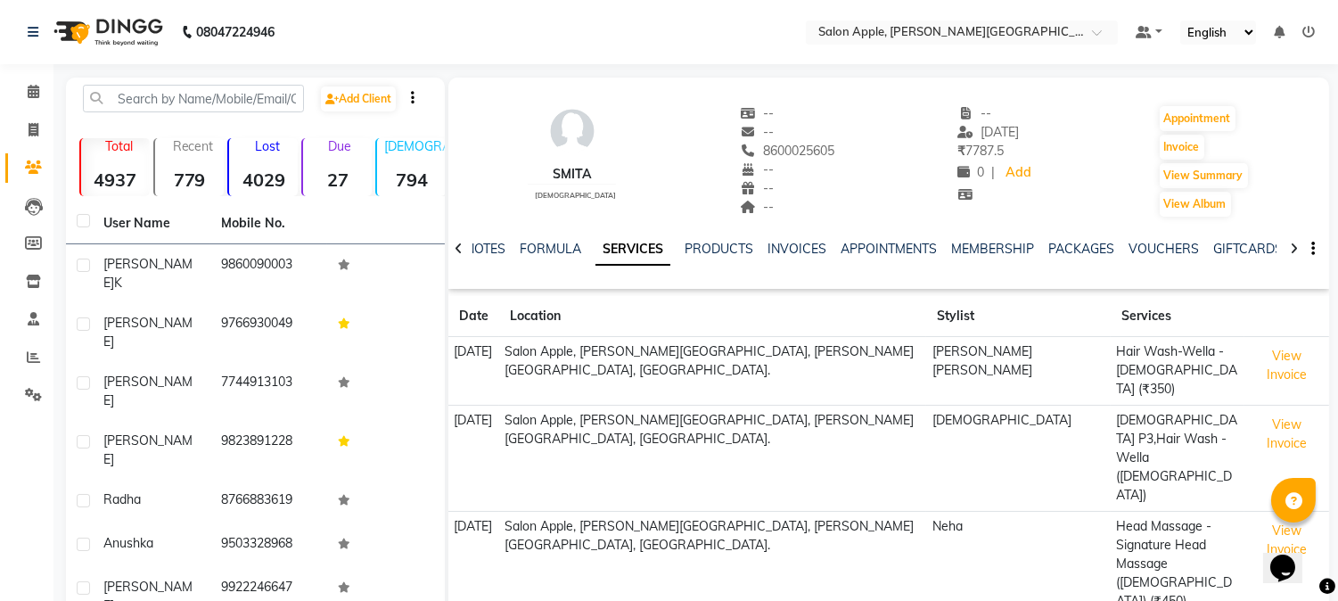
click at [464, 256] on div at bounding box center [458, 247] width 21 height 35
click at [31, 134] on icon at bounding box center [34, 129] width 10 height 13
select select "4128"
select select "service"
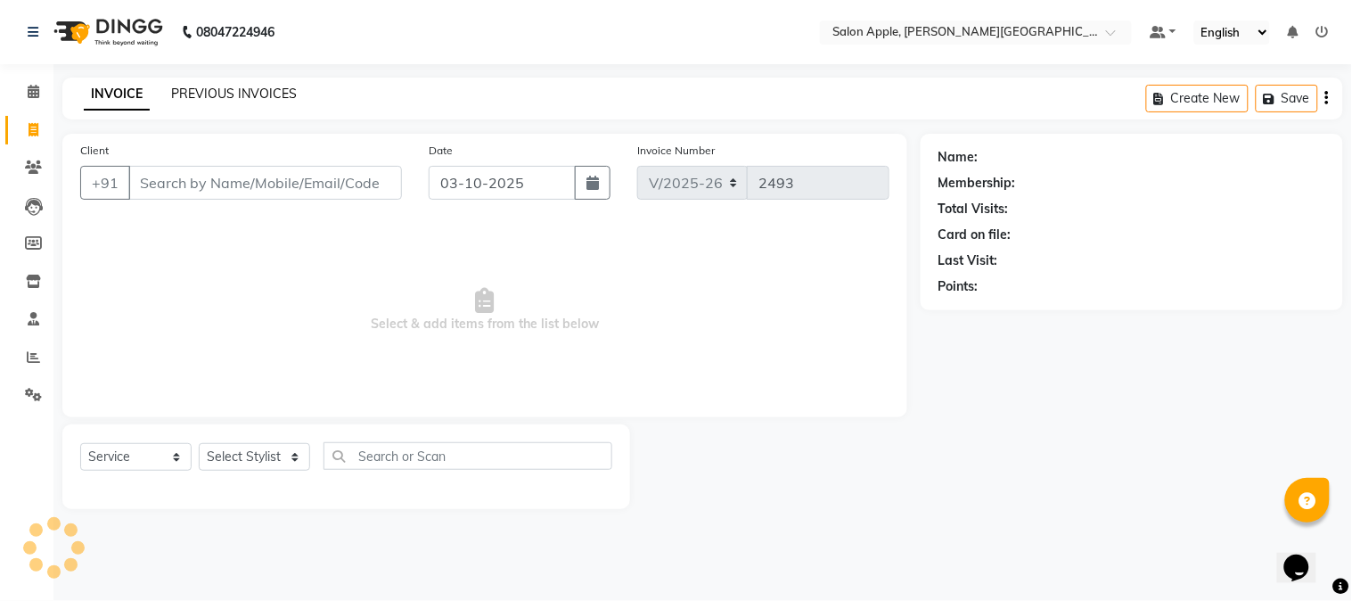
click at [197, 95] on link "PREVIOUS INVOICES" at bounding box center [234, 94] width 126 height 16
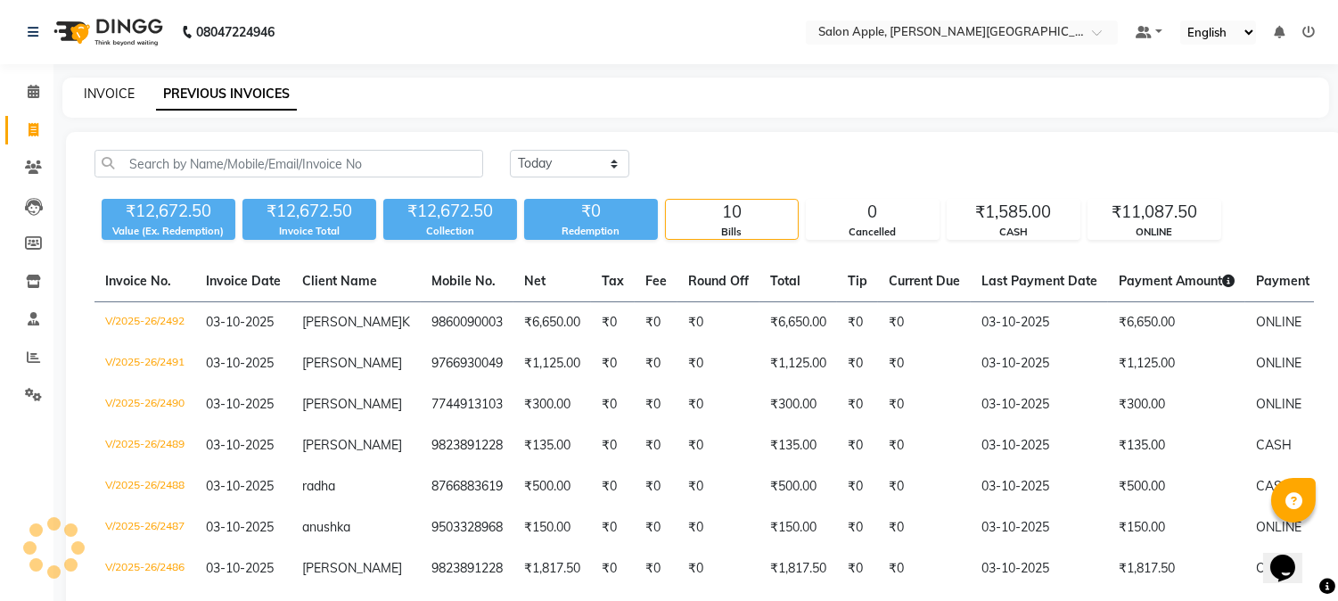
click at [121, 95] on link "INVOICE" at bounding box center [109, 94] width 51 height 16
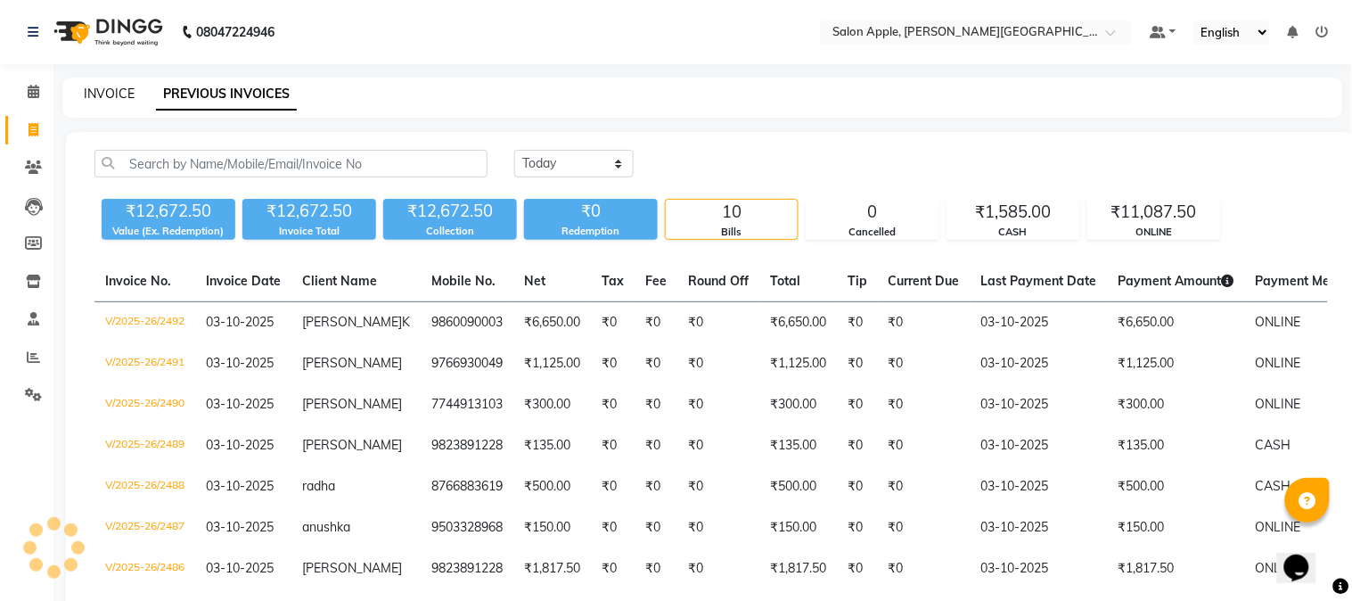
select select "service"
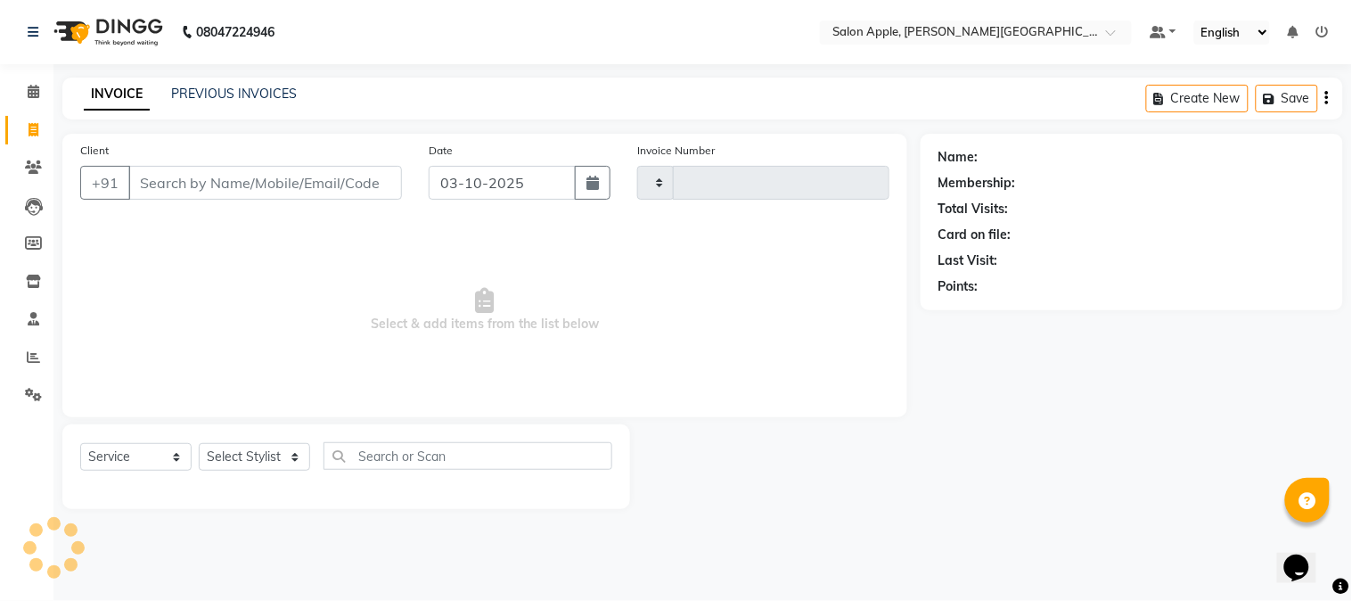
type input "2493"
select select "4128"
click at [241, 85] on div "PREVIOUS INVOICES" at bounding box center [234, 94] width 126 height 19
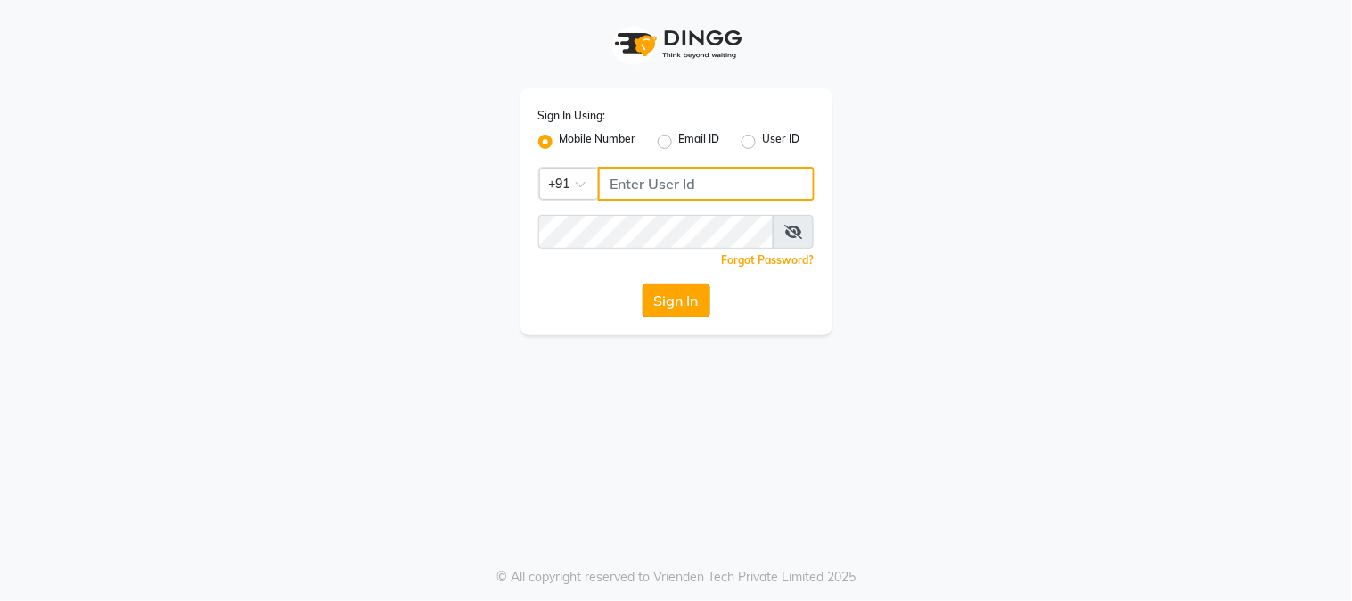
type input "9503033368"
click at [661, 312] on button "Sign In" at bounding box center [677, 300] width 68 height 34
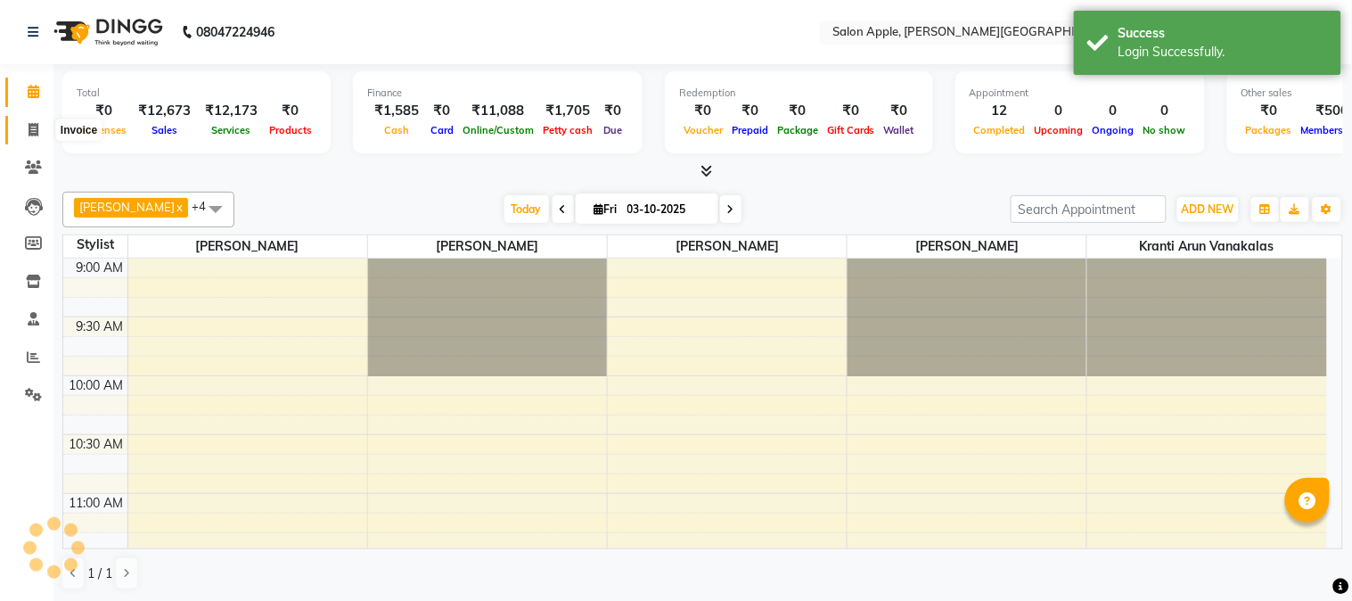
click at [31, 136] on icon at bounding box center [34, 129] width 10 height 13
select select "4128"
select select "service"
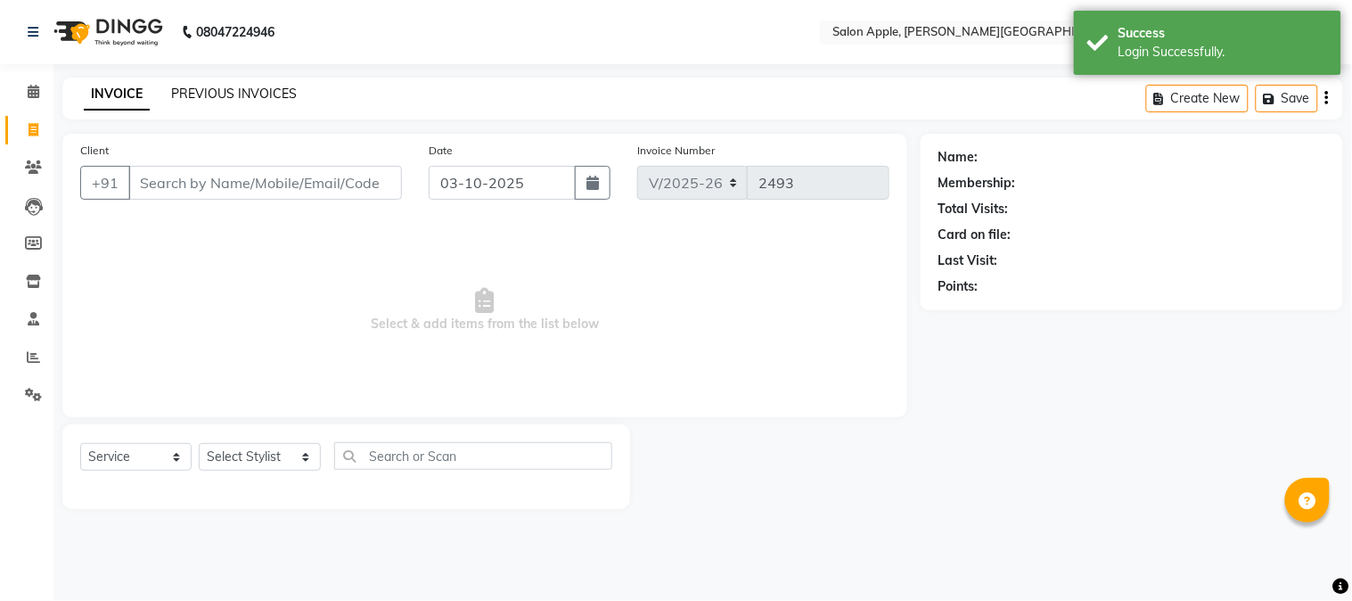
click at [216, 92] on link "PREVIOUS INVOICES" at bounding box center [234, 94] width 126 height 16
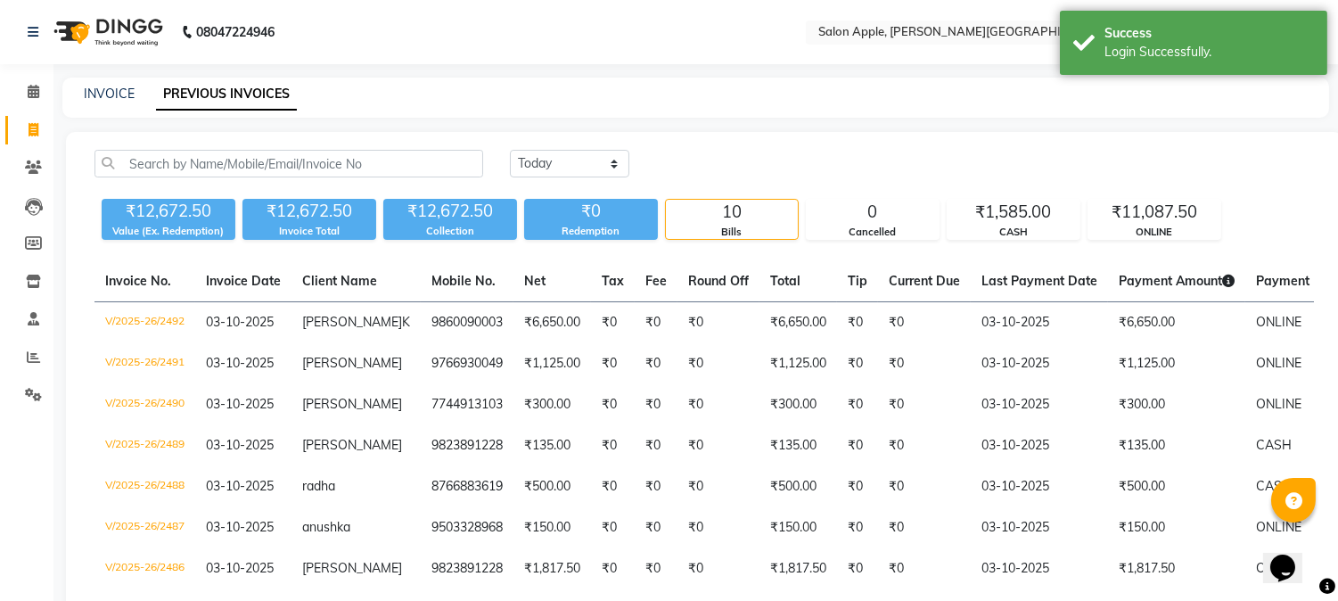
click at [123, 147] on div "[DATE] [DATE] Custom Range ₹12,672.50 Value (Ex. Redemption) ₹12,672.50 Invoice…" at bounding box center [704, 457] width 1277 height 651
click at [80, 101] on div "INVOICE PREVIOUS INVOICES" at bounding box center [684, 94] width 1245 height 19
click at [116, 93] on link "INVOICE" at bounding box center [109, 94] width 51 height 16
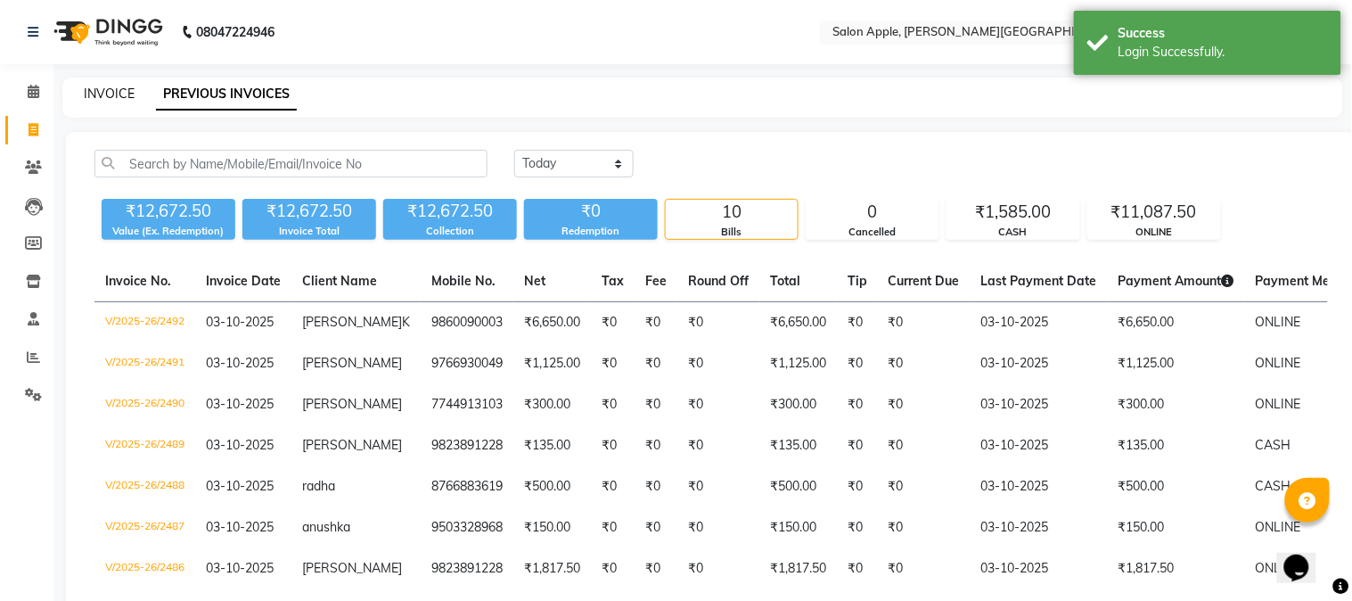
select select "4128"
select select "service"
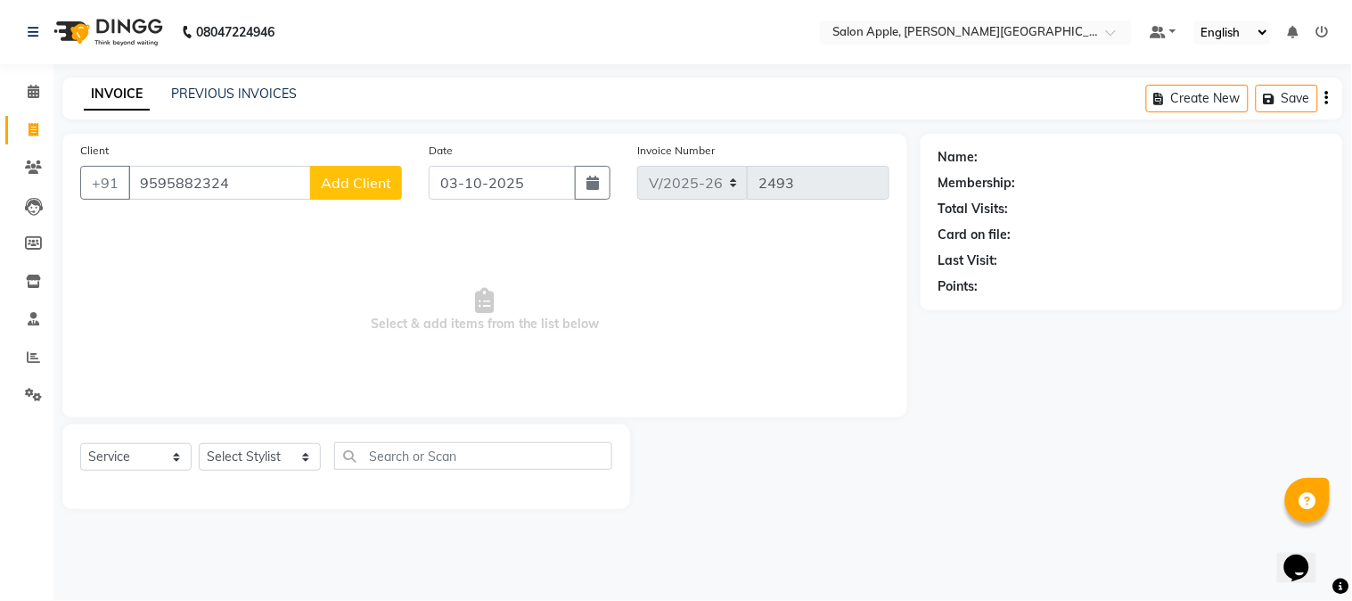
type input "9595882324"
drag, startPoint x: 403, startPoint y: 175, endPoint x: 393, endPoint y: 177, distance: 10.0
click at [396, 177] on div "Client [PHONE_NUMBER] Add Client" at bounding box center [241, 177] width 349 height 73
click at [390, 177] on span "Add Client" at bounding box center [356, 183] width 70 height 18
select select "22"
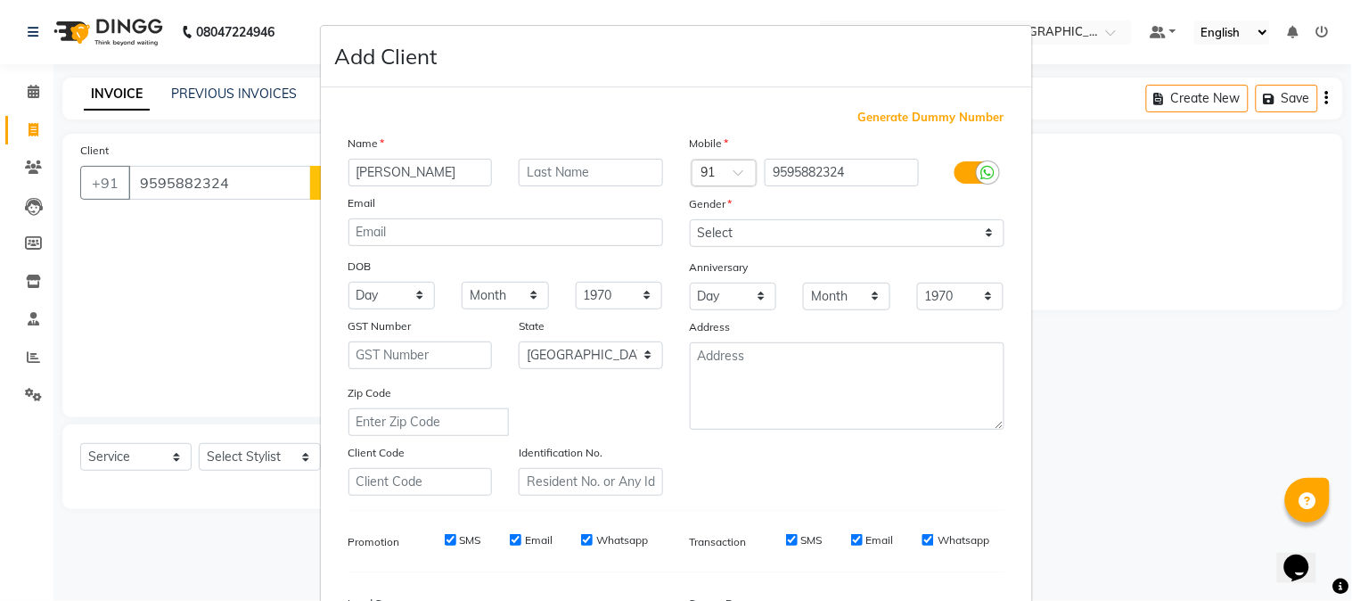
type input "[PERSON_NAME]"
click at [704, 247] on div "Mobile Country Code × 91 9595882324 Gender Select [DEMOGRAPHIC_DATA] [DEMOGRAPH…" at bounding box center [847, 315] width 341 height 362
drag, startPoint x: 710, startPoint y: 234, endPoint x: 714, endPoint y: 245, distance: 12.1
click at [711, 232] on select "Select [DEMOGRAPHIC_DATA] [DEMOGRAPHIC_DATA] Other Prefer Not To Say" at bounding box center [847, 233] width 315 height 28
select select "[DEMOGRAPHIC_DATA]"
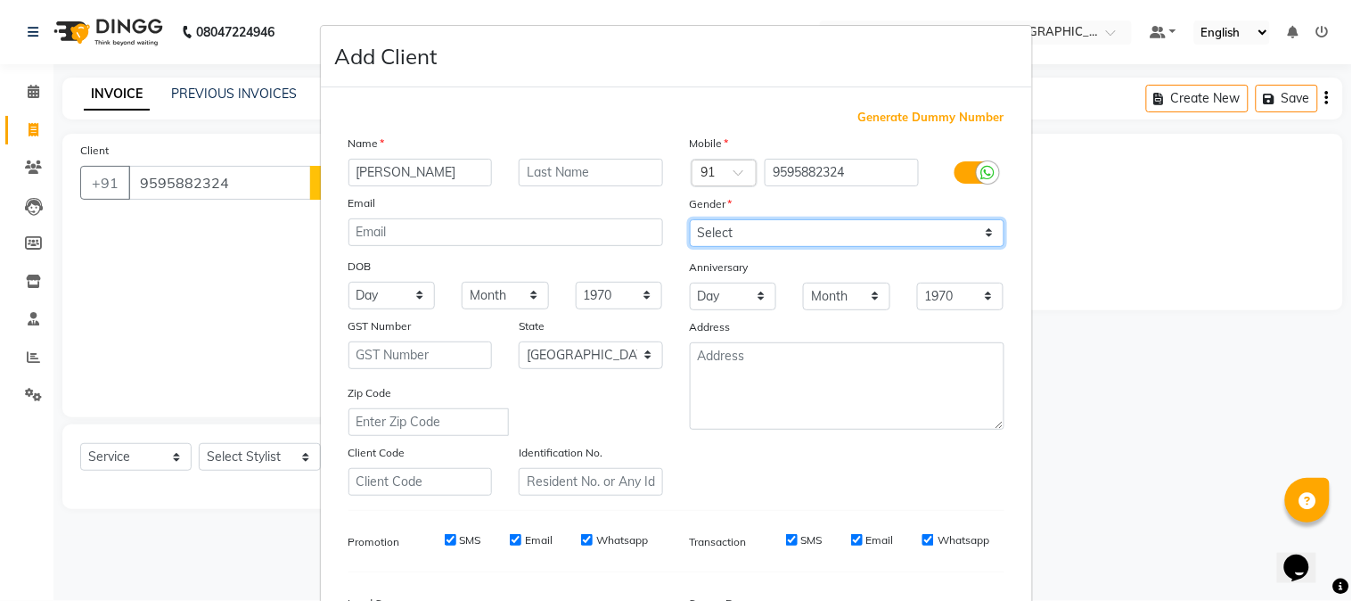
click at [690, 219] on select "Select [DEMOGRAPHIC_DATA] [DEMOGRAPHIC_DATA] Other Prefer Not To Say" at bounding box center [847, 233] width 315 height 28
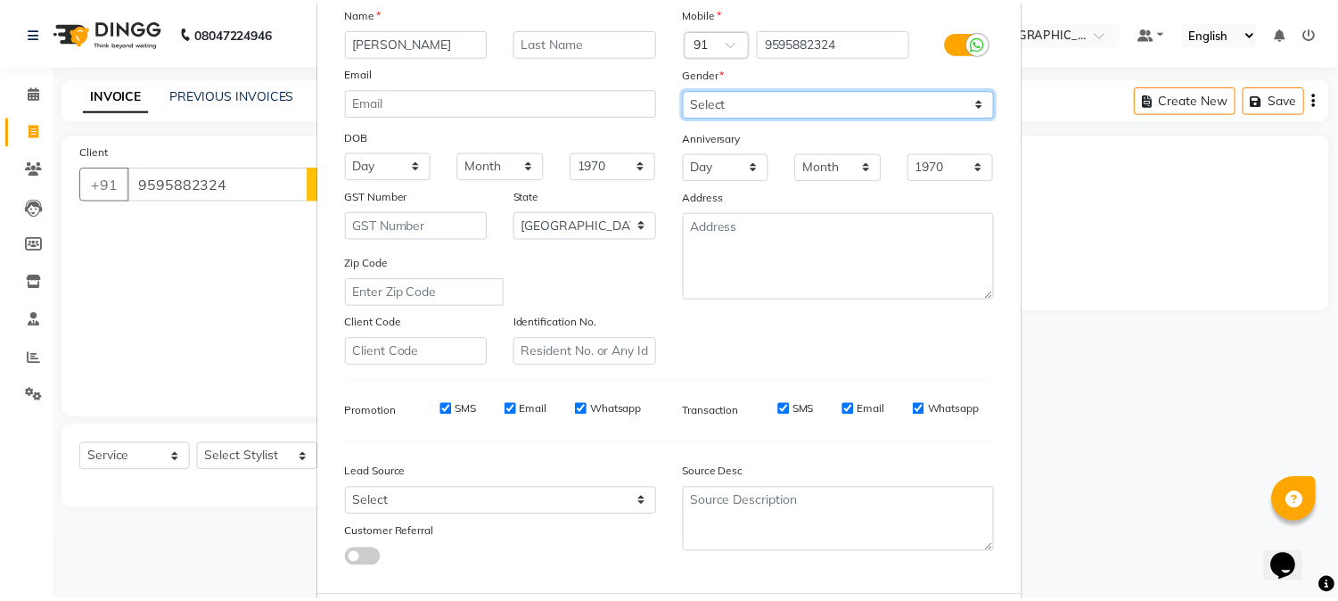
scroll to position [223, 0]
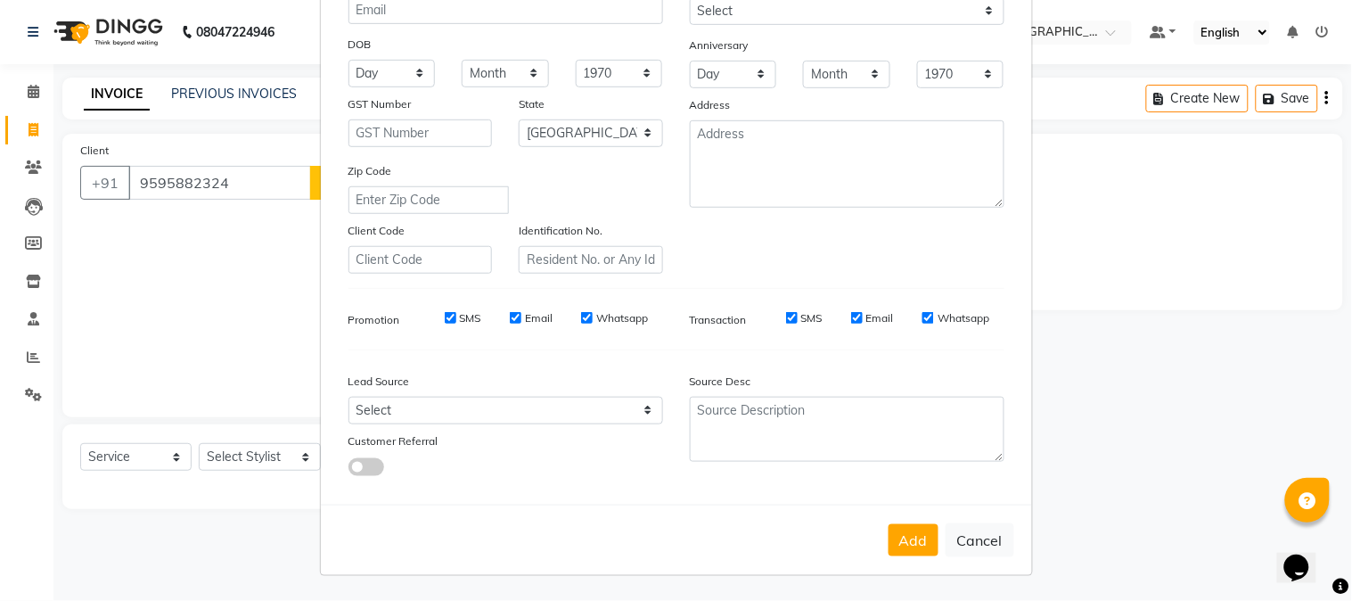
drag, startPoint x: 913, startPoint y: 538, endPoint x: 880, endPoint y: 517, distance: 39.3
click at [907, 535] on button "Add" at bounding box center [914, 540] width 50 height 32
select select
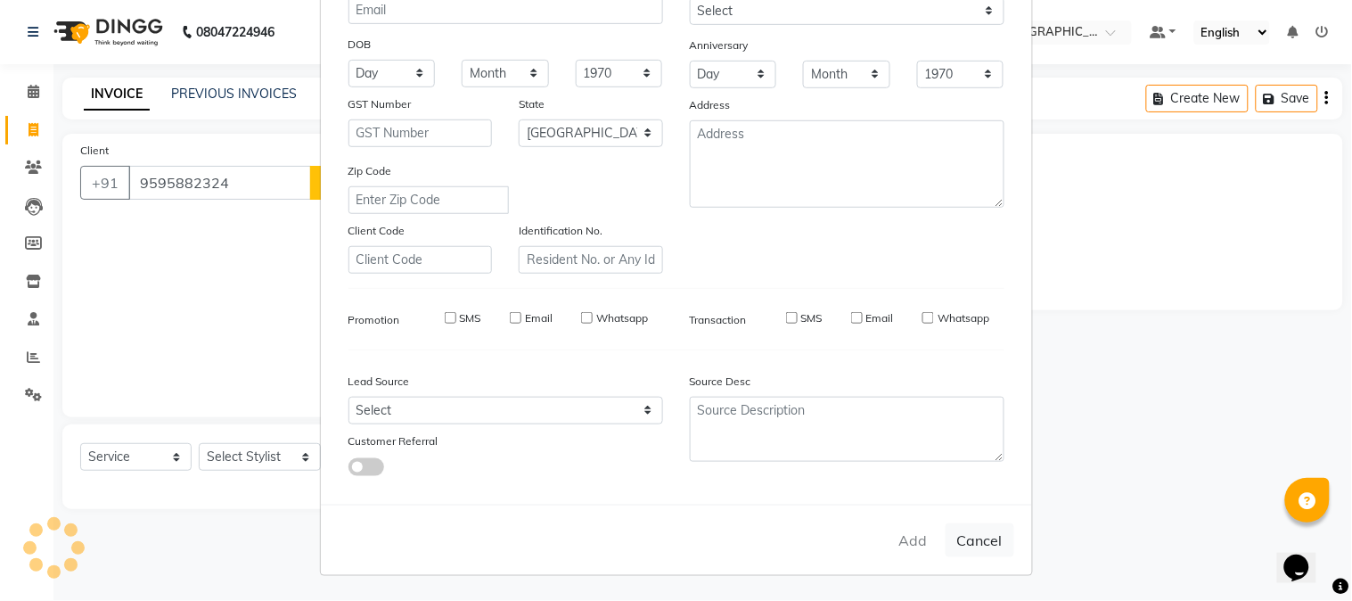
select select "null"
select select
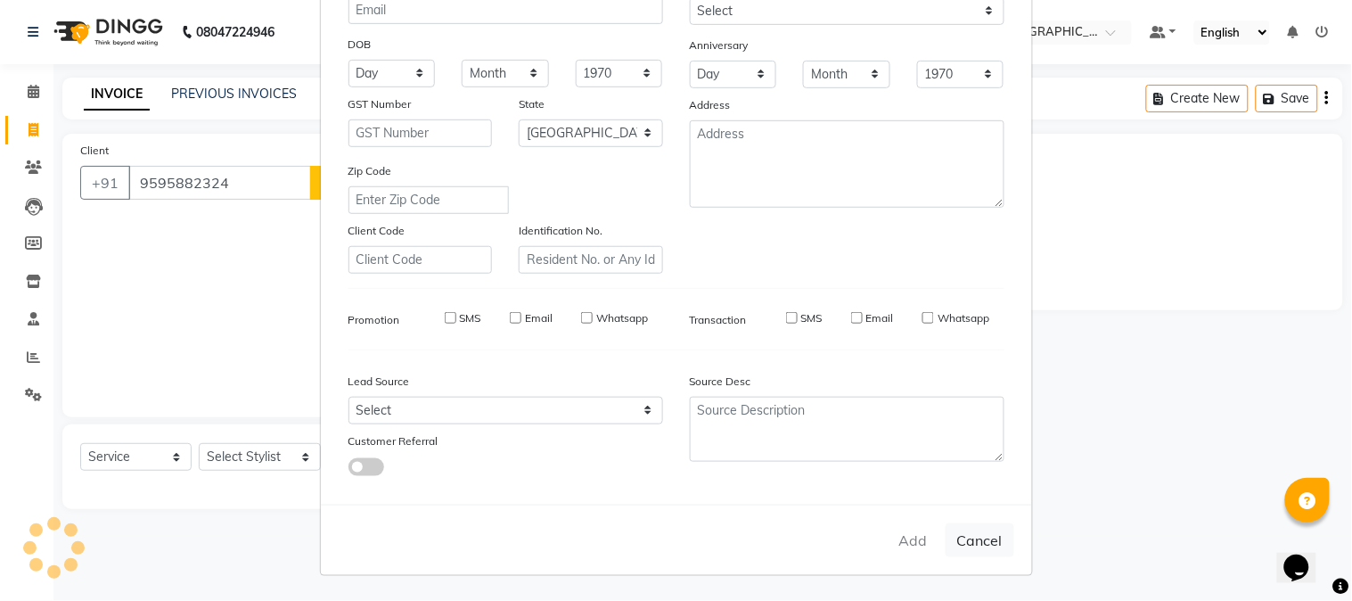
checkbox input "false"
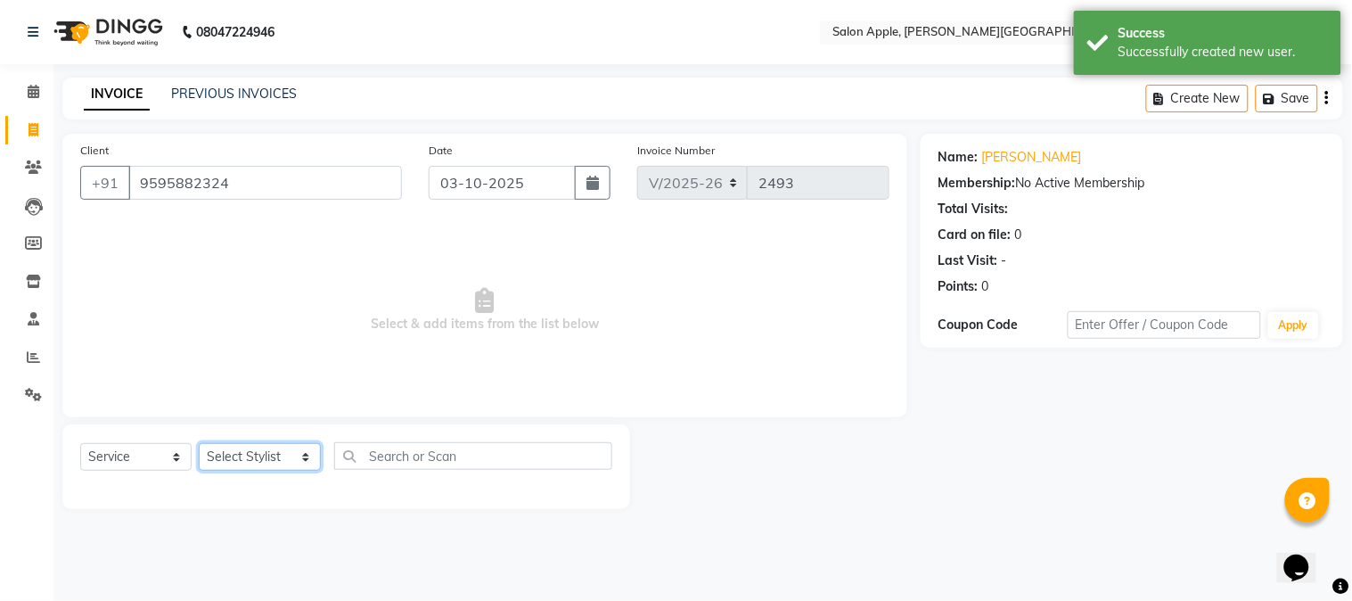
click at [259, 456] on select "Select Stylist [PERSON_NAME] [PERSON_NAME] Kranti arun Vanakalas [MEDICAL_DATA]…" at bounding box center [260, 457] width 122 height 28
select select "21401"
click at [199, 444] on select "Select Stylist [PERSON_NAME] [PERSON_NAME] Kranti arun Vanakalas [MEDICAL_DATA]…" at bounding box center [260, 457] width 122 height 28
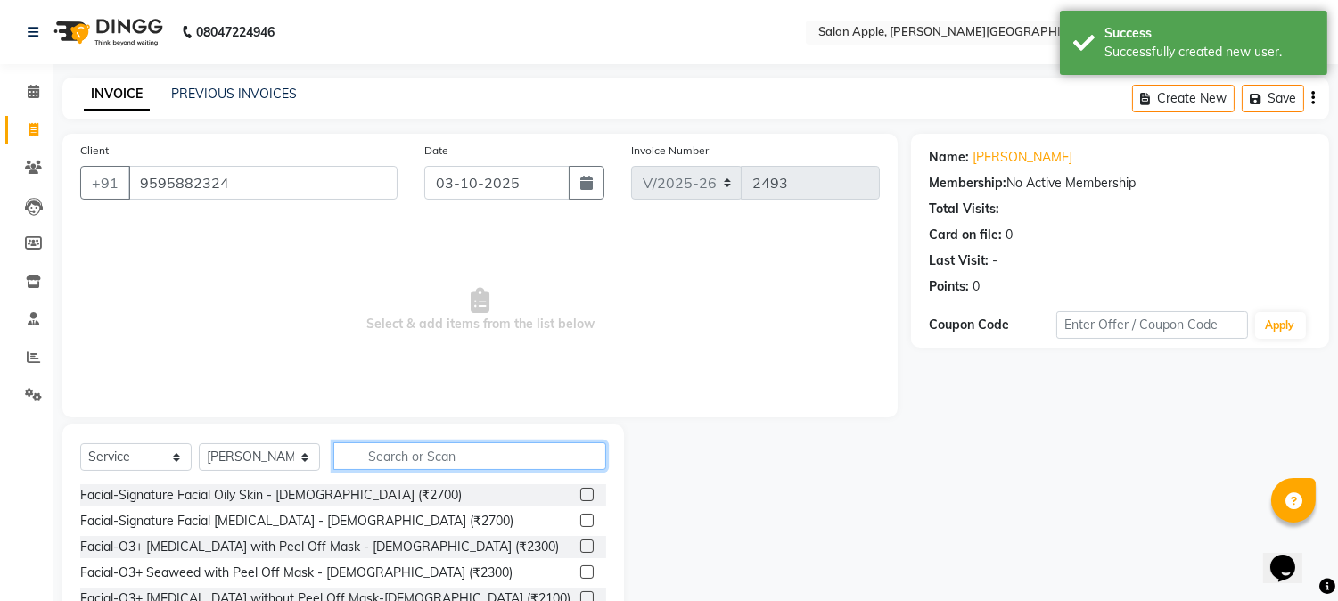
click at [435, 460] on input "text" at bounding box center [469, 456] width 273 height 28
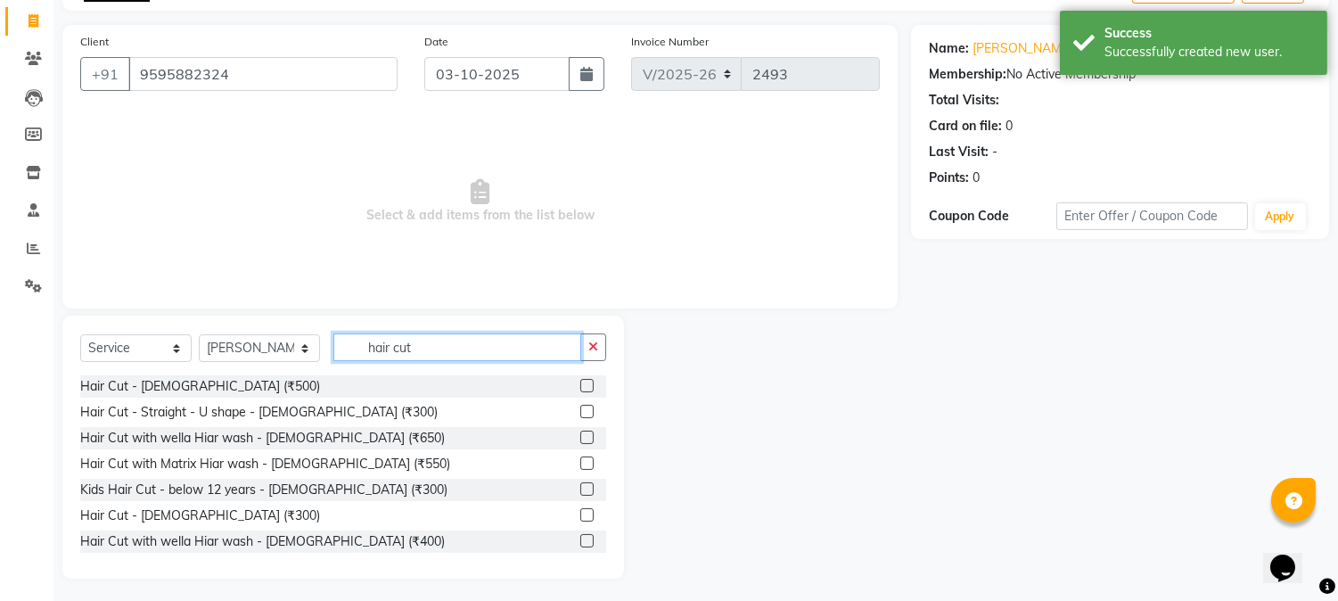
scroll to position [112, 0]
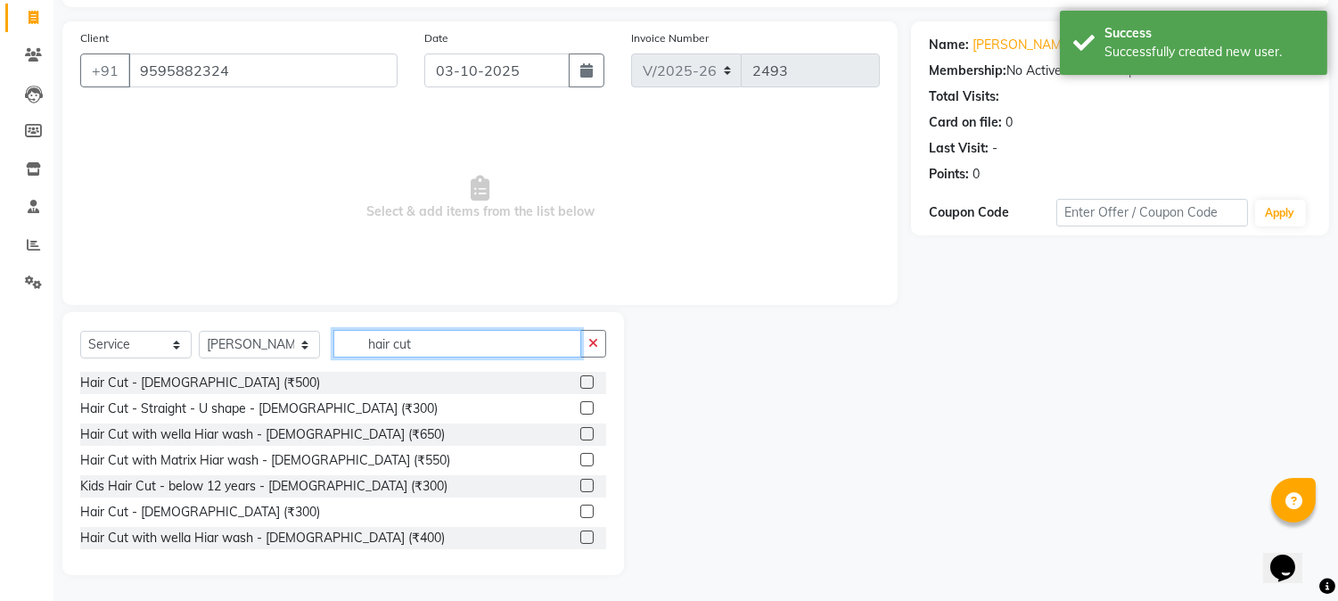
type input "hair cut"
click at [580, 510] on div at bounding box center [593, 512] width 26 height 22
click at [580, 510] on label at bounding box center [586, 511] width 13 height 13
click at [580, 510] on input "checkbox" at bounding box center [586, 512] width 12 height 12
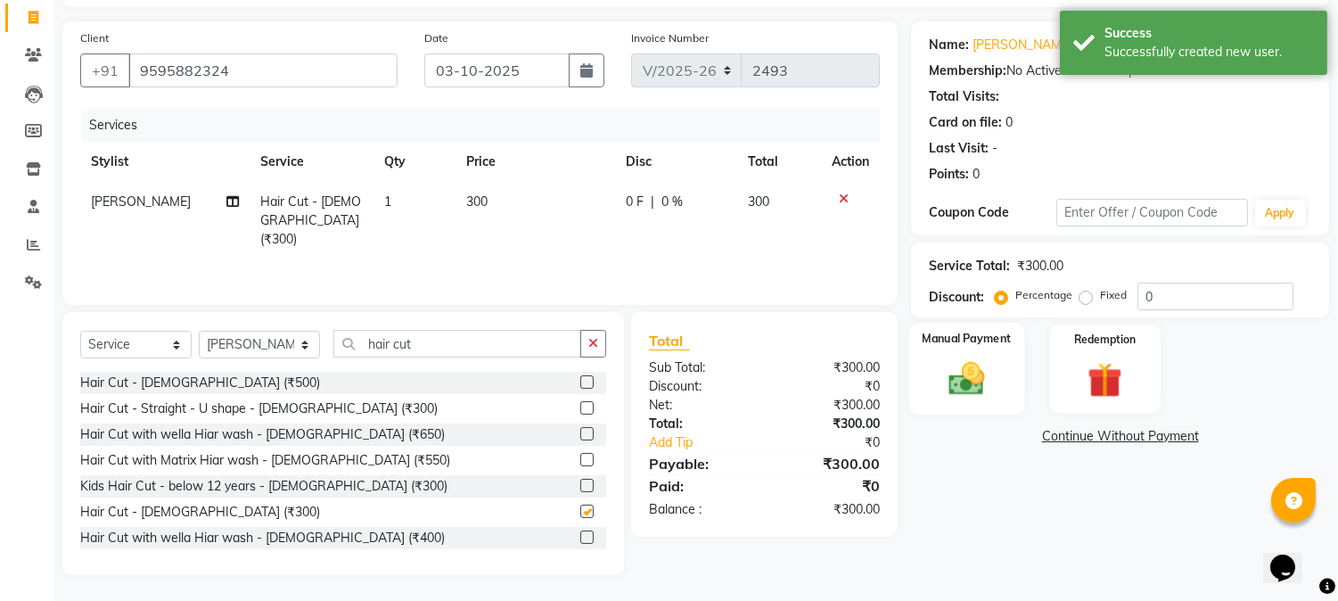
click at [996, 376] on div "Manual Payment" at bounding box center [967, 368] width 116 height 91
checkbox input "false"
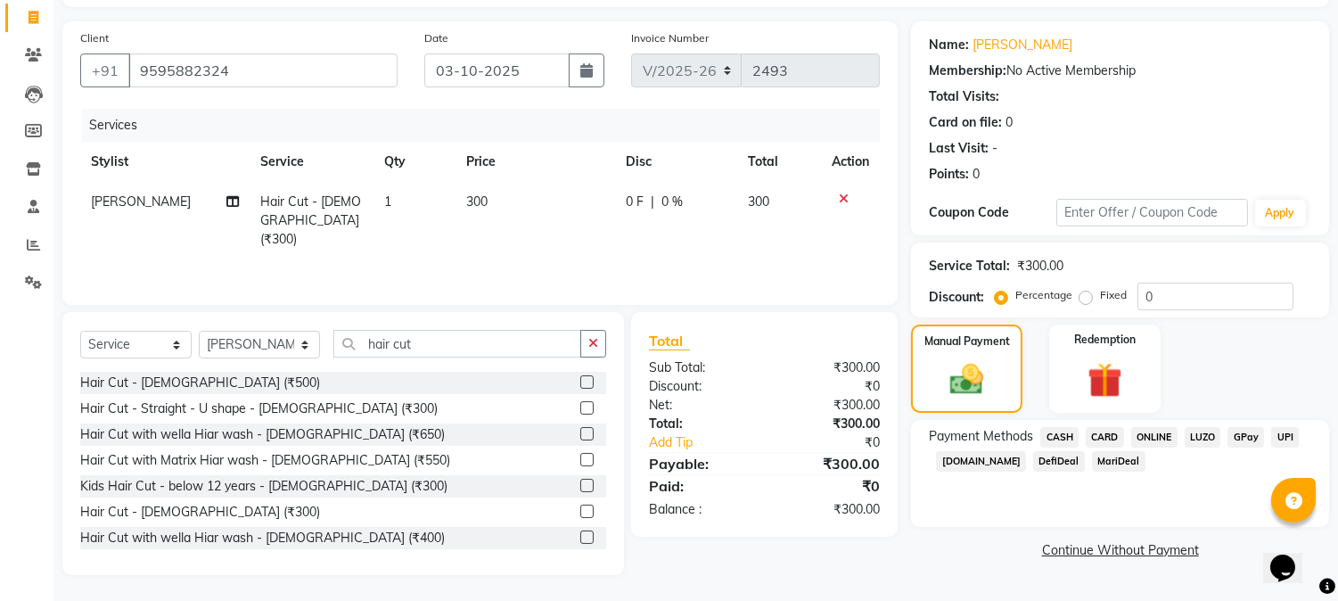
drag, startPoint x: 1066, startPoint y: 440, endPoint x: 1119, endPoint y: 527, distance: 101.2
click at [1077, 457] on div "Payment Methods CASH CARD ONLINE LUZO GPay UPI [DOMAIN_NAME] DefiDeal MariDeal" at bounding box center [1120, 451] width 382 height 48
click at [1125, 544] on link "Continue Without Payment" at bounding box center [1120, 550] width 411 height 19
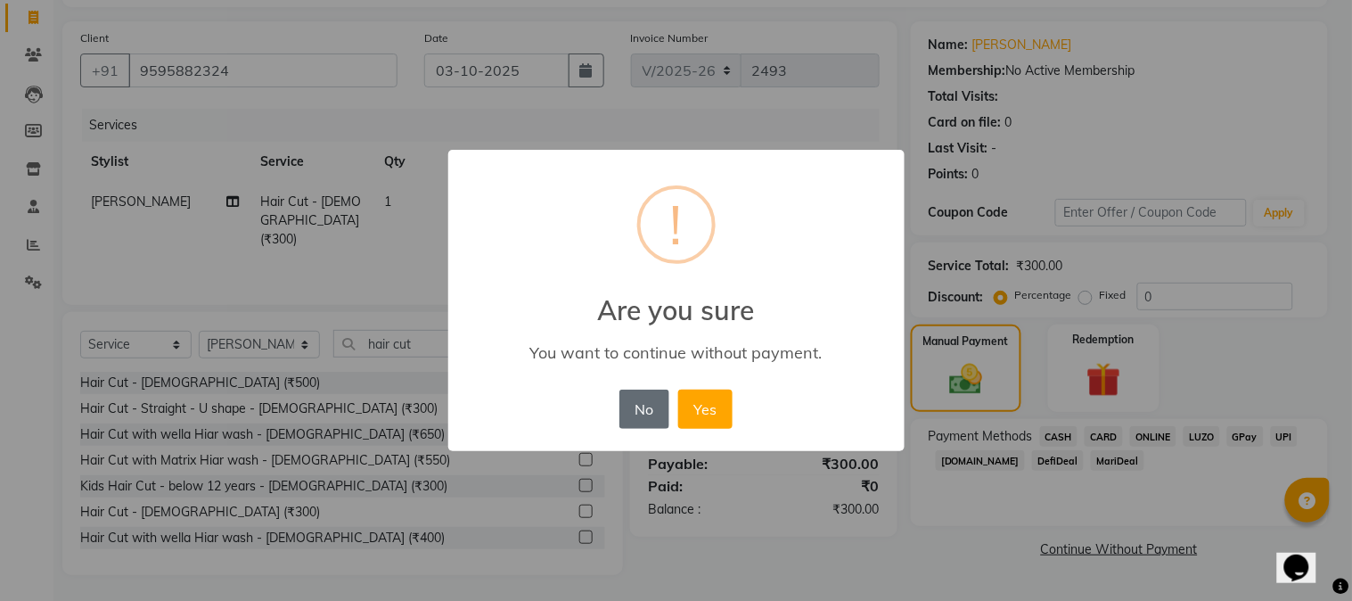
click at [640, 398] on button "No" at bounding box center [645, 409] width 50 height 39
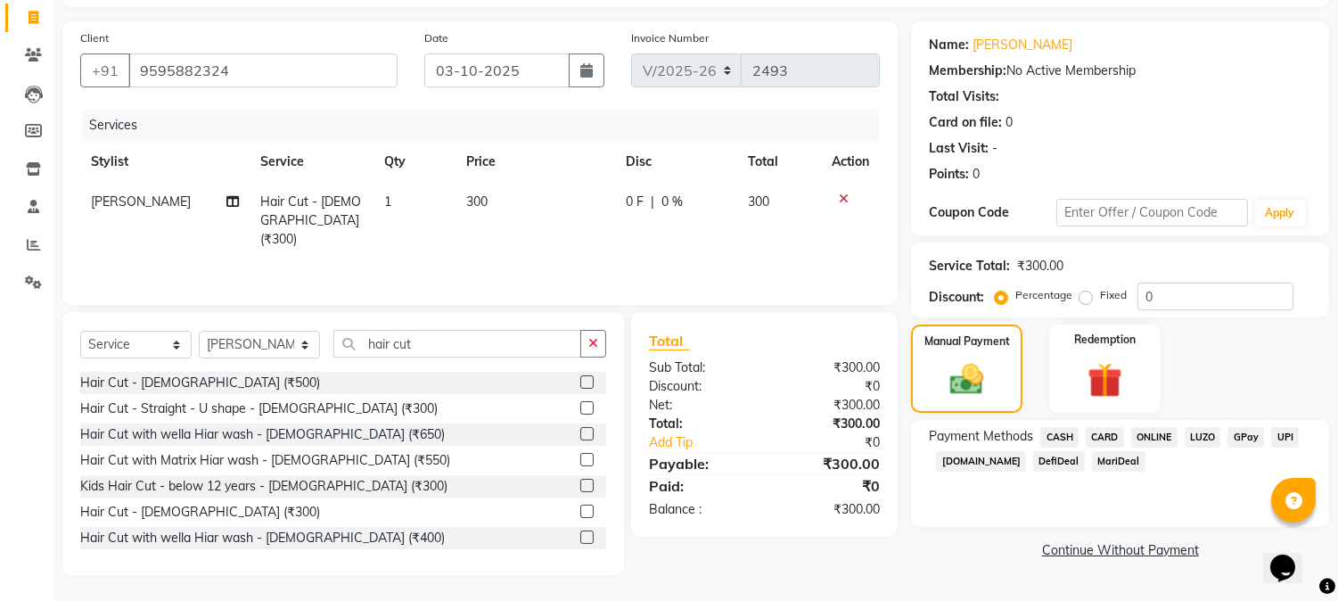
click at [1063, 441] on span "CASH" at bounding box center [1059, 437] width 38 height 21
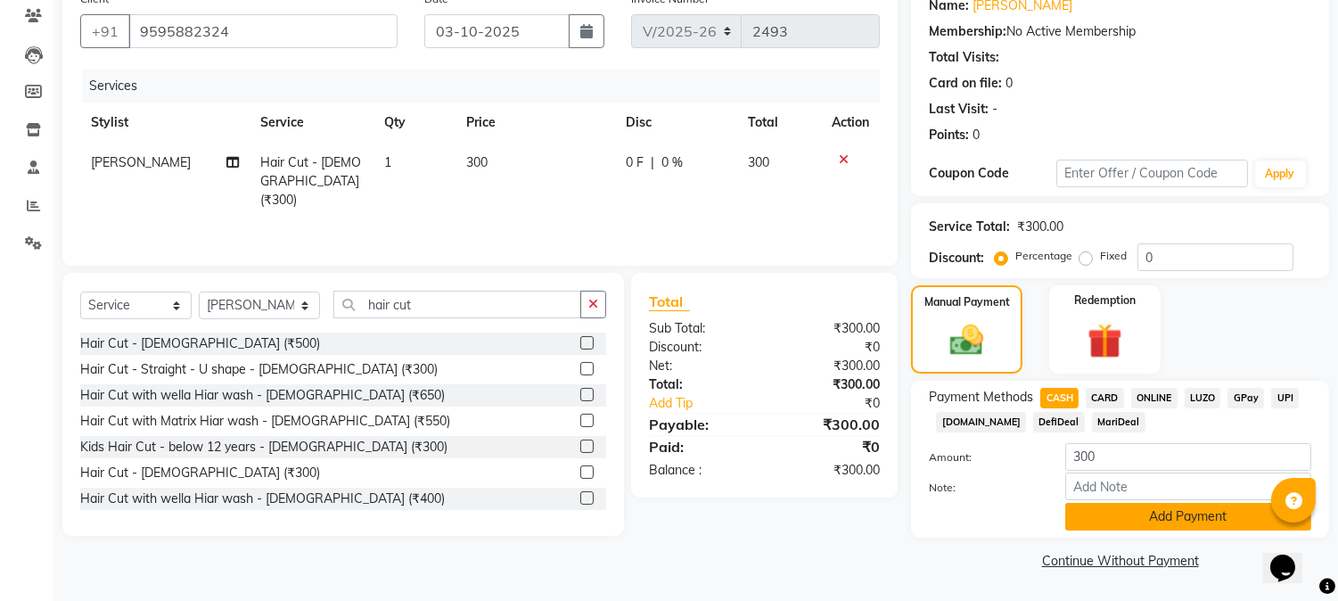
click at [1106, 519] on button "Add Payment" at bounding box center [1188, 517] width 246 height 28
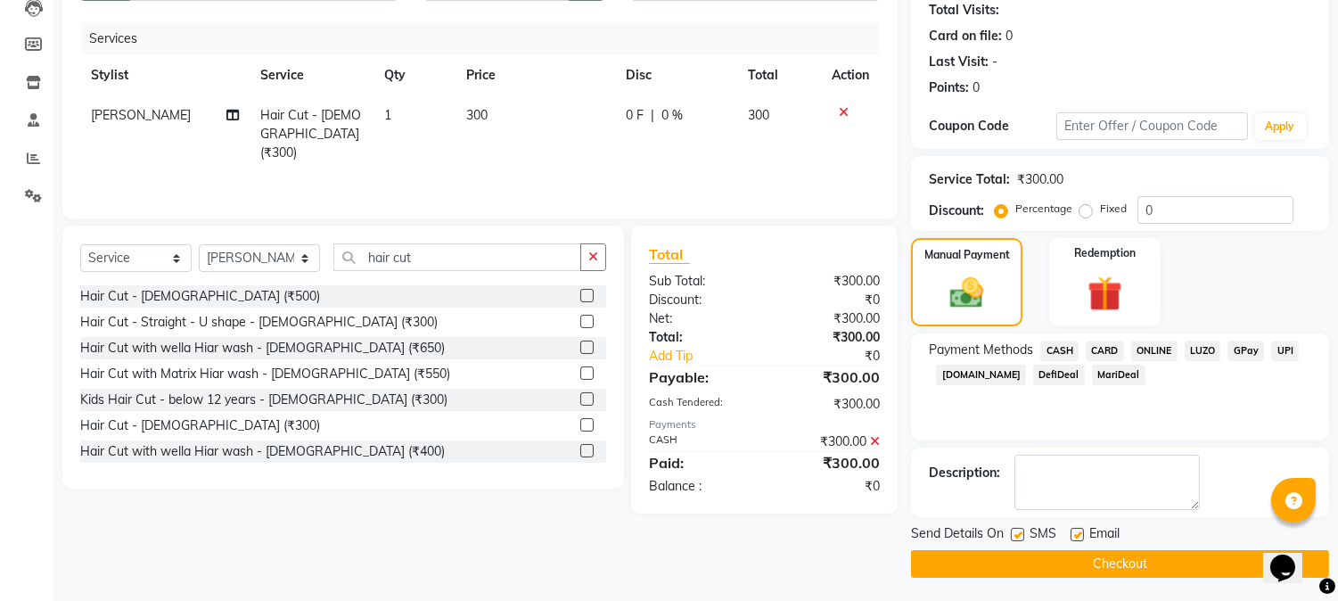
scroll to position [201, 0]
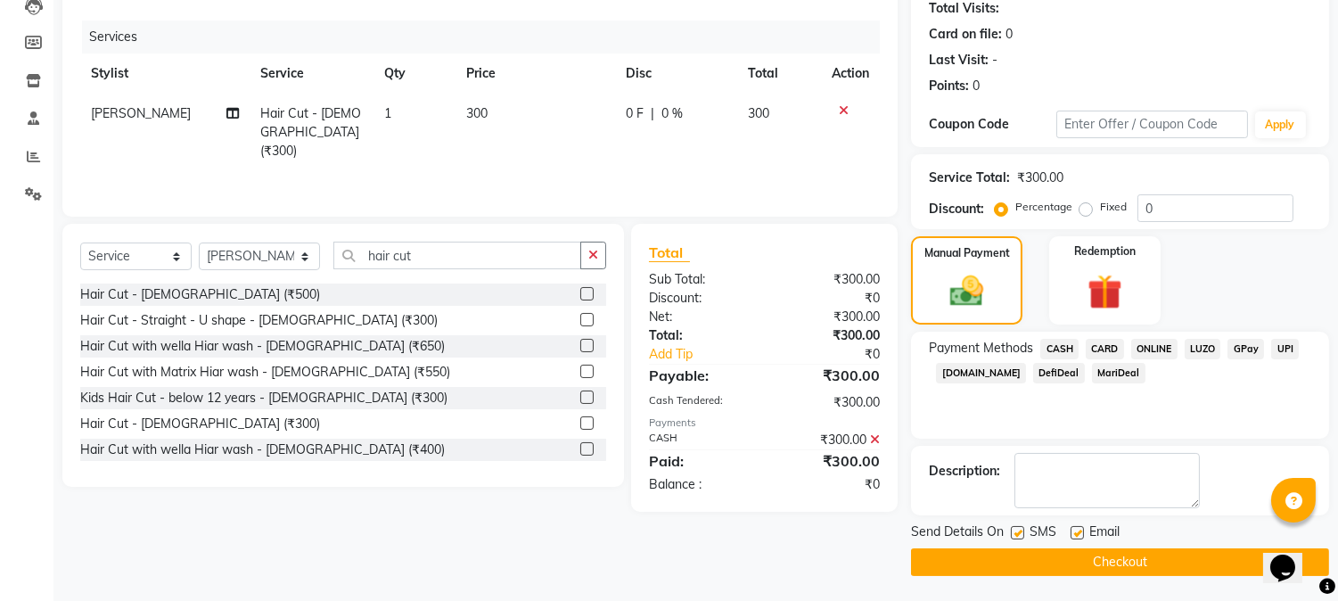
click at [1104, 559] on button "Checkout" at bounding box center [1120, 562] width 418 height 28
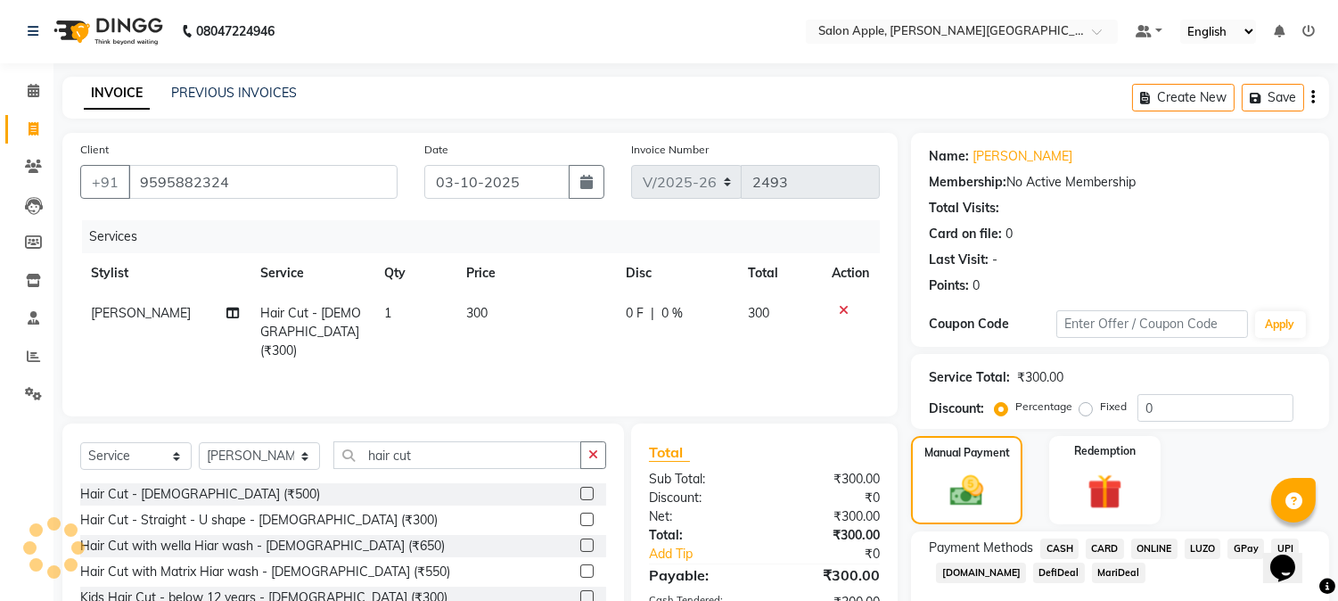
scroll to position [0, 0]
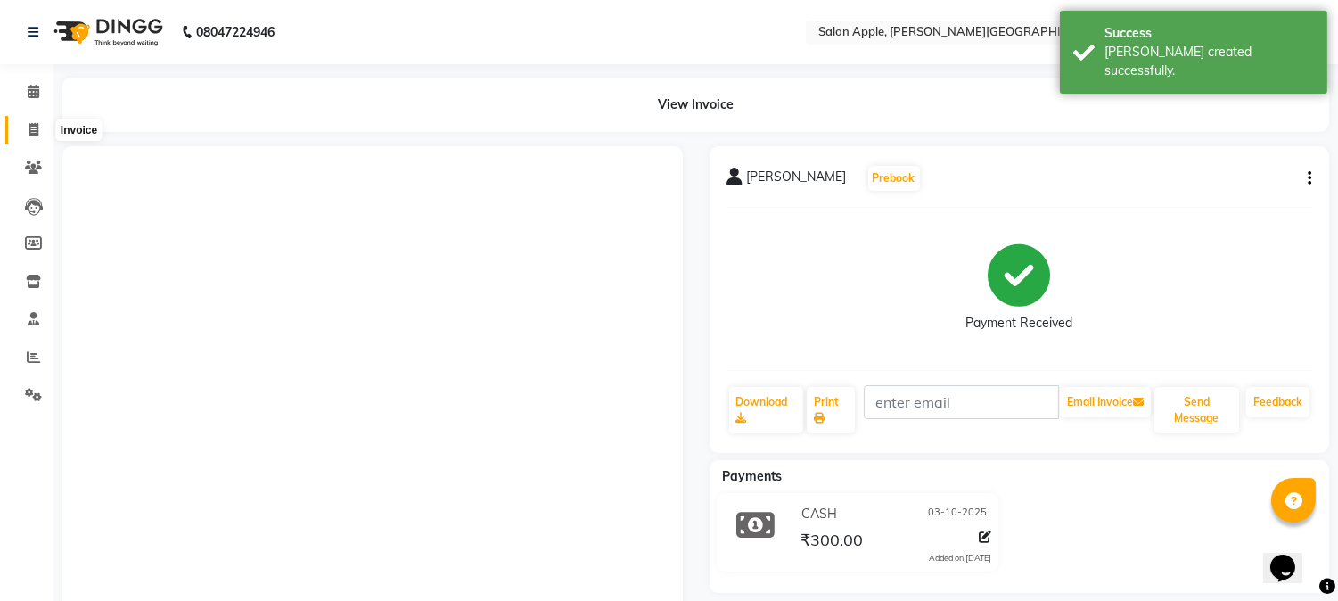
click at [37, 129] on icon at bounding box center [34, 129] width 10 height 13
select select "4128"
select select "service"
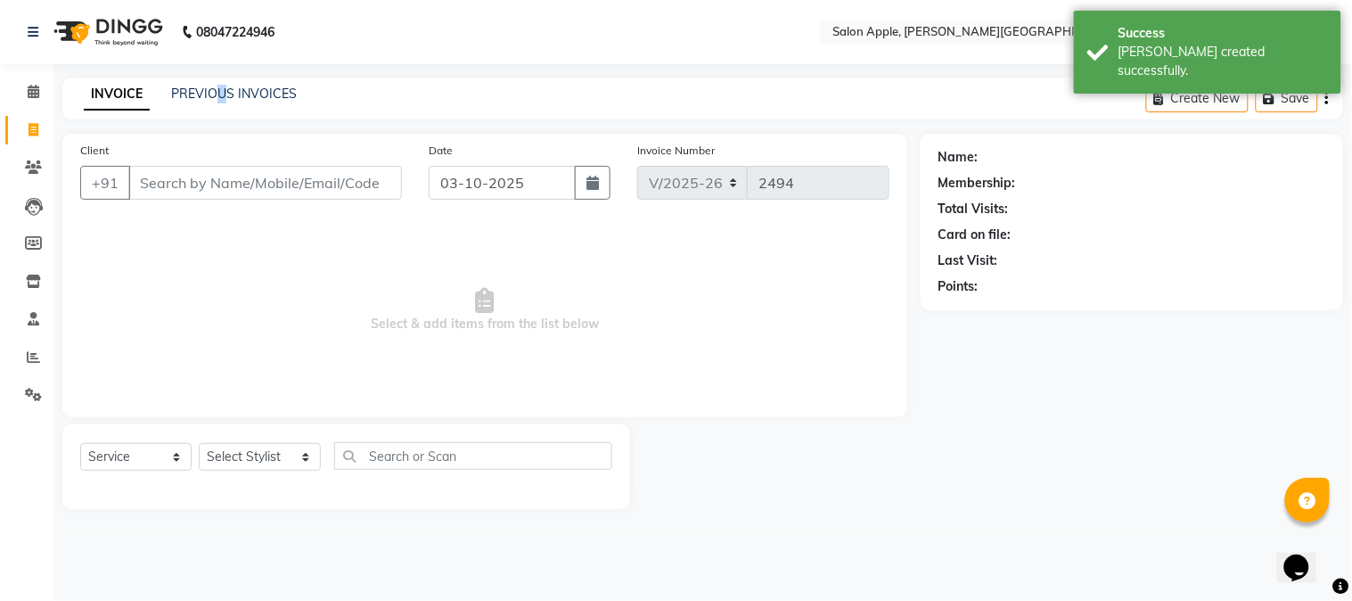
click at [221, 102] on div "PREVIOUS INVOICES" at bounding box center [234, 94] width 126 height 19
click at [239, 94] on link "PREVIOUS INVOICES" at bounding box center [234, 94] width 126 height 16
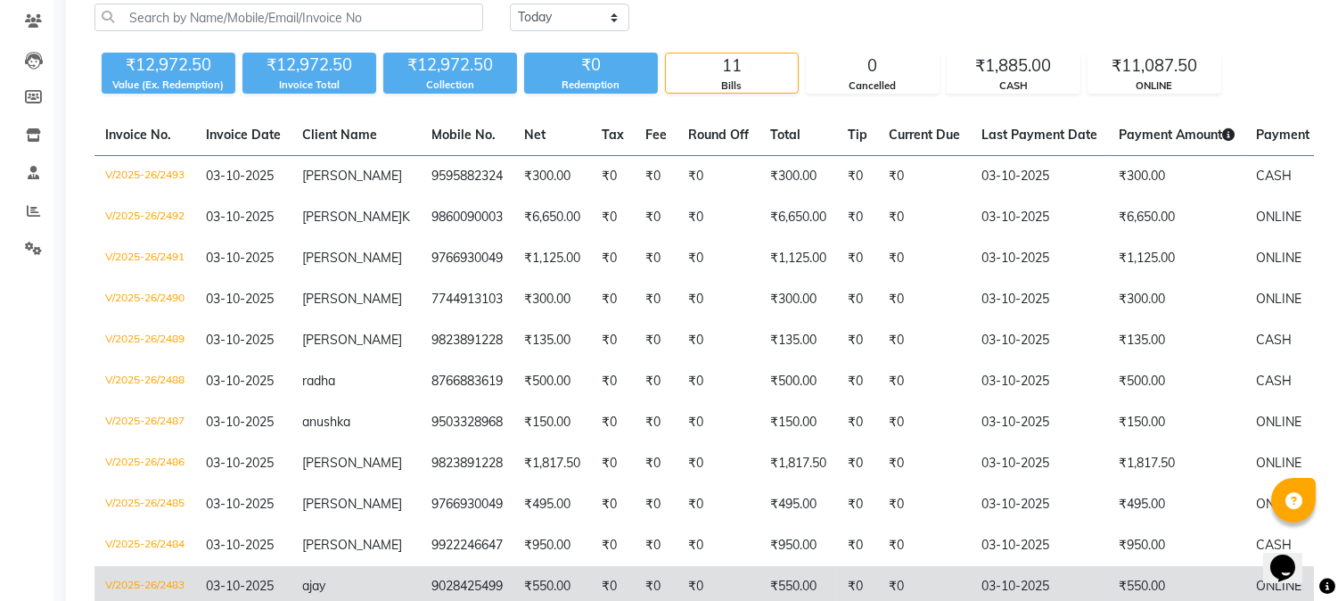
scroll to position [261, 0]
